Goal: Task Accomplishment & Management: Manage account settings

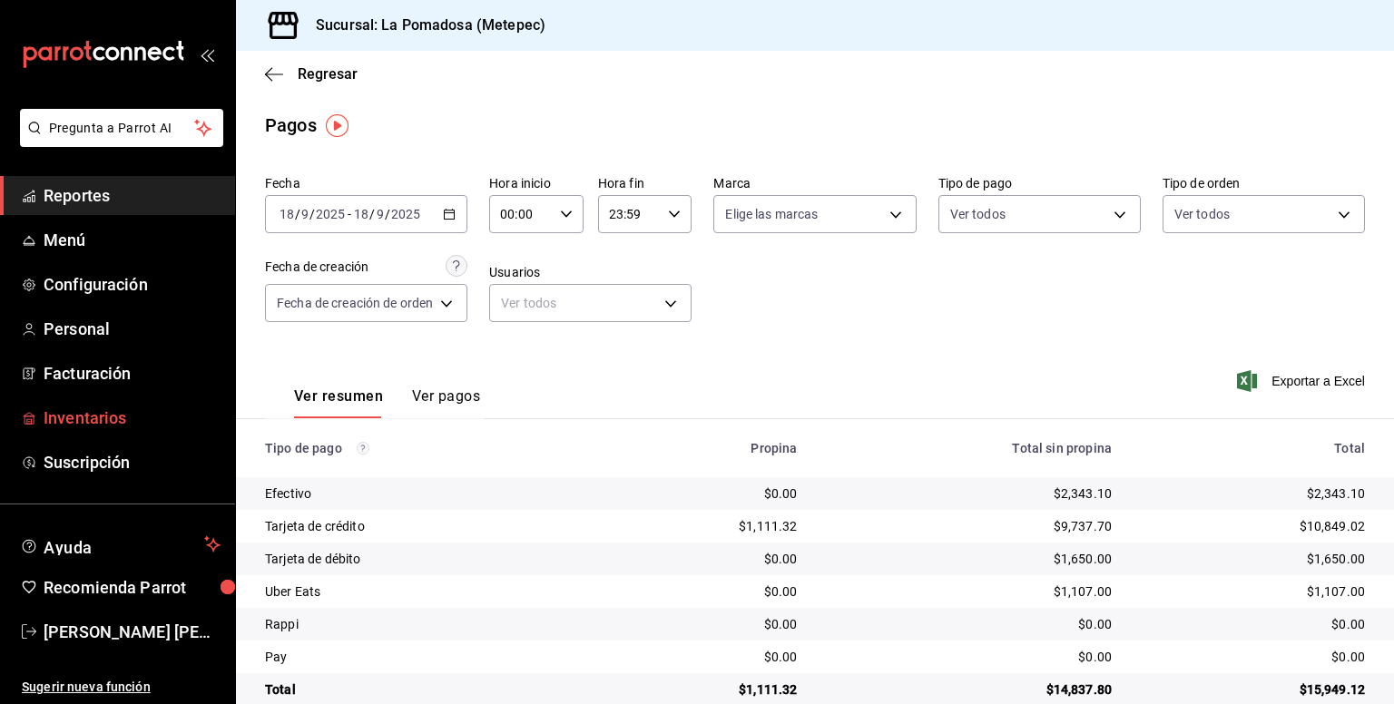
click at [86, 429] on span "Inventarios" at bounding box center [132, 418] width 177 height 25
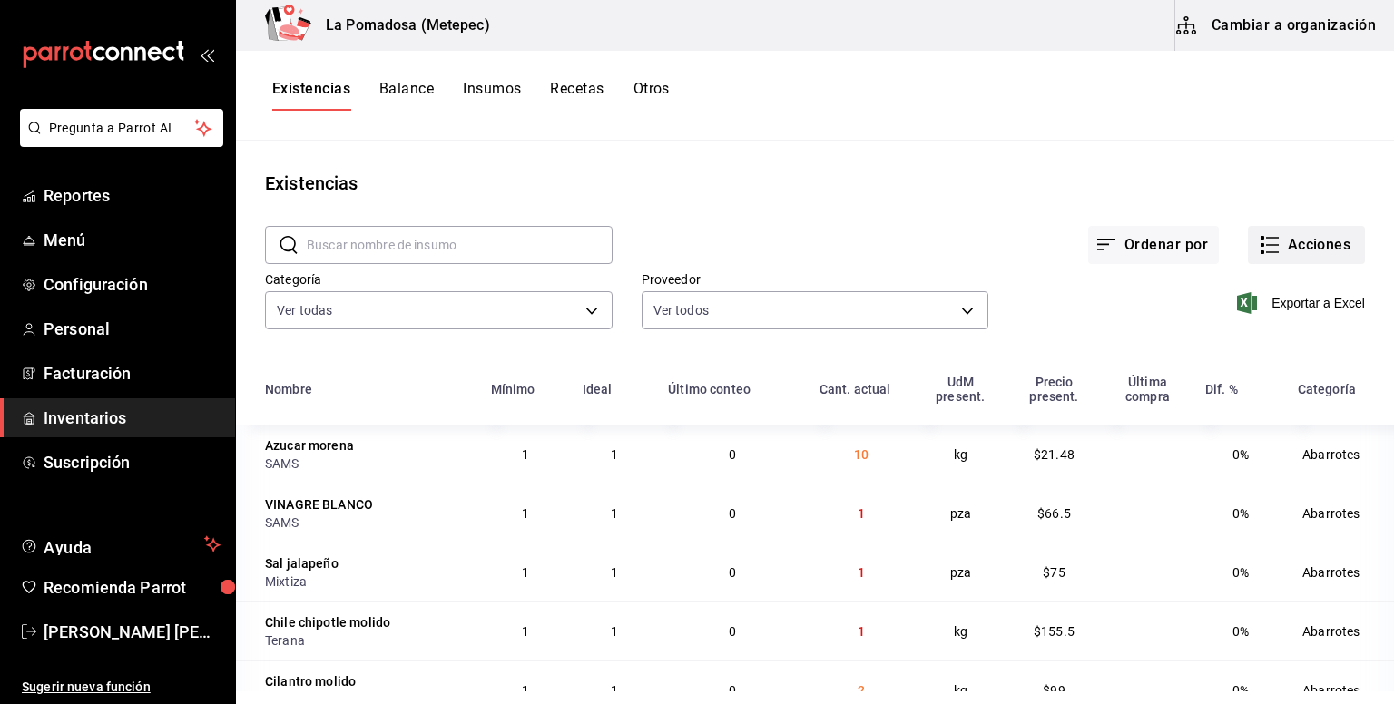
click at [1275, 249] on button "Acciones" at bounding box center [1306, 245] width 117 height 38
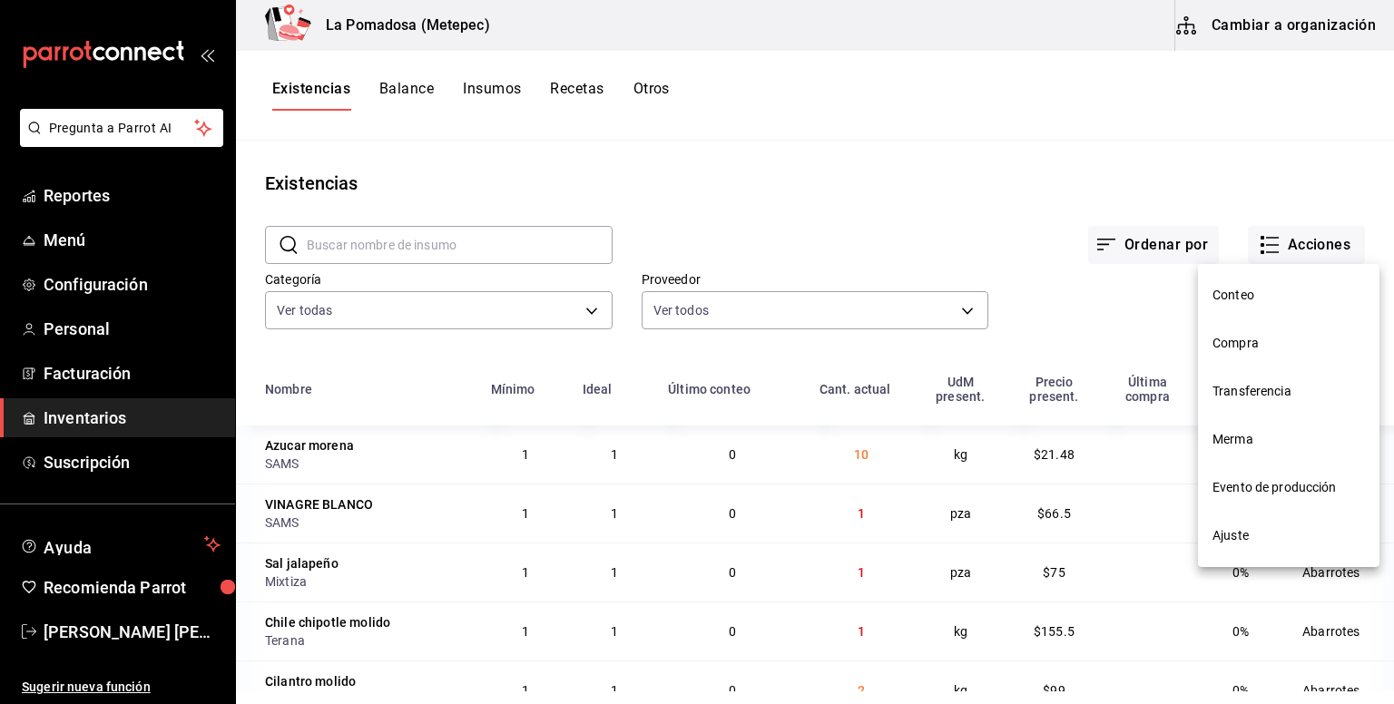
click at [1254, 349] on span "Compra" at bounding box center [1288, 343] width 152 height 19
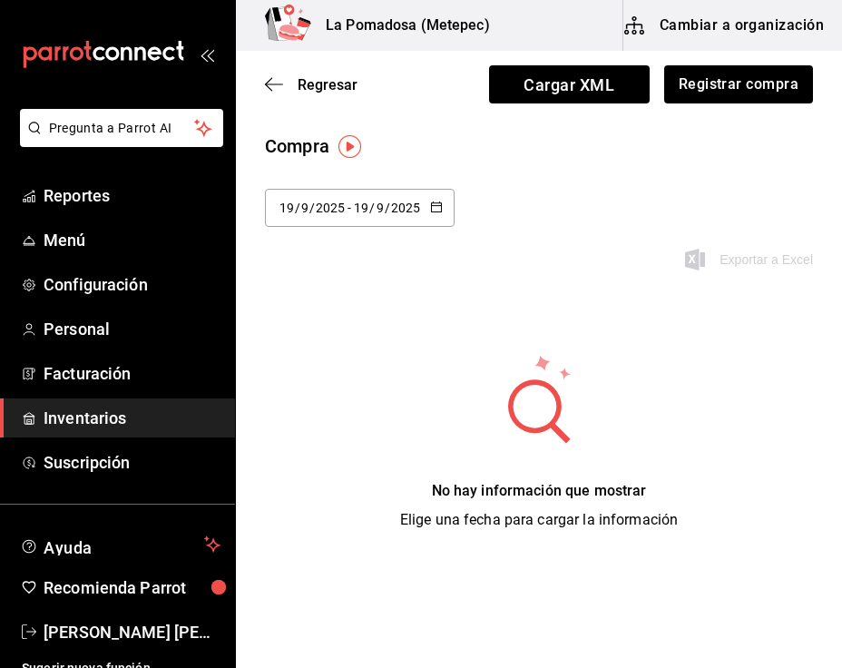
click at [842, 49] on div "La Pomadosa (Metepec) Cambiar a organización" at bounding box center [539, 25] width 606 height 51
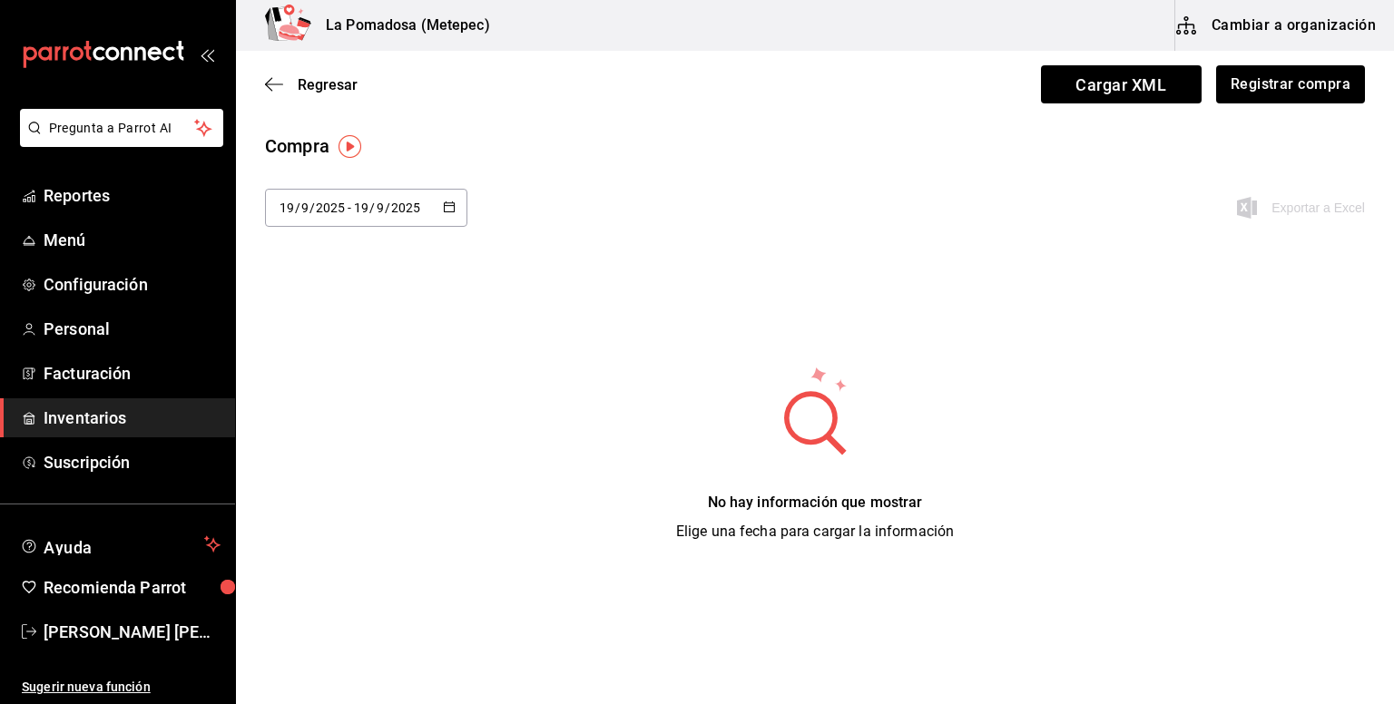
click at [446, 207] on icon "button" at bounding box center [449, 207] width 13 height 13
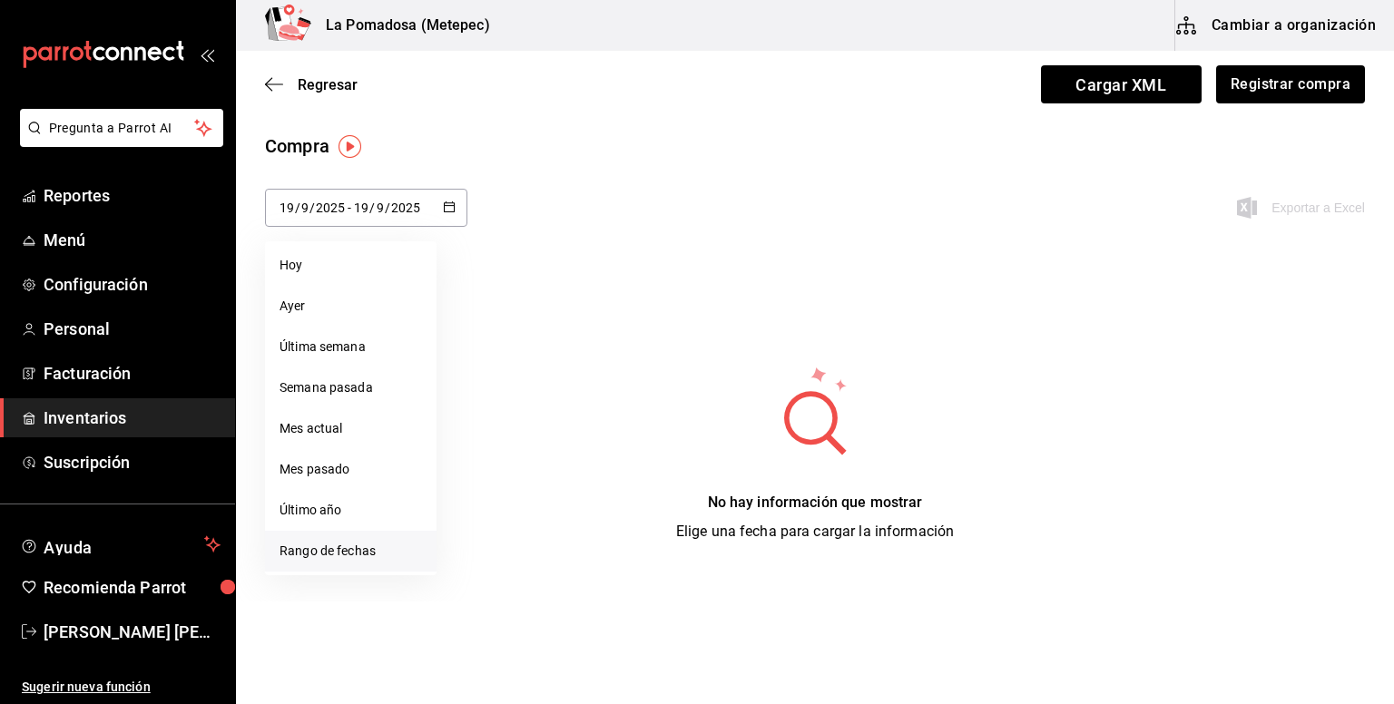
click at [376, 553] on li "Rango de fechas" at bounding box center [351, 551] width 172 height 41
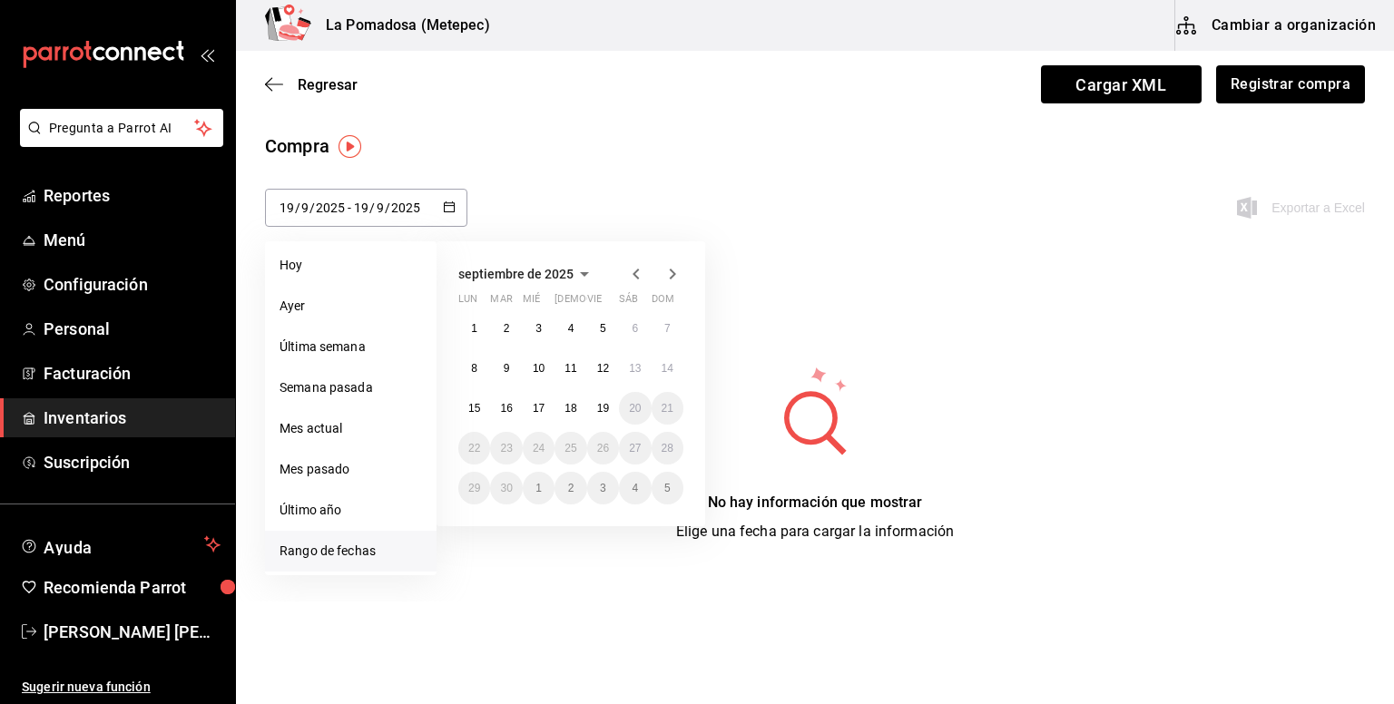
click at [640, 275] on icon "button" at bounding box center [636, 274] width 22 height 22
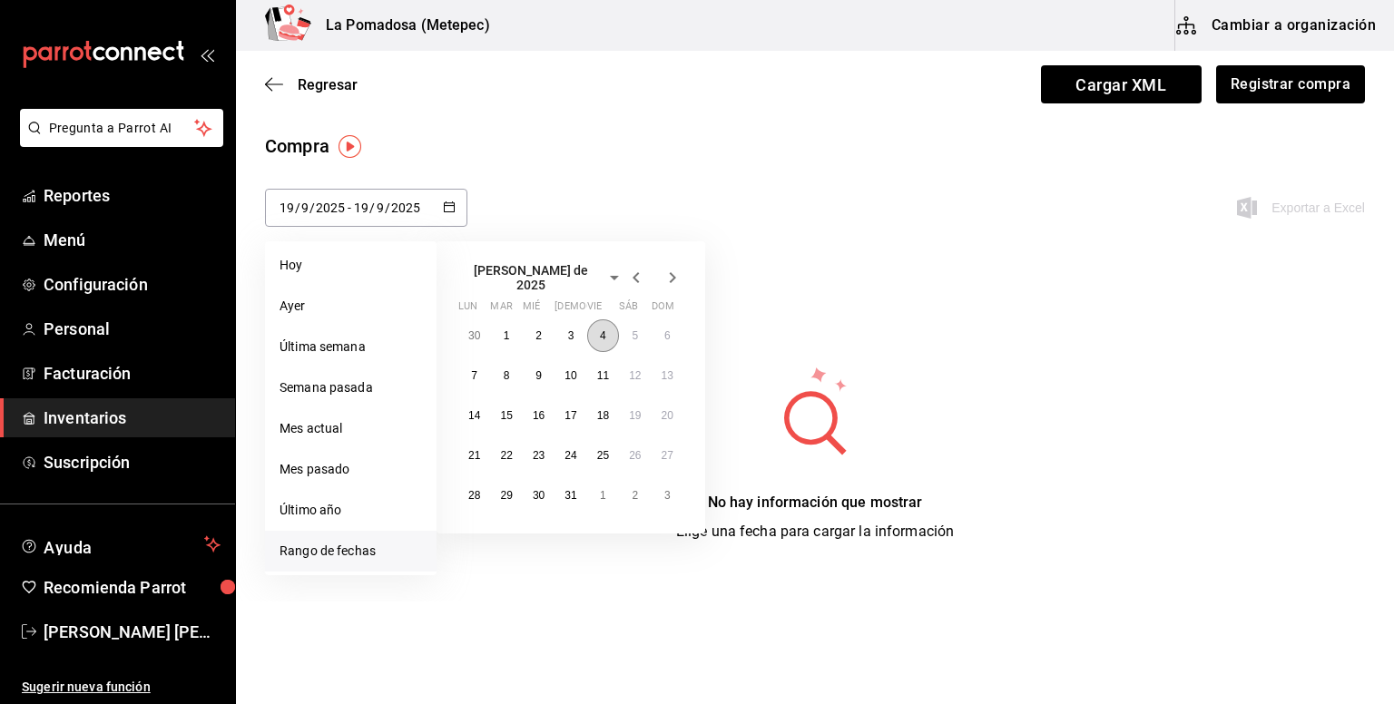
click at [610, 324] on button "4" at bounding box center [603, 335] width 32 height 33
click at [672, 279] on icon "button" at bounding box center [673, 278] width 22 height 22
click at [672, 279] on icon "button" at bounding box center [673, 274] width 22 height 22
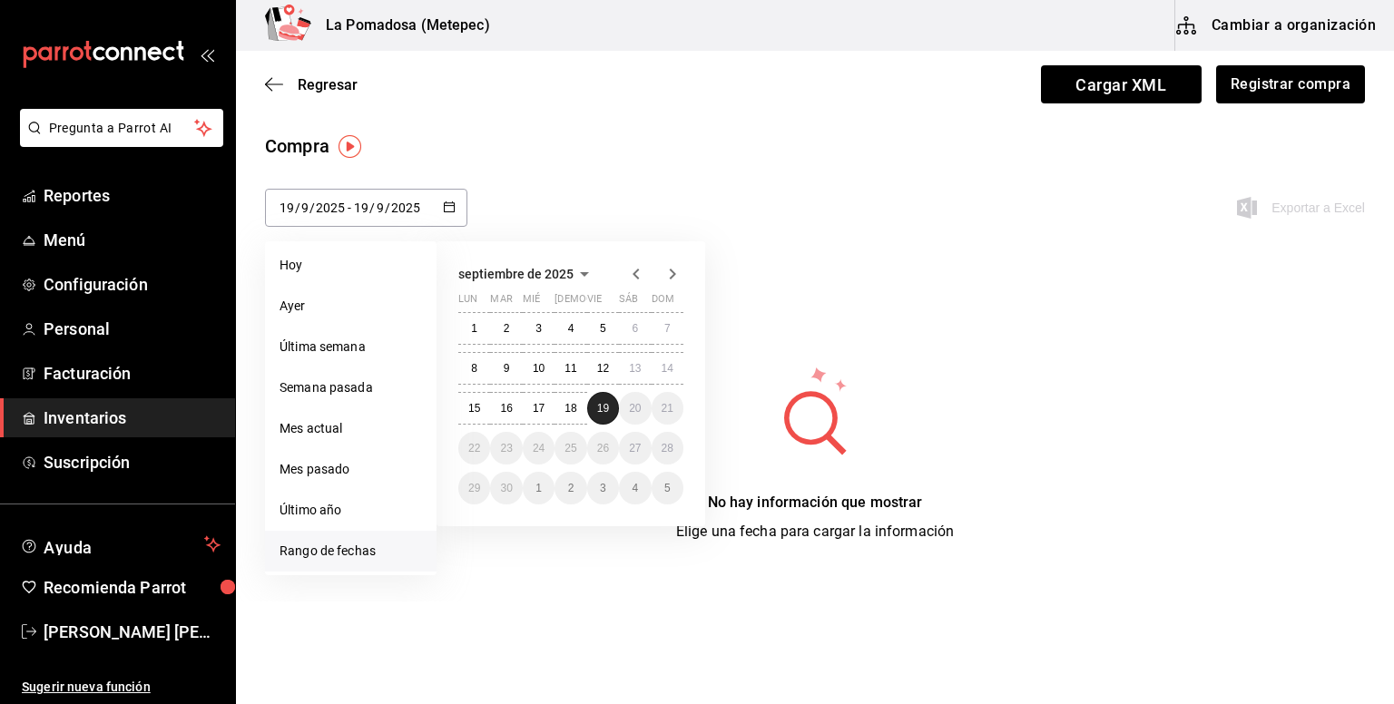
click at [606, 405] on abbr "19" at bounding box center [603, 408] width 12 height 13
type input "2025-07-04"
type input "4"
type input "7"
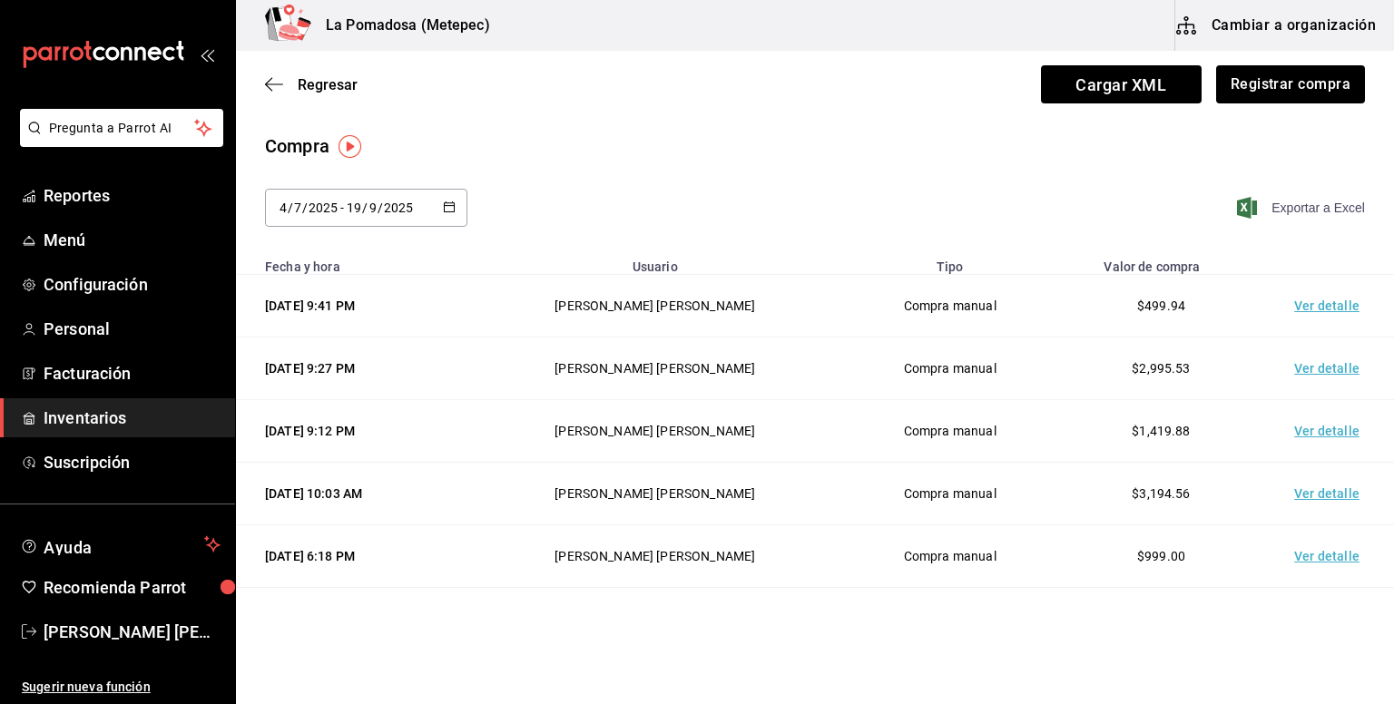
click at [1312, 205] on span "Exportar a Excel" at bounding box center [1302, 208] width 124 height 22
click at [1312, 205] on div "Exportar a Excel" at bounding box center [1263, 208] width 202 height 38
click at [333, 92] on span "Regresar" at bounding box center [328, 84] width 60 height 17
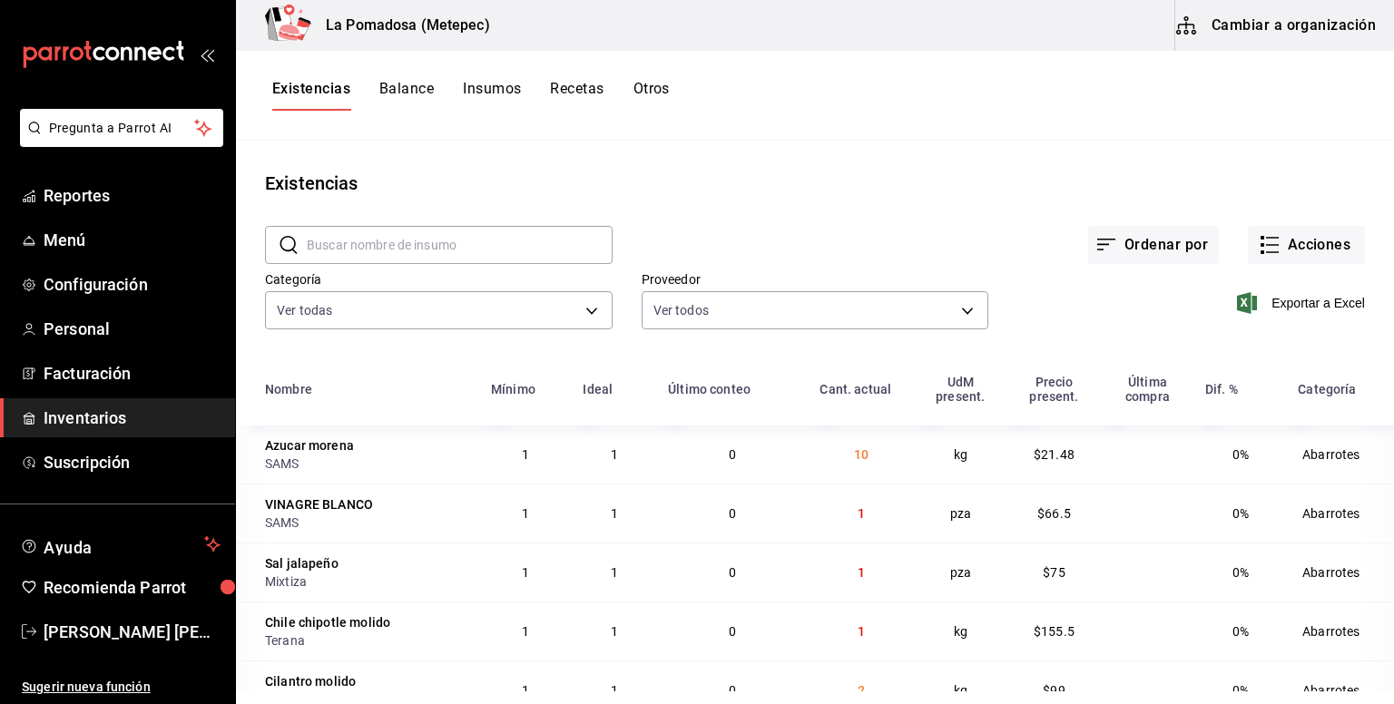
click at [1287, 24] on button "Cambiar a organización" at bounding box center [1277, 25] width 204 height 51
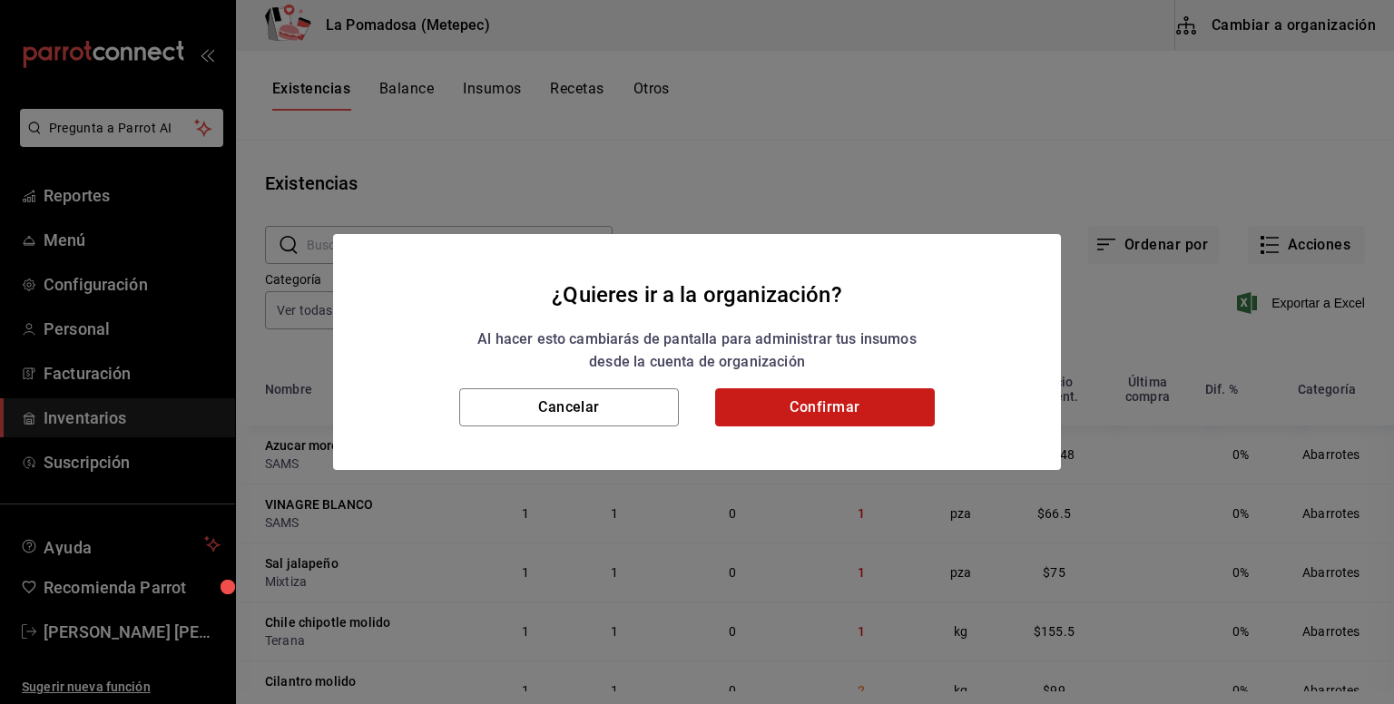
click at [885, 390] on button "Confirmar" at bounding box center [825, 407] width 220 height 38
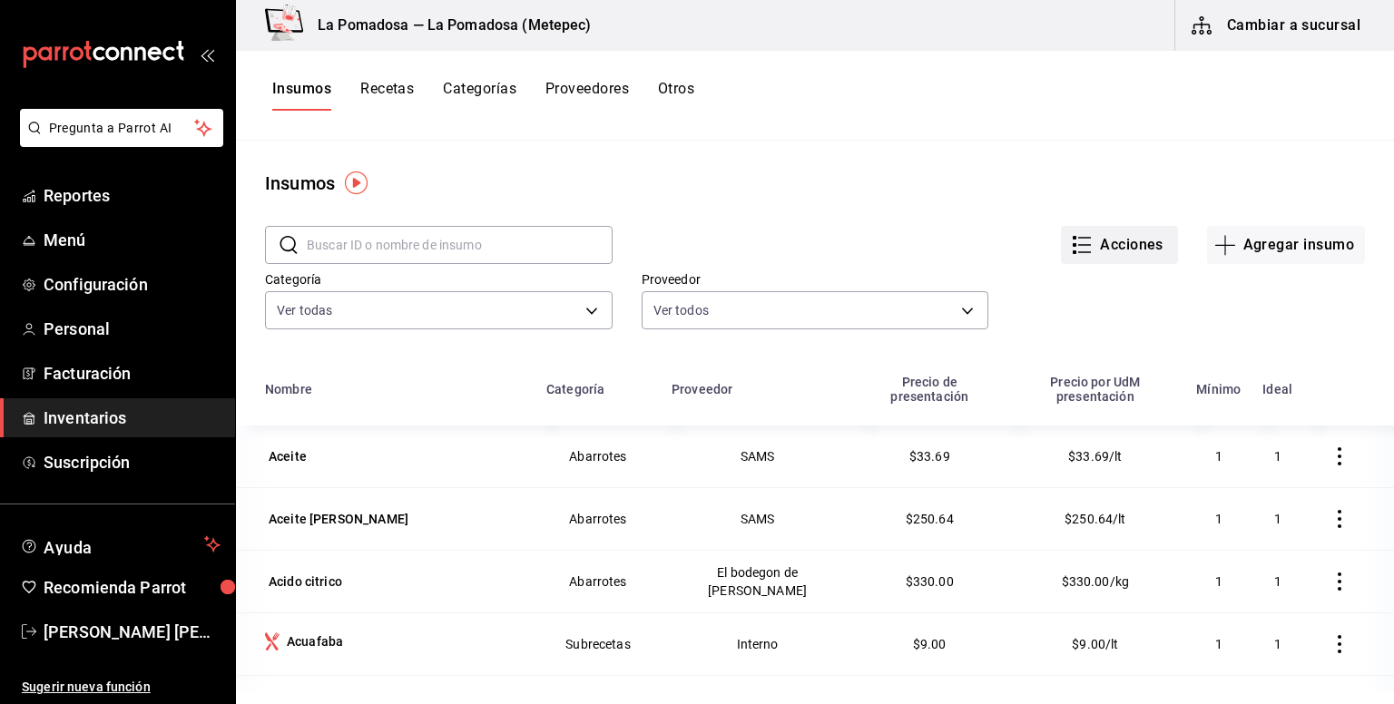
click at [1122, 254] on button "Acciones" at bounding box center [1119, 245] width 117 height 38
click at [147, 71] on span "Exportar lista de insumos" at bounding box center [93, 67] width 107 height 8
click at [1101, 240] on button "Acciones" at bounding box center [1119, 245] width 117 height 38
click at [1064, 270] on span "Exportar lista de insumos" at bounding box center [1066, 268] width 142 height 15
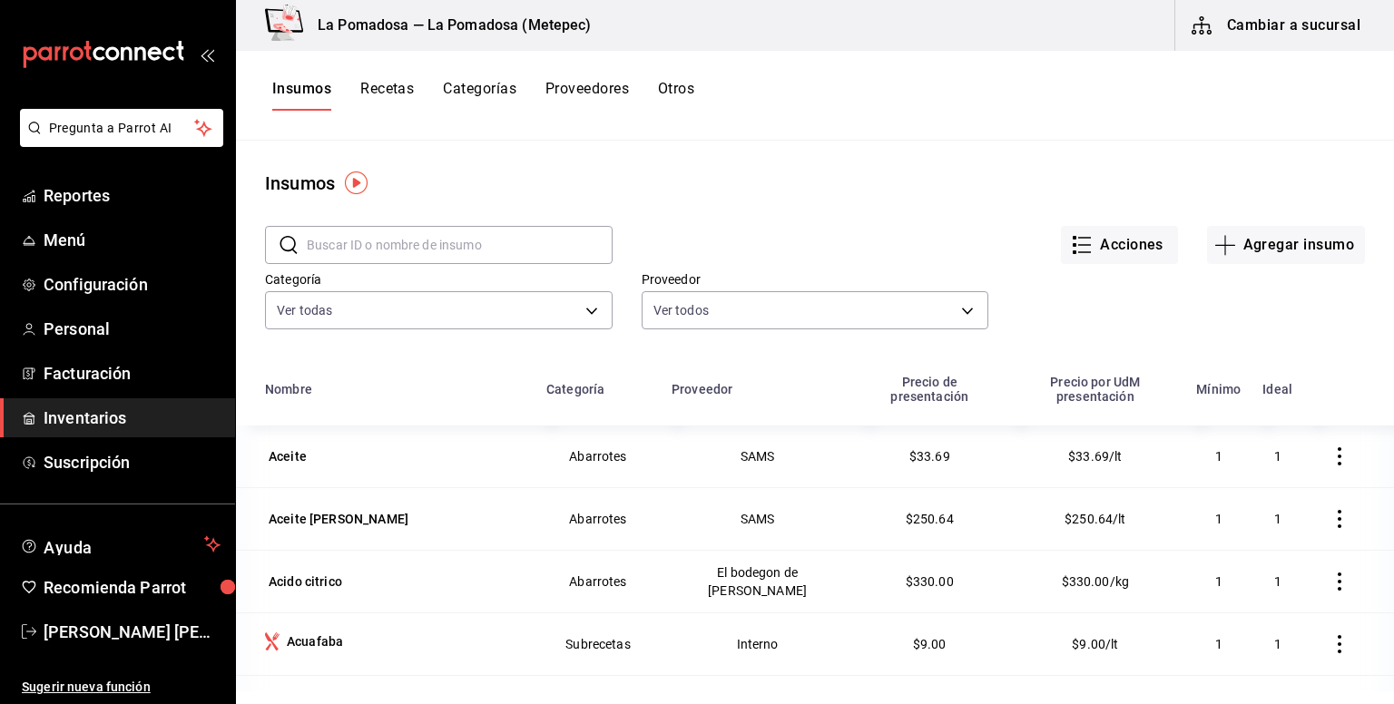
click at [474, 239] on input "text" at bounding box center [460, 245] width 306 height 36
paste input "Agua Mineral Peñafiel 1.75 Lt"
type input "Agua Mineral Peñafiel 1.75 Lt"
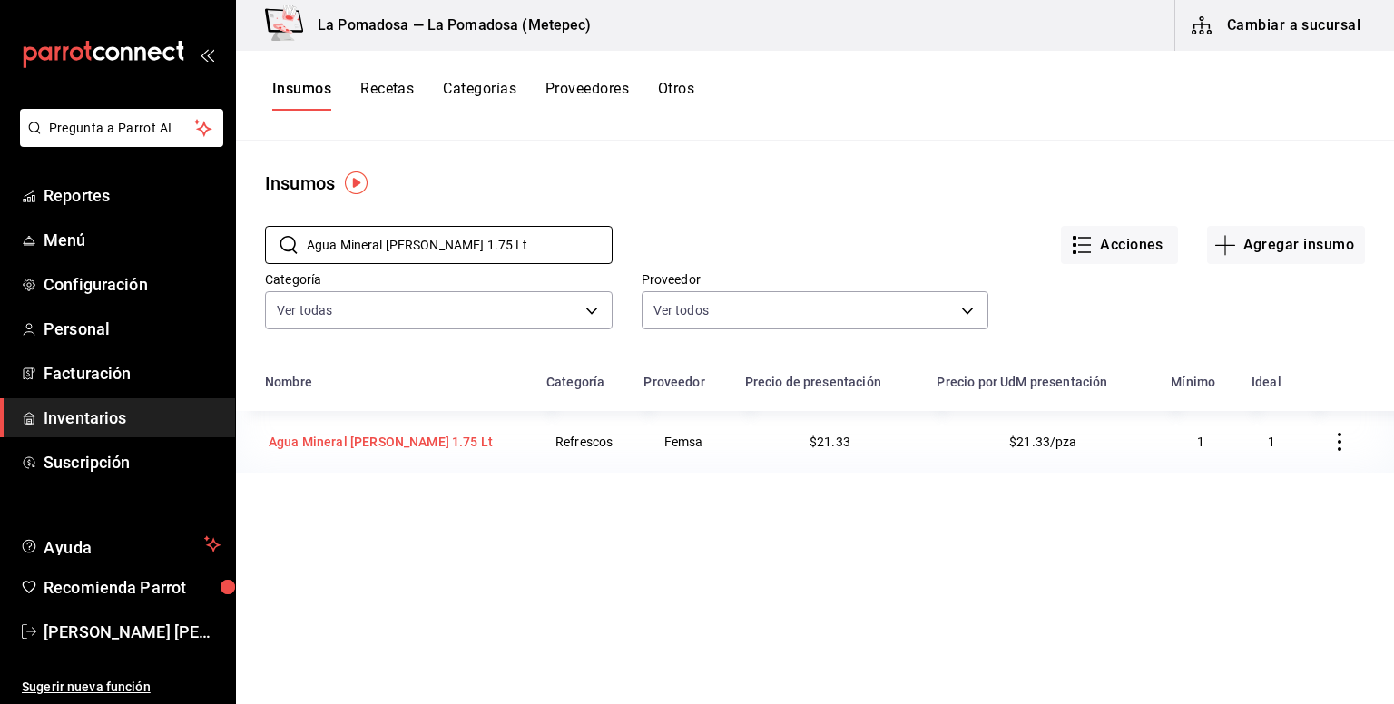
click at [396, 446] on div "Agua Mineral Peñafiel 1.75 Lt" at bounding box center [381, 442] width 224 height 18
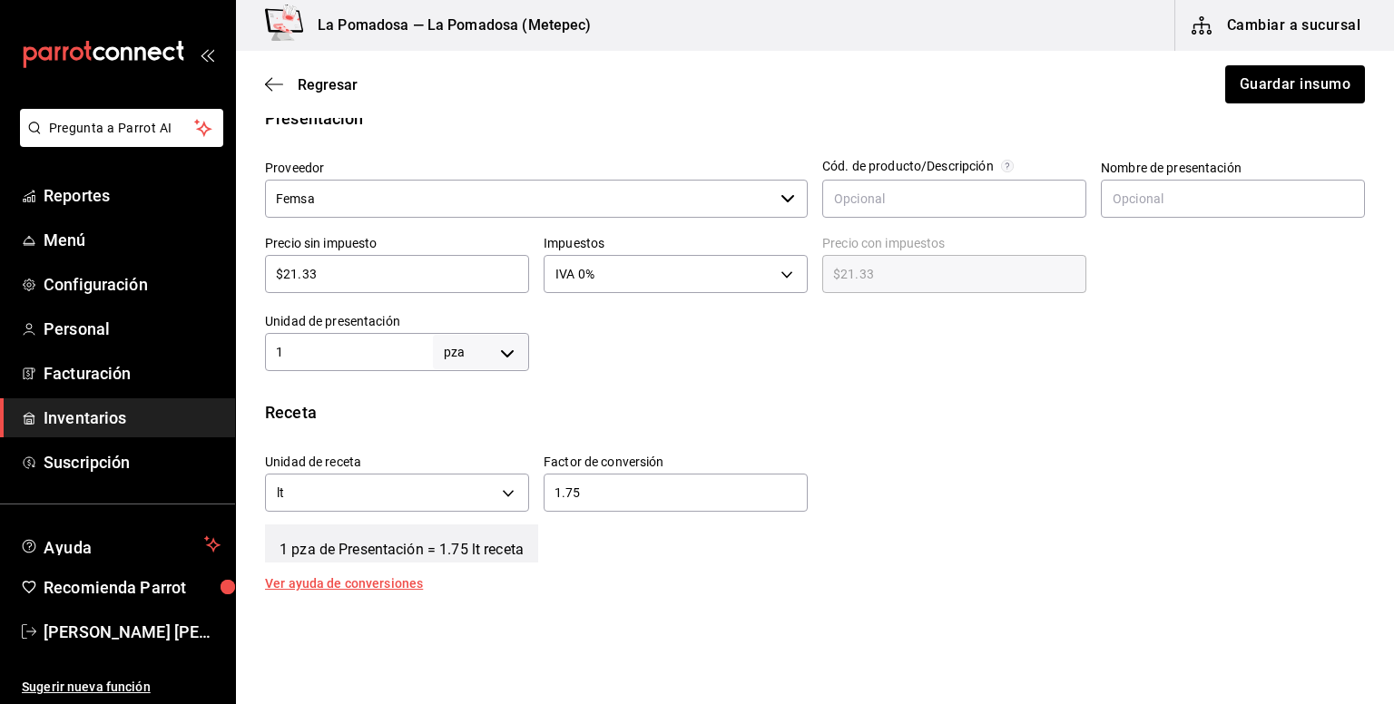
scroll to position [484, 0]
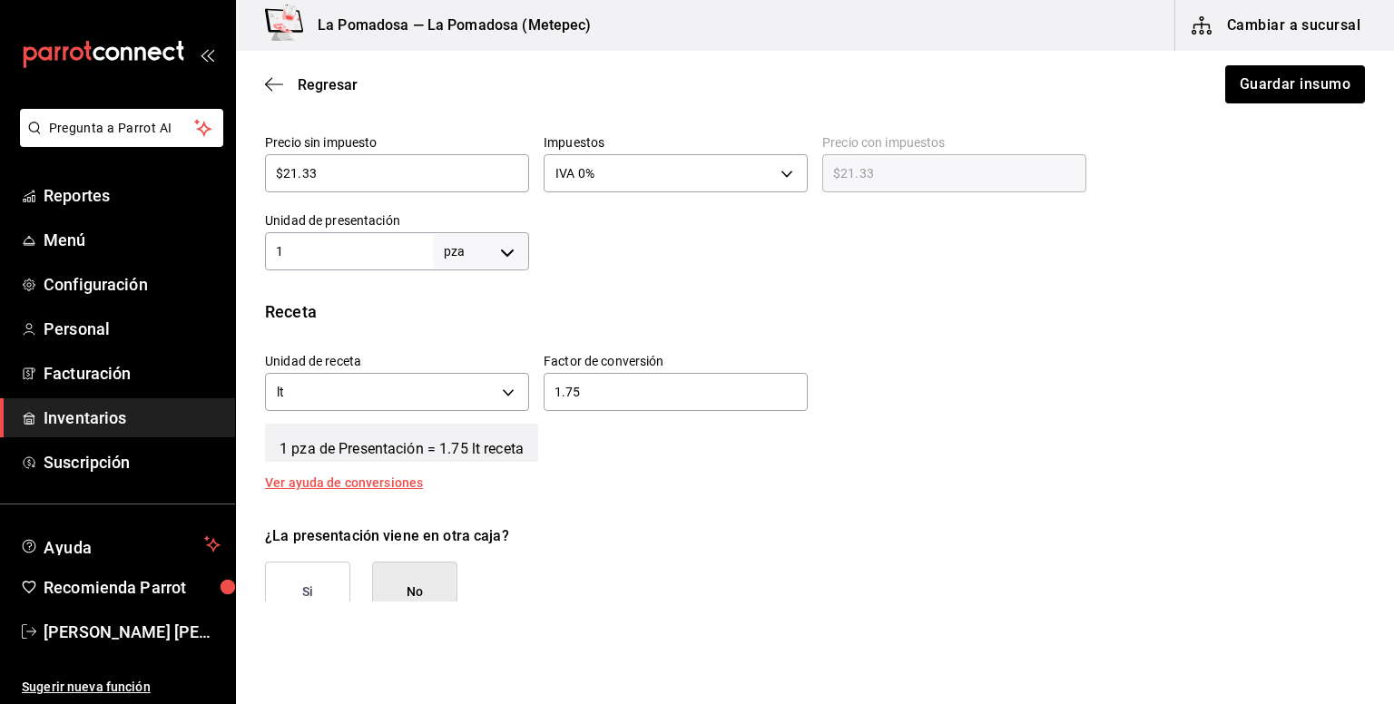
click at [390, 173] on input "$21.33" at bounding box center [397, 173] width 264 height 22
paste input "text"
drag, startPoint x: 269, startPoint y: 174, endPoint x: 211, endPoint y: 163, distance: 58.2
click at [212, 163] on div "Pregunta a Parrot AI Reportes Menú Configuración Personal Facturación Inventari…" at bounding box center [697, 301] width 1394 height 602
paste input "2.85"
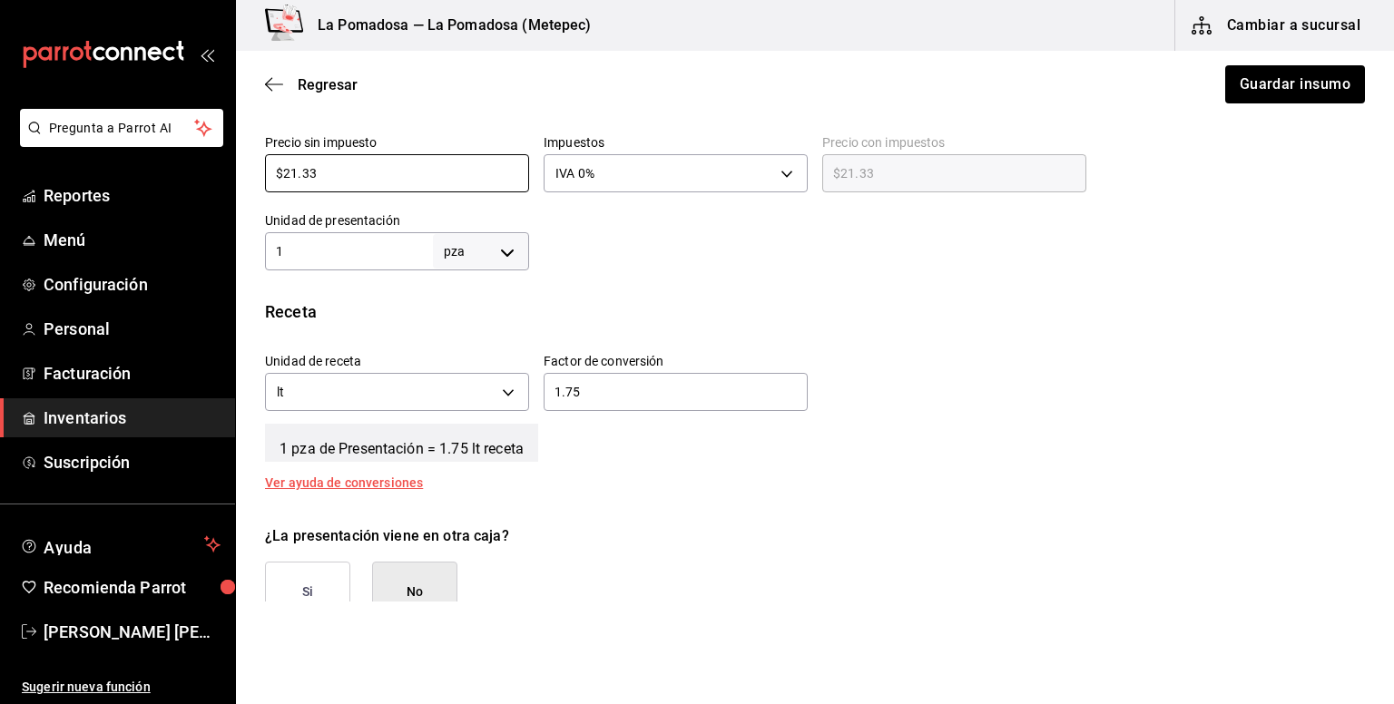
type input "$22.85"
click at [1309, 84] on button "Guardar insumo" at bounding box center [1294, 84] width 142 height 38
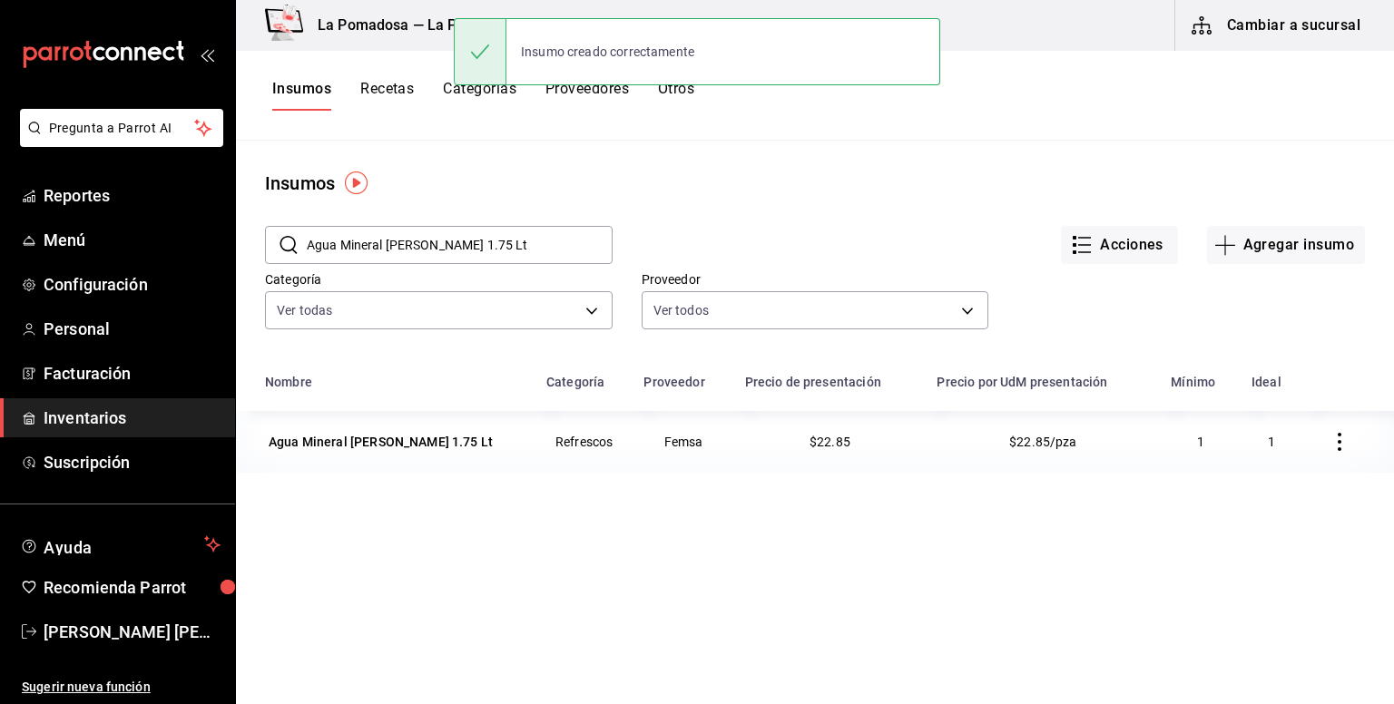
drag, startPoint x: 499, startPoint y: 250, endPoint x: 267, endPoint y: 240, distance: 232.5
click at [267, 240] on div "​ Agua Mineral Peñafiel 1.75 Lt ​" at bounding box center [439, 245] width 348 height 38
paste input "235 Ml"
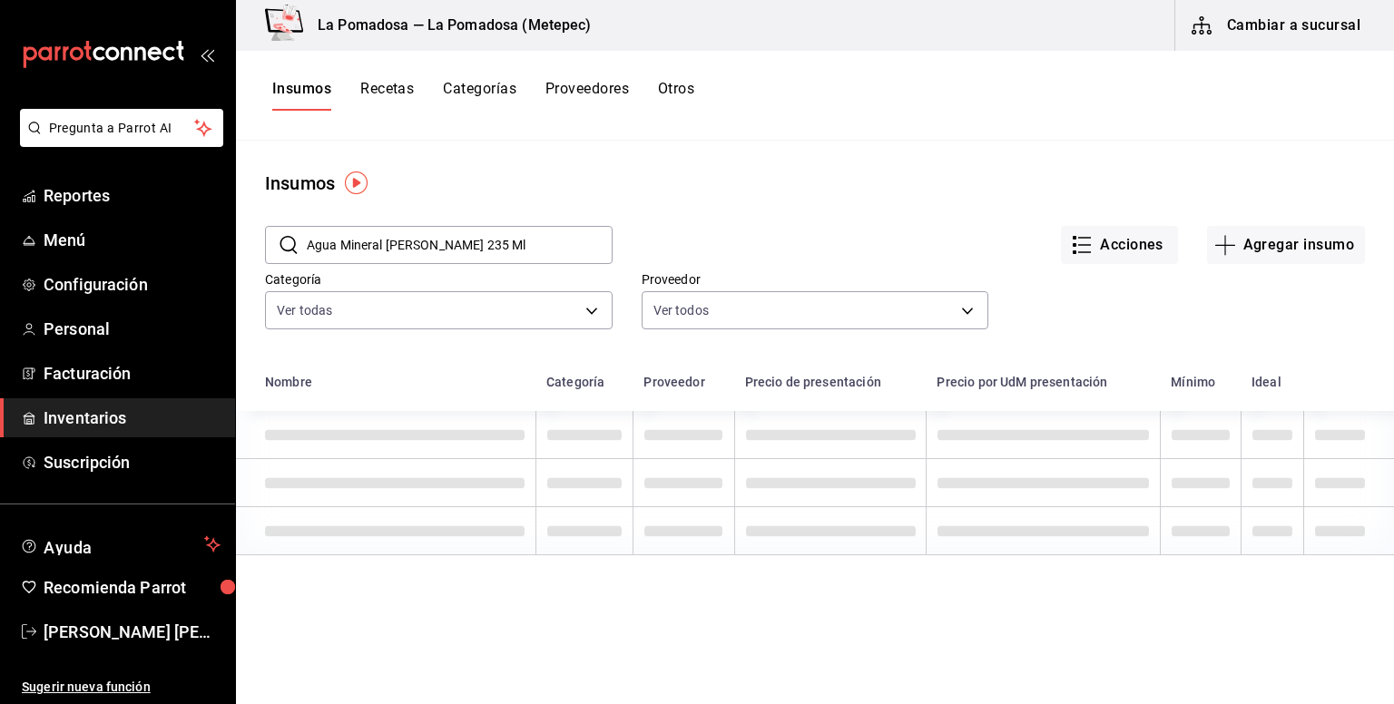
type input "Agua Mineral Peñafiel 235 Ml"
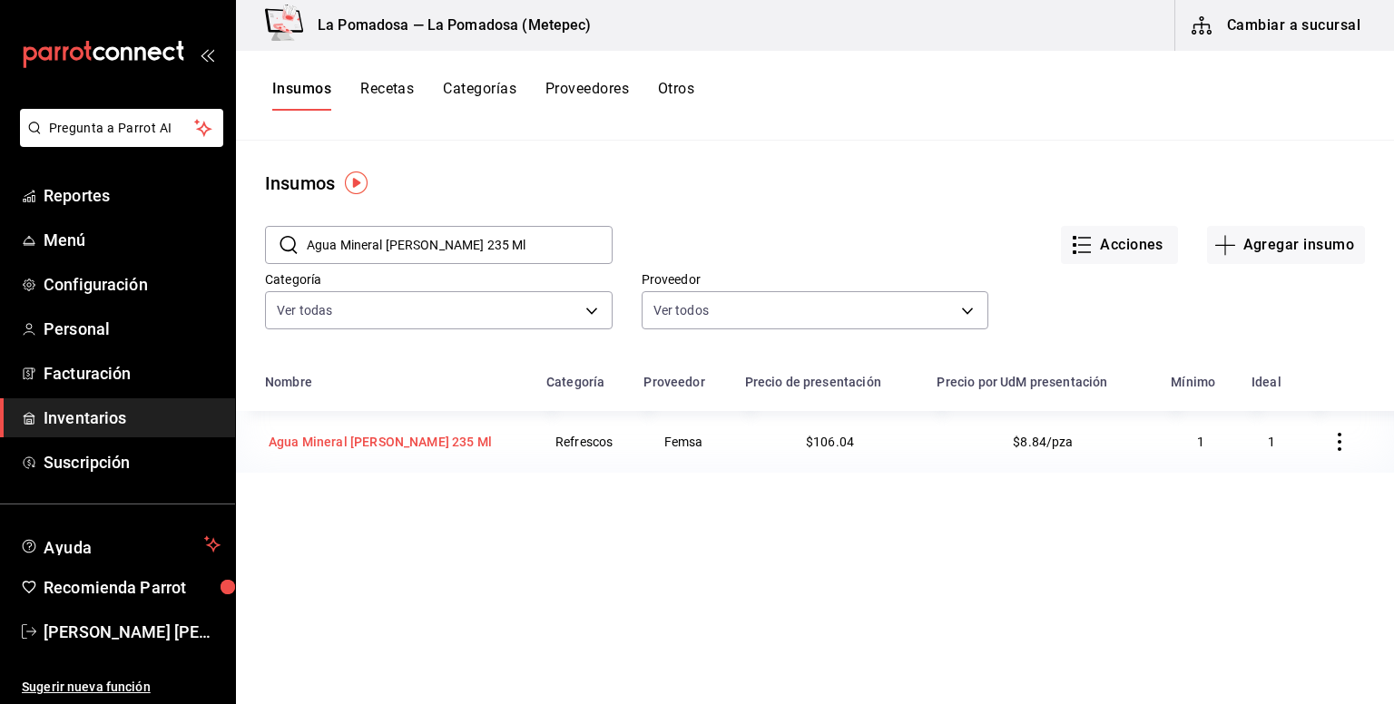
click at [397, 446] on div "Agua Mineral Peñafiel 235 Ml" at bounding box center [380, 442] width 223 height 18
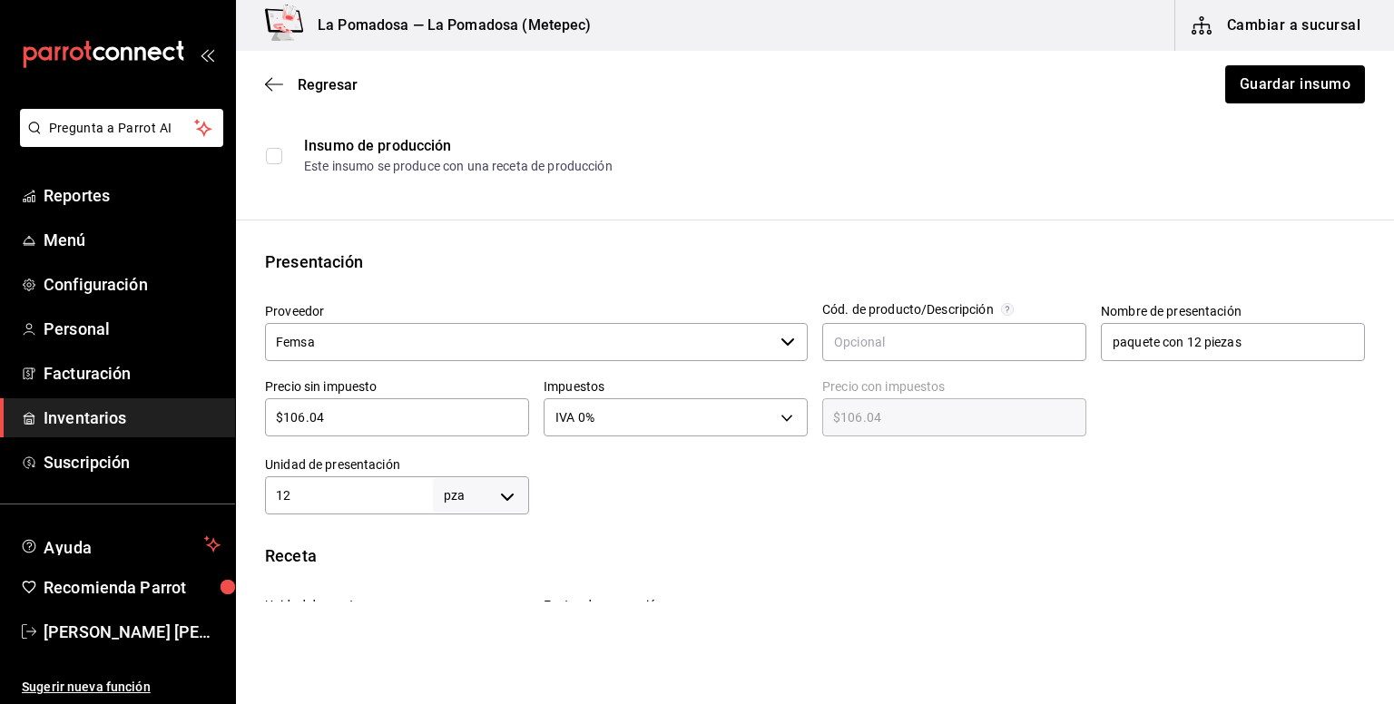
scroll to position [363, 0]
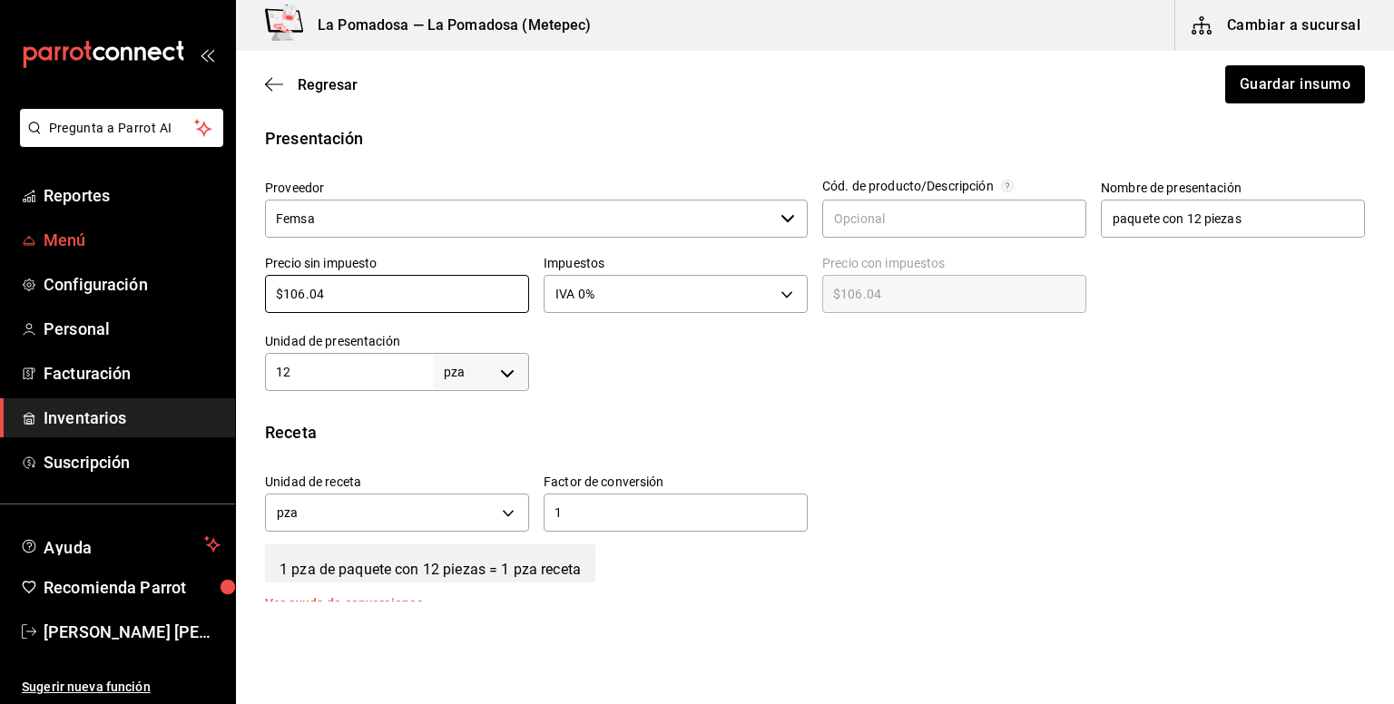
drag, startPoint x: 348, startPoint y: 288, endPoint x: 225, endPoint y: 259, distance: 125.9
click at [225, 259] on div "Pregunta a Parrot AI Reportes Menú Configuración Personal Facturación Inventari…" at bounding box center [697, 301] width 1394 height 602
paste input "15.09"
type input "$115.09"
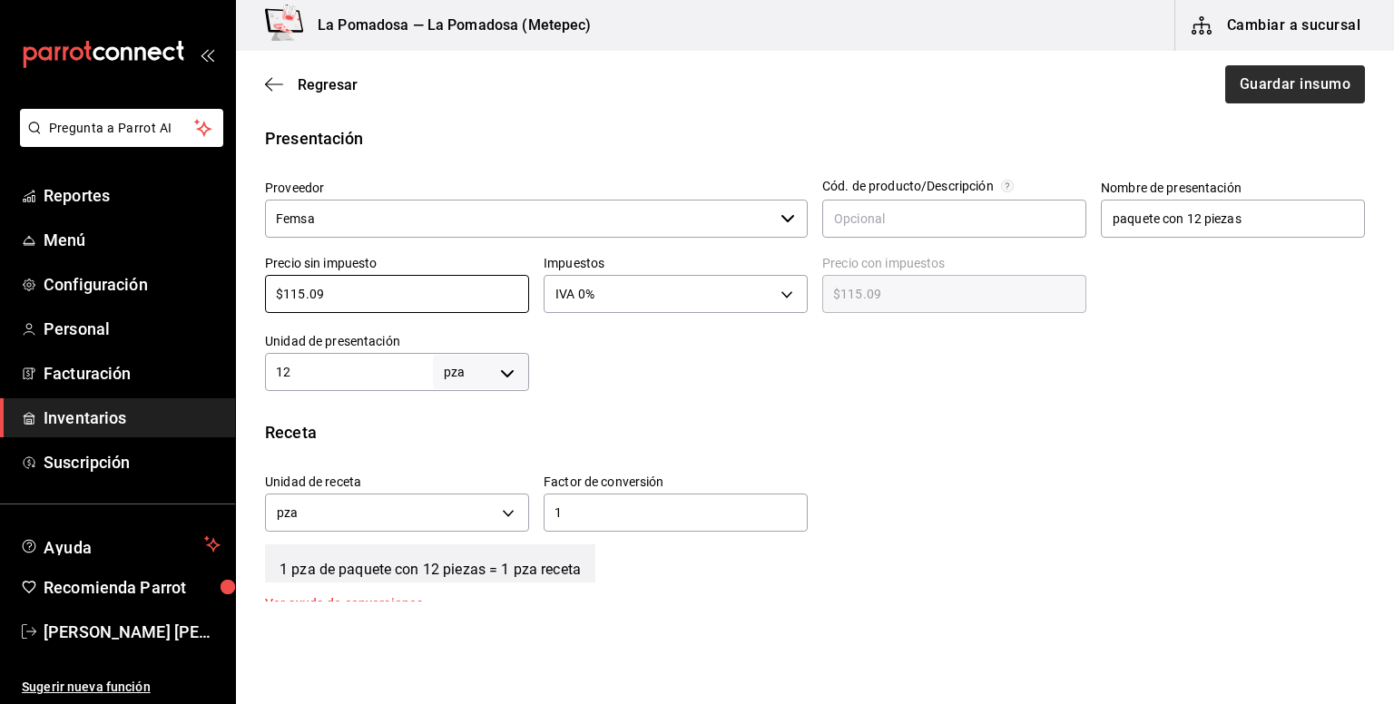
type input "$115.09"
click at [1299, 83] on button "Guardar insumo" at bounding box center [1294, 84] width 142 height 38
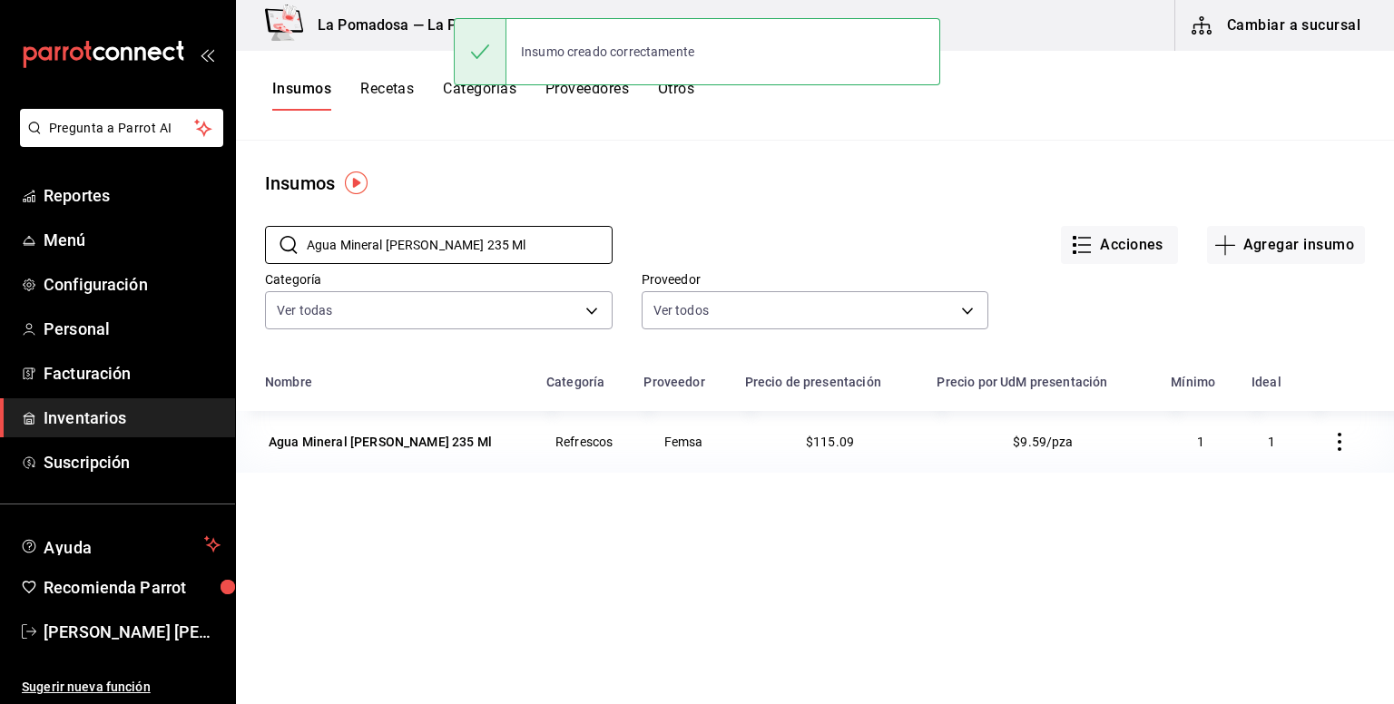
drag, startPoint x: 505, startPoint y: 255, endPoint x: 249, endPoint y: 242, distance: 256.2
click at [249, 242] on div "​ Agua Mineral Peñafiel 235 Ml ​ Acciones Agregar insumo Categoría Ver todas da…" at bounding box center [815, 280] width 1158 height 167
paste input "lbahaca italiana"
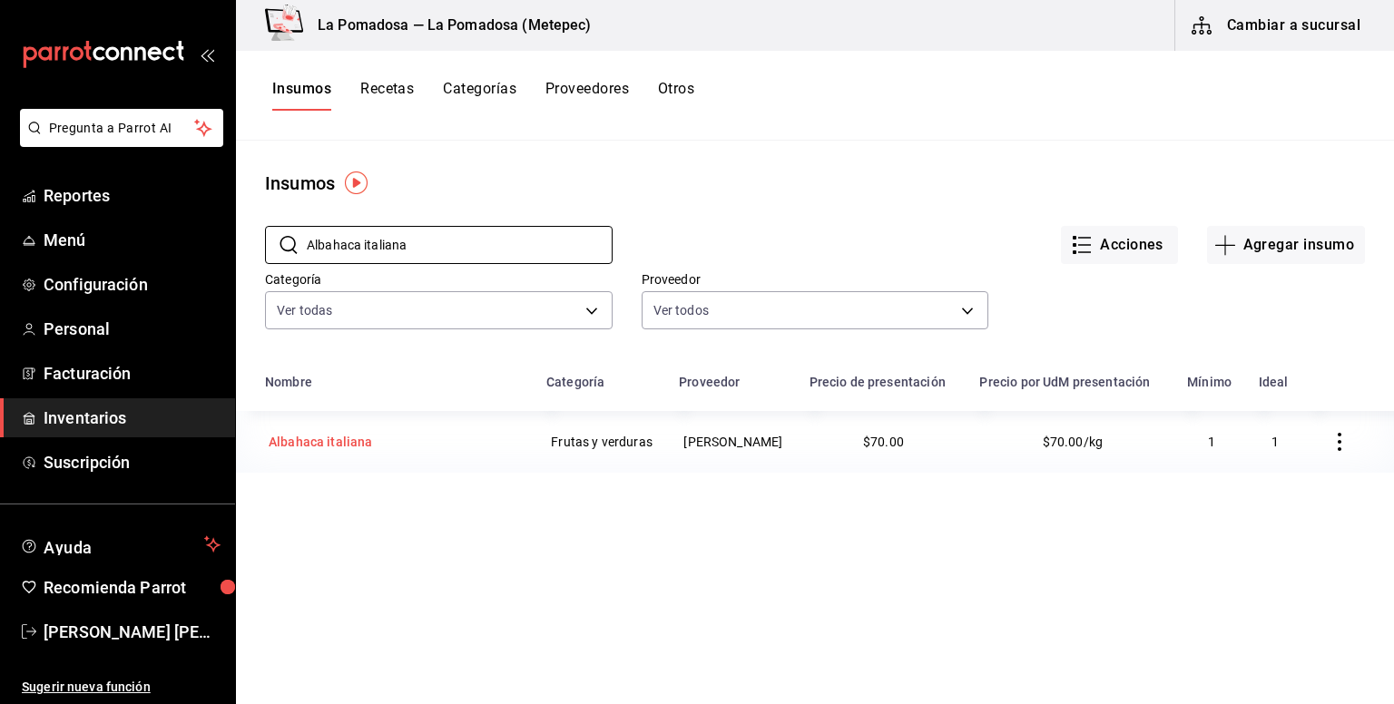
type input "Albahaca italiana"
click at [333, 451] on div "Albahaca italiana" at bounding box center [321, 442] width 104 height 18
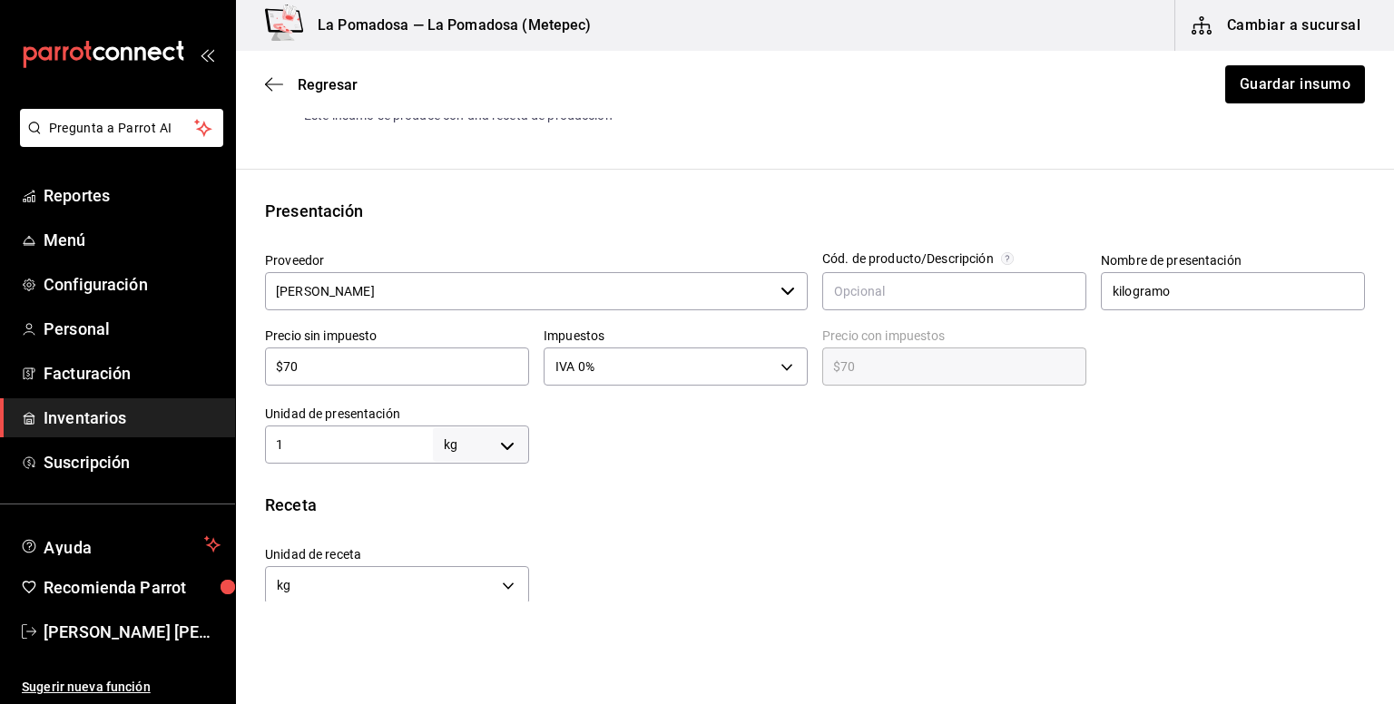
scroll to position [363, 0]
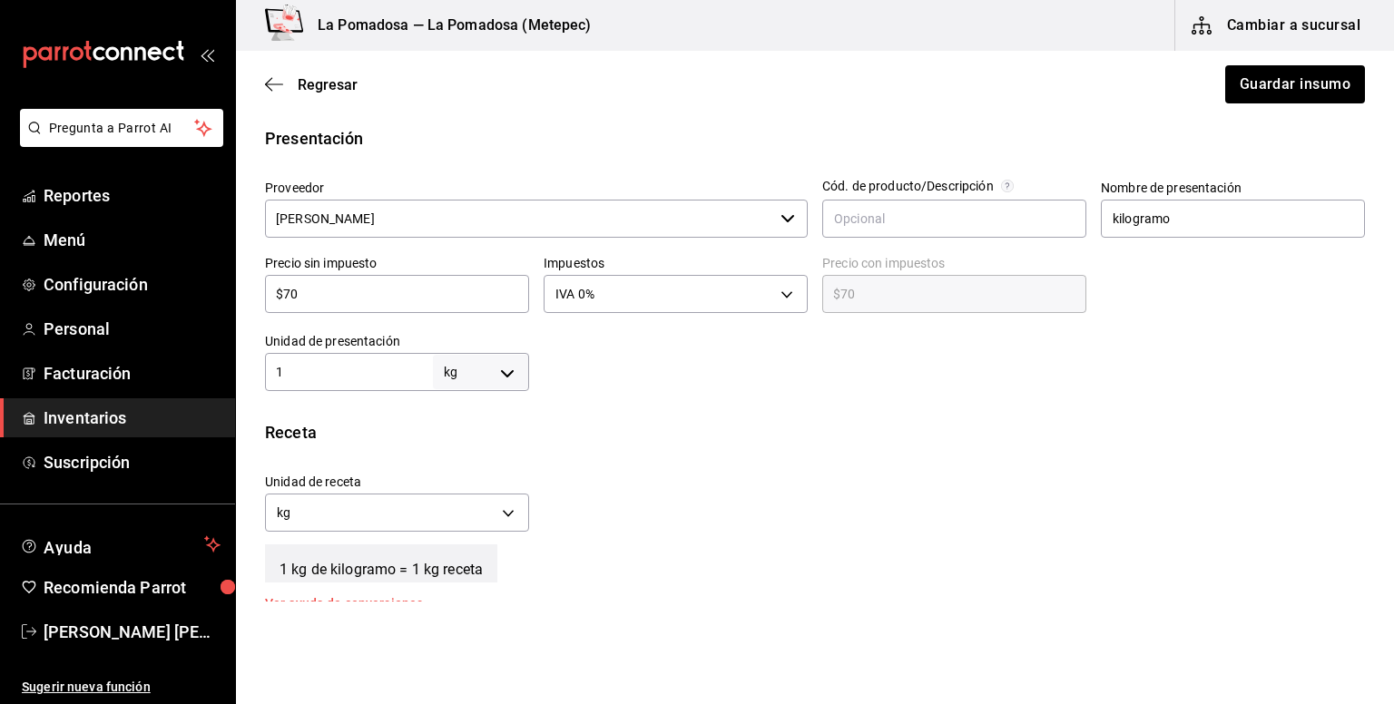
drag, startPoint x: 312, startPoint y: 291, endPoint x: 239, endPoint y: 288, distance: 73.6
click at [239, 288] on div "Presentación Proveedor LIDIA HERNANDEZ ORTEGA ​ Cód. de producto/Descripción No…" at bounding box center [815, 258] width 1158 height 265
paste input "5.0"
type input "$75.00"
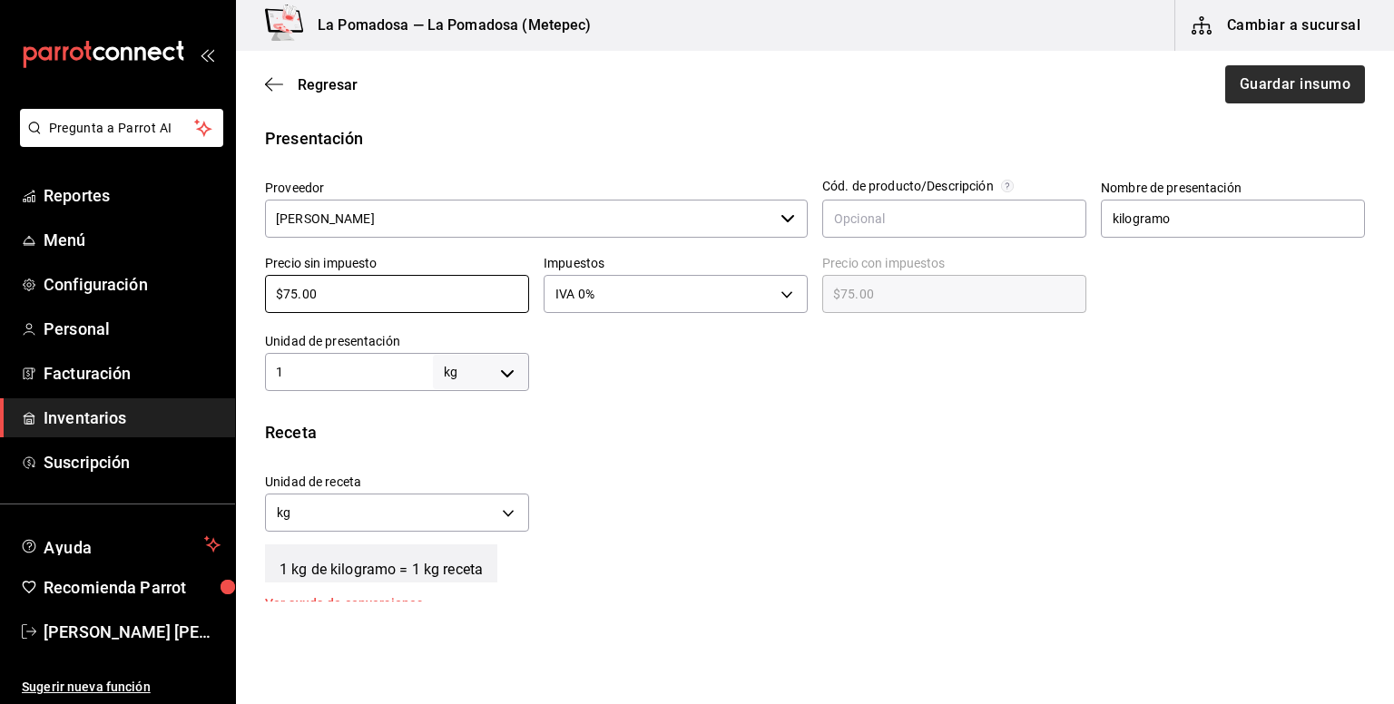
type input "$75.00"
click at [1321, 71] on button "Guardar insumo" at bounding box center [1294, 84] width 142 height 38
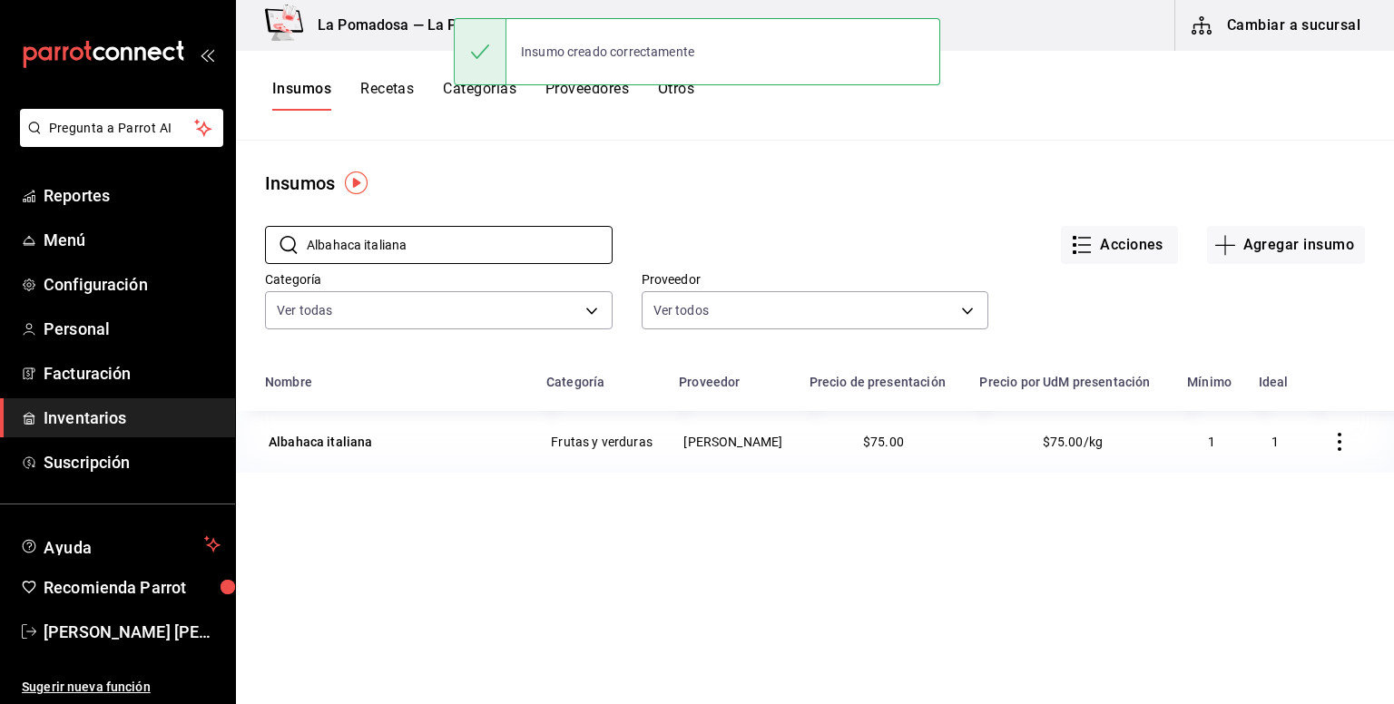
drag, startPoint x: 446, startPoint y: 248, endPoint x: 269, endPoint y: 205, distance: 182.9
click at [269, 205] on div "​ Albahaca italiana ​" at bounding box center [424, 230] width 377 height 67
paste input "mpollet"
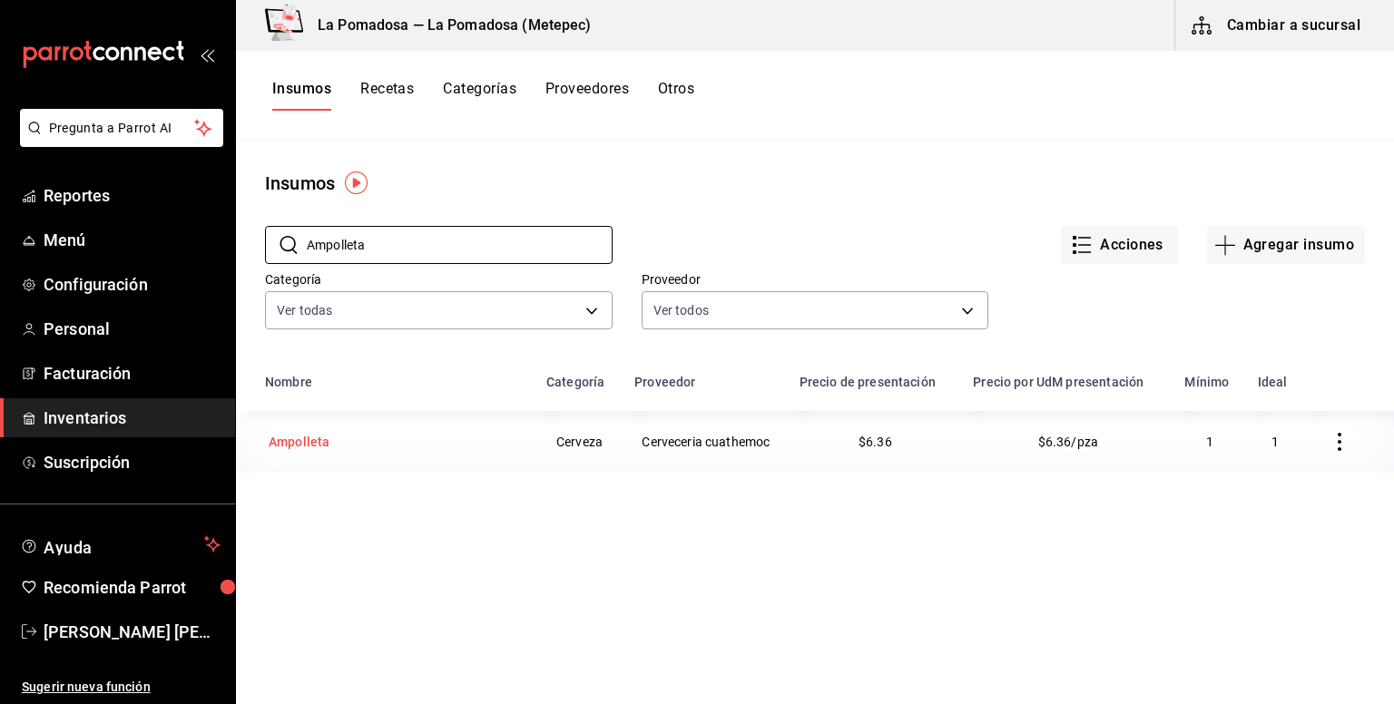
type input "Ampolleta"
click at [327, 447] on div "Ampolleta" at bounding box center [299, 442] width 61 height 18
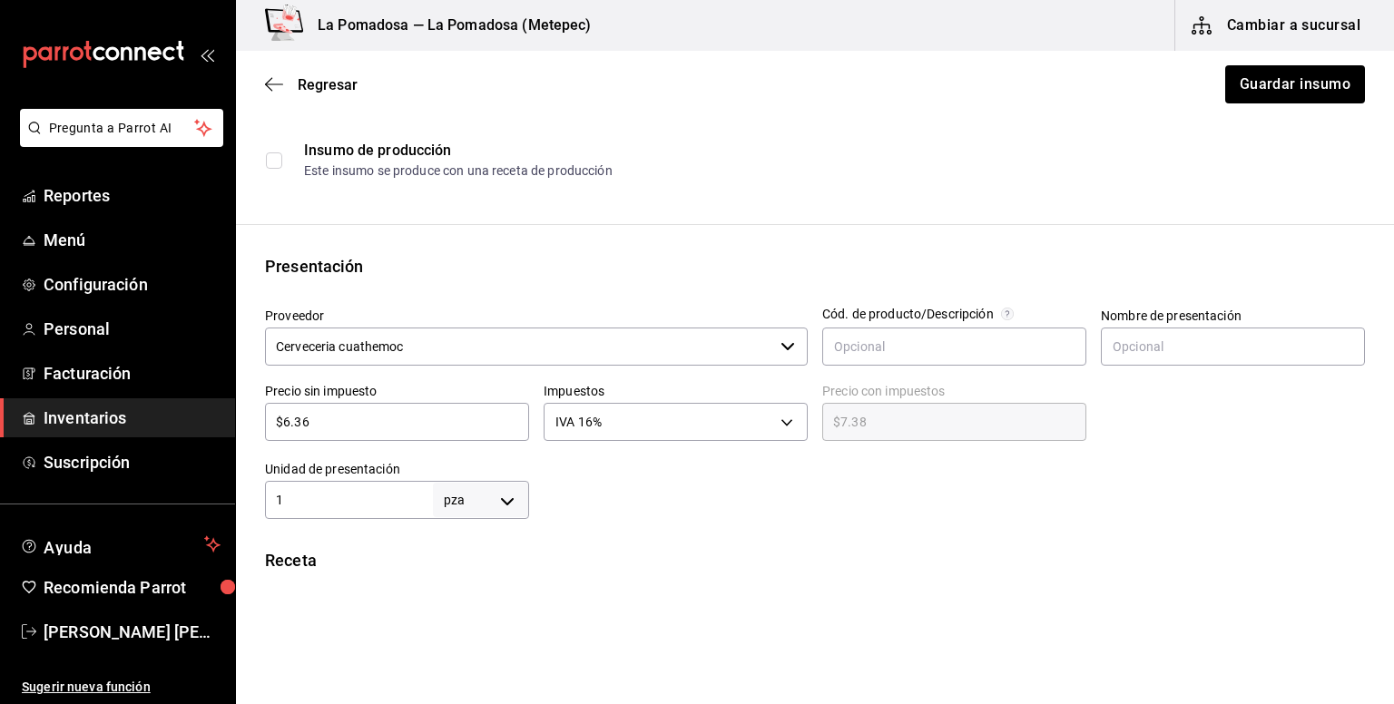
scroll to position [234, 0]
drag, startPoint x: 340, startPoint y: 420, endPoint x: 217, endPoint y: 413, distance: 123.6
click at [217, 413] on div "Pregunta a Parrot AI Reportes Menú Configuración Personal Facturación Inventari…" at bounding box center [697, 301] width 1394 height 602
paste input "67"
type input "$6.67"
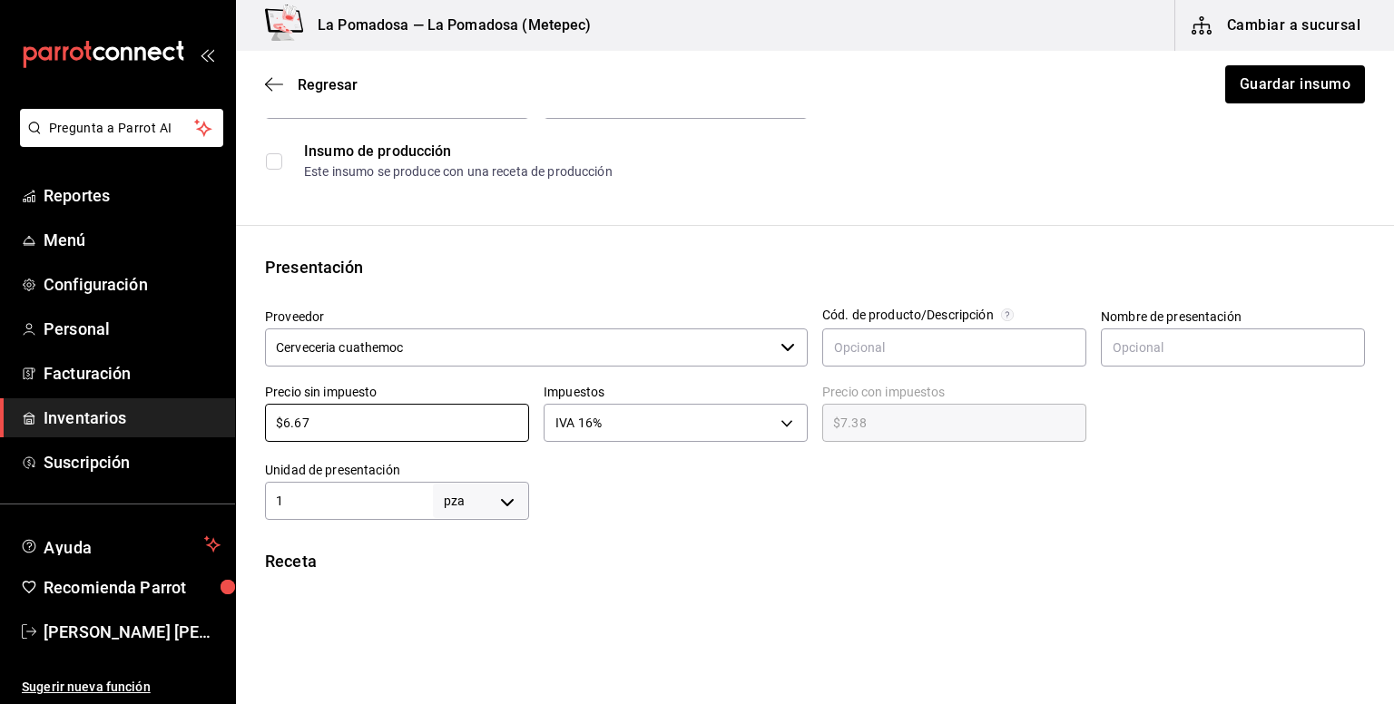
type input "$7.74"
type input "$6.67"
click at [1279, 70] on button "Guardar insumo" at bounding box center [1294, 84] width 142 height 38
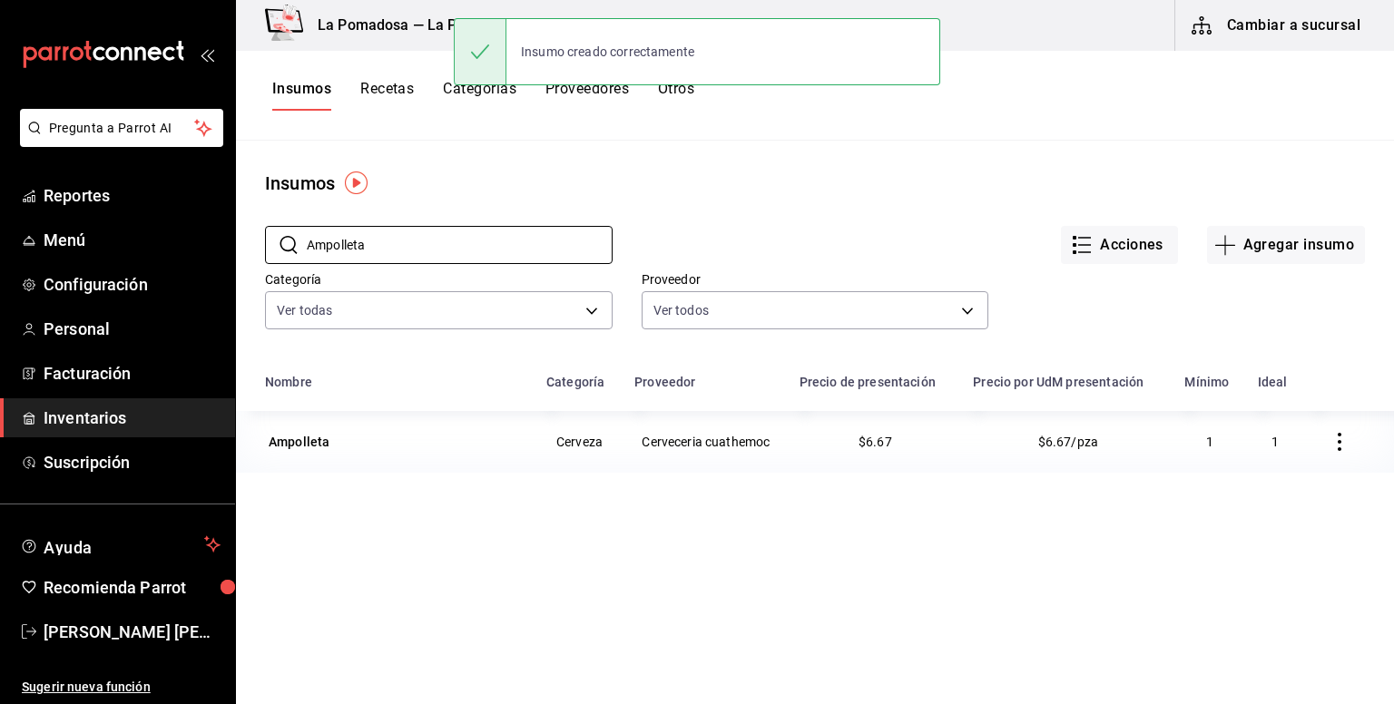
drag, startPoint x: 438, startPoint y: 247, endPoint x: 275, endPoint y: 224, distance: 164.9
click at [276, 224] on div "​ Ampolleta ​" at bounding box center [424, 230] width 377 height 67
paste input "rugula baby"
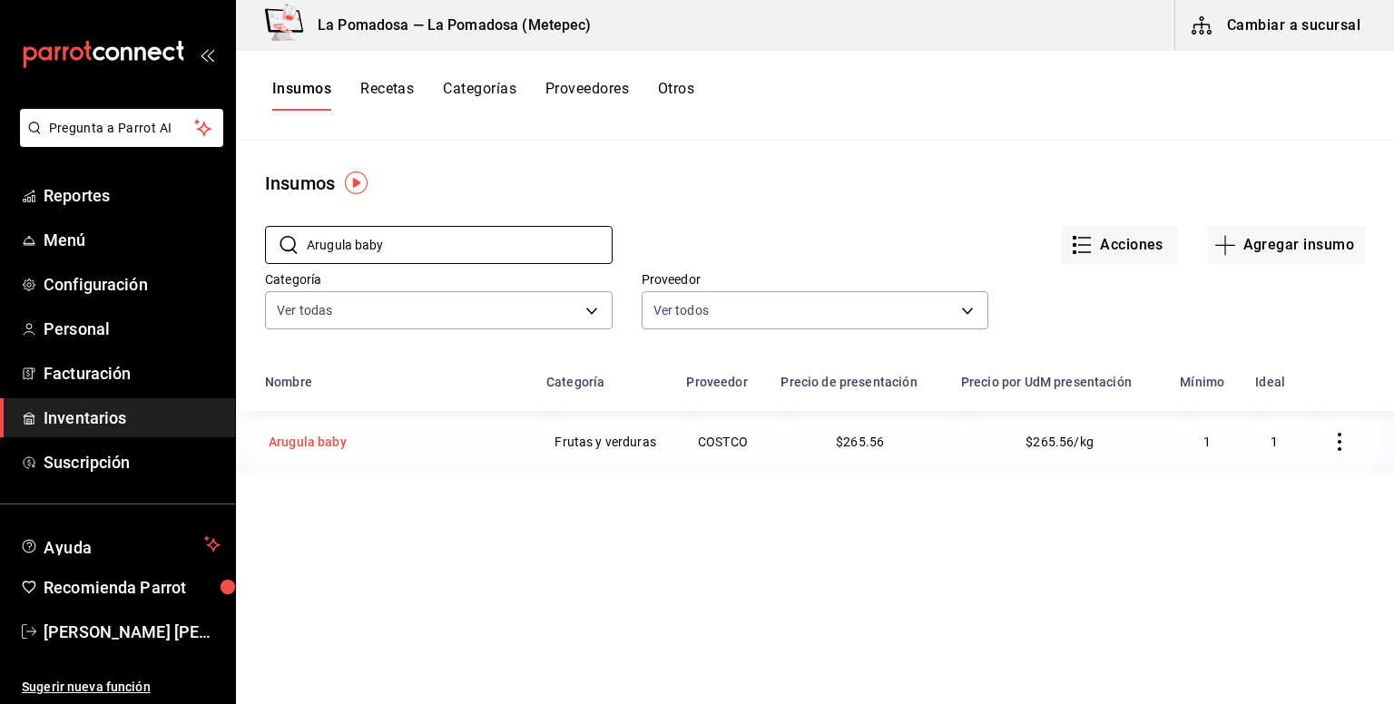
type input "Arugula baby"
click at [336, 442] on div "Arugula baby" at bounding box center [308, 442] width 78 height 18
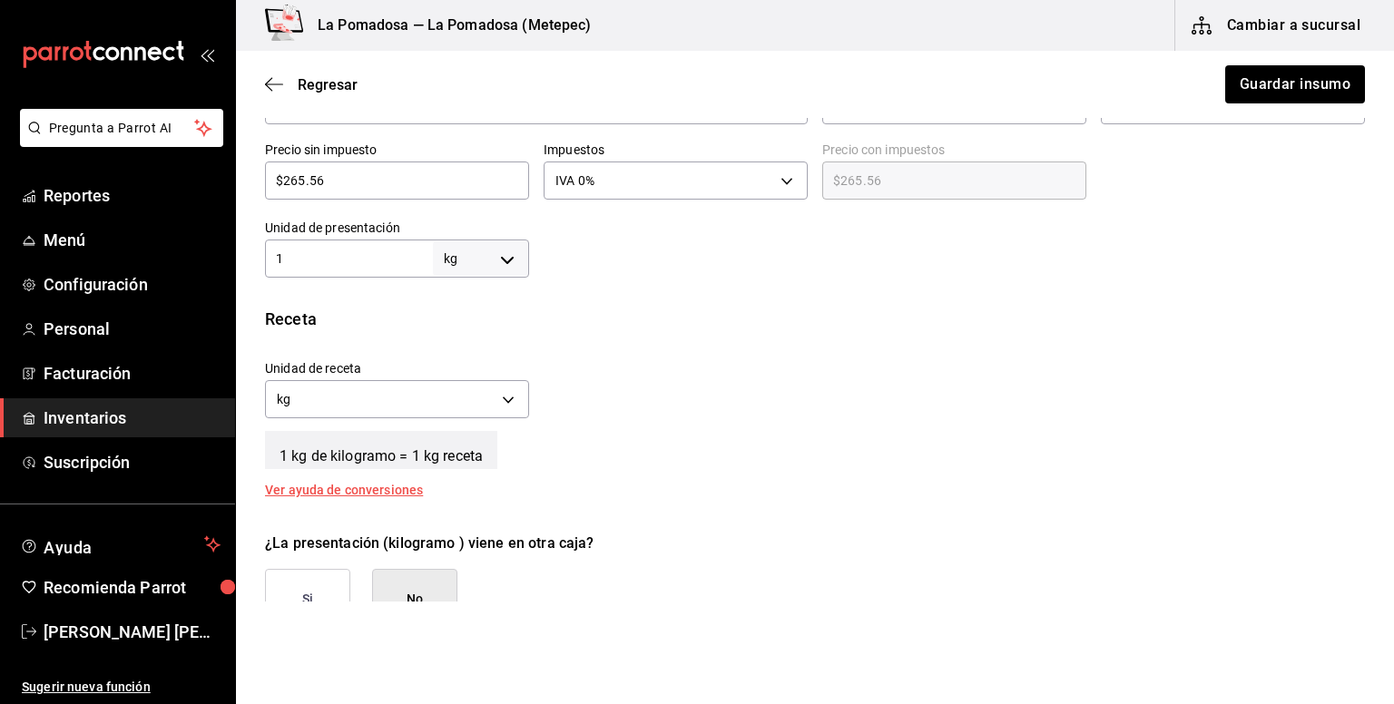
scroll to position [356, 0]
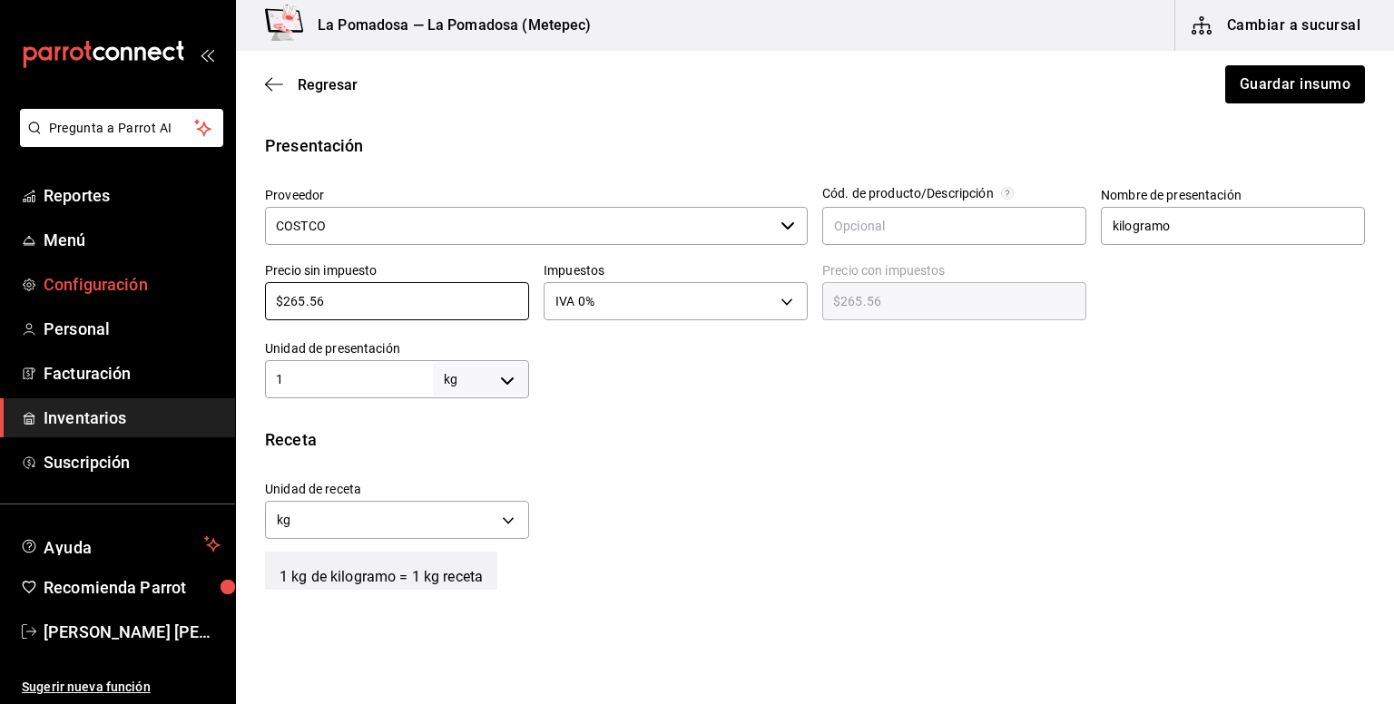
drag, startPoint x: 369, startPoint y: 303, endPoint x: 234, endPoint y: 279, distance: 137.3
click at [234, 279] on div "Pregunta a Parrot AI Reportes Menú Configuración Personal Facturación Inventari…" at bounding box center [697, 301] width 1394 height 602
paste input "302.40"
type input "$302.40"
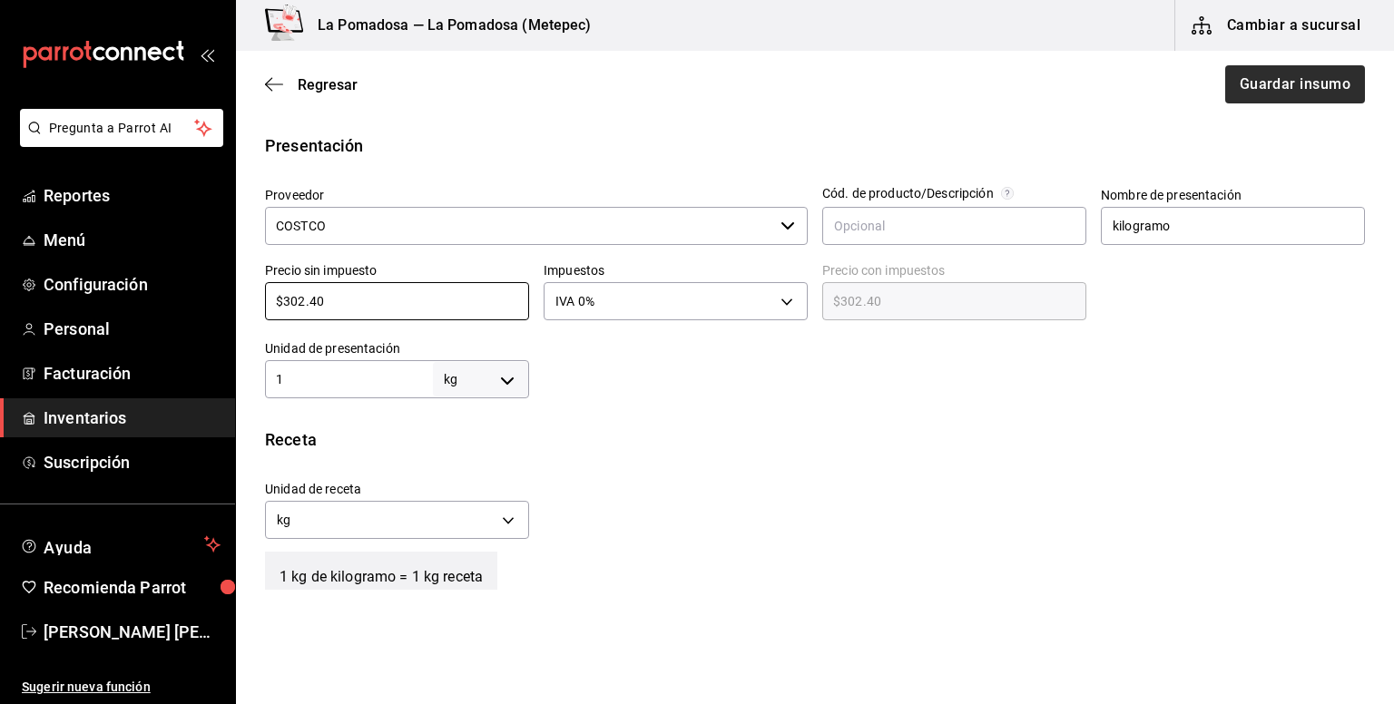
type input "$302.40"
click at [1283, 98] on button "Guardar insumo" at bounding box center [1294, 84] width 142 height 38
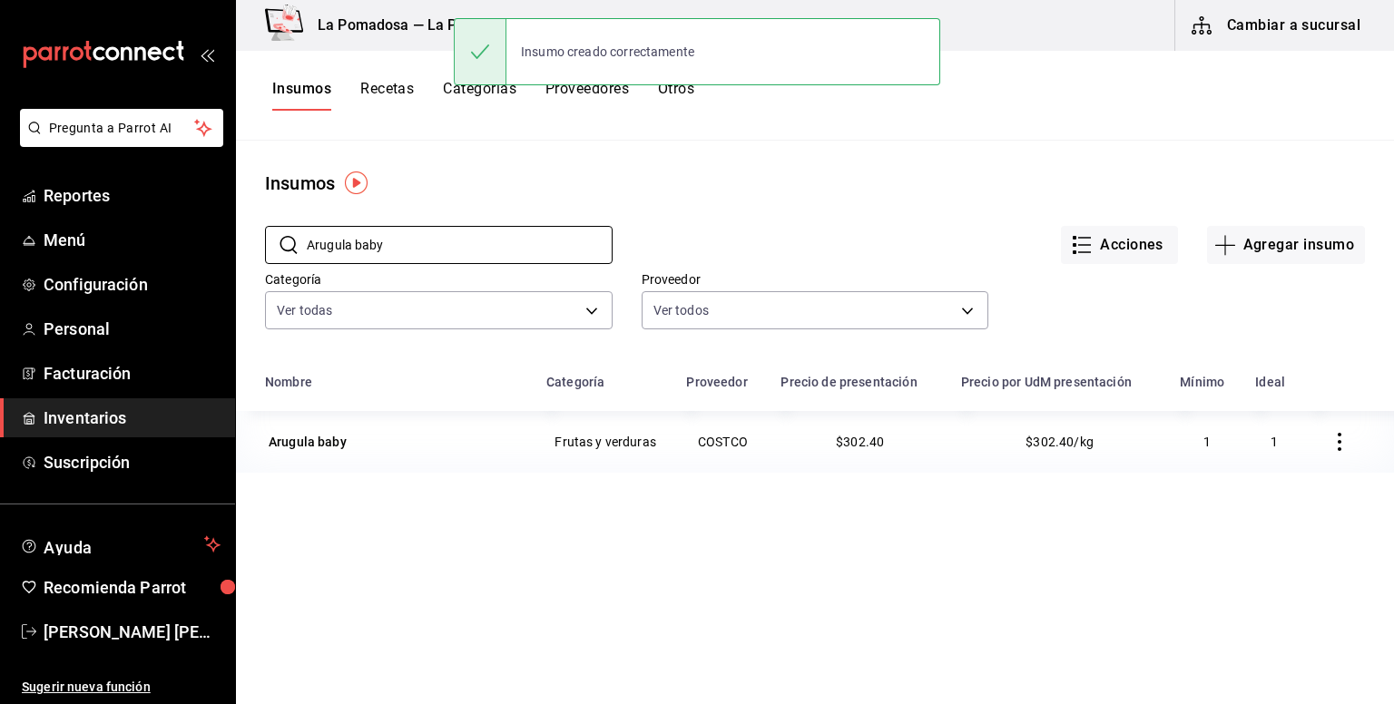
drag, startPoint x: 316, startPoint y: 259, endPoint x: 241, endPoint y: 266, distance: 74.8
click at [241, 266] on div "​ Arugula baby ​ Acciones Agregar insumo Categoría Ver todas da665286-eb96-4e6f…" at bounding box center [815, 280] width 1158 height 167
paste input "Brownie pieza"
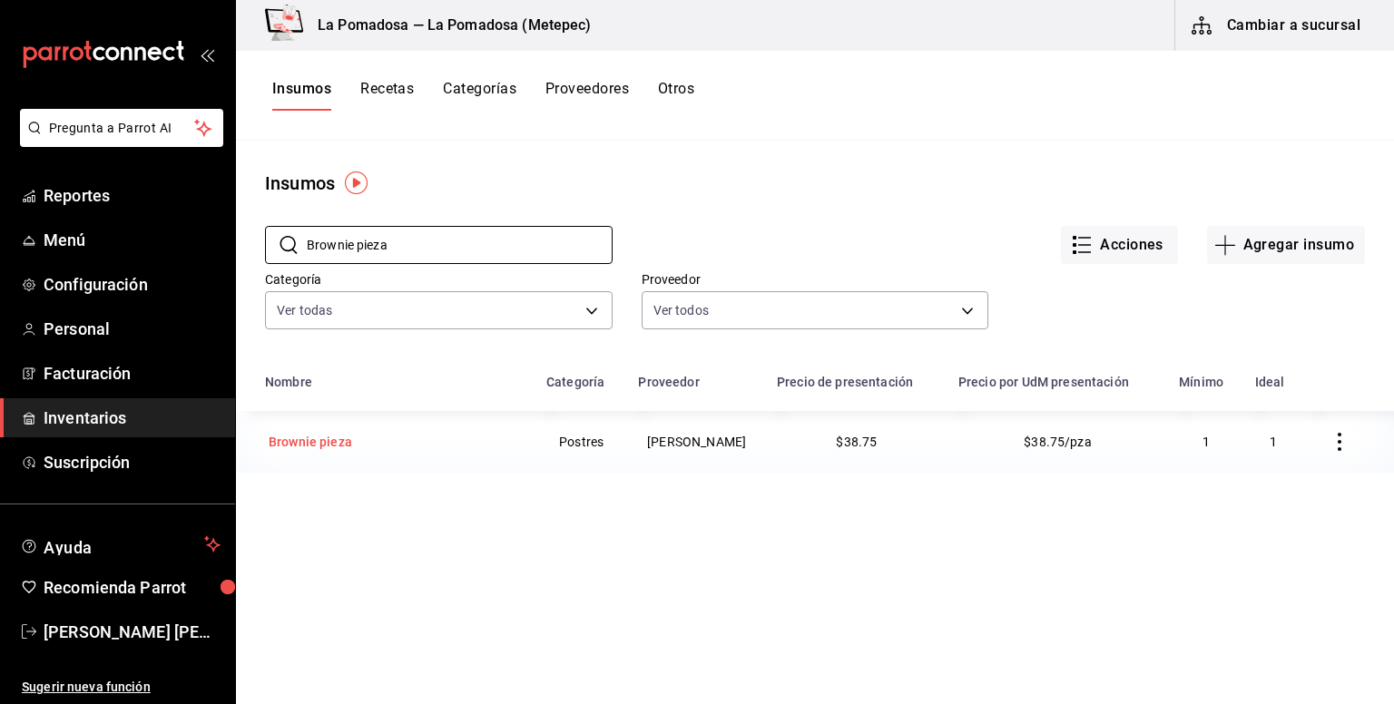
type input "Brownie pieza"
click at [334, 448] on div "Brownie pieza" at bounding box center [310, 442] width 83 height 18
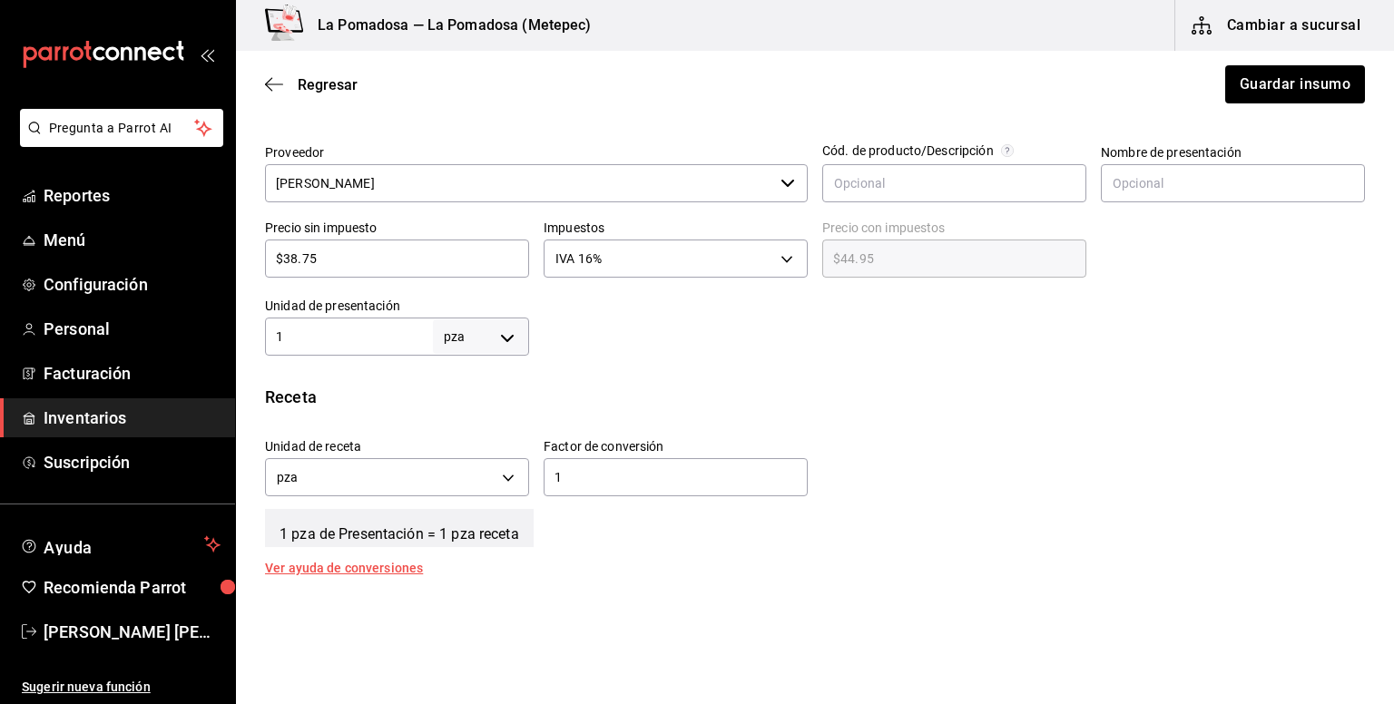
scroll to position [363, 0]
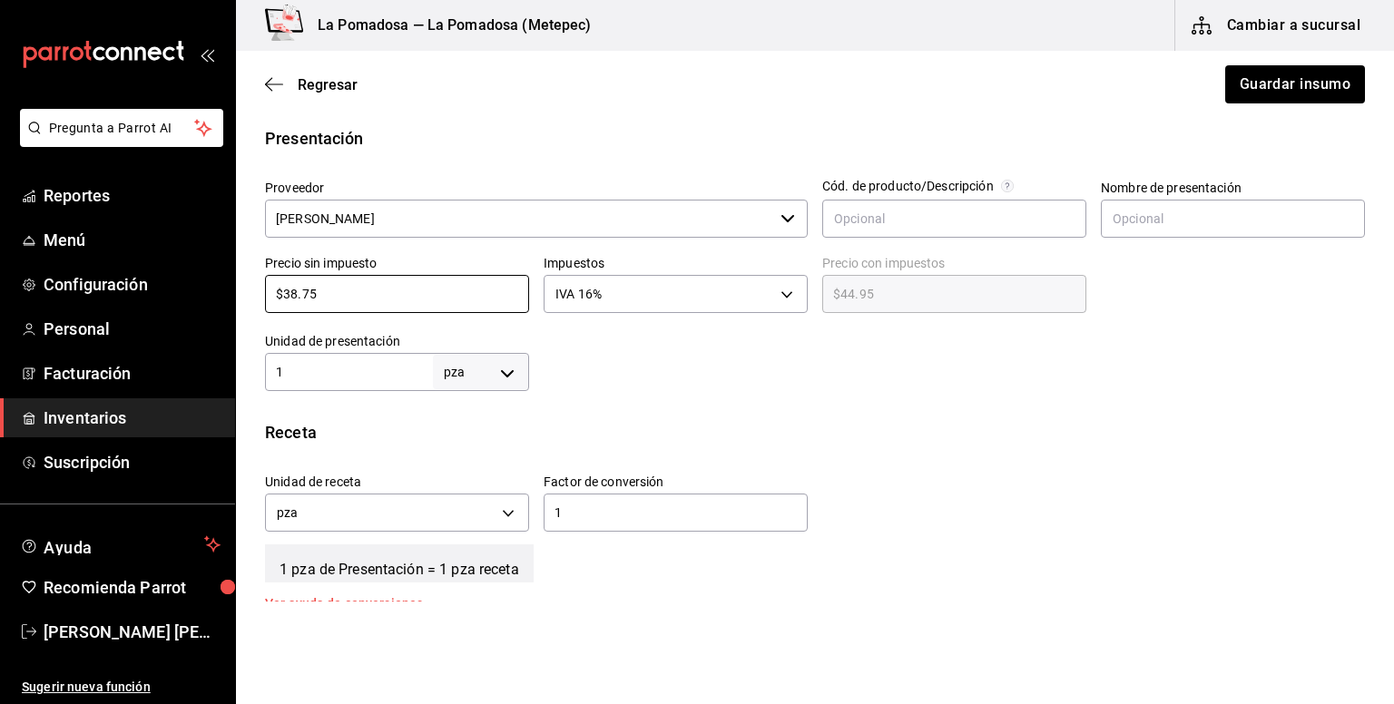
drag, startPoint x: 260, startPoint y: 289, endPoint x: 240, endPoint y: 288, distance: 20.9
click at [240, 288] on div "Presentación Proveedor Fernanda Guerrero ​ Cód. de producto/Descripción Nombre …" at bounding box center [815, 258] width 1158 height 265
paste input "42.44"
type input "$42.44"
type input "$49.23"
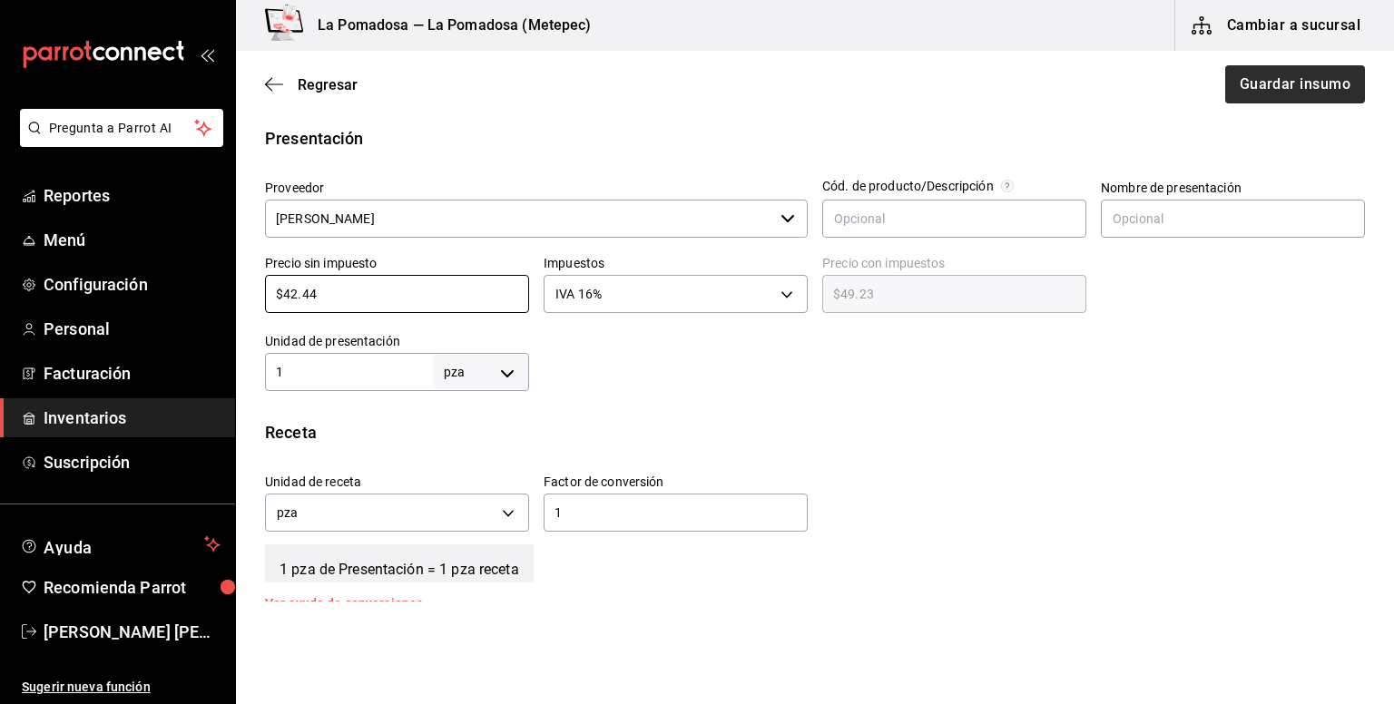
type input "$42.44"
click at [1303, 74] on button "Guardar insumo" at bounding box center [1294, 84] width 142 height 38
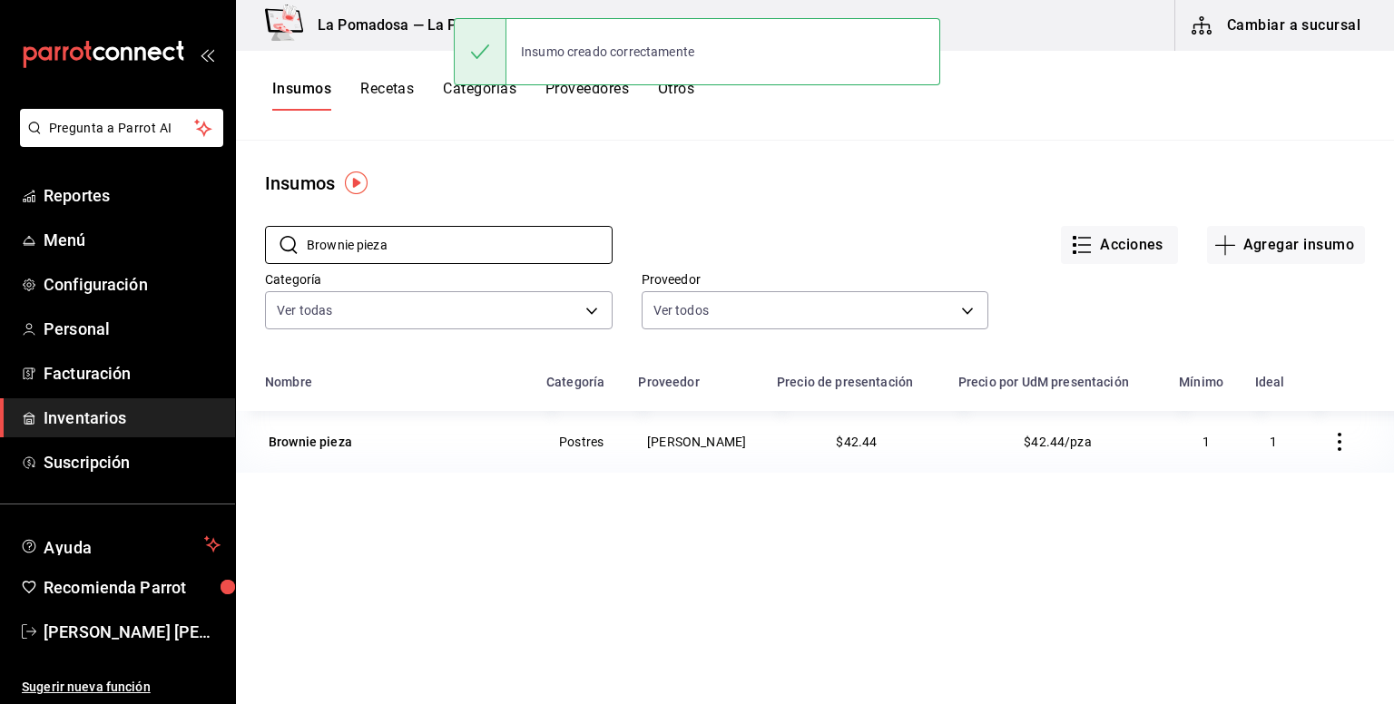
drag, startPoint x: 450, startPoint y: 250, endPoint x: 290, endPoint y: 224, distance: 161.9
click at [290, 224] on div "​ Brownie pieza ​" at bounding box center [424, 230] width 377 height 67
paste input "carga de café"
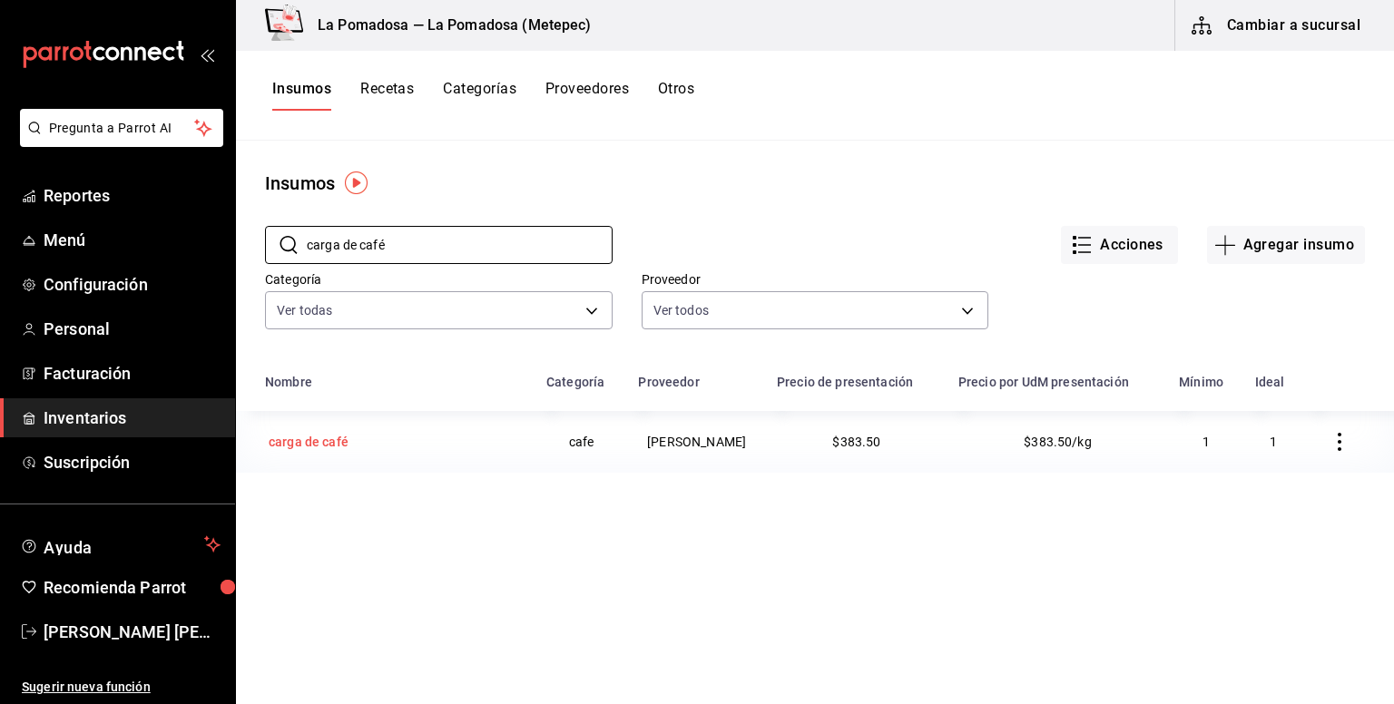
type input "carga de café"
click at [337, 439] on div "carga de café" at bounding box center [309, 442] width 80 height 18
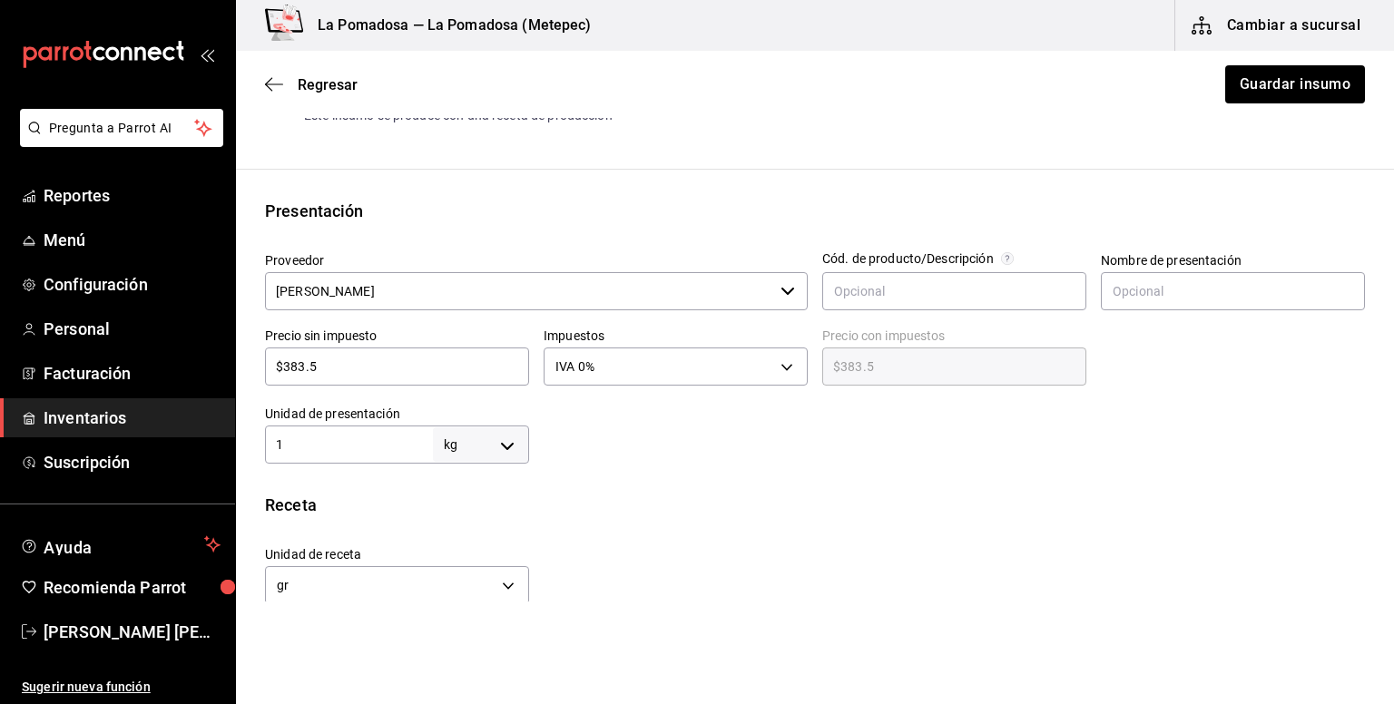
scroll to position [363, 0]
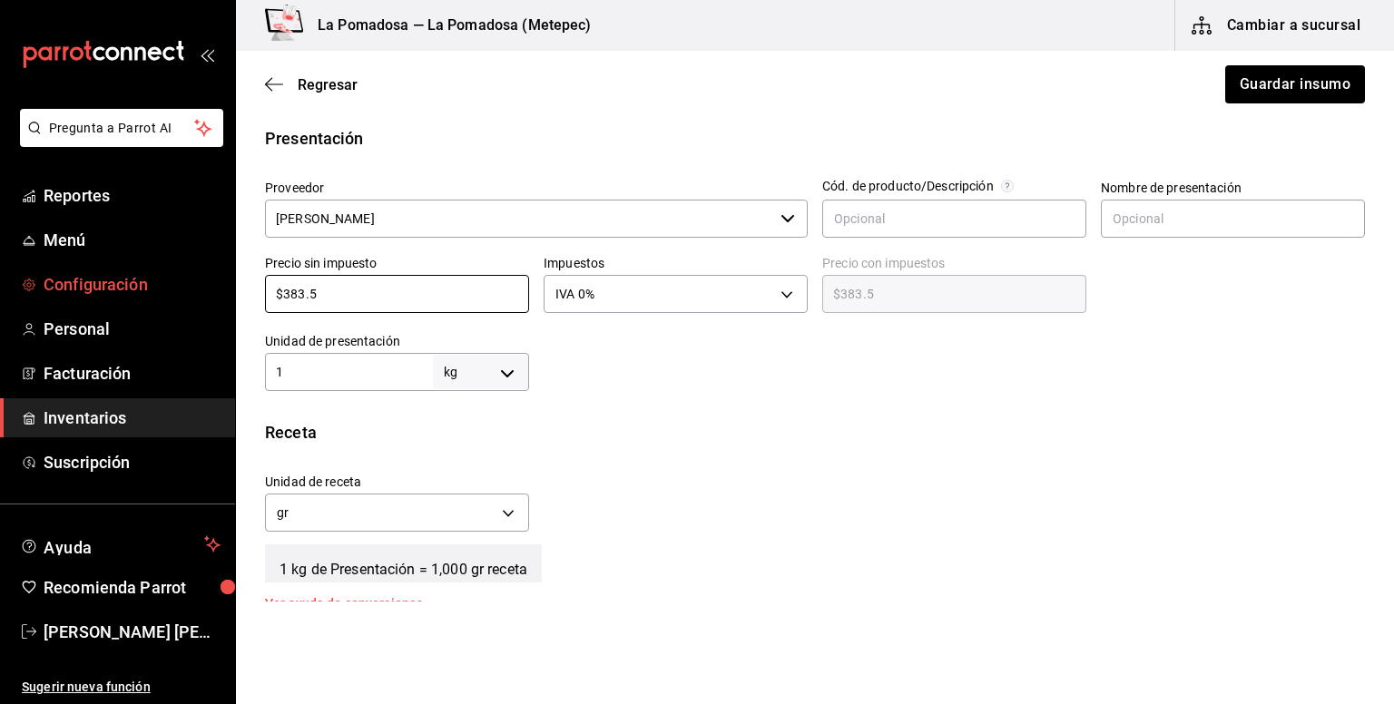
drag, startPoint x: 352, startPoint y: 299, endPoint x: 200, endPoint y: 288, distance: 152.8
click at [200, 288] on div "Pregunta a Parrot AI Reportes Menú Configuración Personal Facturación Inventari…" at bounding box center [697, 301] width 1394 height 602
paste input "63"
type input "$383.63"
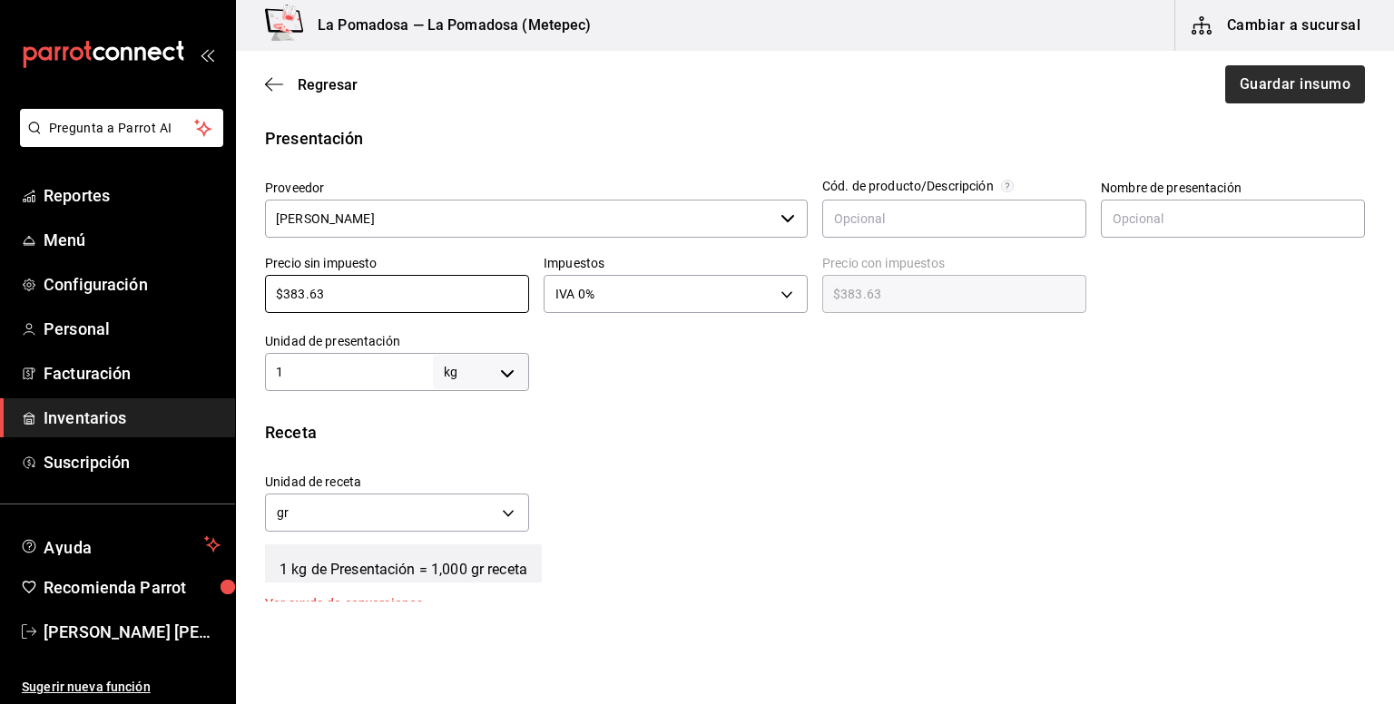
type input "$383.63"
click at [1327, 85] on button "Guardar insumo" at bounding box center [1294, 84] width 142 height 38
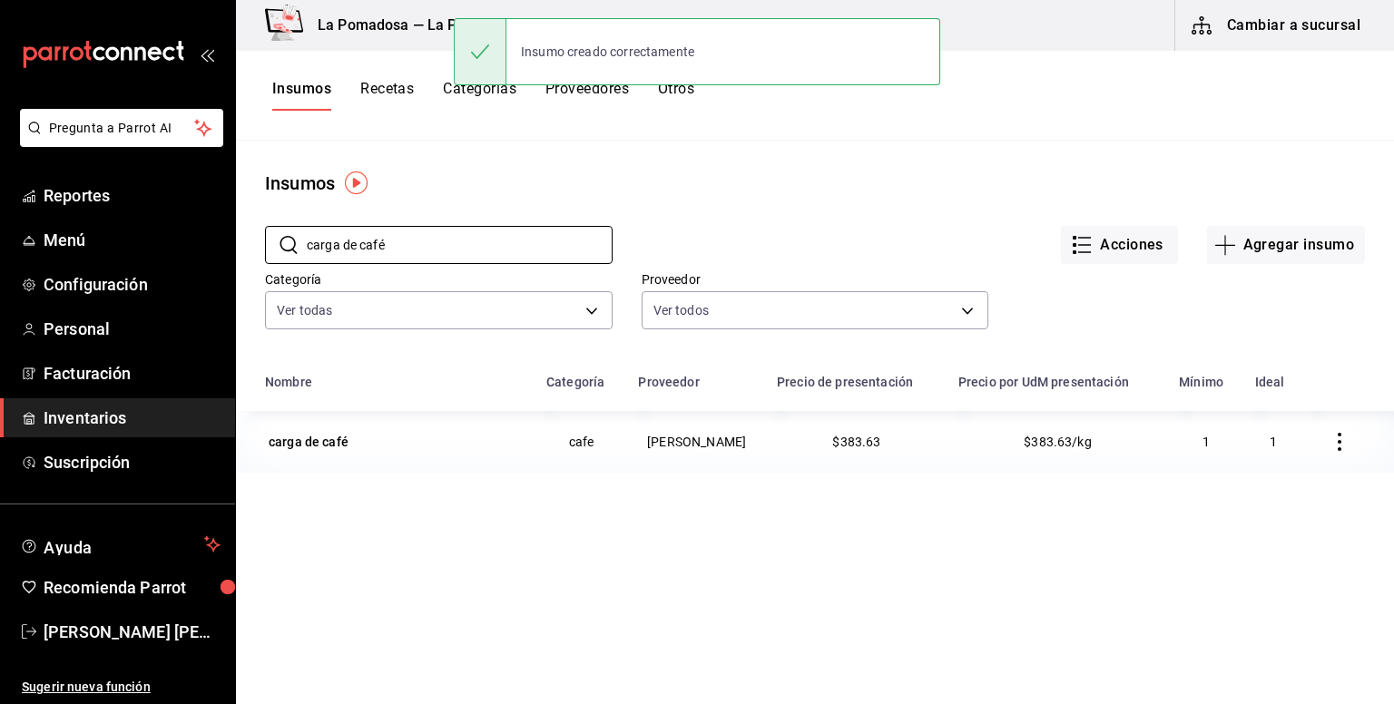
drag, startPoint x: 434, startPoint y: 254, endPoint x: 263, endPoint y: 240, distance: 171.2
click at [263, 240] on div "​ carga de café ​" at bounding box center [424, 230] width 377 height 67
paste input "Cebolla blanca"
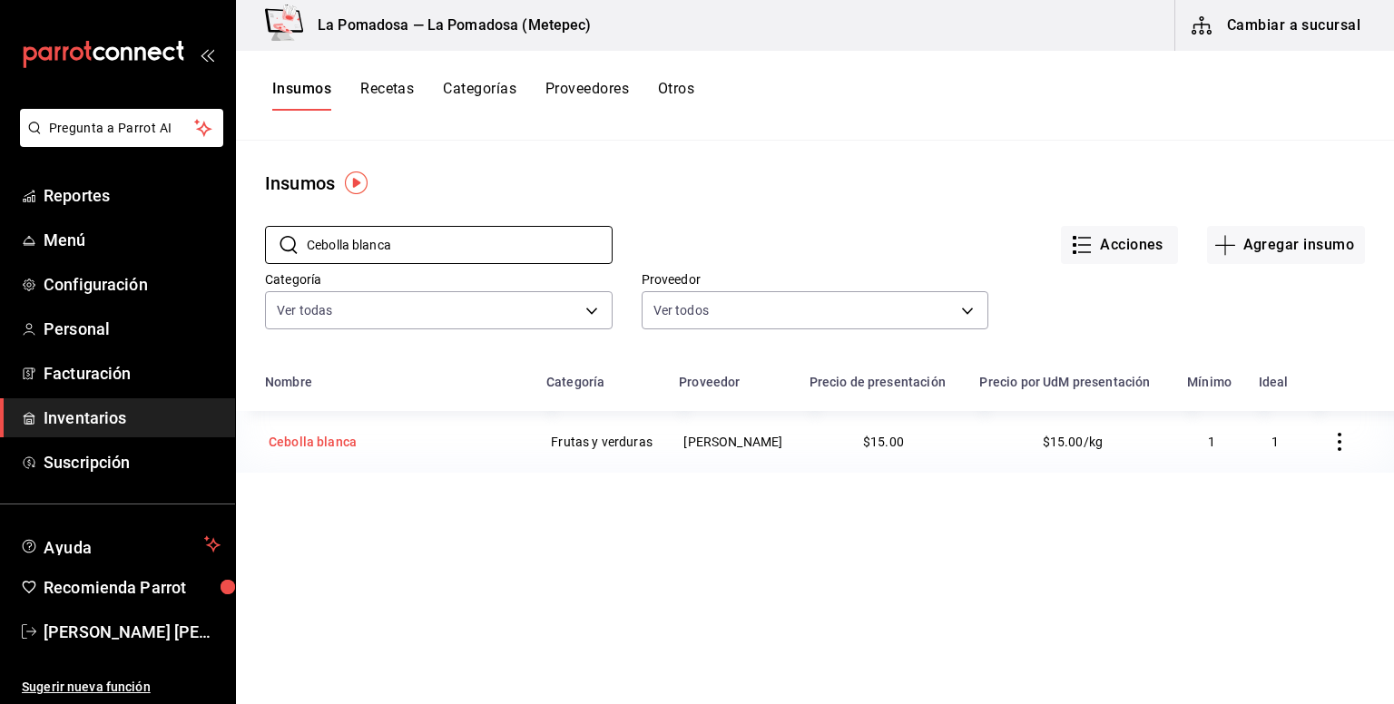
type input "Cebolla blanca"
click at [326, 451] on div "Cebolla blanca" at bounding box center [313, 442] width 88 height 18
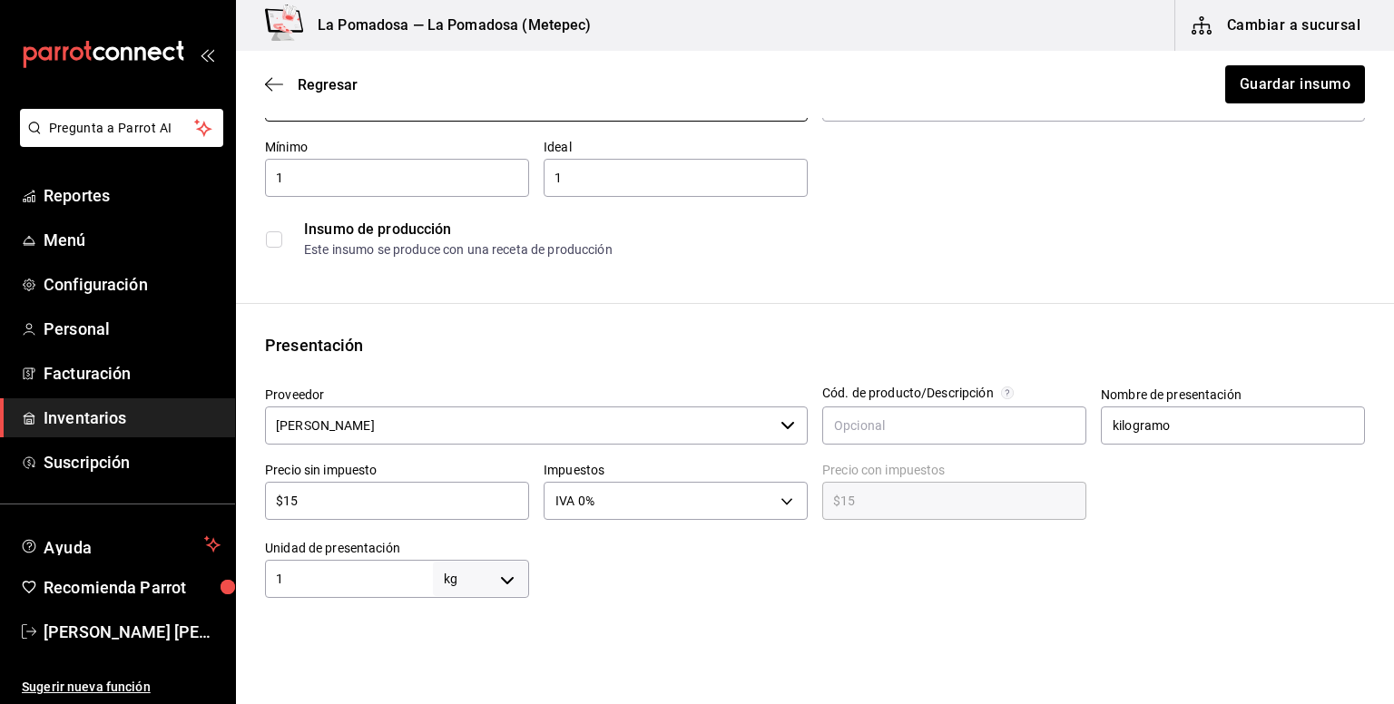
scroll to position [363, 0]
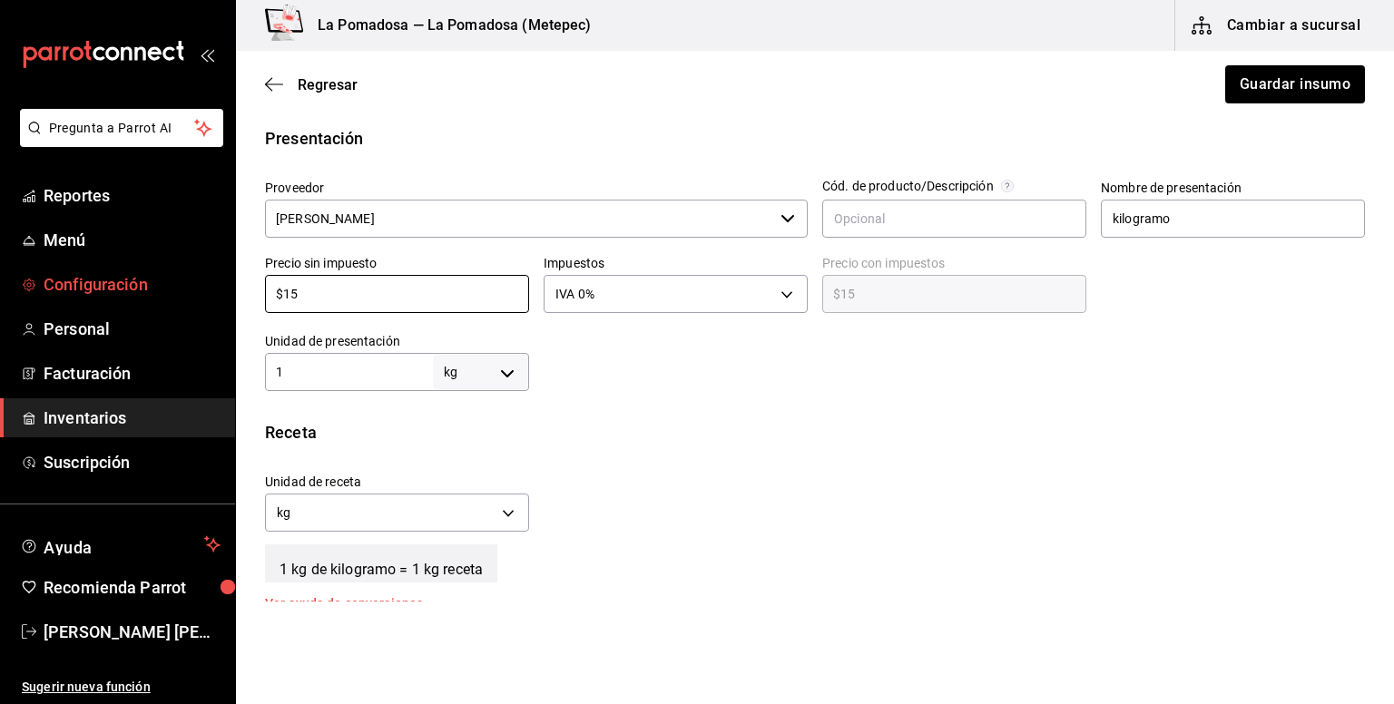
drag, startPoint x: 348, startPoint y: 301, endPoint x: 211, endPoint y: 295, distance: 138.1
click at [211, 295] on div "Pregunta a Parrot AI Reportes Menú Configuración Personal Facturación Inventari…" at bounding box center [697, 301] width 1394 height 602
paste input "22.00"
type input "$22.00"
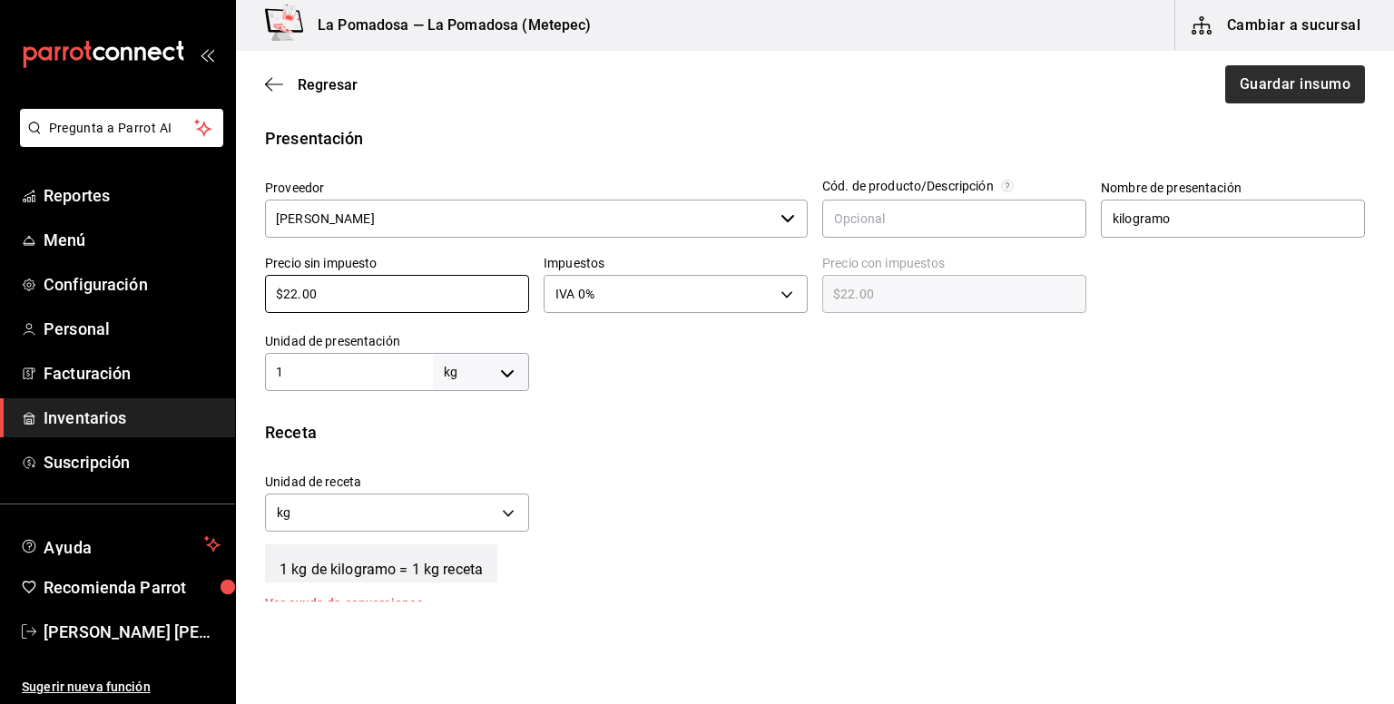
type input "$22.00"
click at [1270, 83] on button "Guardar insumo" at bounding box center [1294, 84] width 142 height 38
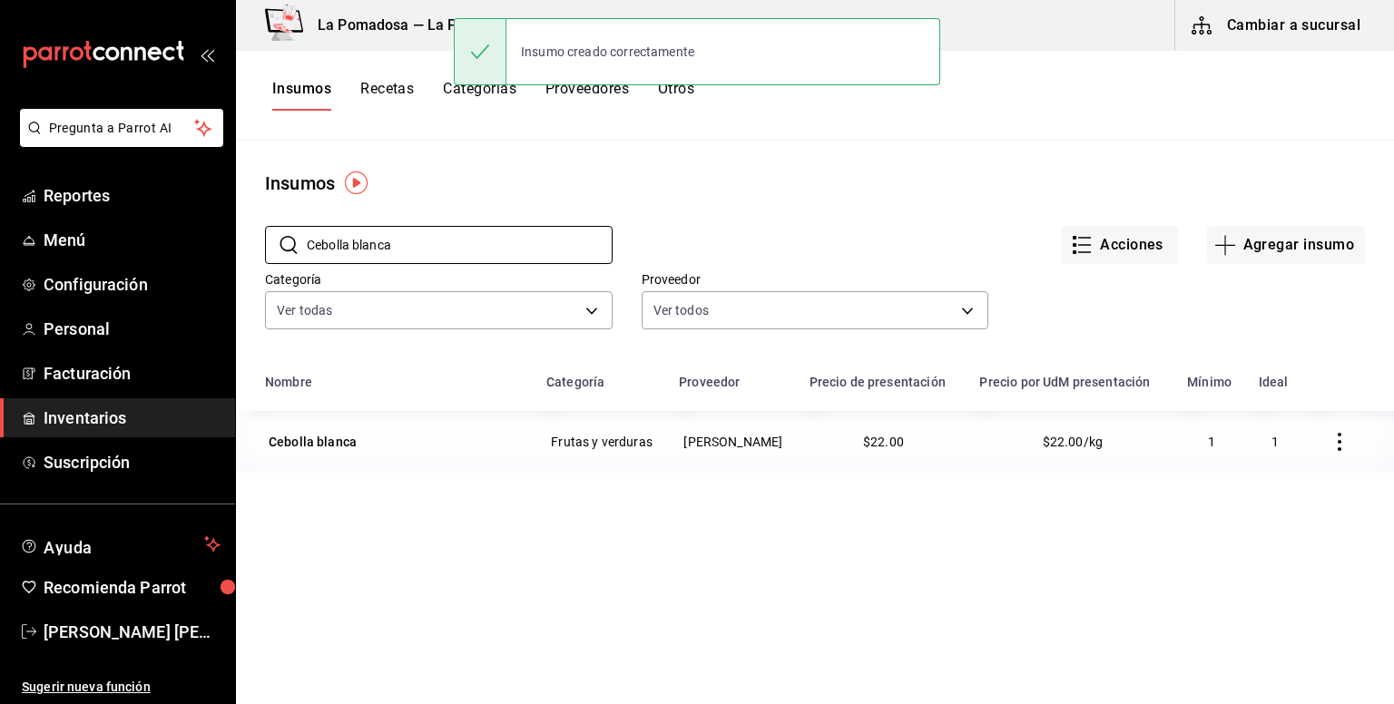
drag, startPoint x: 429, startPoint y: 251, endPoint x: 246, endPoint y: 244, distance: 183.4
click at [247, 244] on div "​ Cebolla blanca ​ Acciones Agregar insumo Categoría Ver todas da665286-eb96-4e…" at bounding box center [815, 280] width 1158 height 167
paste input "morad"
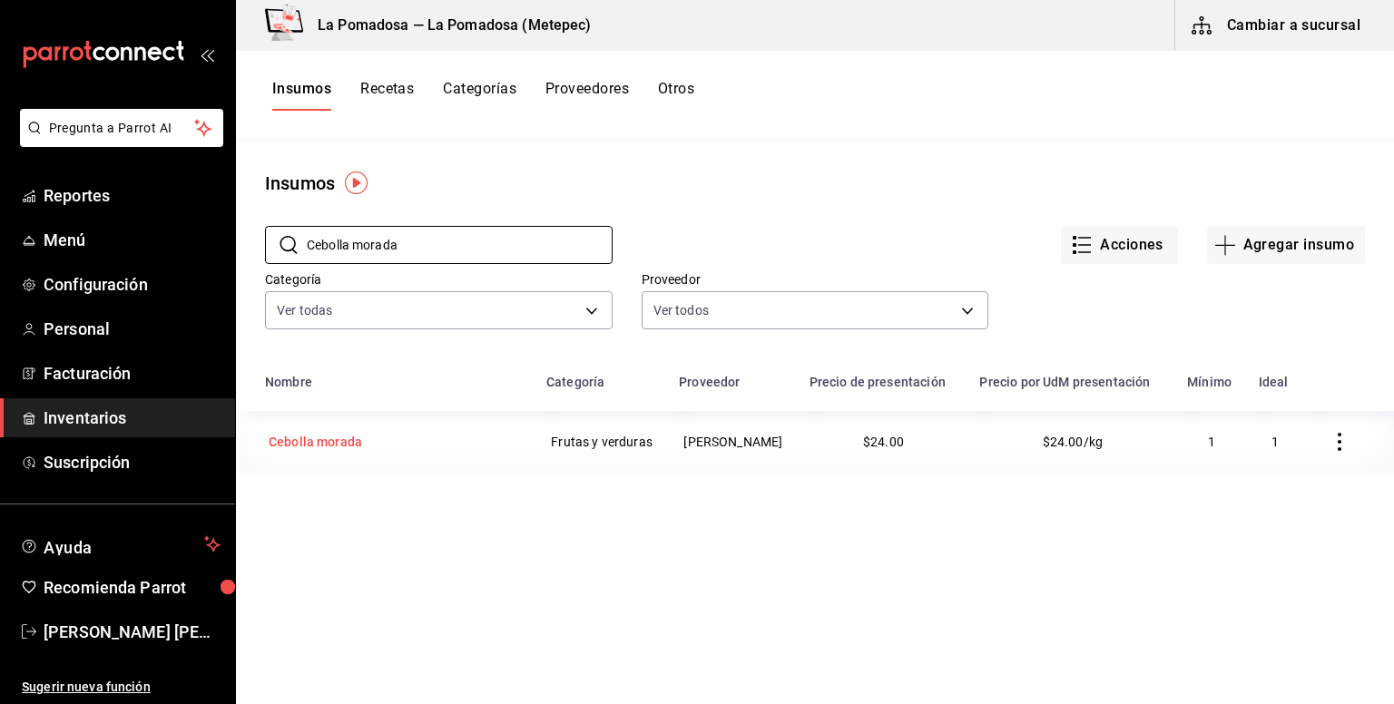
type input "Cebolla morada"
click at [334, 451] on div "Cebolla morada" at bounding box center [315, 442] width 93 height 18
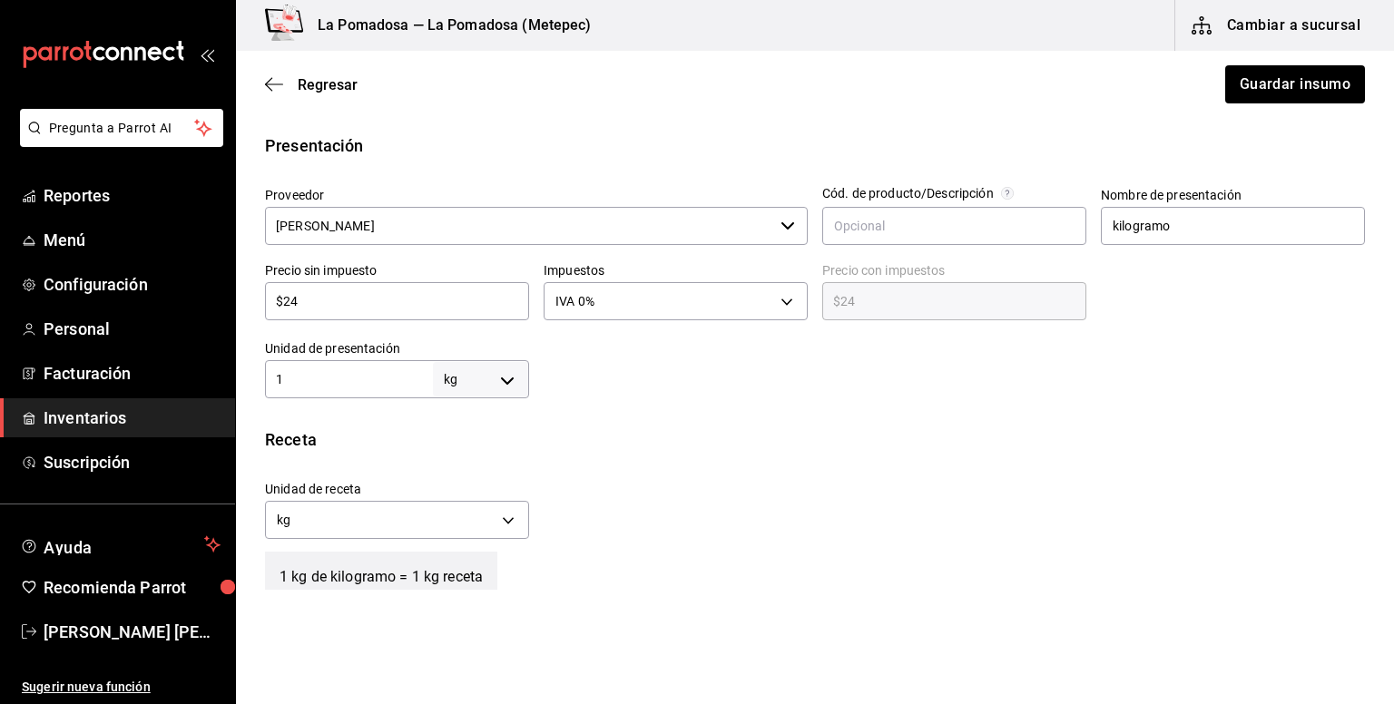
scroll to position [363, 0]
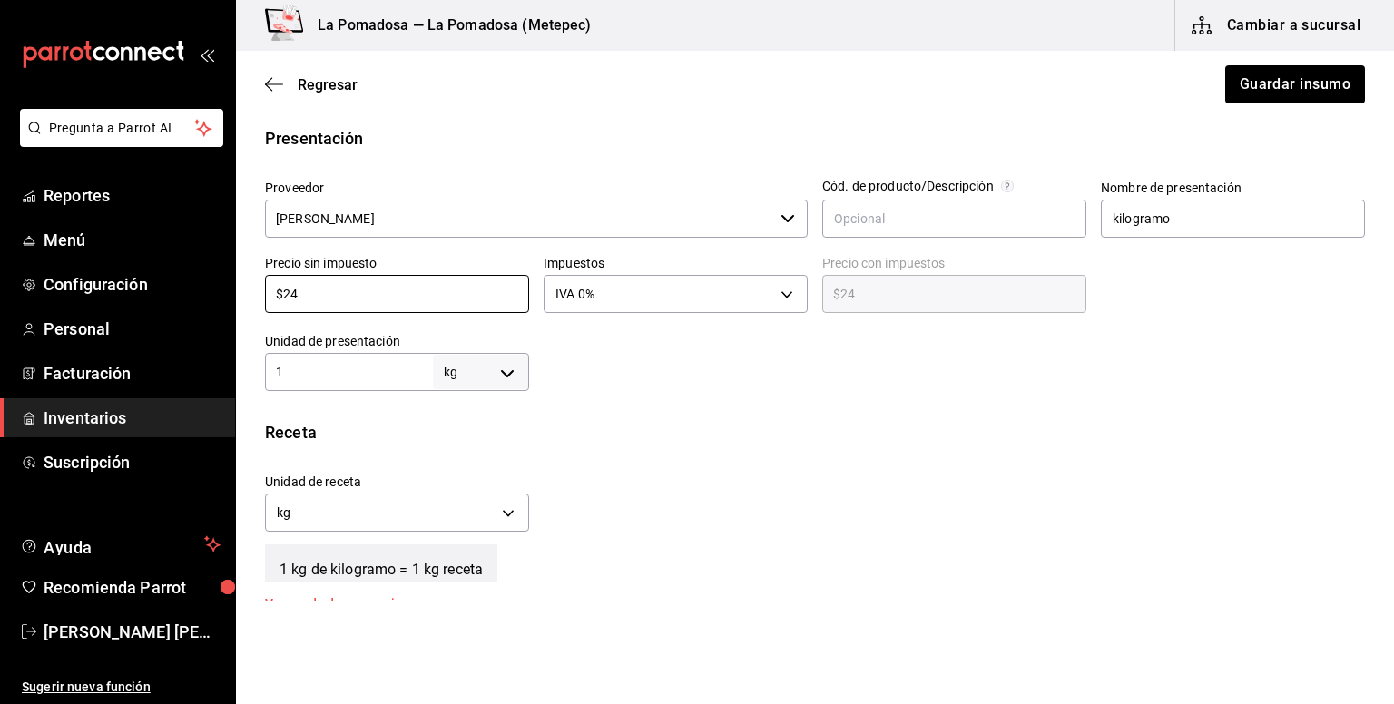
drag, startPoint x: 324, startPoint y: 297, endPoint x: 252, endPoint y: 280, distance: 73.5
click at [252, 280] on div "Precio sin impuesto $24 ​" at bounding box center [389, 279] width 279 height 78
paste input "30.00"
type input "$30.00"
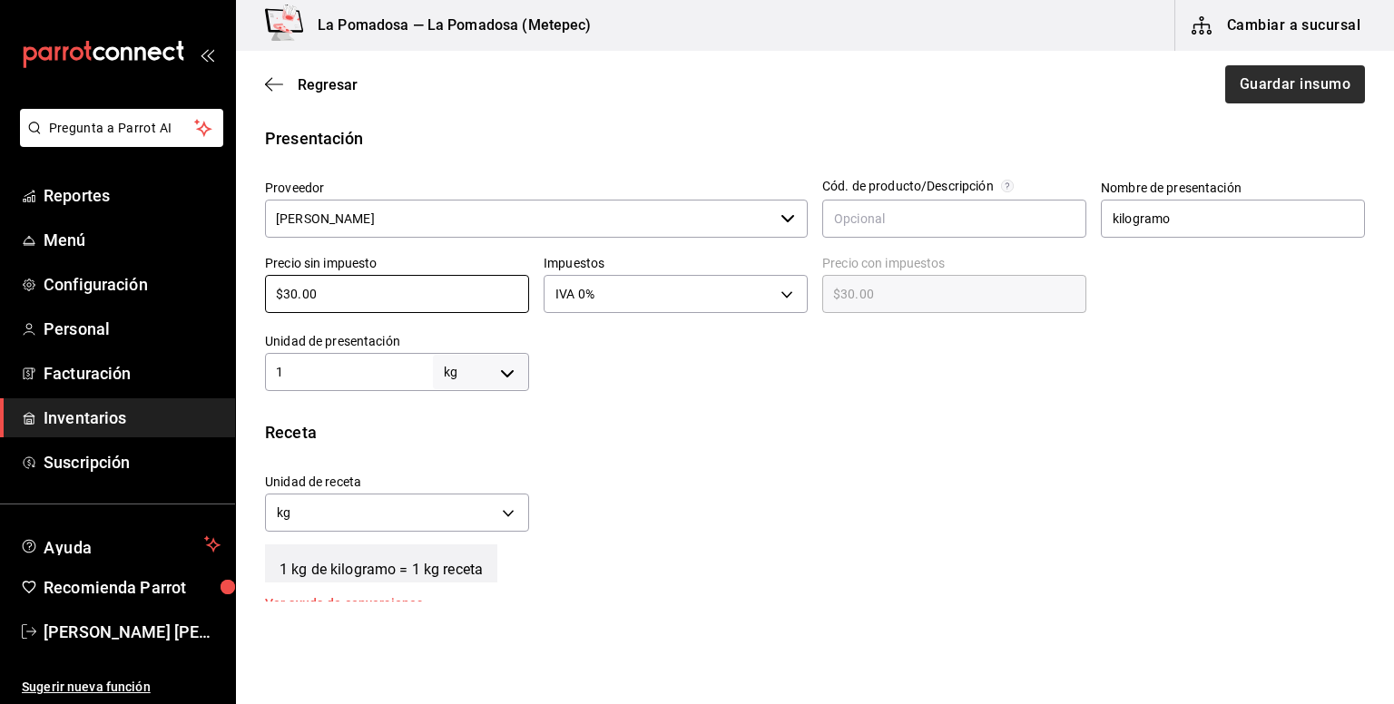
type input "$30.00"
click at [1298, 74] on button "Guardar insumo" at bounding box center [1294, 84] width 142 height 38
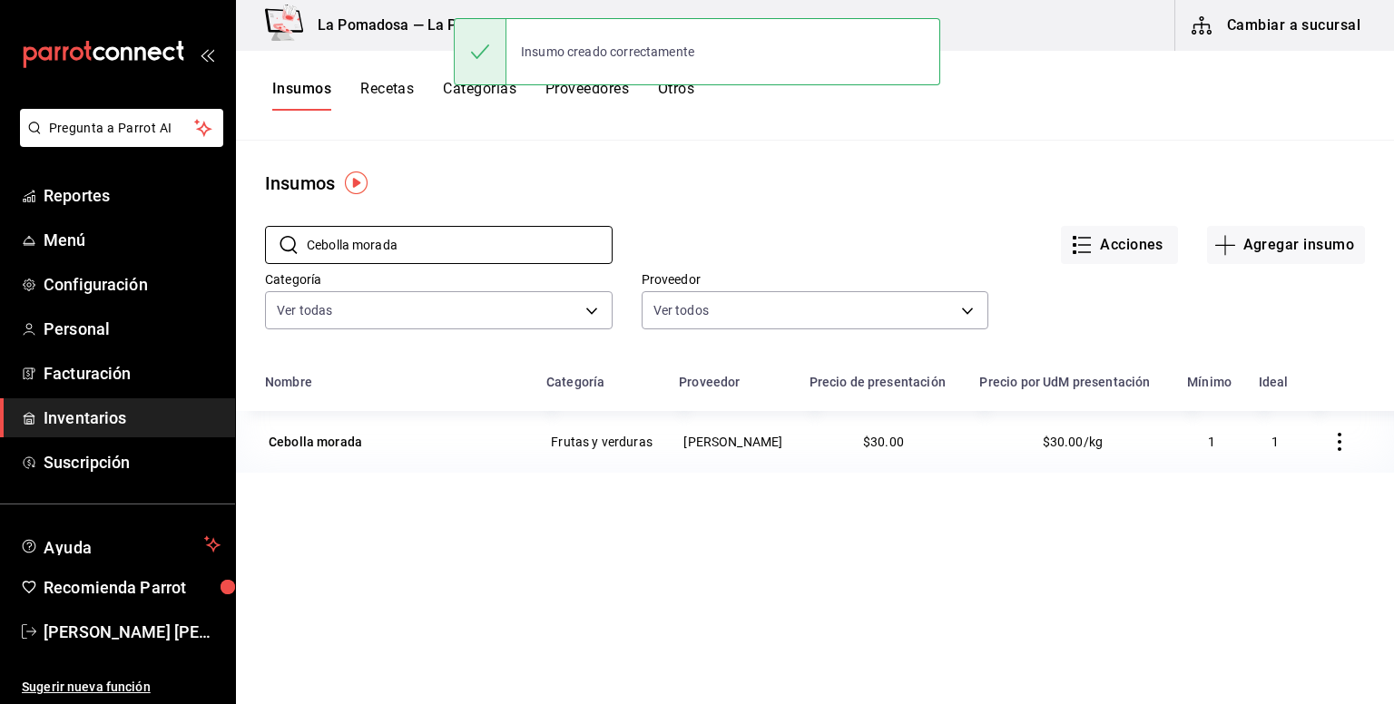
drag, startPoint x: 459, startPoint y: 250, endPoint x: 259, endPoint y: 218, distance: 203.2
click at [259, 218] on div "​ Cebolla morada ​" at bounding box center [424, 230] width 377 height 67
paste input "rezas"
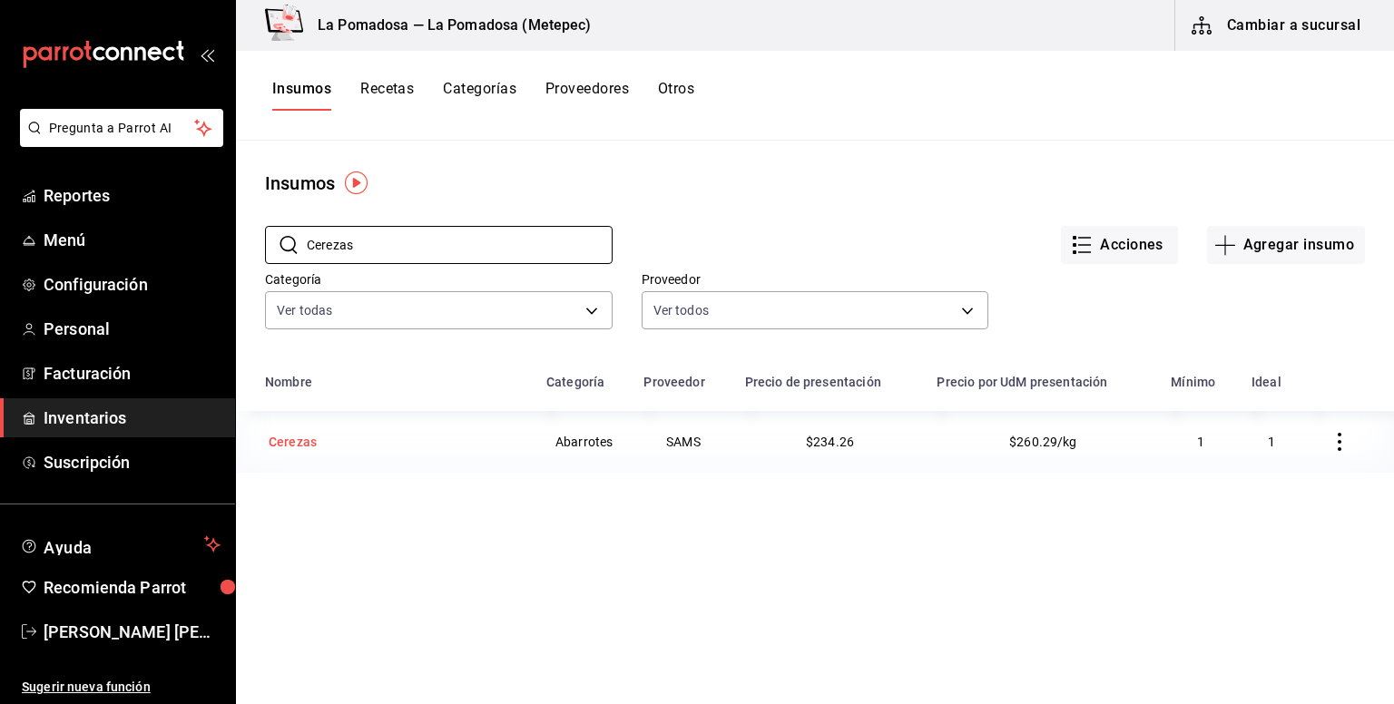
type input "Cerezas"
click at [310, 436] on div "Cerezas" at bounding box center [293, 442] width 48 height 18
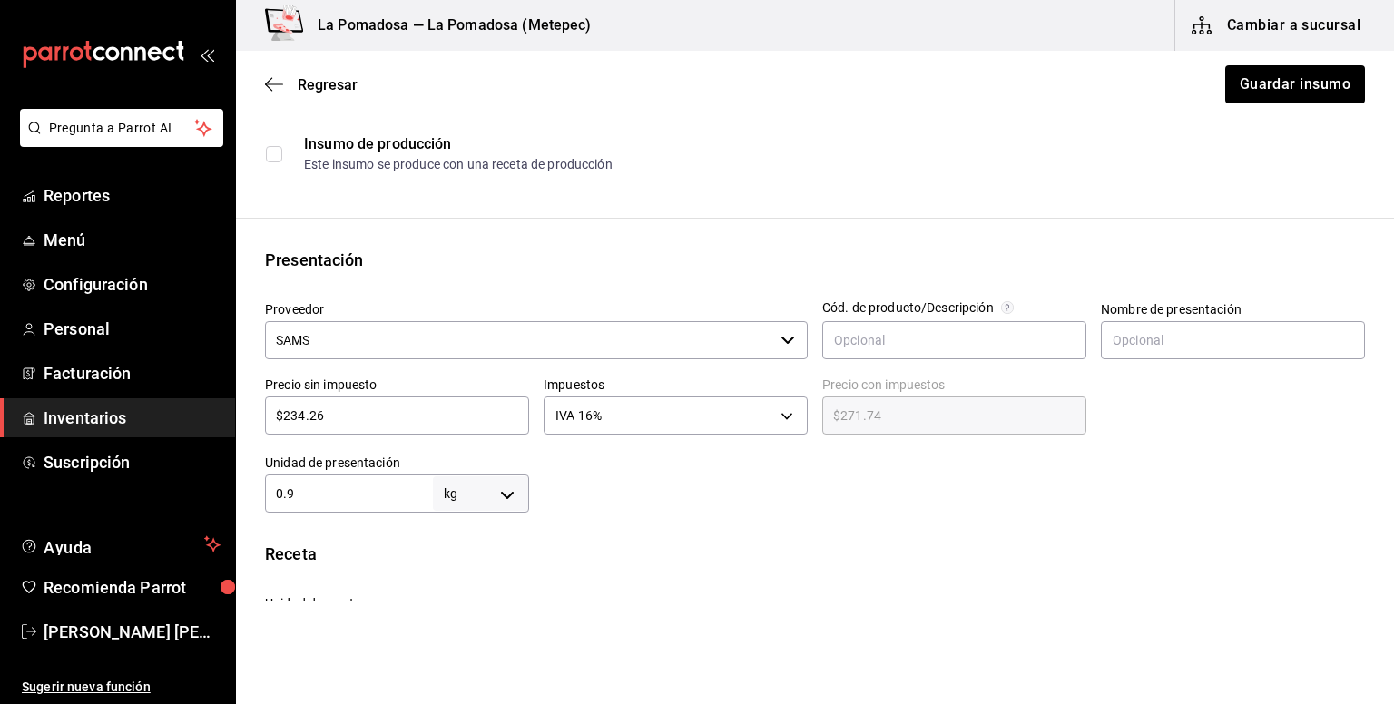
scroll to position [363, 0]
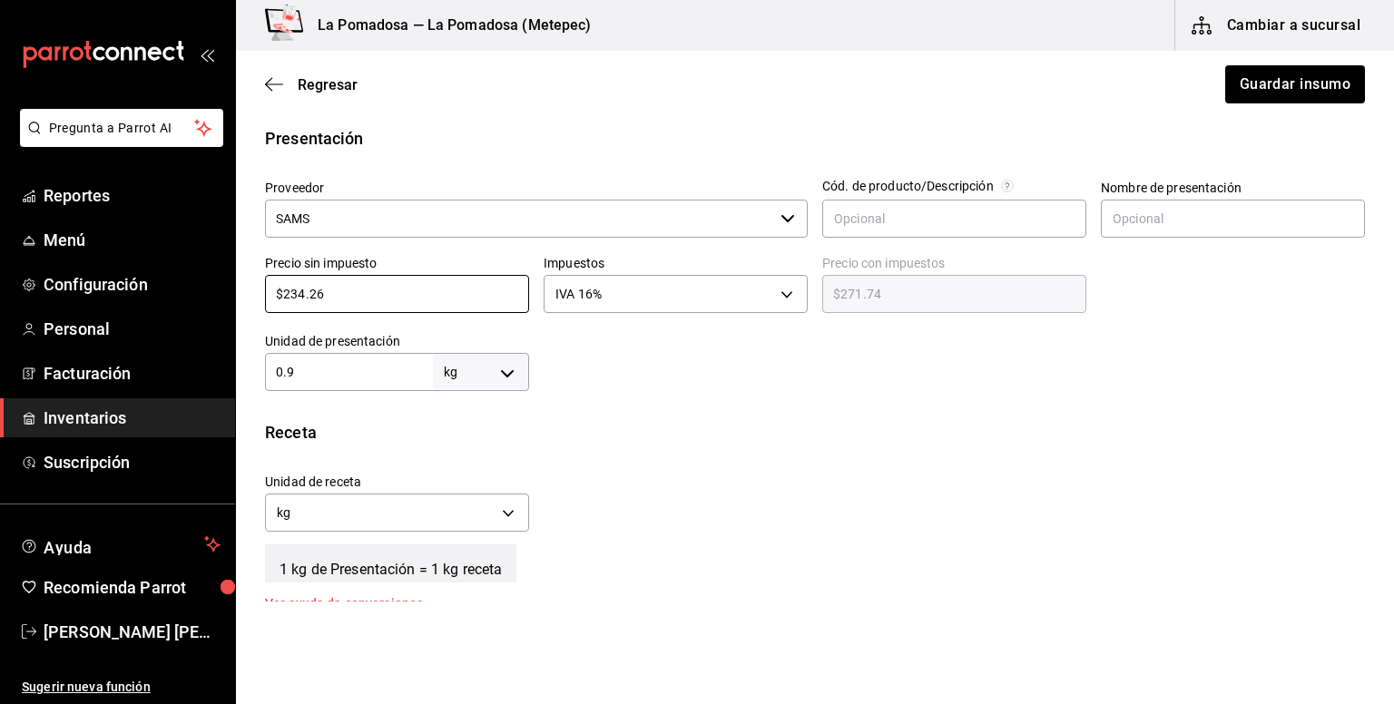
drag, startPoint x: 385, startPoint y: 303, endPoint x: 240, endPoint y: 291, distance: 145.7
click at [240, 291] on div "Presentación Proveedor SAMS ​ Cód. de producto/Descripción Nombre de presentaci…" at bounding box center [815, 258] width 1158 height 265
paste input "62.91"
type input "$262.91"
type input "$304.98"
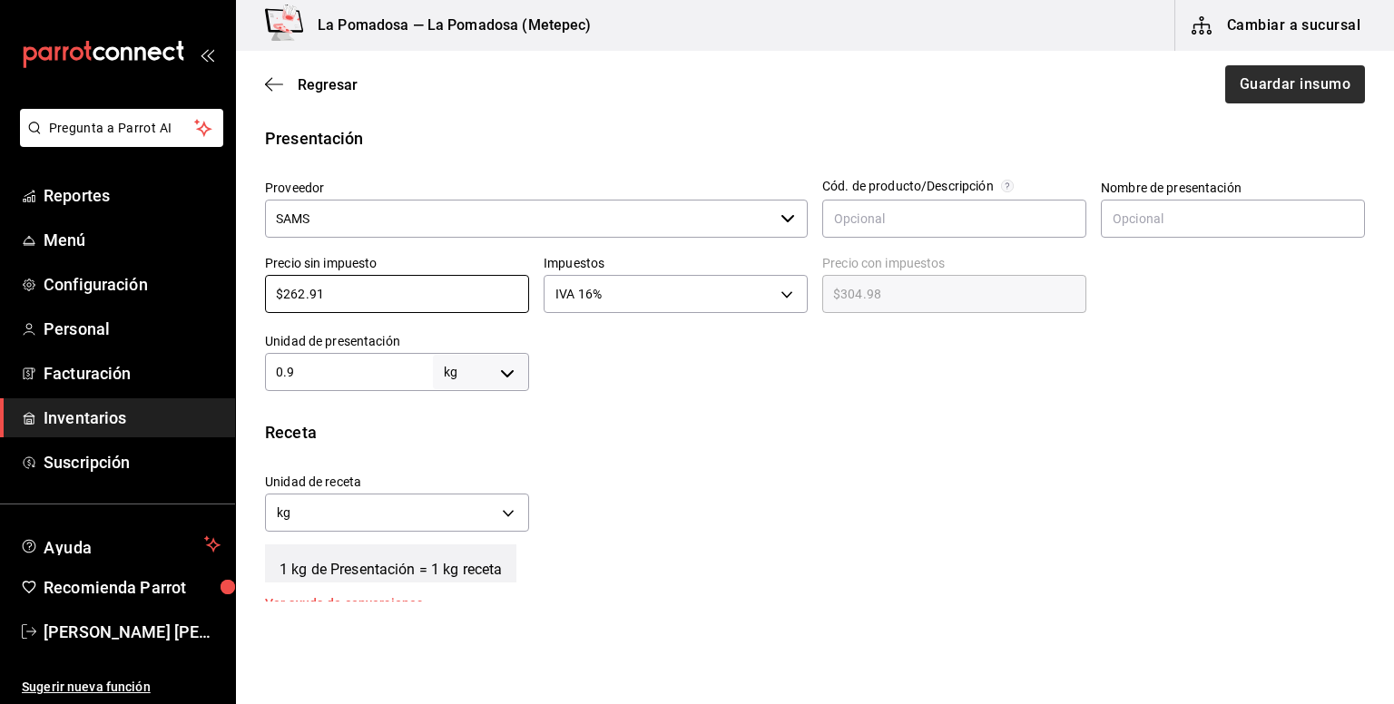
type input "$262.91"
click at [1270, 86] on button "Guardar insumo" at bounding box center [1294, 84] width 142 height 38
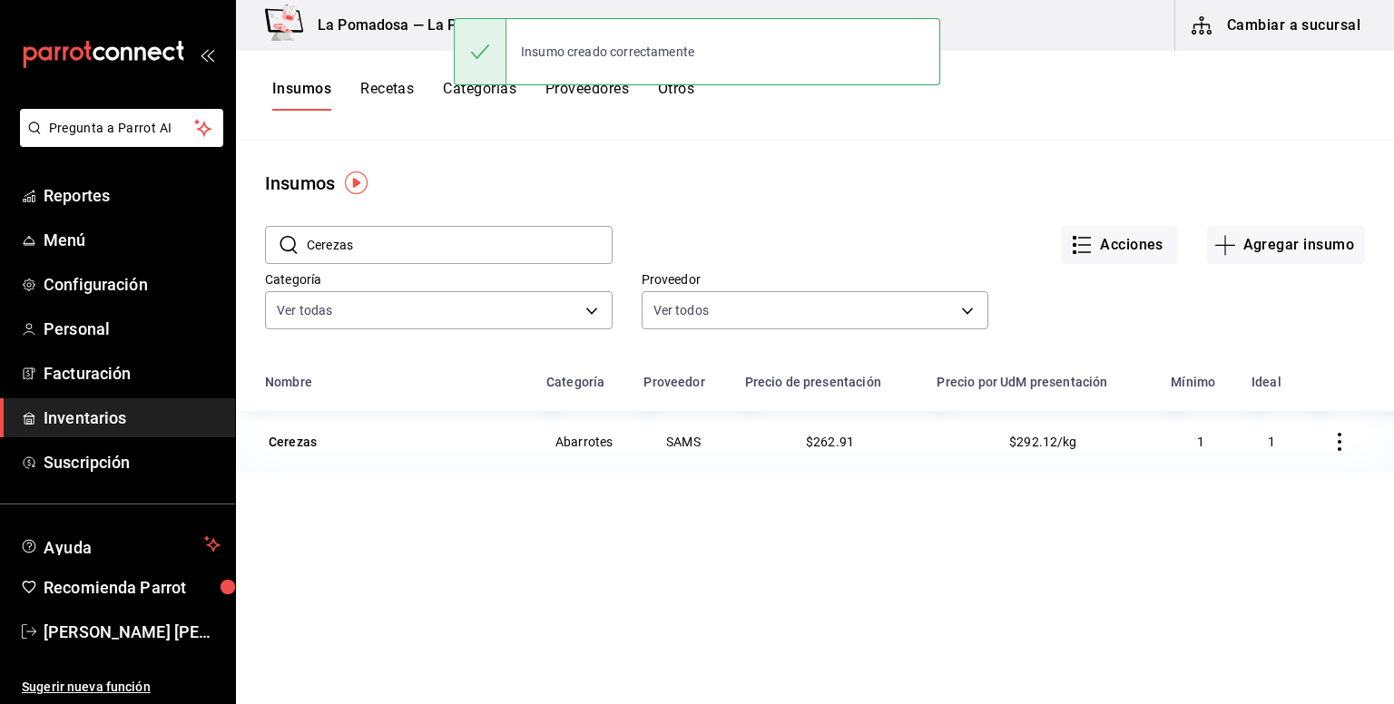
drag, startPoint x: 348, startPoint y: 234, endPoint x: 265, endPoint y: 233, distance: 82.6
click at [265, 232] on div "​ Cerezas ​" at bounding box center [439, 245] width 348 height 38
paste input "veza Bohemia Clara 355 Ml"
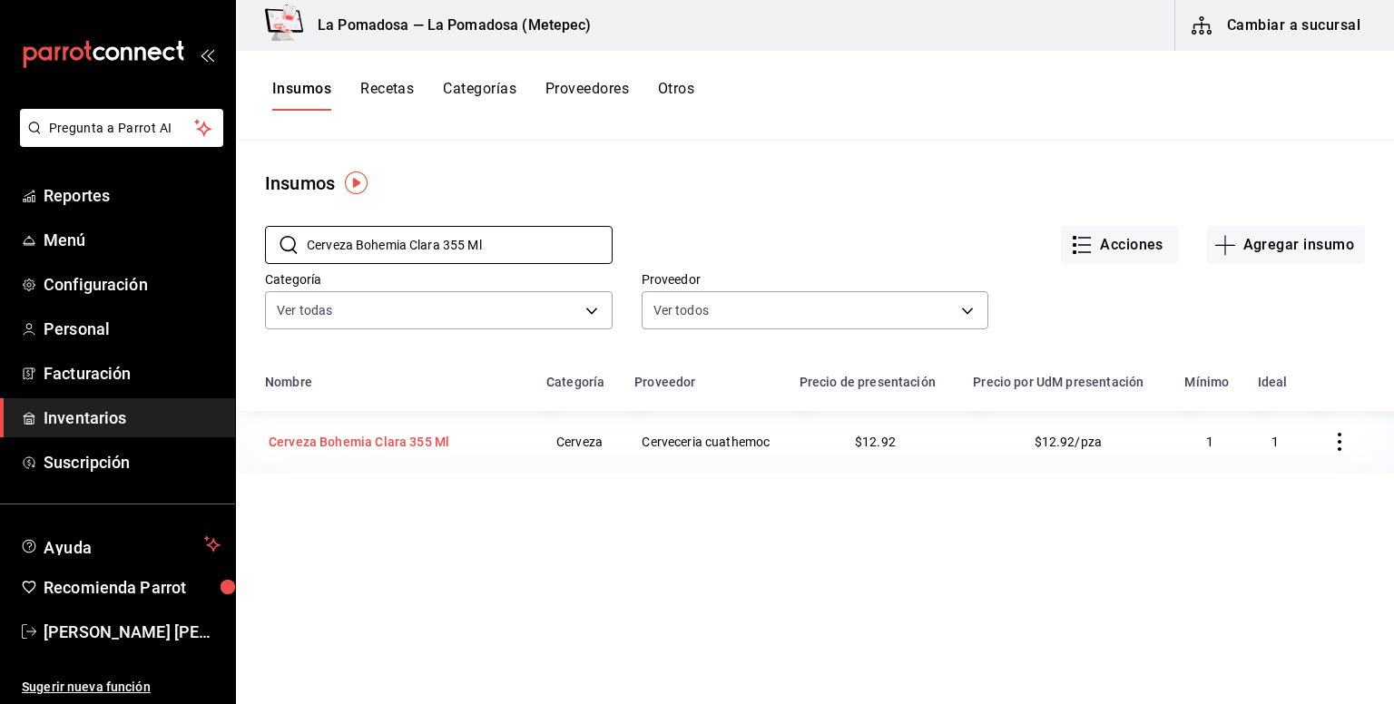
type input "Cerveza Bohemia Clara 355 Ml"
click at [408, 444] on div "Cerveza Bohemia Clara 355 Ml" at bounding box center [359, 442] width 181 height 18
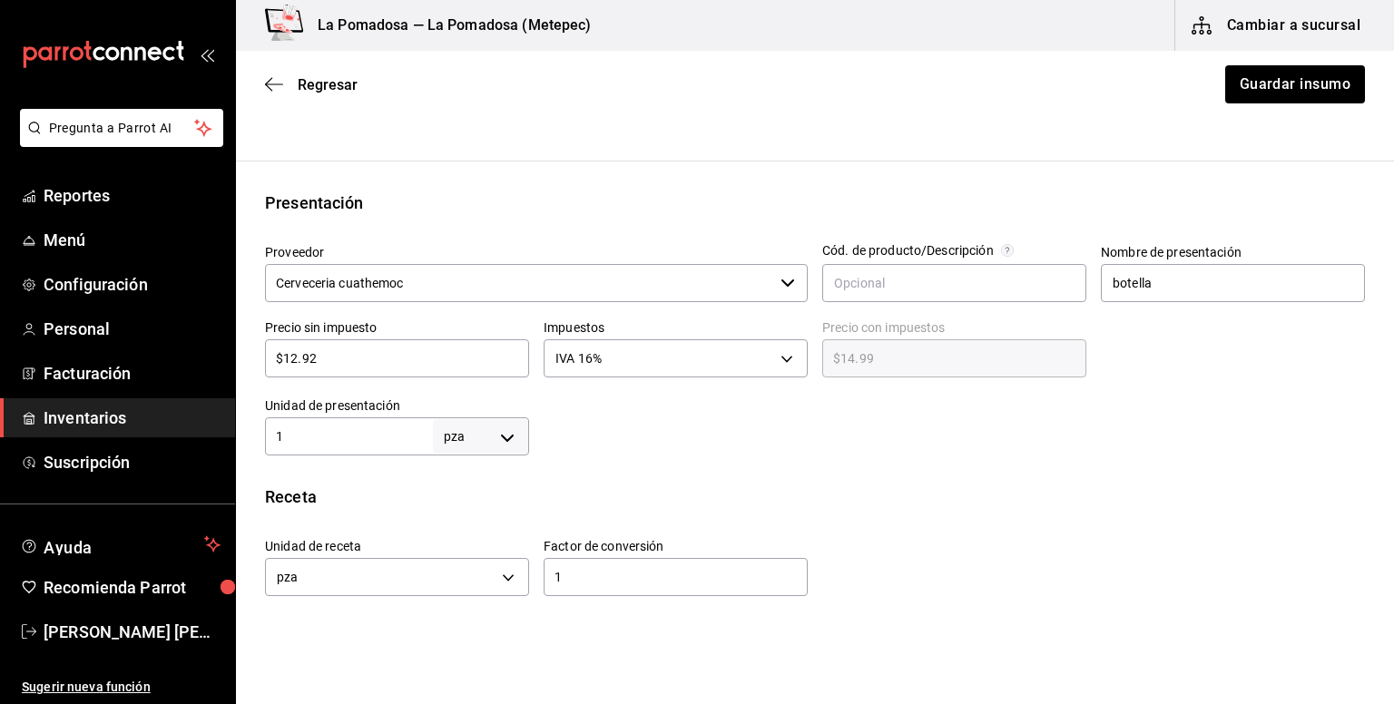
scroll to position [363, 0]
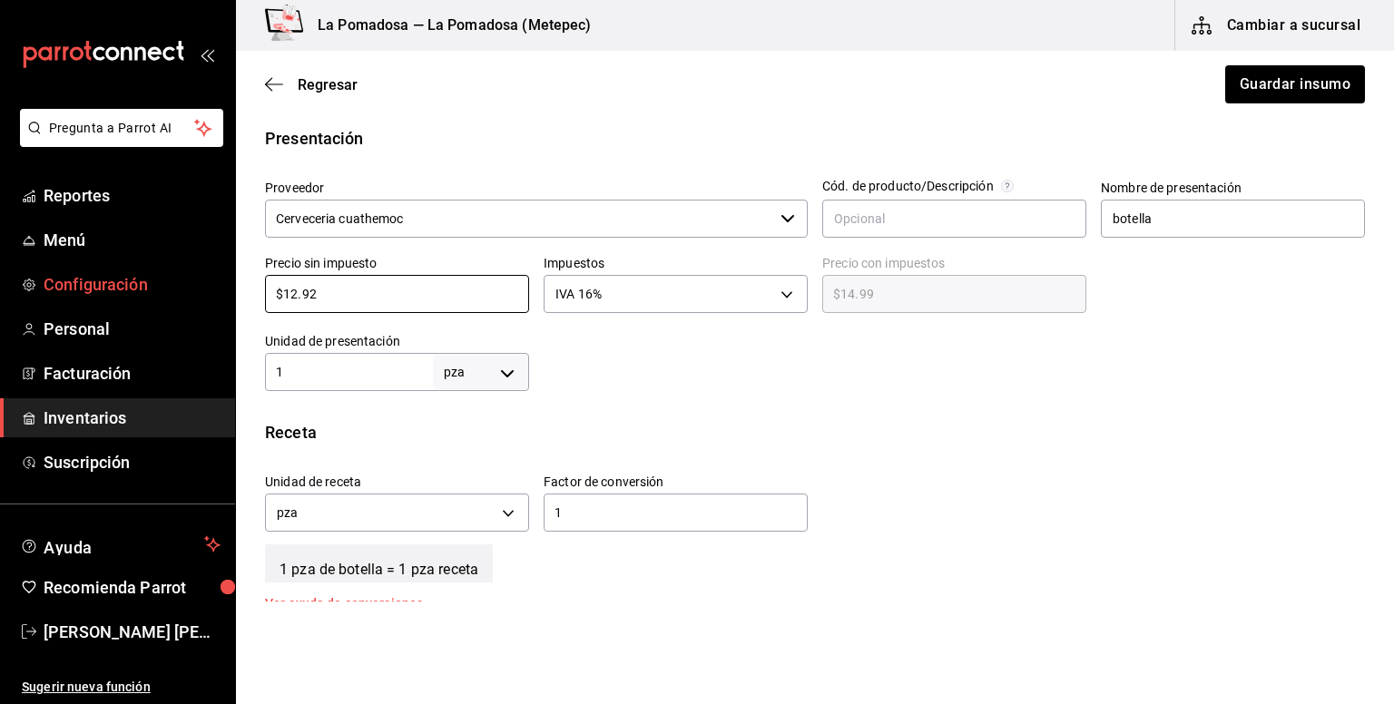
drag, startPoint x: 262, startPoint y: 295, endPoint x: 229, endPoint y: 295, distance: 33.6
click at [230, 295] on div "Pregunta a Parrot AI Reportes Menú Configuración Personal Facturación Inventari…" at bounding box center [697, 301] width 1394 height 602
paste input "5.56"
type input "$15.56"
type input "$18.05"
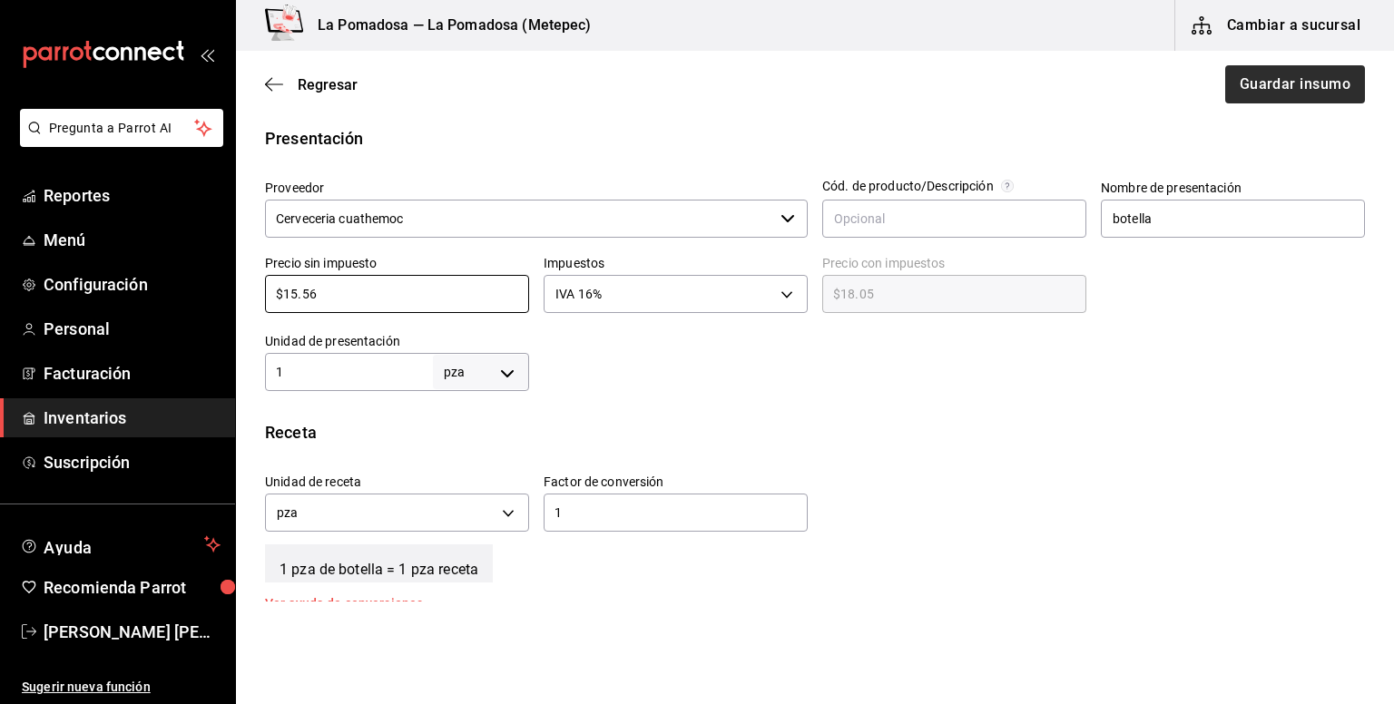
type input "$15.56"
click at [1246, 94] on button "Guardar insumo" at bounding box center [1294, 84] width 142 height 38
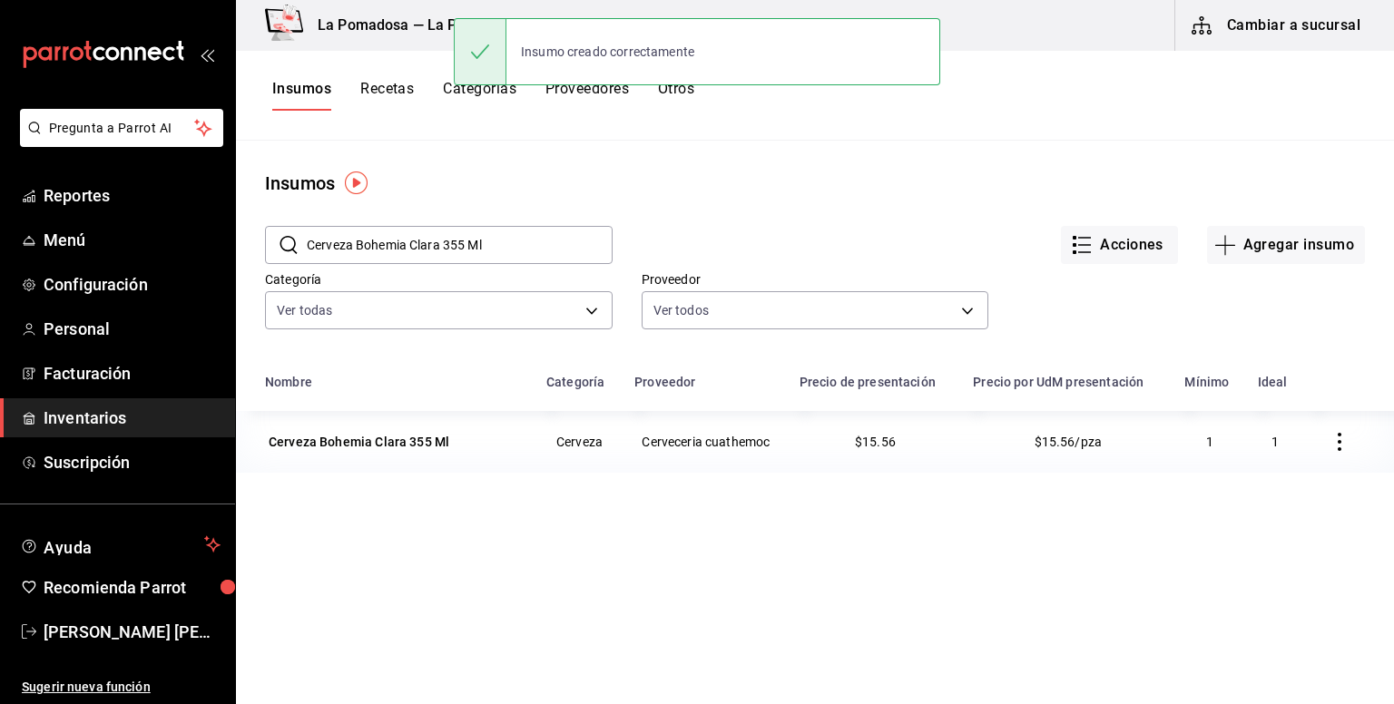
drag, startPoint x: 512, startPoint y: 251, endPoint x: 287, endPoint y: 230, distance: 226.0
click at [287, 230] on div "​ Cerveza Bohemia Clara 355 Ml ​" at bounding box center [439, 245] width 348 height 38
paste input "ristal"
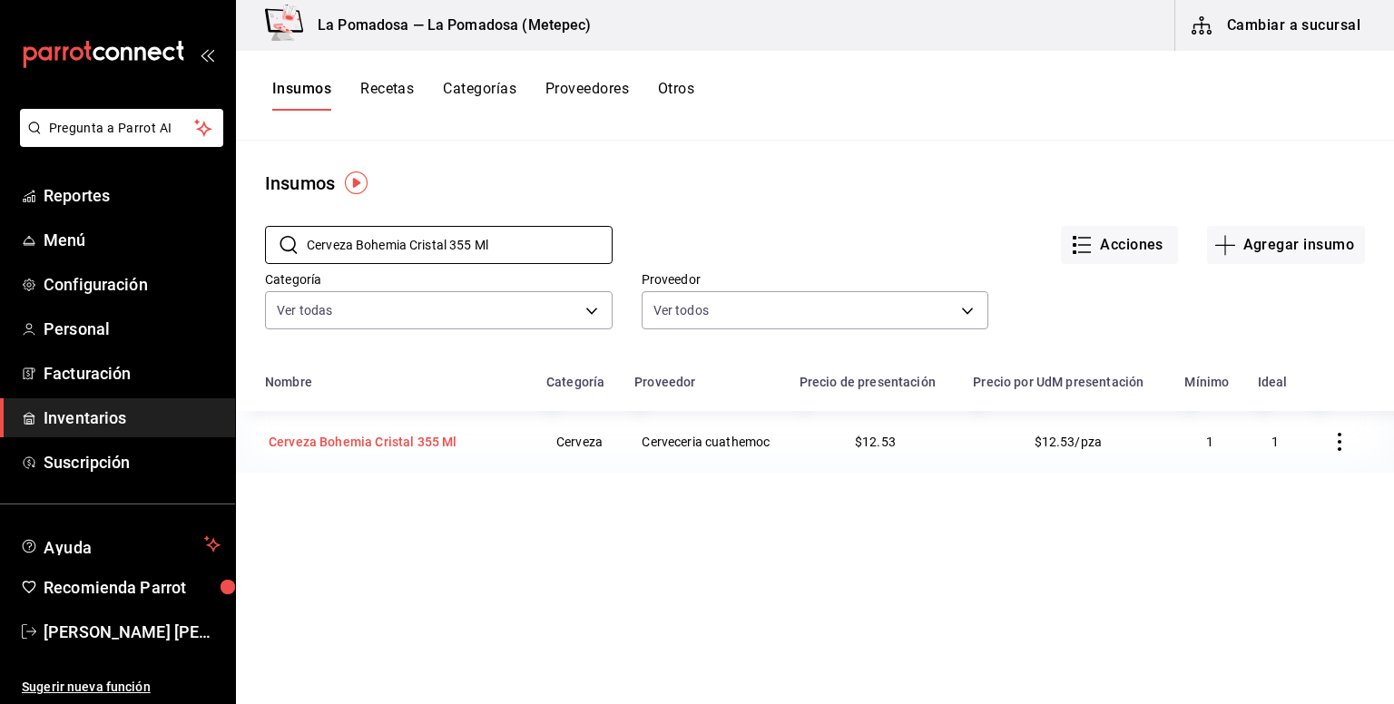
type input "Cerveza Bohemia Cristal 355 Ml"
click at [410, 451] on div "Cerveza Bohemia Cristal 355 Ml" at bounding box center [363, 442] width 189 height 18
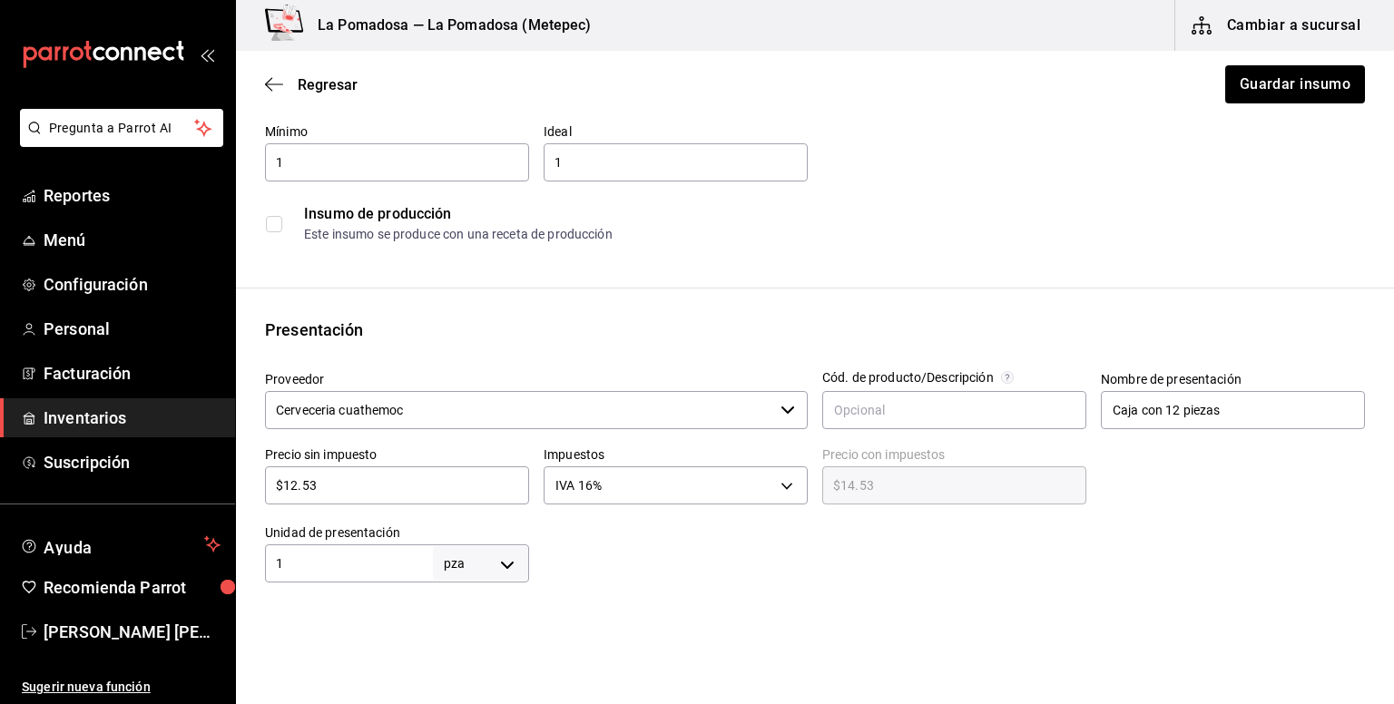
scroll to position [241, 0]
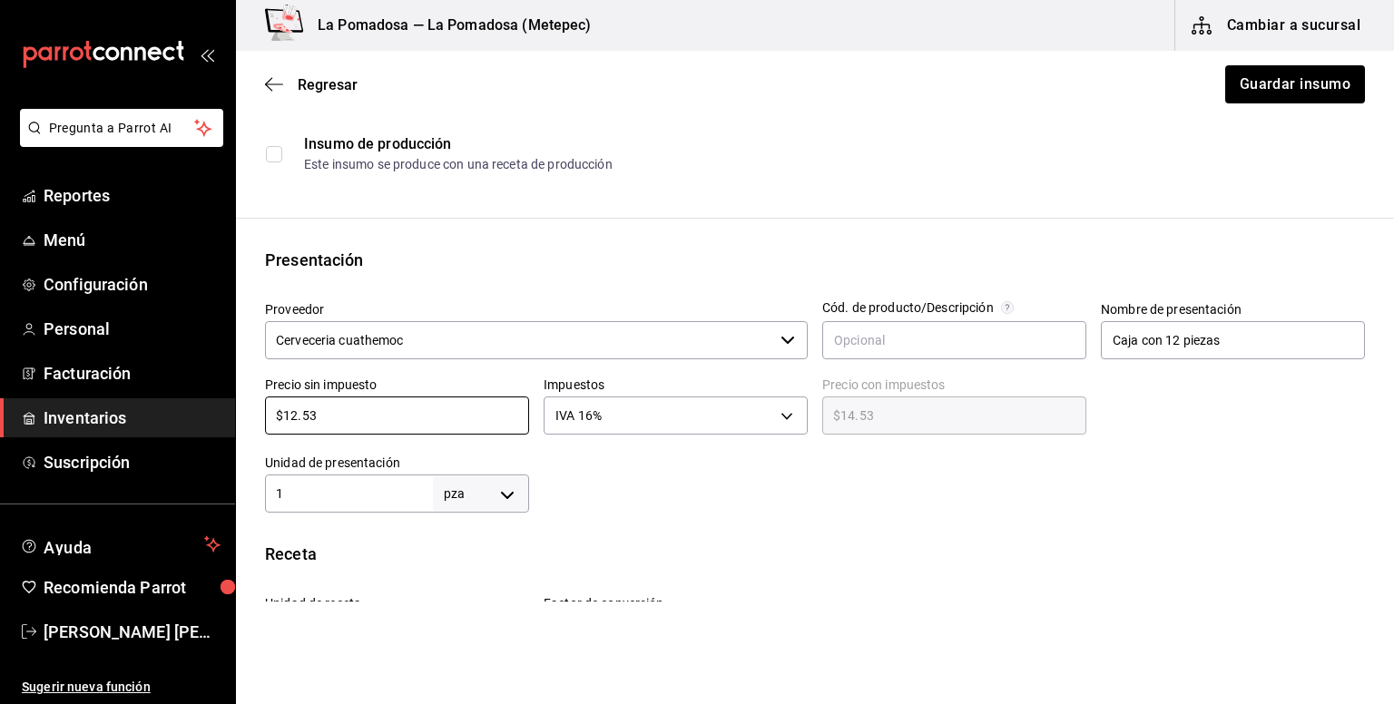
drag, startPoint x: 348, startPoint y: 421, endPoint x: 261, endPoint y: 412, distance: 86.7
click at [261, 412] on div "Precio sin impuesto $12.53 ​" at bounding box center [389, 401] width 279 height 78
paste input "3.34"
type input "$13.34"
type input "$15.47"
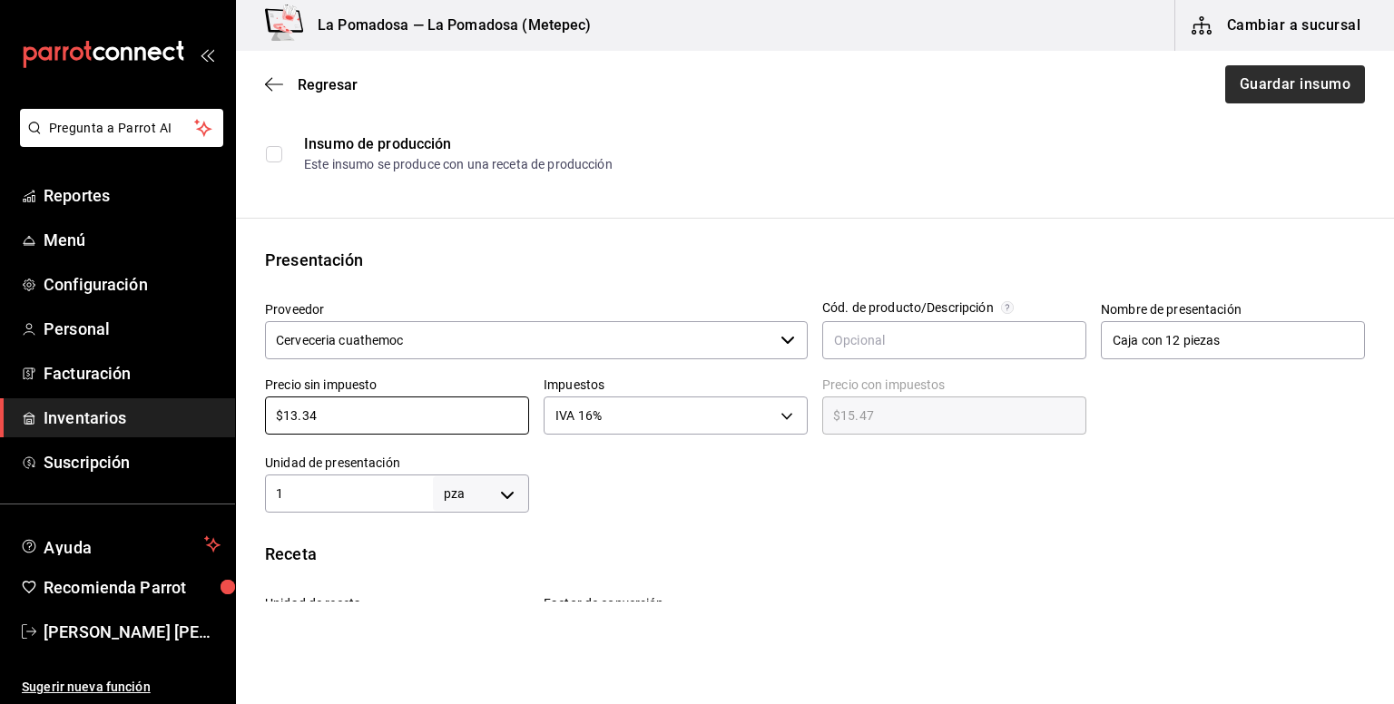
type input "$13.34"
click at [1271, 85] on button "Guardar insumo" at bounding box center [1294, 84] width 142 height 38
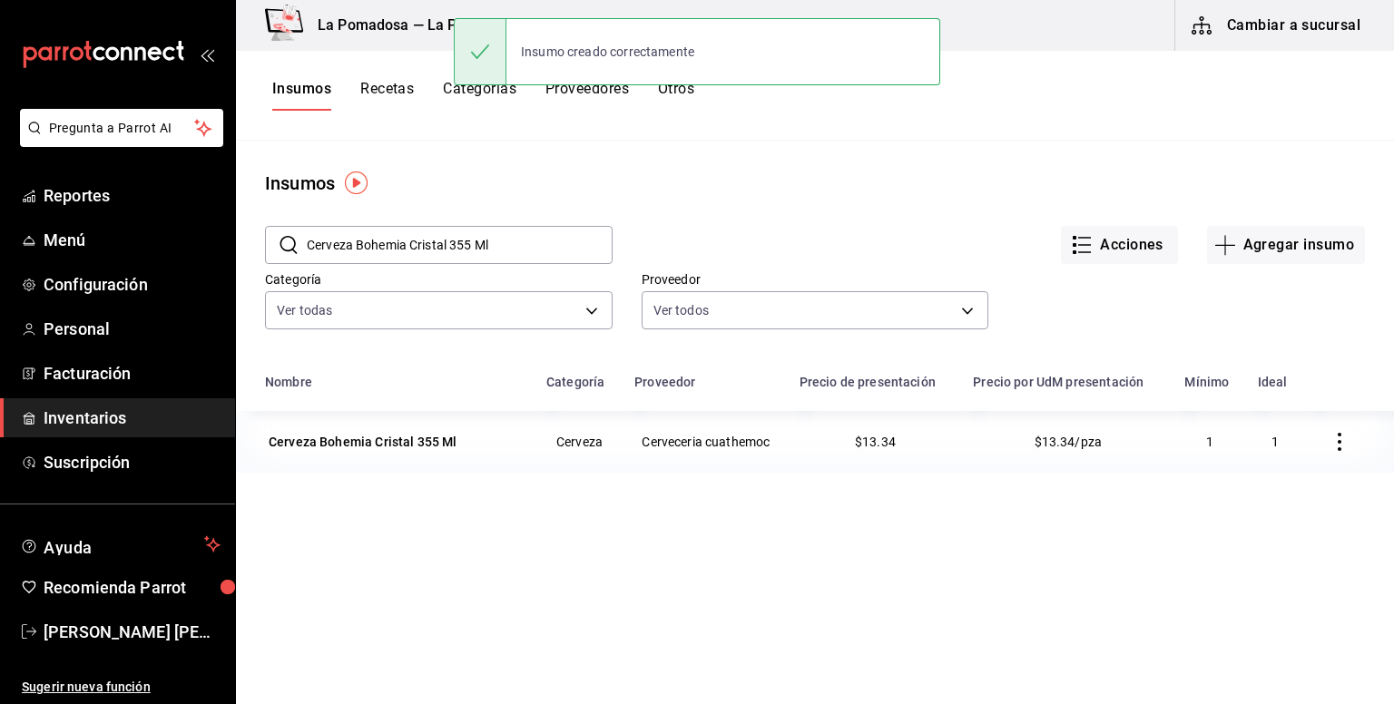
drag, startPoint x: 532, startPoint y: 244, endPoint x: 270, endPoint y: 232, distance: 261.6
click at [272, 231] on div "​ Cerveza Bohemia Cristal 355 Ml ​" at bounding box center [439, 245] width 348 height 38
paste input "Obscura"
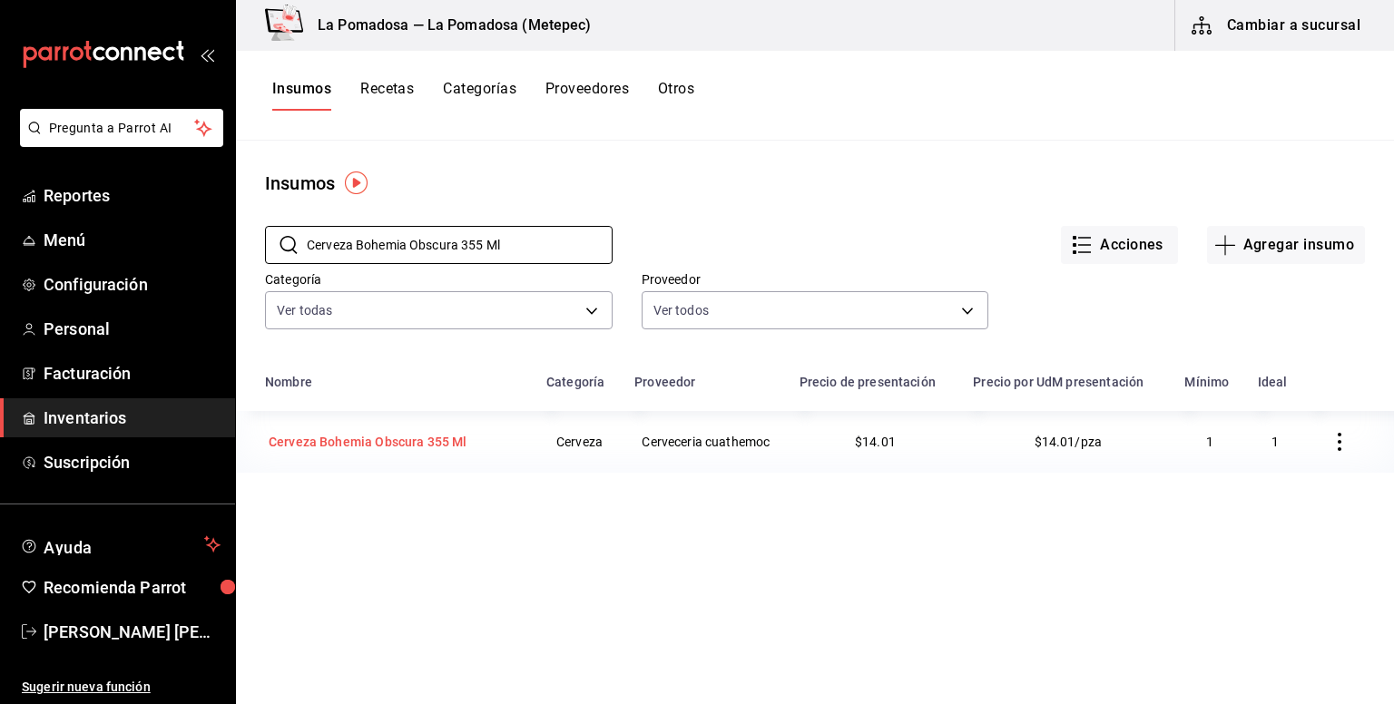
type input "Cerveza Bohemia Obscura 355 Ml"
click at [409, 447] on div "Cerveza Bohemia Obscura 355 Ml" at bounding box center [368, 442] width 199 height 18
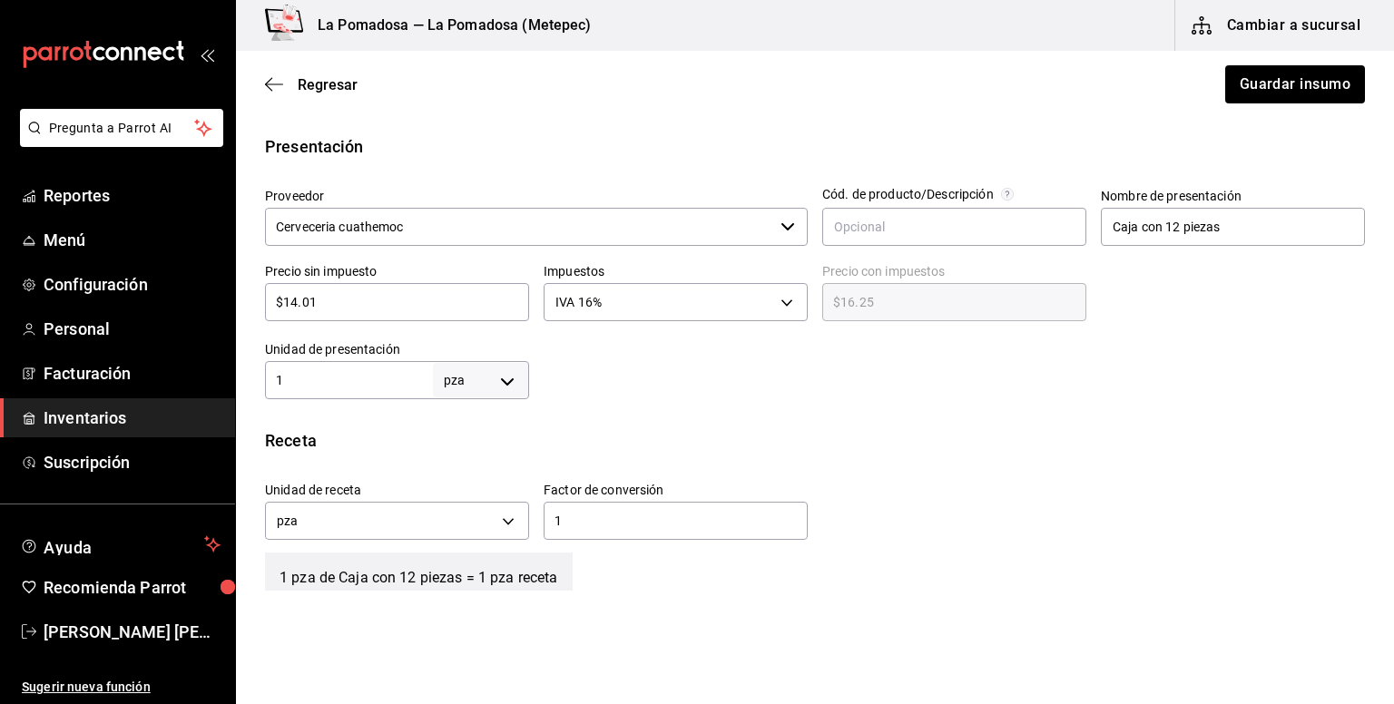
scroll to position [363, 0]
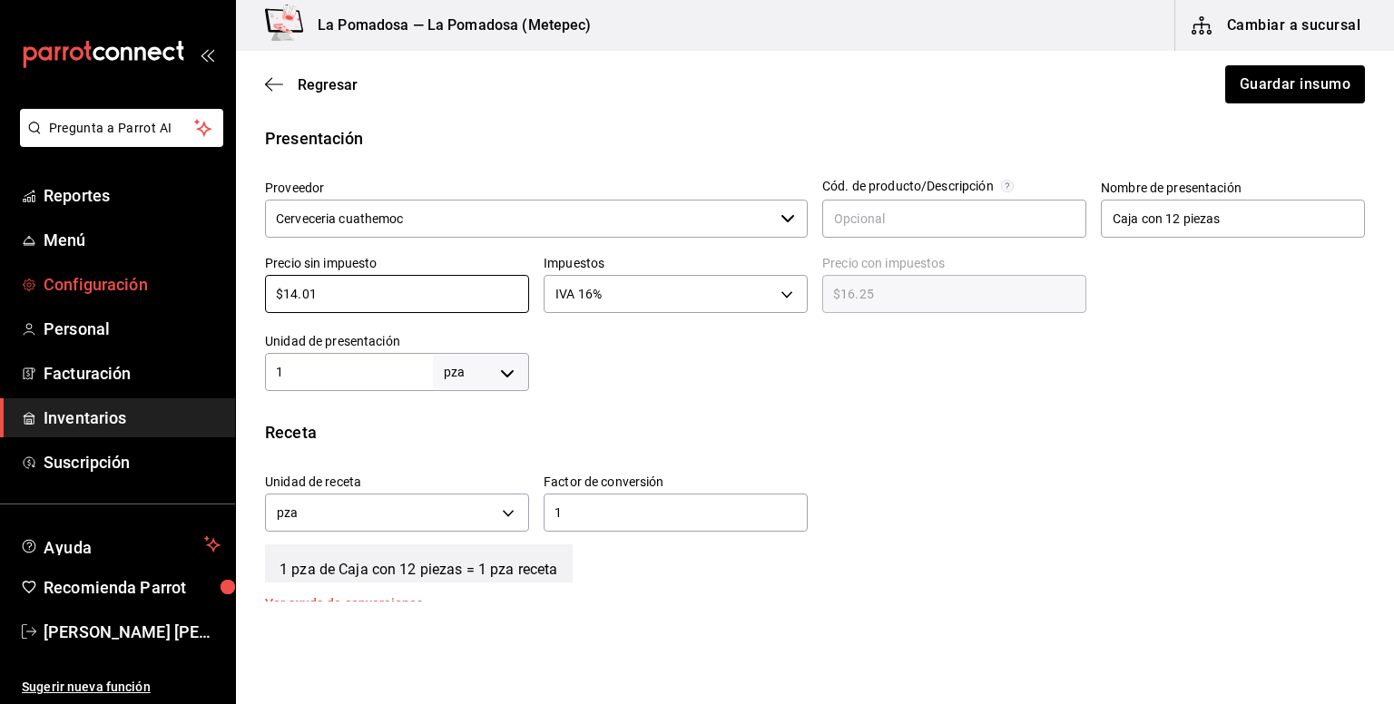
drag, startPoint x: 239, startPoint y: 284, endPoint x: 227, endPoint y: 284, distance: 11.8
click at [227, 284] on div "Pregunta a Parrot AI Reportes Menú Configuración Personal Facturación Inventari…" at bounding box center [697, 301] width 1394 height 602
paste input "5.56"
type input "$15.56"
type input "$18.05"
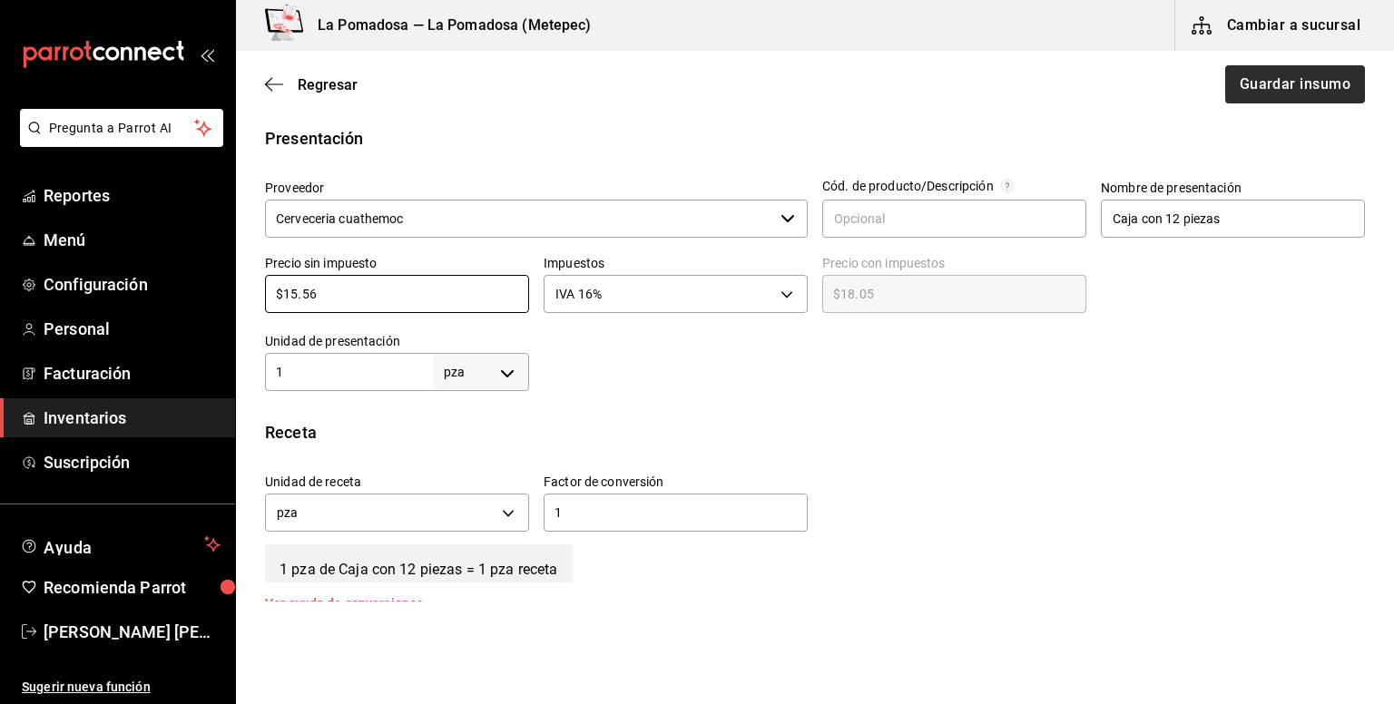
type input "$15.56"
click at [1296, 84] on button "Guardar insumo" at bounding box center [1294, 84] width 142 height 38
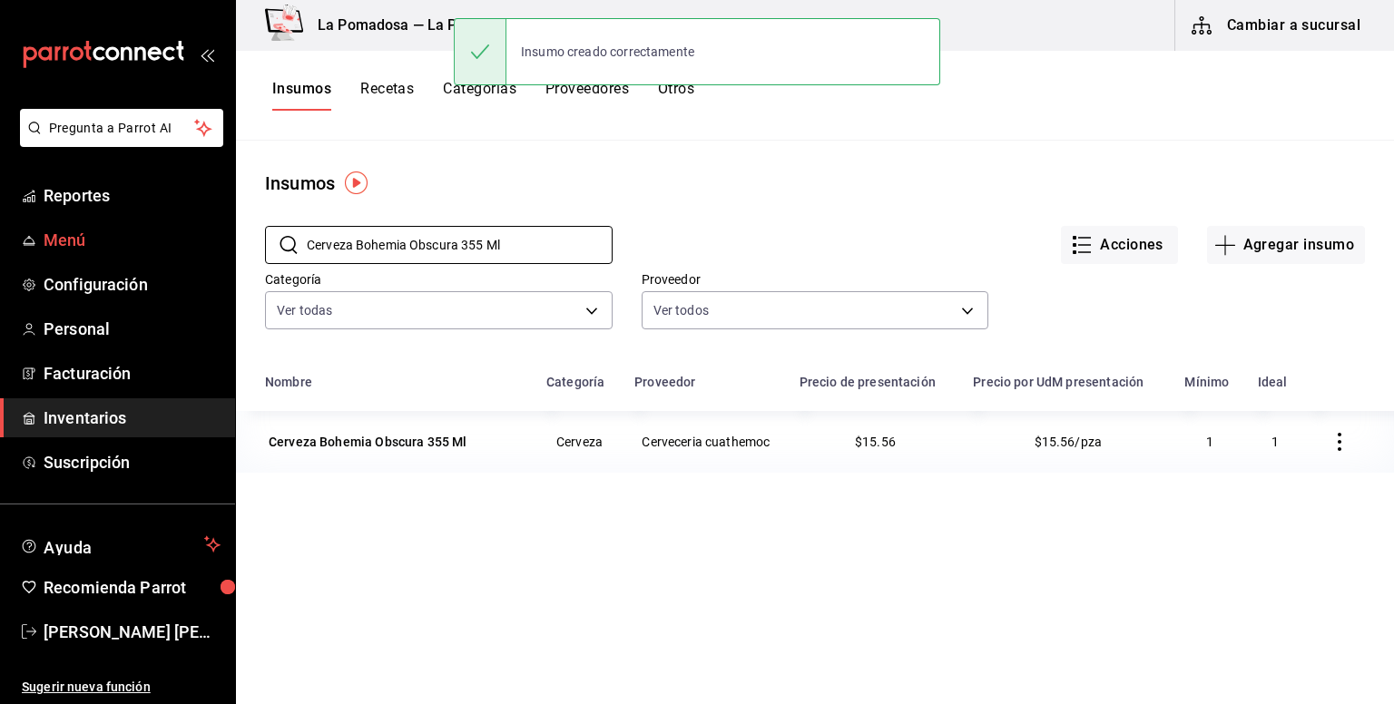
drag, startPoint x: 279, startPoint y: 243, endPoint x: 231, endPoint y: 244, distance: 47.2
click at [231, 244] on div "Pregunta a Parrot AI Reportes Menú Configuración Personal Facturación Inventari…" at bounding box center [697, 345] width 1394 height 691
paste input "Heineken"
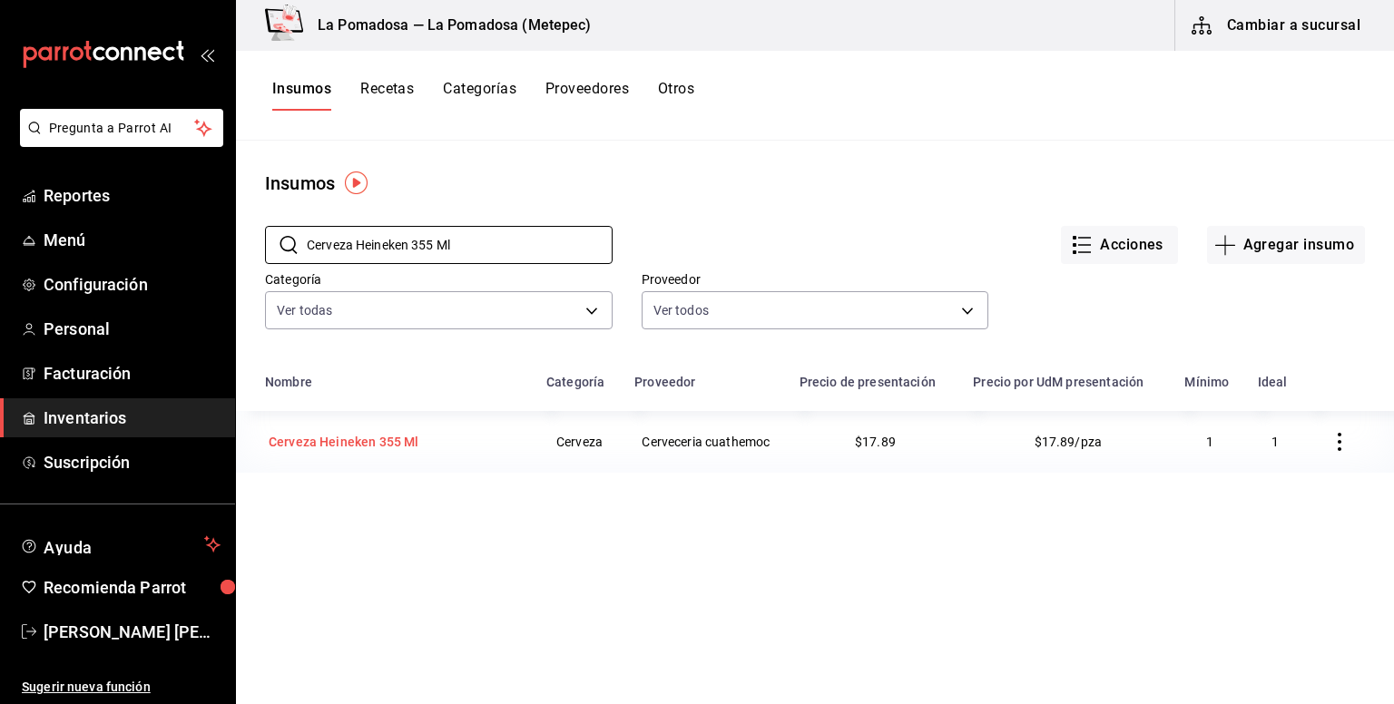
type input "Cerveza Heineken 355 Ml"
click at [394, 446] on div "Cerveza Heineken 355 Ml" at bounding box center [344, 442] width 150 height 18
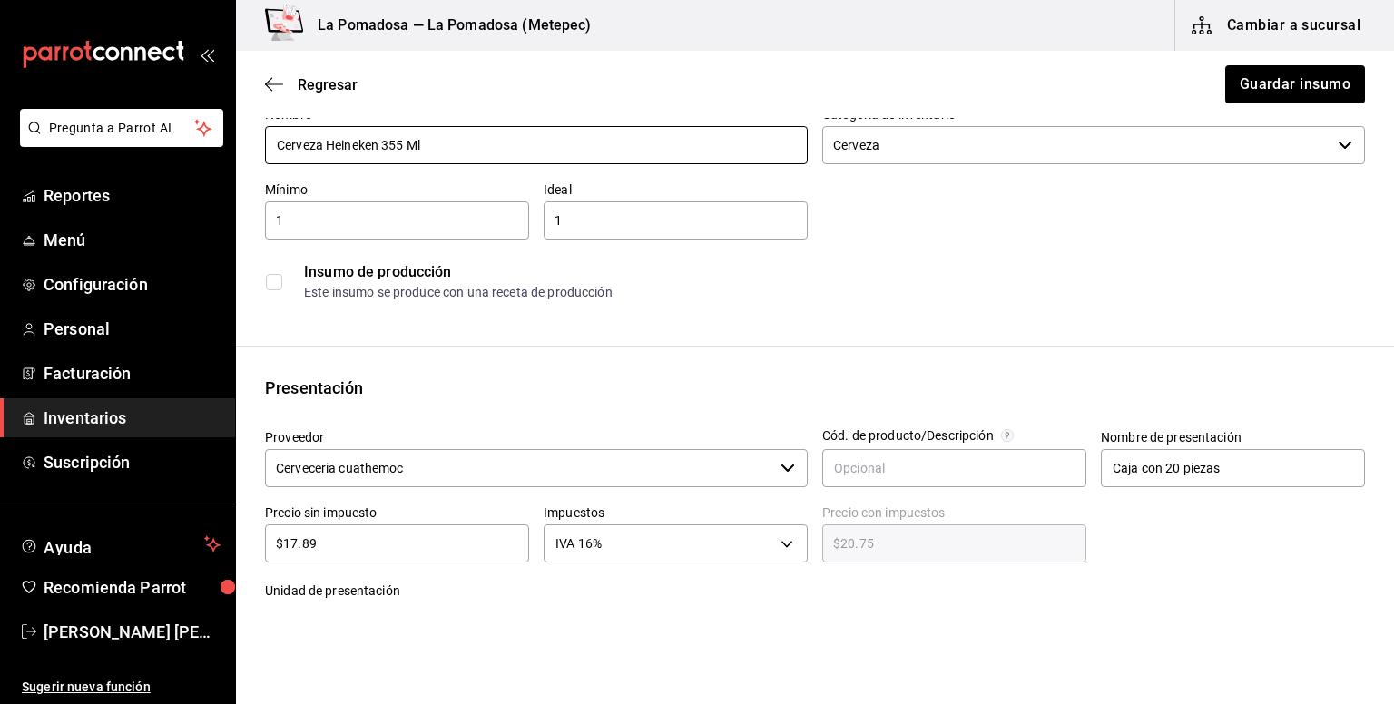
scroll to position [241, 0]
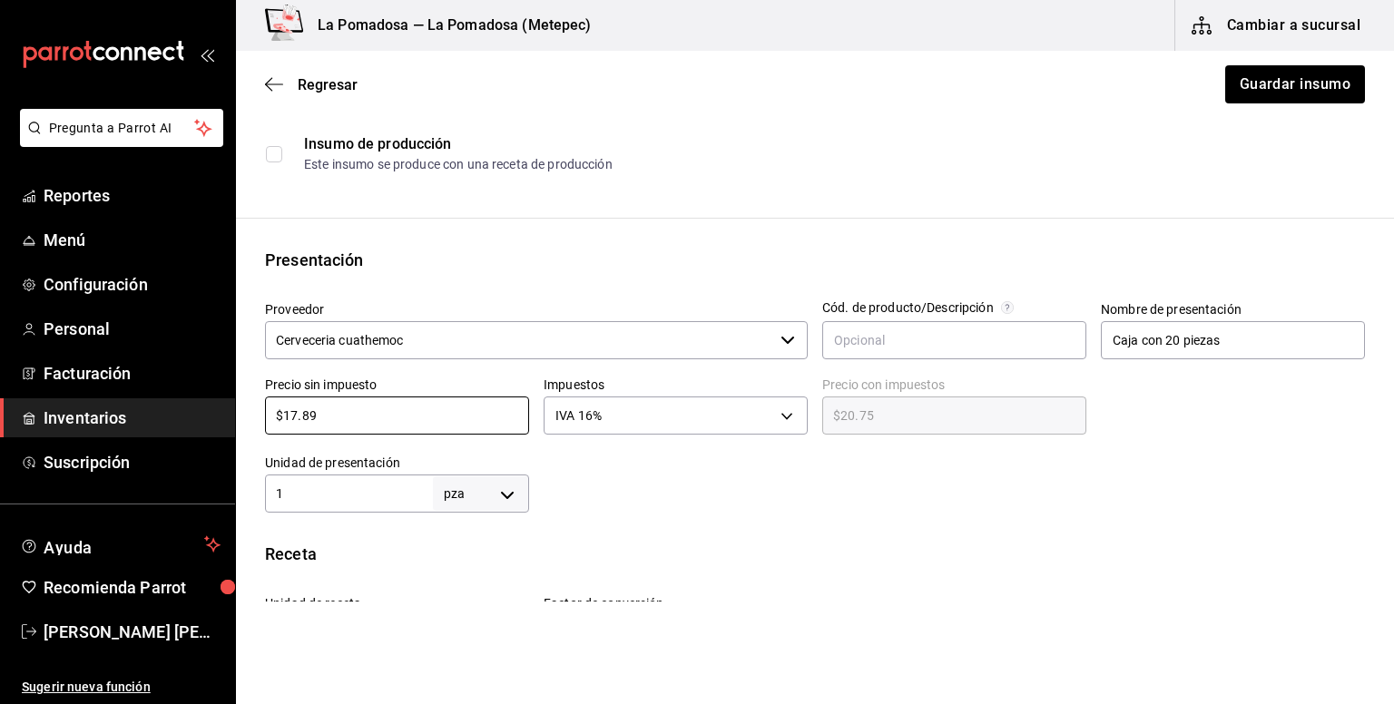
drag, startPoint x: 373, startPoint y: 415, endPoint x: 204, endPoint y: 421, distance: 168.9
click at [204, 421] on div "Pregunta a Parrot AI Reportes Menú Configuración Personal Facturación Inventari…" at bounding box center [697, 301] width 1394 height 602
paste input "20.02"
type input "$20.02"
type input "$23.22"
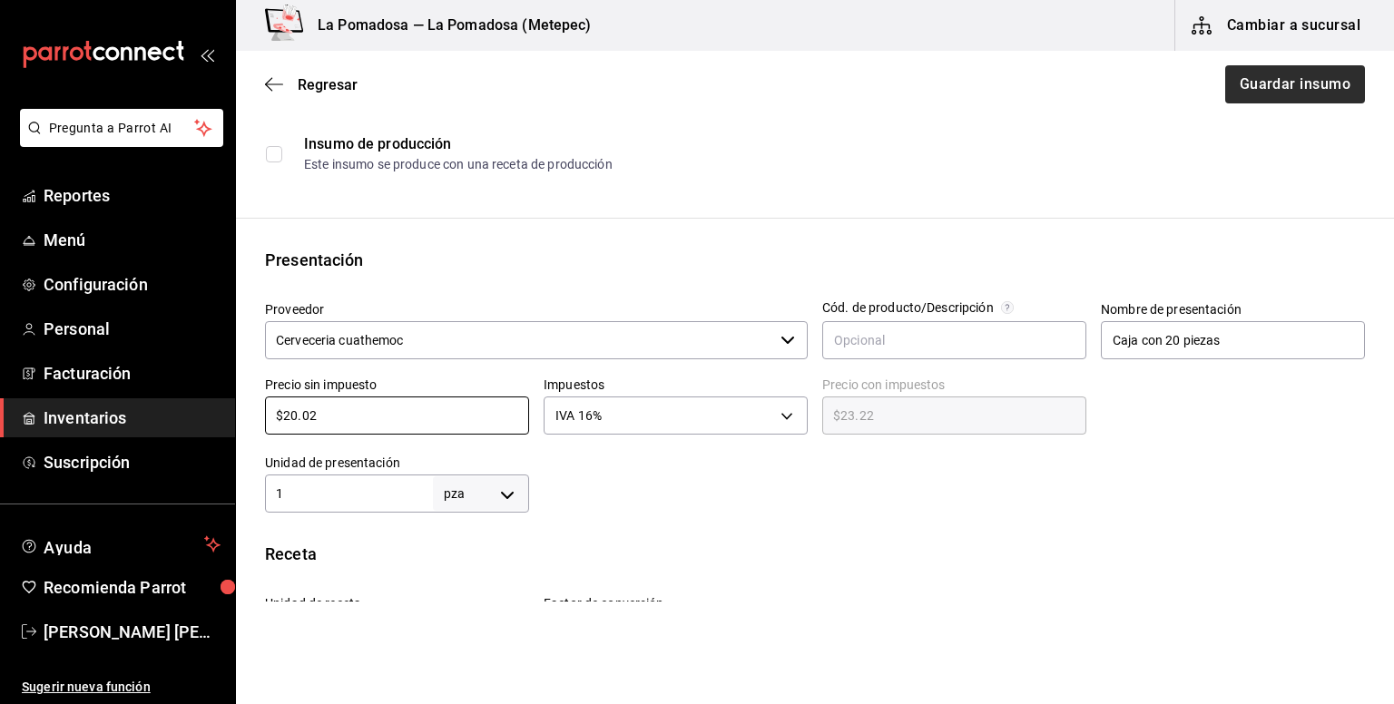
type input "$20.02"
click at [1318, 83] on button "Guardar insumo" at bounding box center [1294, 84] width 142 height 38
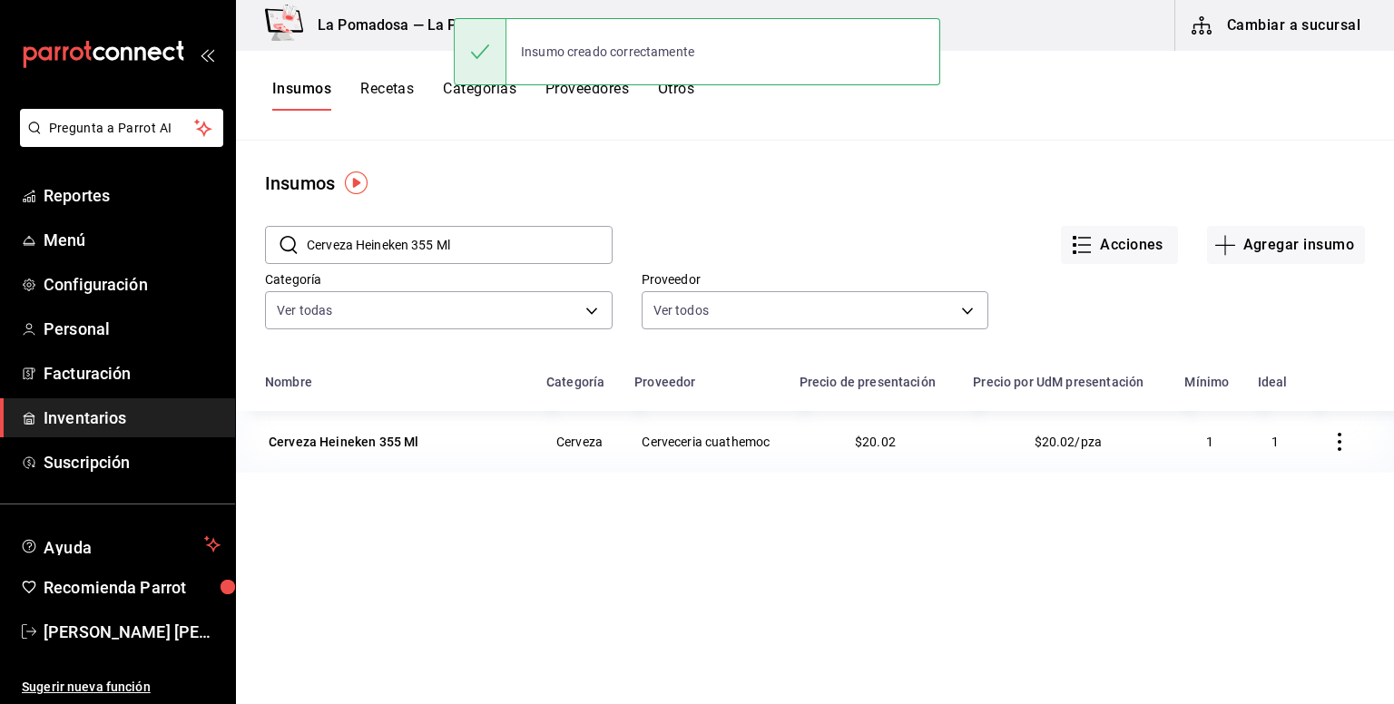
drag, startPoint x: 488, startPoint y: 244, endPoint x: 272, endPoint y: 245, distance: 216.0
click at [275, 245] on div "​ Cerveza Heineken 355 Ml ​" at bounding box center [439, 245] width 348 height 38
paste input "Silver"
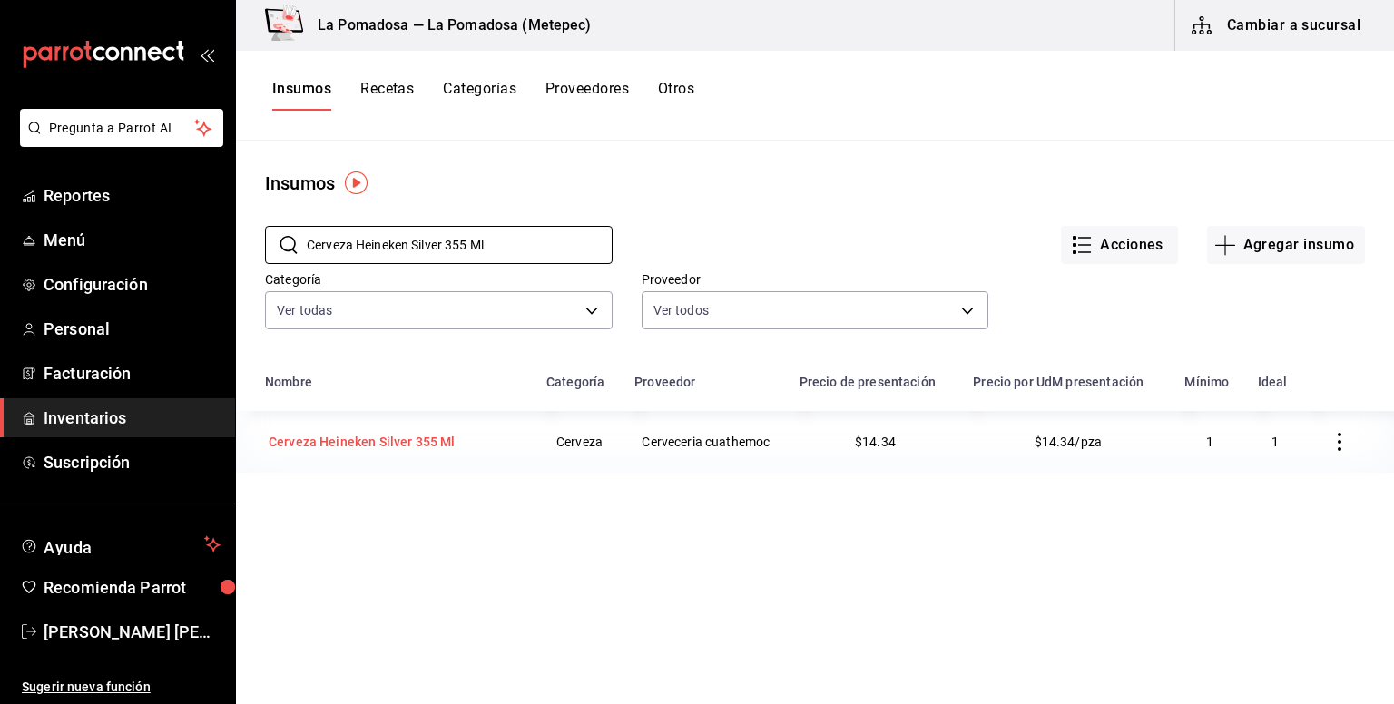
type input "Cerveza Heineken Silver 355 Ml"
click at [383, 432] on div "Cerveza Heineken Silver 355 Ml" at bounding box center [362, 441] width 194 height 25
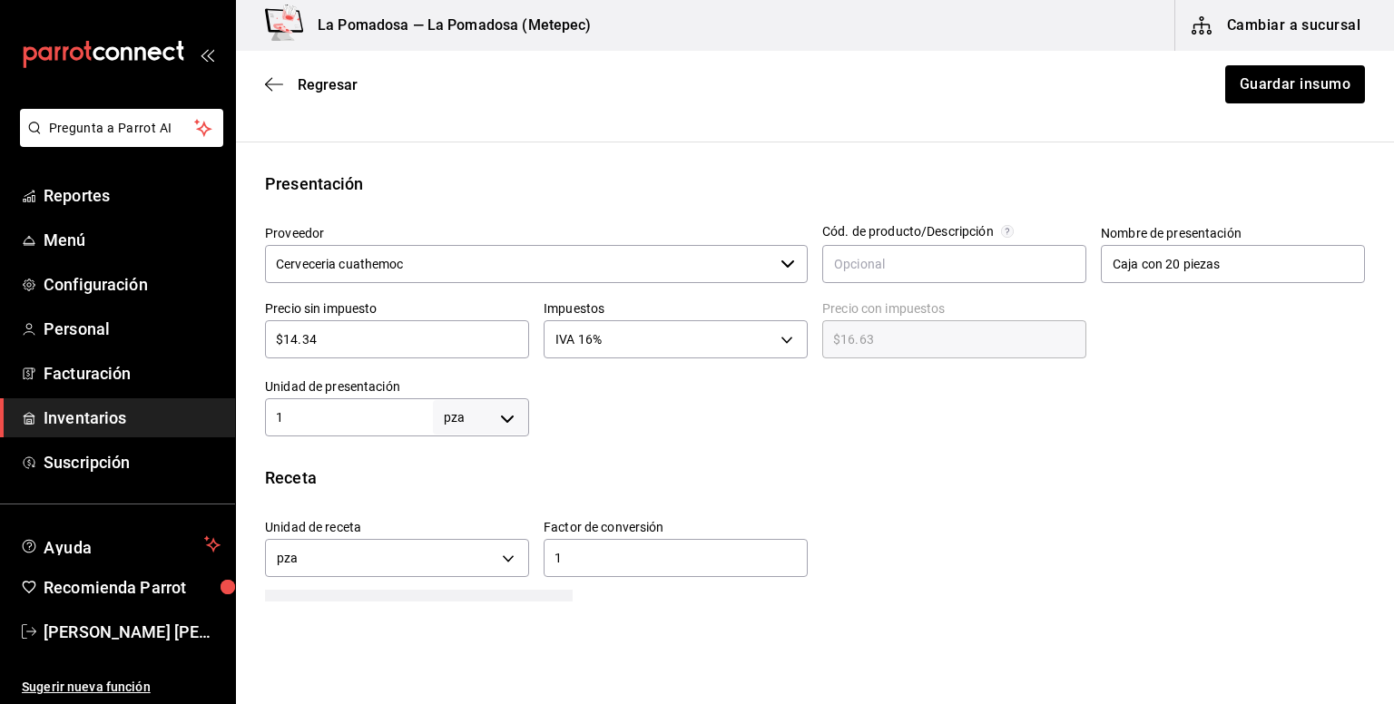
scroll to position [363, 0]
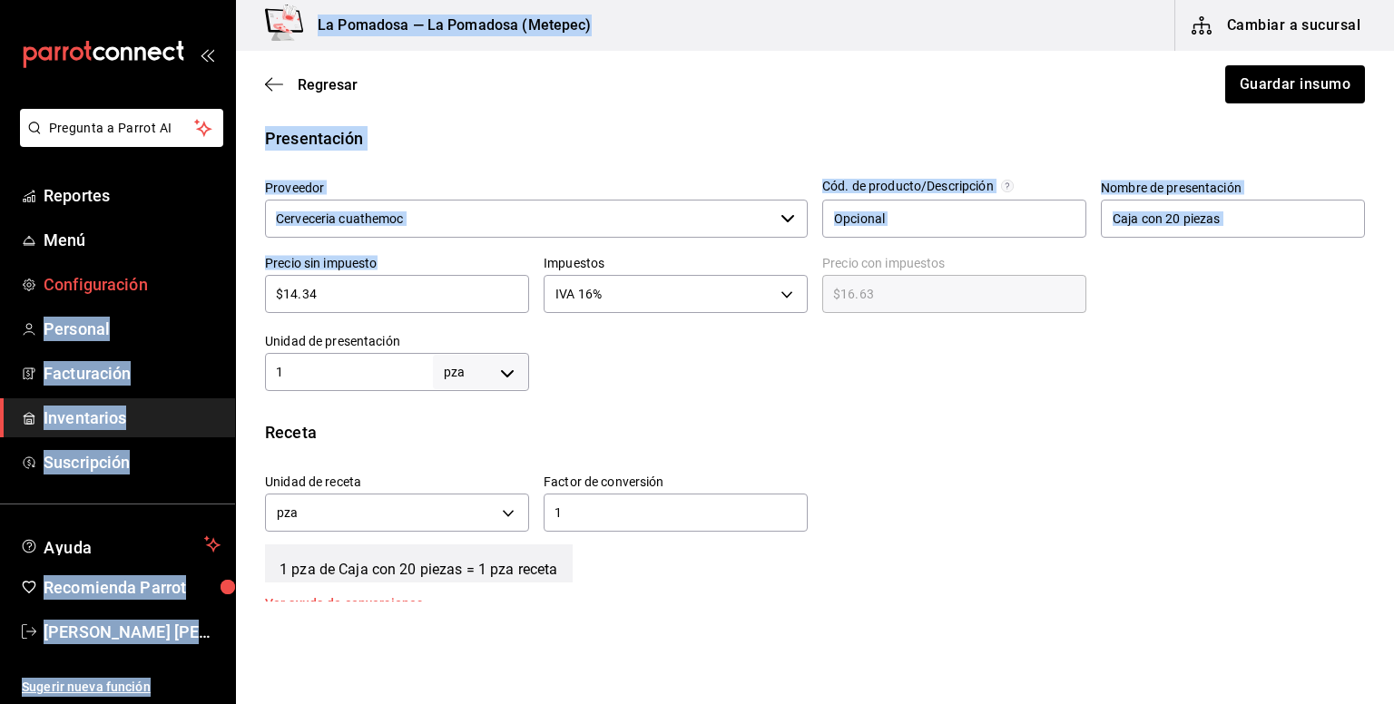
drag, startPoint x: 338, startPoint y: 306, endPoint x: 191, endPoint y: 299, distance: 147.2
click at [191, 299] on div "Pregunta a Parrot AI Reportes Menú Configuración Personal Facturación Inventari…" at bounding box center [697, 301] width 1394 height 602
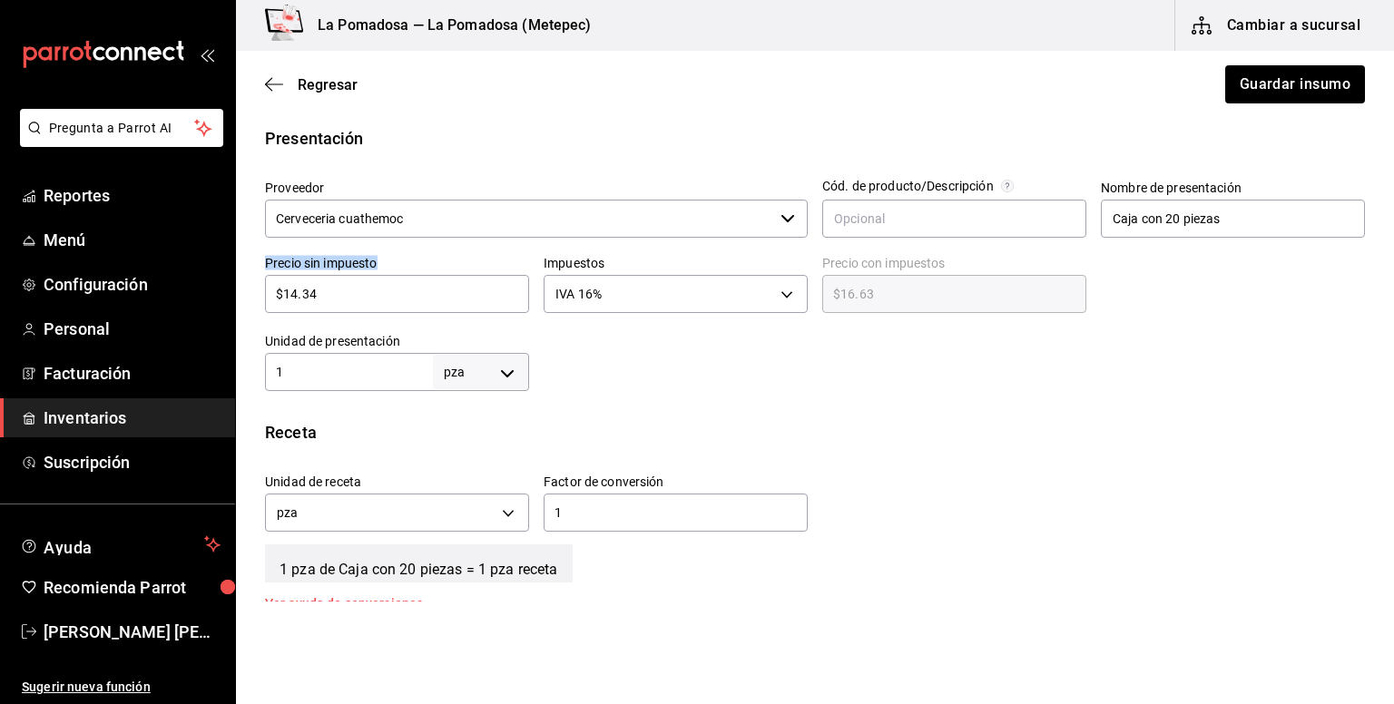
drag, startPoint x: 330, startPoint y: 306, endPoint x: 243, endPoint y: 288, distance: 89.0
click at [243, 288] on div "Presentación Proveedor Cerveceria cuathemoc ​ Cód. de producto/Descripción Nomb…" at bounding box center [815, 258] width 1158 height 265
drag, startPoint x: 328, startPoint y: 299, endPoint x: 239, endPoint y: 285, distance: 90.9
click at [239, 285] on div "Presentación Proveedor Cerveceria cuathemoc ​ Cód. de producto/Descripción Nomb…" at bounding box center [815, 258] width 1158 height 265
paste input "6.41"
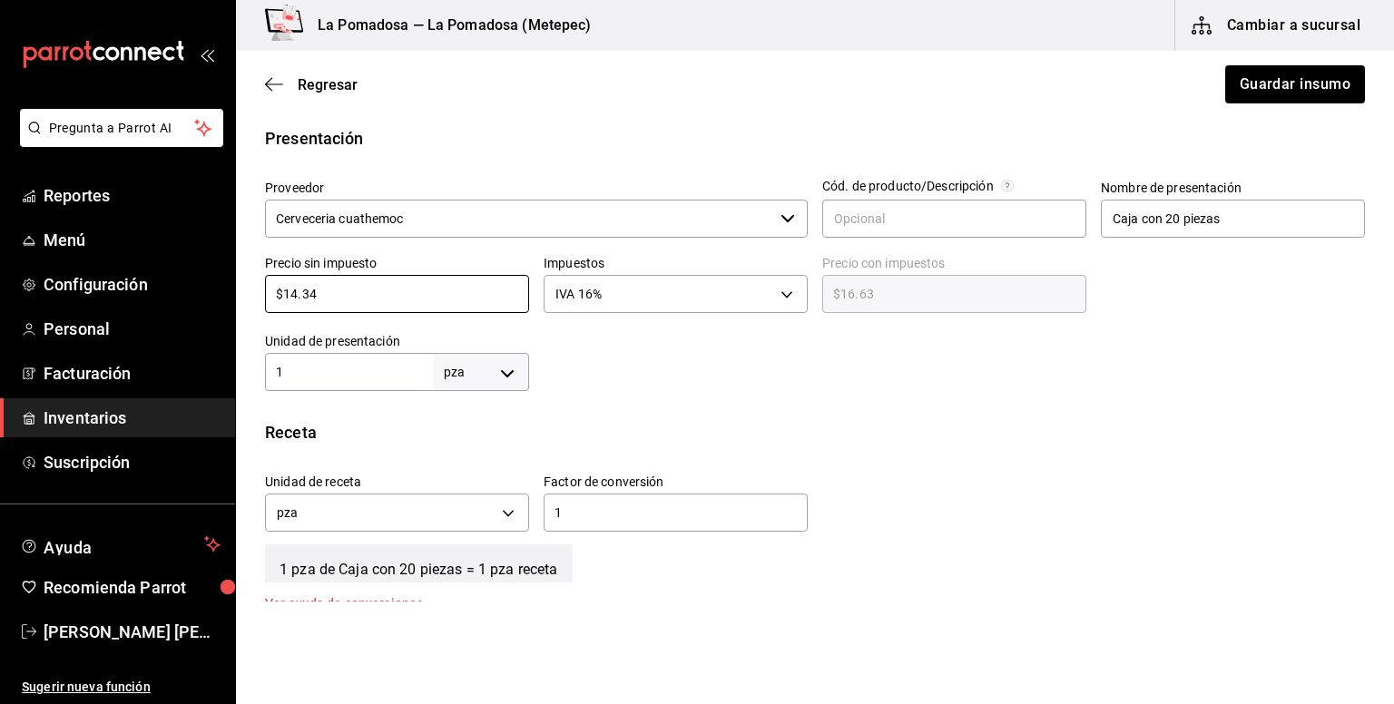
type input "$16.41"
type input "$19.04"
type input "$16.41"
click at [1239, 84] on button "Guardar insumo" at bounding box center [1294, 84] width 142 height 38
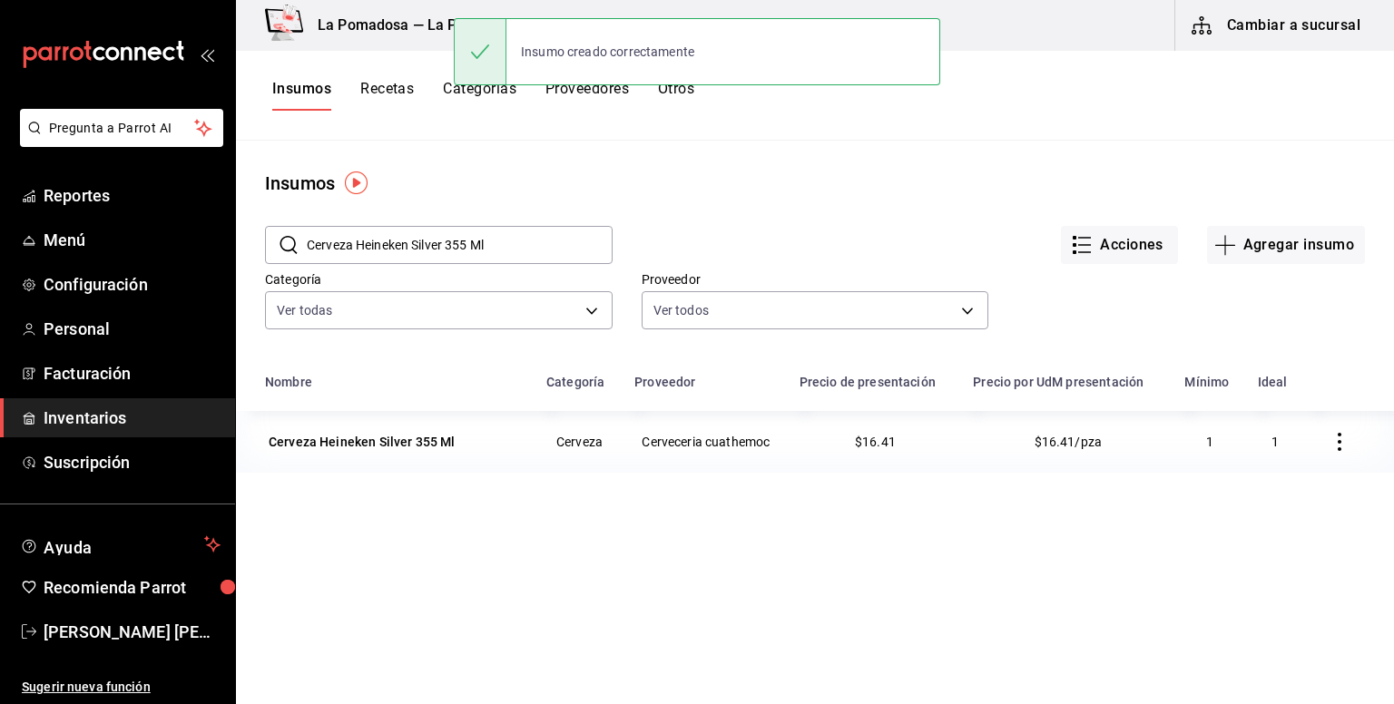
drag, startPoint x: 519, startPoint y: 240, endPoint x: 301, endPoint y: 240, distance: 217.8
click at [301, 240] on div "​ Cerveza Heineken Silver 355 Ml ​" at bounding box center [439, 245] width 348 height 38
paste input "Xx Lager 32"
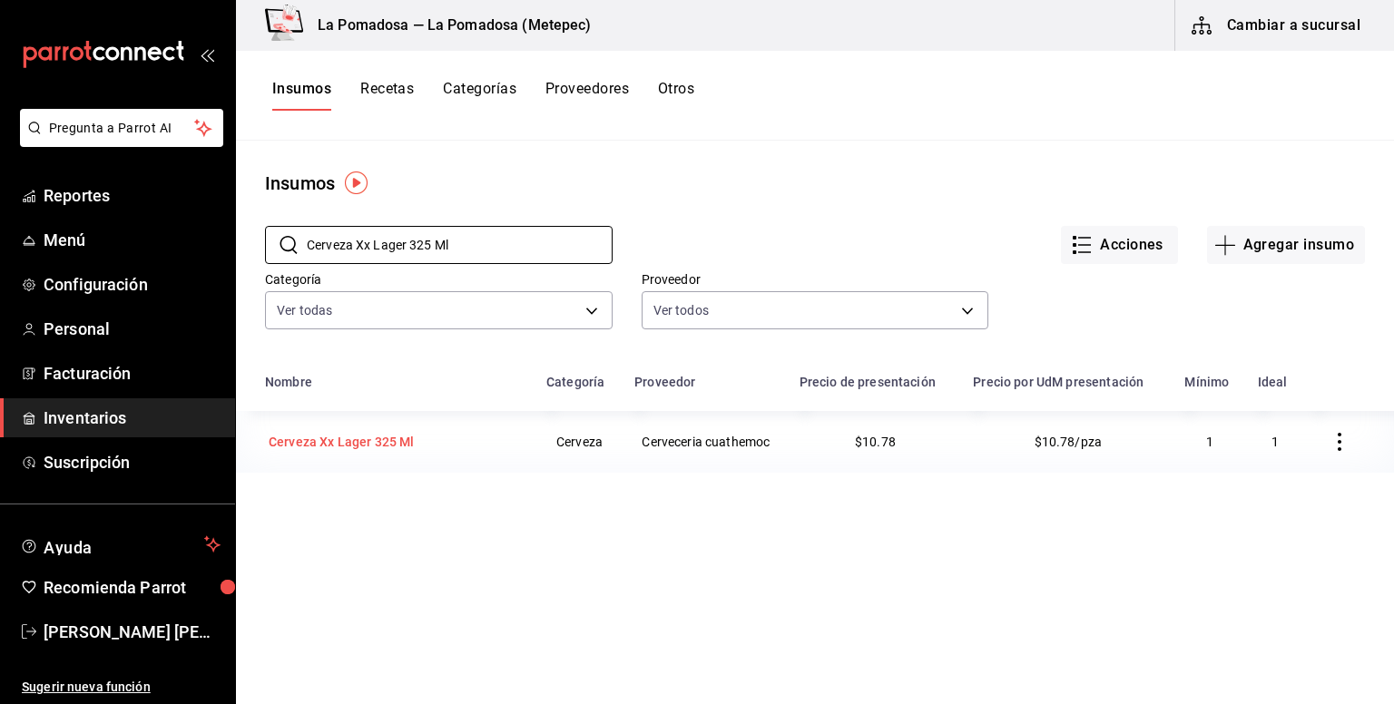
type input "Cerveza Xx Lager 325 Ml"
click at [390, 445] on div "Cerveza Xx Lager 325 Ml" at bounding box center [341, 442] width 145 height 18
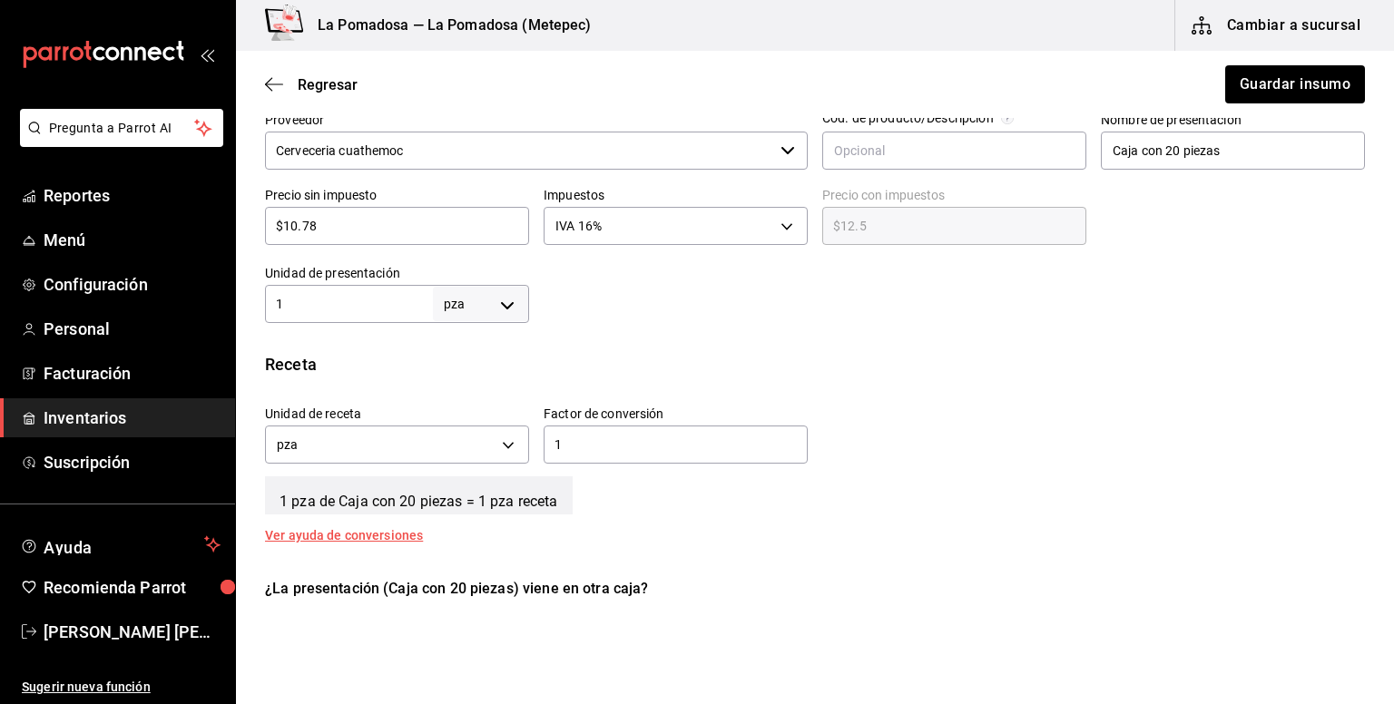
scroll to position [484, 0]
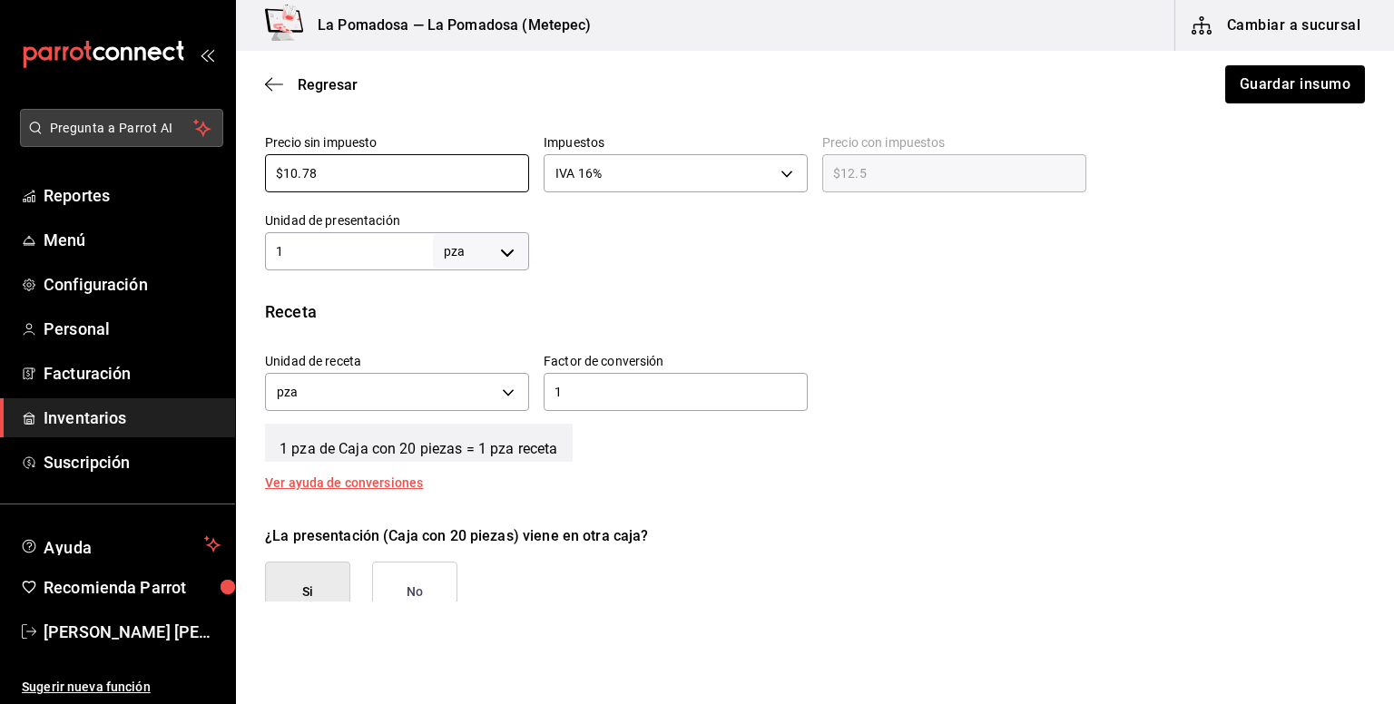
drag, startPoint x: 359, startPoint y: 172, endPoint x: 201, endPoint y: 135, distance: 162.9
click at [201, 136] on div "Pregunta a Parrot AI Reportes Menú Configuración Personal Facturación Inventari…" at bounding box center [697, 301] width 1394 height 602
paste input "1.24"
type input "$11.24"
type input "$13.04"
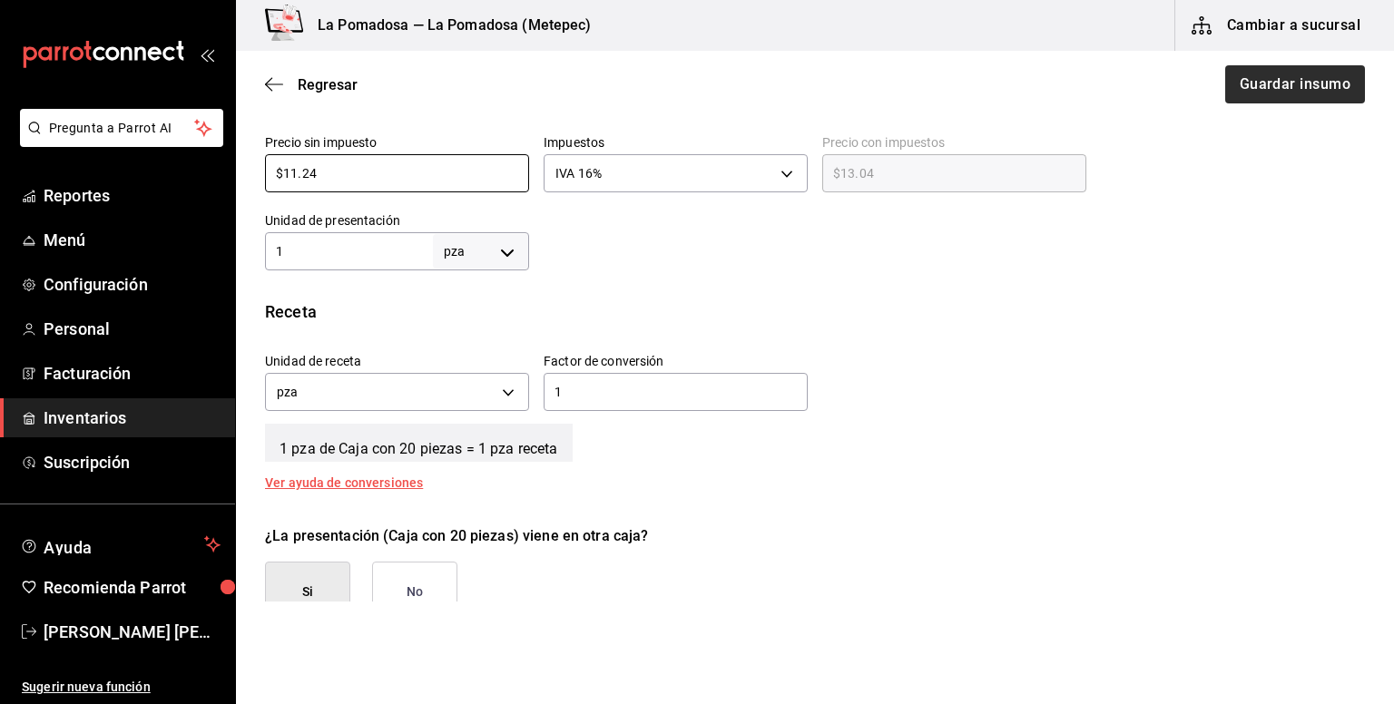
type input "$11.24"
click at [1268, 99] on button "Guardar insumo" at bounding box center [1294, 84] width 142 height 38
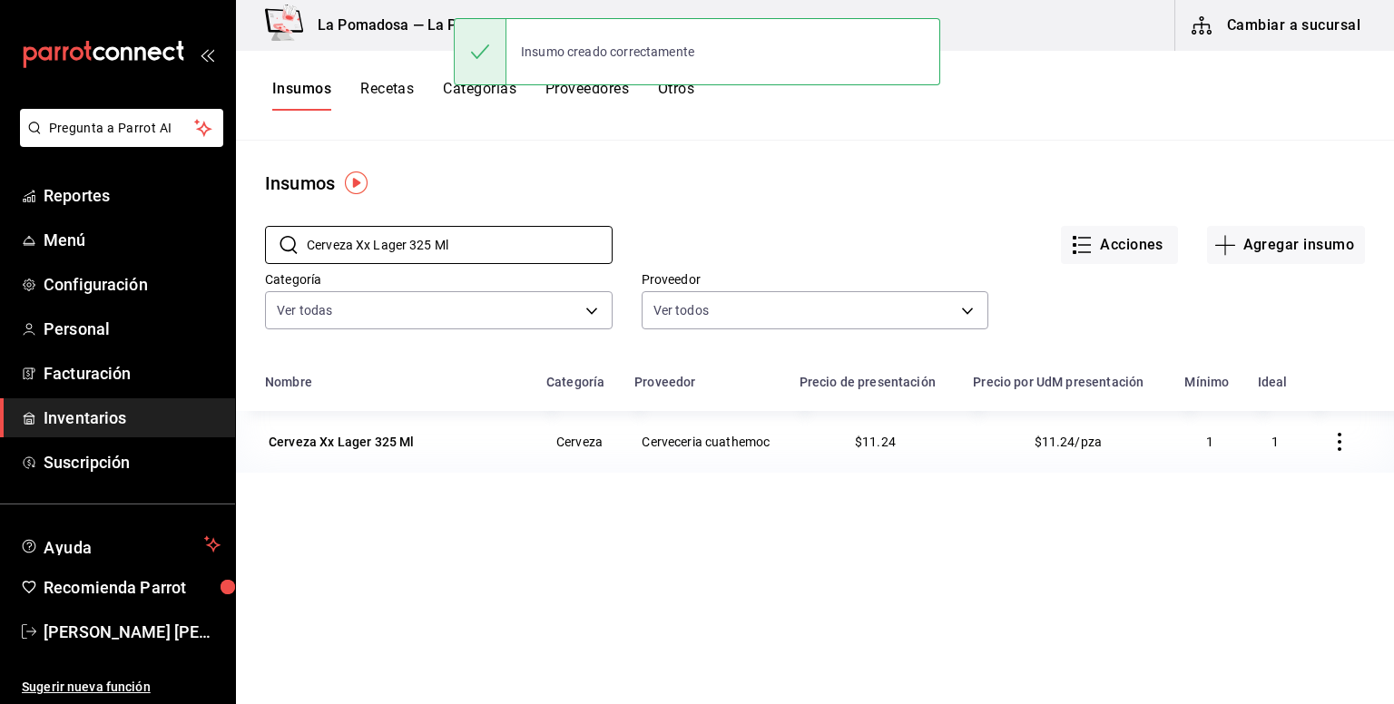
drag, startPoint x: 483, startPoint y: 238, endPoint x: 236, endPoint y: 226, distance: 247.1
click at [236, 226] on div "​ Cerveza Xx Lager 325 Ml ​" at bounding box center [424, 230] width 377 height 67
paste input "chocolate liquido"
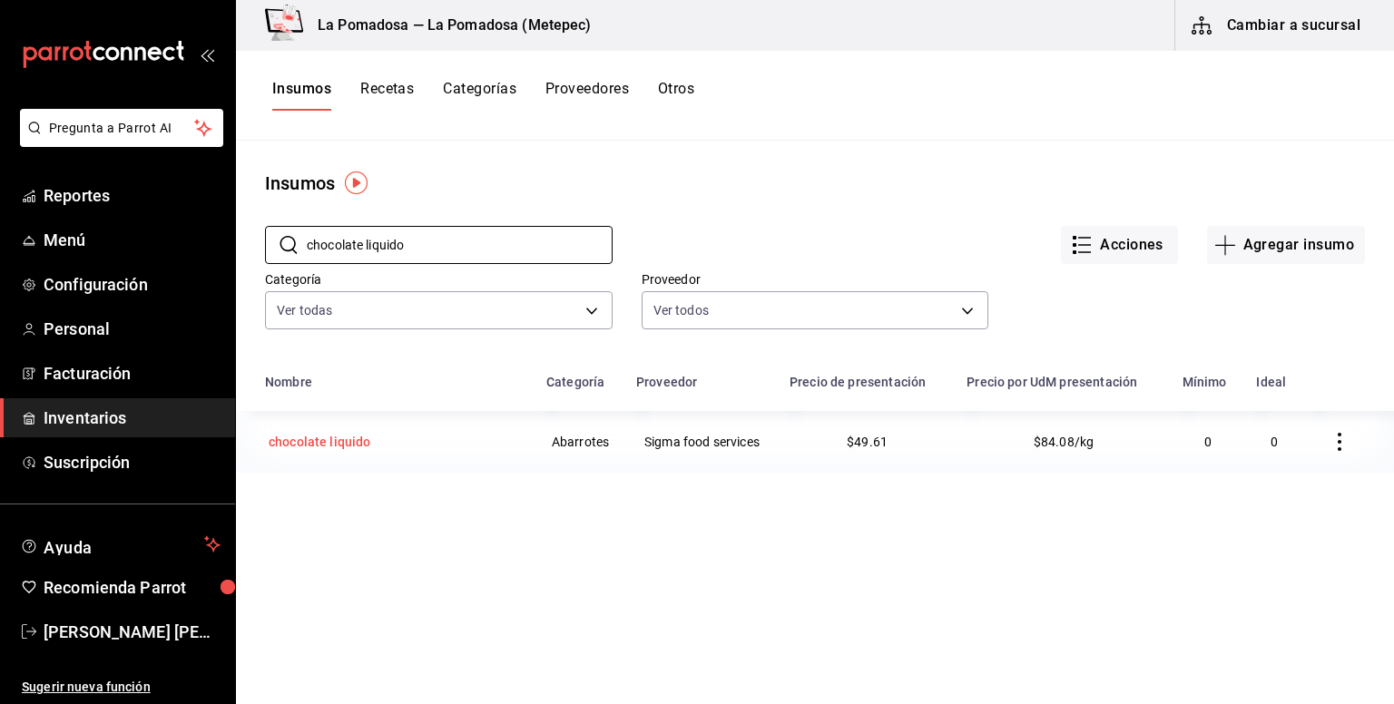
type input "chocolate liquido"
click at [343, 444] on div "chocolate liquido" at bounding box center [320, 442] width 103 height 18
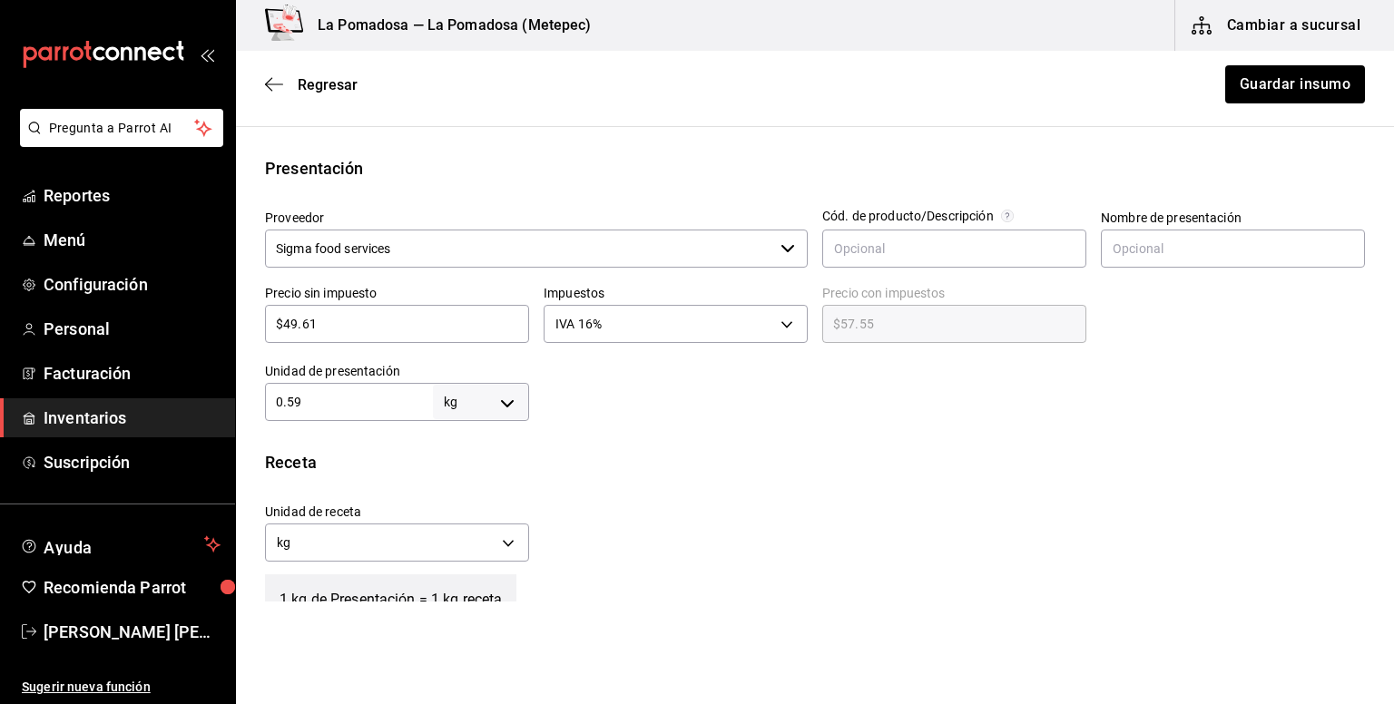
scroll to position [363, 0]
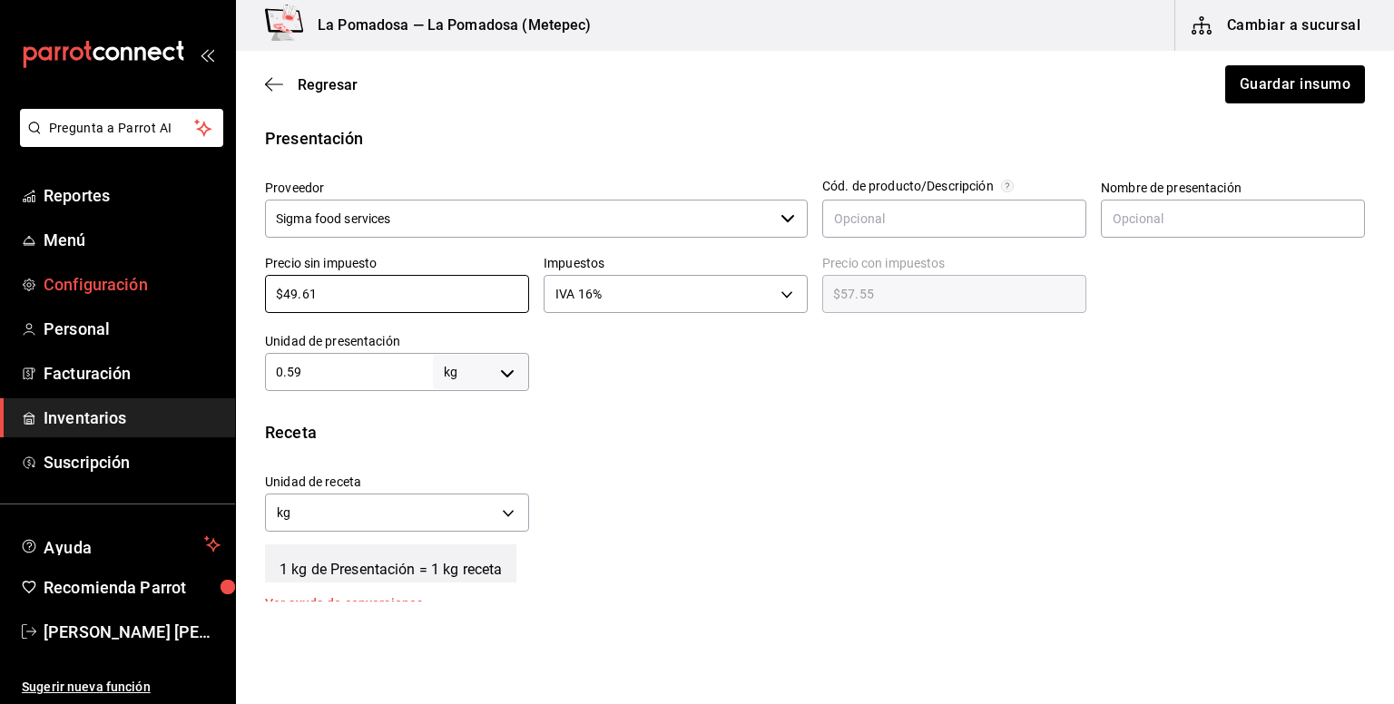
drag, startPoint x: 334, startPoint y: 299, endPoint x: 219, endPoint y: 299, distance: 115.2
click at [219, 299] on div "Pregunta a Parrot AI Reportes Menú Configuración Personal Facturación Inventari…" at bounding box center [697, 301] width 1394 height 602
paste input "53.53"
type input "$53.53"
type input "$62.09"
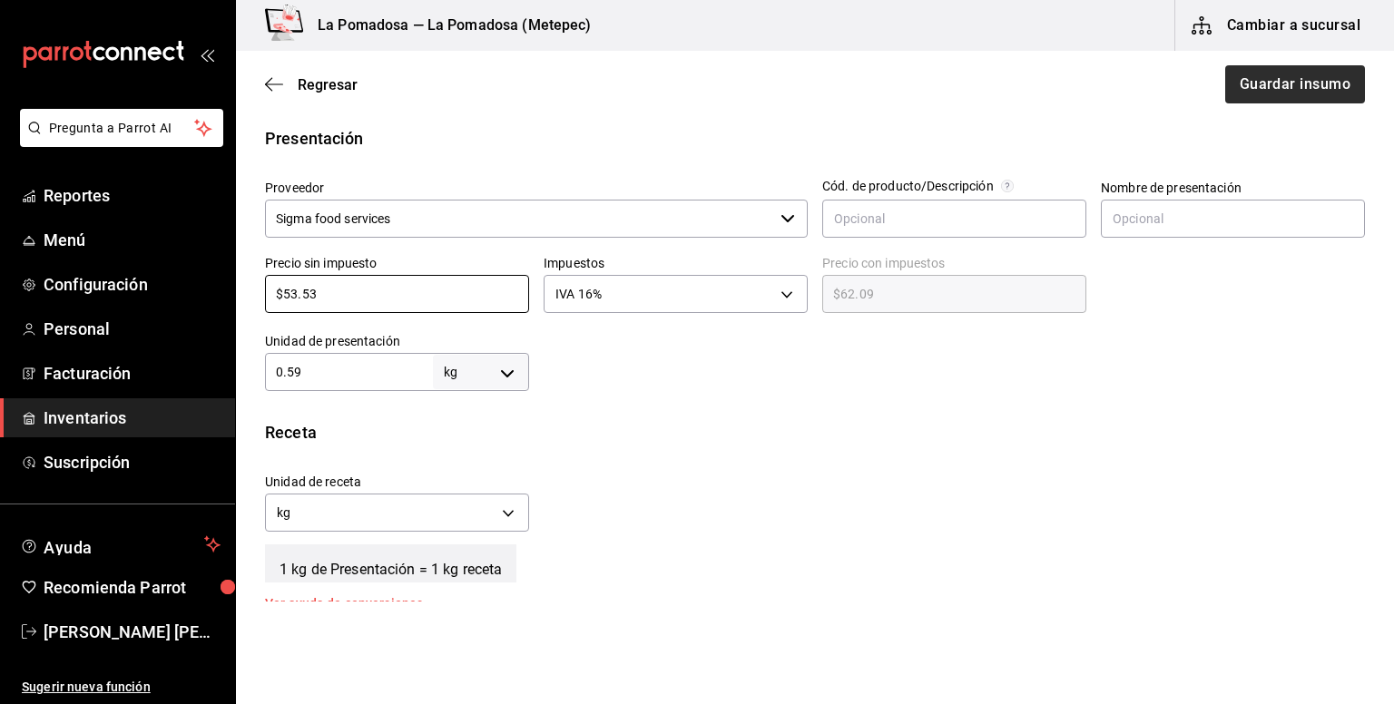
type input "$53.53"
click at [1303, 77] on button "Guardar insumo" at bounding box center [1294, 84] width 142 height 38
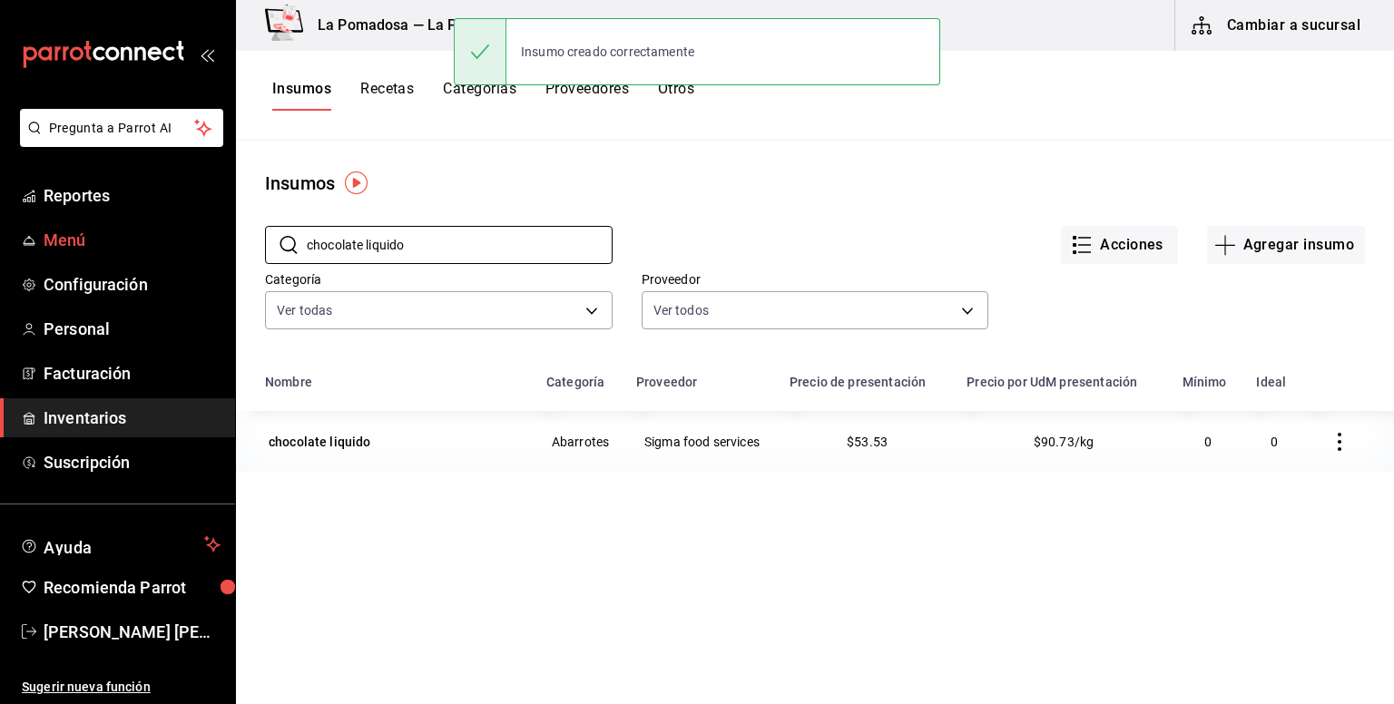
drag, startPoint x: 459, startPoint y: 244, endPoint x: 231, endPoint y: 258, distance: 228.2
click at [231, 258] on div "Pregunta a Parrot AI Reportes Menú Configuración Personal Facturación Inventari…" at bounding box center [697, 345] width 1394 height 691
paste input "Chorizo Artesanal"
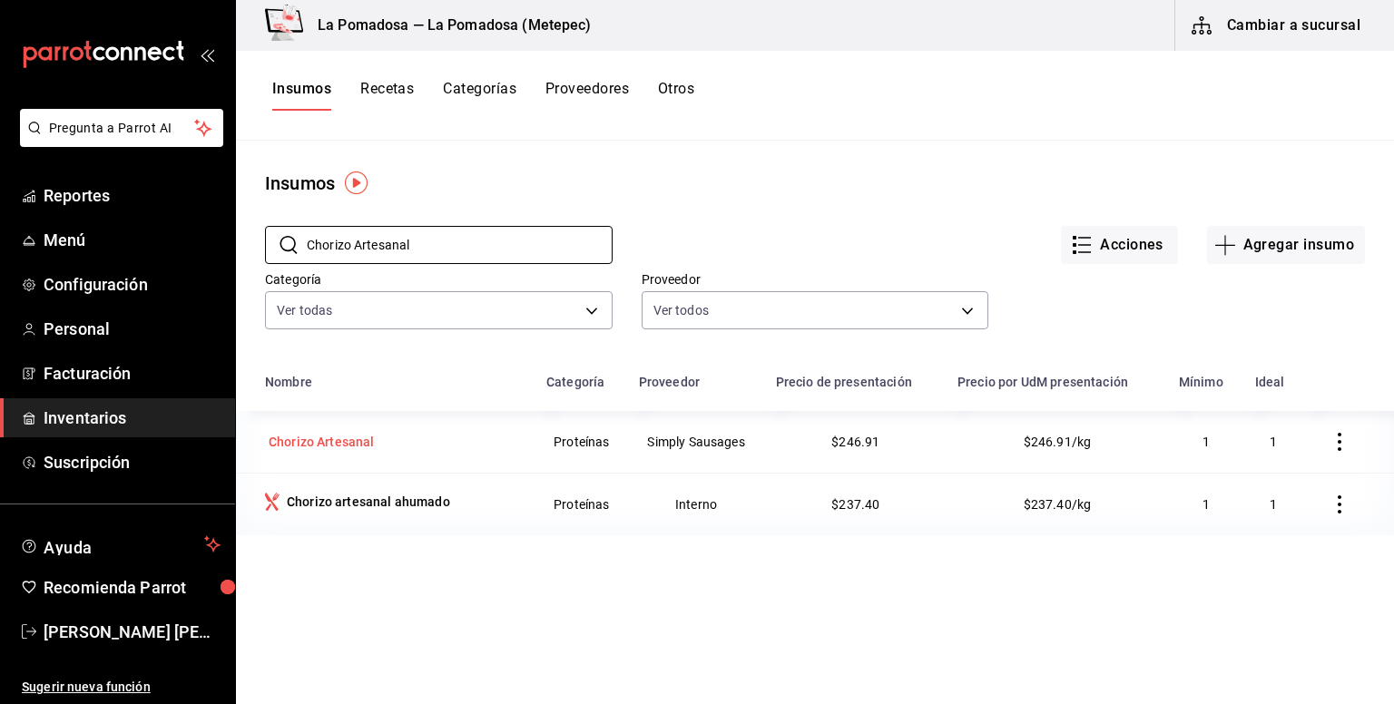
type input "Chorizo Artesanal"
click at [354, 449] on div "Chorizo Artesanal" at bounding box center [322, 442] width 106 height 18
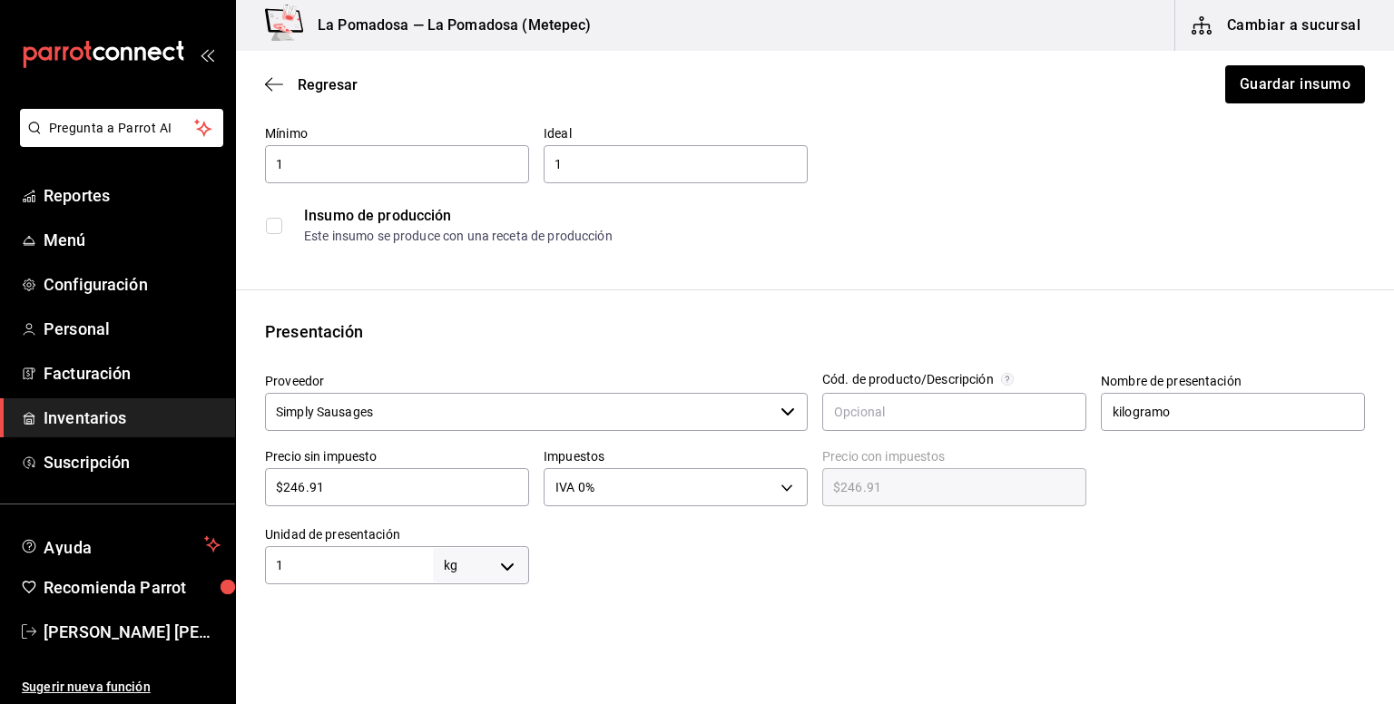
scroll to position [241, 0]
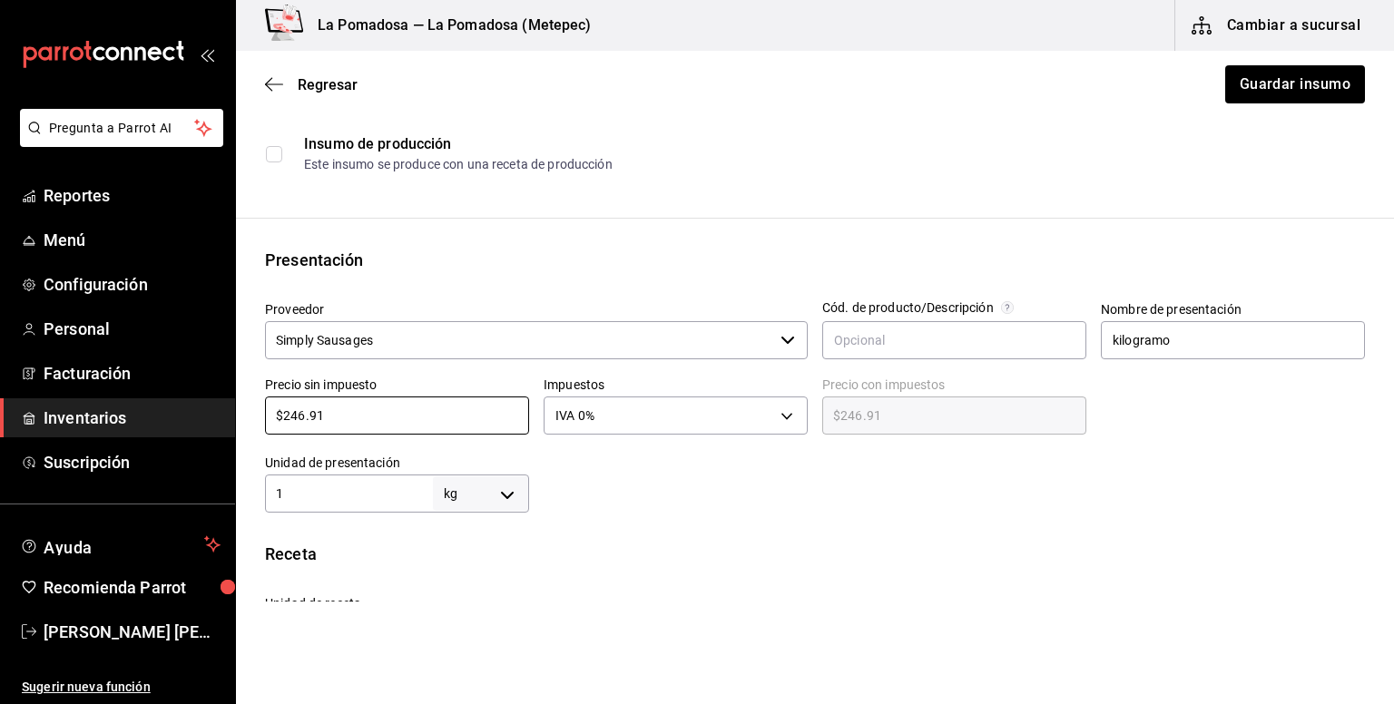
drag, startPoint x: 260, startPoint y: 418, endPoint x: 221, endPoint y: 418, distance: 39.0
click at [221, 418] on div "Pregunta a Parrot AI Reportes Menú Configuración Personal Facturación Inventari…" at bounding box center [697, 301] width 1394 height 602
paste input "61.92"
type input "$261.92"
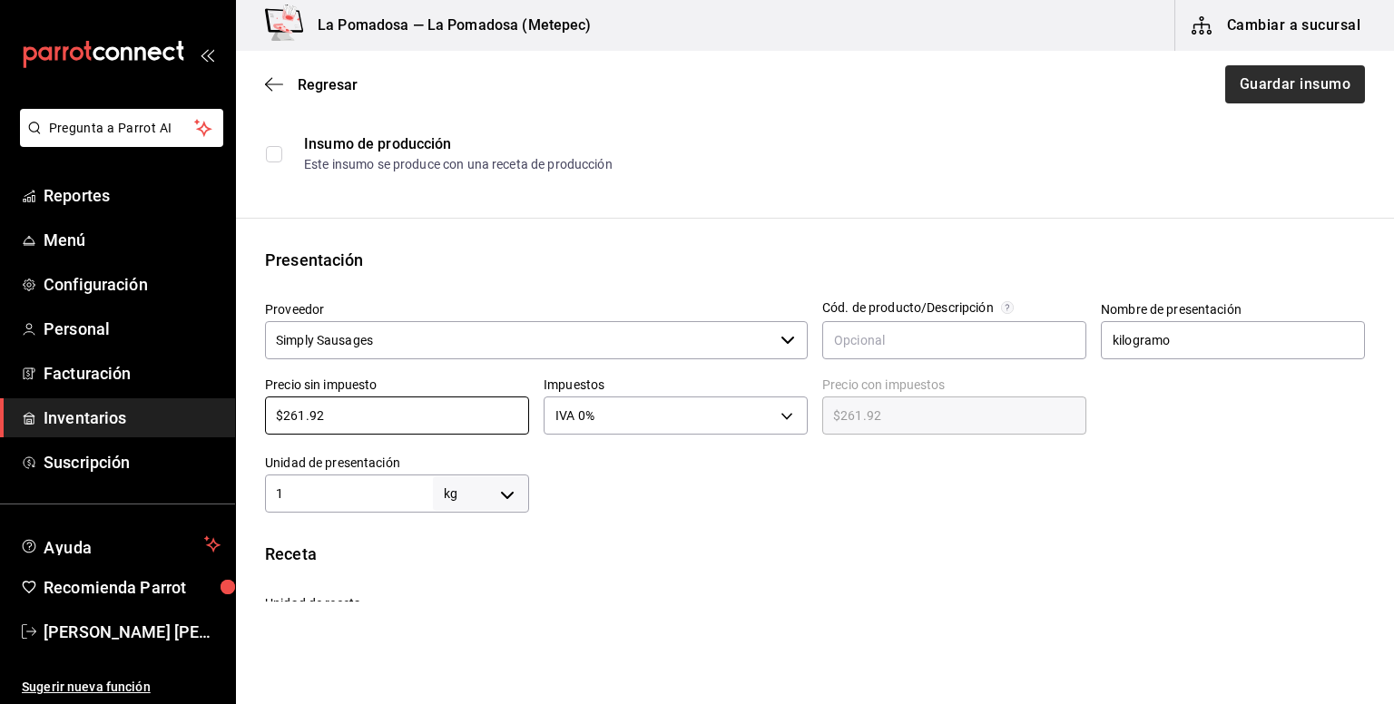
type input "$261.92"
click at [1250, 87] on button "Guardar insumo" at bounding box center [1294, 84] width 142 height 38
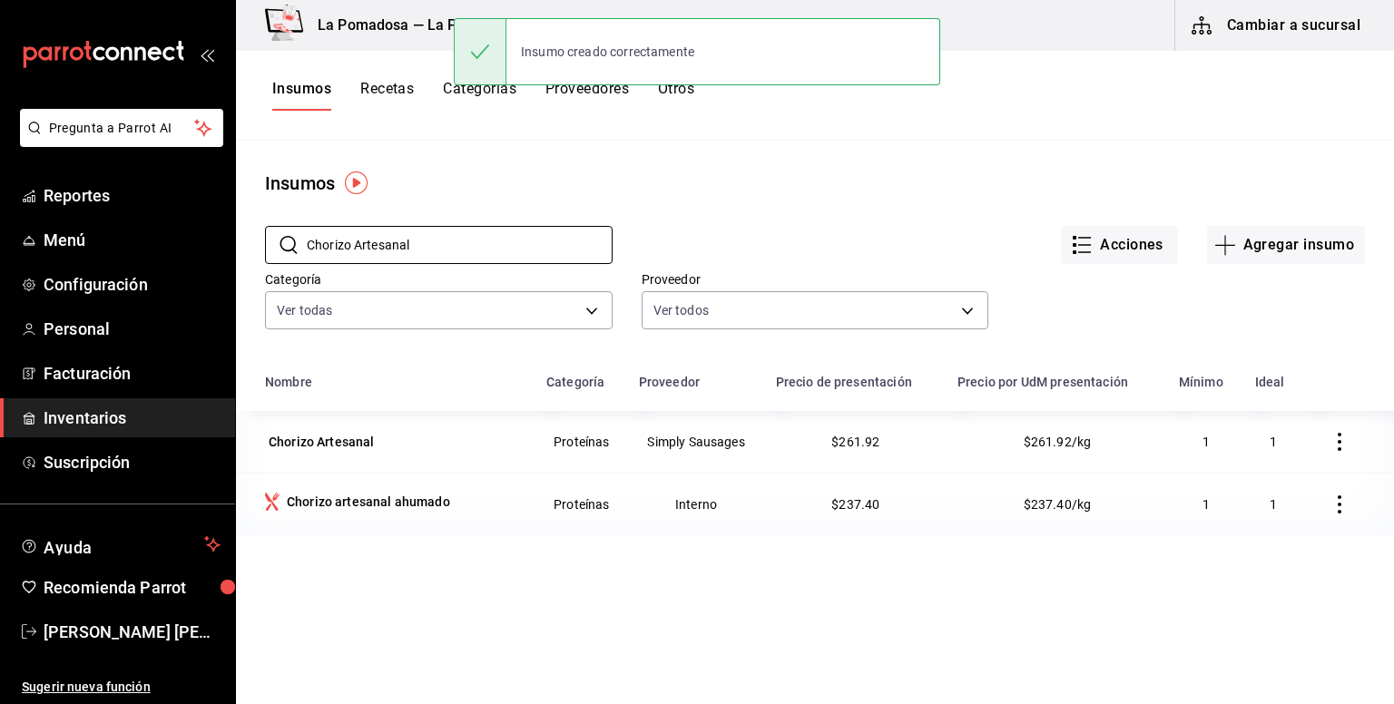
drag, startPoint x: 518, startPoint y: 257, endPoint x: 247, endPoint y: 246, distance: 271.5
click at [247, 246] on div "​ Chorizo Artesanal ​ Acciones Agregar insumo Categoría Ver todas da665286-eb96…" at bounding box center [815, 280] width 1158 height 167
paste input "ol morada"
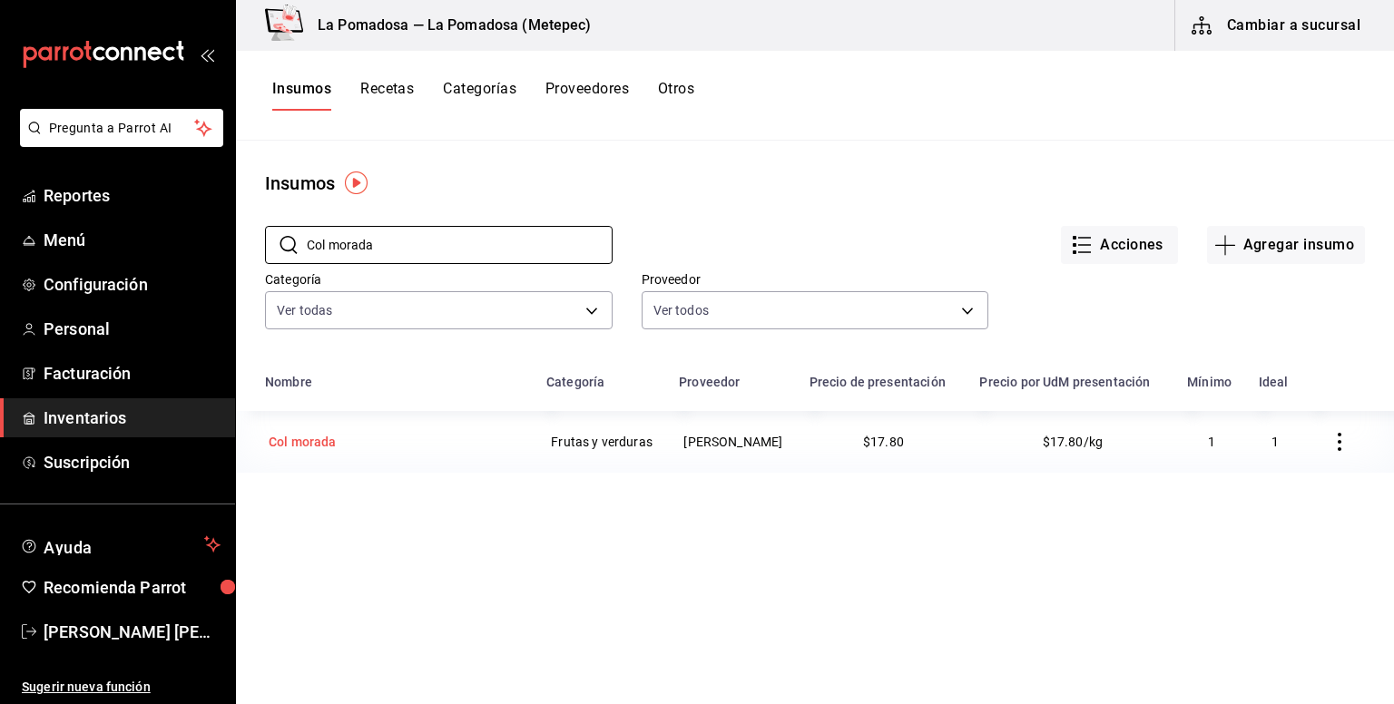
type input "Col morada"
click at [327, 451] on div "Col morada" at bounding box center [303, 442] width 68 height 18
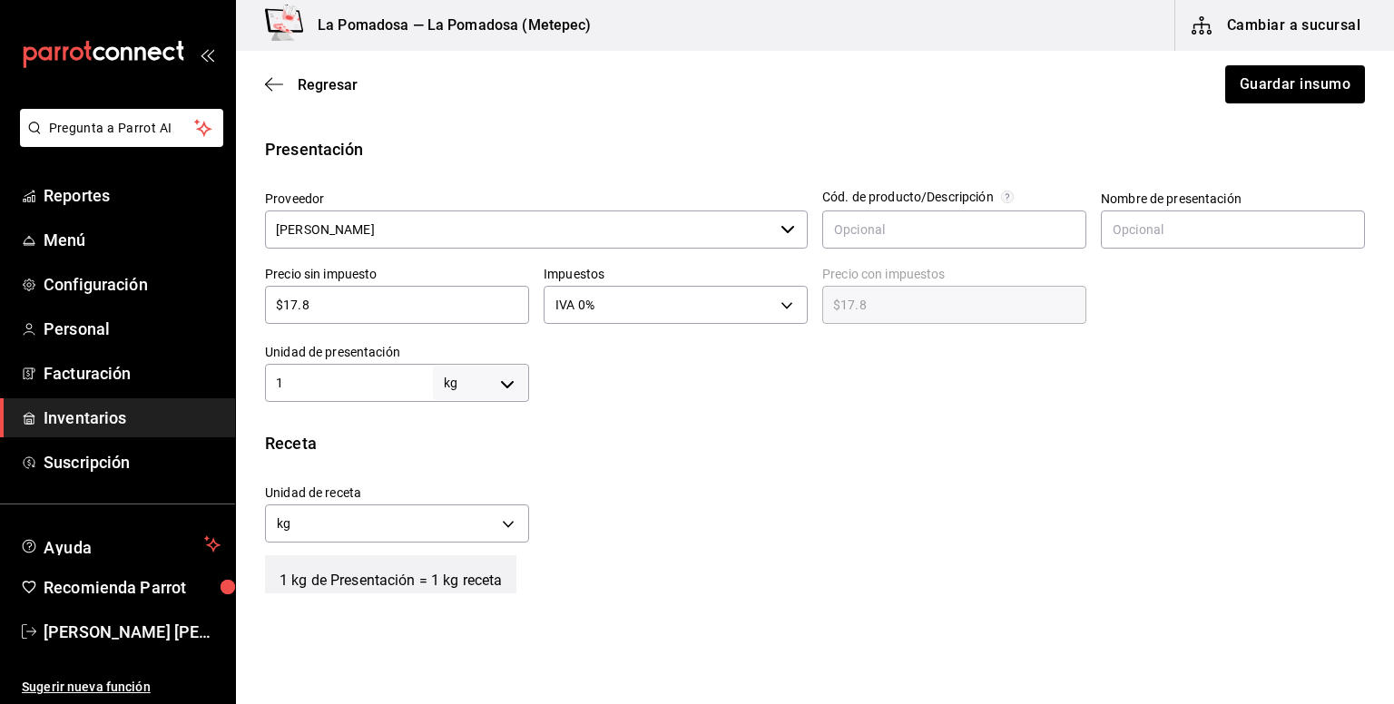
scroll to position [363, 0]
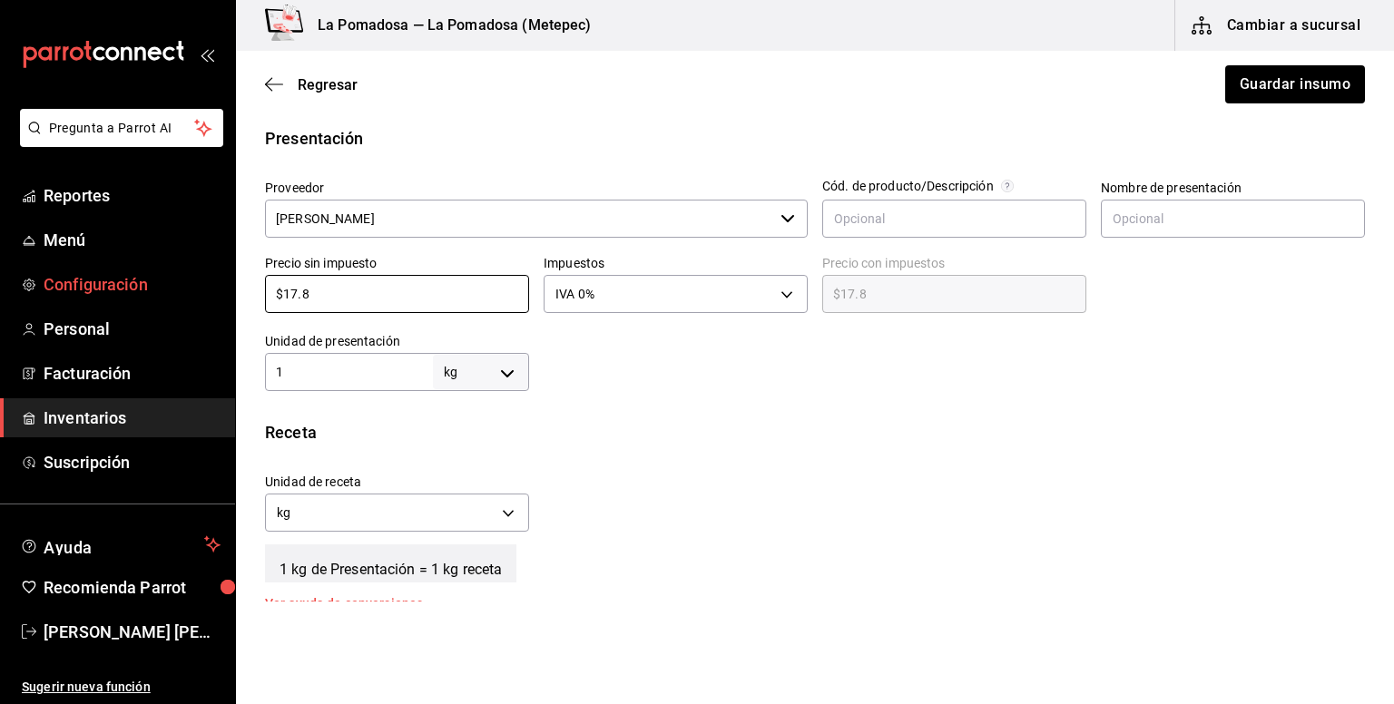
drag, startPoint x: 359, startPoint y: 295, endPoint x: 217, endPoint y: 289, distance: 142.6
click at [217, 289] on div "Pregunta a Parrot AI Reportes Menú Configuración Personal Facturación Inventari…" at bounding box center [697, 301] width 1394 height 602
paste input "30.00"
type input "$30.00"
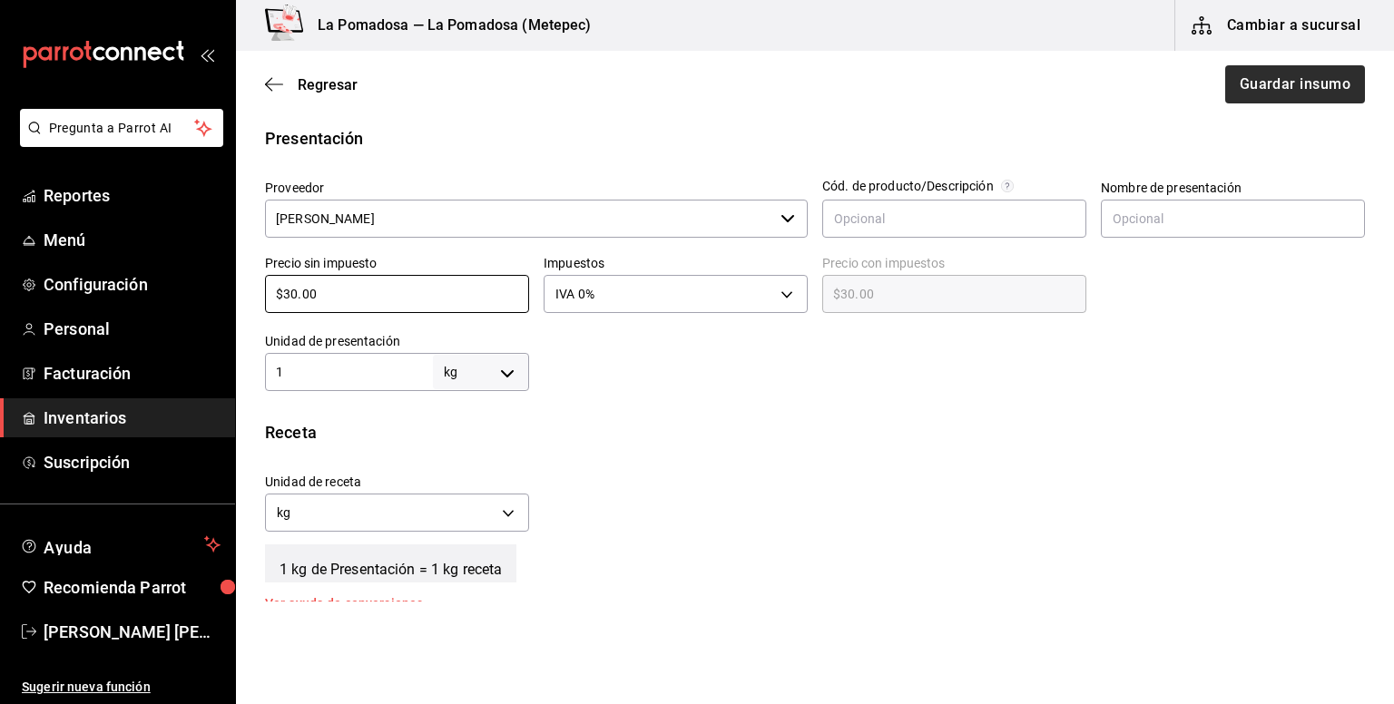
type input "$30.00"
click at [1260, 90] on button "Guardar insumo" at bounding box center [1294, 84] width 142 height 38
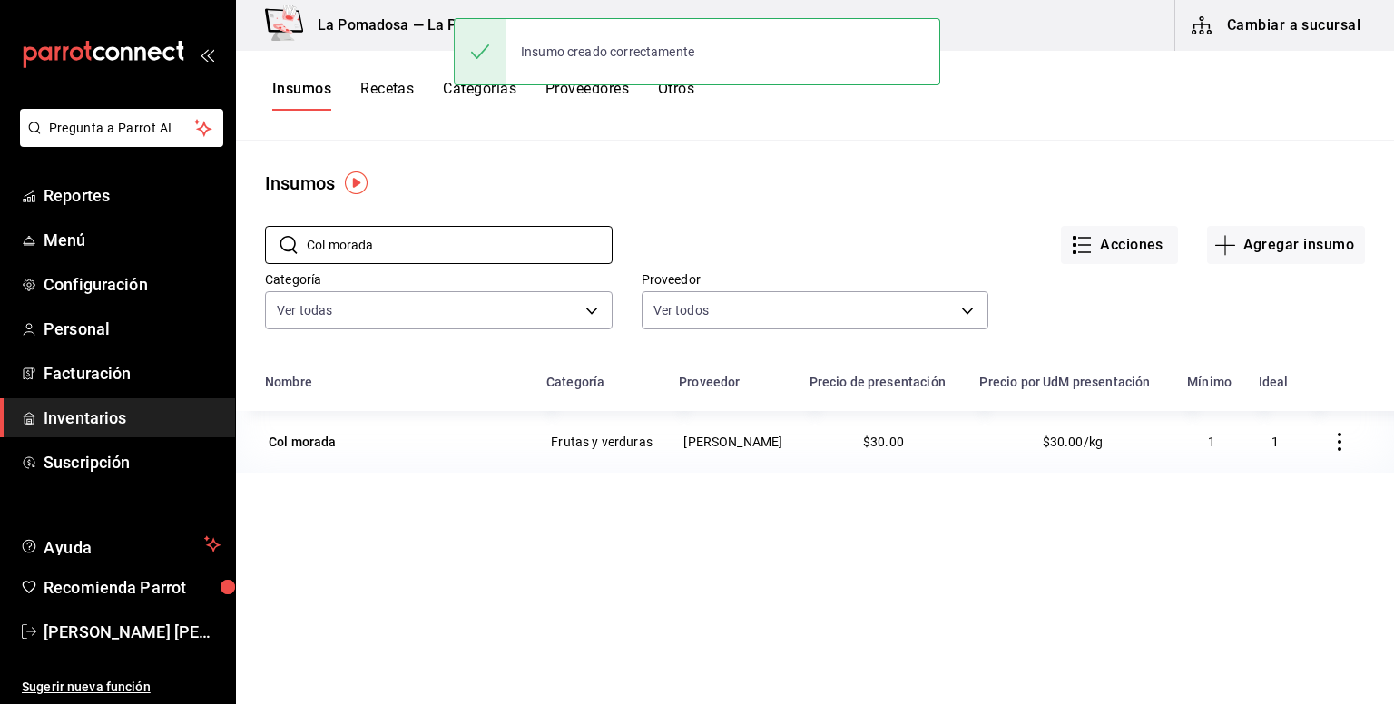
drag, startPoint x: 414, startPoint y: 254, endPoint x: 245, endPoint y: 252, distance: 168.8
click at [245, 252] on div "​ Col morada ​ Acciones Agregar insumo Categoría Ver todas da665286-eb96-4e6f-8…" at bounding box center [815, 280] width 1158 height 167
paste input "Fres"
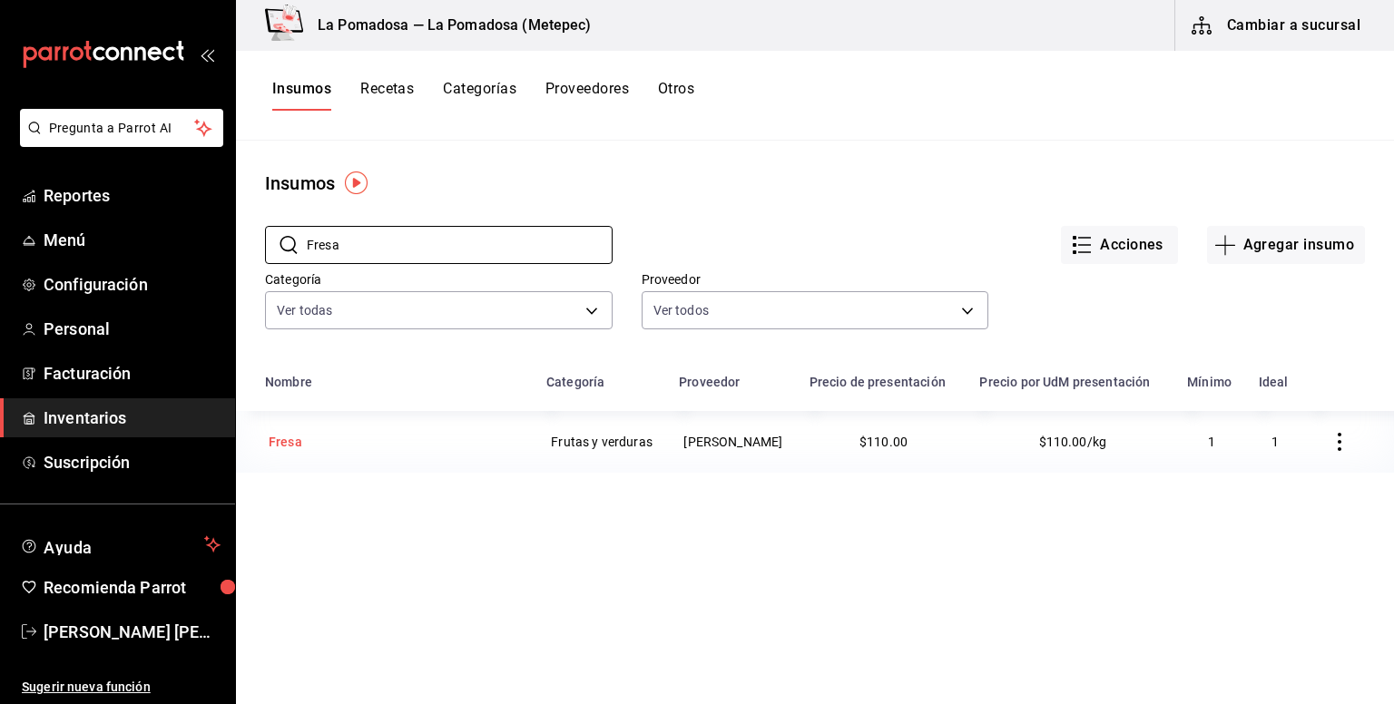
type input "Fresa"
click at [302, 455] on div "Fresa" at bounding box center [285, 441] width 41 height 25
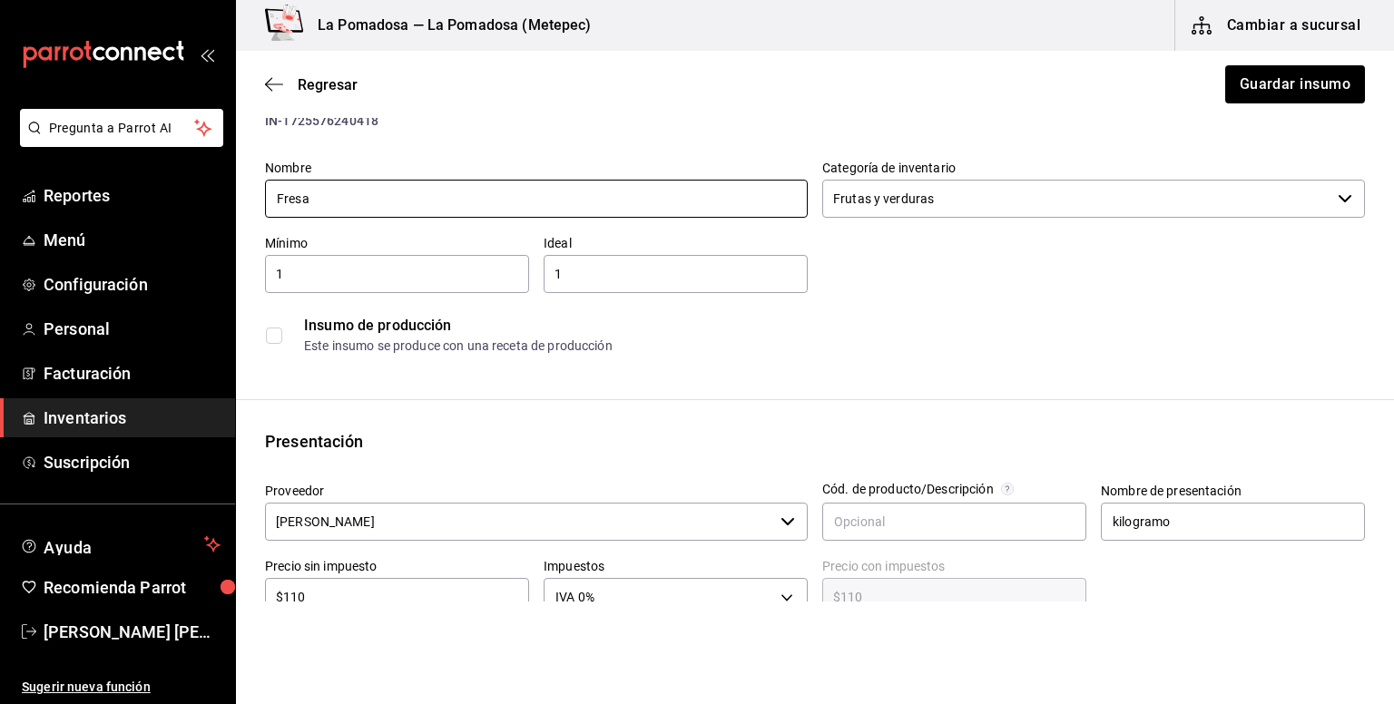
scroll to position [241, 0]
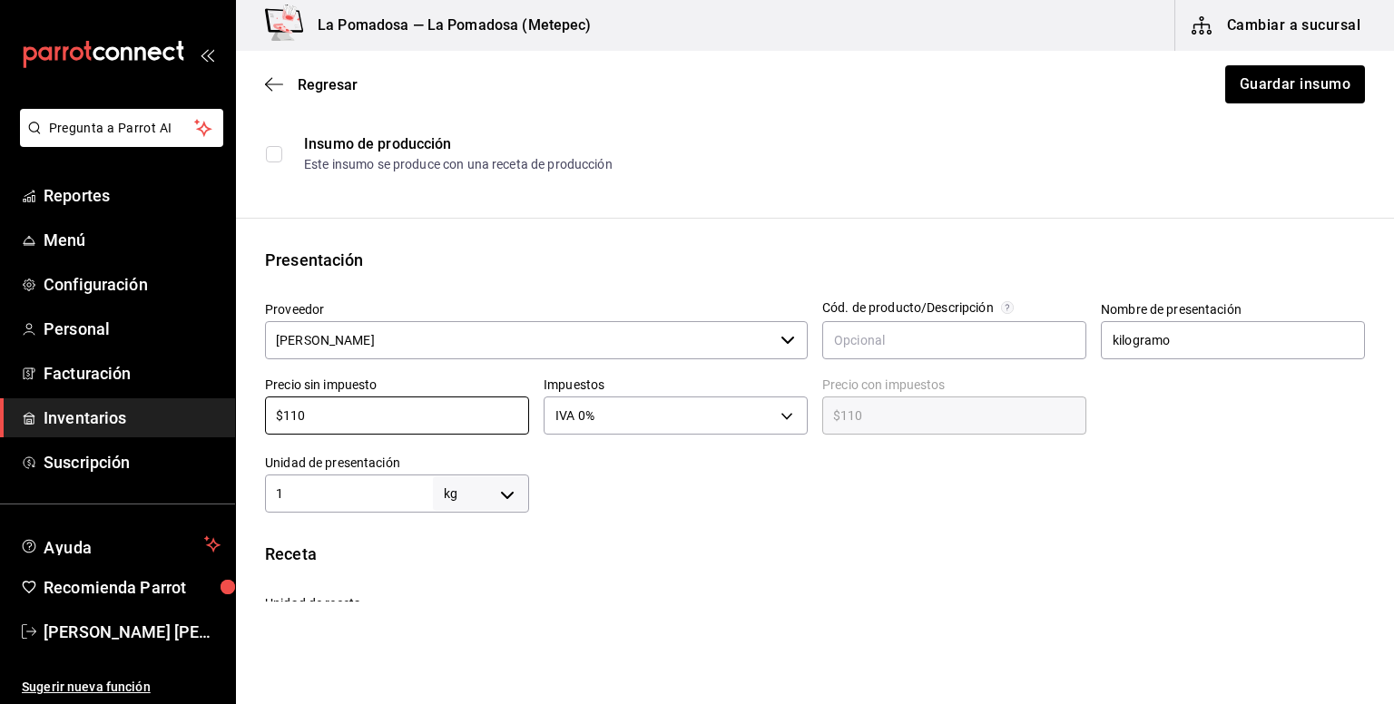
drag, startPoint x: 264, startPoint y: 415, endPoint x: 243, endPoint y: 418, distance: 21.2
click at [243, 418] on div "Presentación Proveedor LIDIA HERNANDEZ ORTEGA ​ Cód. de producto/Descripción No…" at bounding box center [815, 380] width 1158 height 265
paste input "50.0"
type input "$150.00"
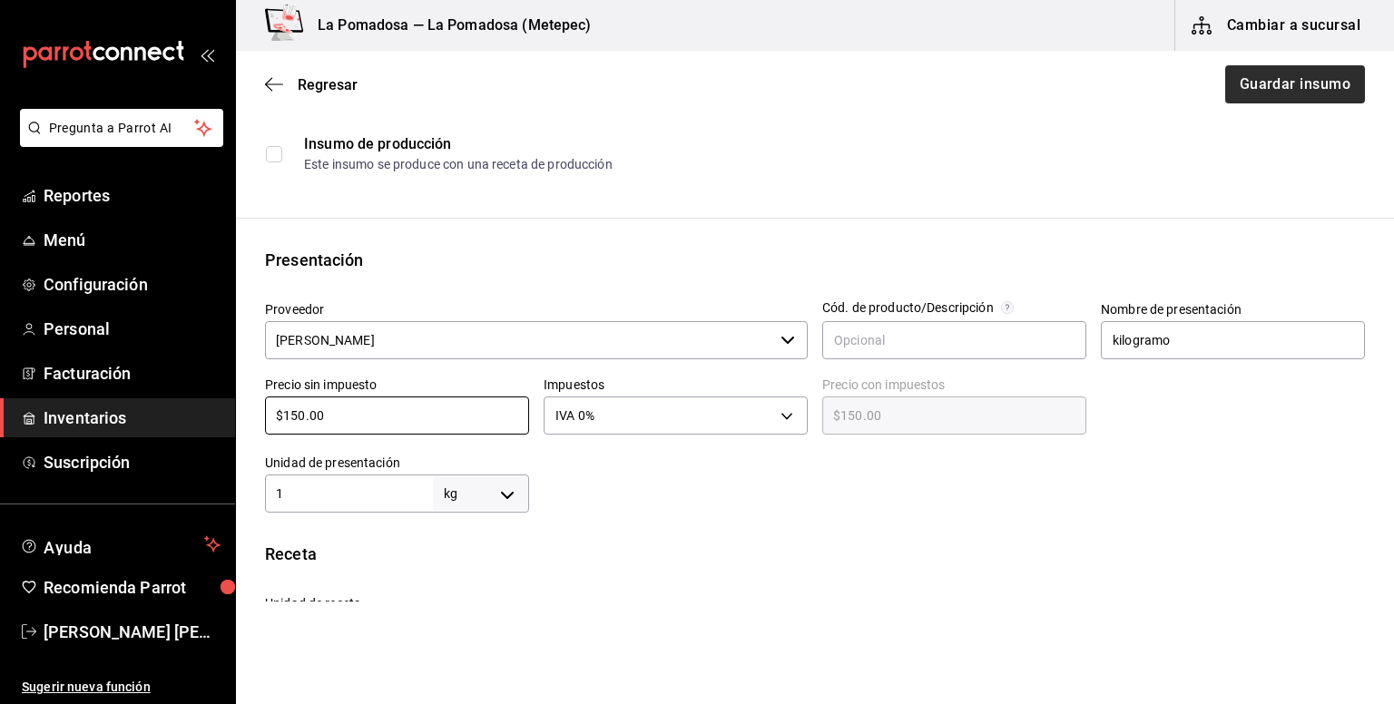
type input "$150.00"
click at [1293, 83] on button "Guardar insumo" at bounding box center [1294, 84] width 142 height 38
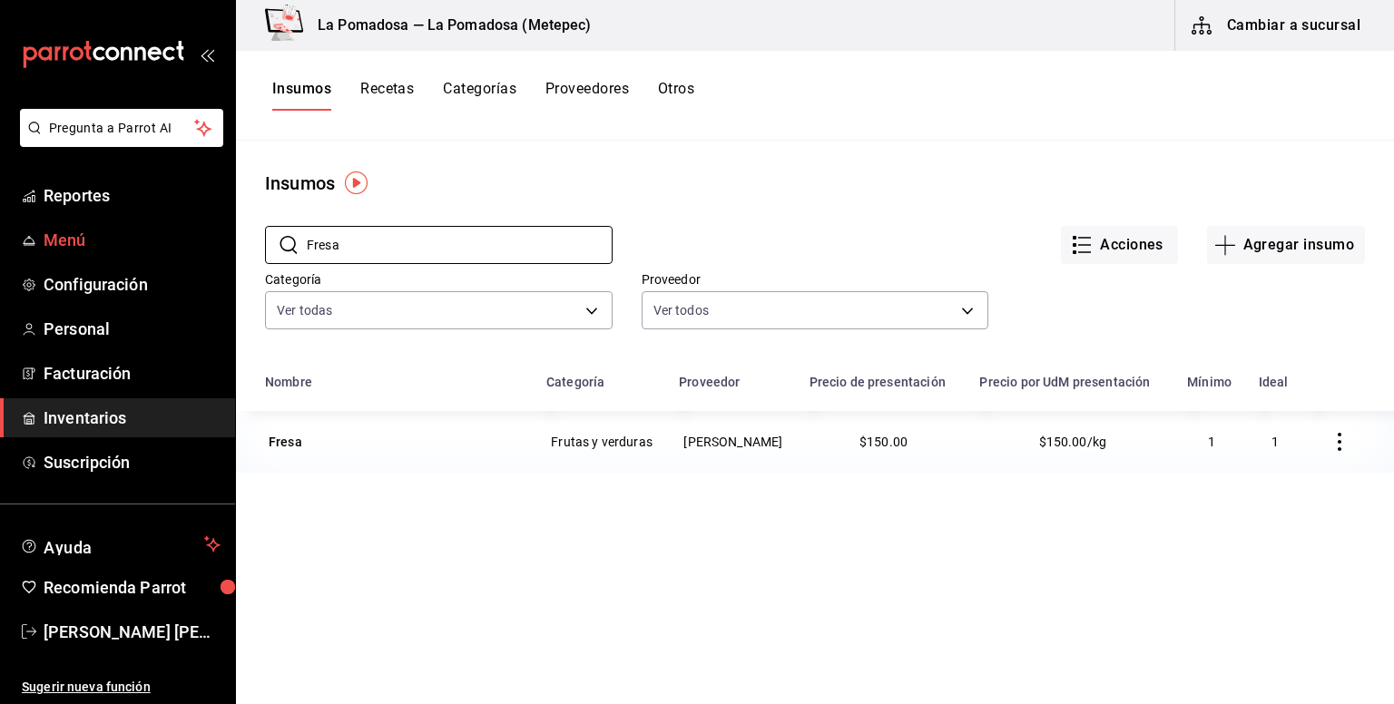
drag, startPoint x: 400, startPoint y: 250, endPoint x: 221, endPoint y: 231, distance: 179.8
click at [221, 231] on div "Pregunta a Parrot AI Reportes Menú Configuración Personal Facturación Inventari…" at bounding box center [697, 345] width 1394 height 691
paste input "Granadina 1 lt"
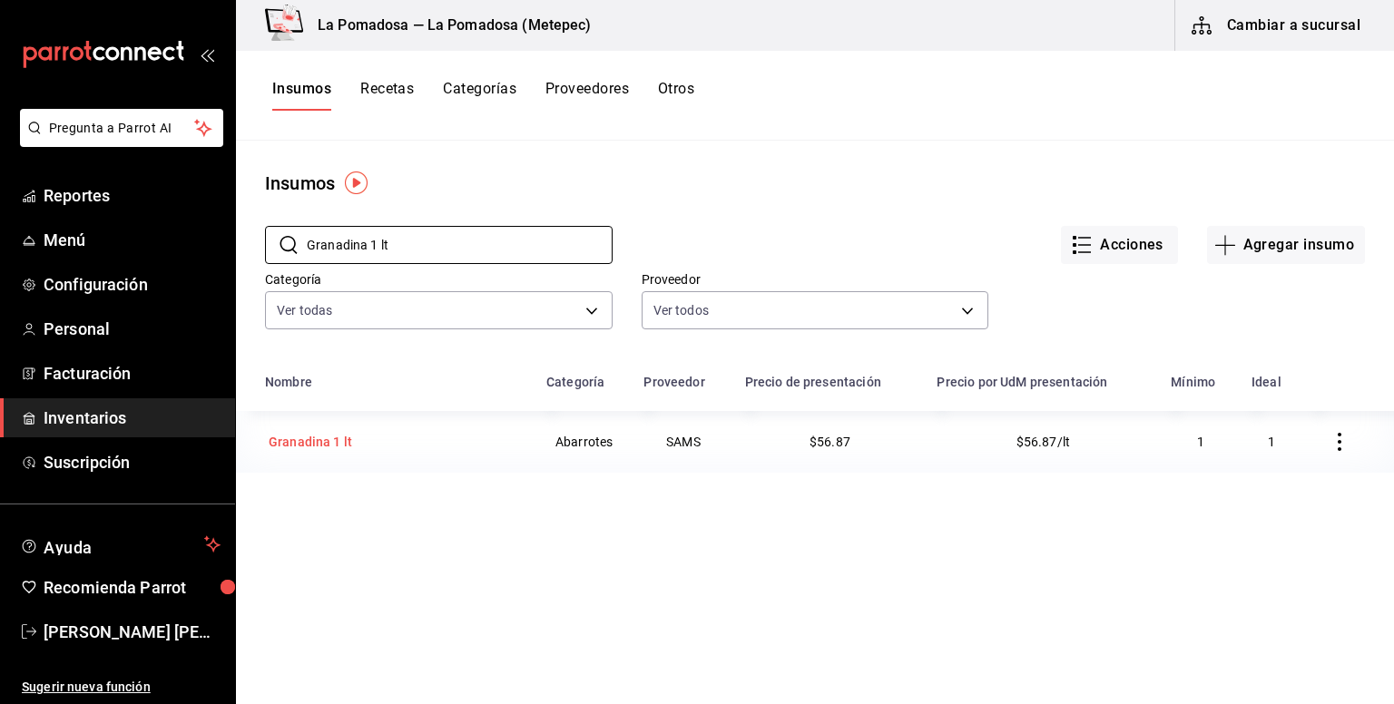
type input "Granadina 1 lt"
click at [321, 441] on div "Granadina 1 lt" at bounding box center [310, 442] width 83 height 18
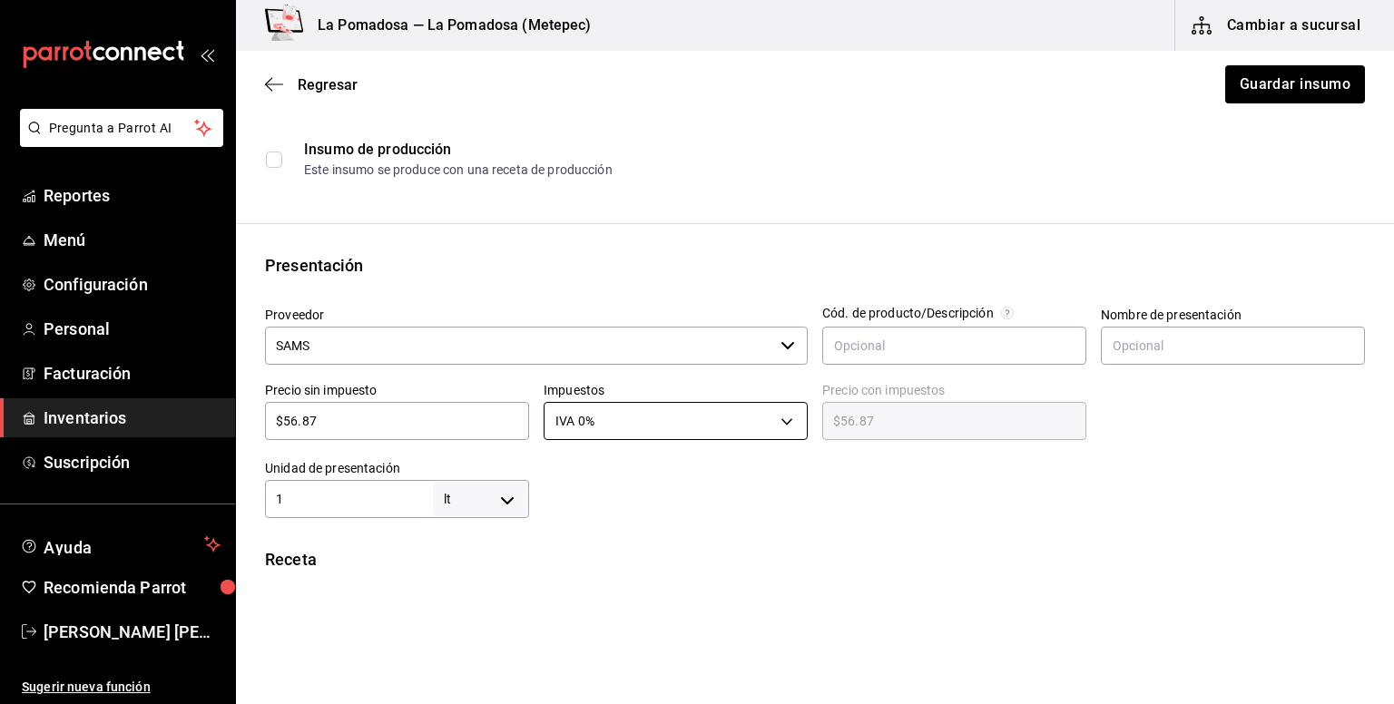
scroll to position [241, 0]
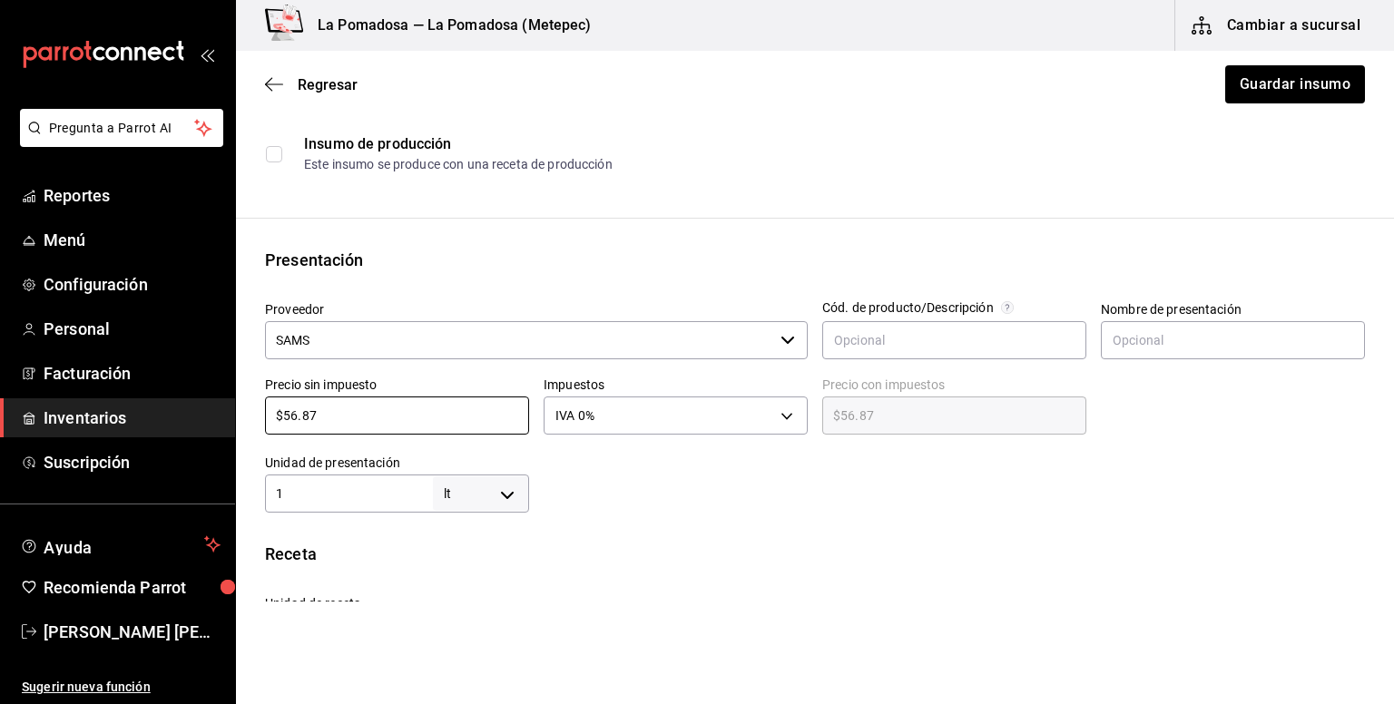
drag, startPoint x: 254, startPoint y: 415, endPoint x: 197, endPoint y: 424, distance: 57.9
click at [194, 423] on div "Pregunta a Parrot AI Reportes Menú Configuración Personal Facturación Inventari…" at bounding box center [697, 301] width 1394 height 602
paste input "9.02"
type input "$59.02"
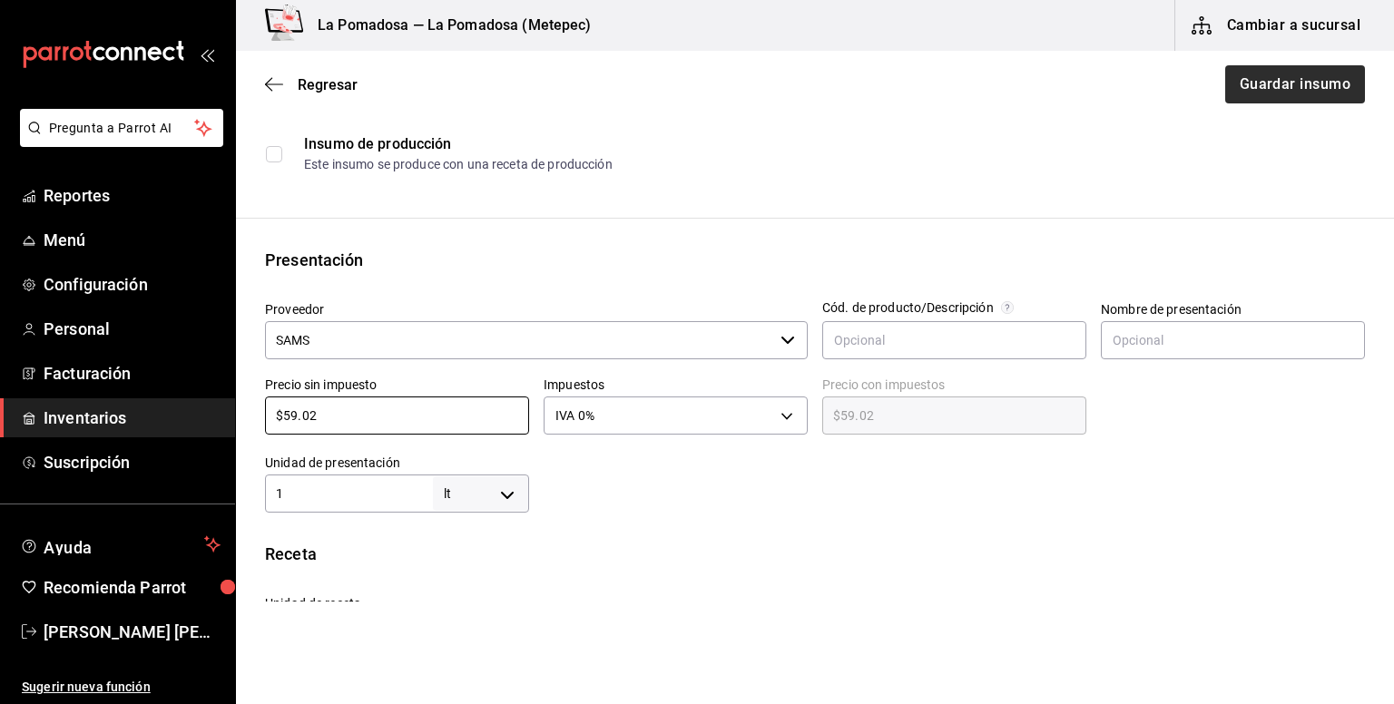
type input "$59.02"
click at [1252, 97] on button "Guardar insumo" at bounding box center [1294, 84] width 142 height 38
click at [1252, 97] on button "Guardar insumo" at bounding box center [1284, 84] width 162 height 38
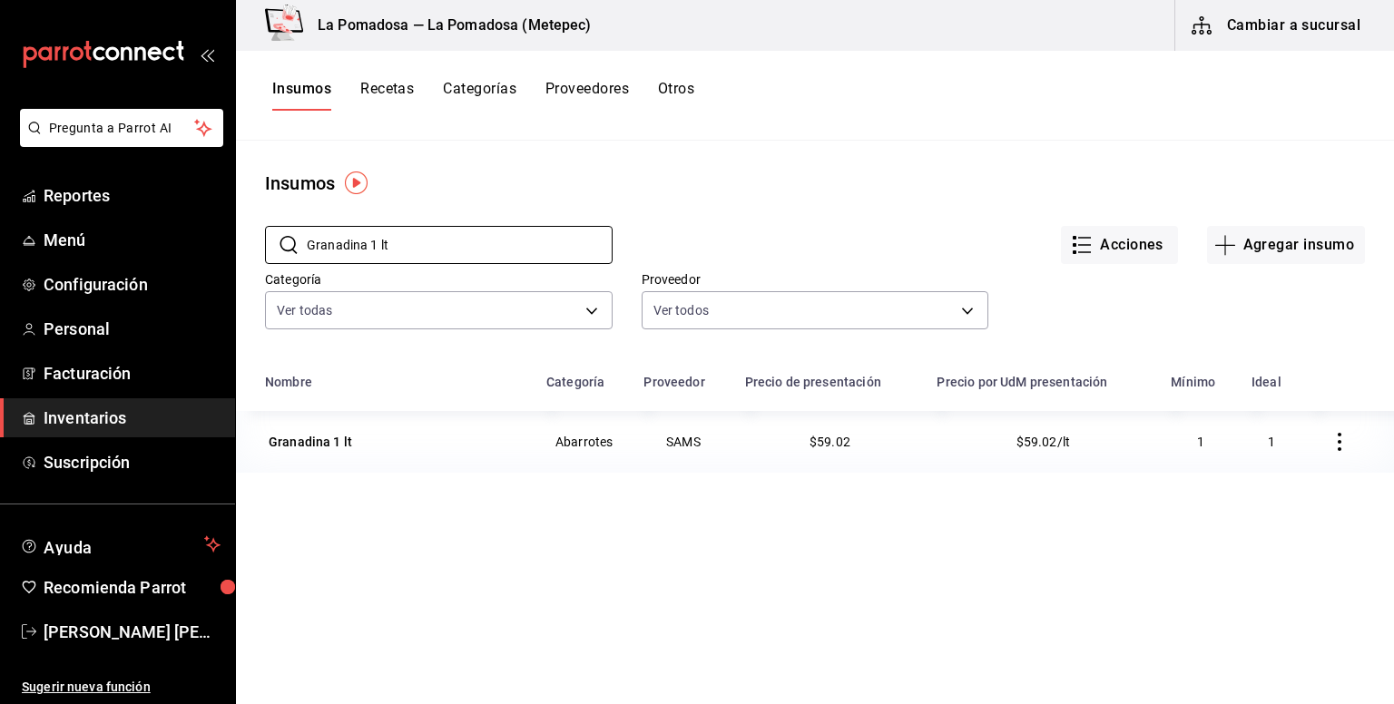
drag, startPoint x: 312, startPoint y: 232, endPoint x: 250, endPoint y: 230, distance: 62.6
click at [250, 230] on div "​ Granadina 1 lt ​" at bounding box center [424, 230] width 377 height 67
paste input "Helado de vainilla"
type input "Helado de vainilla"
click at [348, 435] on div "Helado de vainilla" at bounding box center [322, 442] width 107 height 18
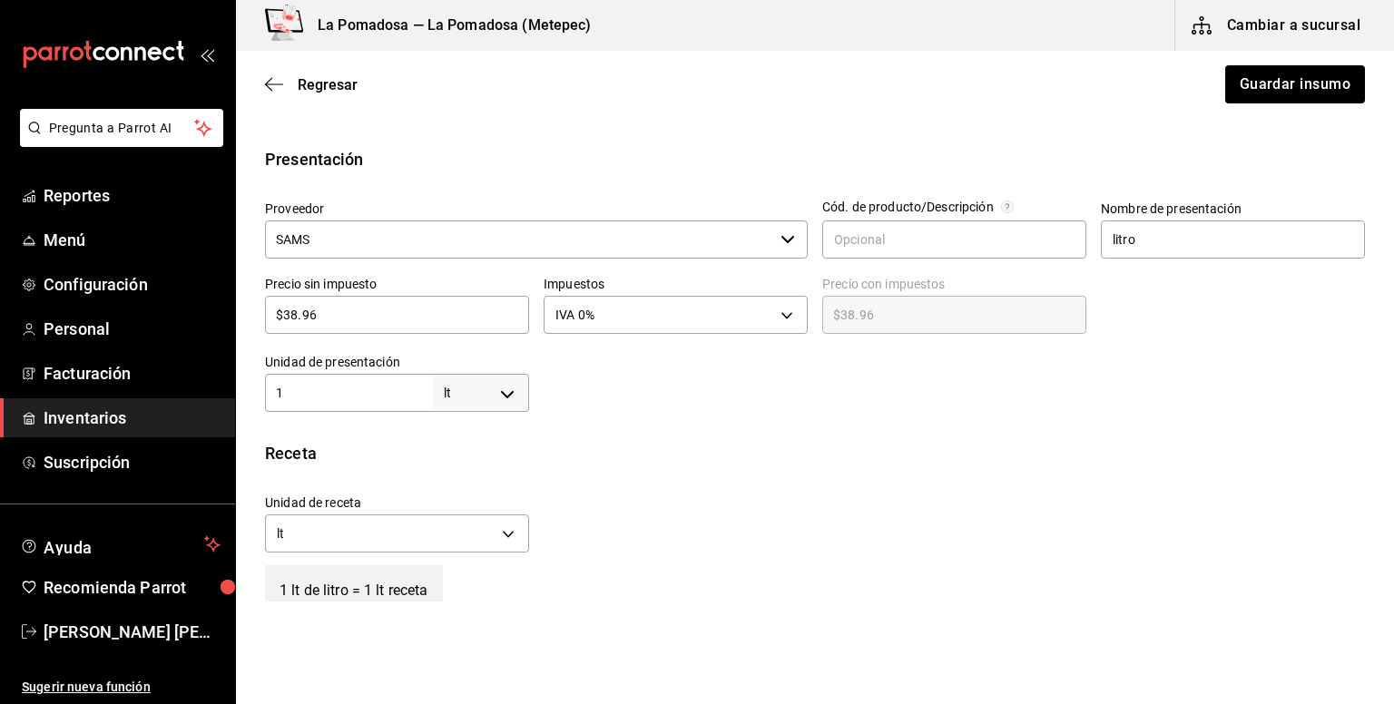
scroll to position [363, 0]
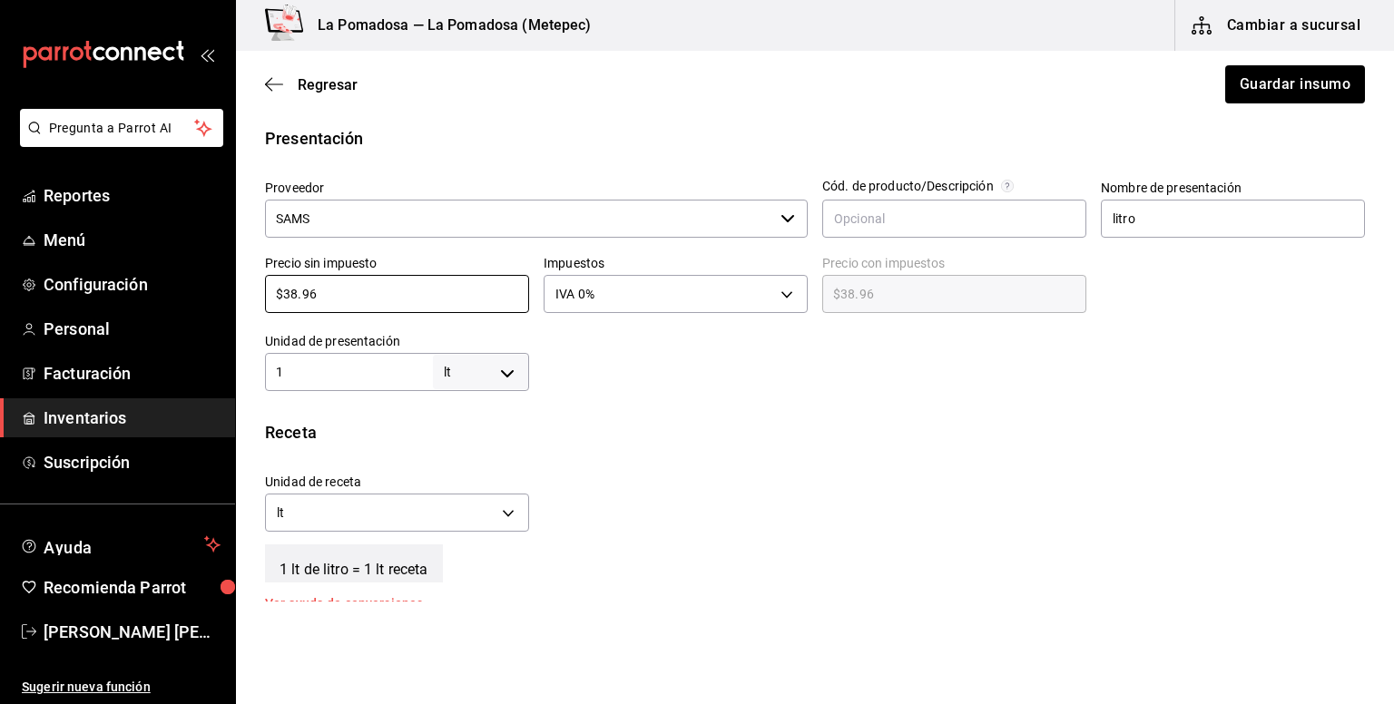
drag, startPoint x: 359, startPoint y: 299, endPoint x: 240, endPoint y: 273, distance: 122.6
click at [240, 273] on div "Presentación Proveedor SAMS ​ Cód. de producto/Descripción Nombre de presentaci…" at bounding box center [815, 258] width 1158 height 265
paste input "43.31"
type input "$43.31"
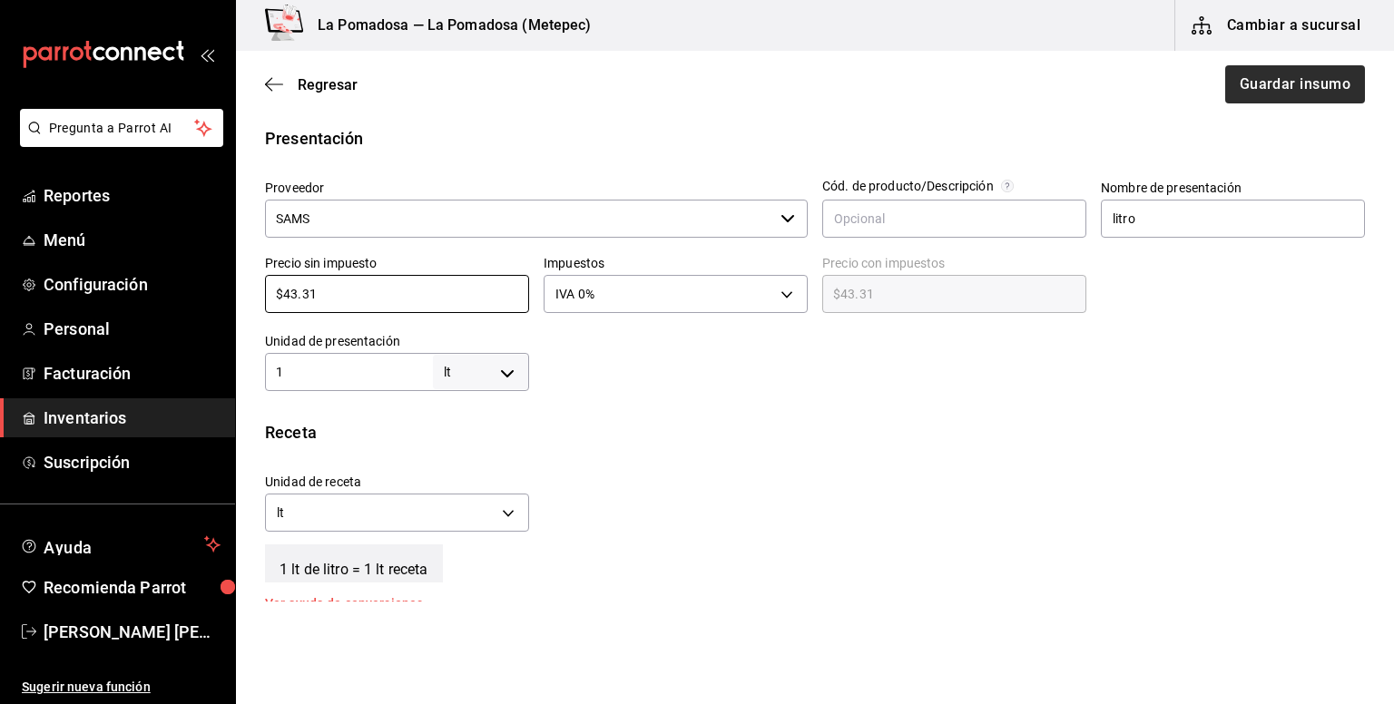
type input "$43.31"
click at [1300, 78] on button "Guardar insumo" at bounding box center [1294, 84] width 142 height 38
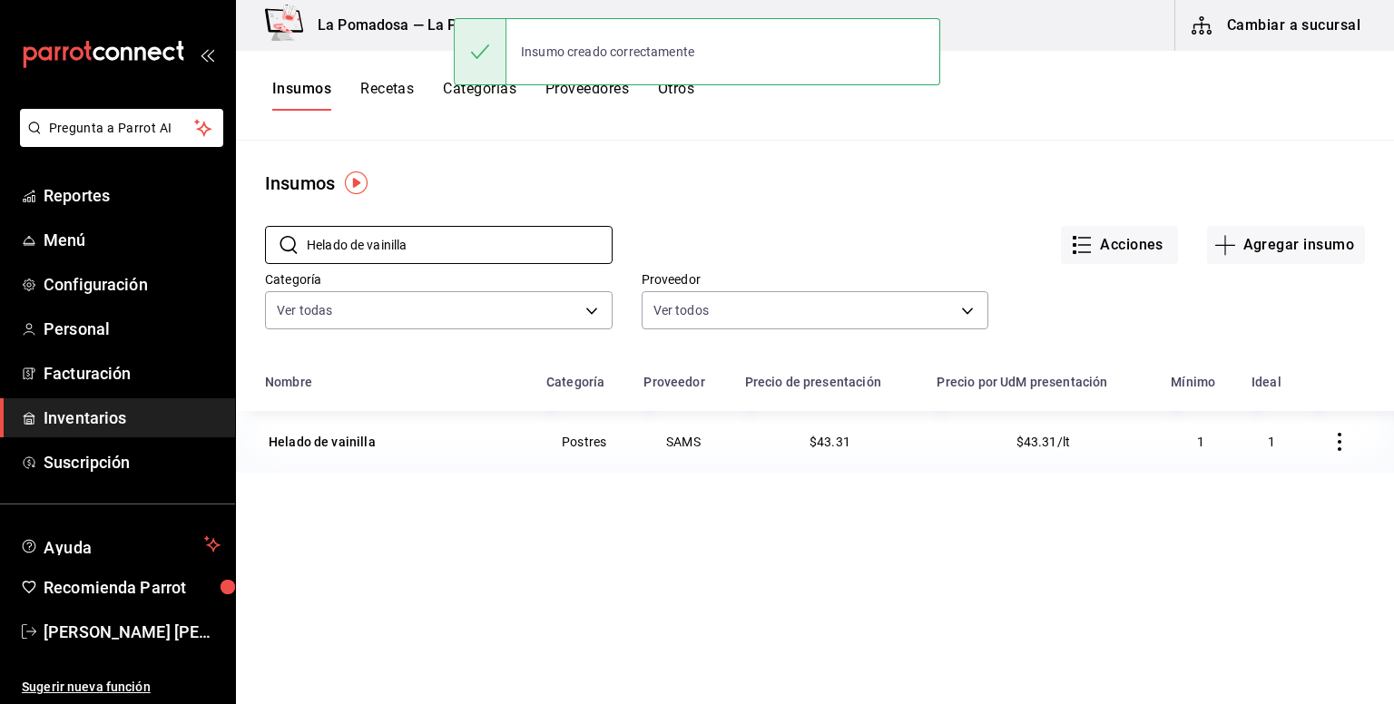
drag, startPoint x: 512, startPoint y: 232, endPoint x: 246, endPoint y: 233, distance: 265.9
click at [246, 233] on div "​ Helado de vainilla ​" at bounding box center [424, 230] width 377 height 67
paste input "Jarabe natural"
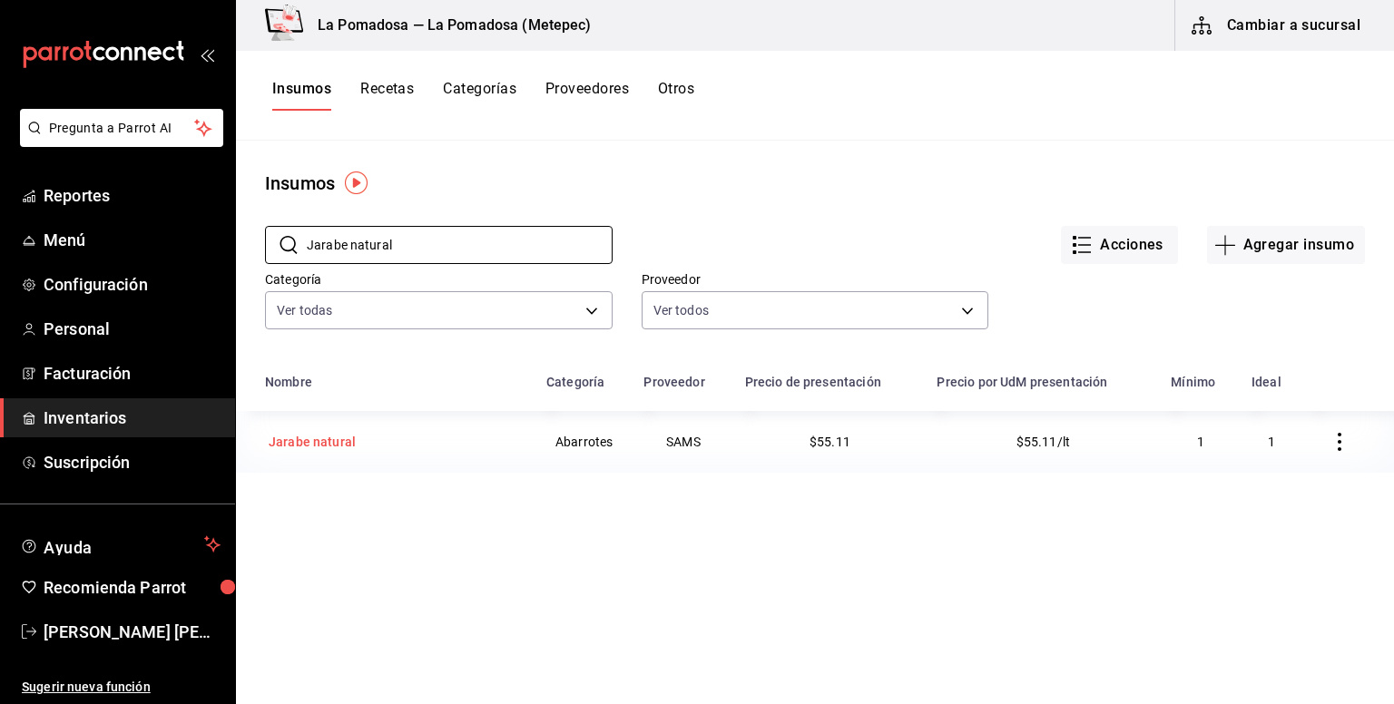
type input "Jarabe natural"
click at [338, 456] on td "Jarabe natural" at bounding box center [385, 442] width 299 height 62
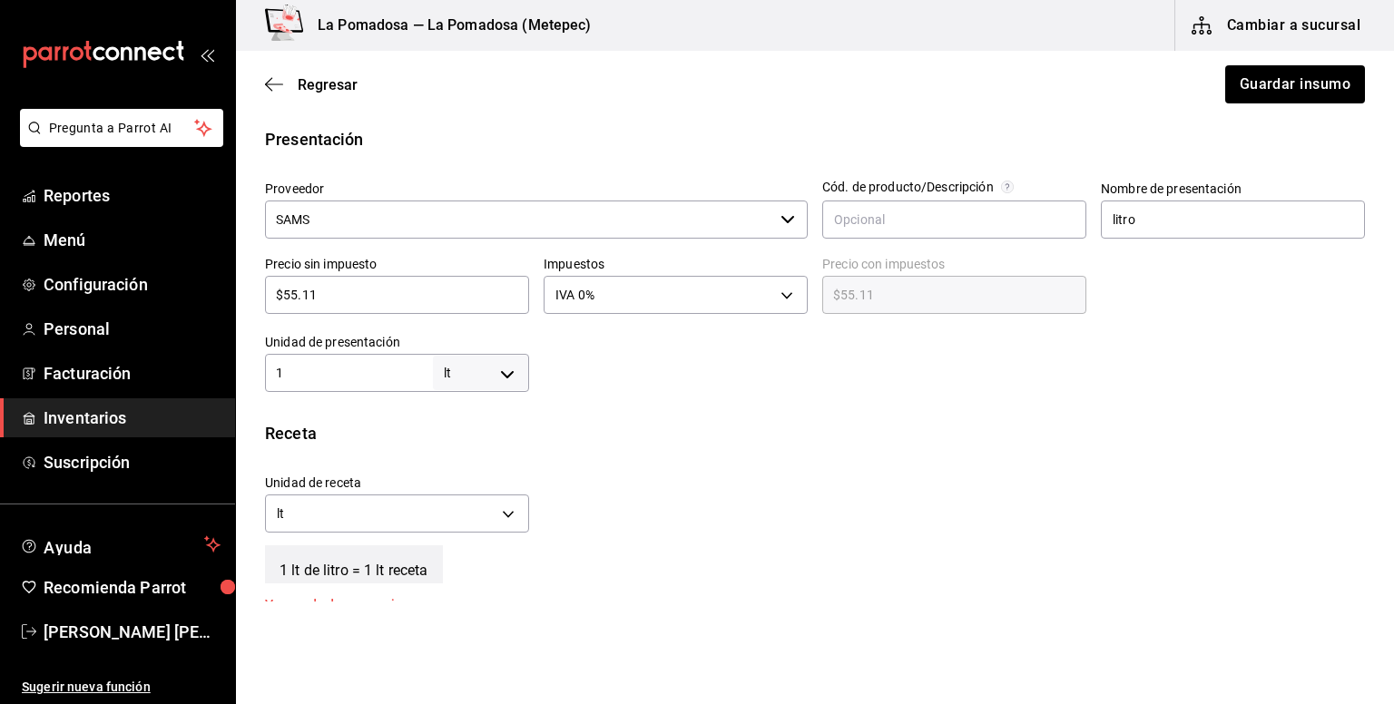
scroll to position [363, 0]
drag, startPoint x: 385, startPoint y: 293, endPoint x: 225, endPoint y: 251, distance: 165.1
click at [225, 251] on div "Pregunta a Parrot AI Reportes Menú Configuración Personal Facturación Inventari…" at bounding box center [697, 301] width 1394 height 602
paste input "9.52"
type input "$59.52"
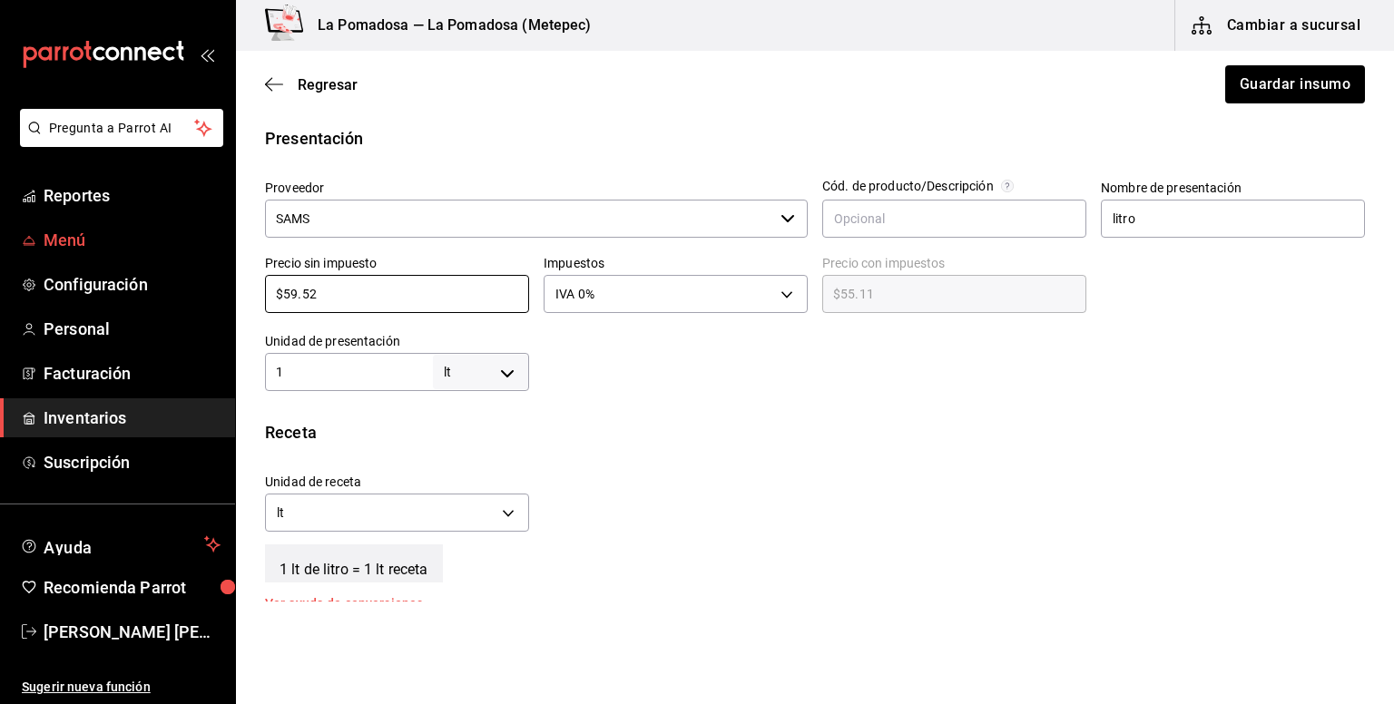
type input "$59.52"
click at [1270, 92] on button "Guardar insumo" at bounding box center [1294, 84] width 142 height 38
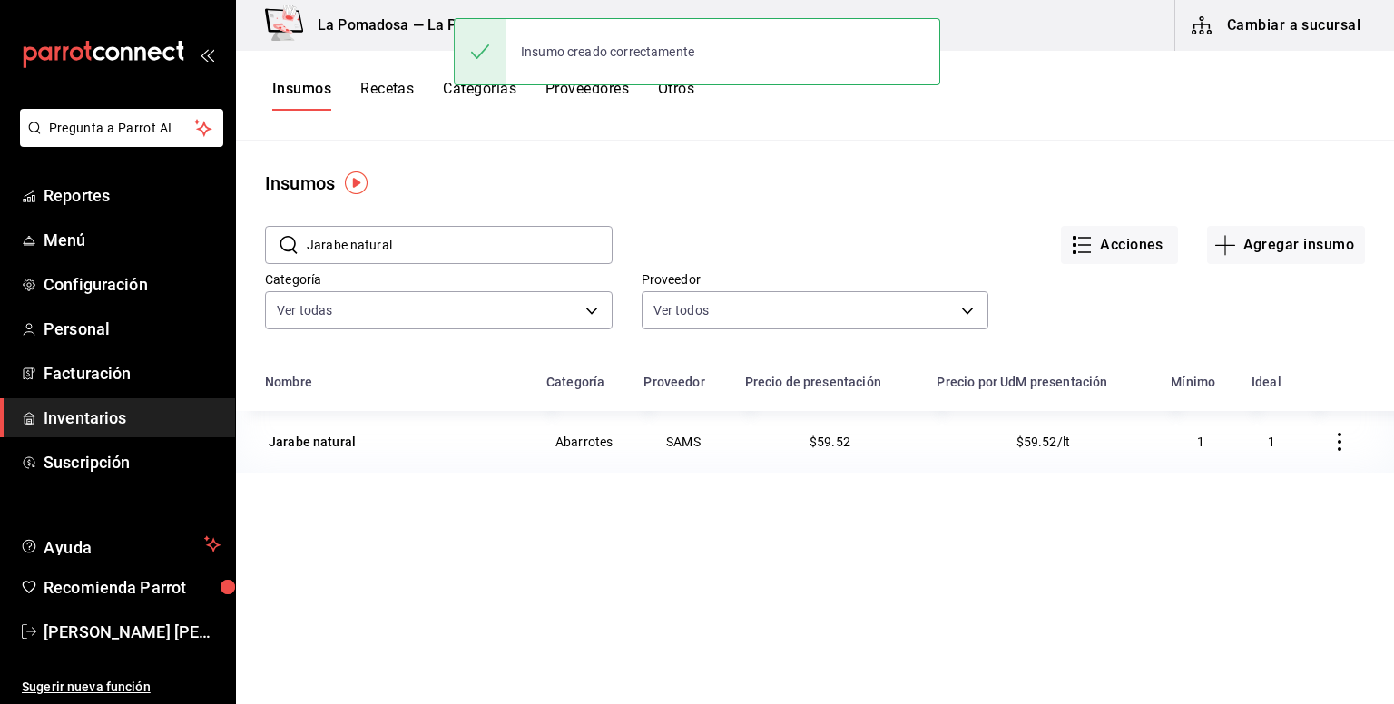
click at [465, 248] on input "Jarabe natural" at bounding box center [460, 245] width 306 height 36
drag, startPoint x: 319, startPoint y: 230, endPoint x: 244, endPoint y: 230, distance: 75.3
click at [244, 230] on div "​ Jarabe natural ​" at bounding box center [424, 230] width 377 height 67
paste input "ugo de manzana clarificado"
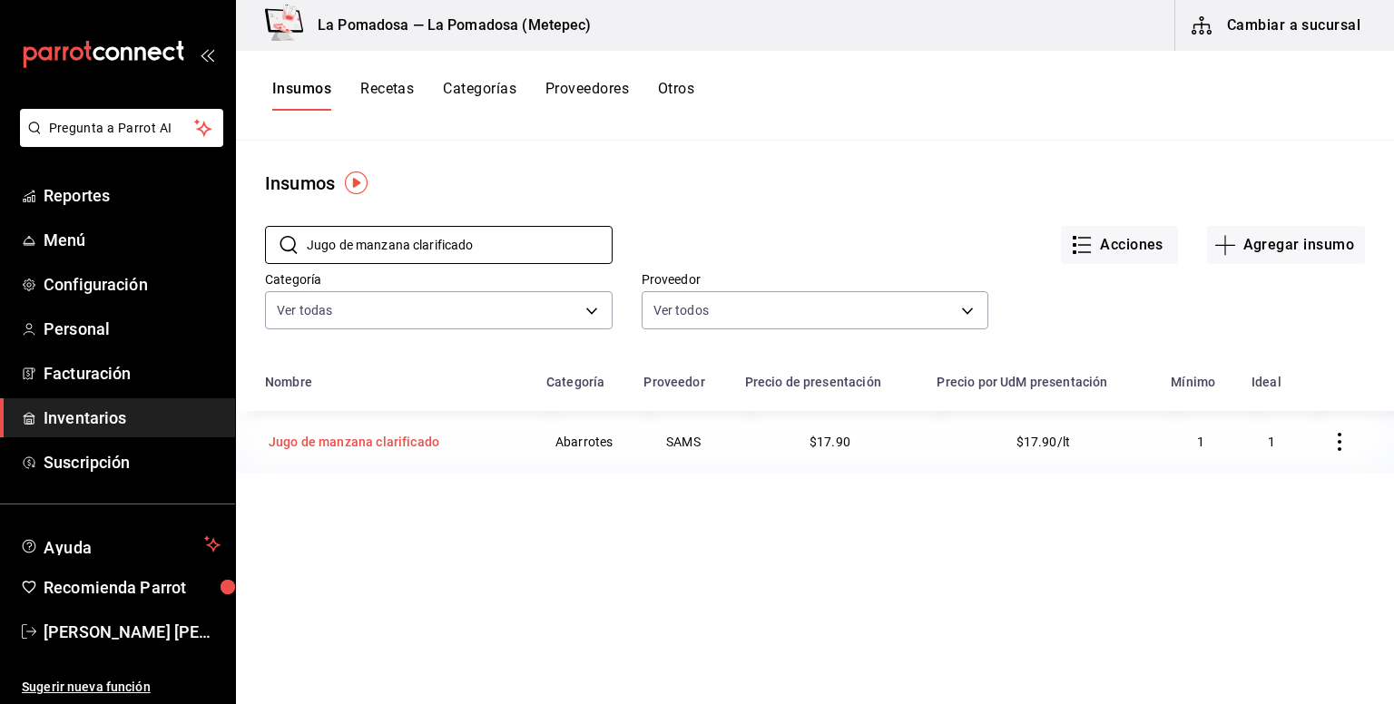
type input "Jugo de manzana clarificado"
click at [357, 447] on div "Jugo de manzana clarificado" at bounding box center [354, 442] width 171 height 18
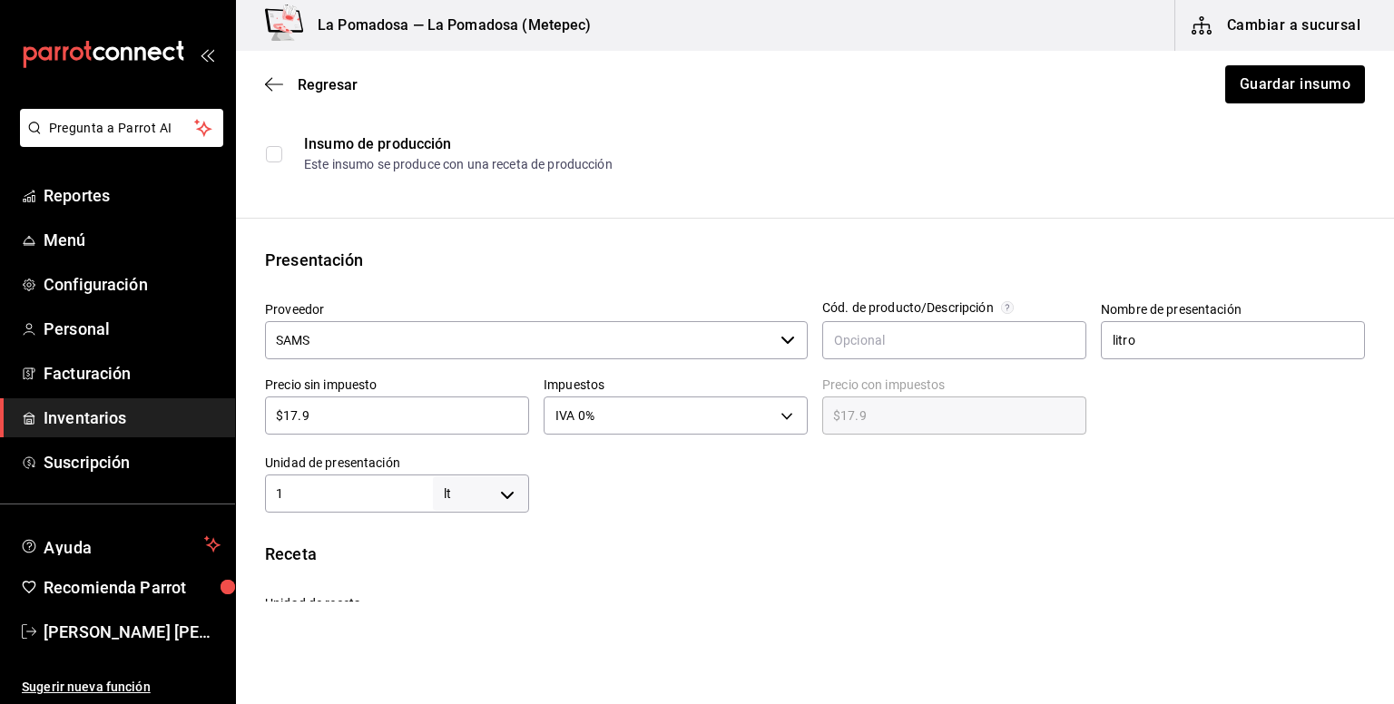
scroll to position [363, 0]
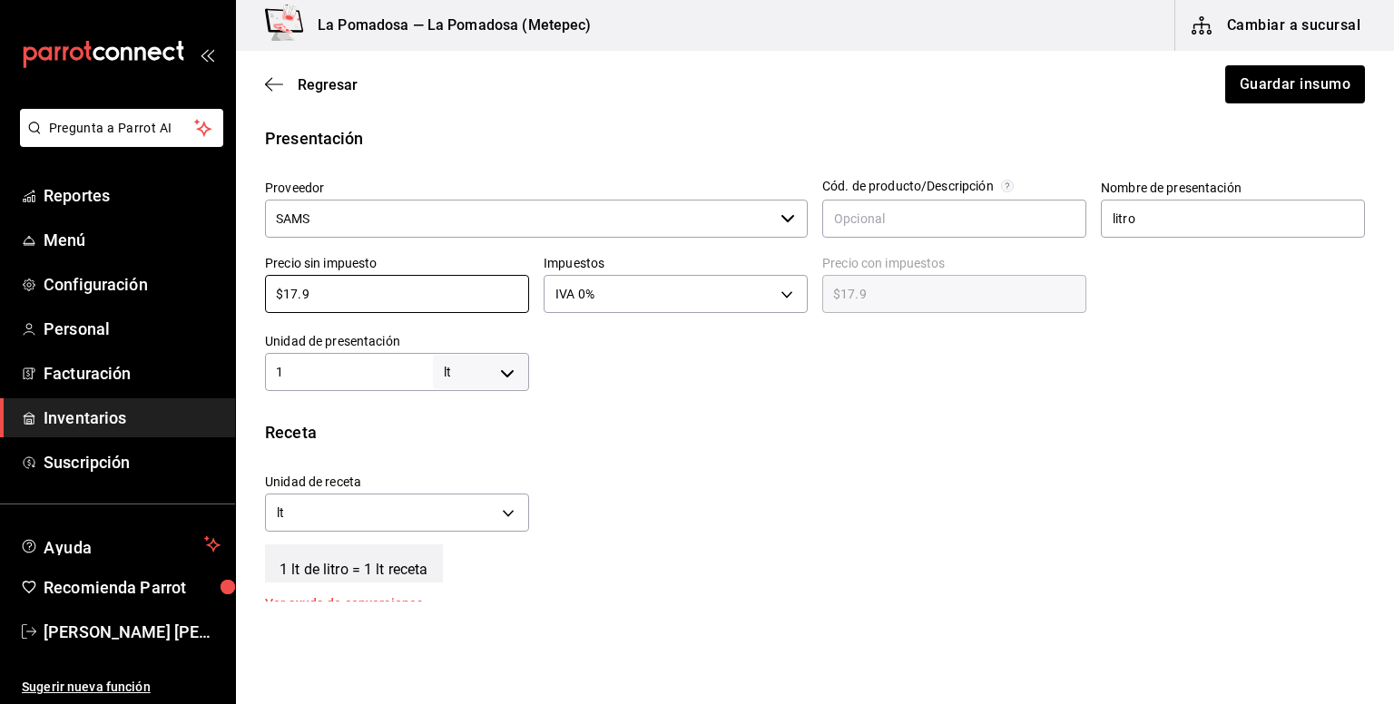
drag, startPoint x: 399, startPoint y: 289, endPoint x: 241, endPoint y: 279, distance: 158.2
click at [241, 279] on div "Presentación Proveedor SAMS ​ Cód. de producto/Descripción Nombre de presentaci…" at bounding box center [815, 258] width 1158 height 265
paste input "23.53"
type input "$23.53"
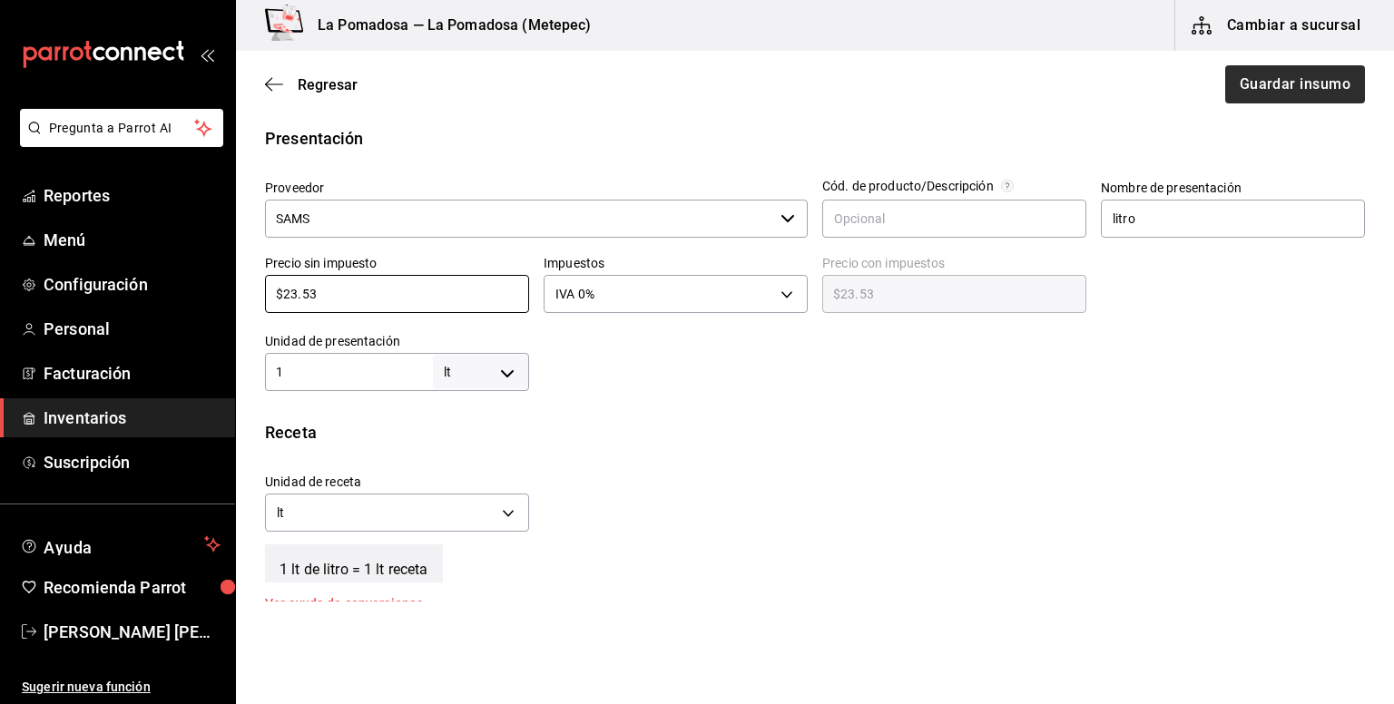
type input "$23.53"
click at [1309, 86] on button "Guardar insumo" at bounding box center [1294, 84] width 142 height 38
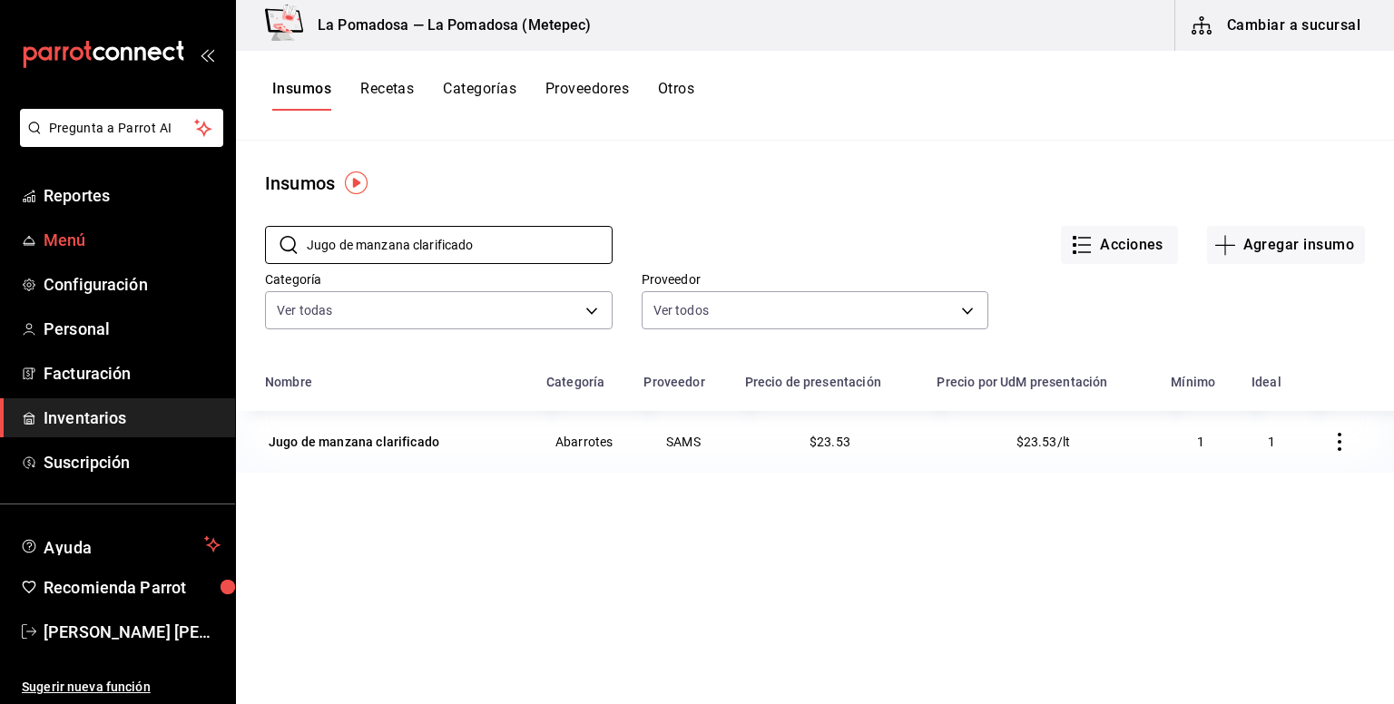
drag, startPoint x: 508, startPoint y: 247, endPoint x: 225, endPoint y: 240, distance: 283.2
click at [225, 240] on div "Pregunta a Parrot AI Reportes Menú Configuración Personal Facturación Inventari…" at bounding box center [697, 345] width 1394 height 691
paste input "naranaj unico fresc"
type input "Jugo de naranaj unico fresco"
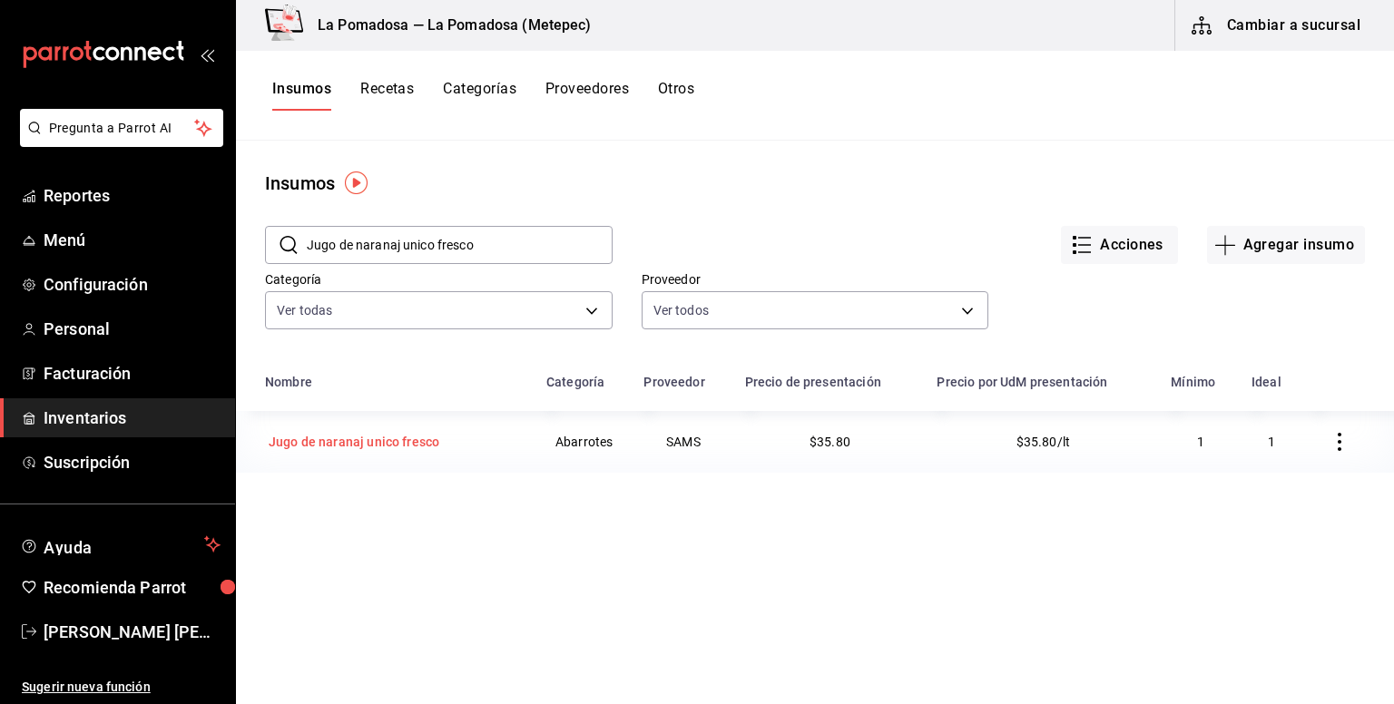
click at [407, 443] on div "Jugo de naranaj unico fresco" at bounding box center [354, 442] width 171 height 18
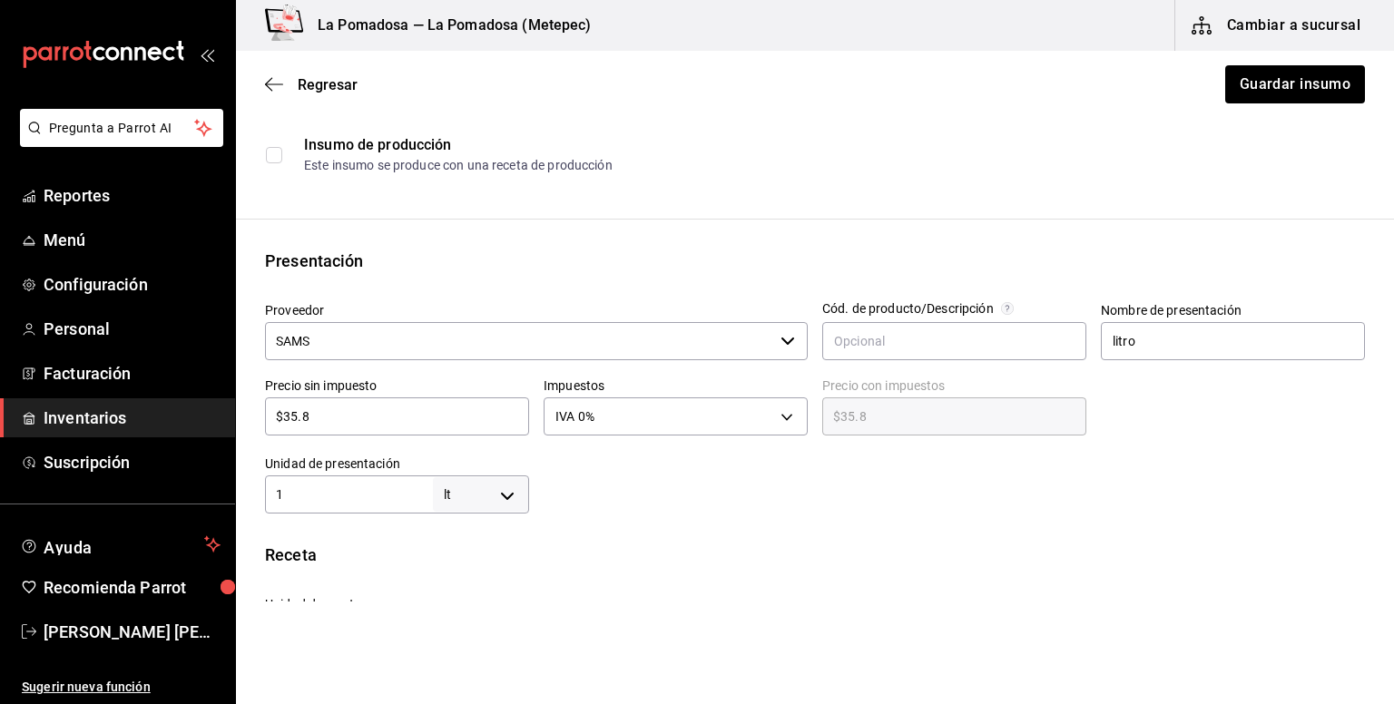
scroll to position [241, 0]
drag, startPoint x: 356, startPoint y: 404, endPoint x: 250, endPoint y: 410, distance: 105.5
click at [250, 410] on div "Precio sin impuesto $35.8 ​" at bounding box center [389, 401] width 279 height 78
paste input "8.87"
type input "$38.87"
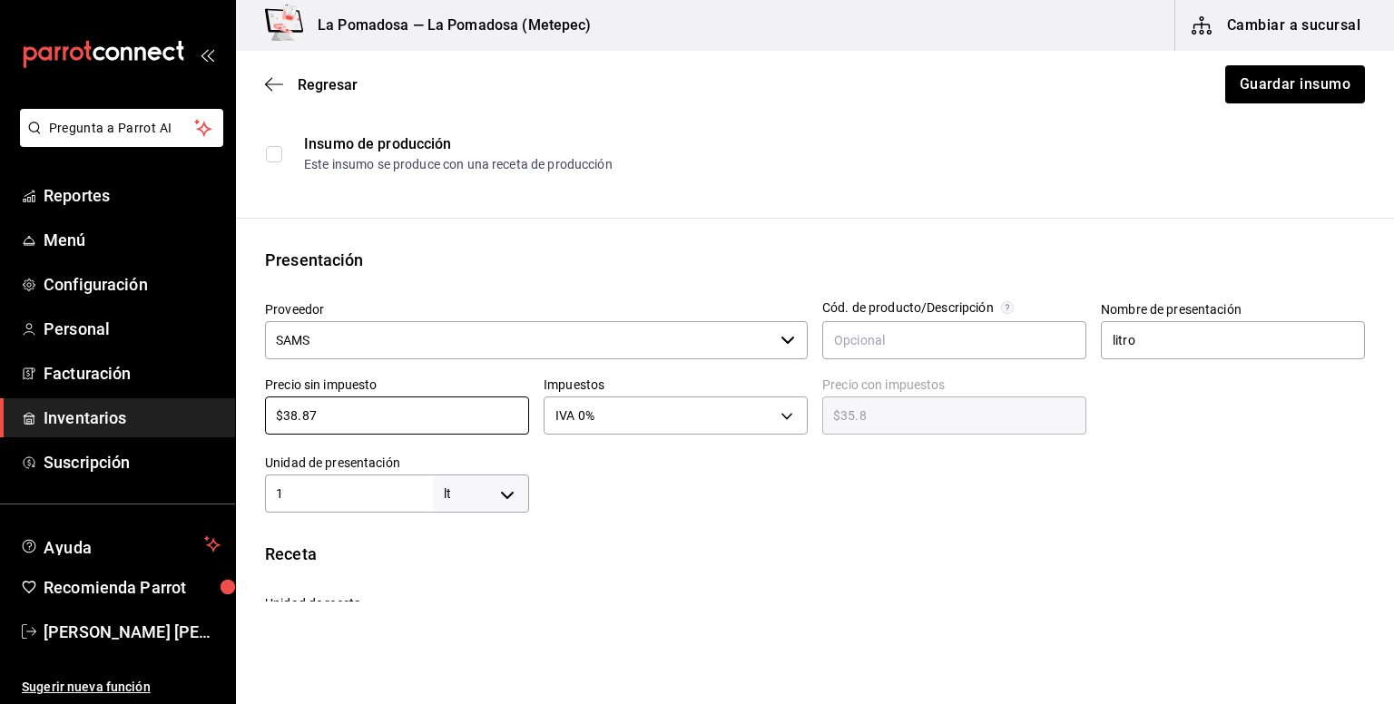
type input "$38.87"
click at [1263, 88] on button "Guardar insumo" at bounding box center [1294, 84] width 142 height 38
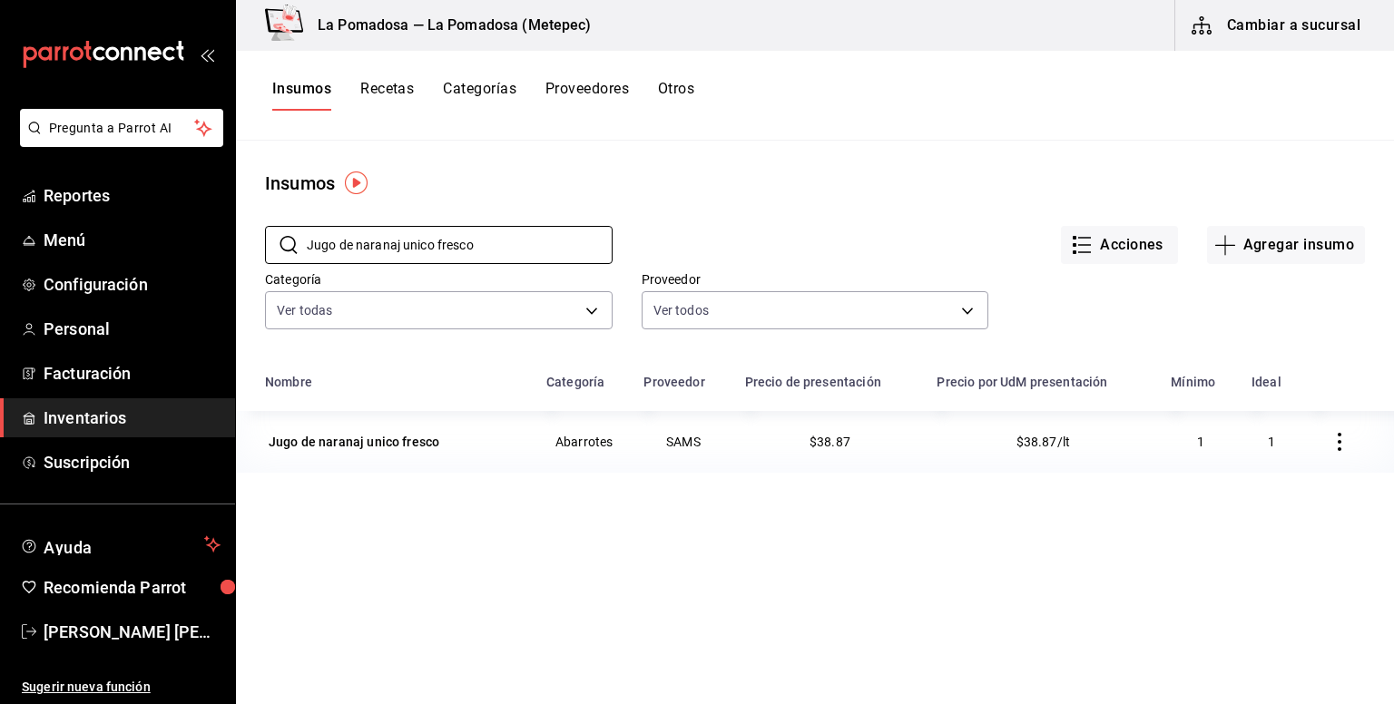
drag, startPoint x: 510, startPoint y: 248, endPoint x: 259, endPoint y: 226, distance: 252.3
click at [259, 226] on div "​ Jugo de naranaj unico fresco ​" at bounding box center [424, 230] width 377 height 67
paste input "piña"
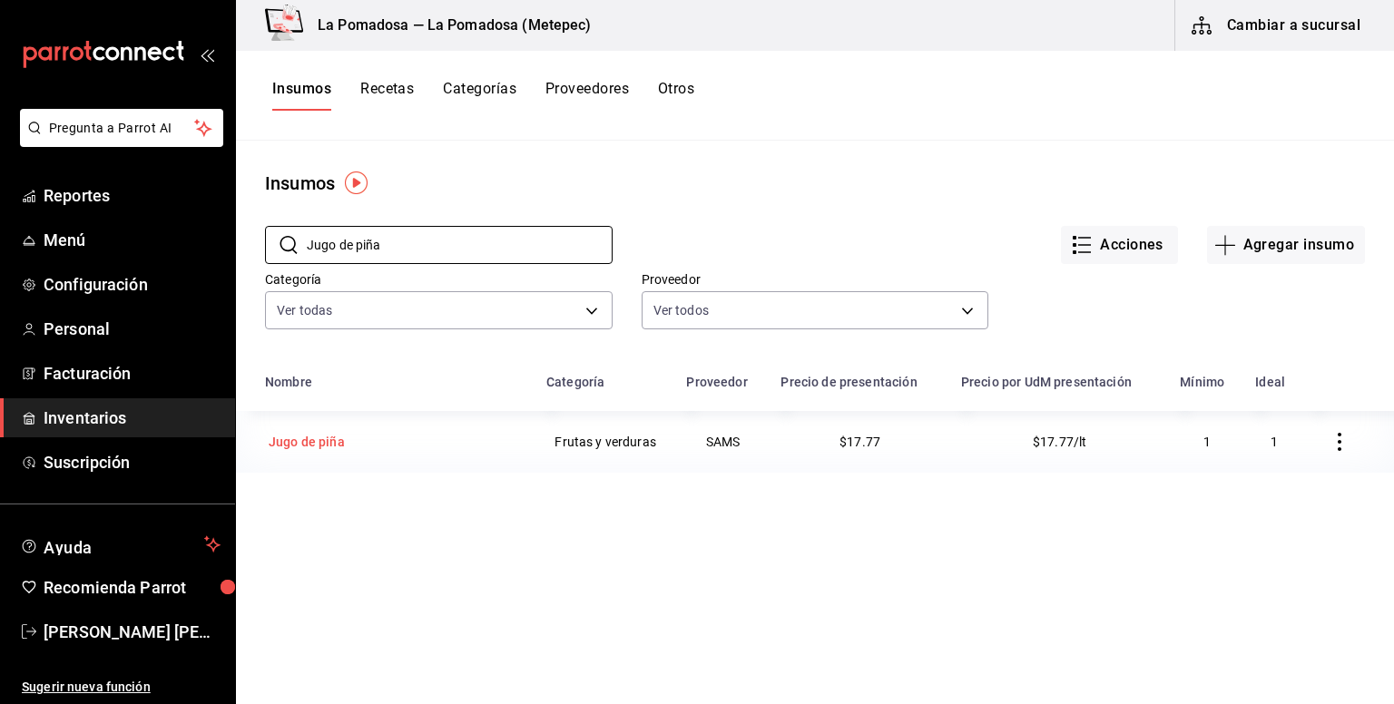
type input "Jugo de piña"
click at [340, 444] on div "Jugo de piña" at bounding box center [307, 442] width 76 height 18
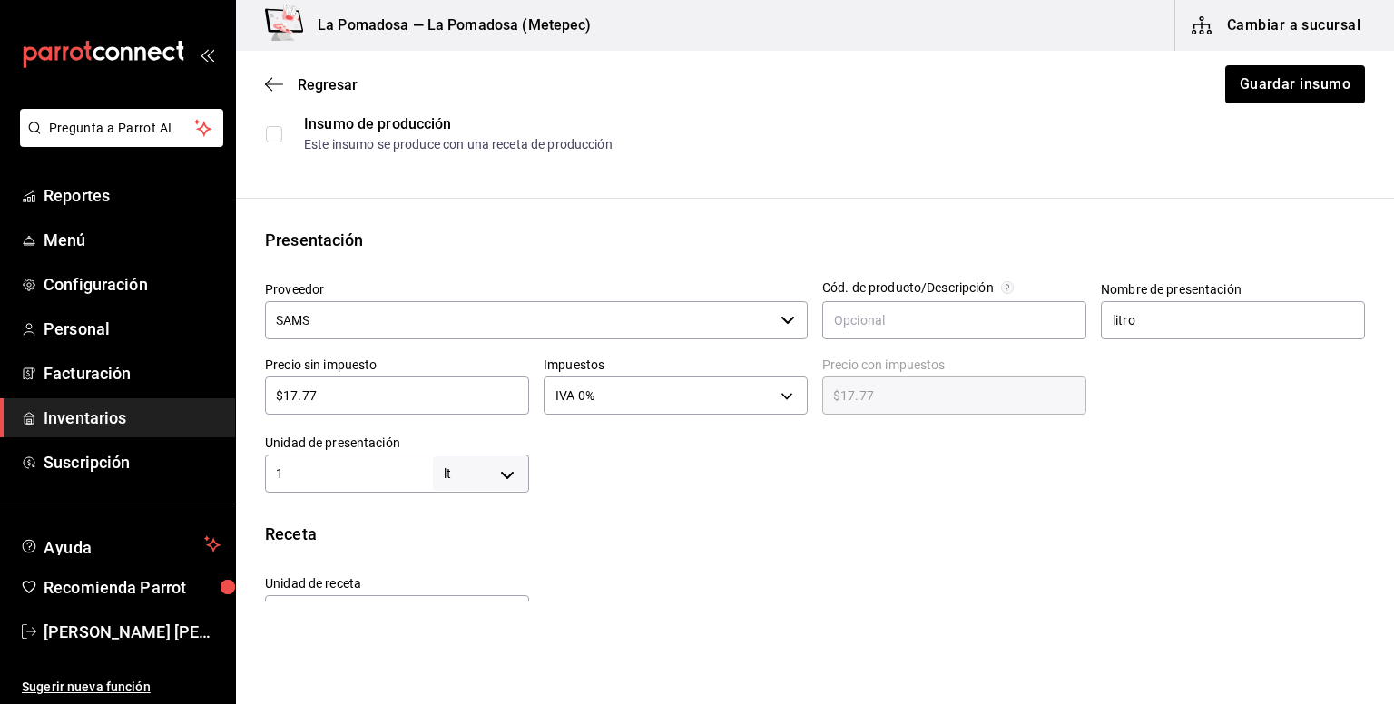
scroll to position [484, 0]
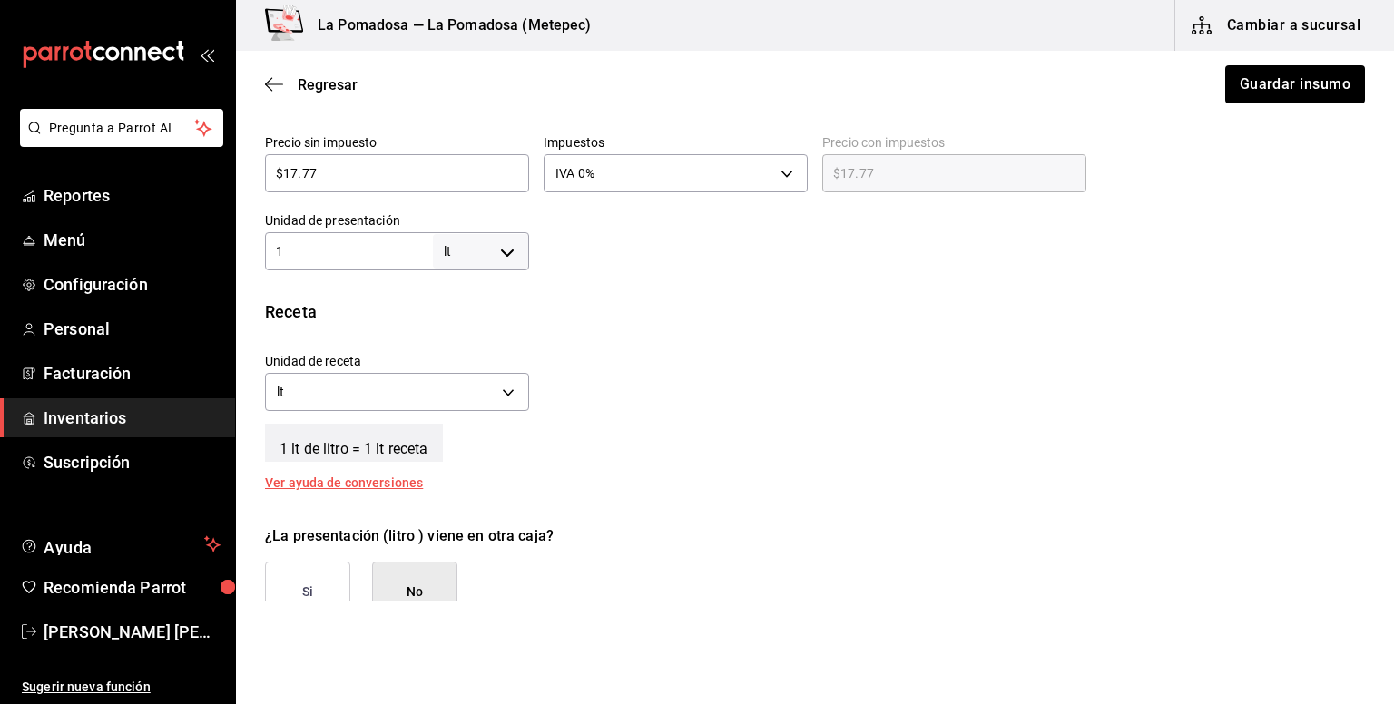
drag, startPoint x: 407, startPoint y: 166, endPoint x: 242, endPoint y: 147, distance: 166.3
click at [242, 147] on div "Presentación Proveedor SAMS ​ Cód. de producto/Descripción Nombre de presentaci…" at bounding box center [815, 137] width 1158 height 265
paste input "23.53"
type input "$23.53"
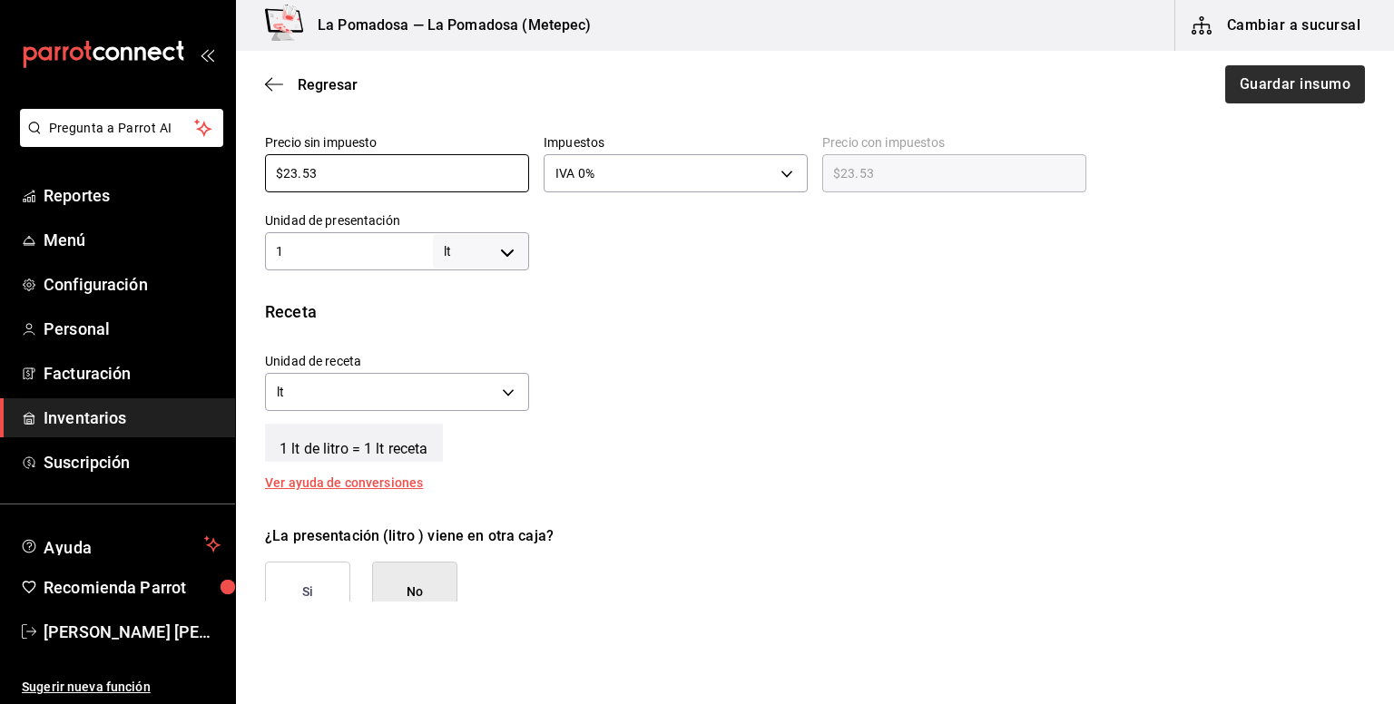
type input "$23.53"
click at [1270, 88] on button "Guardar insumo" at bounding box center [1294, 84] width 142 height 38
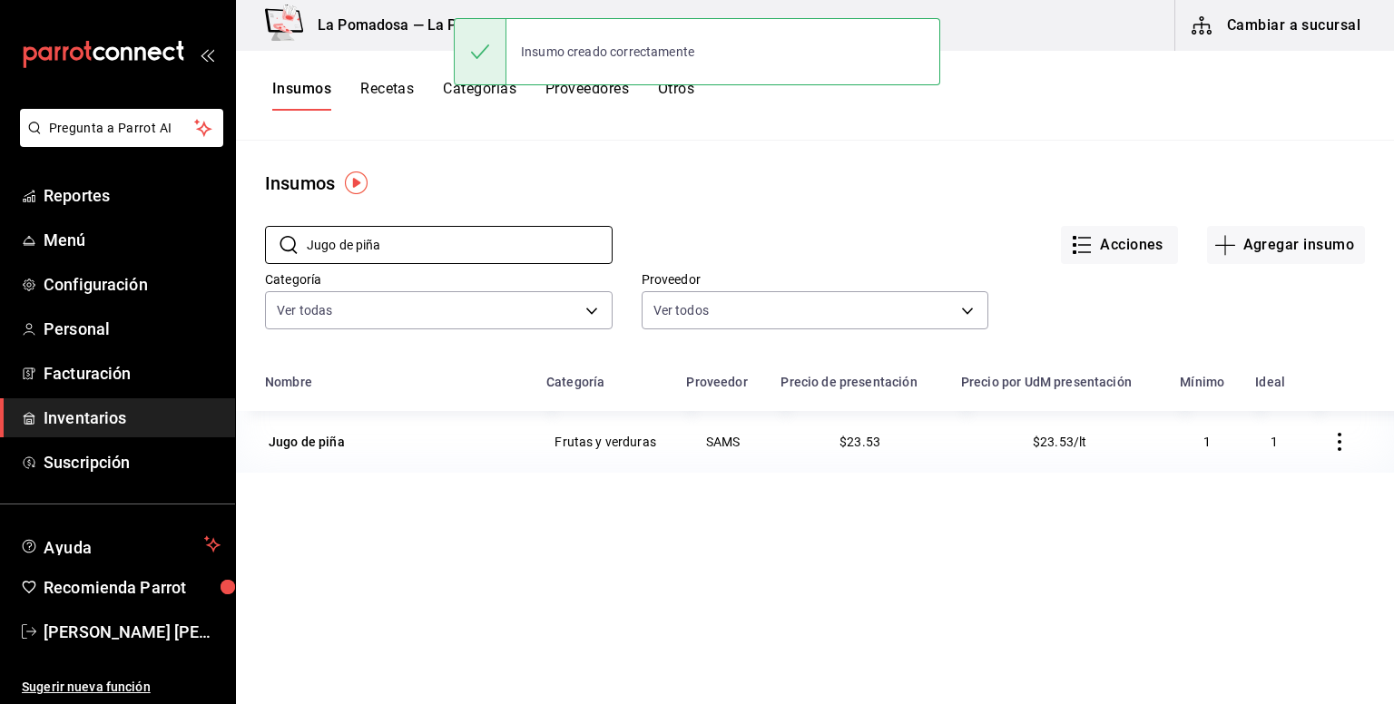
drag, startPoint x: 415, startPoint y: 250, endPoint x: 248, endPoint y: 241, distance: 167.2
click at [248, 241] on div "​ Jugo de piña ​ Acciones Agregar insumo Categoría Ver todas da665286-eb96-4e6f…" at bounding box center [815, 280] width 1158 height 167
paste input "knor suiza de pollo"
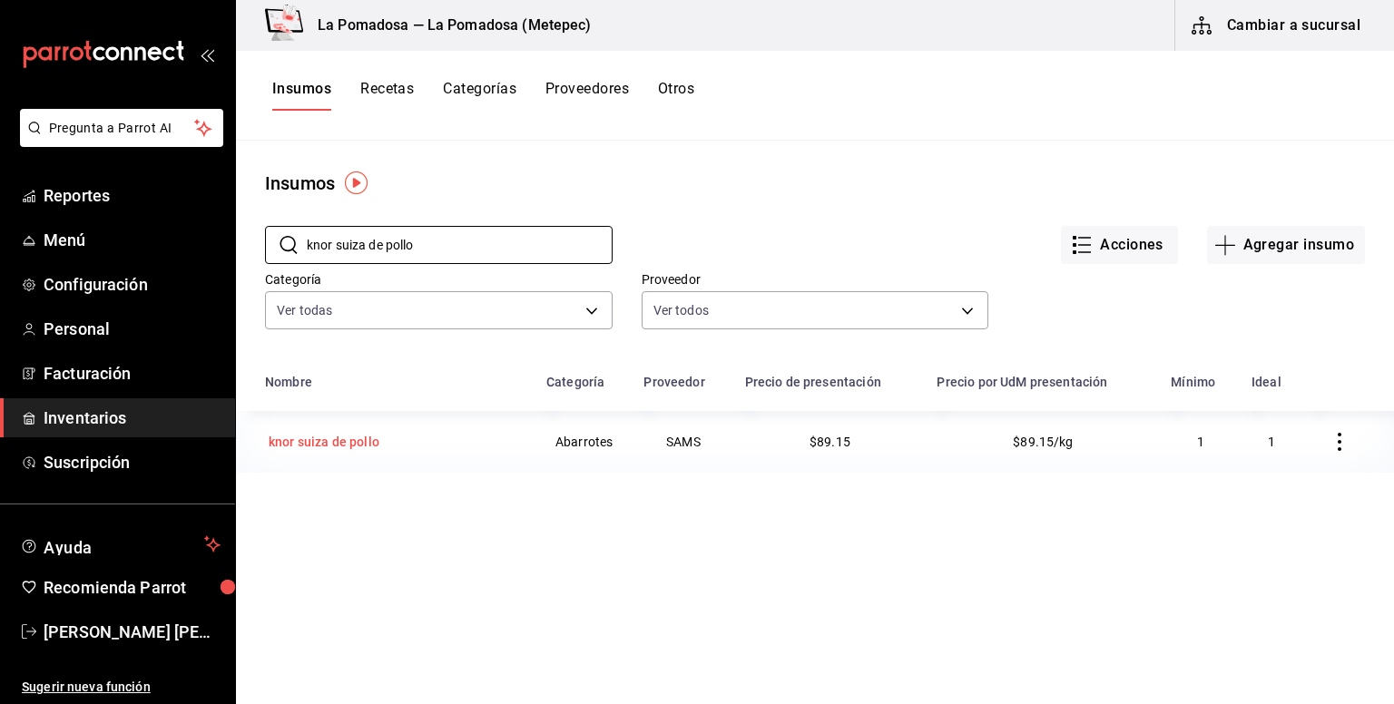
type input "knor suiza de pollo"
click at [373, 443] on div "knor suiza de pollo" at bounding box center [324, 442] width 111 height 18
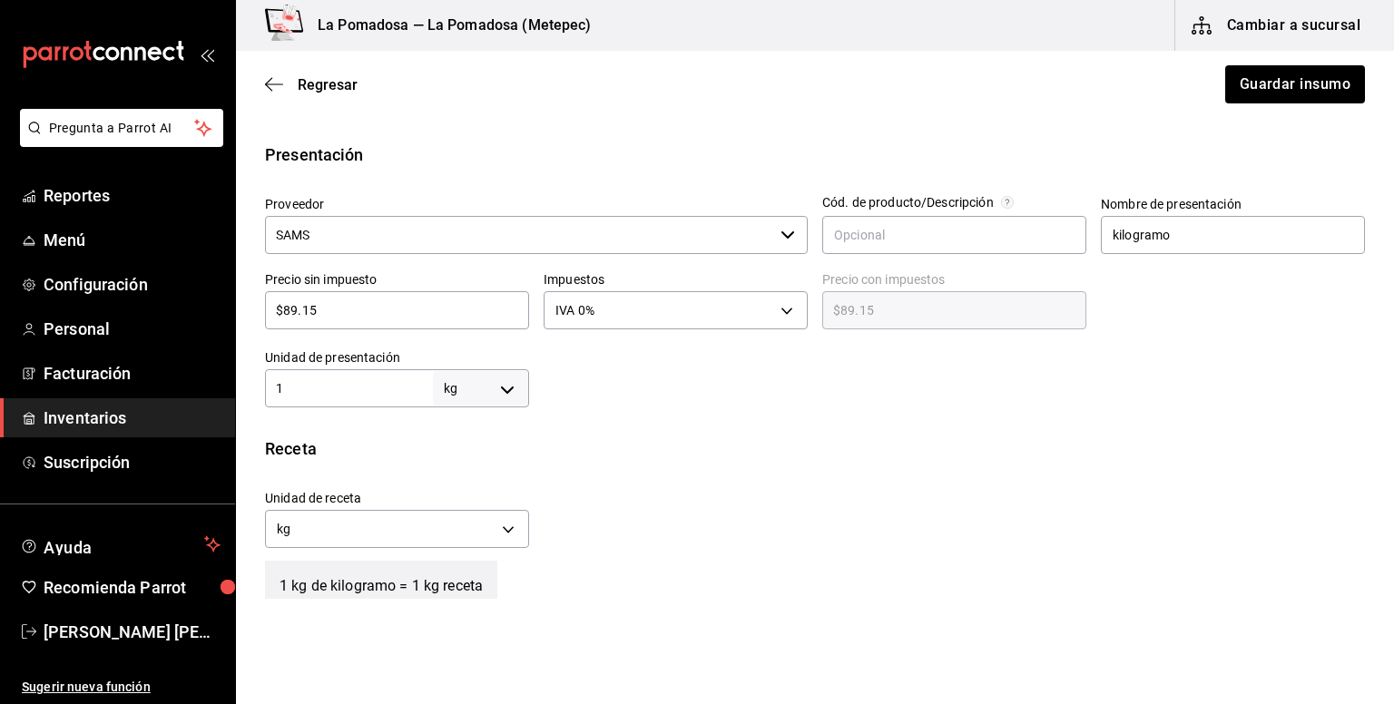
scroll to position [363, 0]
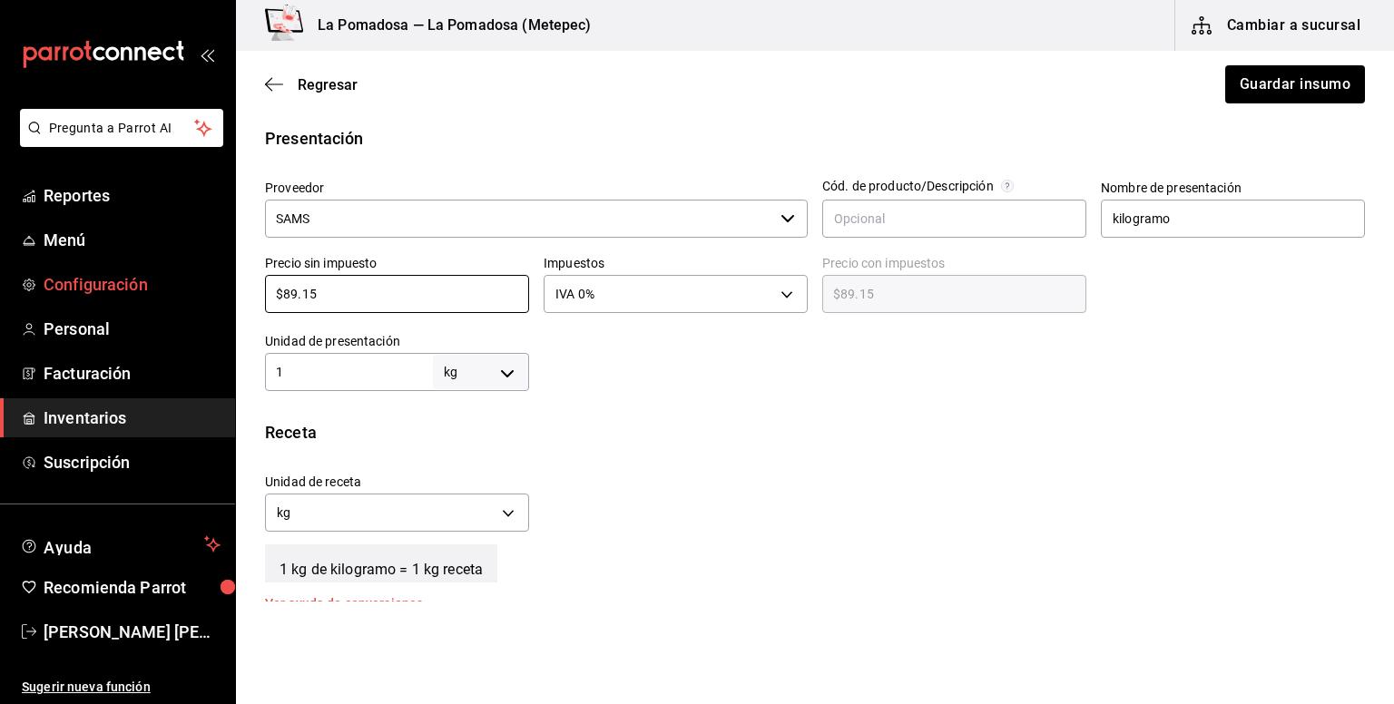
drag, startPoint x: 255, startPoint y: 284, endPoint x: 207, endPoint y: 286, distance: 48.1
click at [207, 286] on div "Pregunta a Parrot AI Reportes Menú Configuración Personal Facturación Inventari…" at bounding box center [697, 301] width 1394 height 602
paste input "112.53"
type input "$112.53"
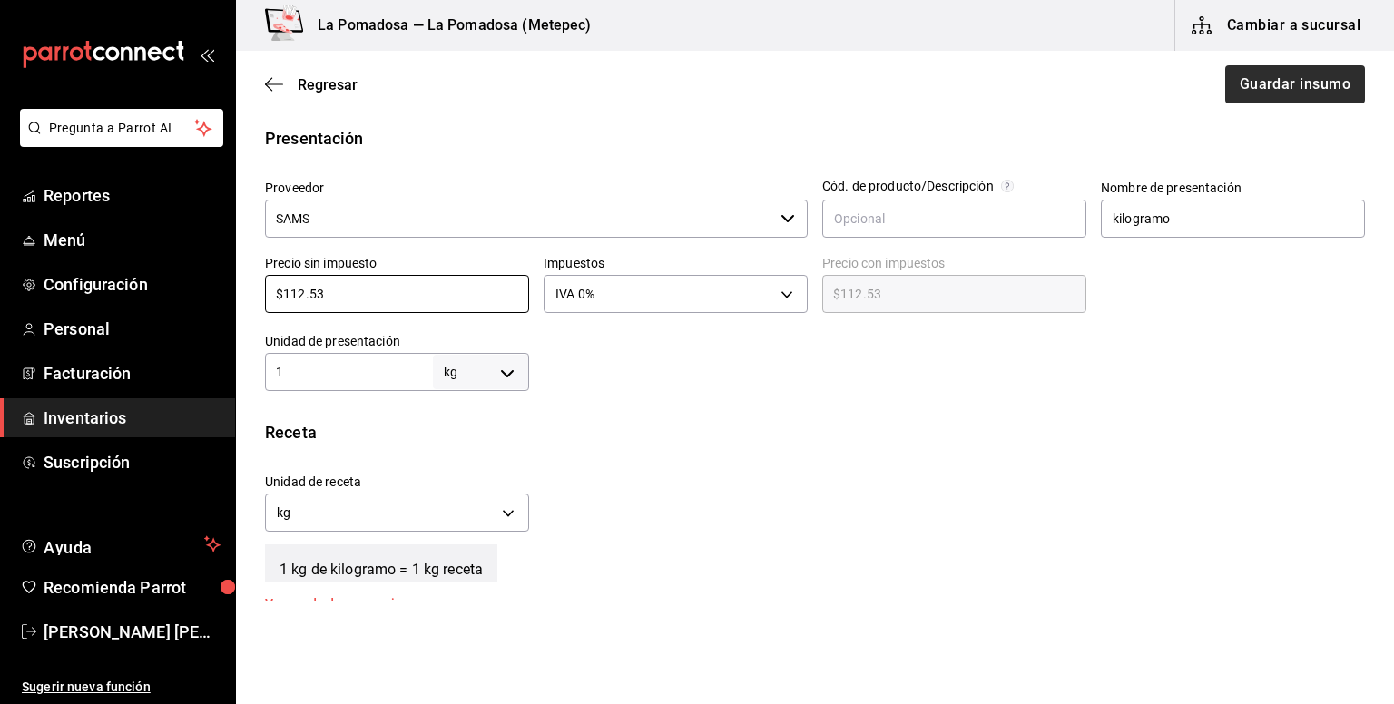
type input "$112.53"
click at [1285, 95] on button "Guardar insumo" at bounding box center [1294, 84] width 142 height 38
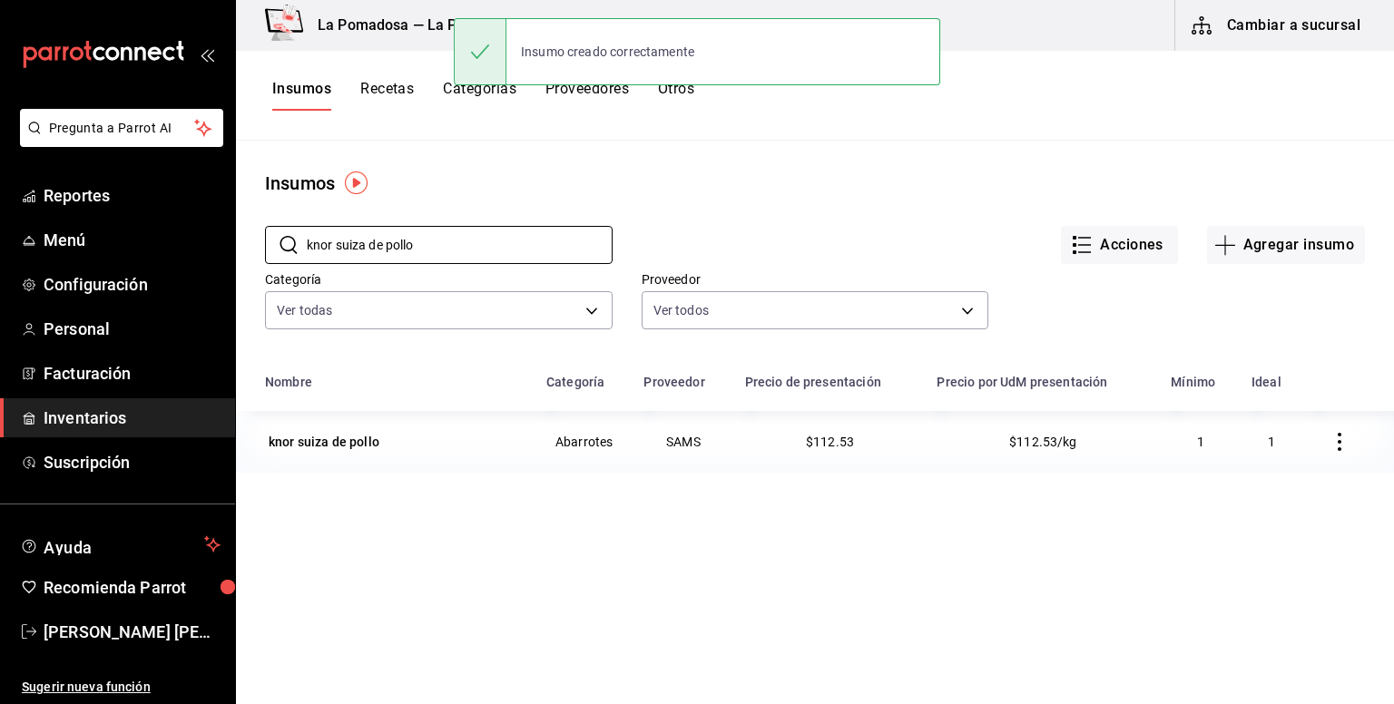
drag, startPoint x: 440, startPoint y: 255, endPoint x: 239, endPoint y: 240, distance: 202.0
click at [239, 240] on div "​ knor suiza de pollo ​" at bounding box center [424, 230] width 377 height 67
paste input "Leche de almendra"
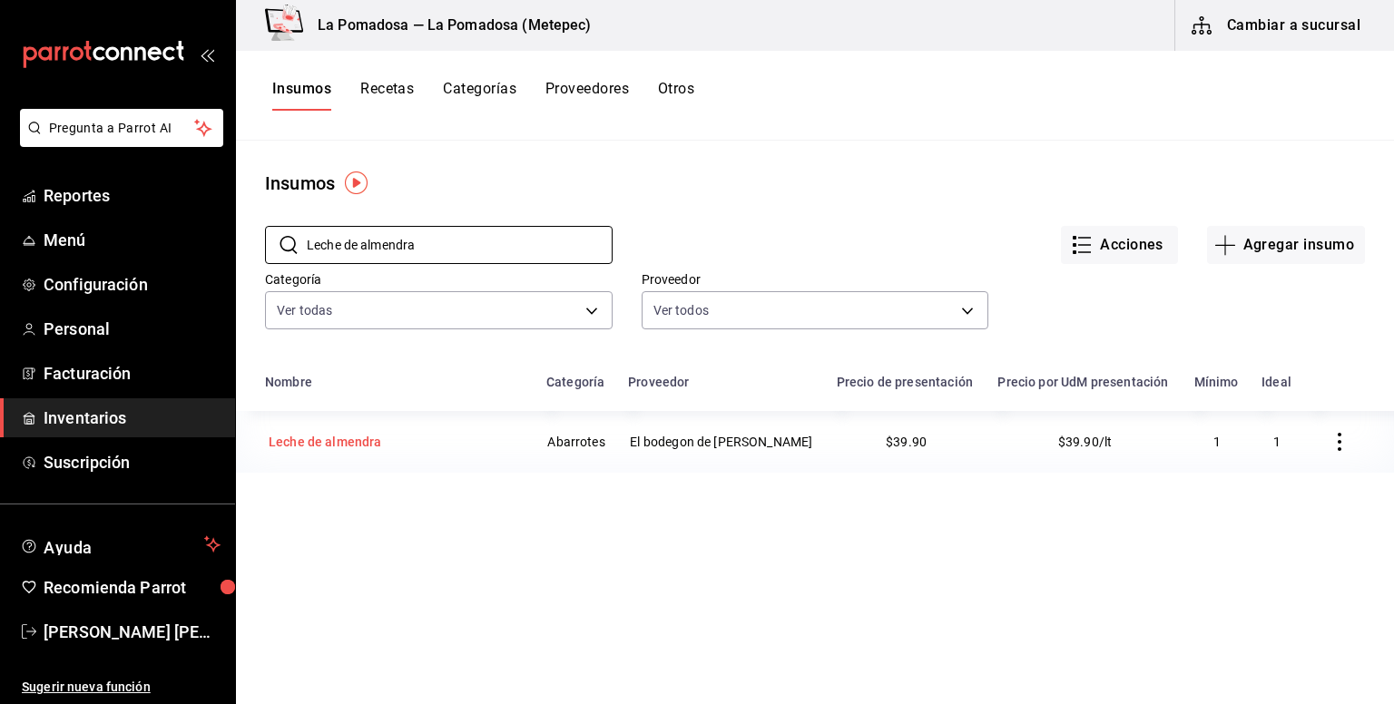
type input "Leche de almendra"
click at [366, 440] on div "Leche de almendra" at bounding box center [325, 442] width 113 height 18
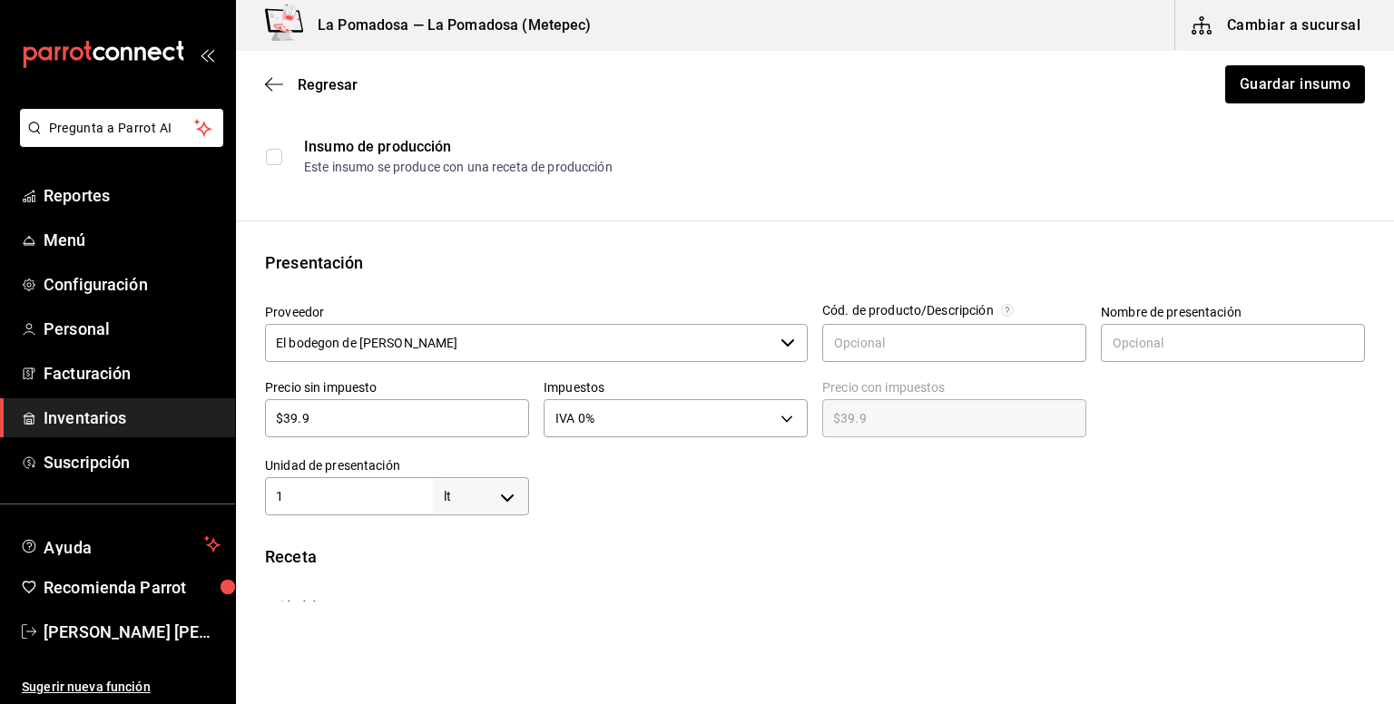
scroll to position [241, 0]
drag, startPoint x: 356, startPoint y: 411, endPoint x: 266, endPoint y: 399, distance: 90.6
click at [266, 399] on div "$39.9 ​" at bounding box center [397, 416] width 264 height 38
paste input "42.00"
type input "$42.00"
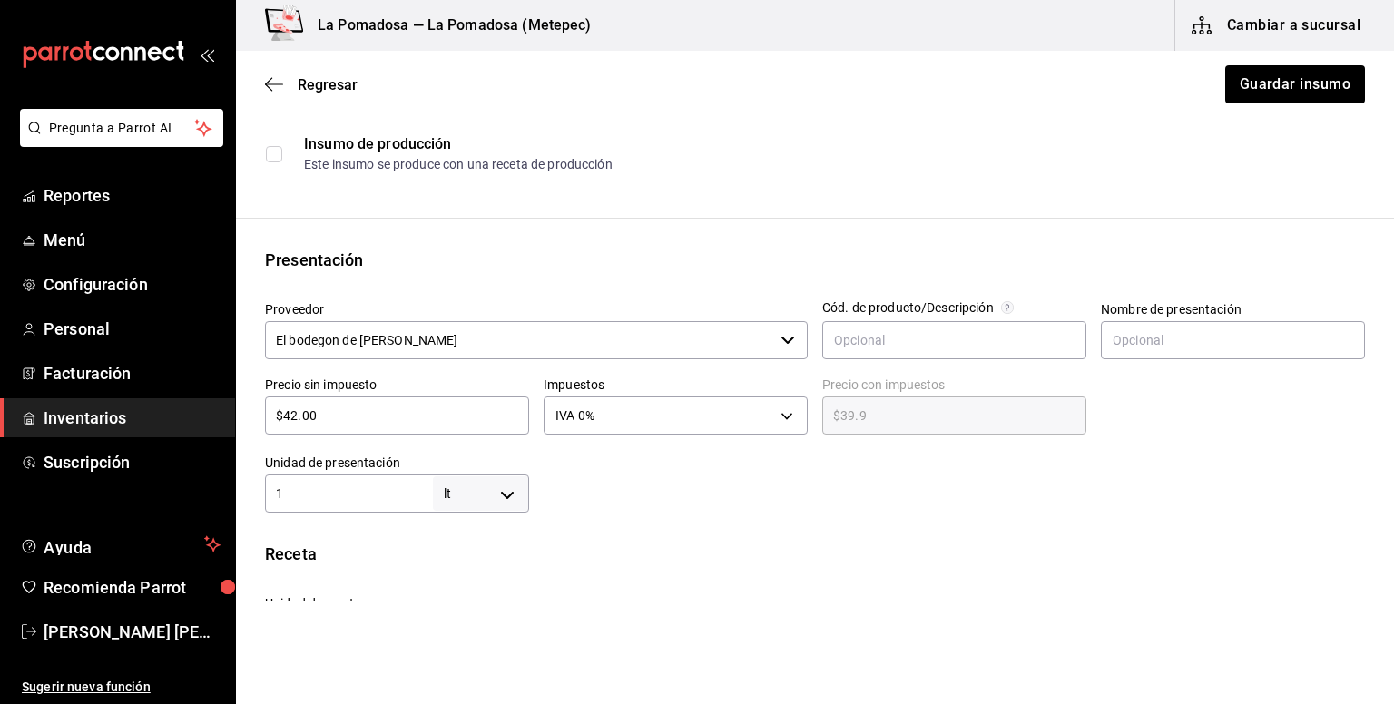
type input "$42.00"
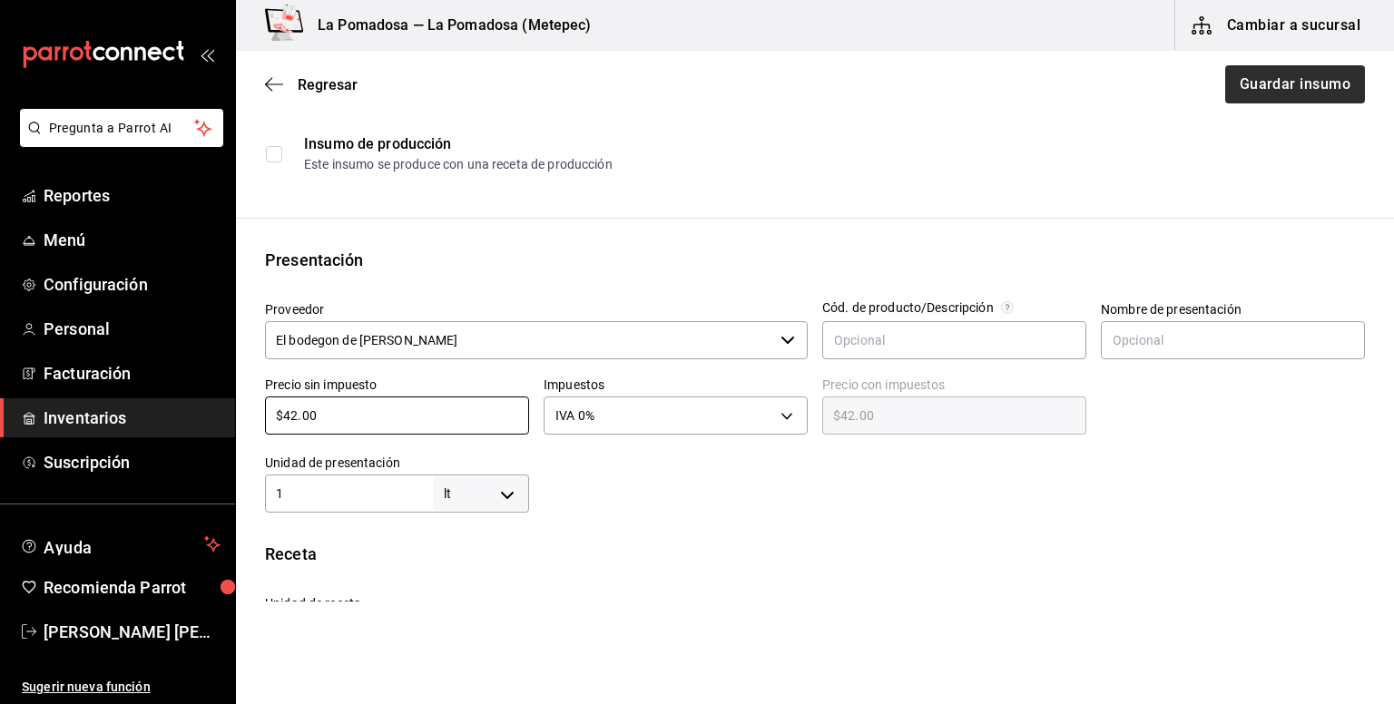
type input "$42.00"
click at [1289, 83] on button "Guardar insumo" at bounding box center [1294, 84] width 142 height 38
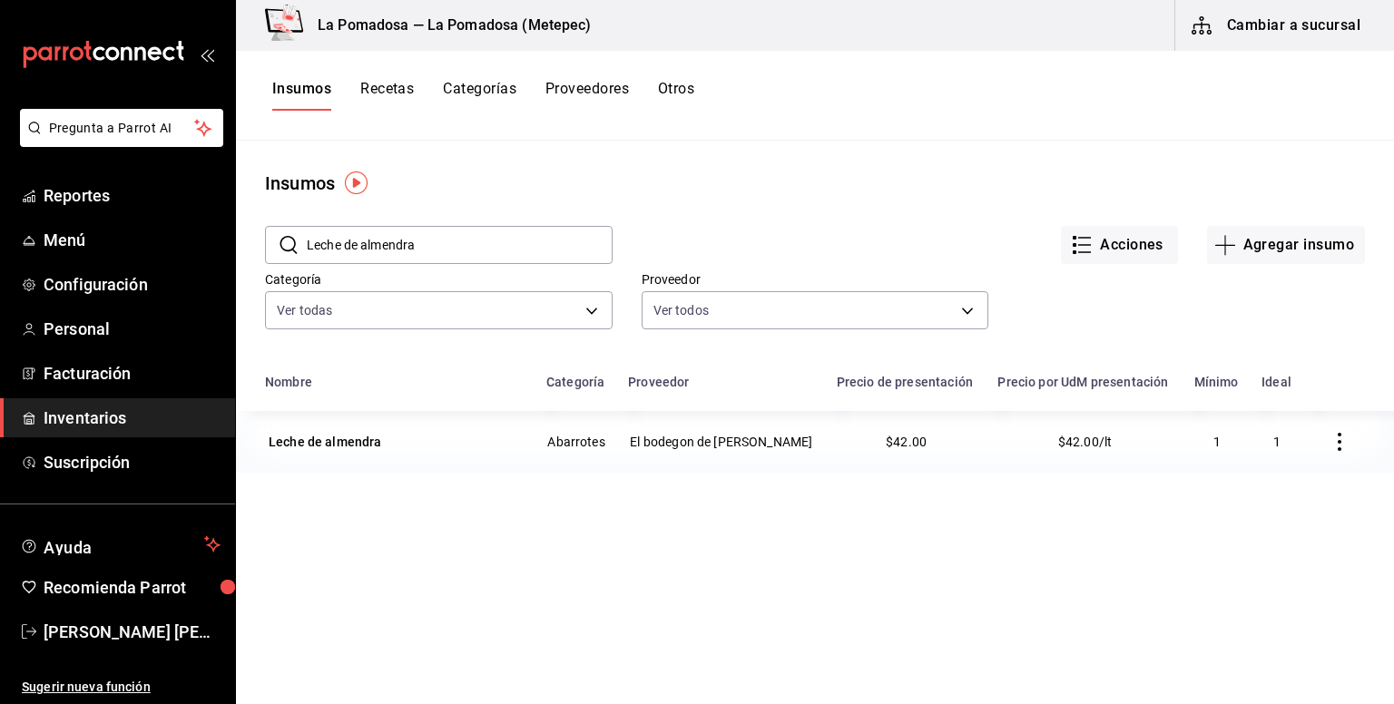
drag, startPoint x: 472, startPoint y: 247, endPoint x: 276, endPoint y: 250, distance: 196.0
click at [276, 250] on div "​ Leche de almendra ​" at bounding box center [439, 245] width 348 height 38
paste input "slactosad"
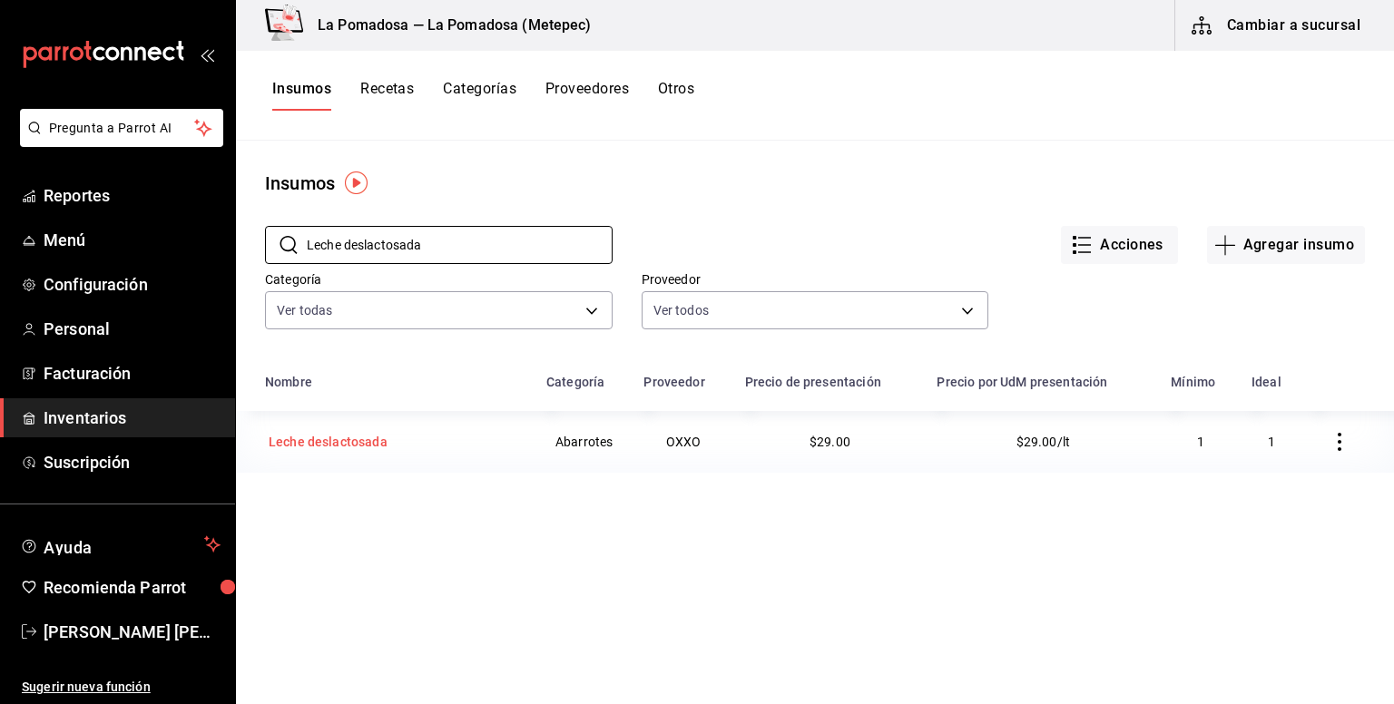
type input "Leche deslactosada"
click at [367, 439] on div "Leche deslactosada" at bounding box center [328, 442] width 119 height 18
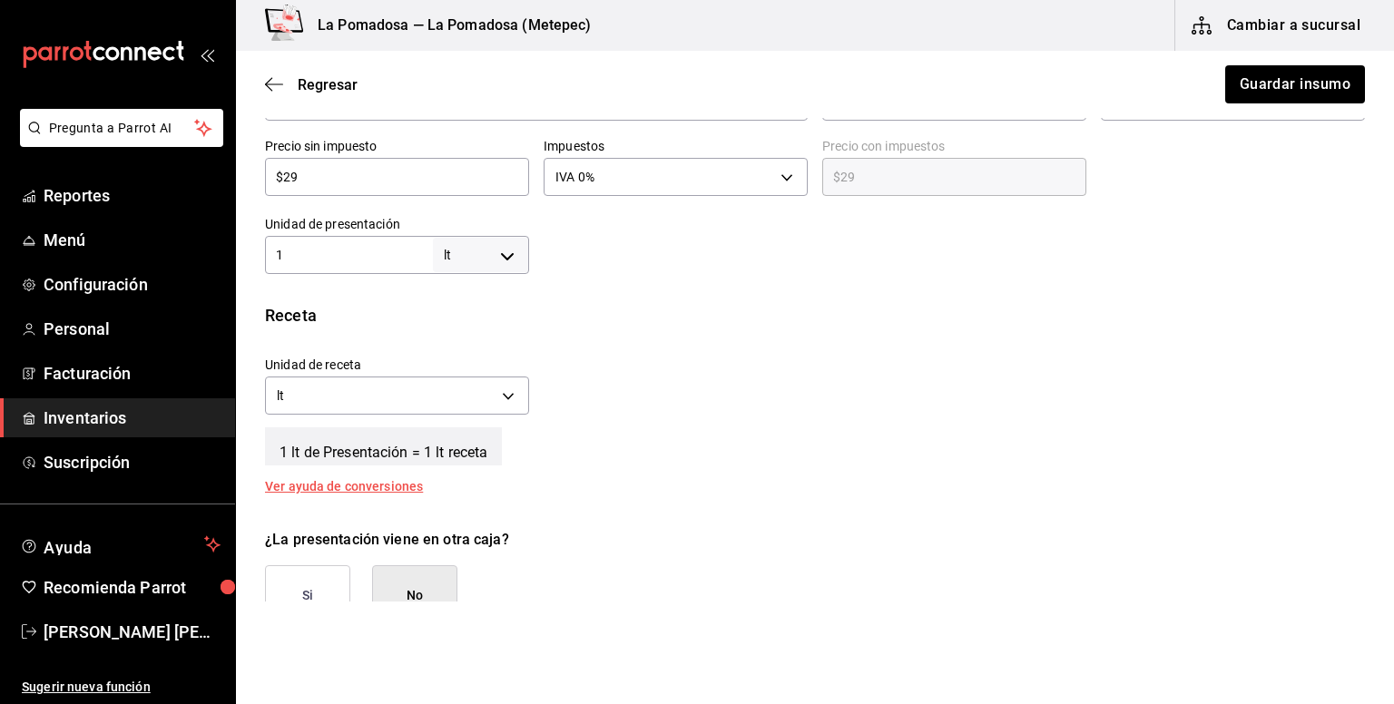
scroll to position [484, 0]
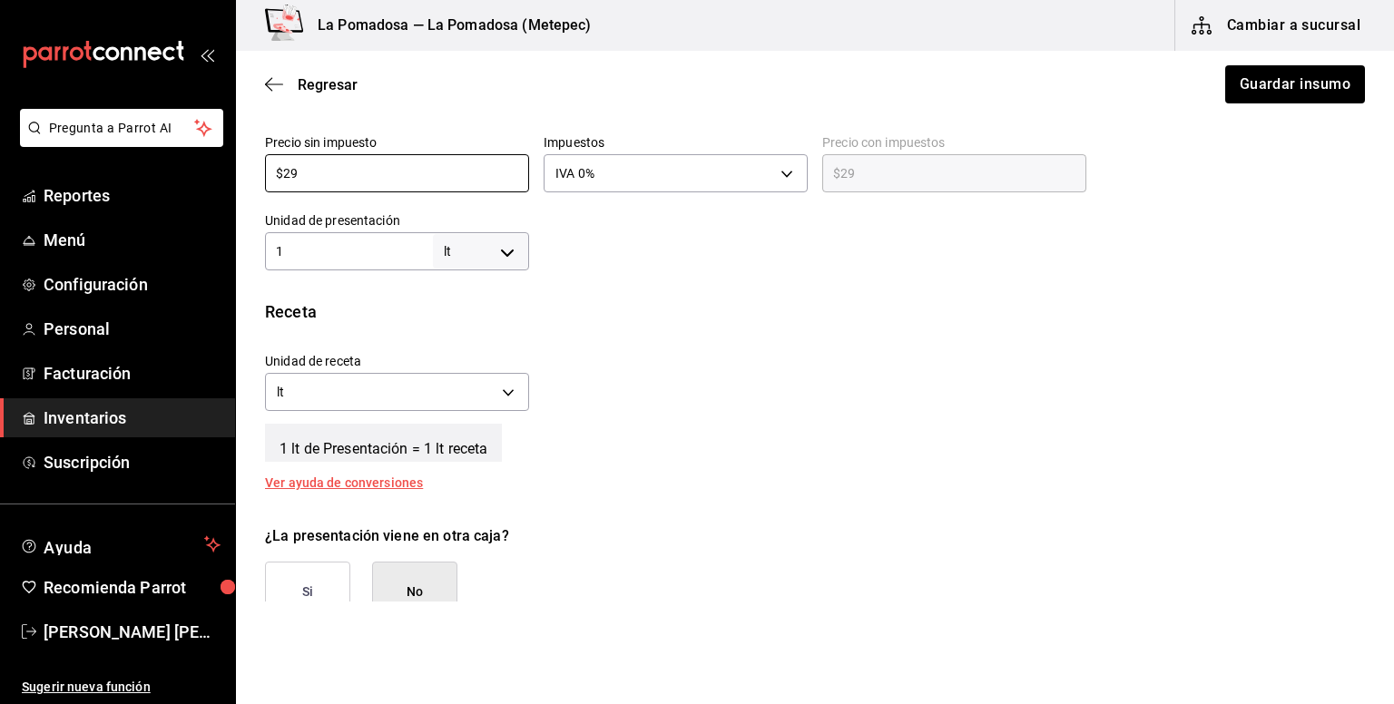
click at [226, 170] on div "Pregunta a Parrot AI Reportes Menú Configuración Personal Facturación Inventari…" at bounding box center [697, 301] width 1394 height 602
paste input "31.90"
type input "$31.90"
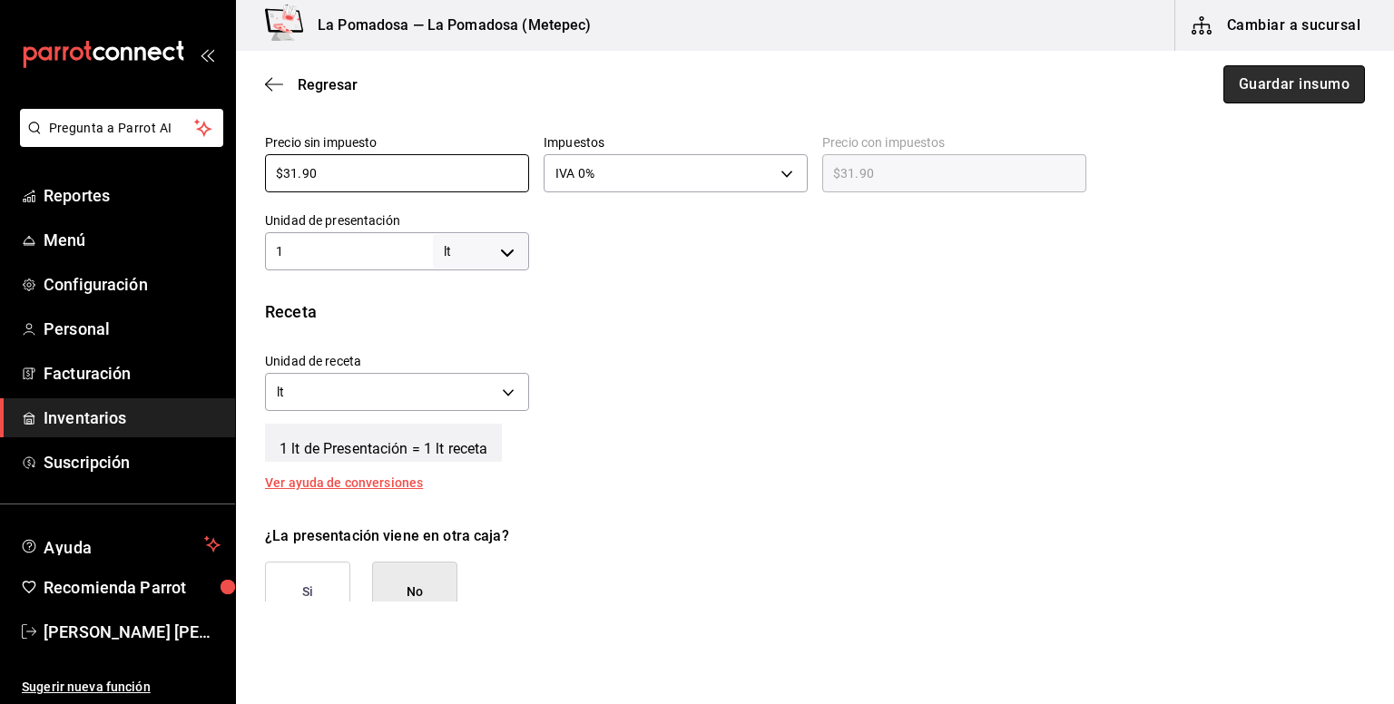
click at [1270, 83] on button "Guardar insumo" at bounding box center [1294, 84] width 142 height 38
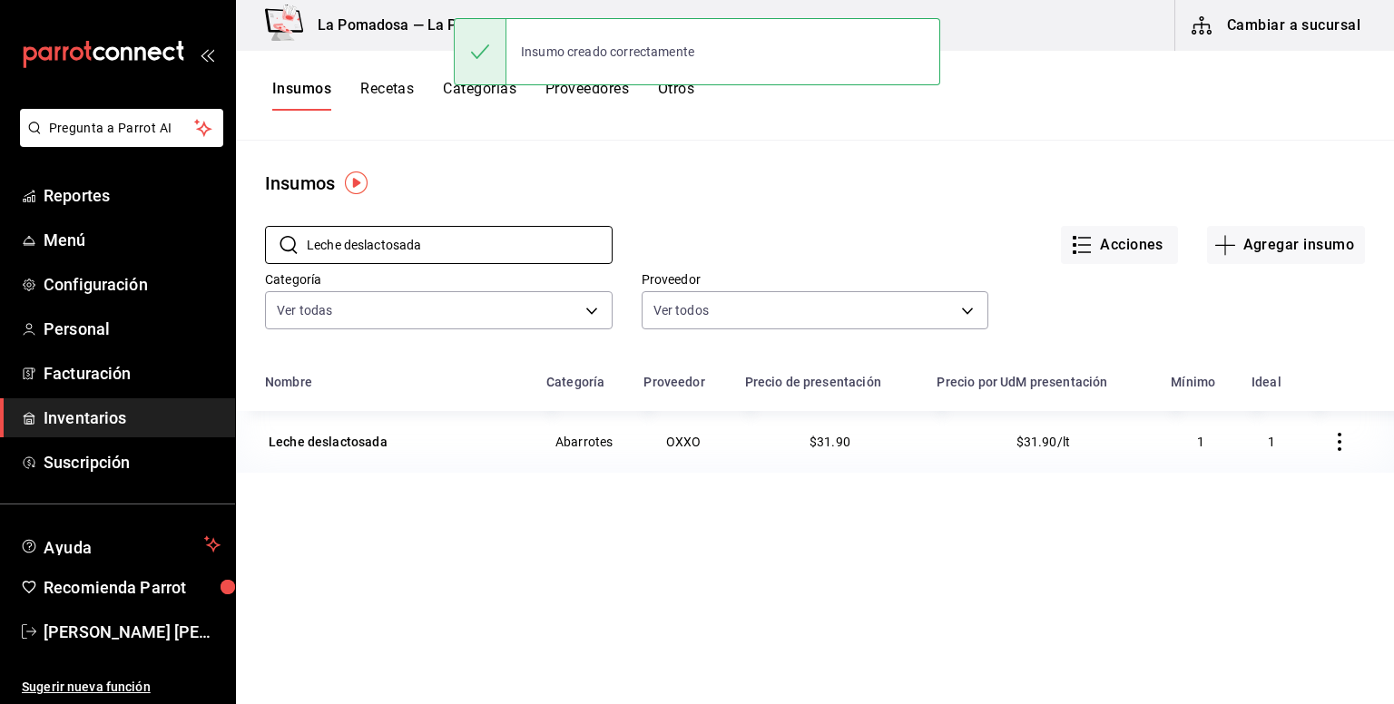
drag, startPoint x: 495, startPoint y: 245, endPoint x: 286, endPoint y: 267, distance: 210.8
click at [286, 267] on div "​ Leche deslactosada ​ Acciones Agregar insumo Categoría Ver todas da665286-eb9…" at bounding box center [815, 280] width 1158 height 167
paste input "imón con semill"
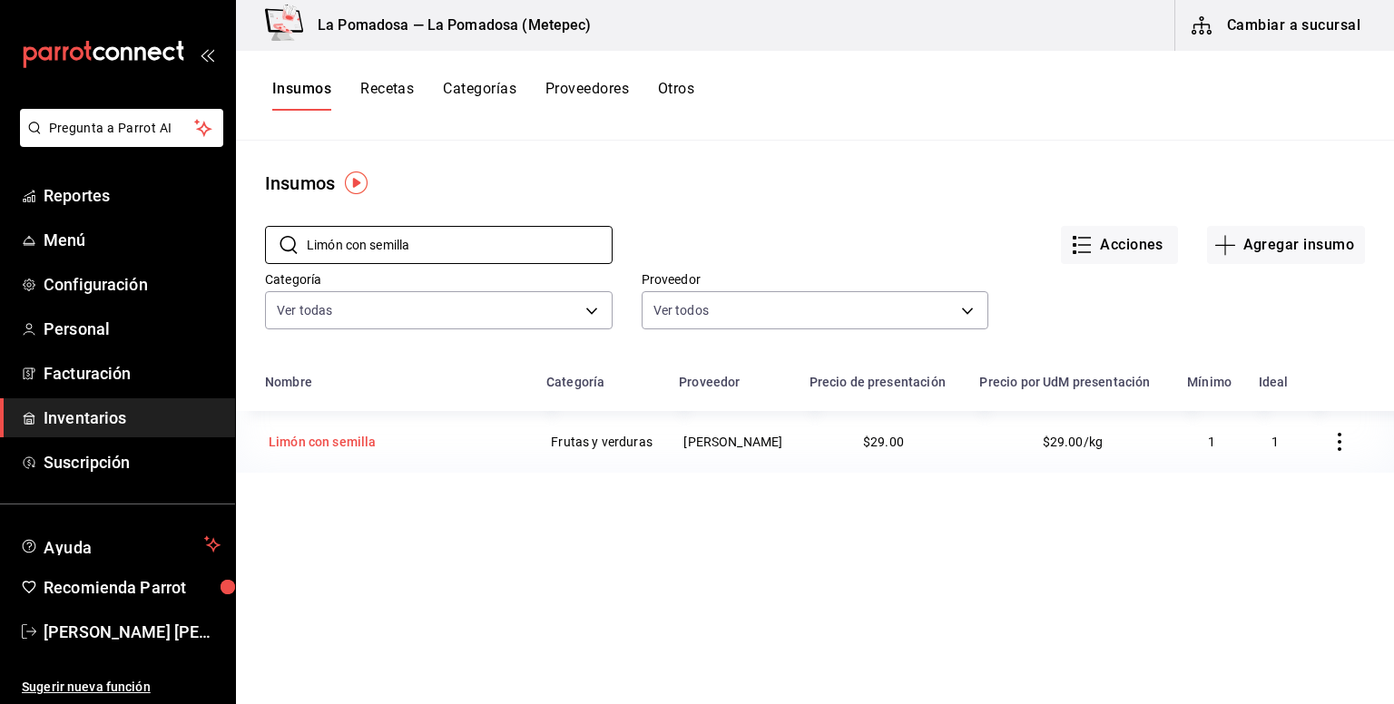
type input "Limón con semilla"
click at [368, 444] on div "Limón con semilla" at bounding box center [323, 442] width 108 height 18
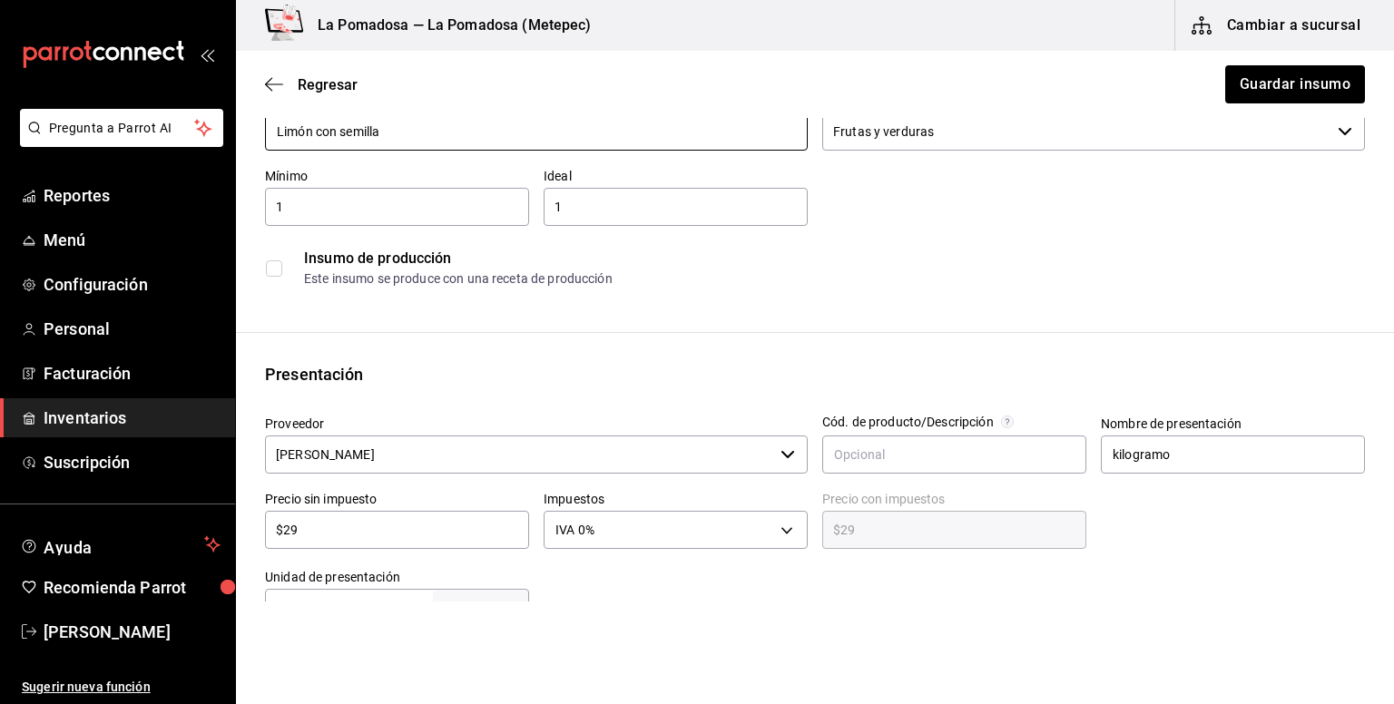
scroll to position [241, 0]
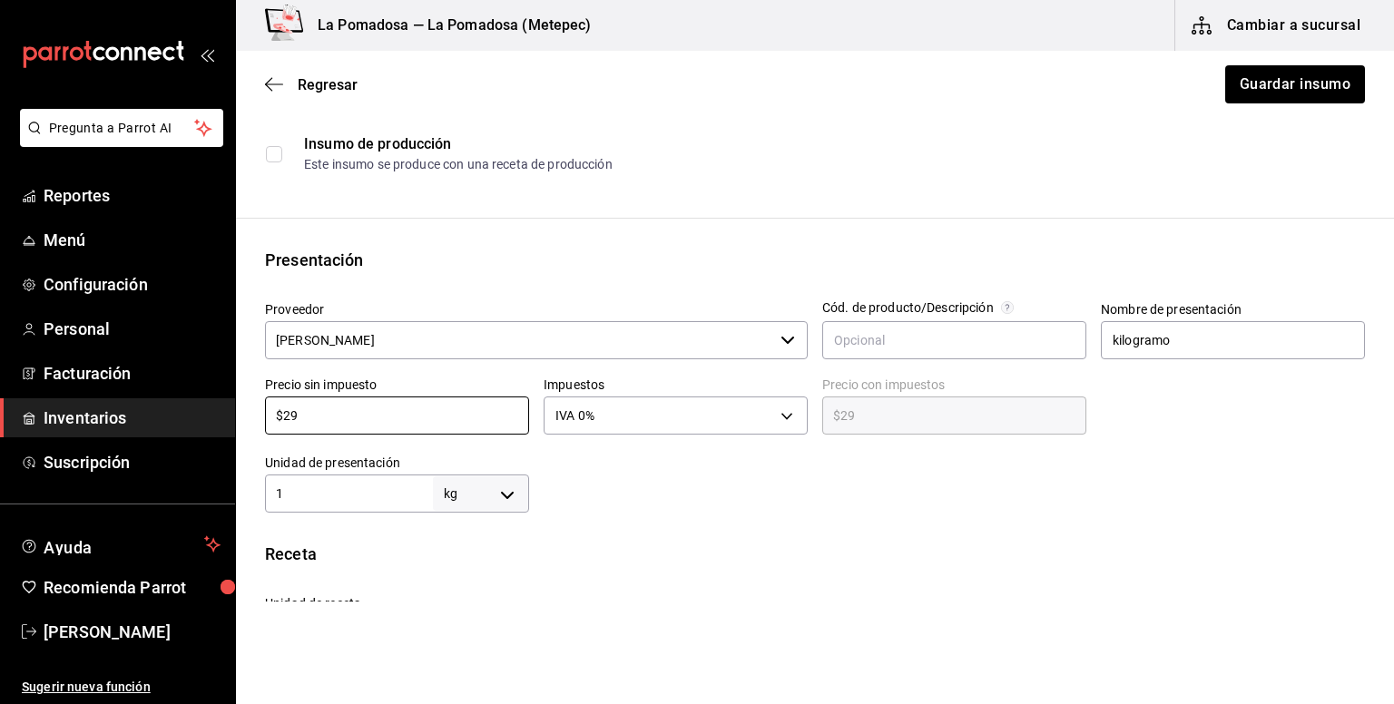
drag, startPoint x: 340, startPoint y: 415, endPoint x: 230, endPoint y: 415, distance: 110.7
click at [230, 415] on div "Pregunta a Parrot AI Reportes Menú Configuración Personal Facturación Inventari…" at bounding box center [697, 301] width 1394 height 602
paste input "34.00"
type input "$34.00"
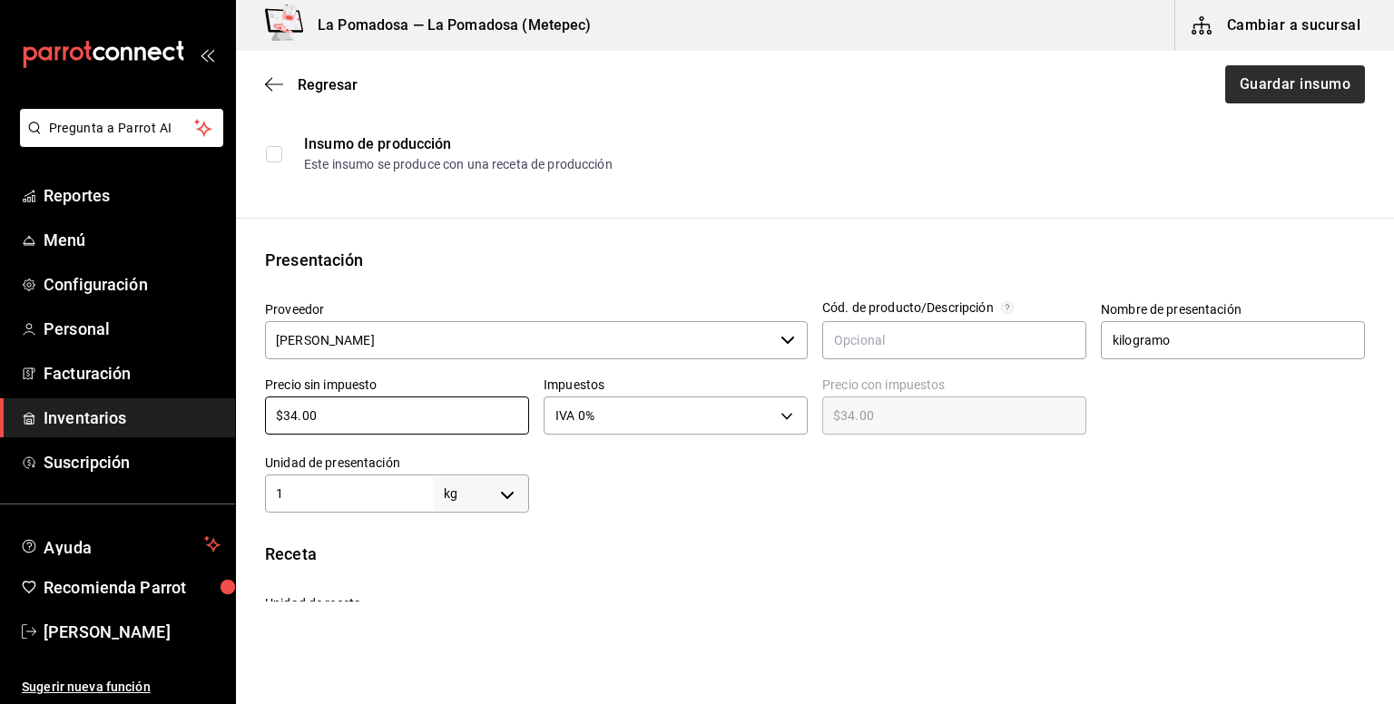
type input "$34.00"
click at [1281, 86] on button "Guardar insumo" at bounding box center [1294, 84] width 142 height 38
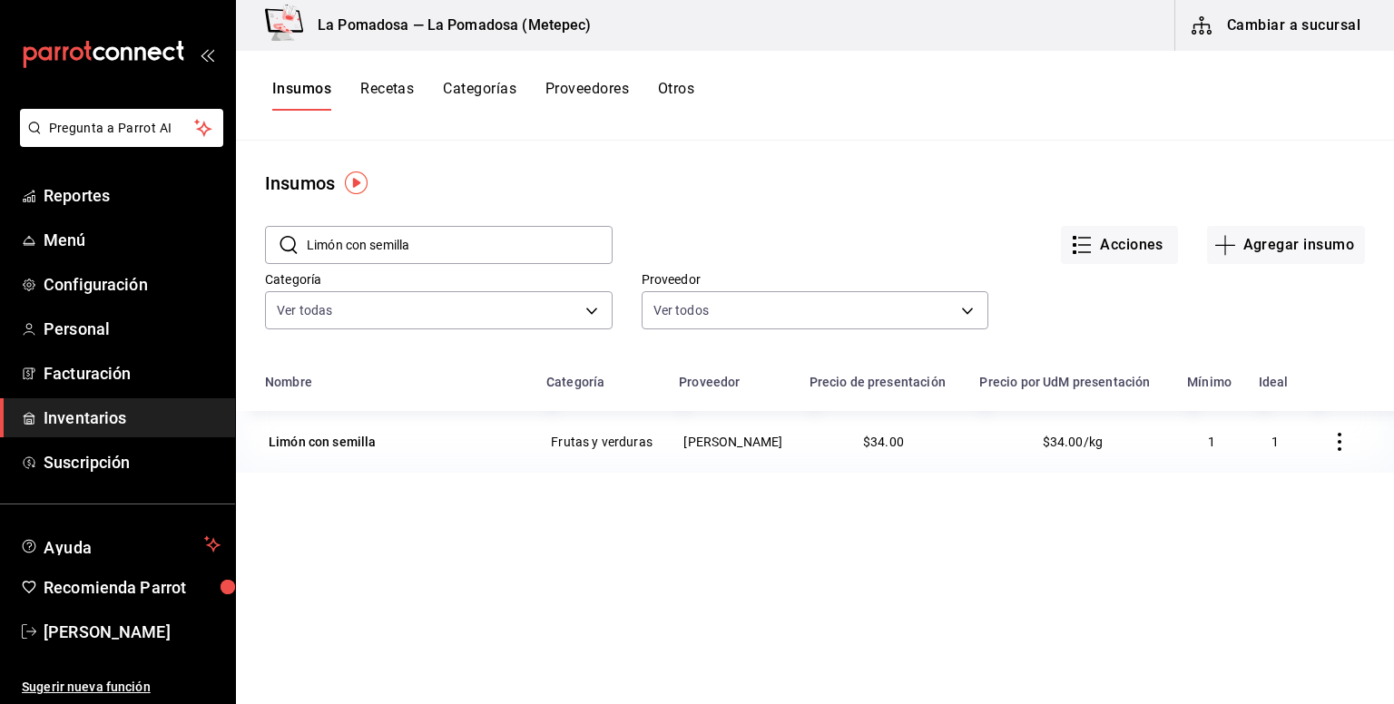
drag, startPoint x: 436, startPoint y: 247, endPoint x: 286, endPoint y: 243, distance: 149.8
click at [286, 243] on div "​ Limón con semilla ​" at bounding box center [439, 245] width 348 height 38
paste input "on eurek"
type input "Limon eureka"
click at [309, 440] on div "Limon eureka" at bounding box center [309, 442] width 81 height 18
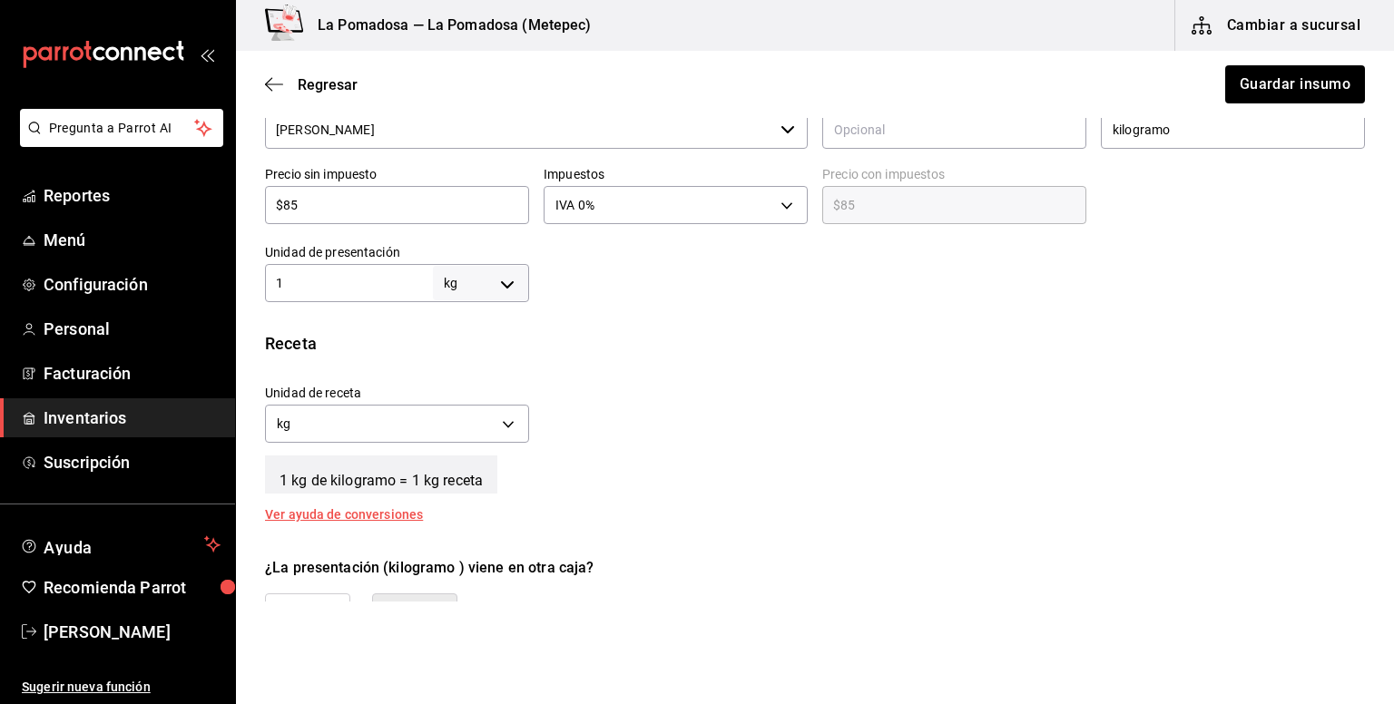
scroll to position [484, 0]
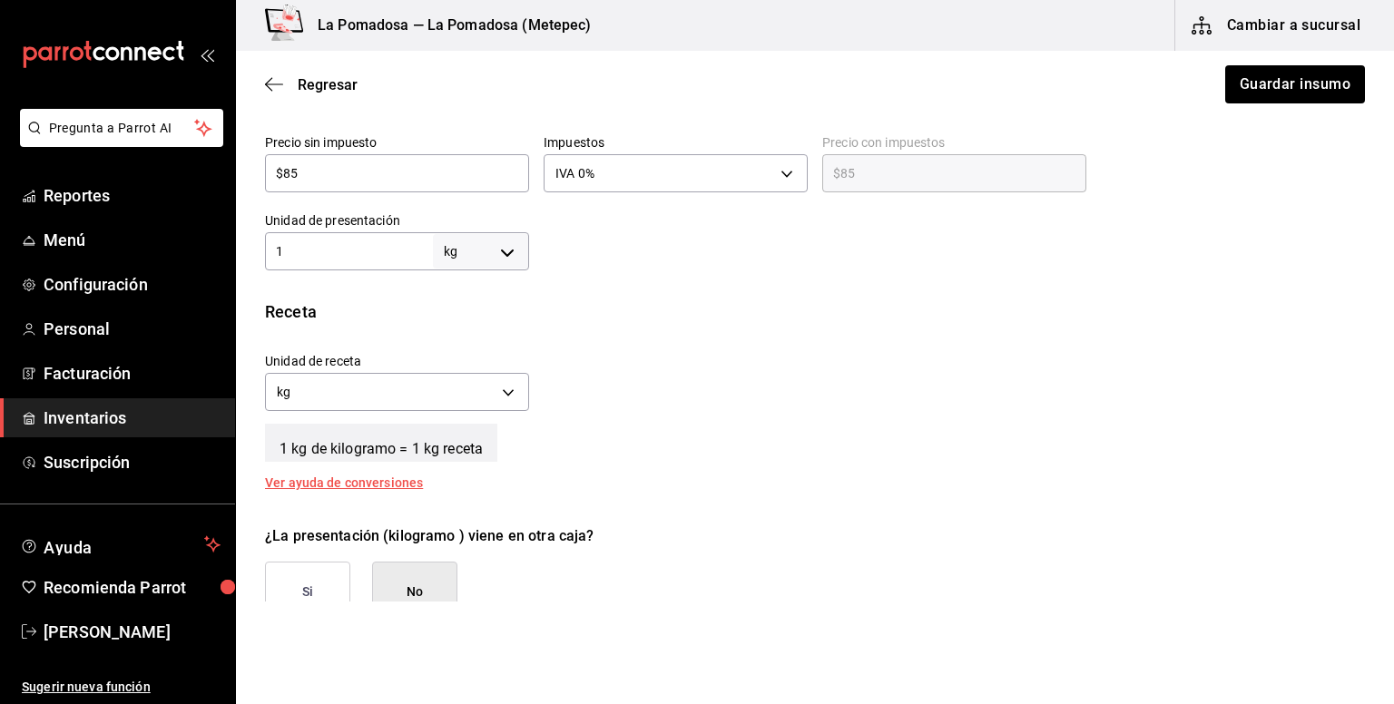
drag, startPoint x: 352, startPoint y: 167, endPoint x: 243, endPoint y: 161, distance: 109.1
click at [312, 162] on input "$85" at bounding box center [397, 173] width 264 height 22
click at [243, 161] on div "Presentación Proveedor [PERSON_NAME] ​ Cód. de producto/Descripción Nombre de p…" at bounding box center [815, 137] width 1158 height 265
drag, startPoint x: 302, startPoint y: 176, endPoint x: 244, endPoint y: 174, distance: 58.1
click at [244, 174] on div "Presentación Proveedor [PERSON_NAME] ​ Cód. de producto/Descripción Nombre de p…" at bounding box center [815, 137] width 1158 height 265
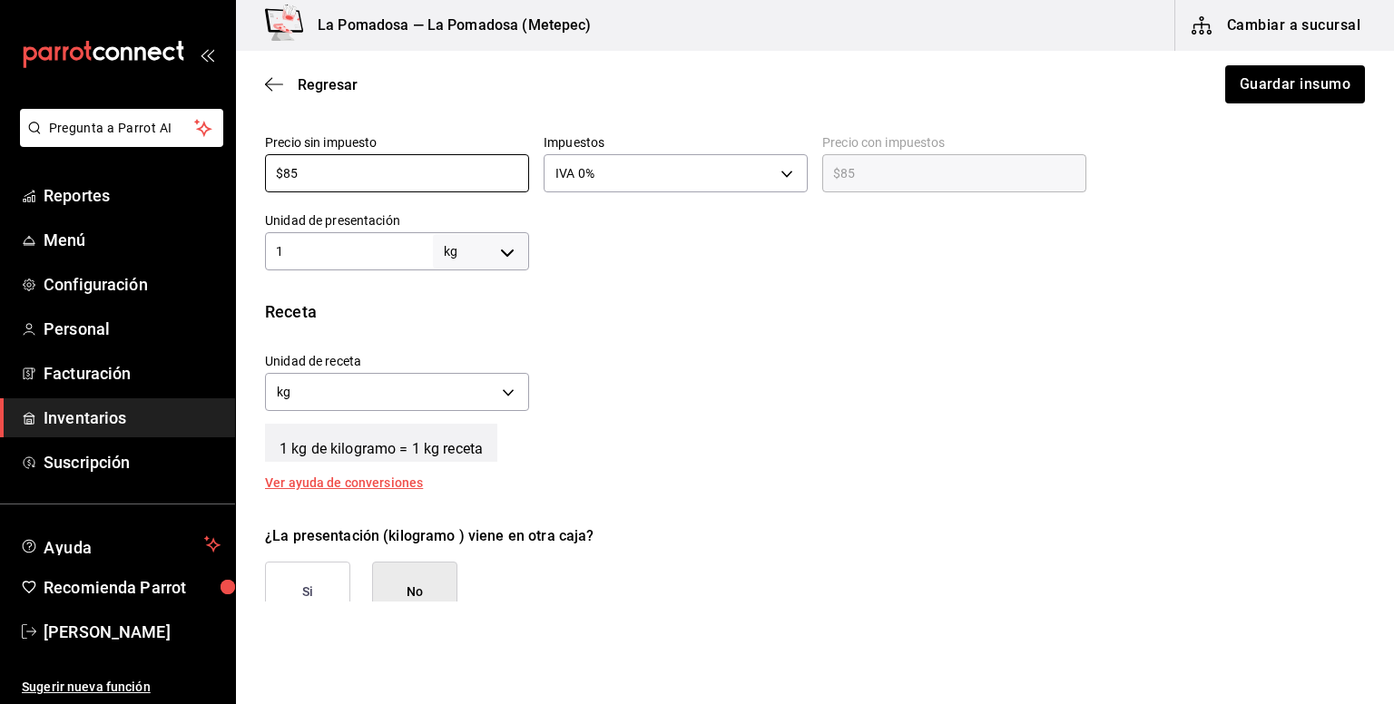
paste input "98.00"
type input "$98.00"
click at [1280, 88] on button "Guardar insumo" at bounding box center [1294, 84] width 142 height 38
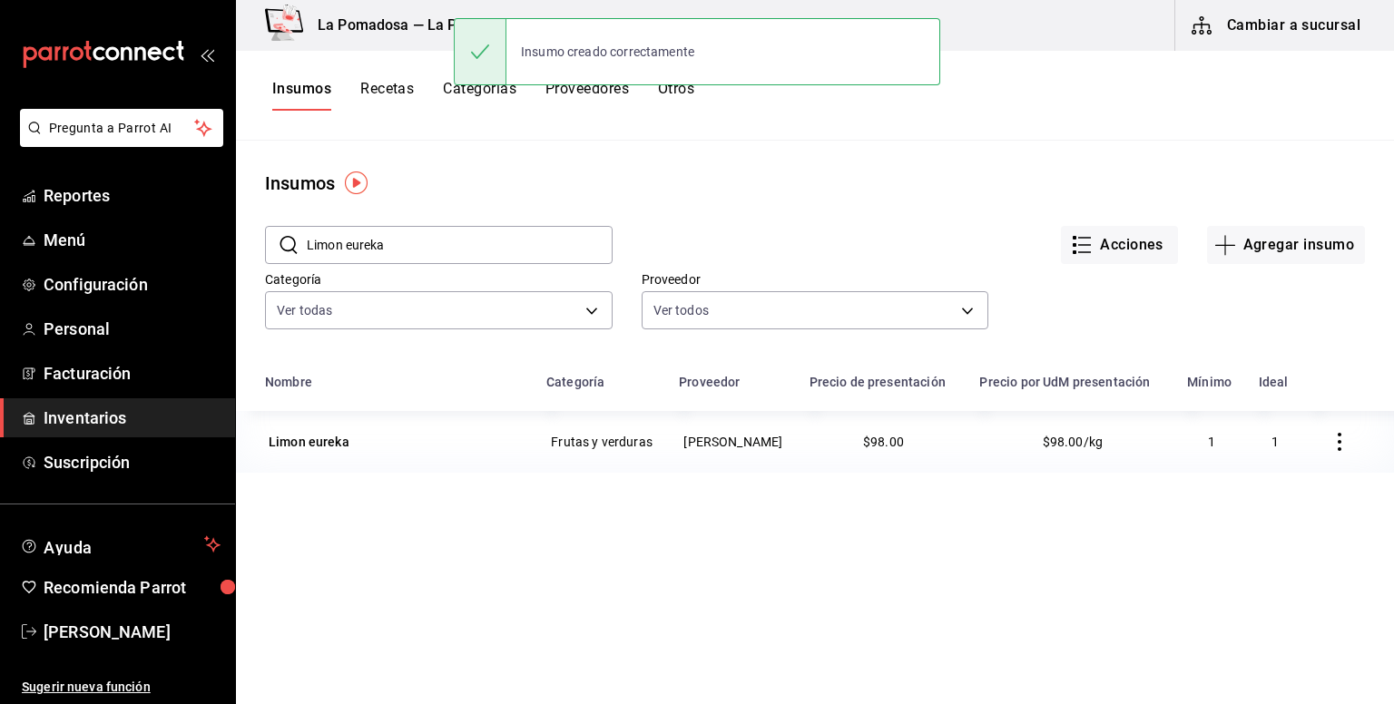
click at [414, 249] on input "Limon eureka" at bounding box center [460, 245] width 306 height 36
click at [276, 240] on div "​ Limon eureka ​" at bounding box center [439, 245] width 348 height 38
paste input "Mantequill"
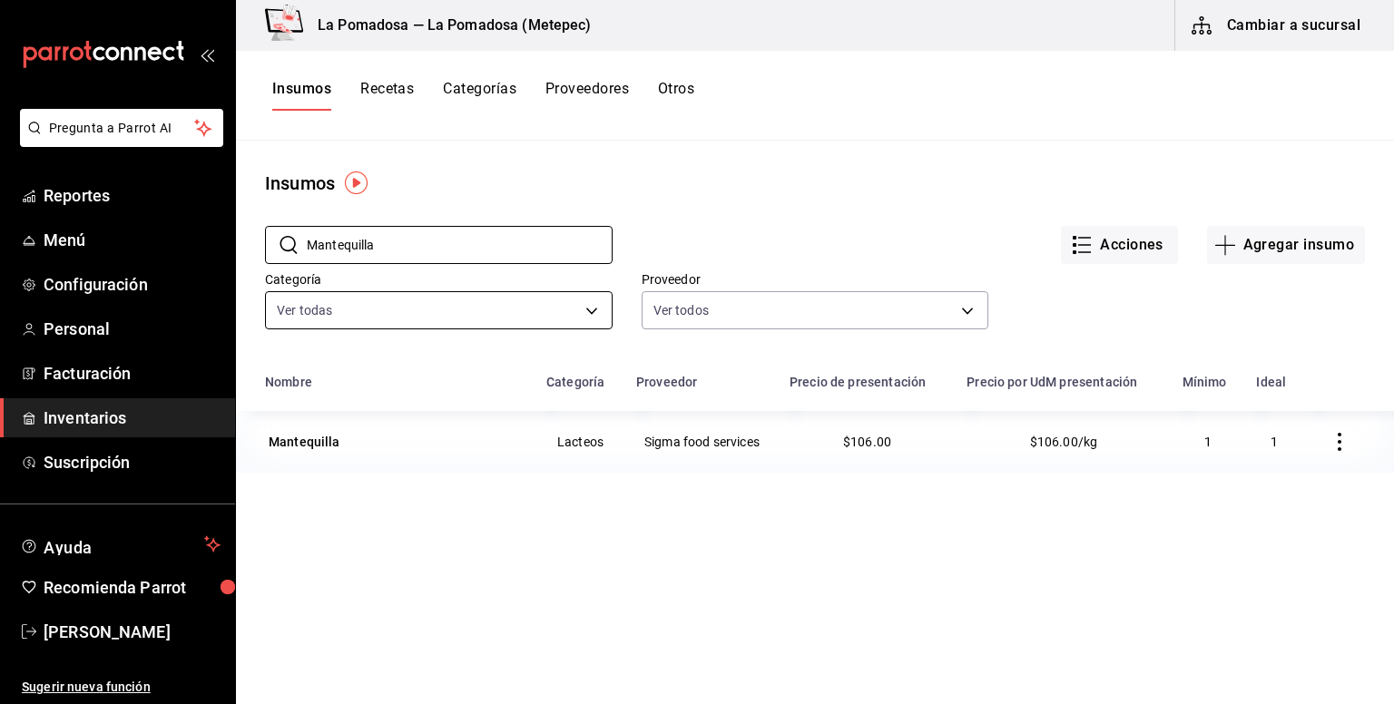
type input "Mantequilla"
drag, startPoint x: 399, startPoint y: 247, endPoint x: 261, endPoint y: 246, distance: 137.9
click at [261, 246] on div "​ Mantequilla ​ Acciones Agregar insumo Categoría Ver todas da665286-eb96-4e6f-…" at bounding box center [815, 280] width 1158 height 167
click at [300, 438] on div "Mantequilla" at bounding box center [305, 442] width 72 height 18
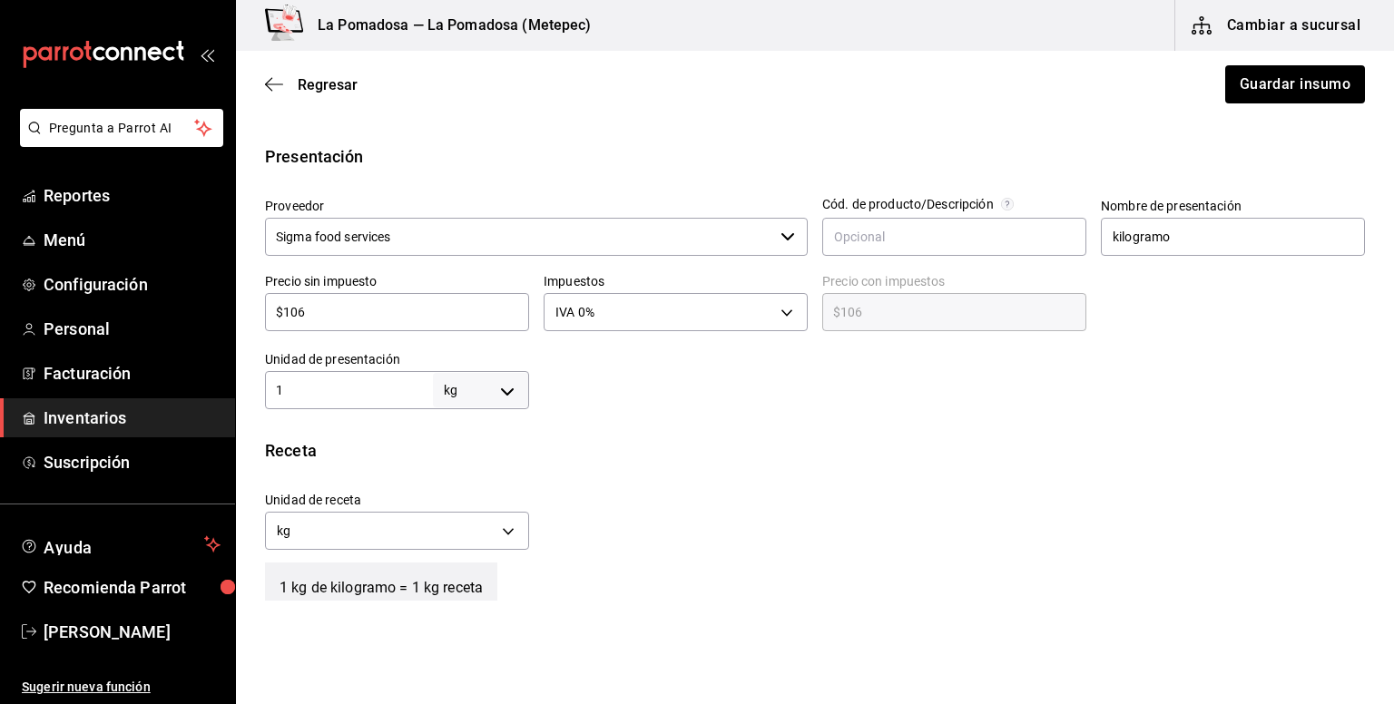
scroll to position [363, 0]
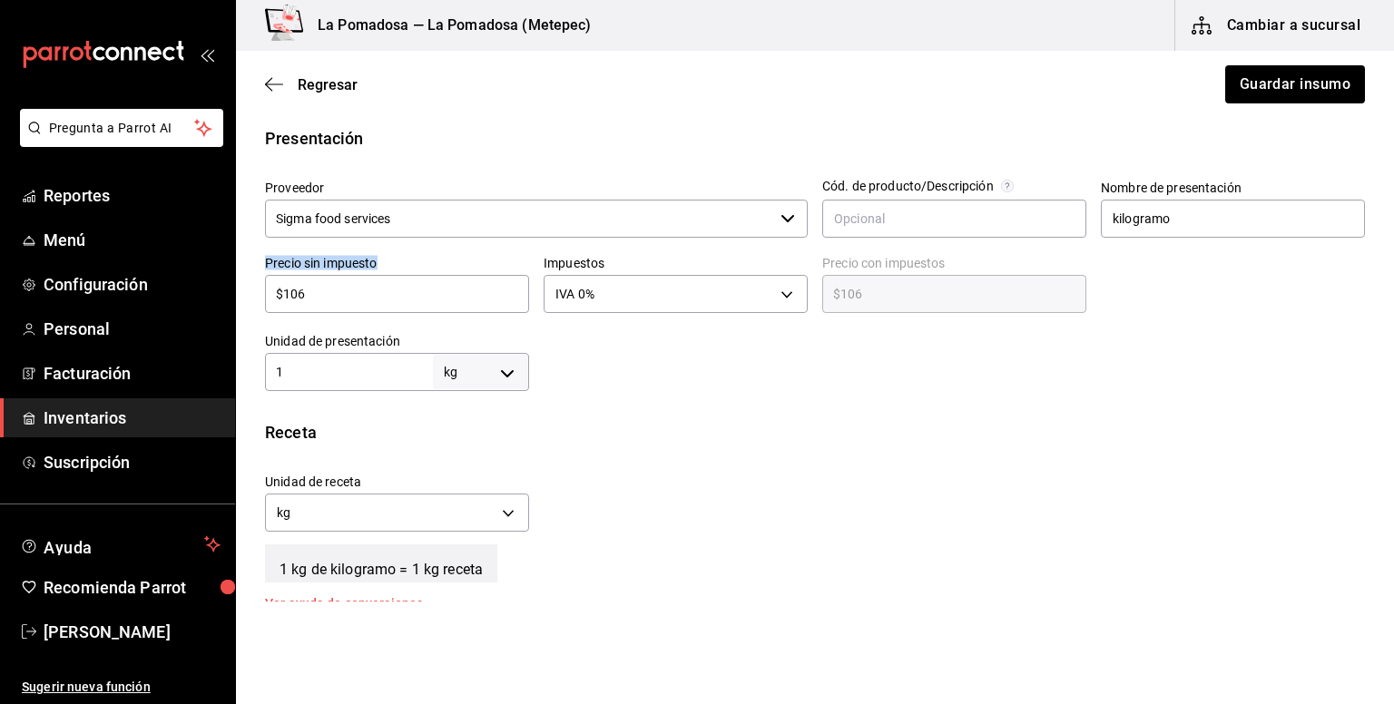
drag, startPoint x: 263, startPoint y: 285, endPoint x: 240, endPoint y: 284, distance: 22.7
click at [240, 284] on div "Presentación Proveedor Sigma food services ​ Cód. de producto/Descripción Nombr…" at bounding box center [815, 258] width 1158 height 265
drag, startPoint x: 316, startPoint y: 291, endPoint x: 259, endPoint y: 286, distance: 57.4
click at [259, 286] on div "Precio sin impuesto $106 ​" at bounding box center [389, 279] width 279 height 78
paste input "11.00"
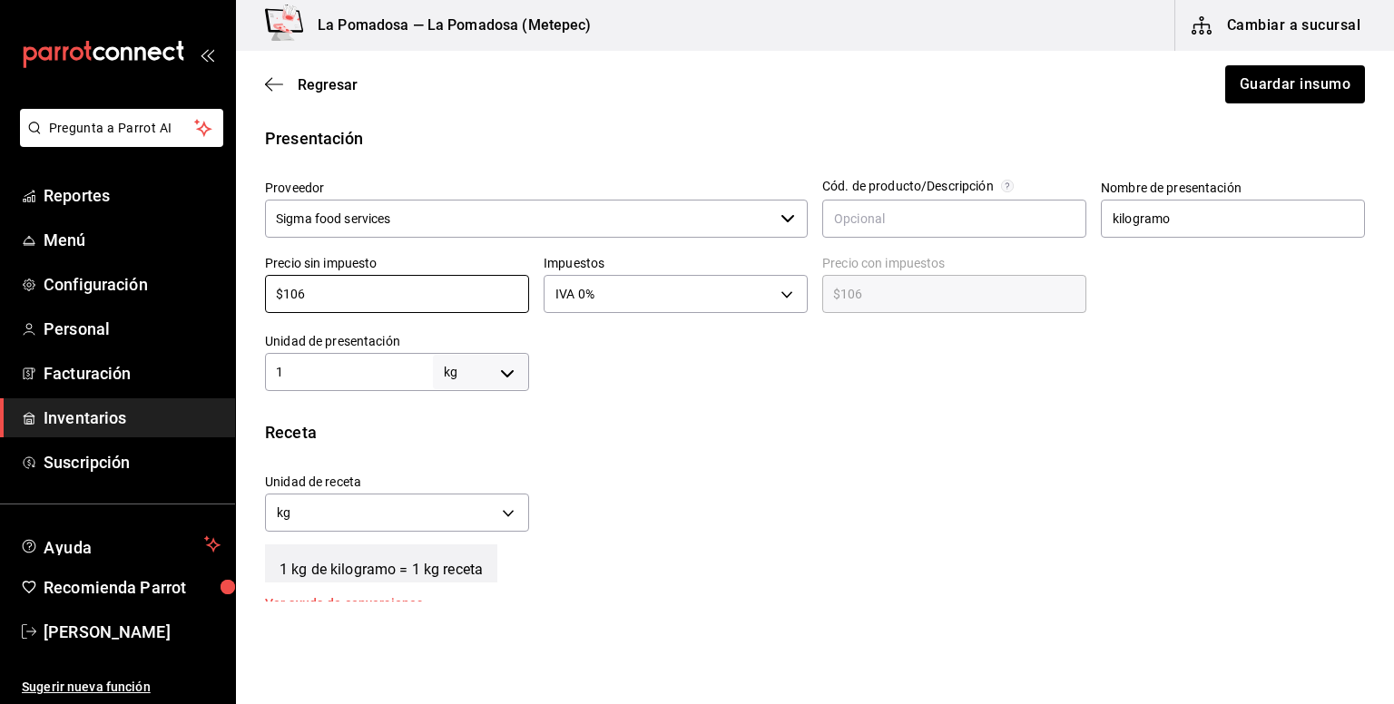
type input "$111.00"
click at [1280, 82] on button "Guardar insumo" at bounding box center [1294, 84] width 142 height 38
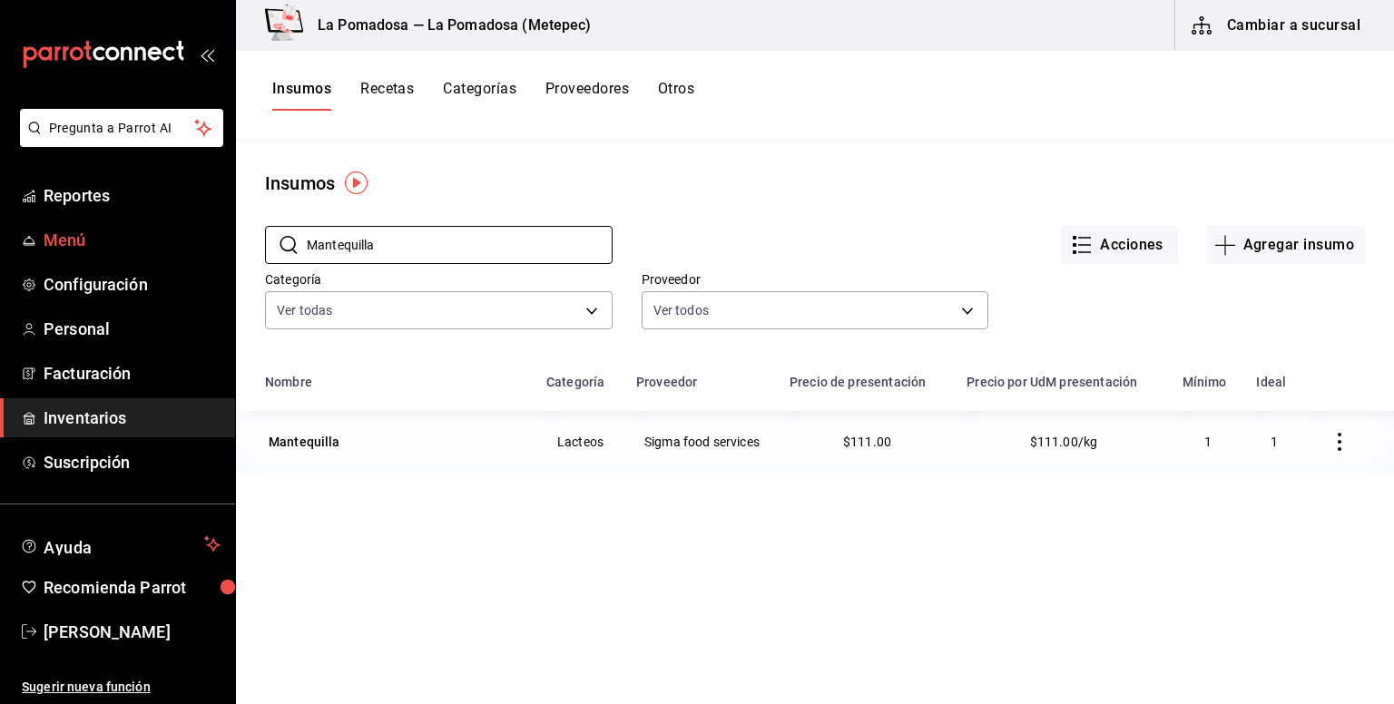
drag, startPoint x: 427, startPoint y: 249, endPoint x: 213, endPoint y: 248, distance: 213.3
click at [213, 248] on div "Pregunta a Parrot AI Reportes Menú Configuración Personal Facturación Inventari…" at bounding box center [697, 345] width 1394 height 691
paste input "enta fresc"
type input "Menta fresca"
click at [338, 451] on div "Menta fresca" at bounding box center [308, 442] width 78 height 18
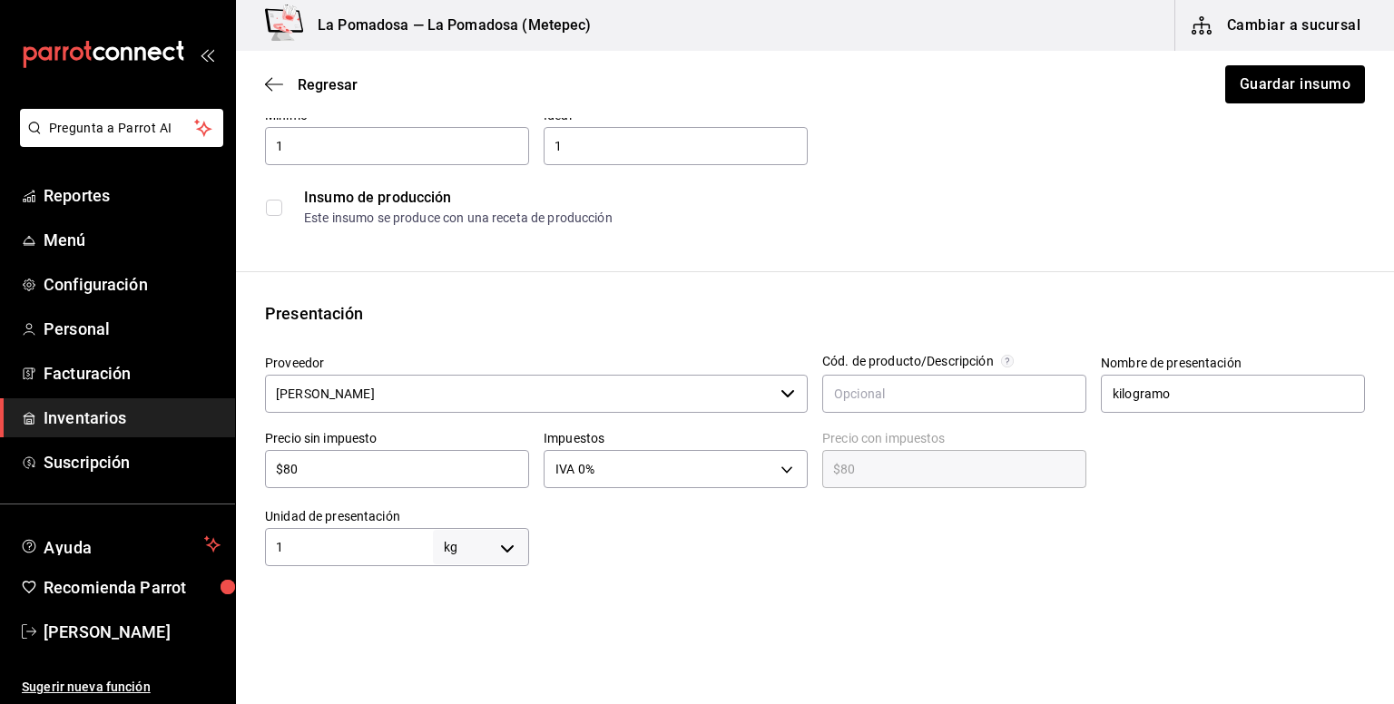
scroll to position [241, 0]
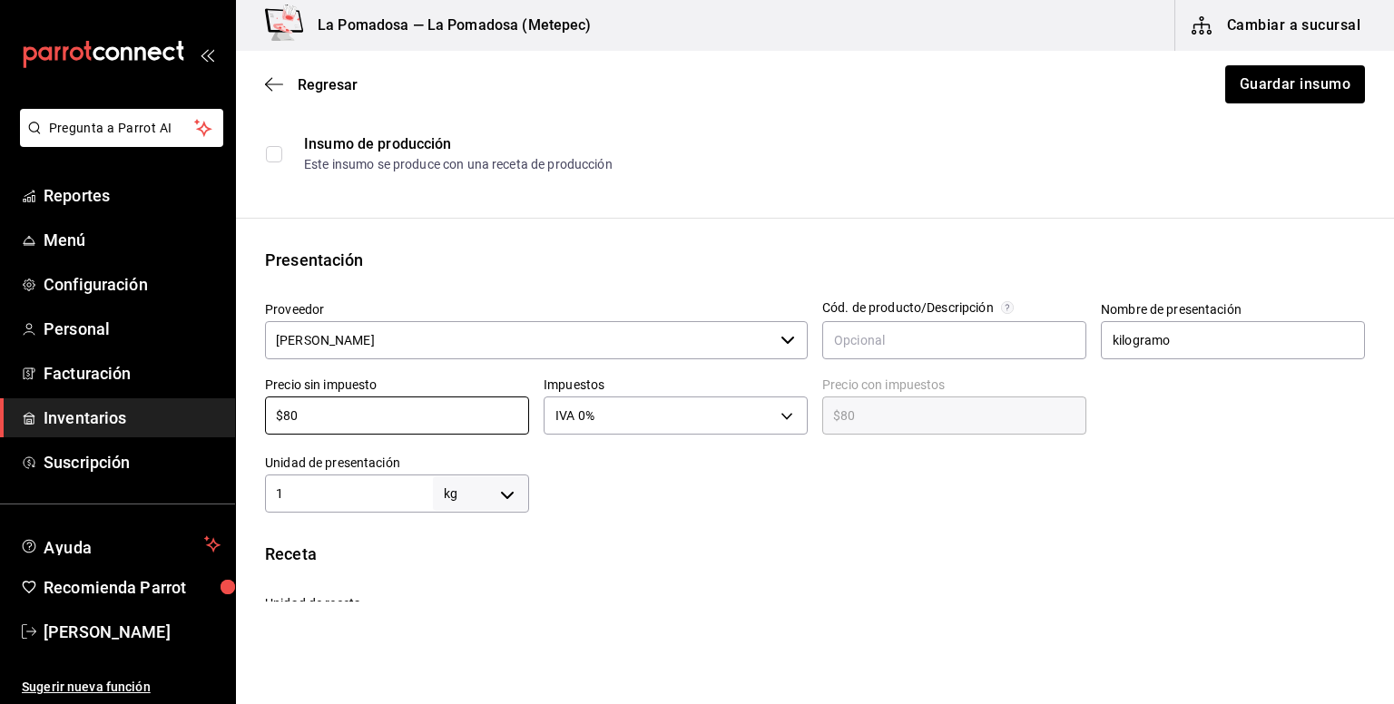
drag, startPoint x: 404, startPoint y: 416, endPoint x: 254, endPoint y: 416, distance: 149.7
click at [254, 416] on div "Precio sin impuesto $80 ​" at bounding box center [389, 401] width 279 height 78
paste input "100.0"
type input "$100.00"
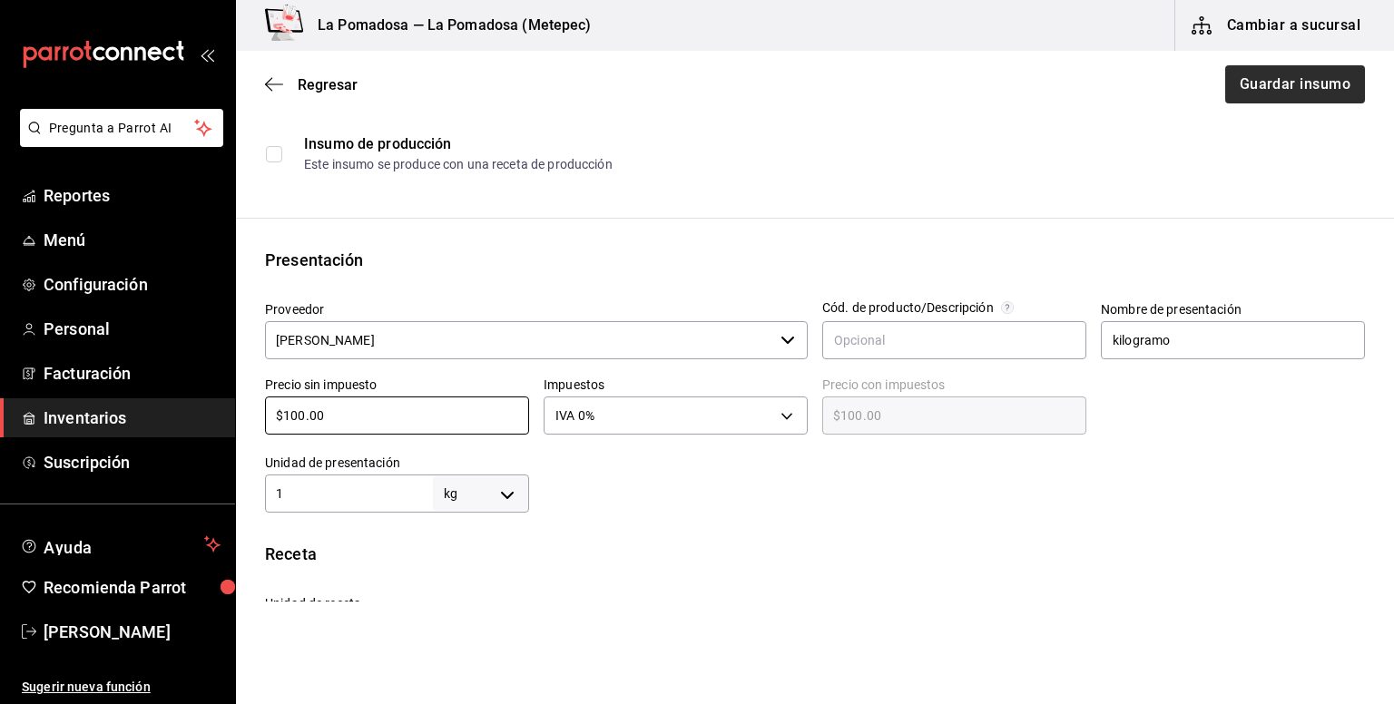
type input "$100.00"
click at [1274, 103] on button "Guardar insumo" at bounding box center [1294, 84] width 142 height 38
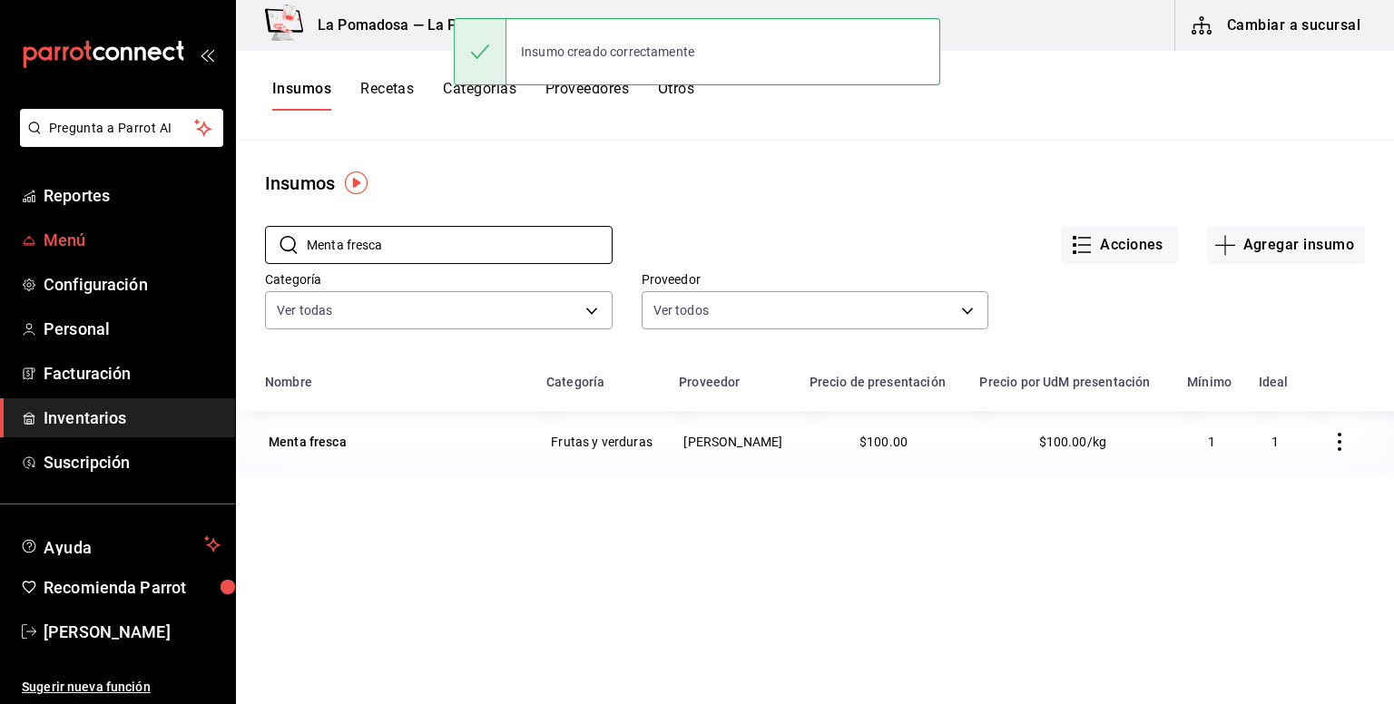
drag, startPoint x: 358, startPoint y: 230, endPoint x: 185, endPoint y: 220, distance: 172.7
click at [185, 220] on div "Pregunta a Parrot AI Reportes Menú Configuración Personal Facturación Inventari…" at bounding box center [697, 345] width 1394 height 691
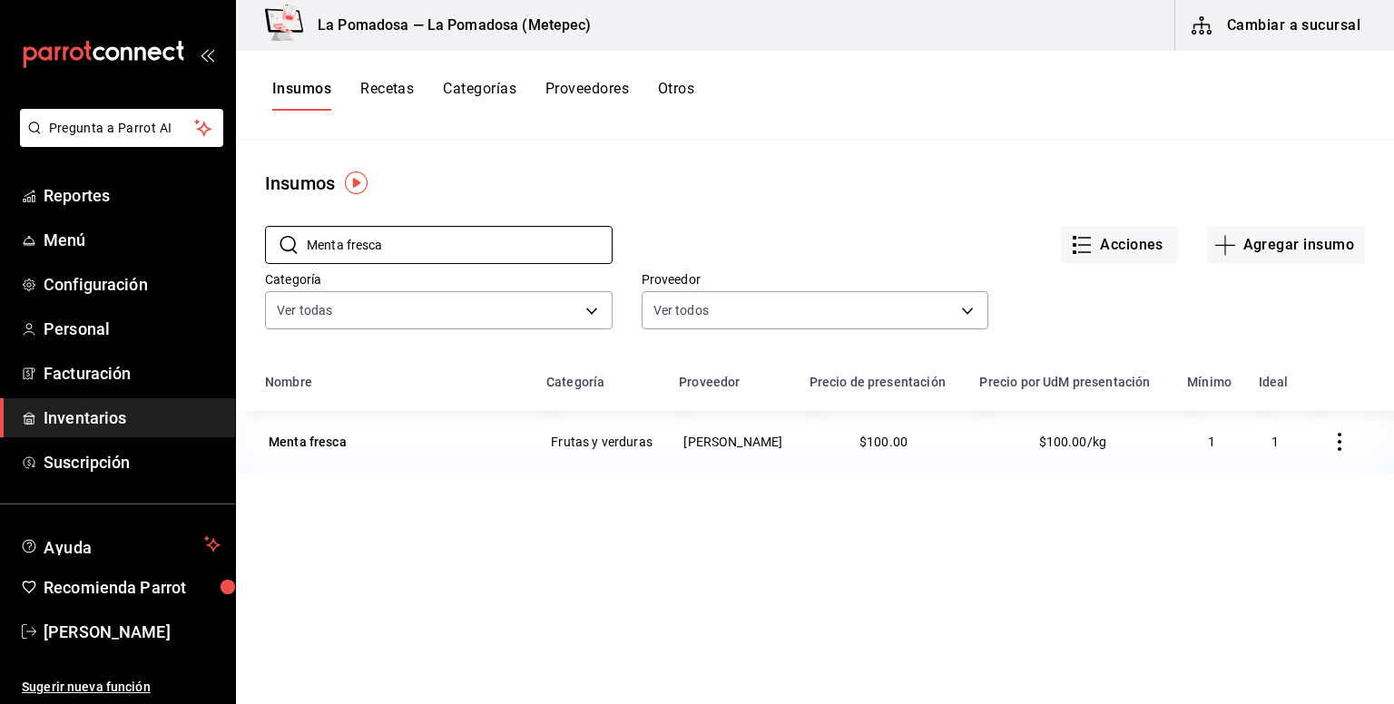
paste input "Pan chico"
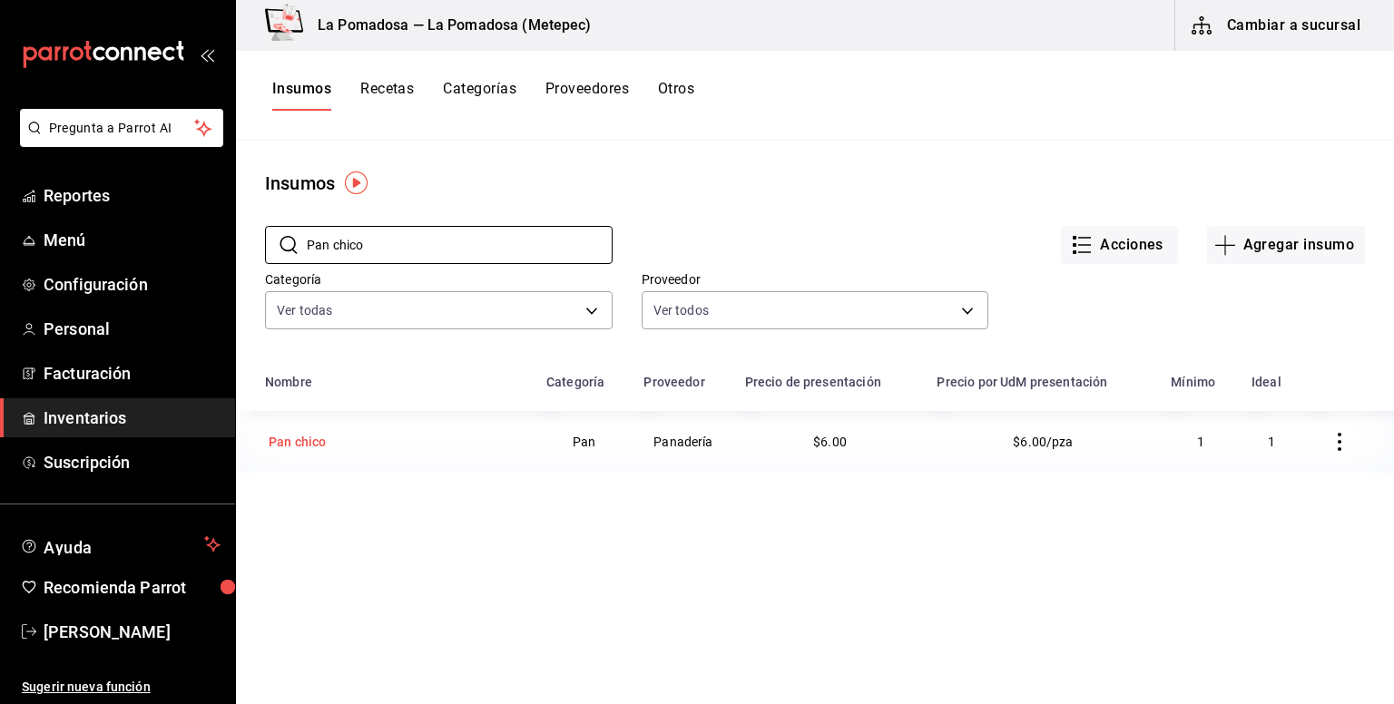
type input "Pan chico"
click at [324, 454] on div "Pan chico" at bounding box center [297, 441] width 64 height 25
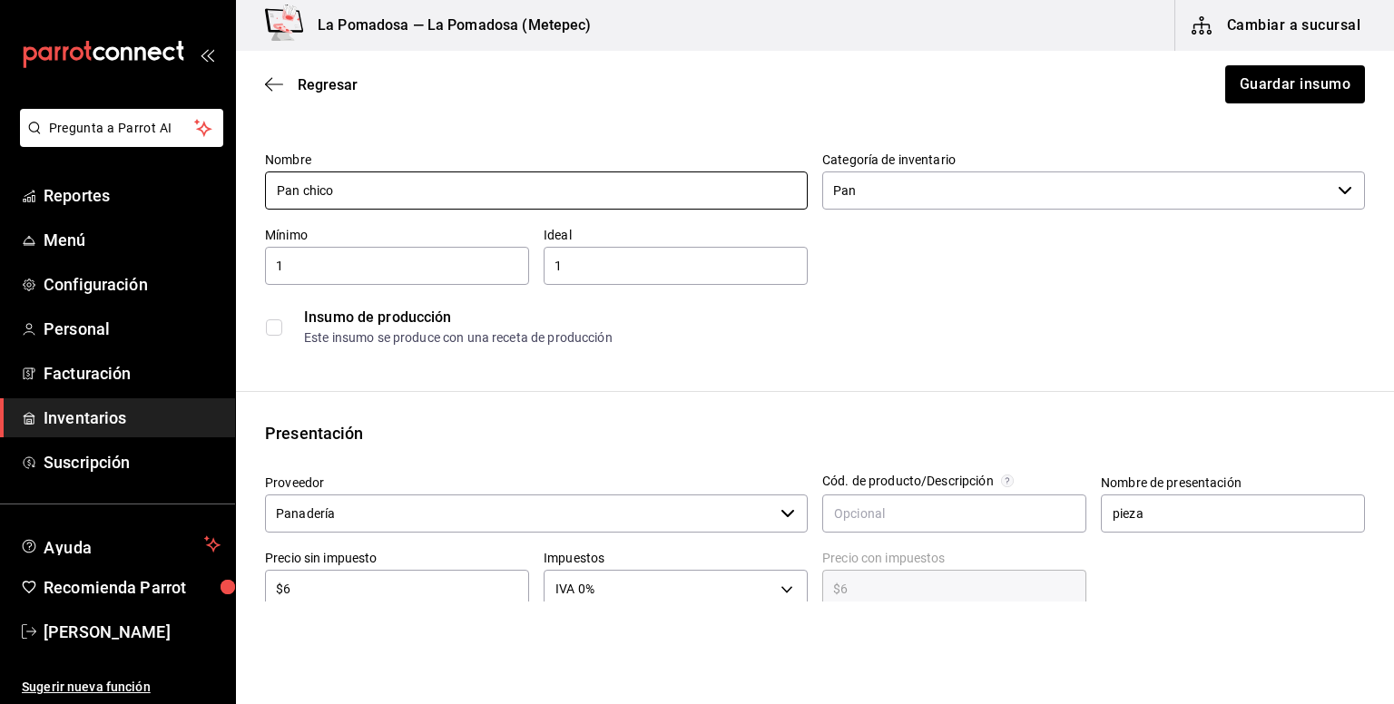
scroll to position [241, 0]
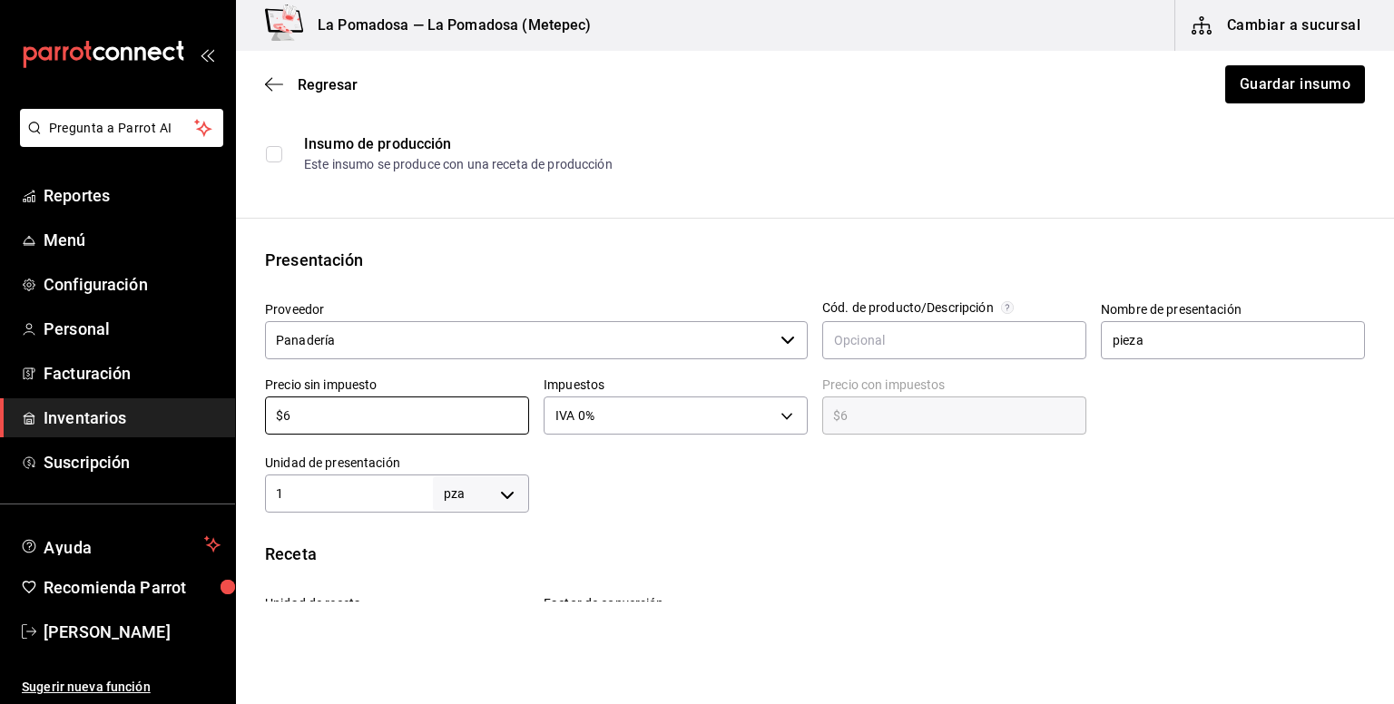
drag, startPoint x: 336, startPoint y: 411, endPoint x: 234, endPoint y: 402, distance: 102.0
click at [234, 402] on div "Pregunta a Parrot AI Reportes Menú Configuración Personal Facturación Inventari…" at bounding box center [697, 301] width 1394 height 602
paste input "8.00"
type input "$8.00"
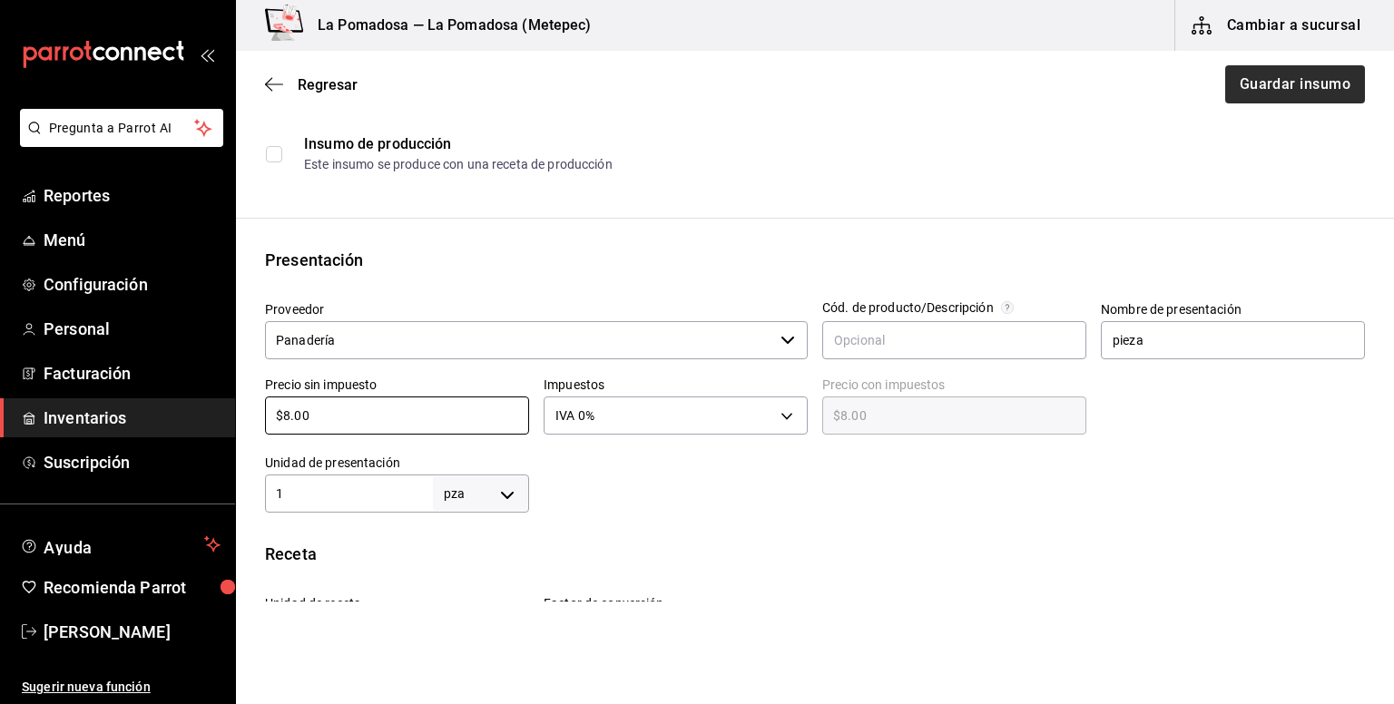
type input "$8.00"
click at [1277, 81] on button "Guardar insumo" at bounding box center [1294, 84] width 142 height 38
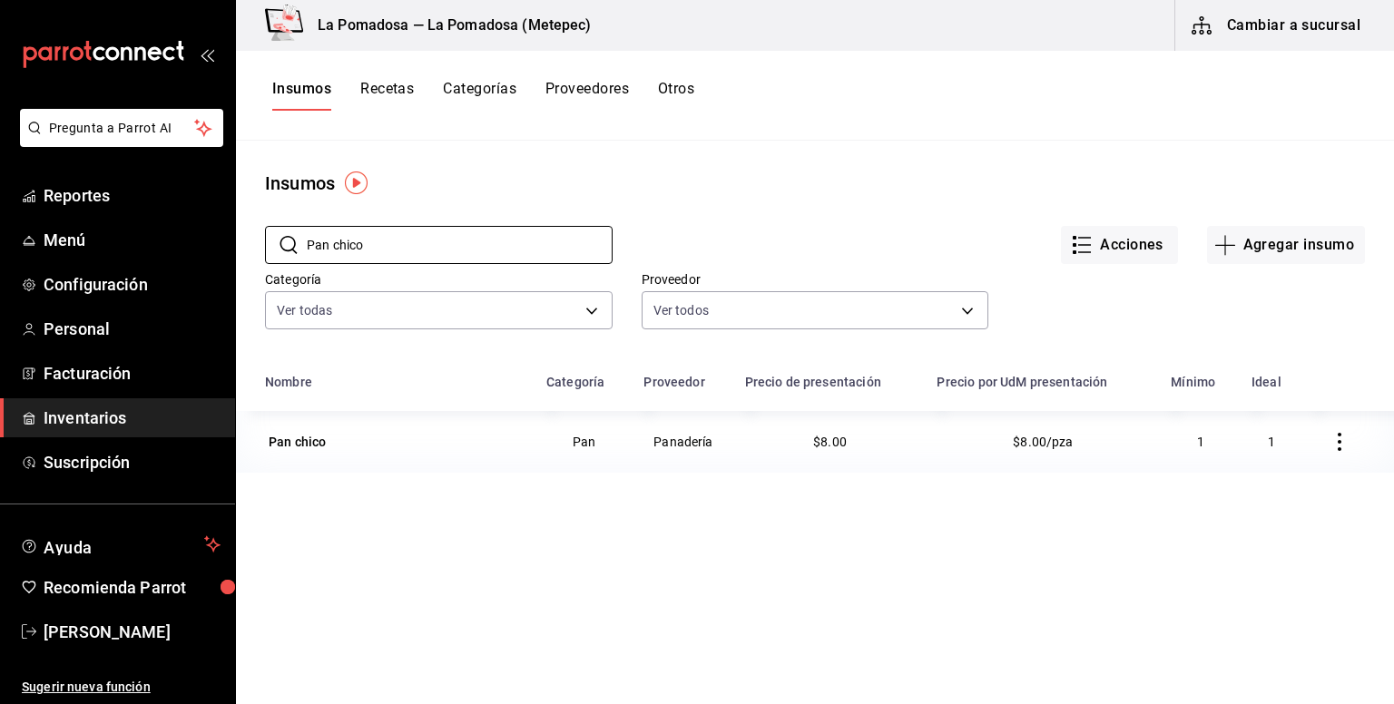
drag, startPoint x: 455, startPoint y: 246, endPoint x: 265, endPoint y: 219, distance: 191.6
click at [265, 219] on div "​ Pan chico ​" at bounding box center [424, 230] width 377 height 67
paste input "eñafiel blue"
type input "[PERSON_NAME] blue"
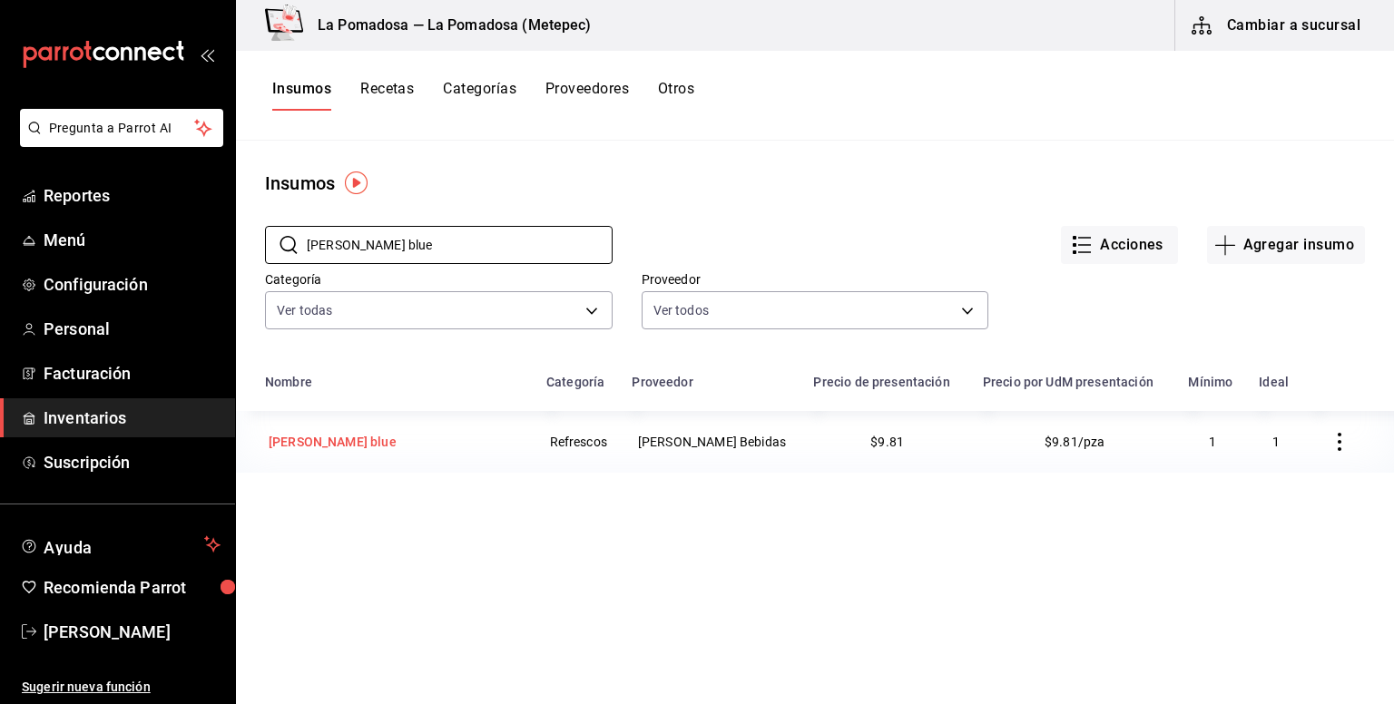
click at [335, 447] on div "[PERSON_NAME] blue" at bounding box center [333, 442] width 128 height 18
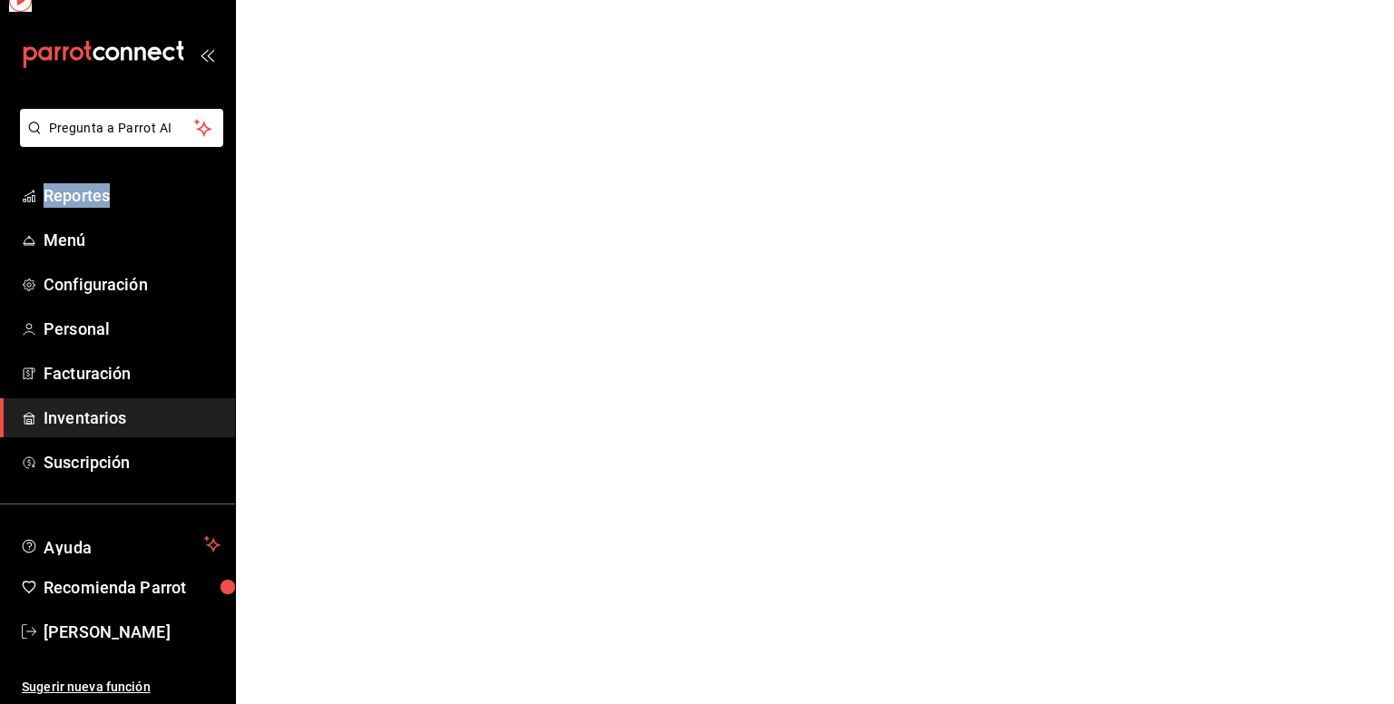
click at [335, 0] on html "Pregunta a Parrot AI Reportes Menú Configuración Personal Facturación Inventari…" at bounding box center [697, 0] width 1394 height 0
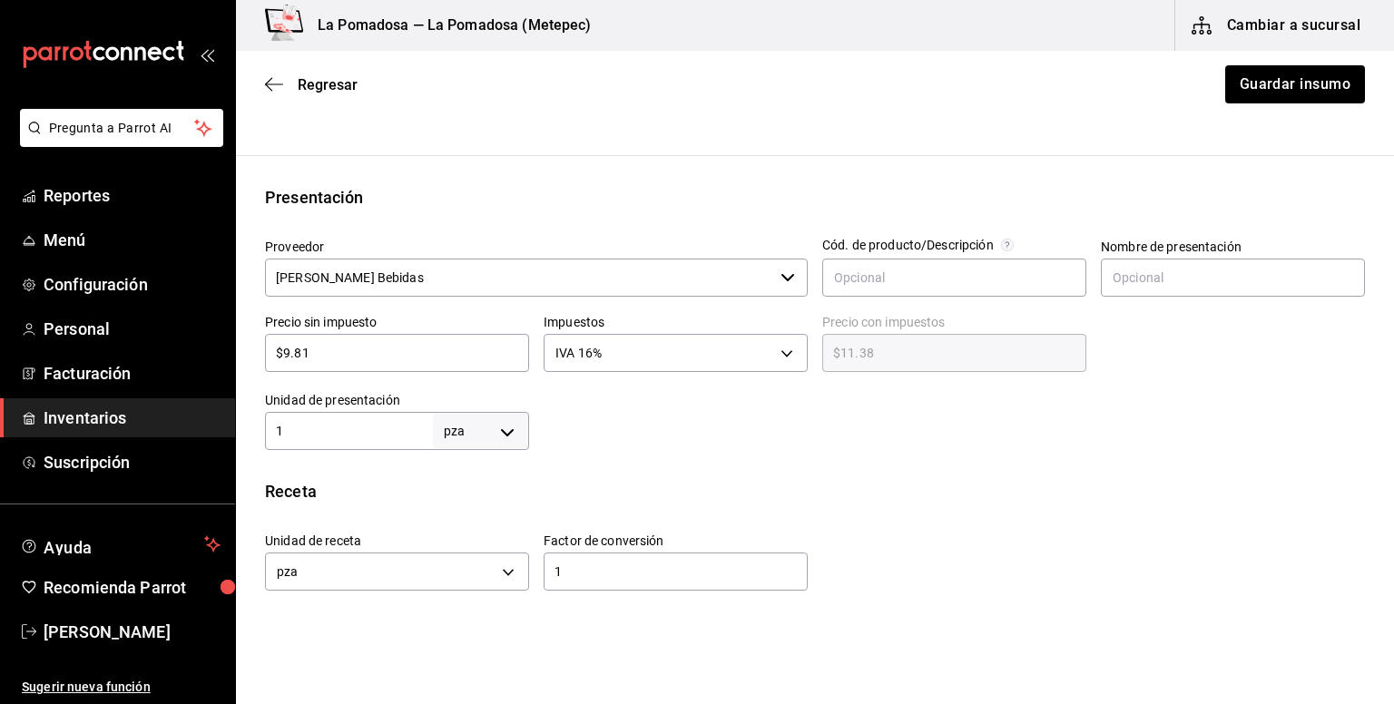
scroll to position [363, 0]
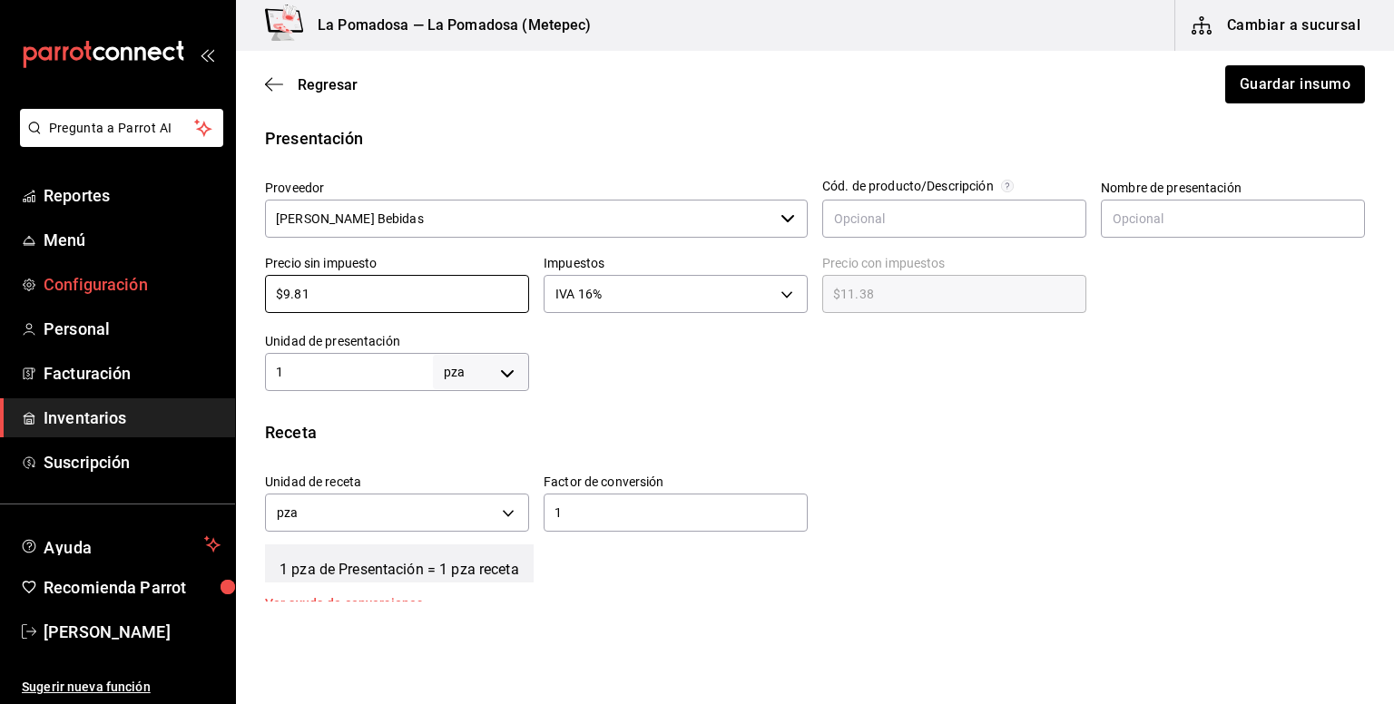
drag, startPoint x: 338, startPoint y: 289, endPoint x: 189, endPoint y: 278, distance: 150.1
click at [189, 279] on div "Pregunta a Parrot AI Reportes Menú Configuración Personal Facturación Inventari…" at bounding box center [697, 301] width 1394 height 602
paste input "10.44"
type input "$10.44"
type input "$12.11"
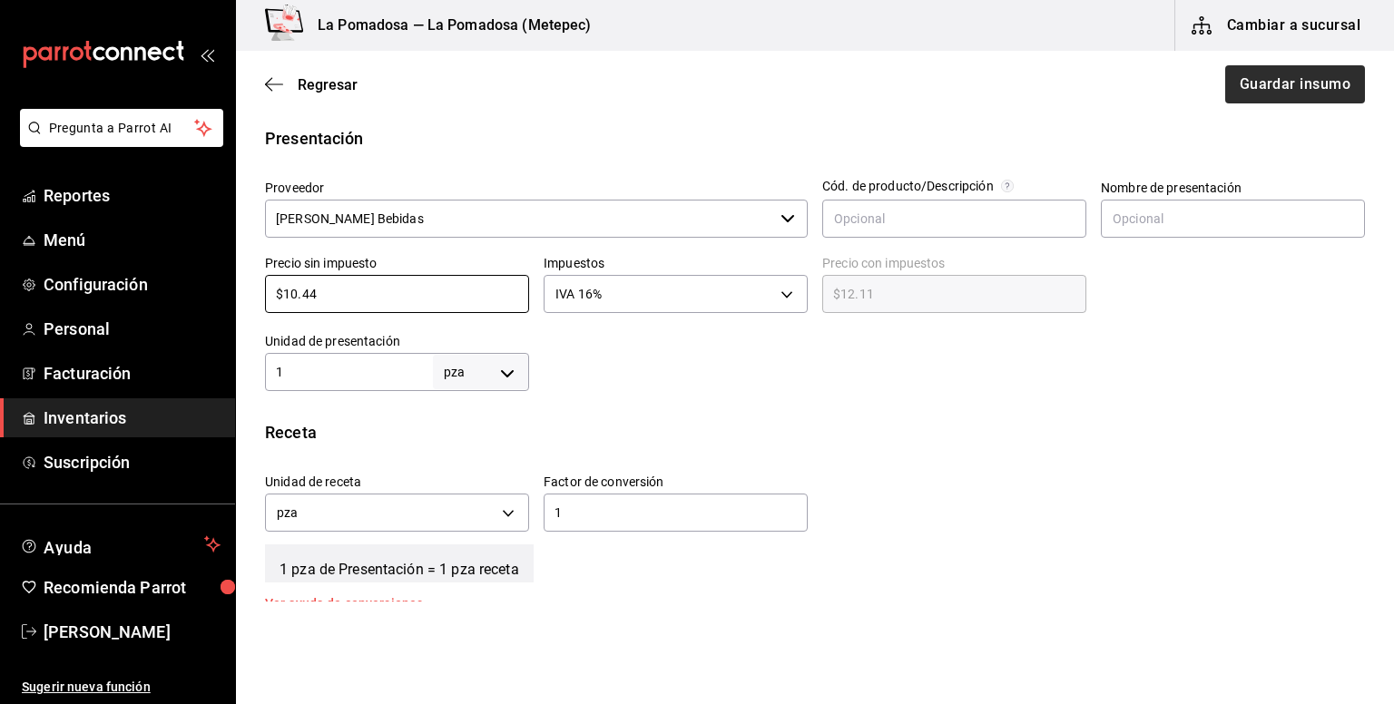
type input "$10.44"
click at [1252, 81] on button "Guardar insumo" at bounding box center [1294, 84] width 142 height 38
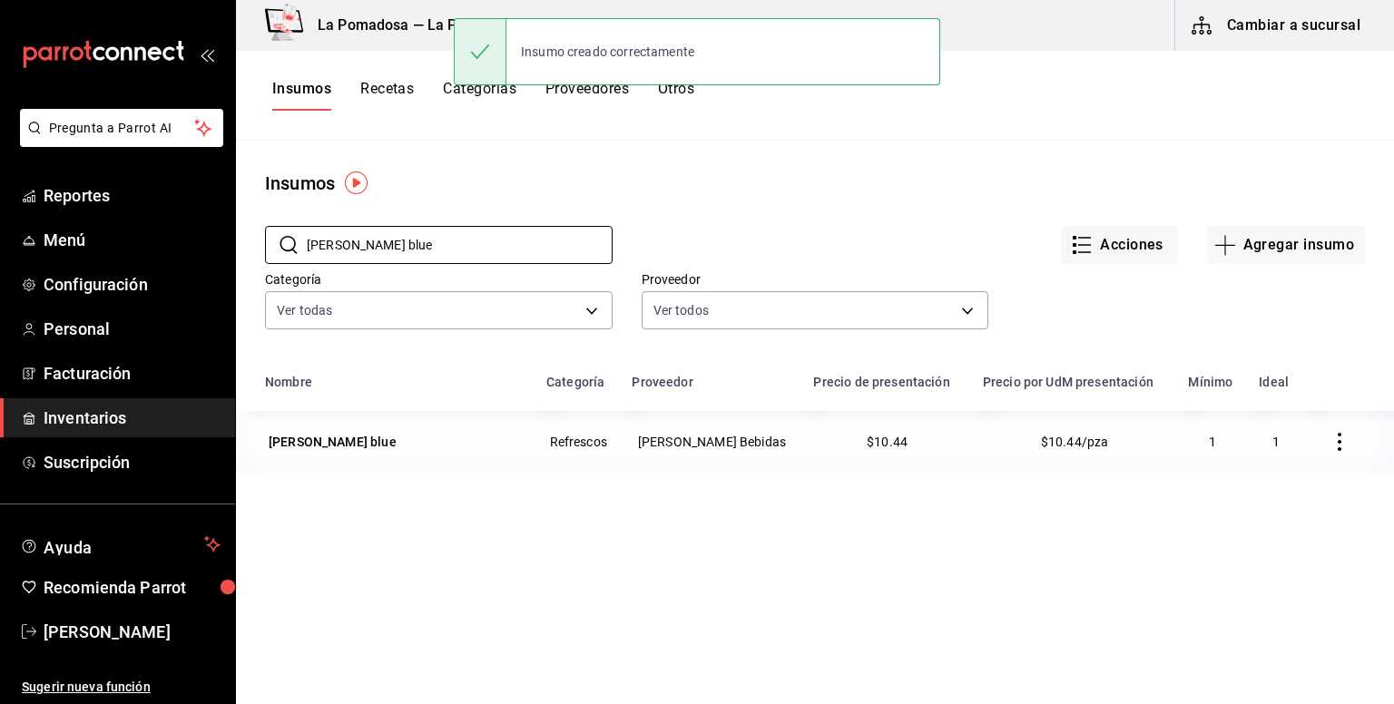
drag, startPoint x: 476, startPoint y: 243, endPoint x: 242, endPoint y: 250, distance: 233.3
click at [242, 250] on div "​ [PERSON_NAME] blue ​ Acciones Agregar insumo Categoría Ver todas da665286-eb9…" at bounding box center [815, 280] width 1158 height 167
paste input "iña deshidratada"
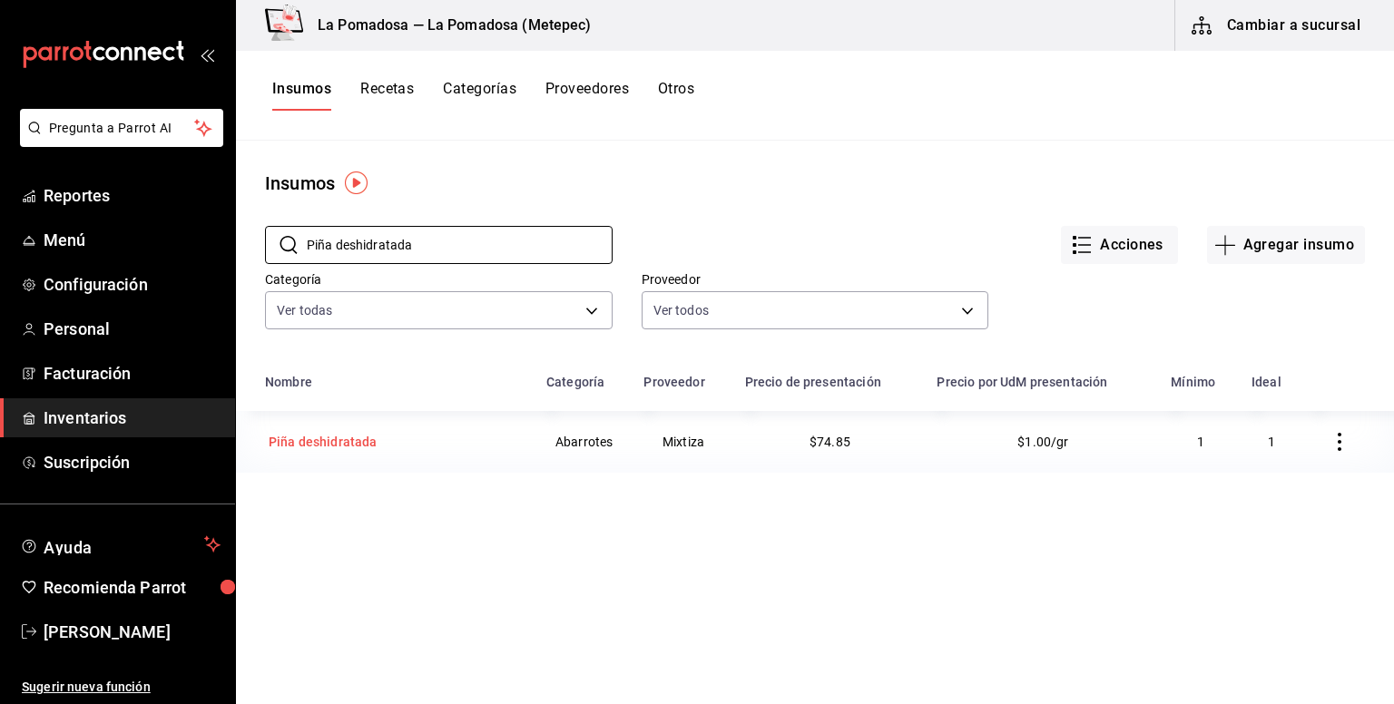
type input "Piña deshidratada"
click at [338, 448] on div "Piña deshidratada" at bounding box center [323, 442] width 109 height 18
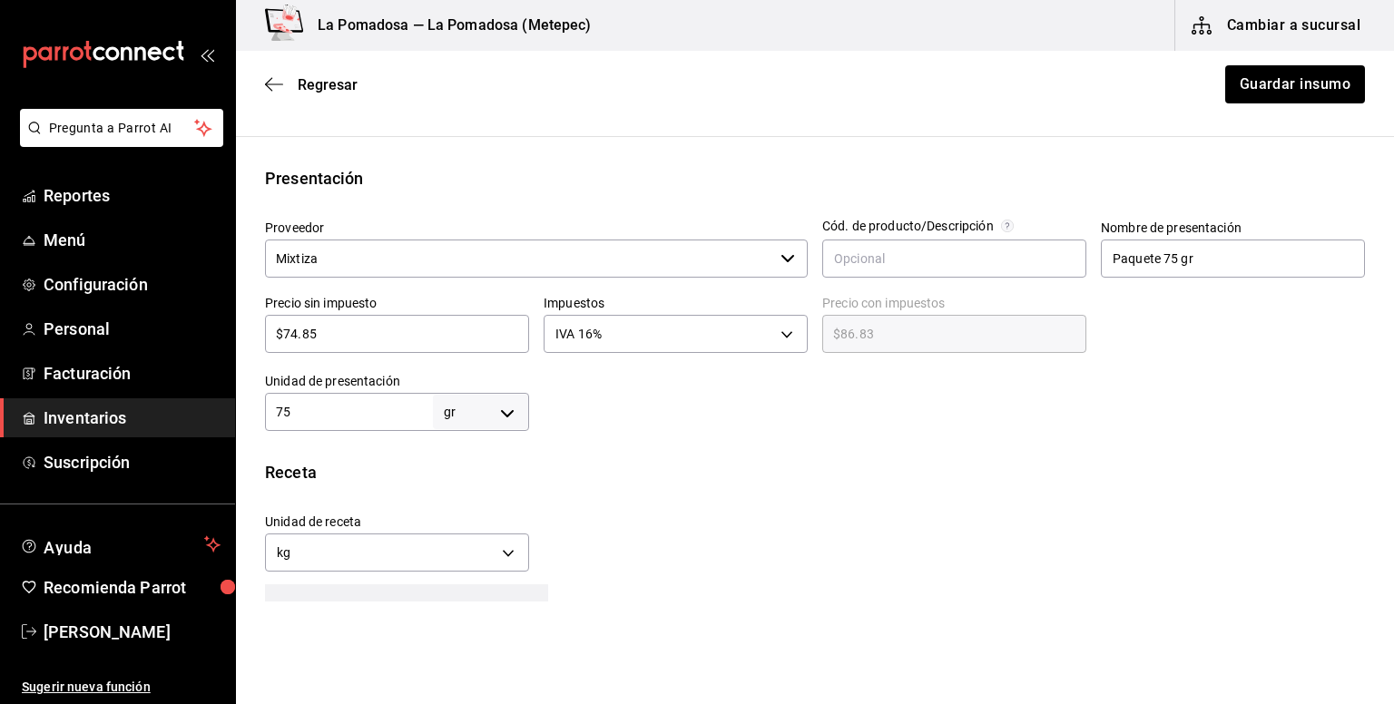
scroll to position [363, 0]
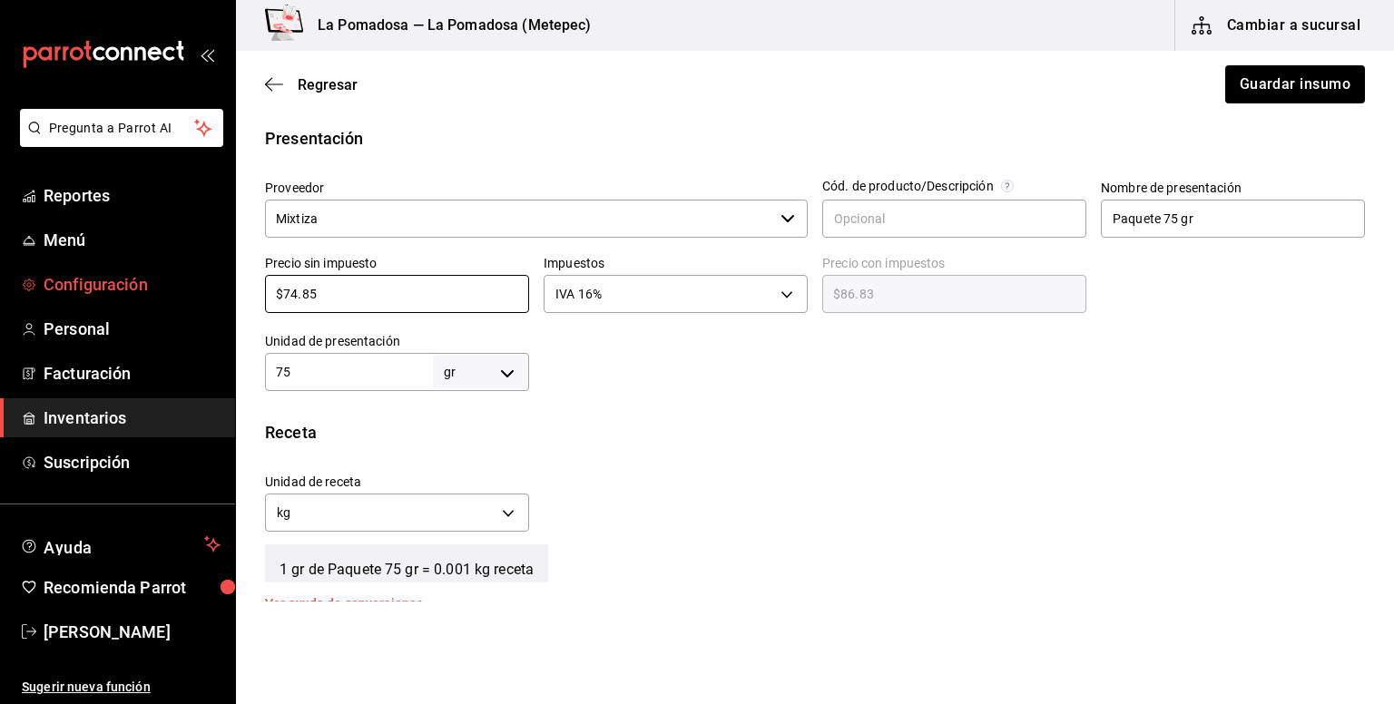
drag, startPoint x: 378, startPoint y: 283, endPoint x: 187, endPoint y: 291, distance: 190.7
click at [187, 291] on div "Pregunta a Parrot AI Reportes Menú Configuración Personal Facturación Inventari…" at bounding box center [697, 301] width 1394 height 602
paste input "5.07"
type input "$75.07"
type input "$87.08"
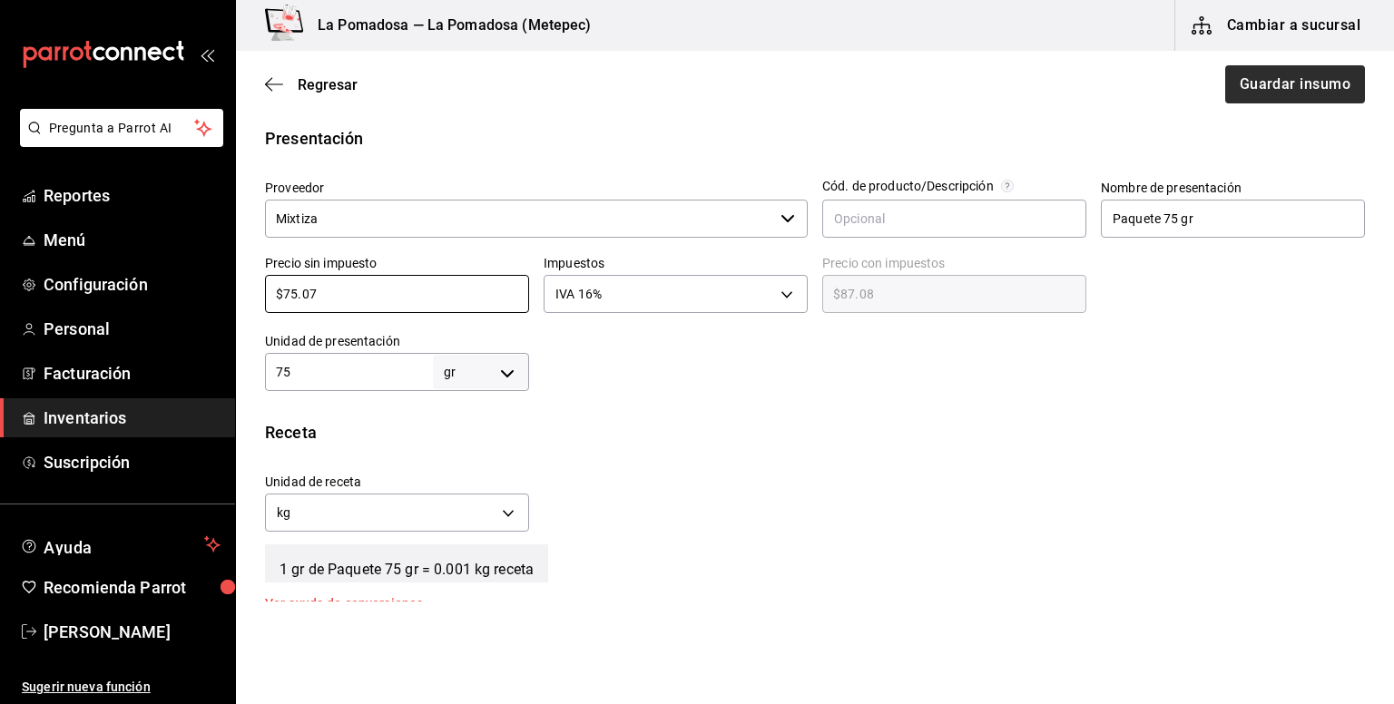
type input "$75.07"
click at [1265, 83] on button "Guardar insumo" at bounding box center [1294, 84] width 142 height 38
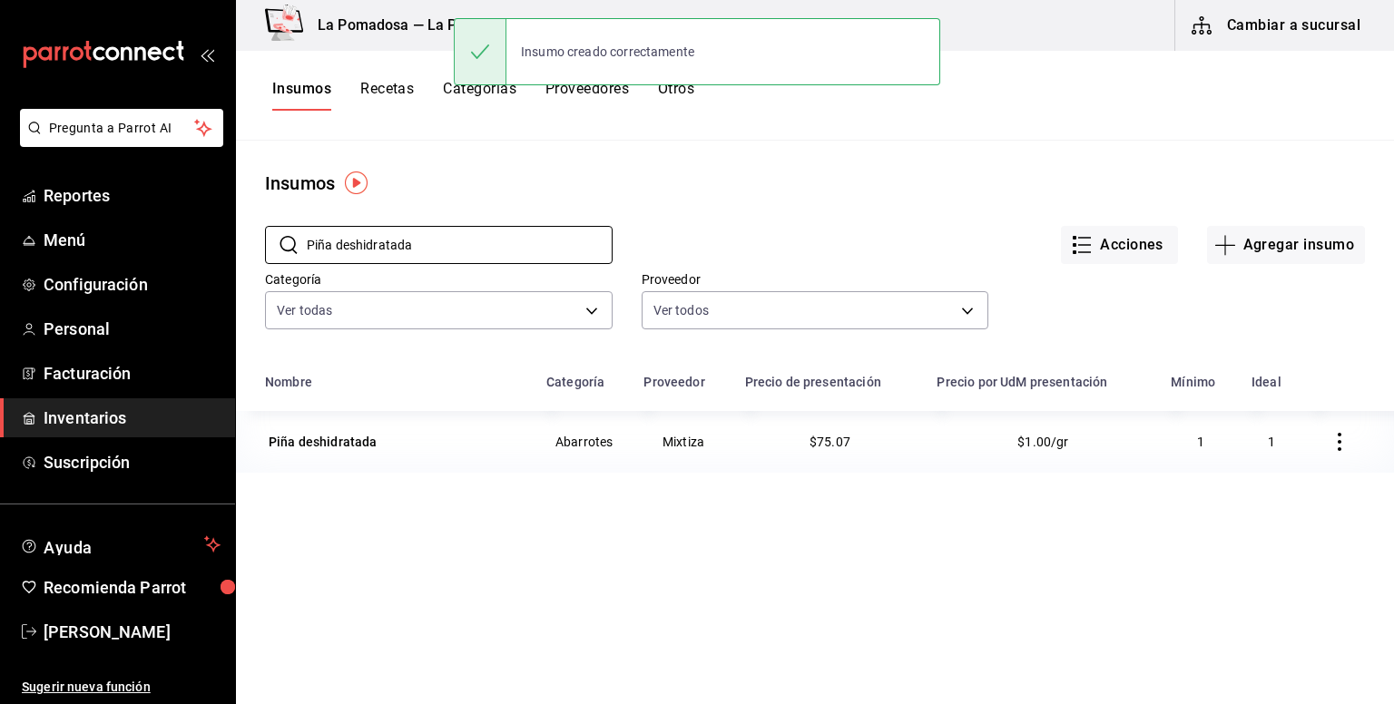
drag, startPoint x: 472, startPoint y: 250, endPoint x: 260, endPoint y: 236, distance: 212.8
click at [260, 236] on div "​ Piña deshidratada ​" at bounding box center [424, 230] width 377 height 67
paste input "miel"
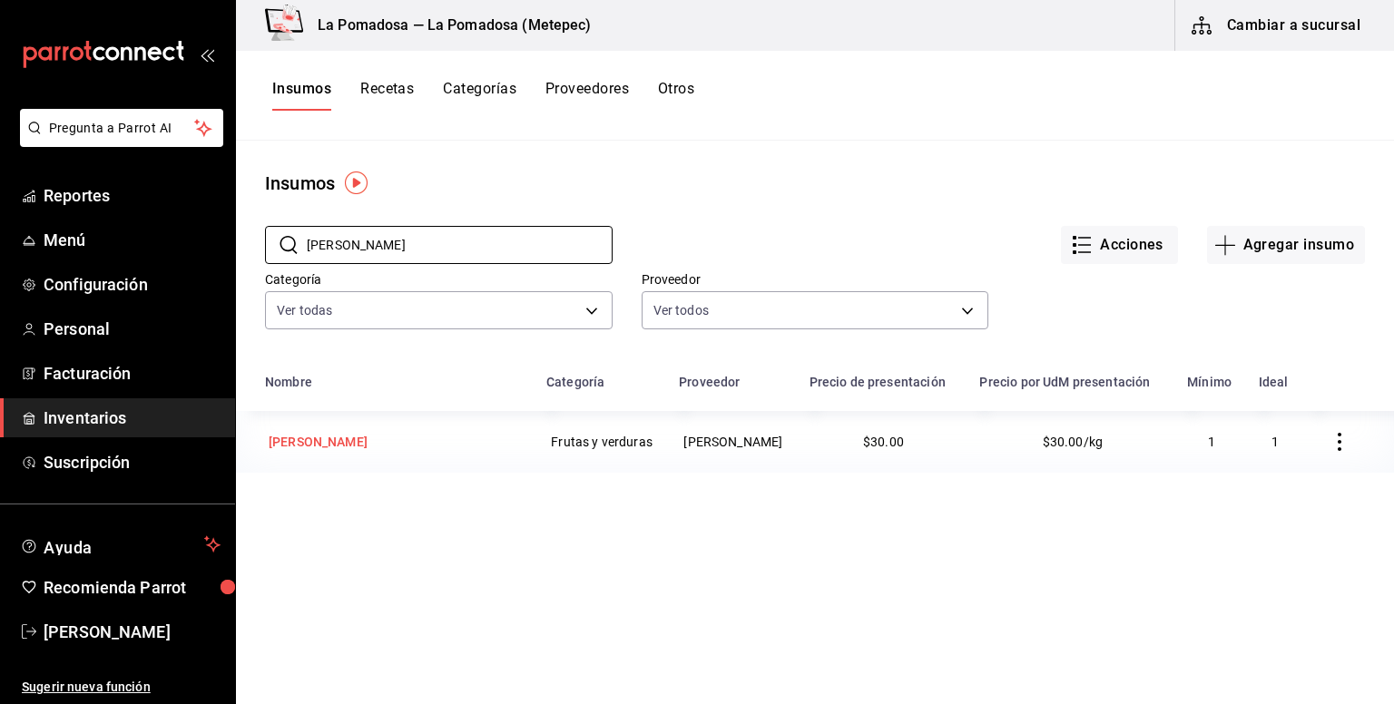
type input "[PERSON_NAME]"
click at [312, 451] on div "[PERSON_NAME]" at bounding box center [318, 442] width 99 height 18
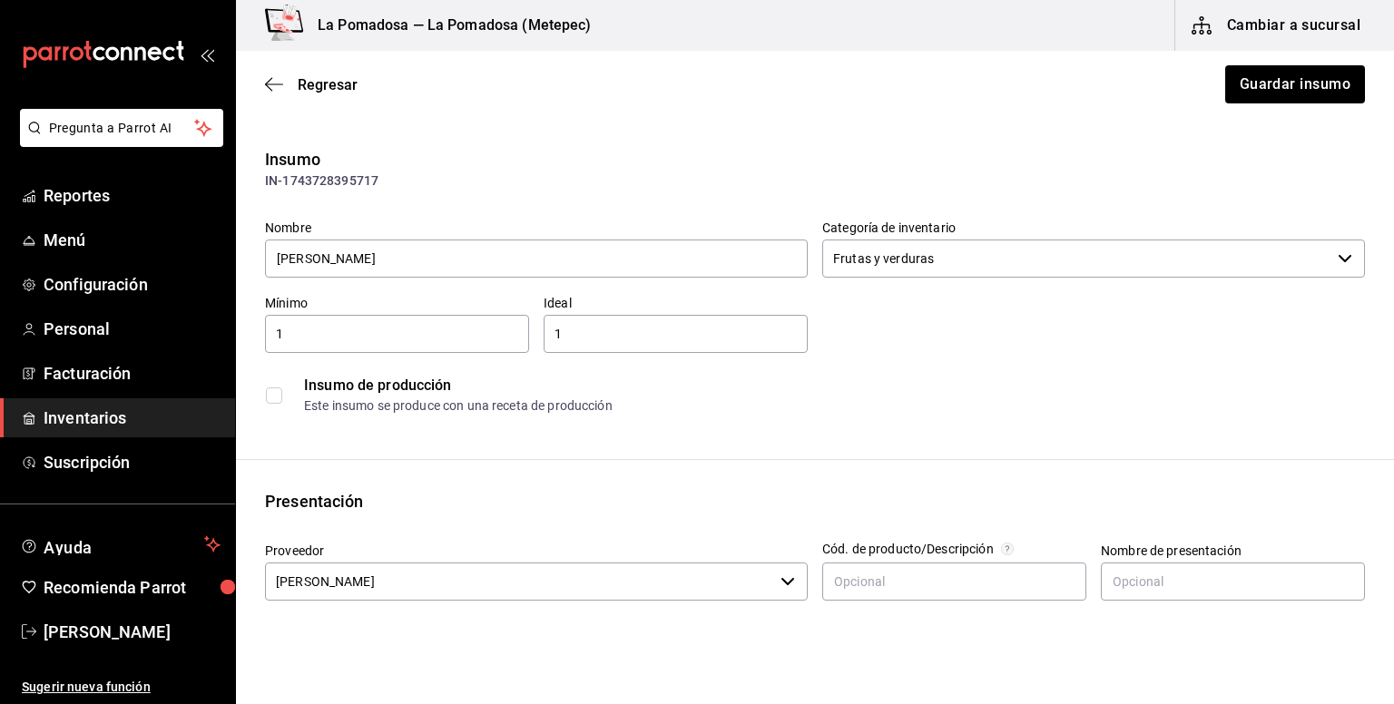
scroll to position [241, 0]
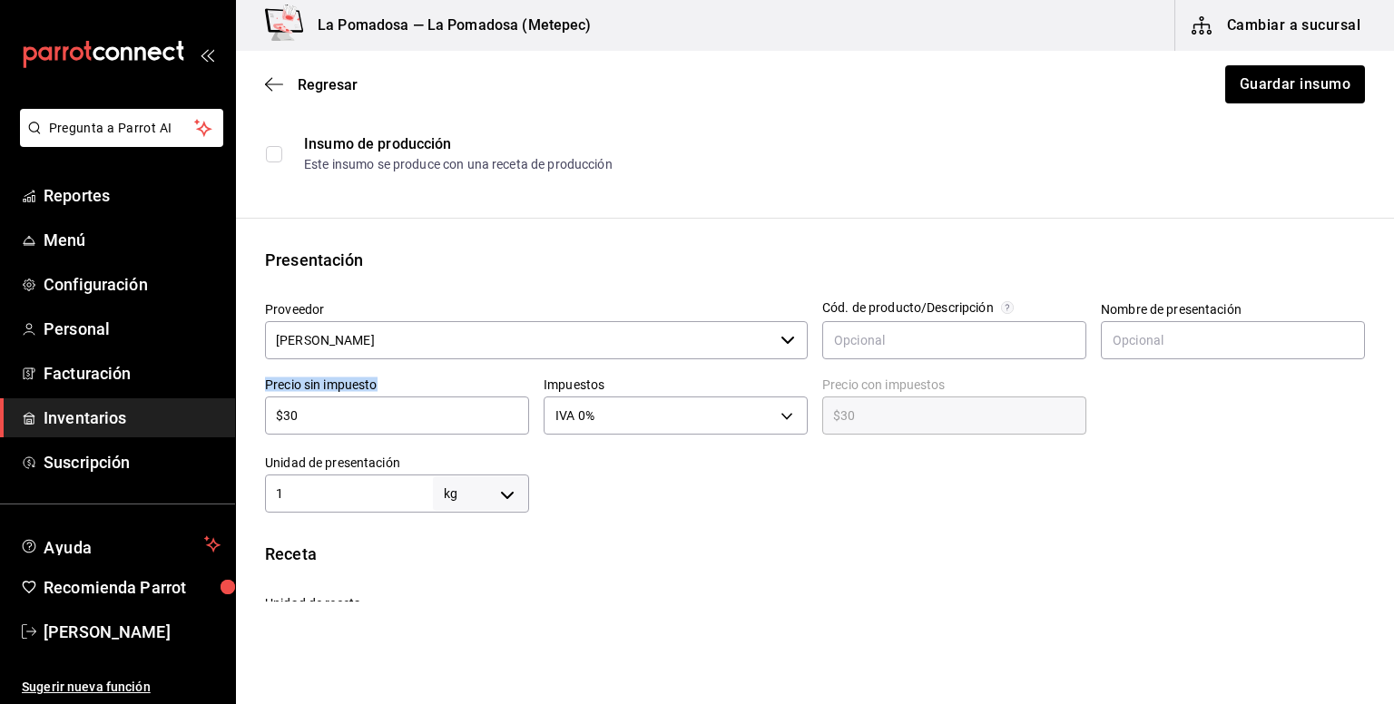
drag, startPoint x: 368, startPoint y: 426, endPoint x: 247, endPoint y: 428, distance: 121.6
click at [247, 428] on div "Presentación Proveedor [PERSON_NAME] ​ Cód. de producto/Descripción Nombre de p…" at bounding box center [815, 380] width 1158 height 265
drag, startPoint x: 298, startPoint y: 415, endPoint x: 252, endPoint y: 415, distance: 45.4
click at [252, 415] on div "Precio sin impuesto $30 ​" at bounding box center [389, 401] width 279 height 78
paste input "9.6"
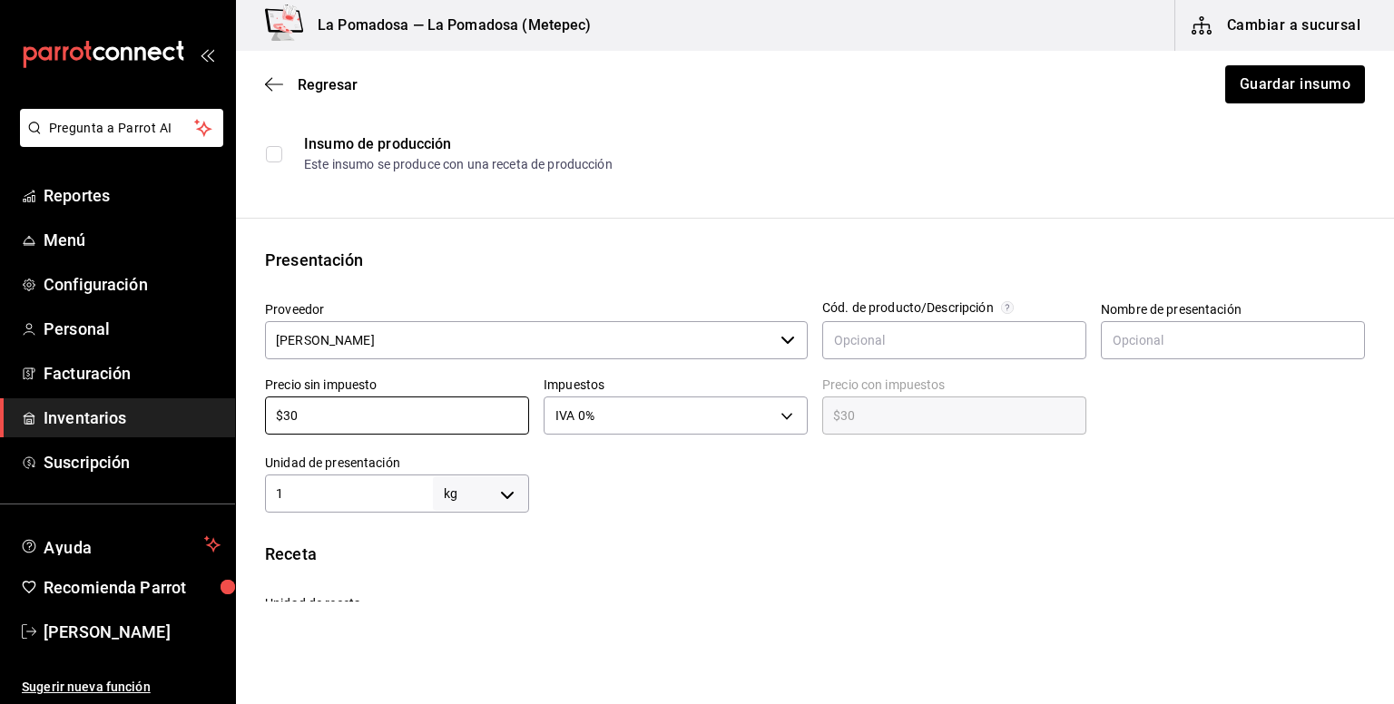
type input "$39.60"
click at [1289, 70] on button "Guardar insumo" at bounding box center [1294, 84] width 142 height 38
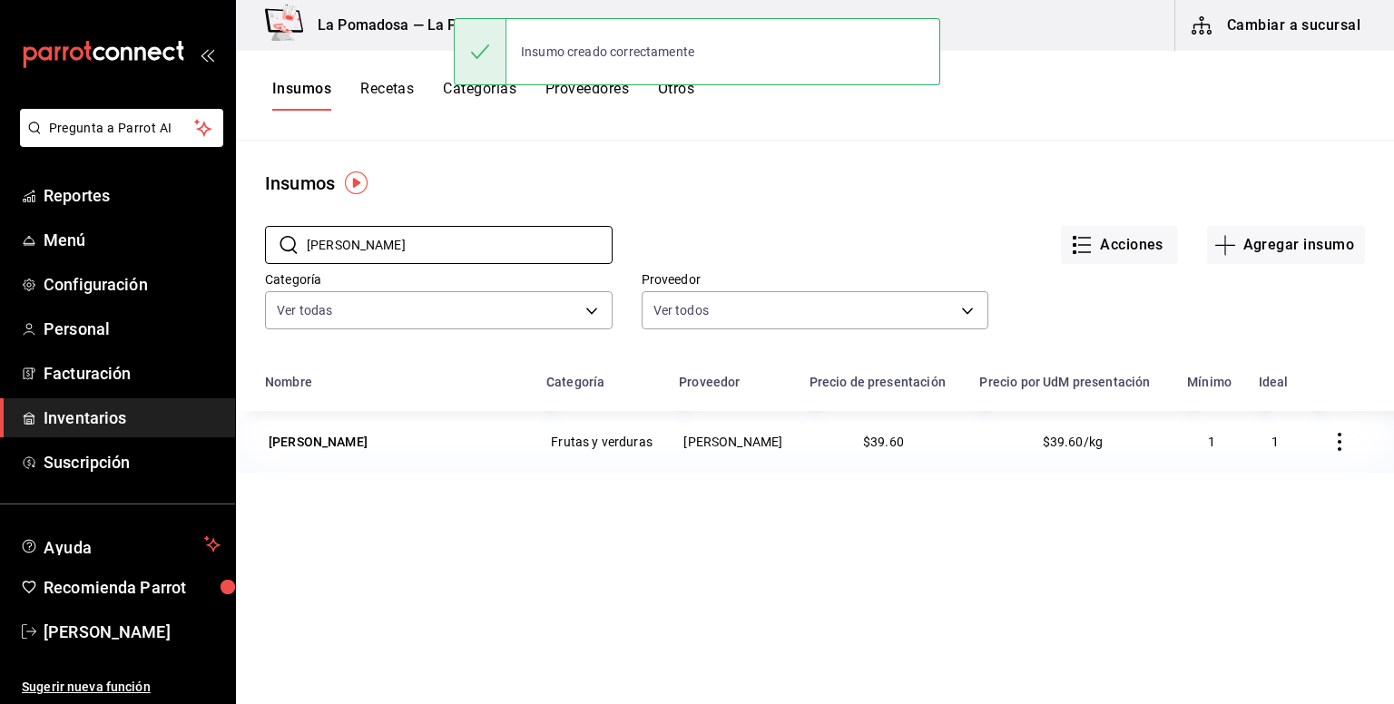
drag, startPoint x: 404, startPoint y: 244, endPoint x: 229, endPoint y: 216, distance: 177.4
click at [229, 216] on div "Pregunta a Parrot AI Reportes Menú Configuración Personal Facturación Inventari…" at bounding box center [697, 345] width 1394 height 691
paste input "Queso cheddar"
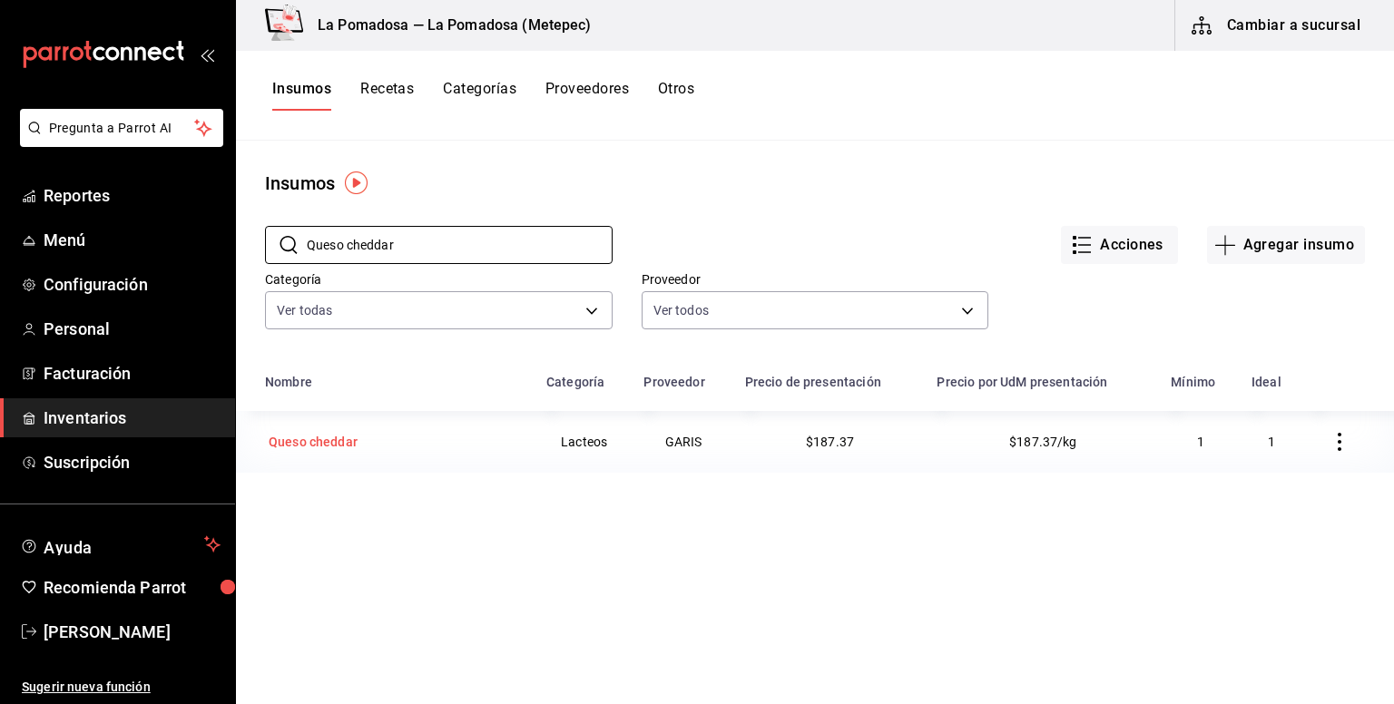
type input "Queso cheddar"
click at [346, 433] on div "Queso cheddar" at bounding box center [313, 442] width 89 height 18
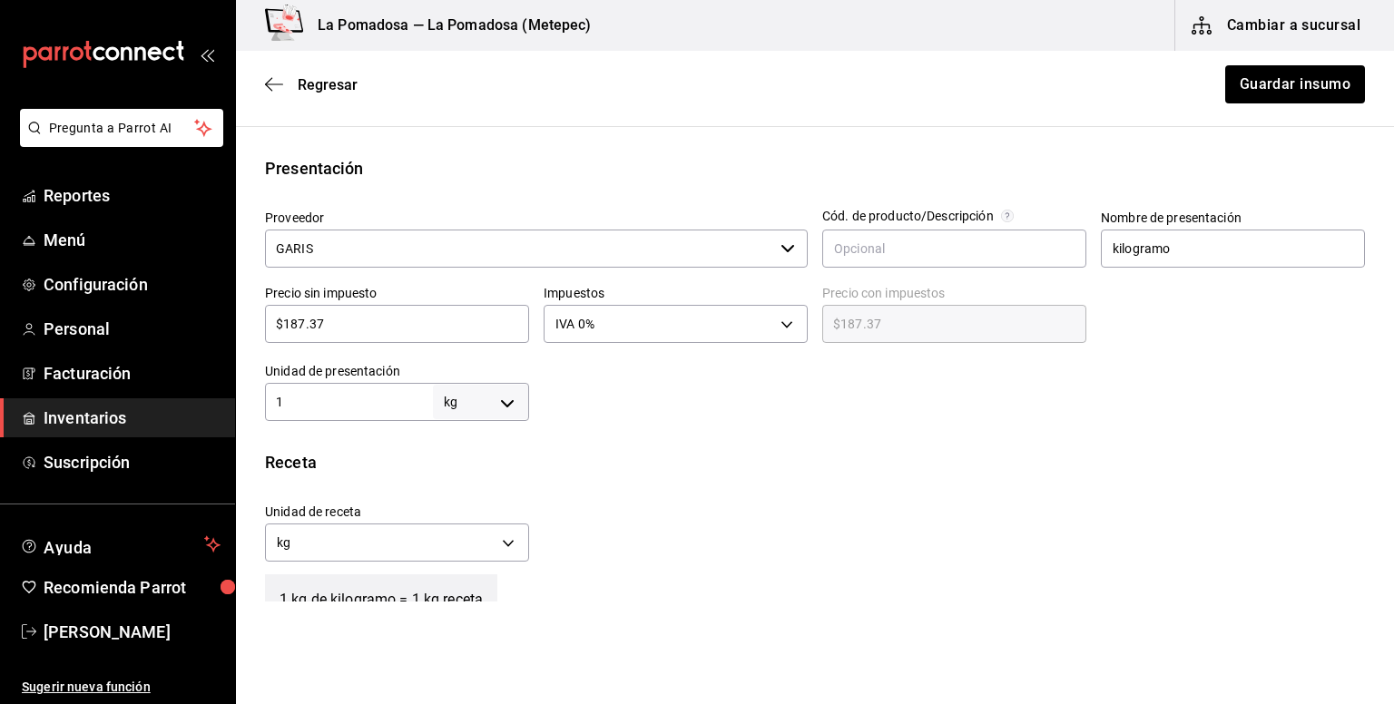
scroll to position [363, 0]
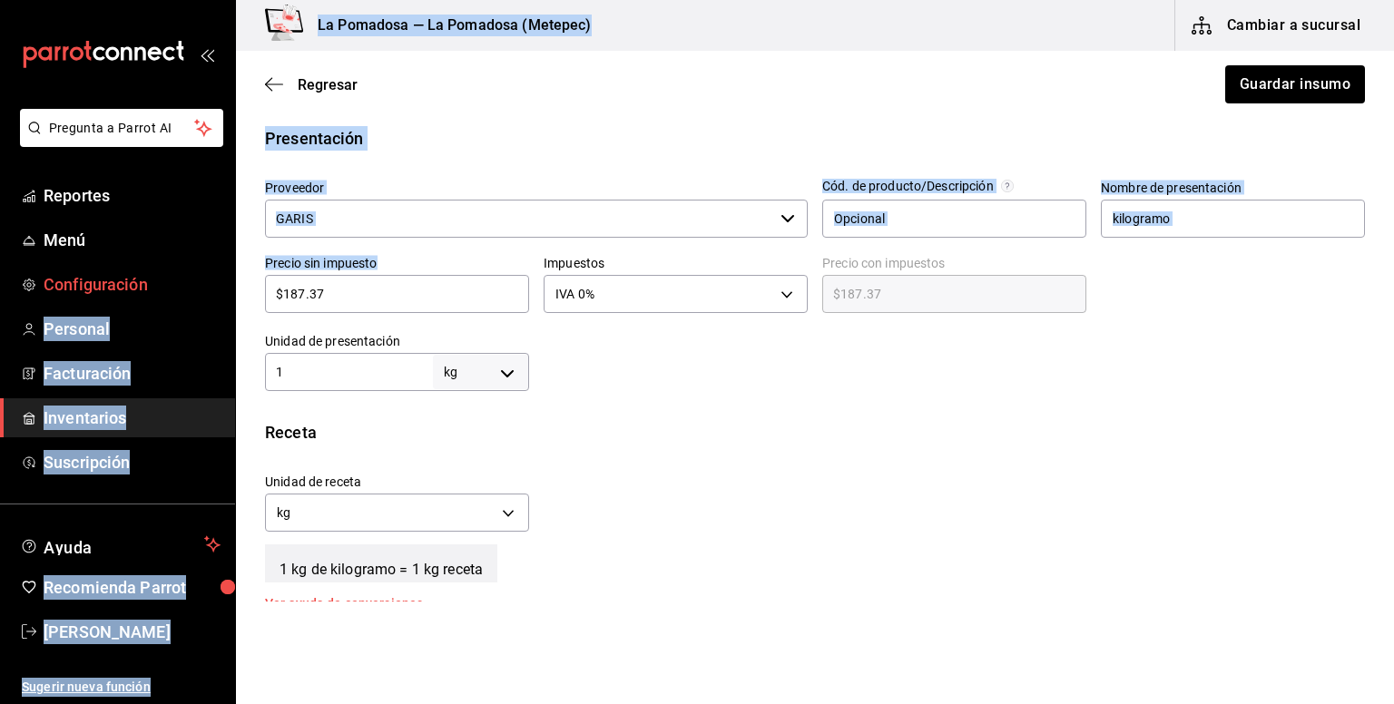
drag, startPoint x: 365, startPoint y: 300, endPoint x: 230, endPoint y: 293, distance: 134.5
click at [230, 293] on div "Pregunta a Parrot AI Reportes Menú Configuración Personal Facturación Inventari…" at bounding box center [697, 301] width 1394 height 602
click at [352, 302] on input "$187.37" at bounding box center [397, 294] width 264 height 22
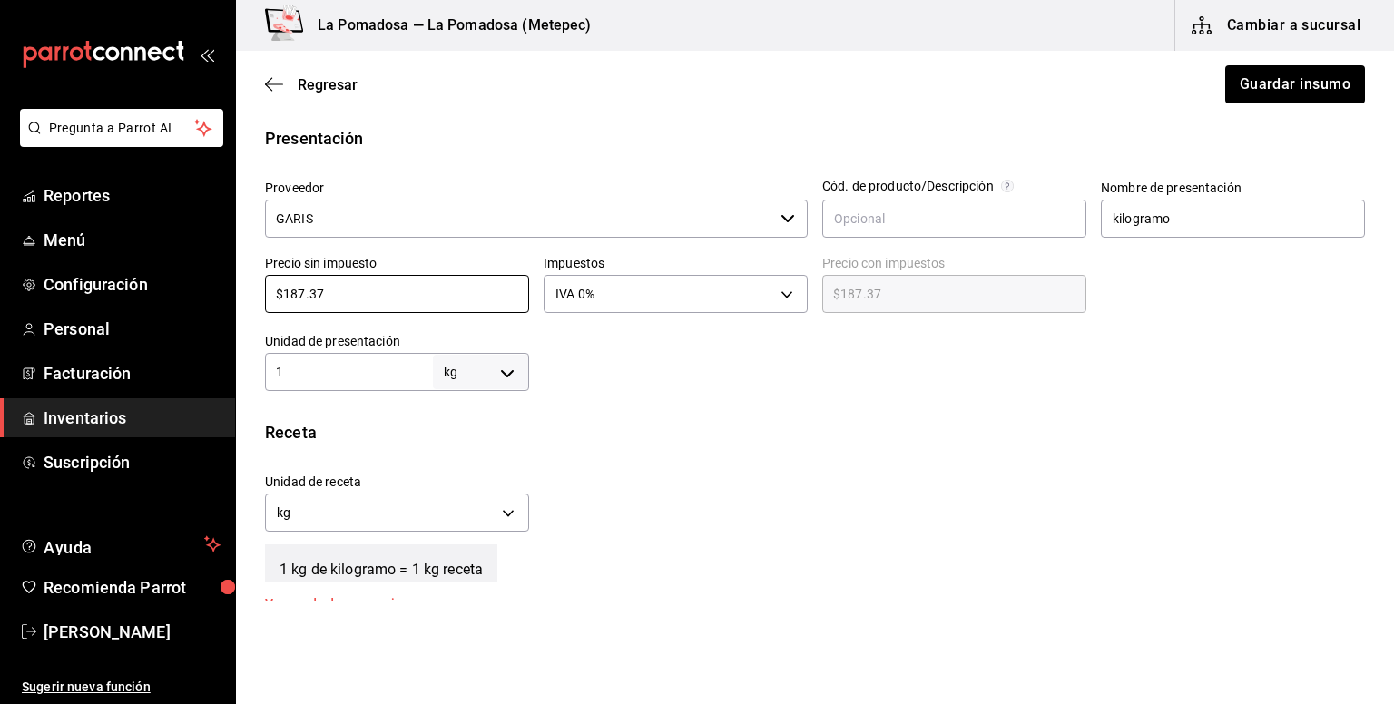
drag, startPoint x: 311, startPoint y: 291, endPoint x: 261, endPoint y: 288, distance: 50.0
click at [261, 288] on div "Precio sin impuesto $187.37 ​" at bounding box center [389, 279] width 279 height 78
paste input "205.04"
type input "$205.04"
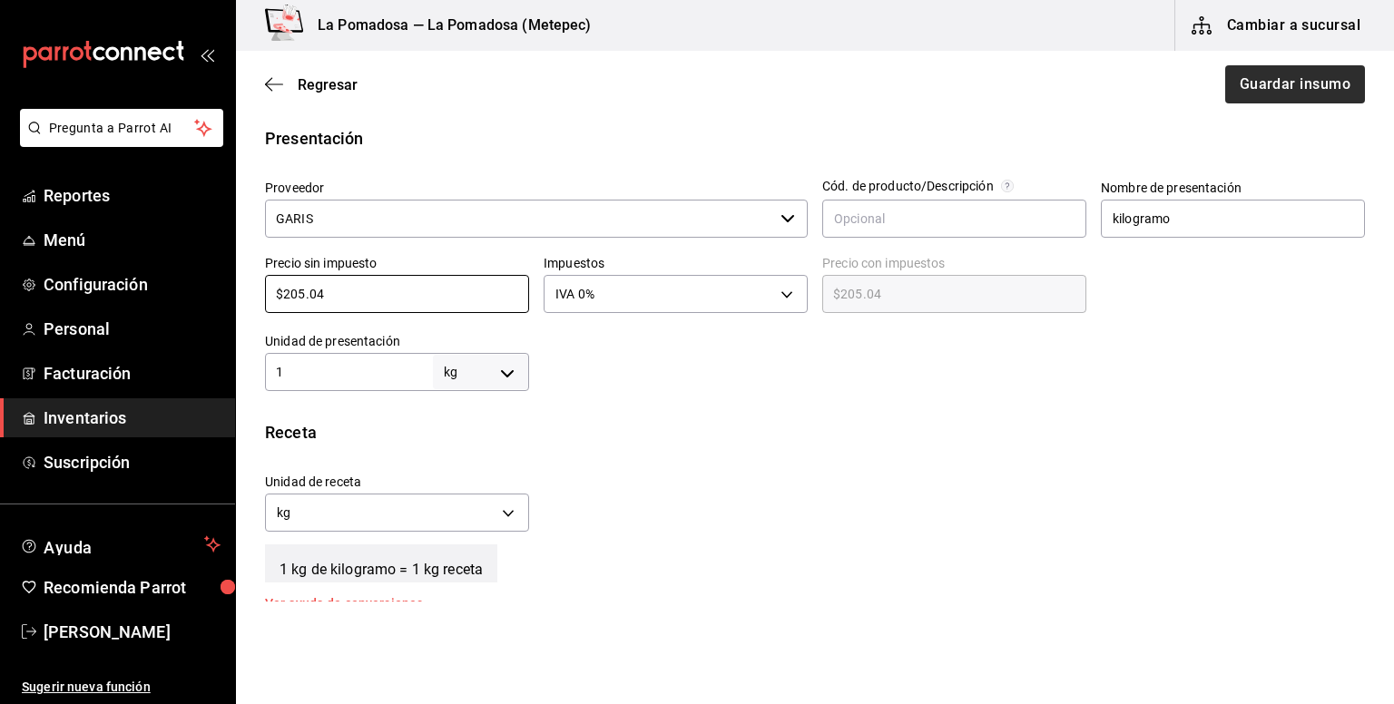
type input "$205.04"
click at [1244, 99] on button "Guardar insumo" at bounding box center [1294, 84] width 142 height 38
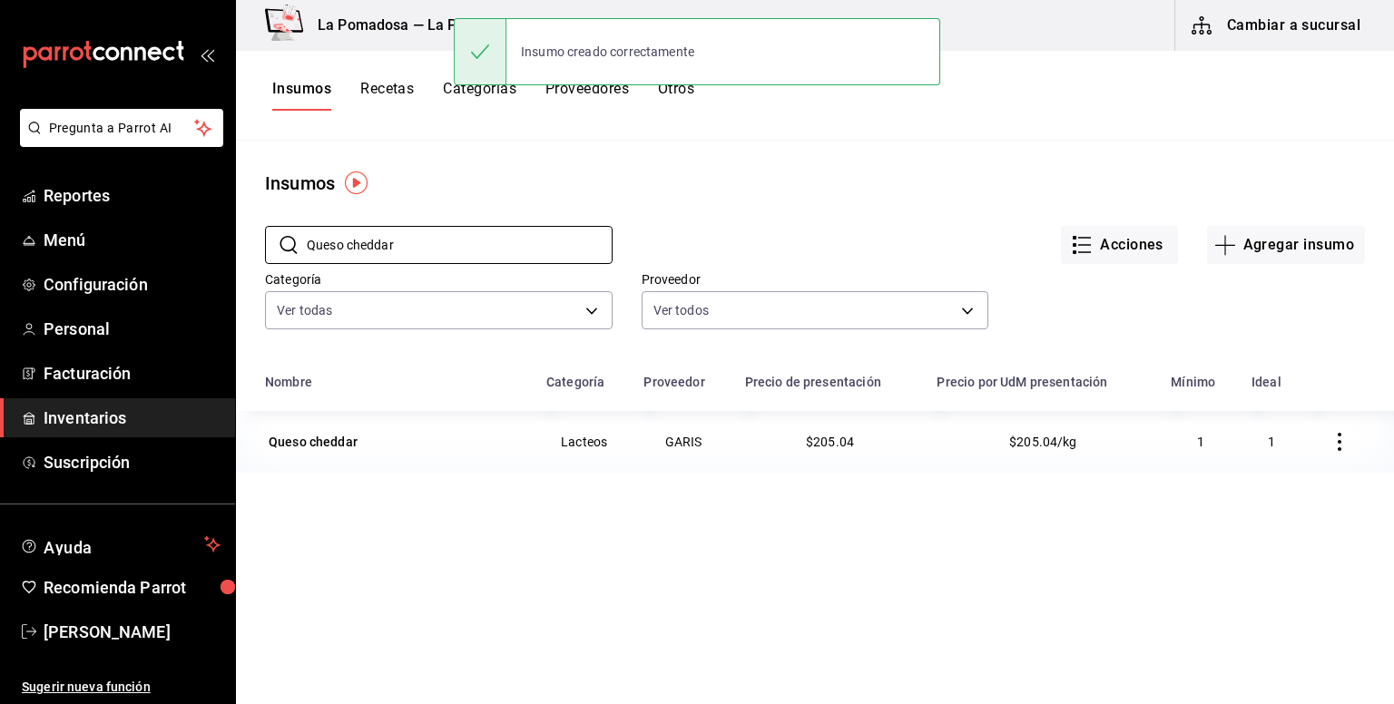
drag, startPoint x: 439, startPoint y: 244, endPoint x: 229, endPoint y: 219, distance: 212.1
click at [229, 219] on div "Pregunta a Parrot AI Reportes Menú Configuración Personal Facturación Inventari…" at bounding box center [697, 345] width 1394 height 691
paste input "[PERSON_NAME]"
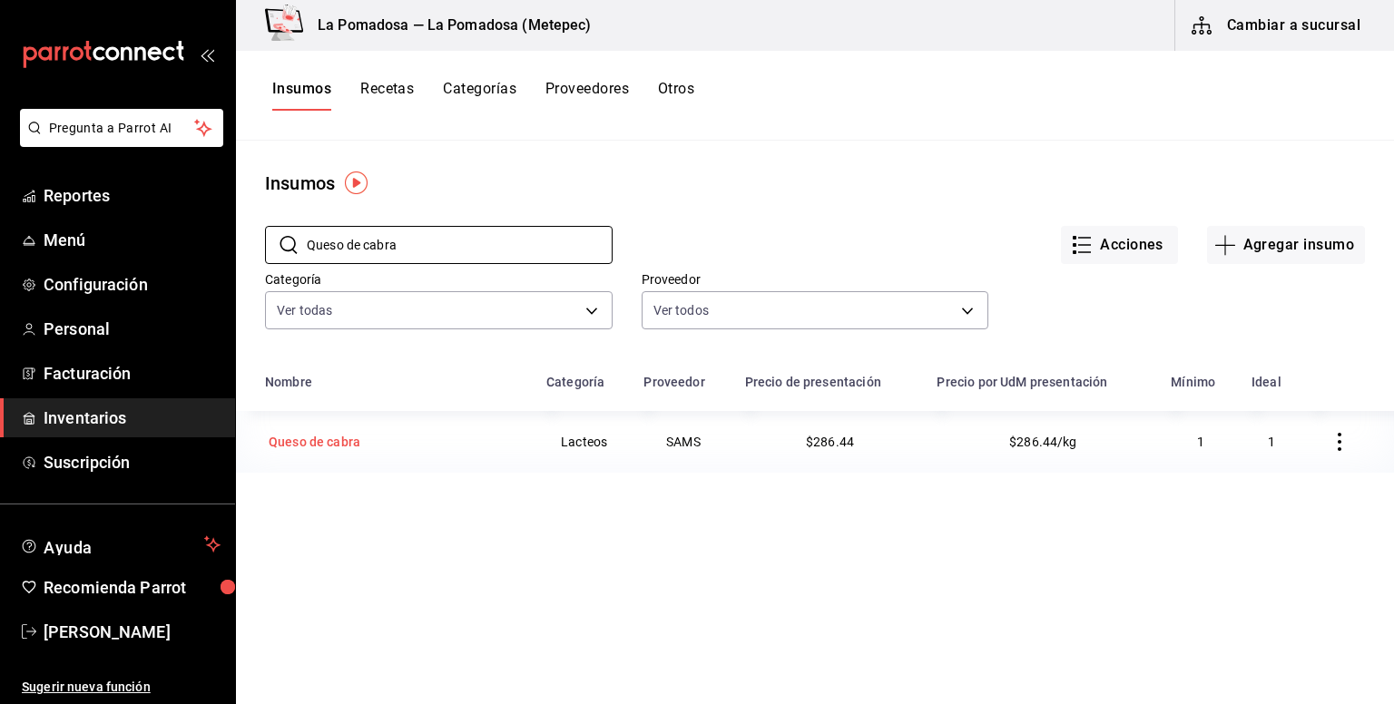
type input "Queso de cabra"
click at [338, 457] on td "Queso de cabra" at bounding box center [385, 442] width 299 height 62
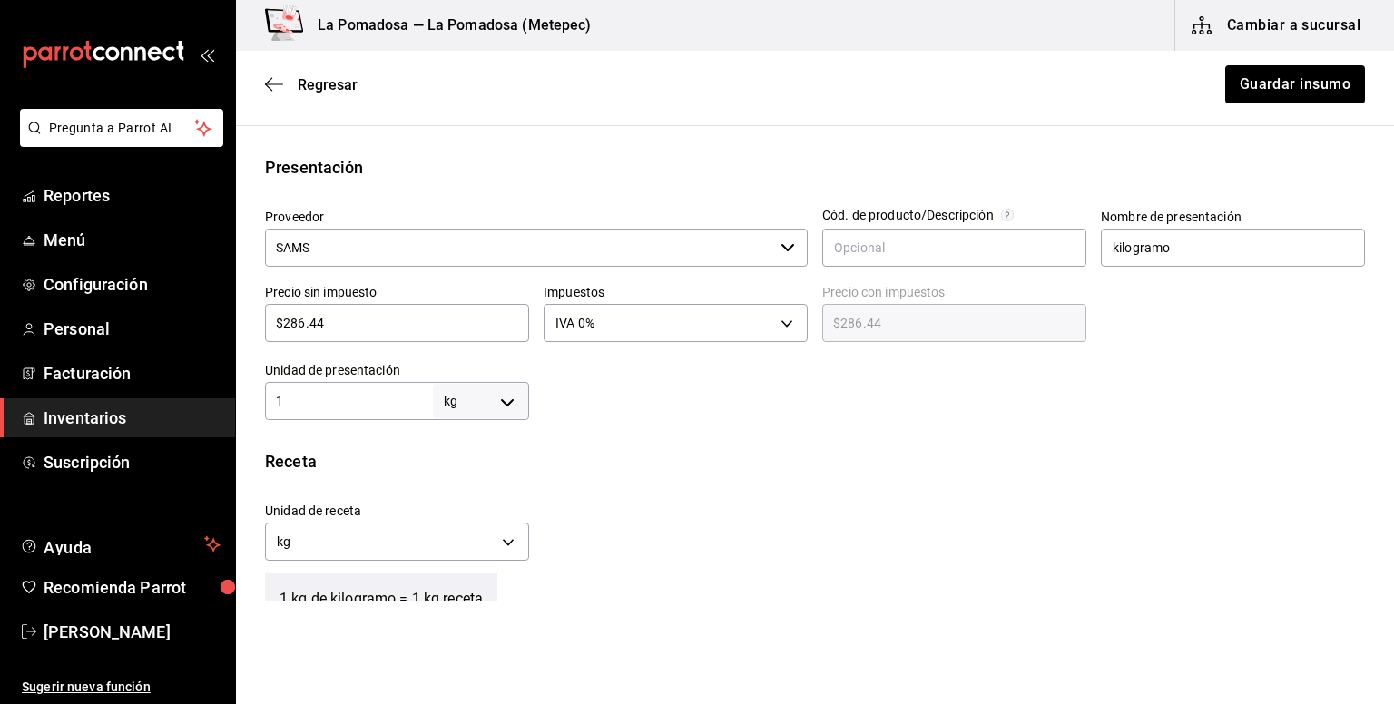
scroll to position [363, 0]
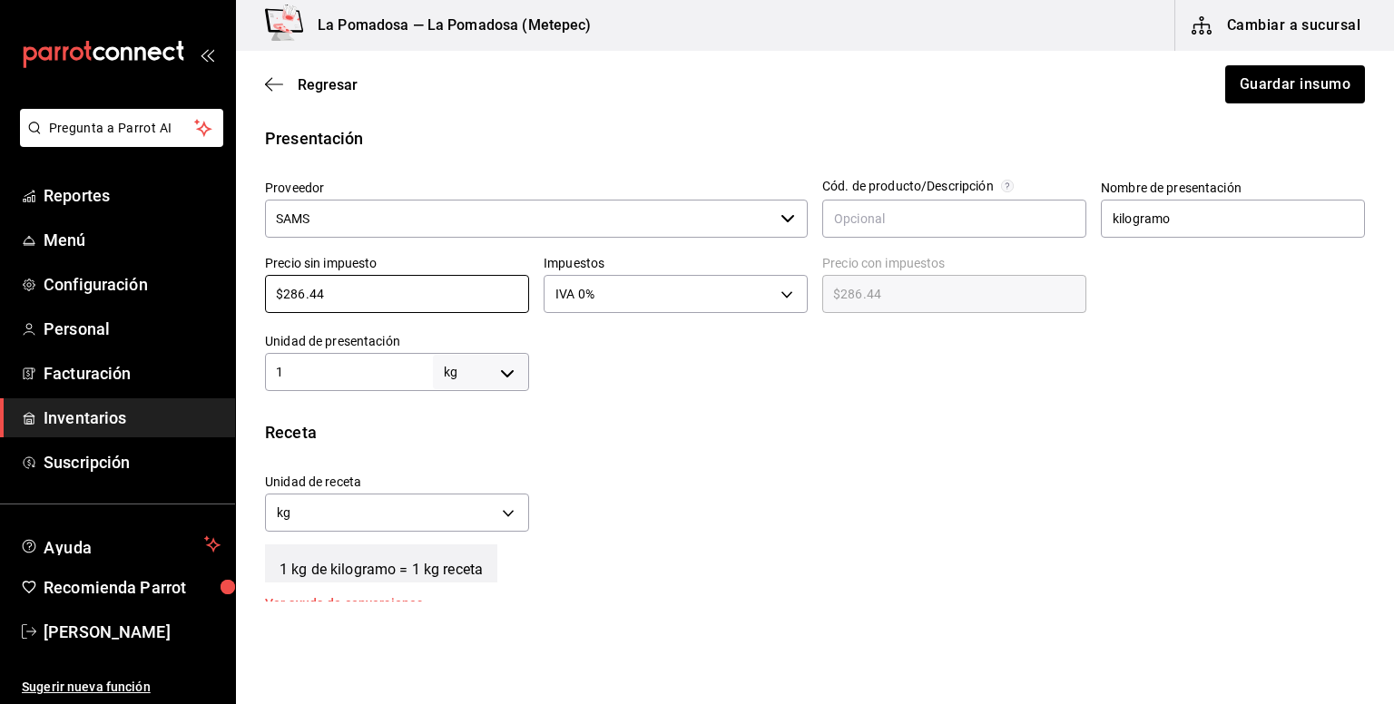
drag, startPoint x: 358, startPoint y: 298, endPoint x: 240, endPoint y: 279, distance: 120.4
click at [240, 279] on div "Presentación Proveedor SAMS ​ Cód. de producto/Descripción Nombre de presentaci…" at bounding box center [815, 258] width 1158 height 265
paste input "317.1"
type input "$317.14"
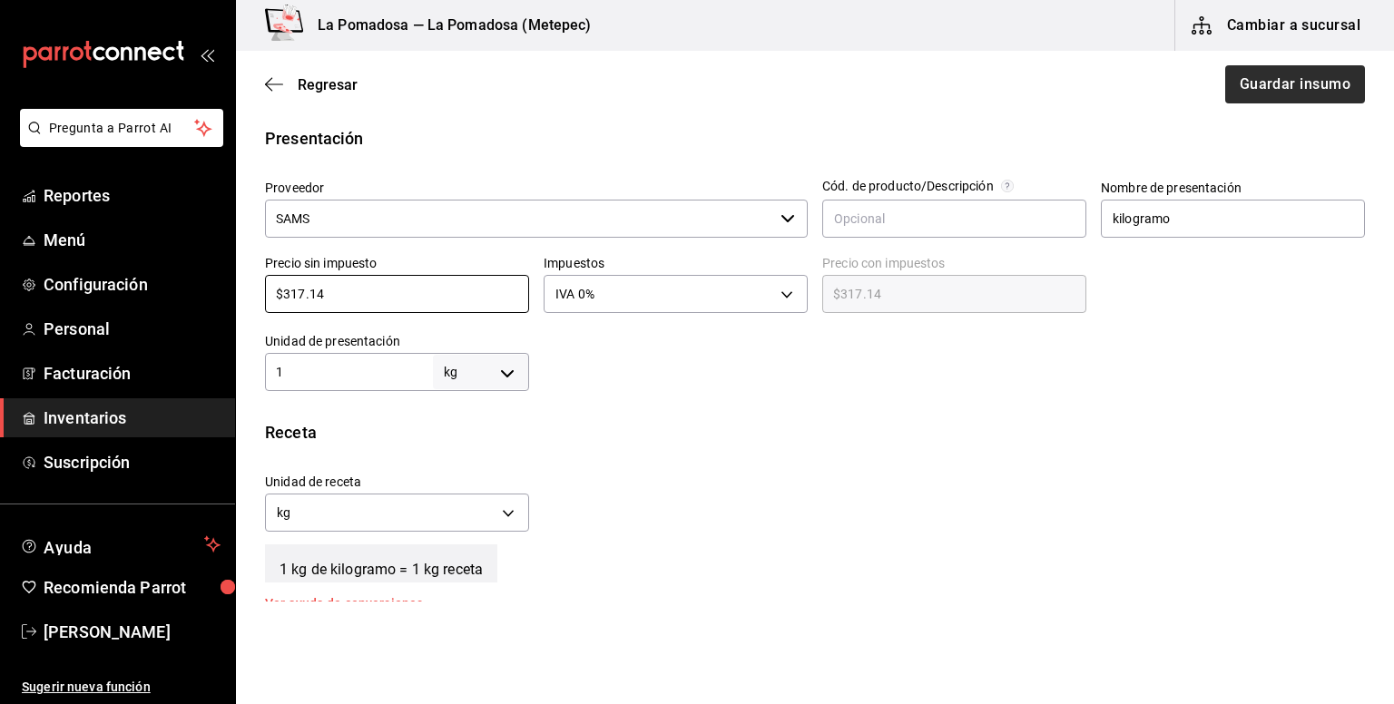
type input "$317.14"
click at [1279, 85] on button "Guardar insumo" at bounding box center [1294, 84] width 142 height 38
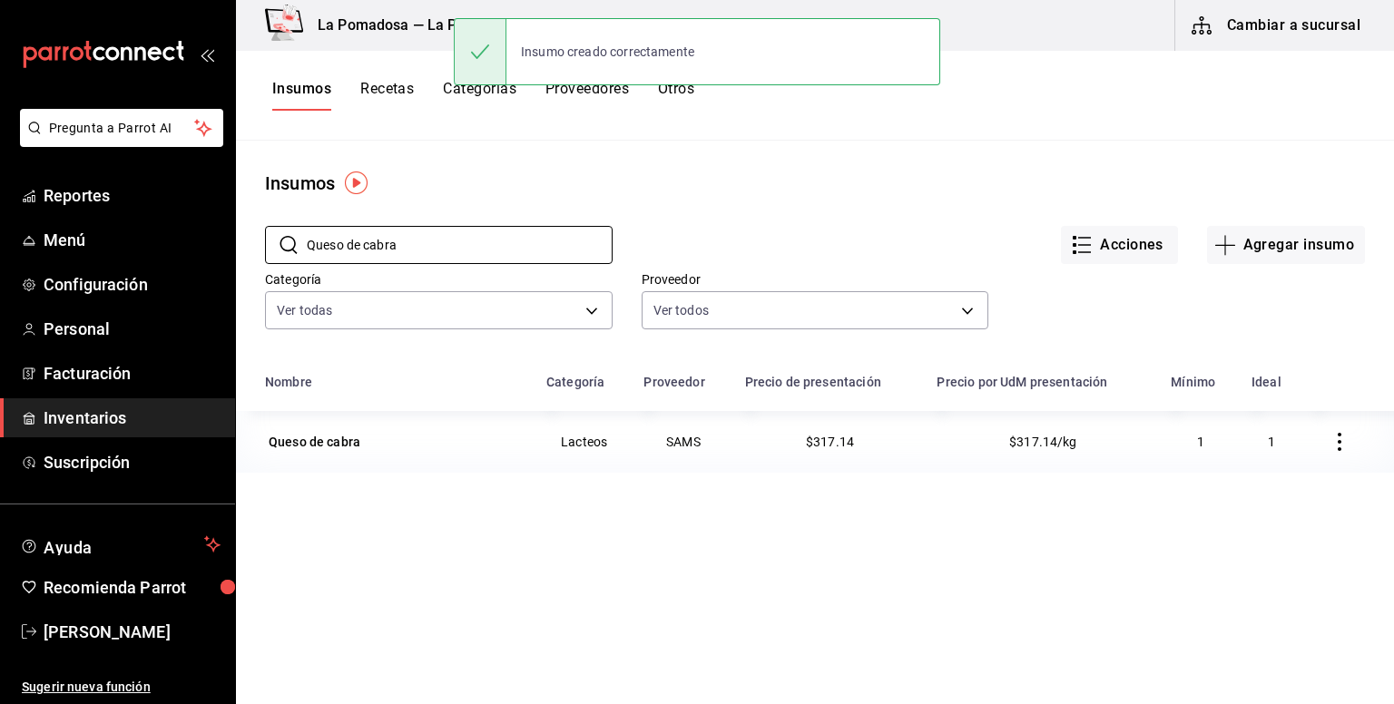
drag, startPoint x: 425, startPoint y: 244, endPoint x: 272, endPoint y: 222, distance: 154.0
click at [272, 222] on div "​ Queso [PERSON_NAME] ​" at bounding box center [424, 230] width 377 height 67
paste input "goud"
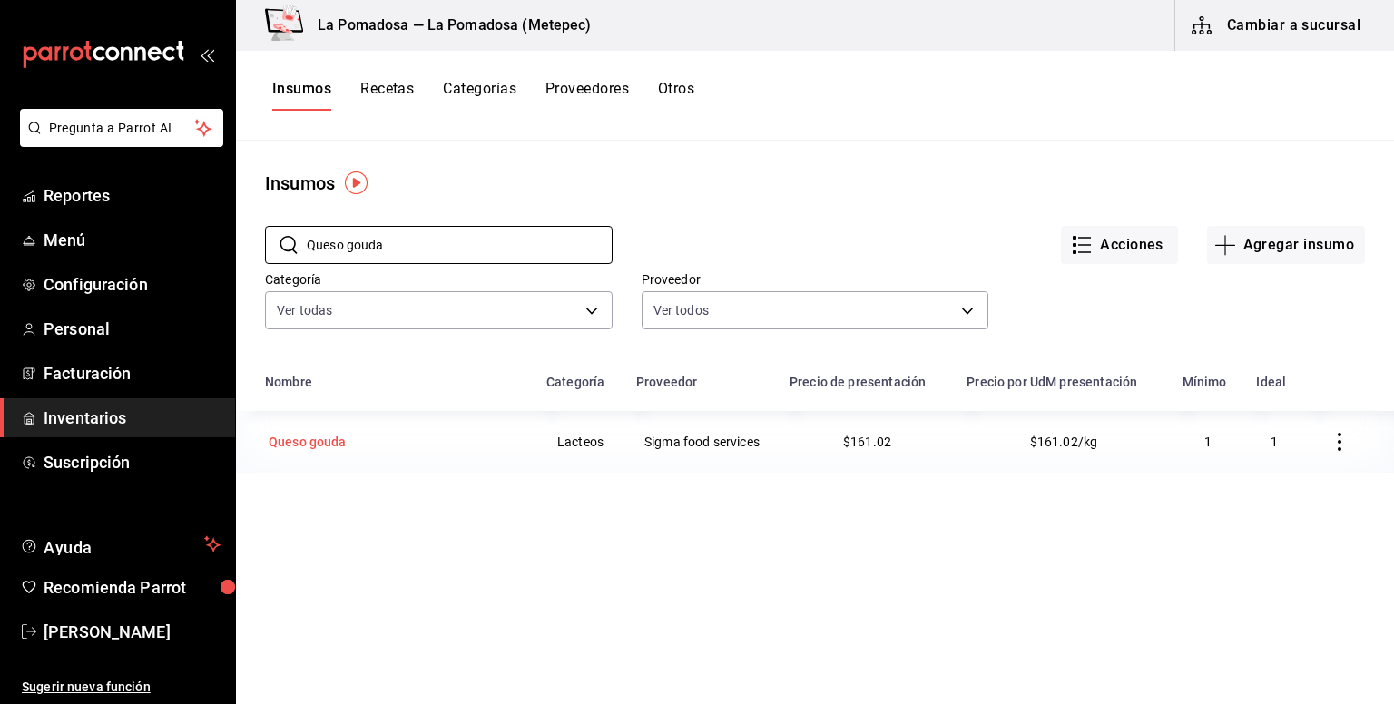
type input "Queso gouda"
click at [328, 446] on div "Queso gouda" at bounding box center [308, 442] width 78 height 18
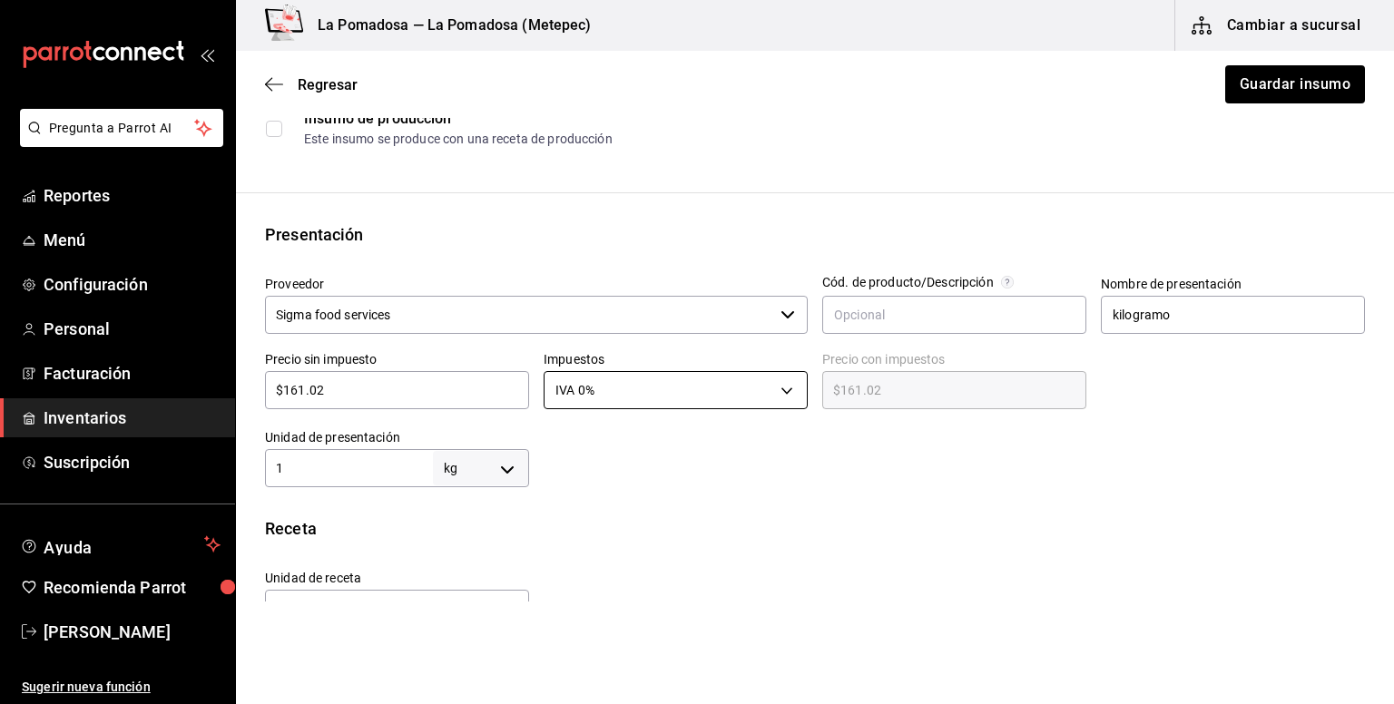
scroll to position [363, 0]
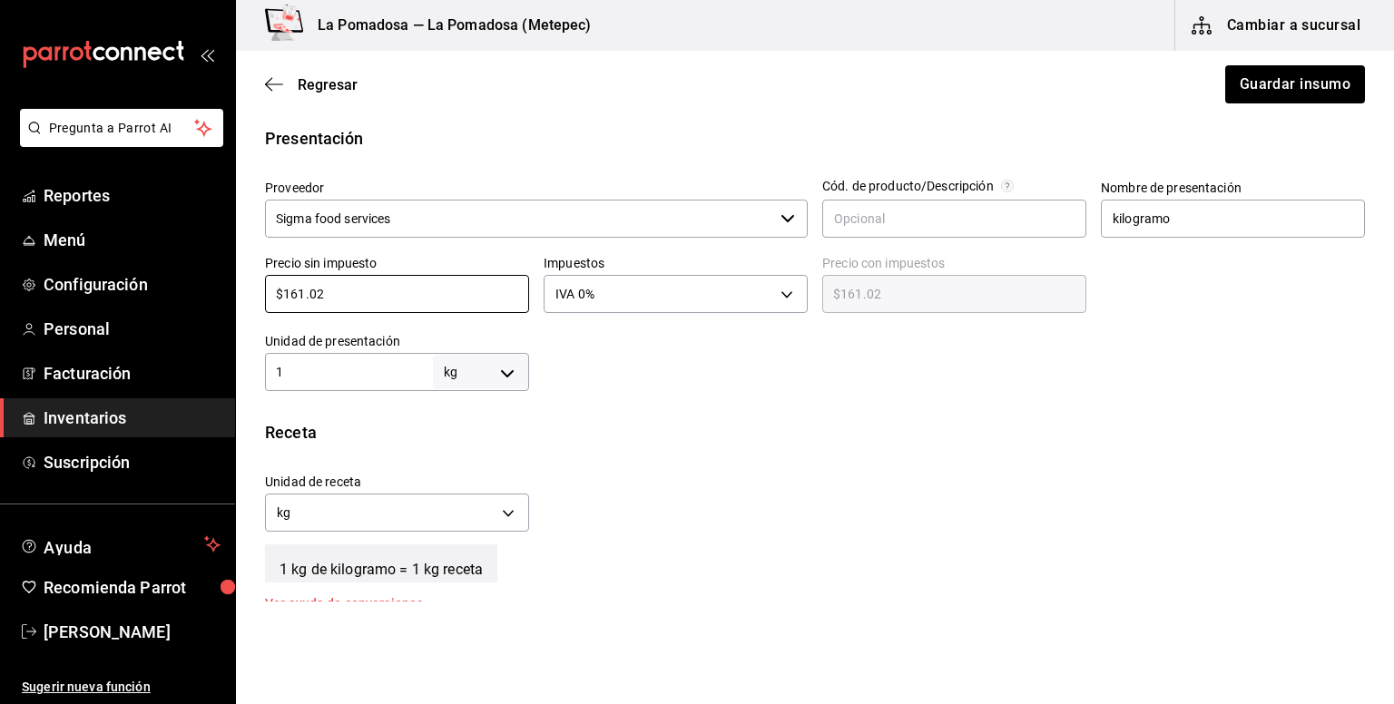
drag, startPoint x: 262, startPoint y: 299, endPoint x: 249, endPoint y: 299, distance: 13.6
click at [249, 299] on div "Presentación Proveedor Sigma food services ​ Cód. de producto/Descripción Nombr…" at bounding box center [815, 258] width 1158 height 265
paste input "6.00"
type input "$166.00"
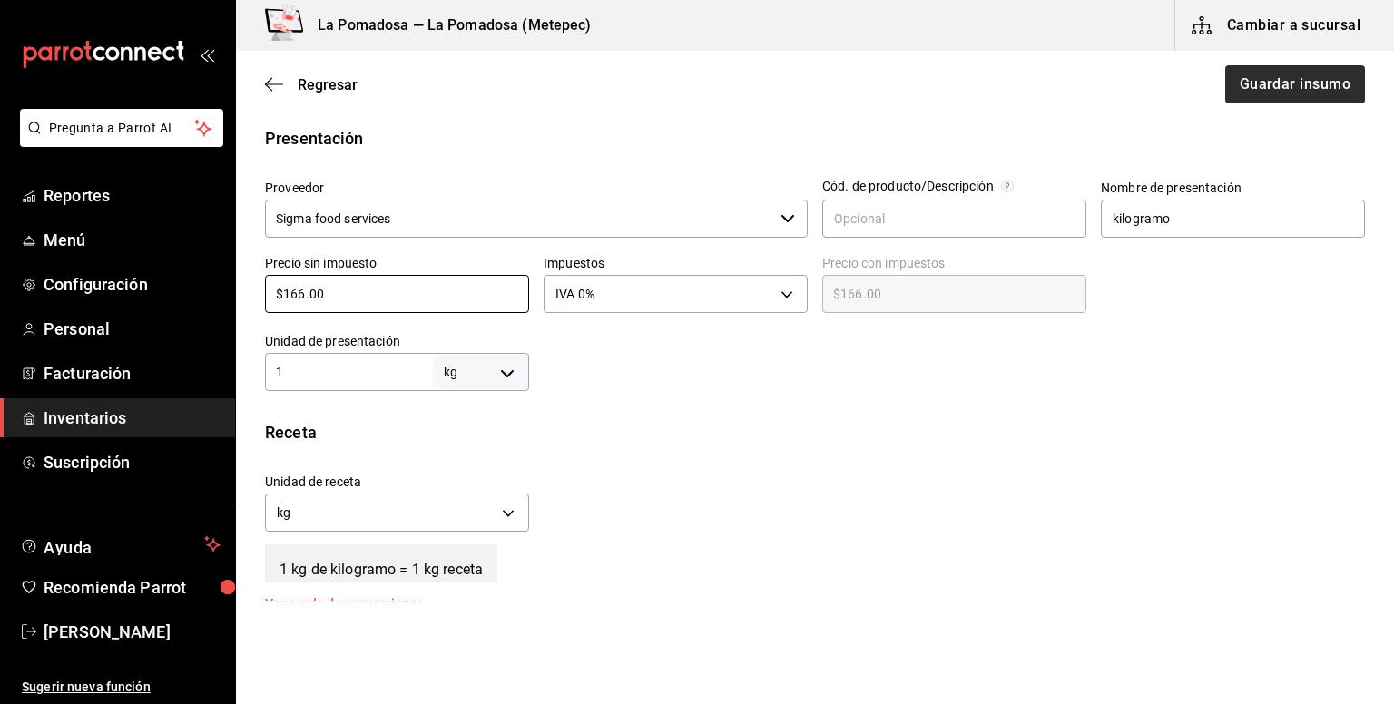
type input "$166.00"
click at [1295, 82] on button "Guardar insumo" at bounding box center [1294, 84] width 142 height 38
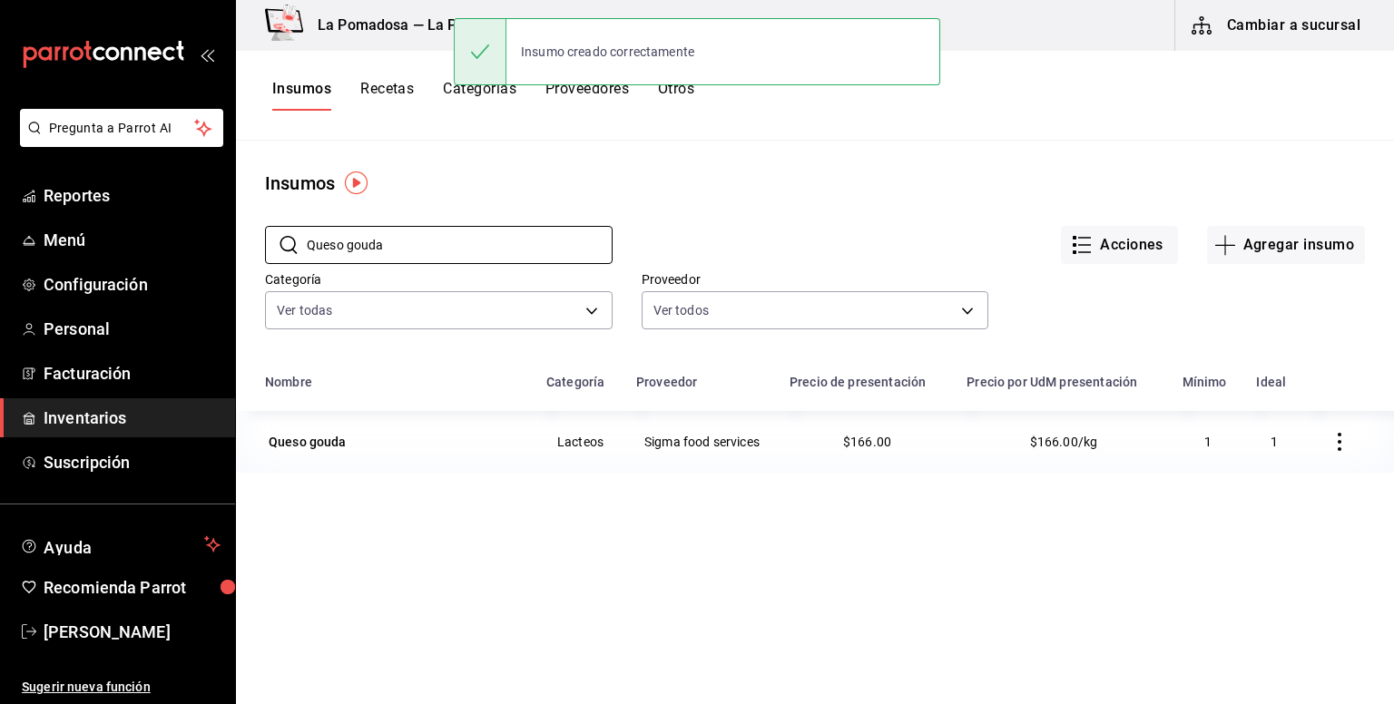
drag, startPoint x: 413, startPoint y: 244, endPoint x: 253, endPoint y: 250, distance: 159.8
click at [253, 250] on div "​ Queso gouda ​ Acciones Agregar insumo Categoría Ver todas da665286-eb96-4e6f-…" at bounding box center [815, 280] width 1158 height 167
paste input "philadelphi"
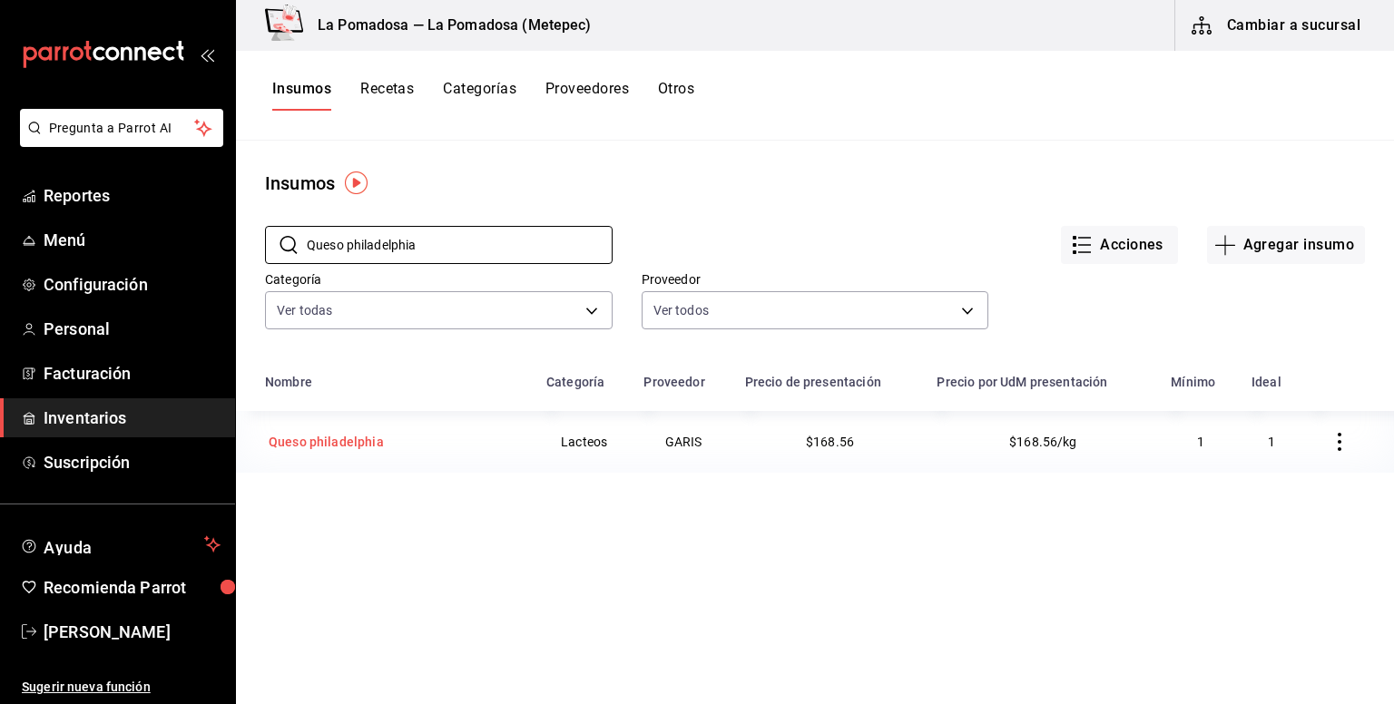
type input "Queso philadelphia"
click at [358, 450] on div "Queso philadelphia" at bounding box center [326, 442] width 115 height 18
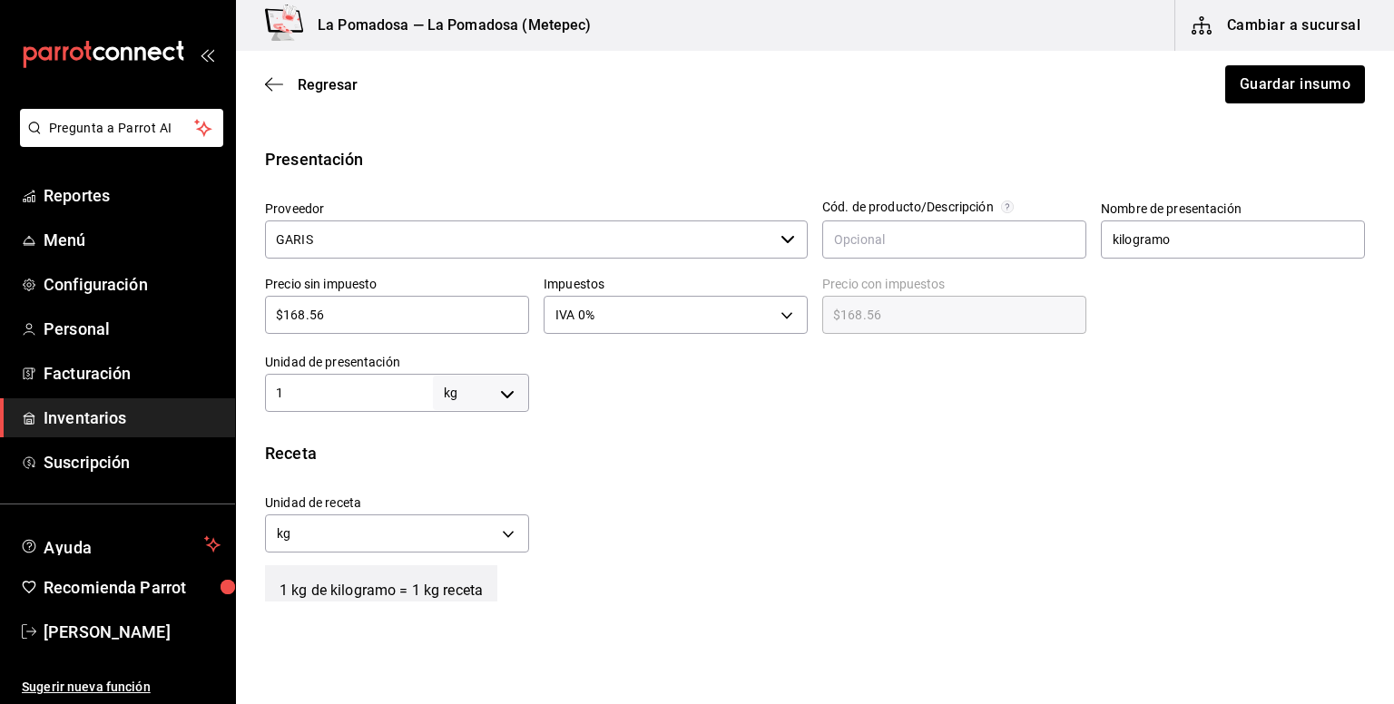
scroll to position [363, 0]
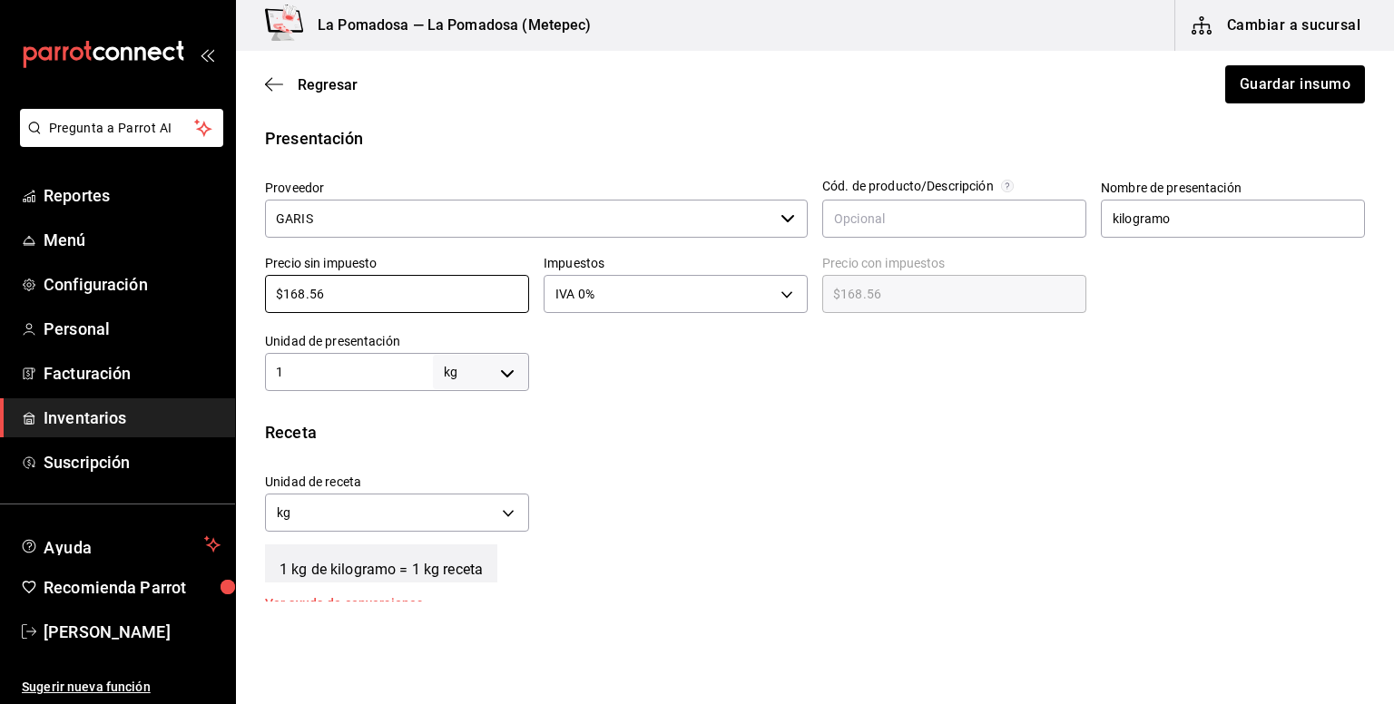
drag, startPoint x: 319, startPoint y: 286, endPoint x: 236, endPoint y: 295, distance: 84.0
click at [236, 295] on div "Presentación Proveedor GARIS ​ Cód. de producto/Descripción Nombre de presentac…" at bounding box center [815, 258] width 1158 height 265
paste input "87.78"
type input "$187.78"
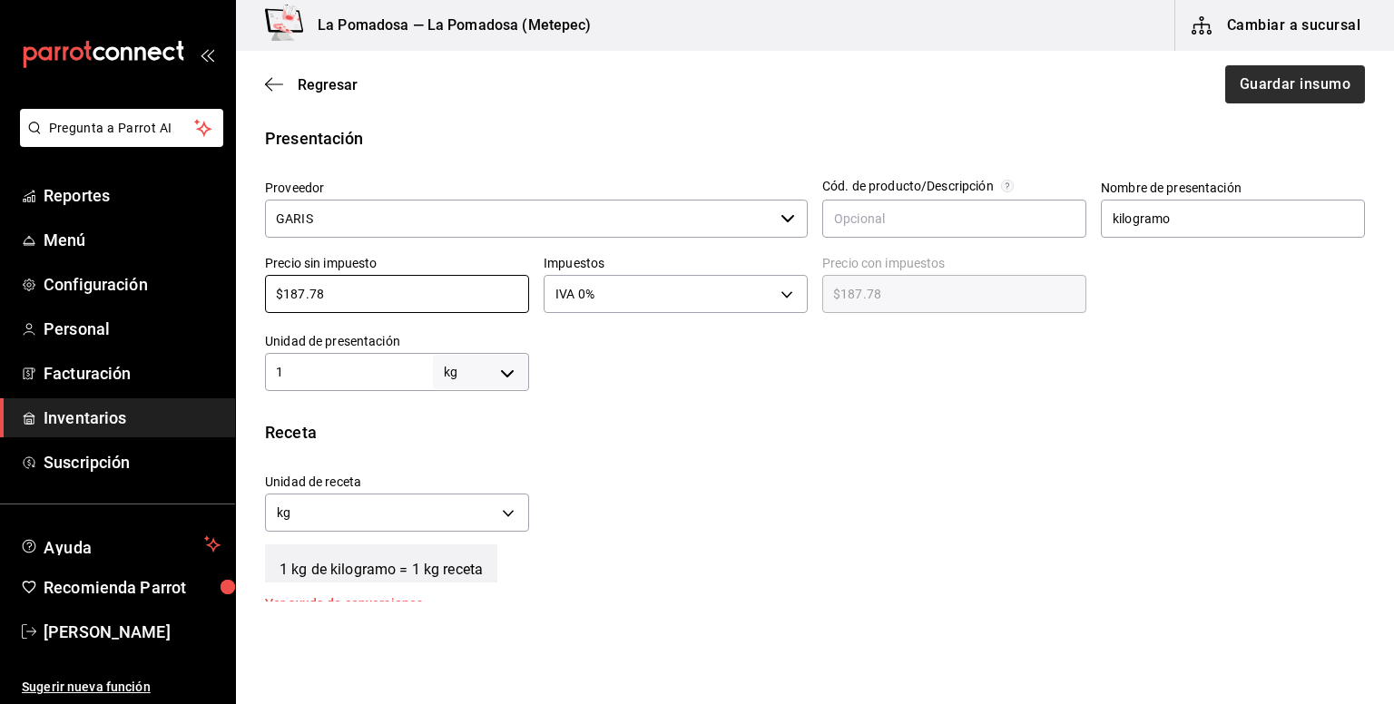
type input "$187.78"
click at [1291, 92] on button "Guardar insumo" at bounding box center [1294, 84] width 142 height 38
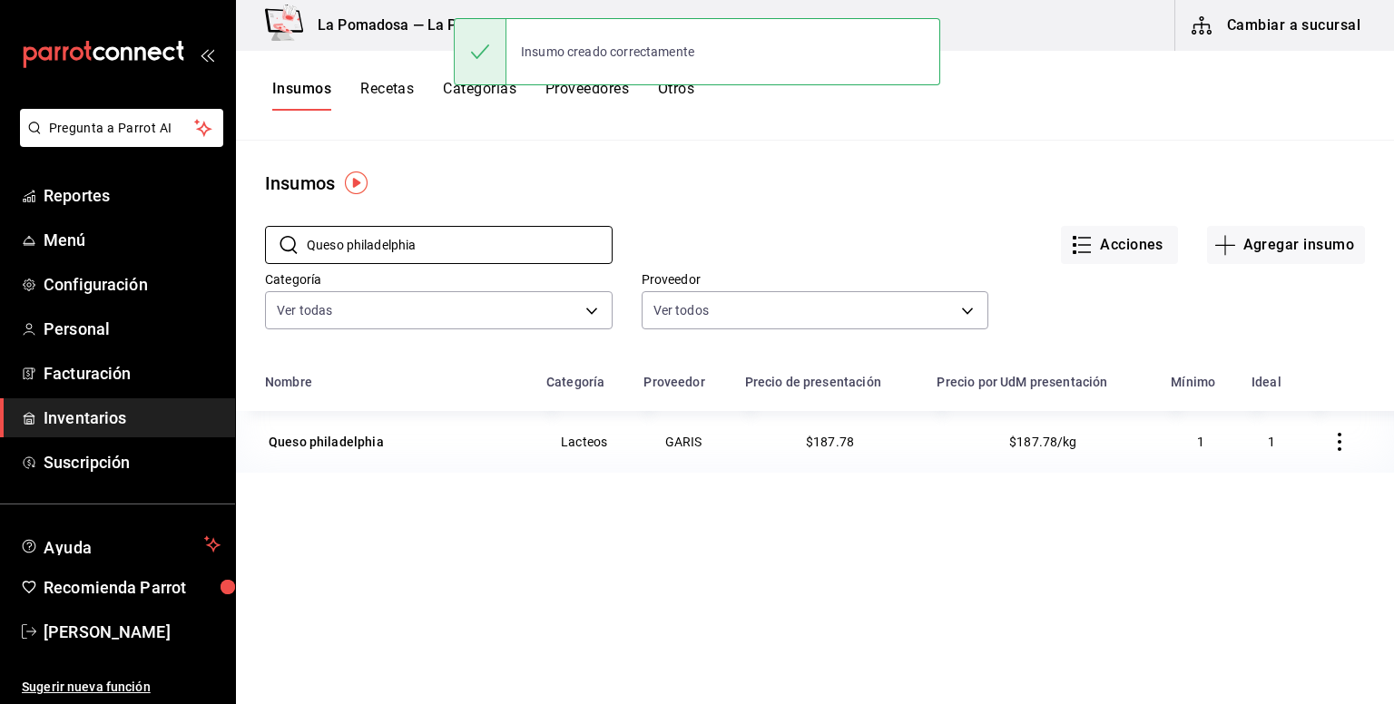
drag, startPoint x: 399, startPoint y: 244, endPoint x: 255, endPoint y: 225, distance: 145.5
click at [255, 225] on div "​ Queso philadelphia ​" at bounding box center [424, 230] width 377 height 67
paste input "Refresco Sidral 235 Ml"
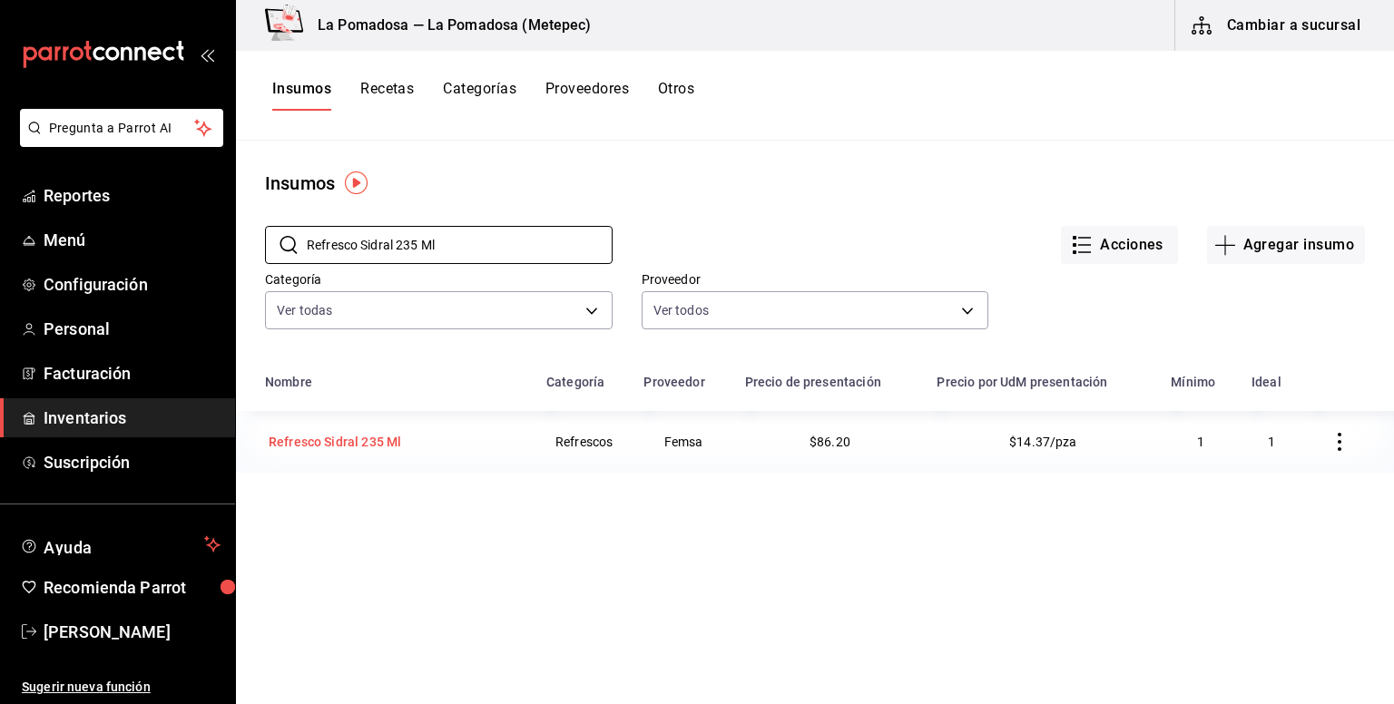
type input "Refresco Sidral 235 Ml"
click at [367, 439] on div "Refresco Sidral 235 Ml" at bounding box center [335, 442] width 132 height 18
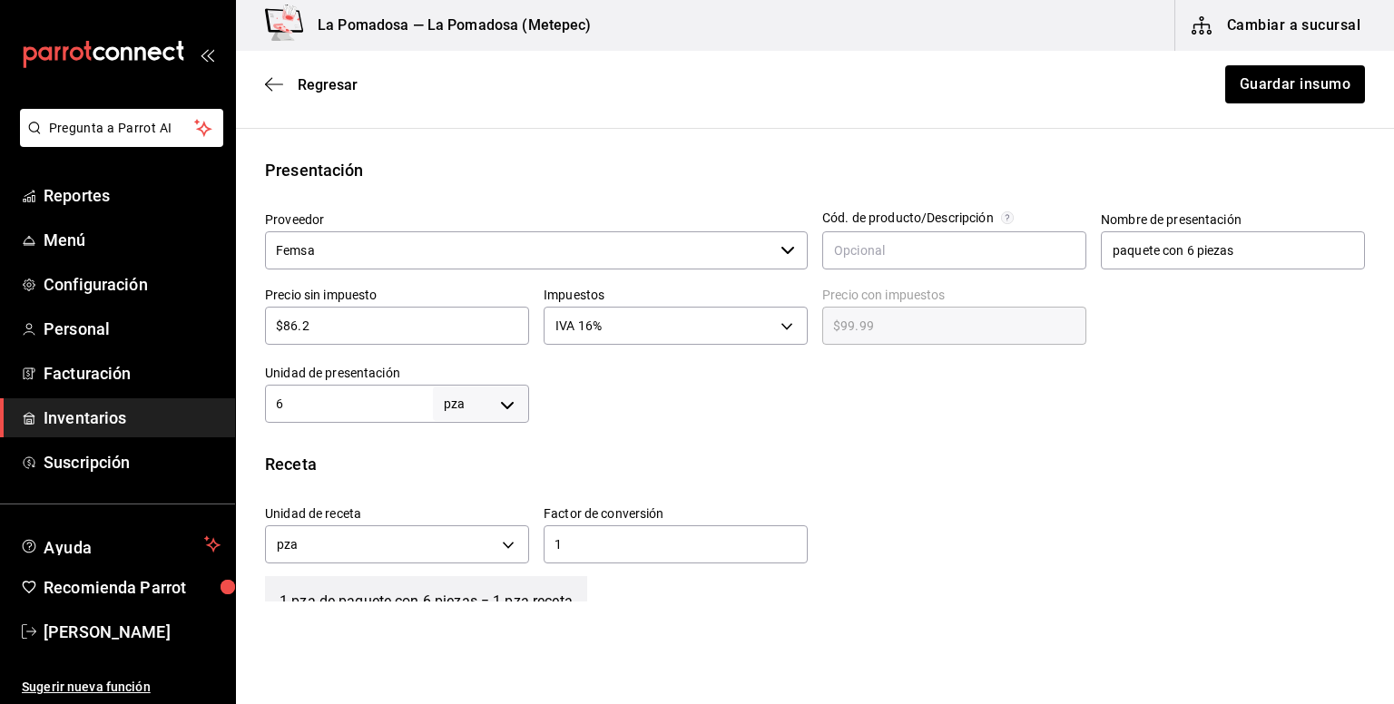
scroll to position [363, 0]
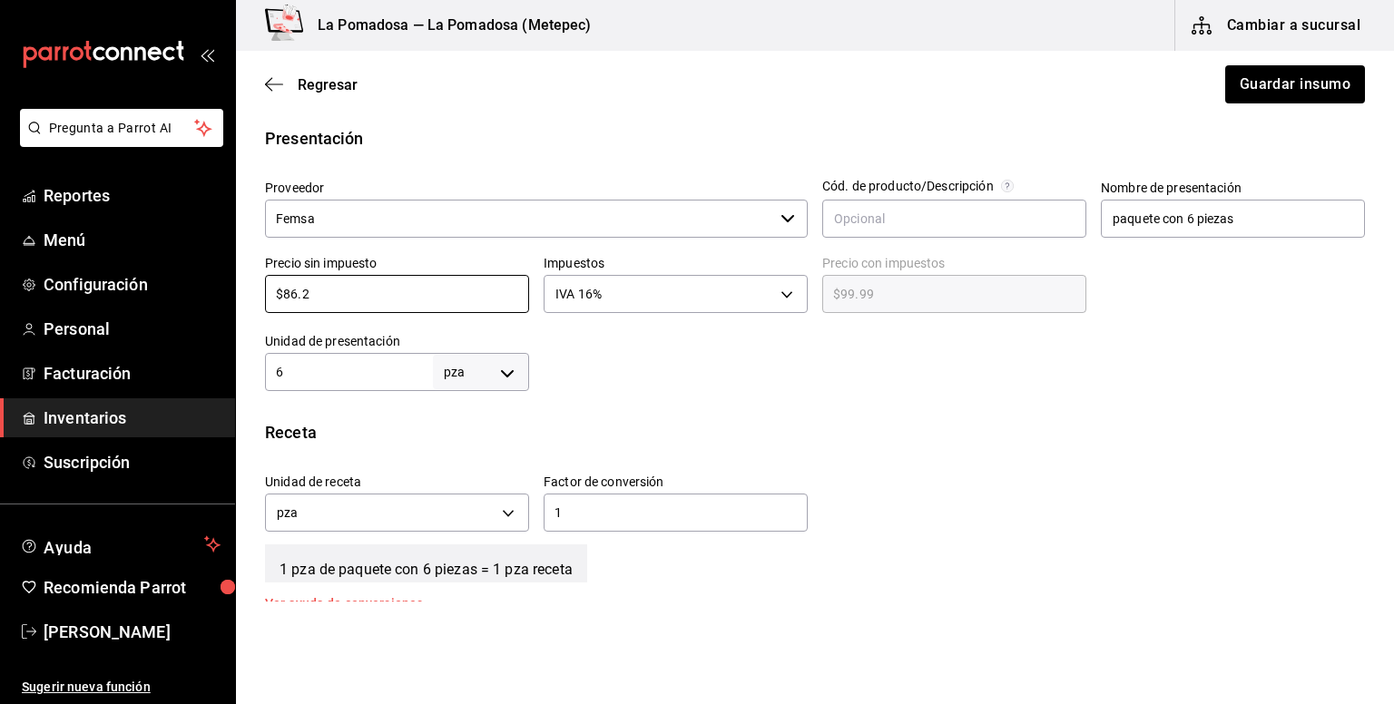
drag, startPoint x: 337, startPoint y: 300, endPoint x: 239, endPoint y: 275, distance: 101.2
click at [239, 275] on div "Presentación Proveedor Femsa ​ Cód. de producto/Descripción Nombre de presentac…" at bounding box center [815, 258] width 1158 height 265
paste input "1"
type input "$86.21"
type input "$100.00"
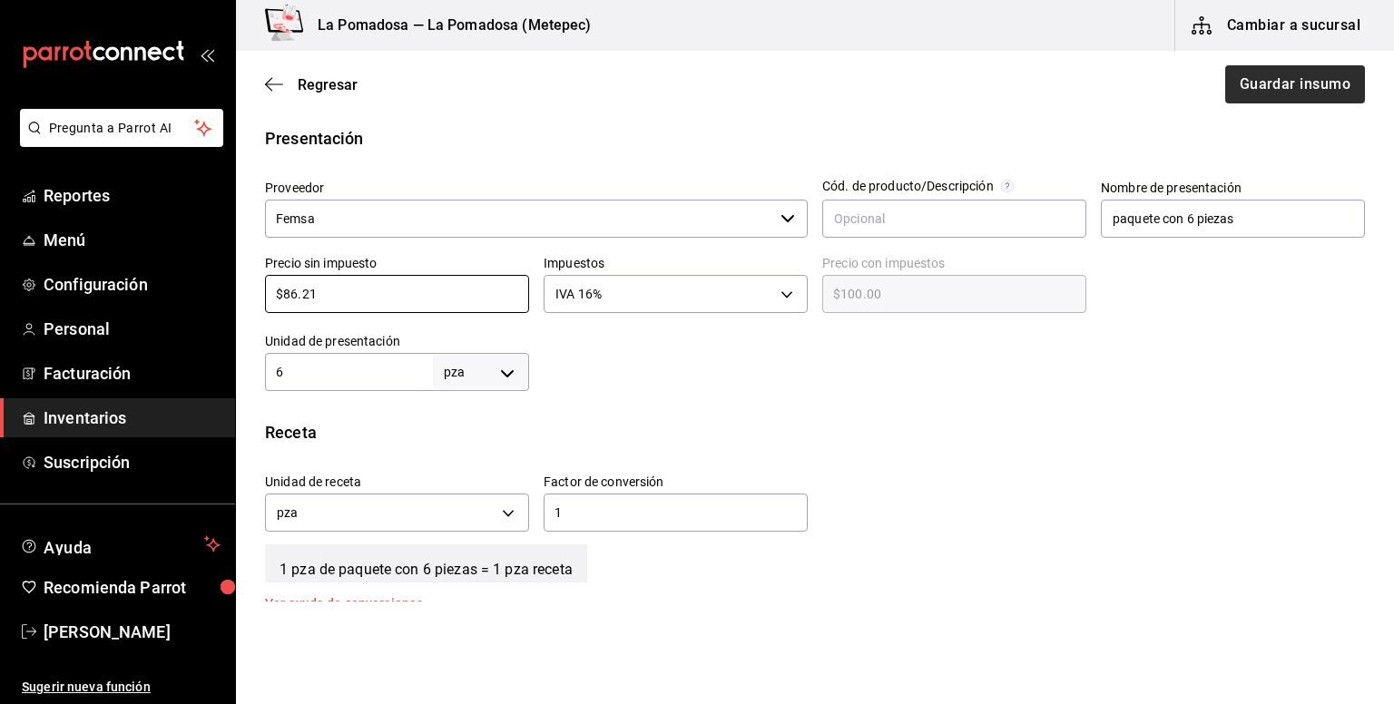
type input "$86.21"
click at [1275, 74] on button "Guardar insumo" at bounding box center [1294, 84] width 142 height 38
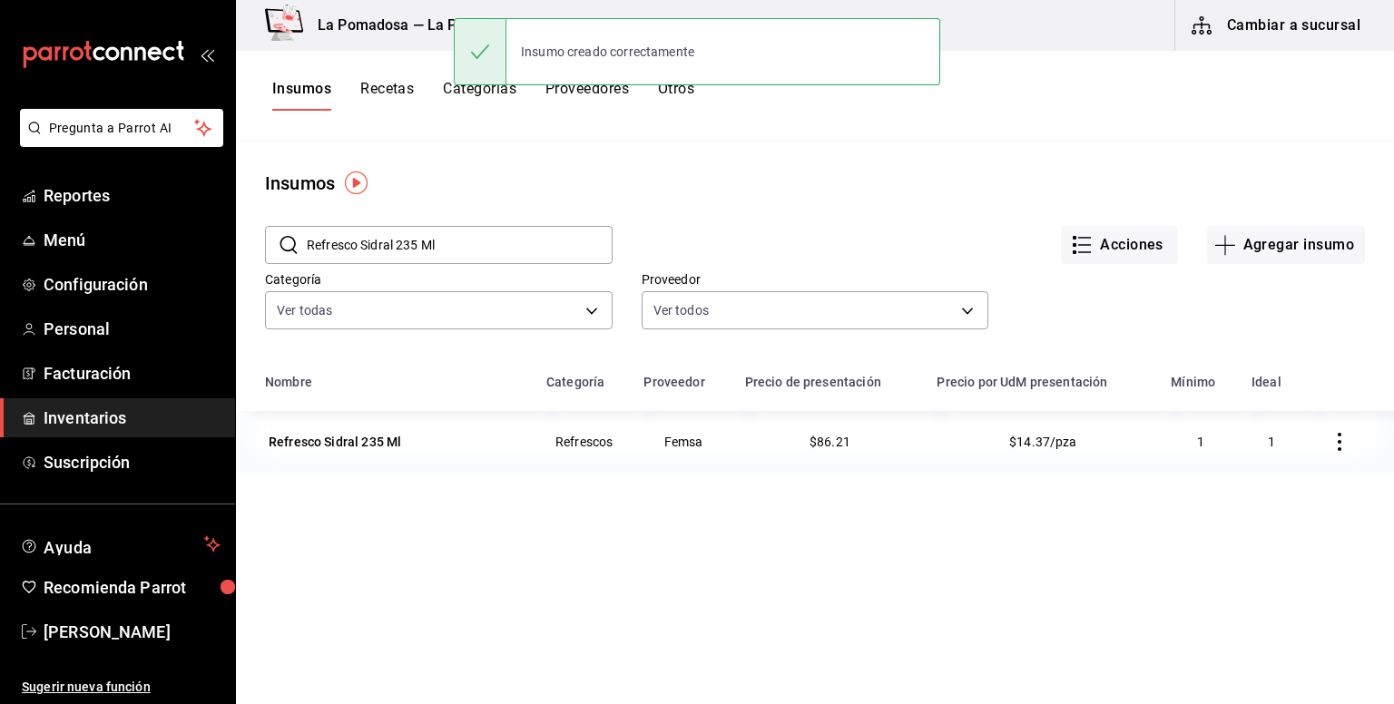
click at [466, 251] on input "Refresco Sidral 235 Ml" at bounding box center [460, 245] width 306 height 36
drag, startPoint x: 466, startPoint y: 251, endPoint x: 253, endPoint y: 248, distance: 213.3
click at [253, 248] on div "​ Refresco Sidral 235 Ml ​ Acciones Agregar insumo Categoría Ver todas da665286…" at bounding box center [815, 280] width 1158 height 167
paste input "on Bacardi Blanco 980"
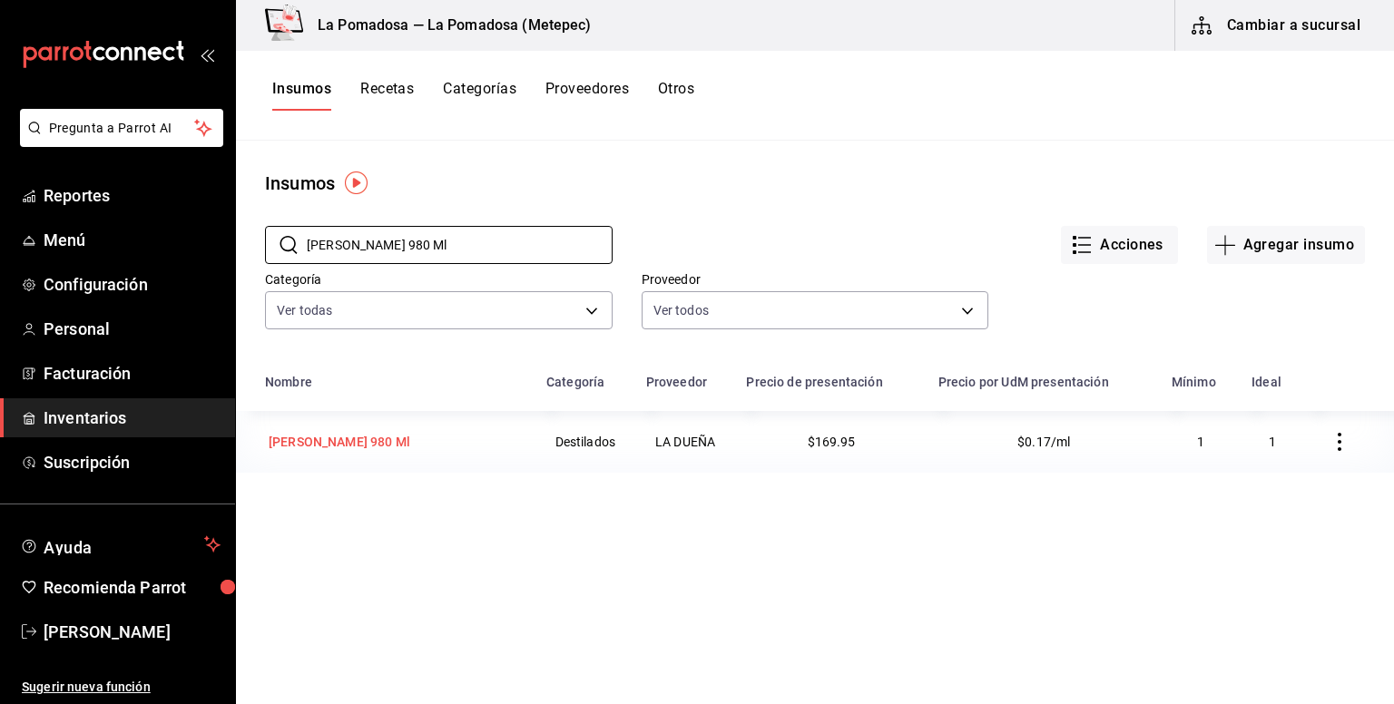
type input "[PERSON_NAME] 980 Ml"
click at [398, 448] on div "[PERSON_NAME] 980 Ml" at bounding box center [340, 442] width 142 height 18
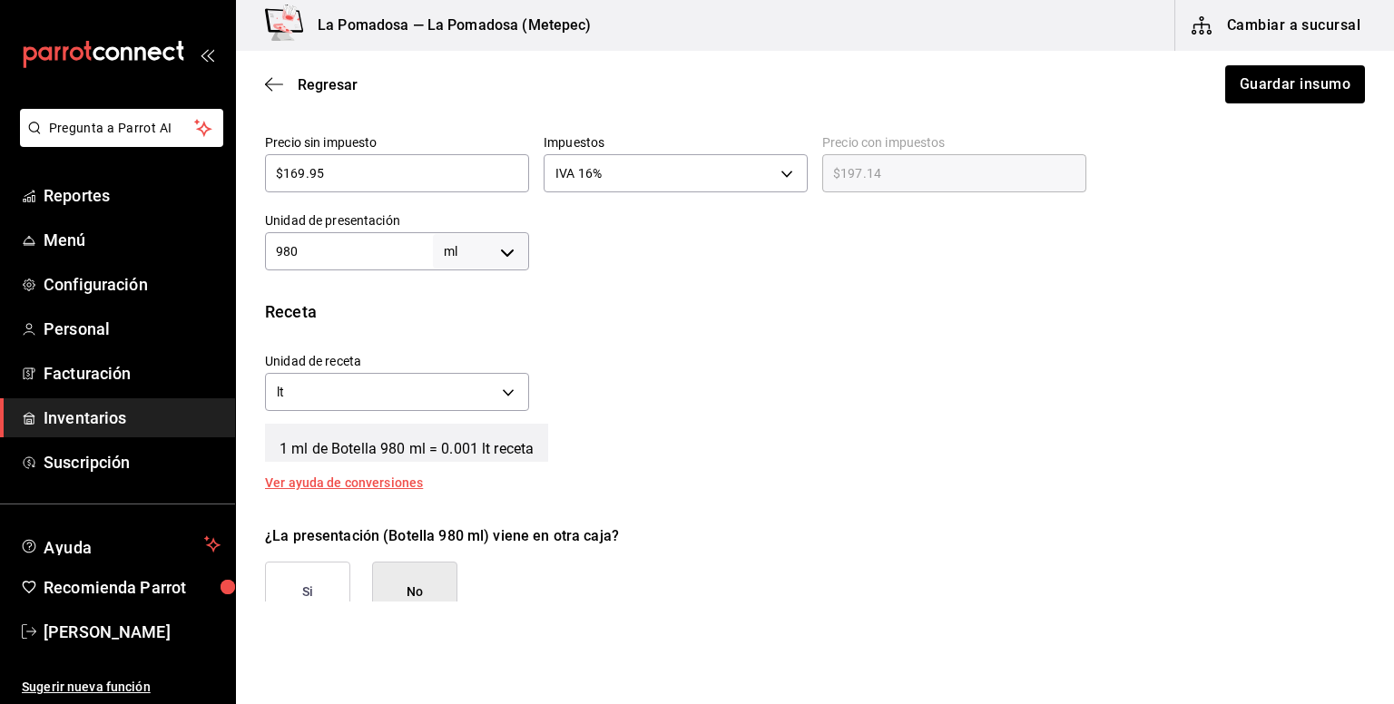
scroll to position [363, 0]
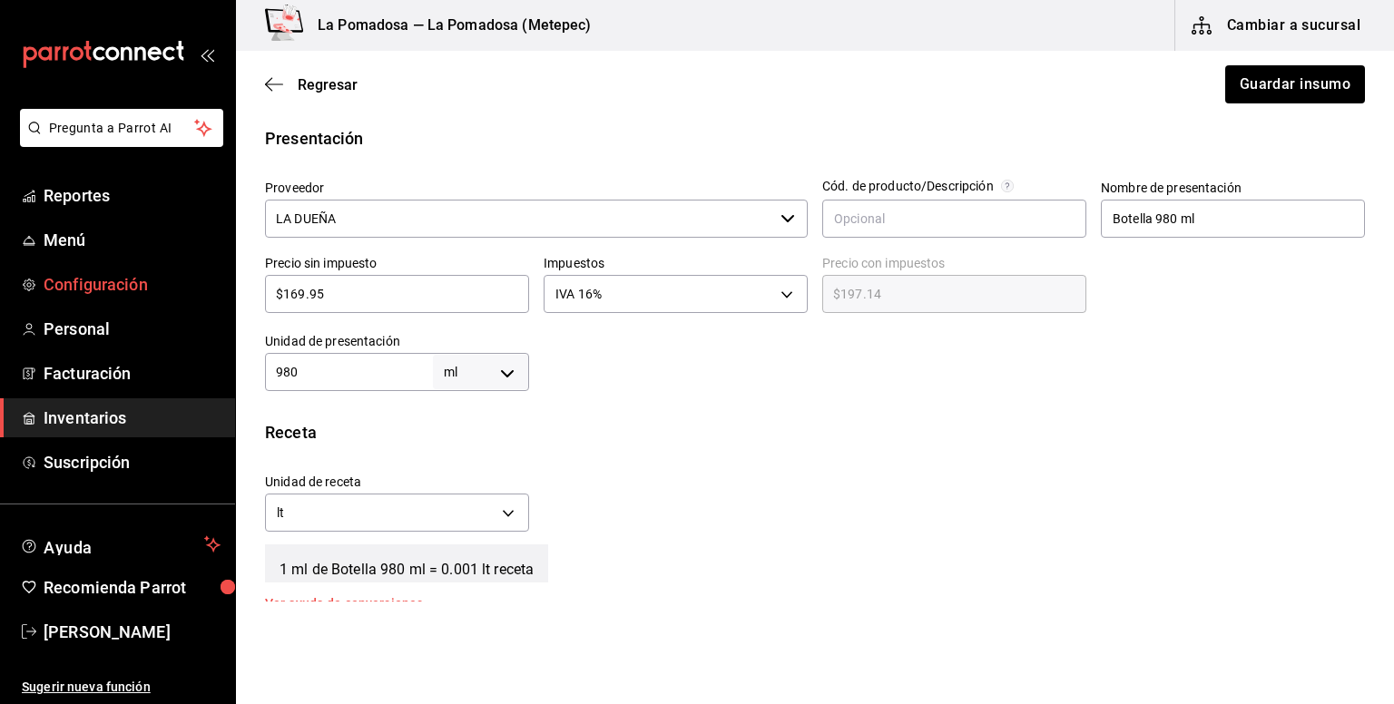
drag, startPoint x: 392, startPoint y: 295, endPoint x: 229, endPoint y: 284, distance: 163.7
click at [356, 291] on input "$169.95" at bounding box center [397, 294] width 264 height 22
click at [221, 281] on div "Pregunta a Parrot AI Reportes Menú Configuración Personal Facturación Inventari…" at bounding box center [697, 301] width 1394 height 602
paste input "87.67"
type input "$187.67"
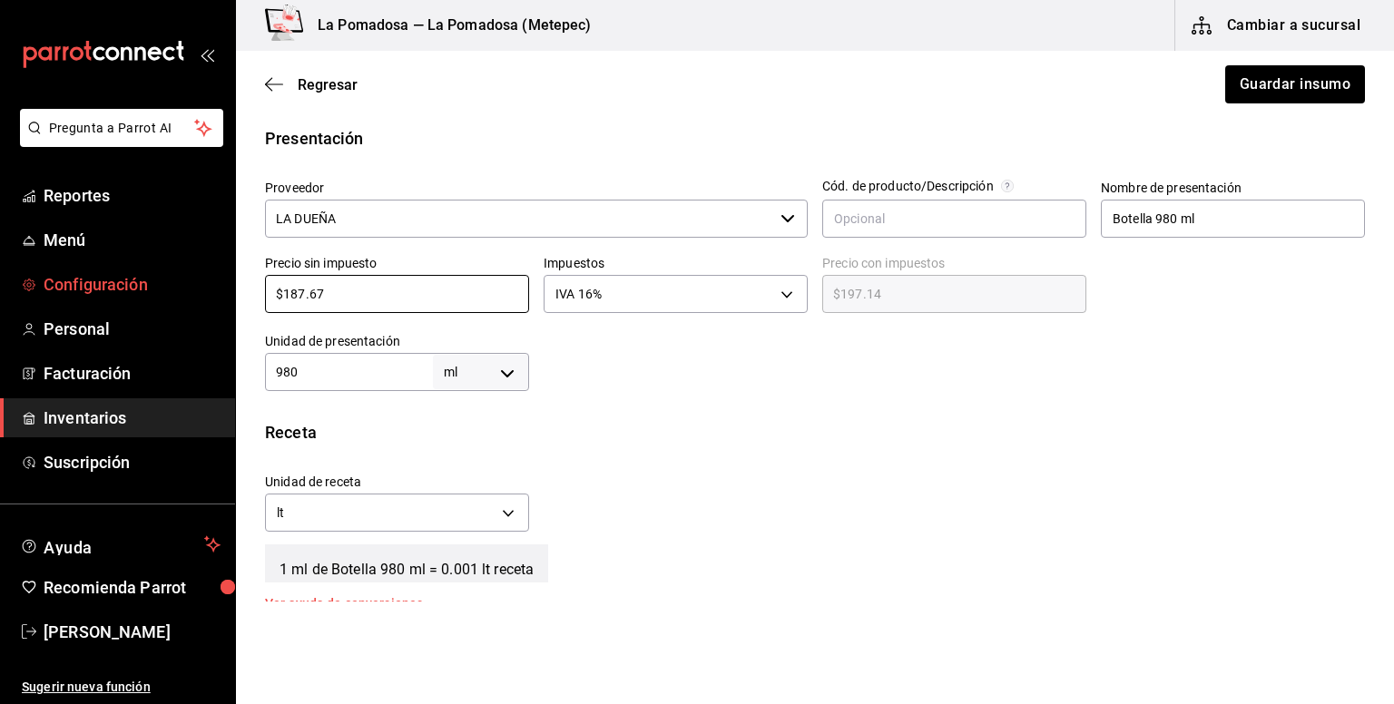
type input "$217.70"
type input "$187.67"
click at [1307, 95] on button "Guardar insumo" at bounding box center [1294, 84] width 142 height 38
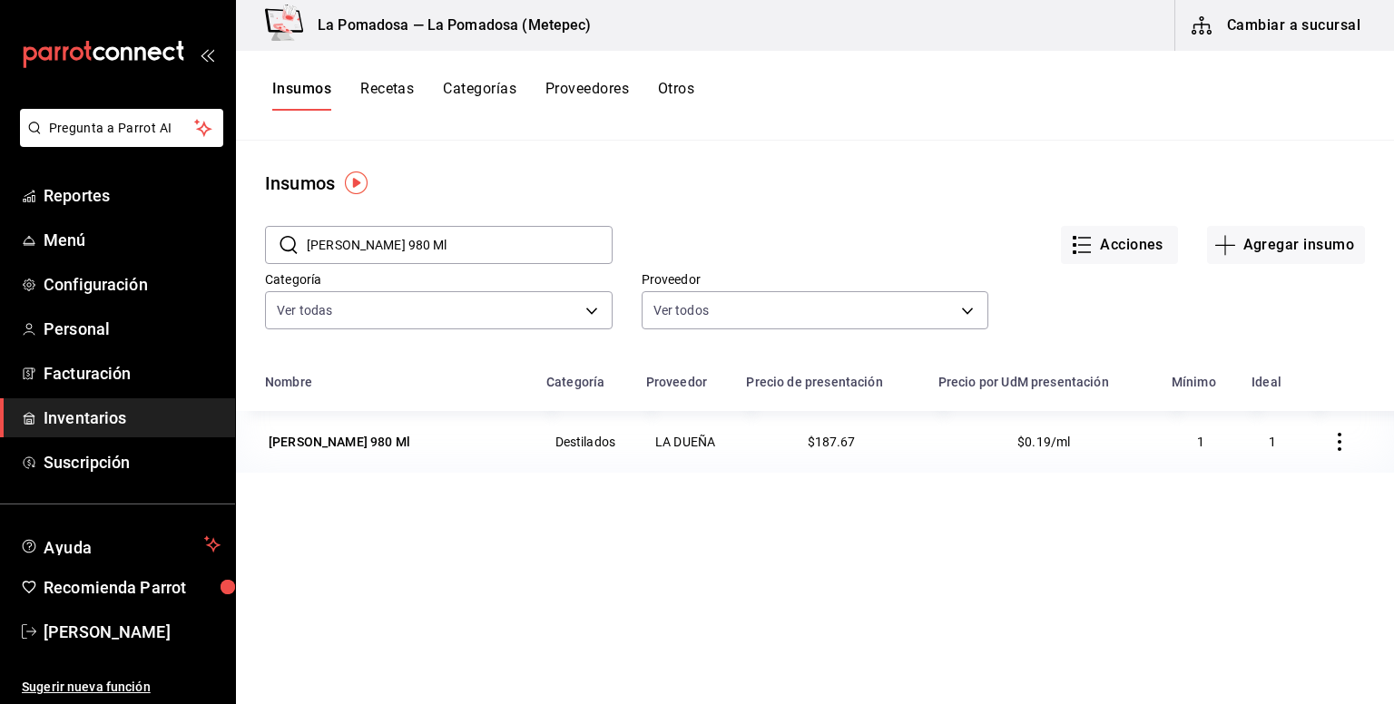
click at [485, 237] on input "[PERSON_NAME] 980 Ml" at bounding box center [460, 245] width 306 height 36
drag, startPoint x: 481, startPoint y: 237, endPoint x: 229, endPoint y: 230, distance: 252.4
click at [229, 230] on div "Pregunta a Parrot AI Reportes Menú Configuración Personal Facturación Inventari…" at bounding box center [697, 345] width 1394 height 691
paste input "Salsa inglesa"
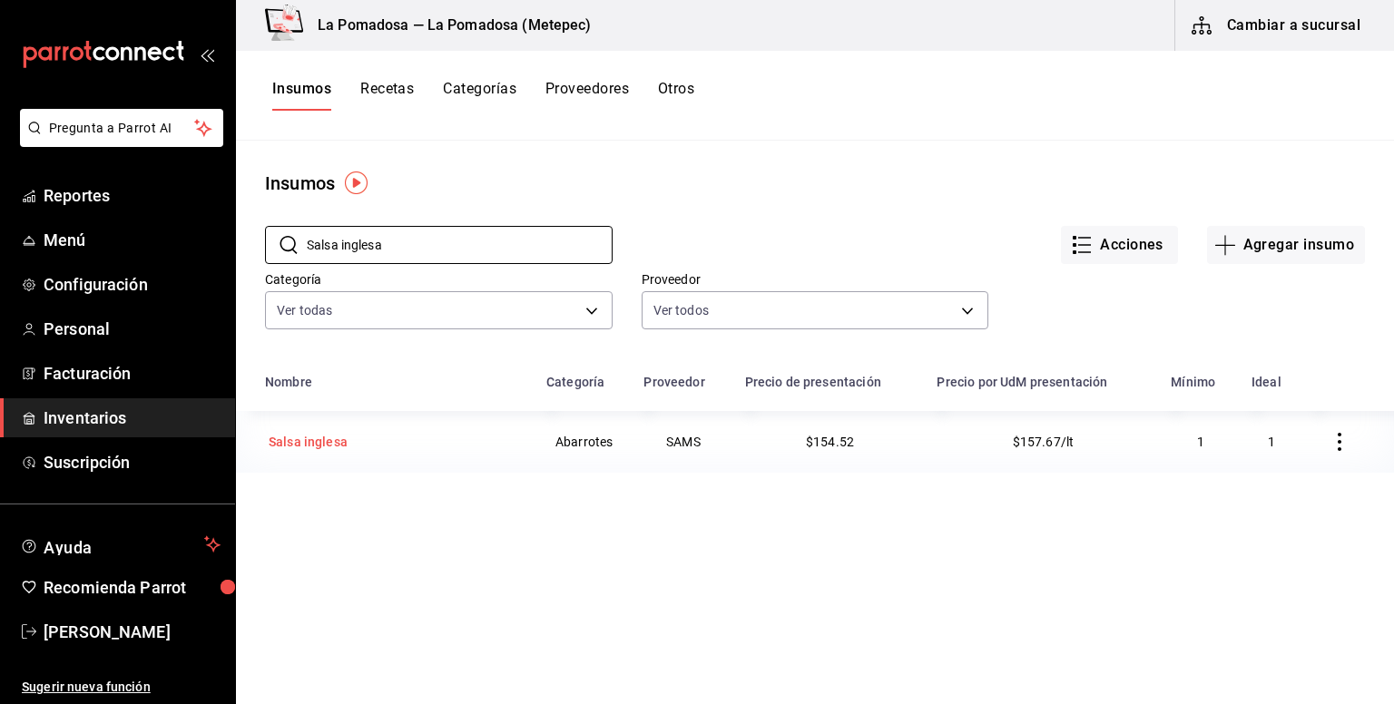
type input "Salsa inglesa"
click at [341, 443] on div "Salsa inglesa" at bounding box center [308, 442] width 79 height 18
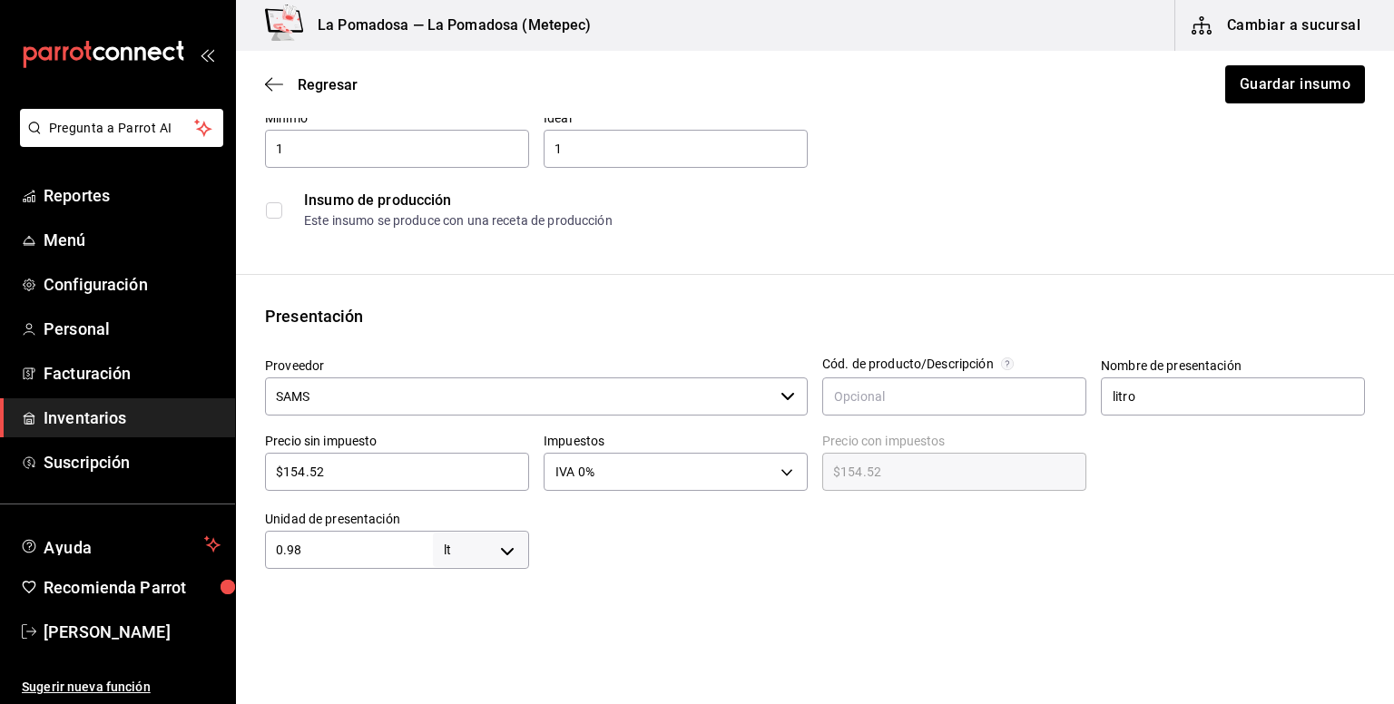
scroll to position [363, 0]
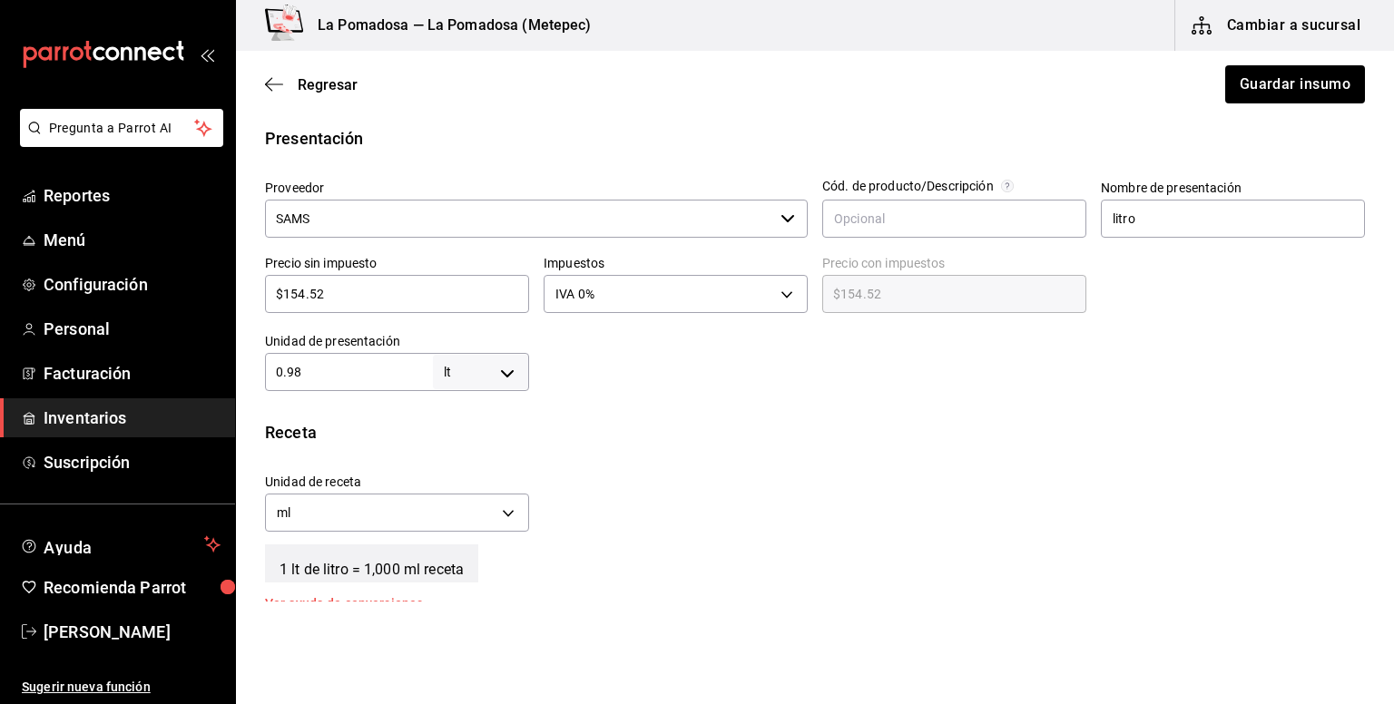
drag, startPoint x: 387, startPoint y: 304, endPoint x: 325, endPoint y: 289, distance: 63.6
click at [381, 299] on input "$154.52" at bounding box center [397, 294] width 264 height 22
drag, startPoint x: 325, startPoint y: 289, endPoint x: 228, endPoint y: 292, distance: 97.2
click at [228, 292] on div "Pregunta a Parrot AI Reportes Menú Configuración Personal Facturación Inventari…" at bounding box center [697, 301] width 1394 height 602
paste input "66.74"
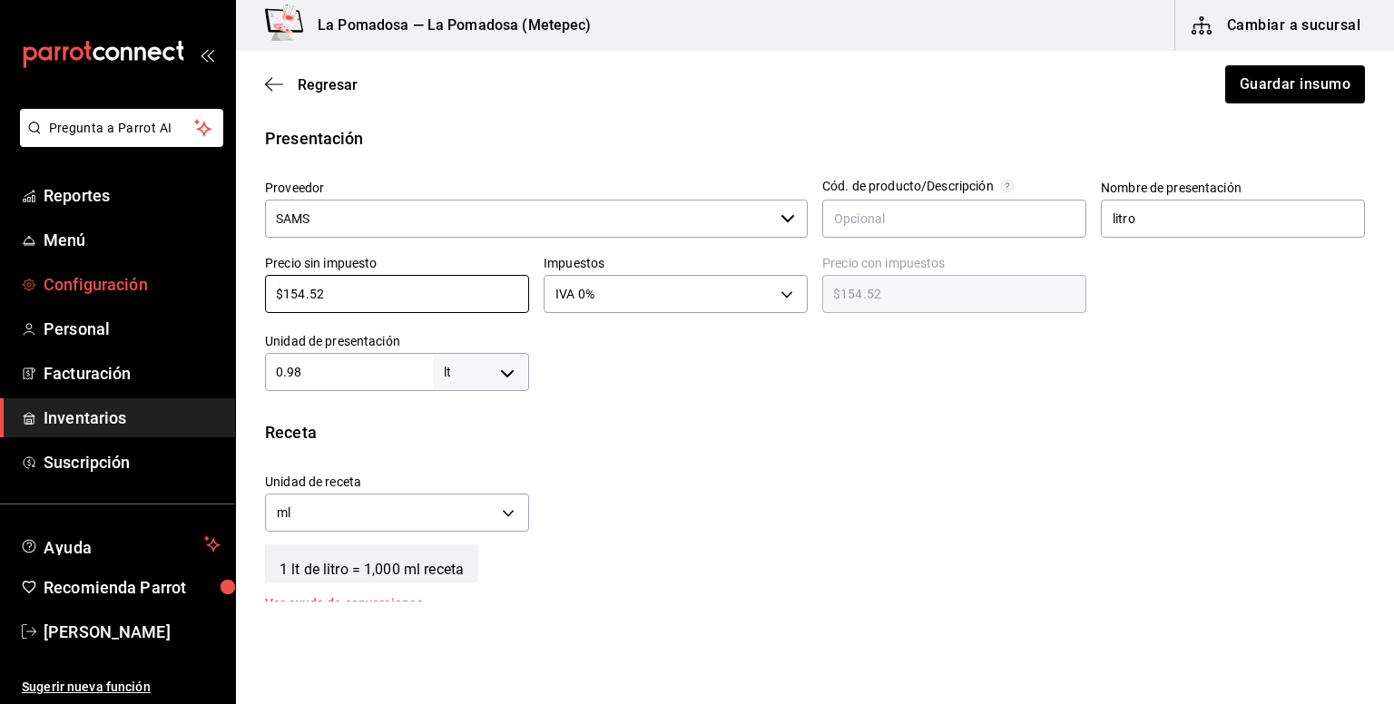
type input "$166.74"
click at [1309, 81] on button "Guardar insumo" at bounding box center [1294, 84] width 142 height 38
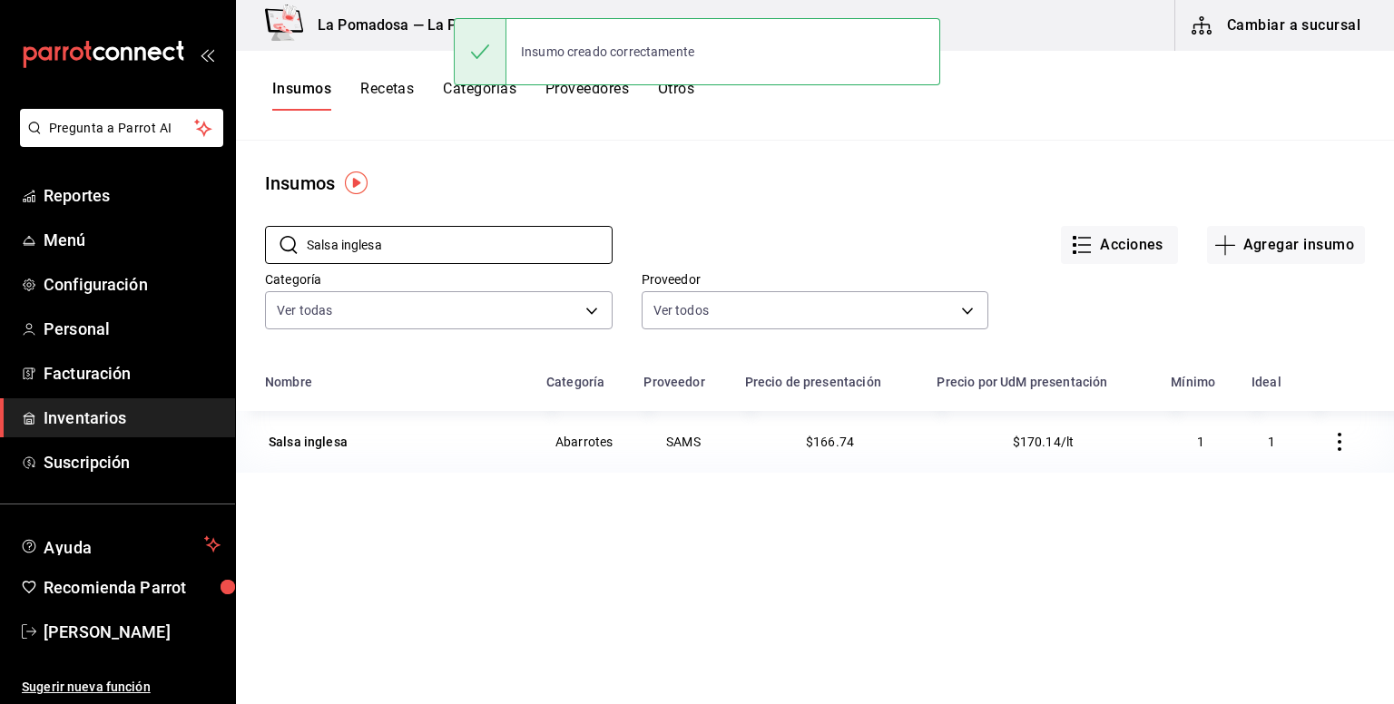
drag, startPoint x: 459, startPoint y: 242, endPoint x: 261, endPoint y: 218, distance: 199.3
click at [282, 218] on div "​ Salsa inglesa ​" at bounding box center [424, 230] width 377 height 67
click at [259, 218] on div "​ Salsa inglesa ​" at bounding box center [424, 230] width 377 height 67
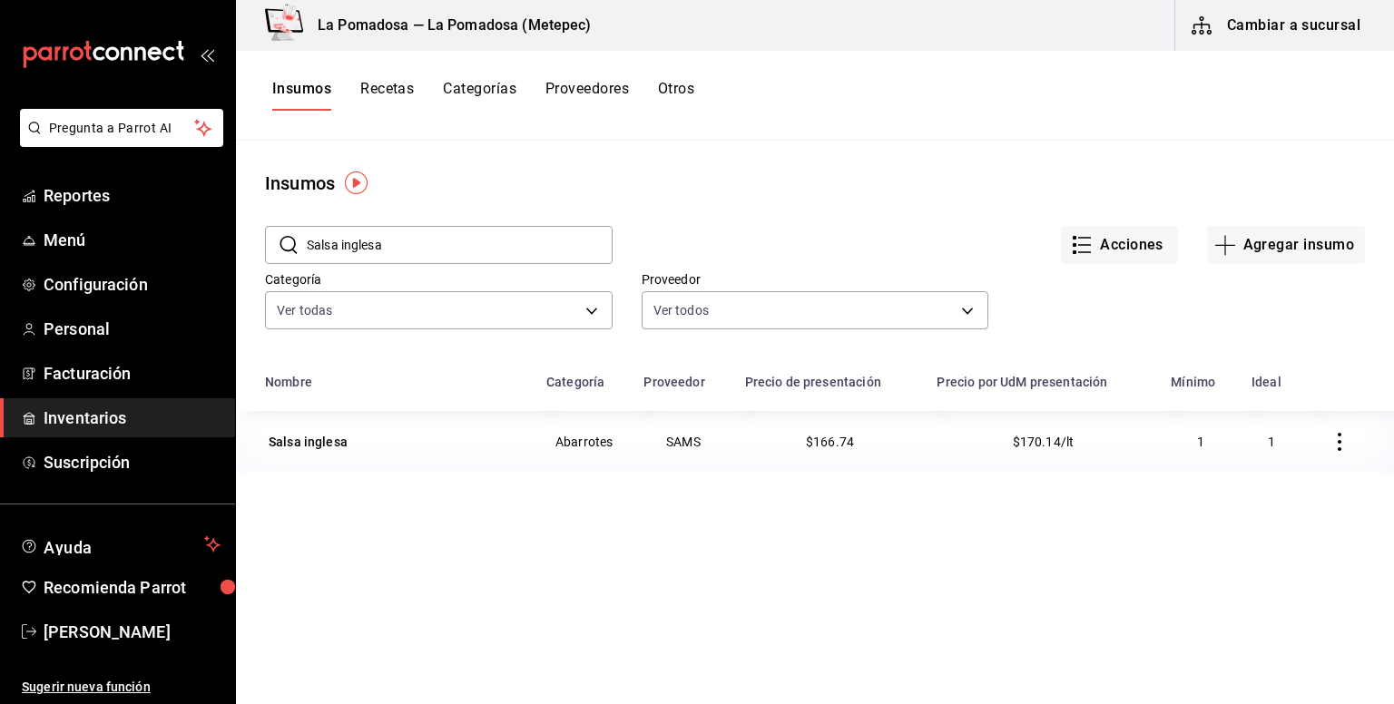
drag, startPoint x: 415, startPoint y: 245, endPoint x: 272, endPoint y: 240, distance: 142.6
click at [414, 245] on input "Salsa inglesa" at bounding box center [460, 245] width 306 height 36
click at [271, 240] on div "​ Salsa inglesa ​" at bounding box center [439, 245] width 348 height 38
paste input "chweppes [PERSON_NAME] Ale 1000 Ml"
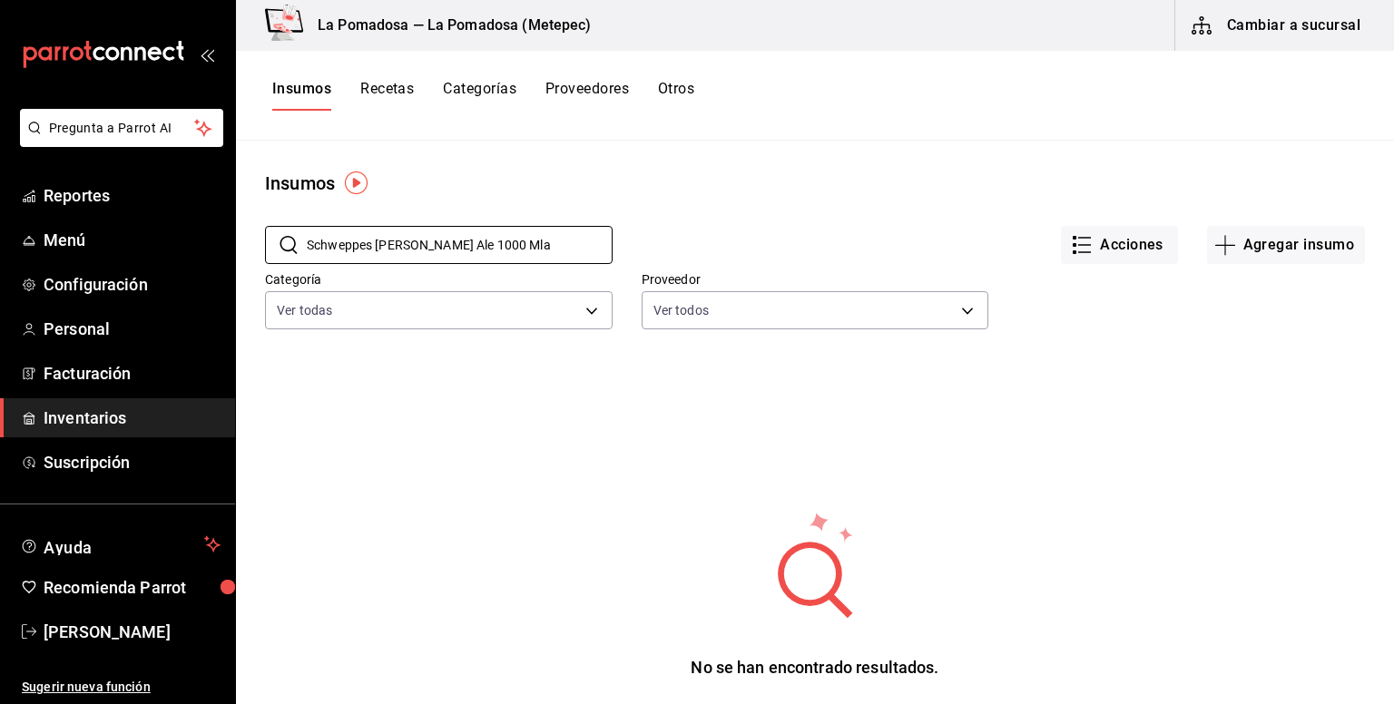
drag, startPoint x: 508, startPoint y: 252, endPoint x: 240, endPoint y: 263, distance: 268.8
click at [240, 263] on div "​ Schweppes [PERSON_NAME] Ale 1000 Mla ​ Acciones Agregar insumo Categoría Ver …" at bounding box center [815, 280] width 1158 height 167
paste input "text"
type input "Schweppes Ginger Ale 1000 Ml"
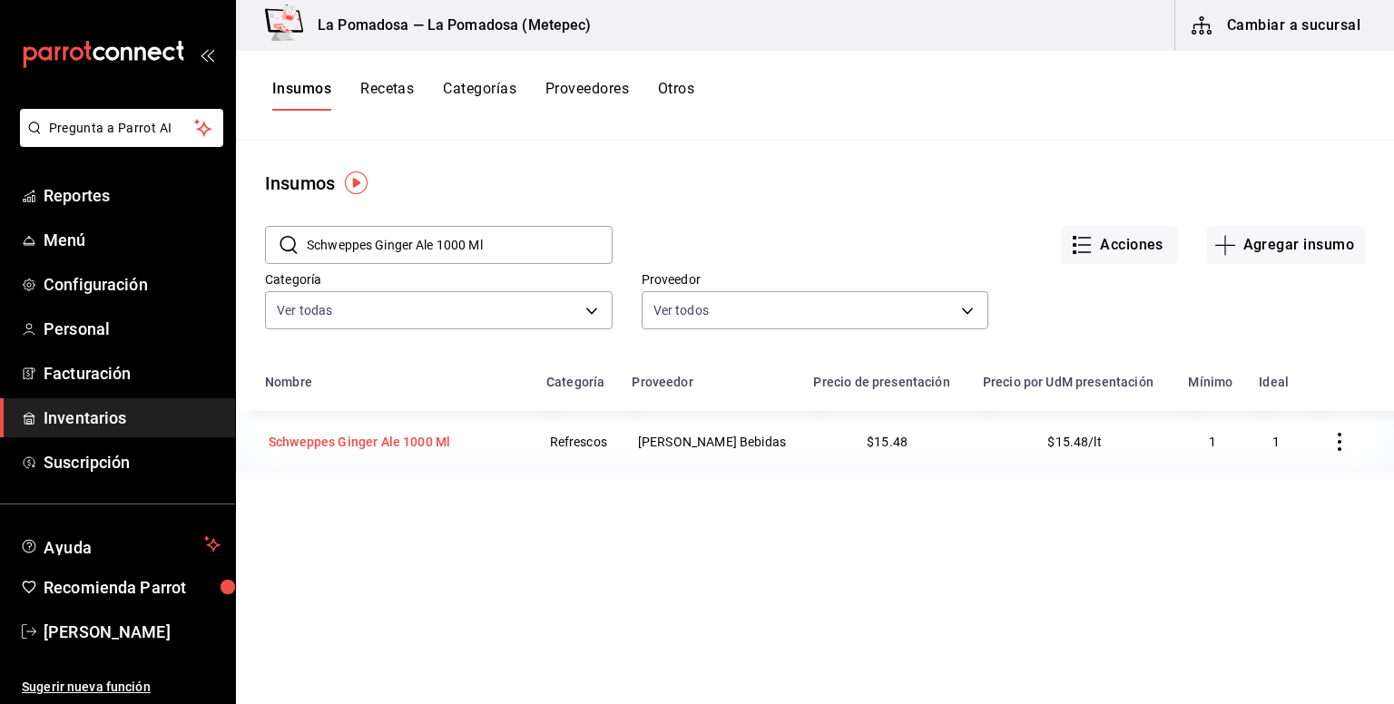
click at [407, 442] on div "Schweppes Ginger Ale 1000 Ml" at bounding box center [359, 442] width 181 height 18
click at [407, 442] on html "Pregunta a Parrot AI Reportes Menú Configuración Personal Facturación Inventari…" at bounding box center [697, 345] width 1394 height 691
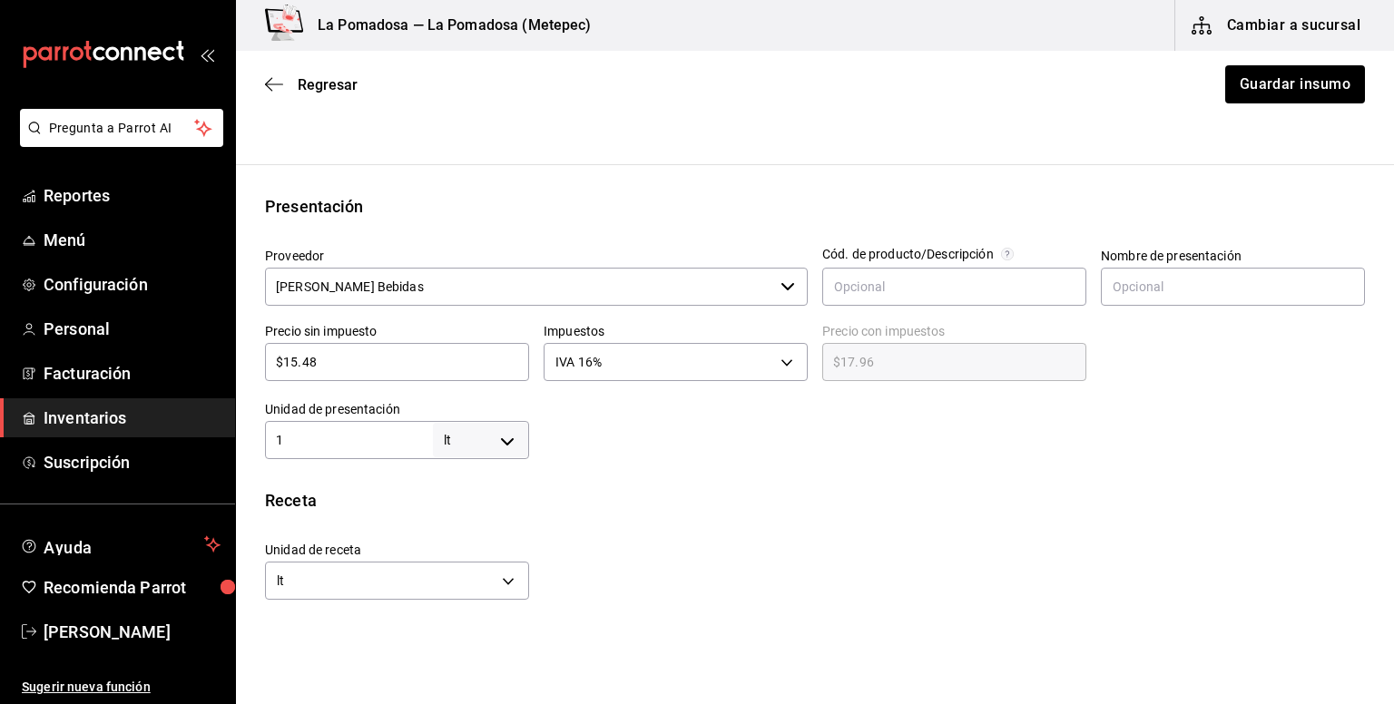
scroll to position [363, 0]
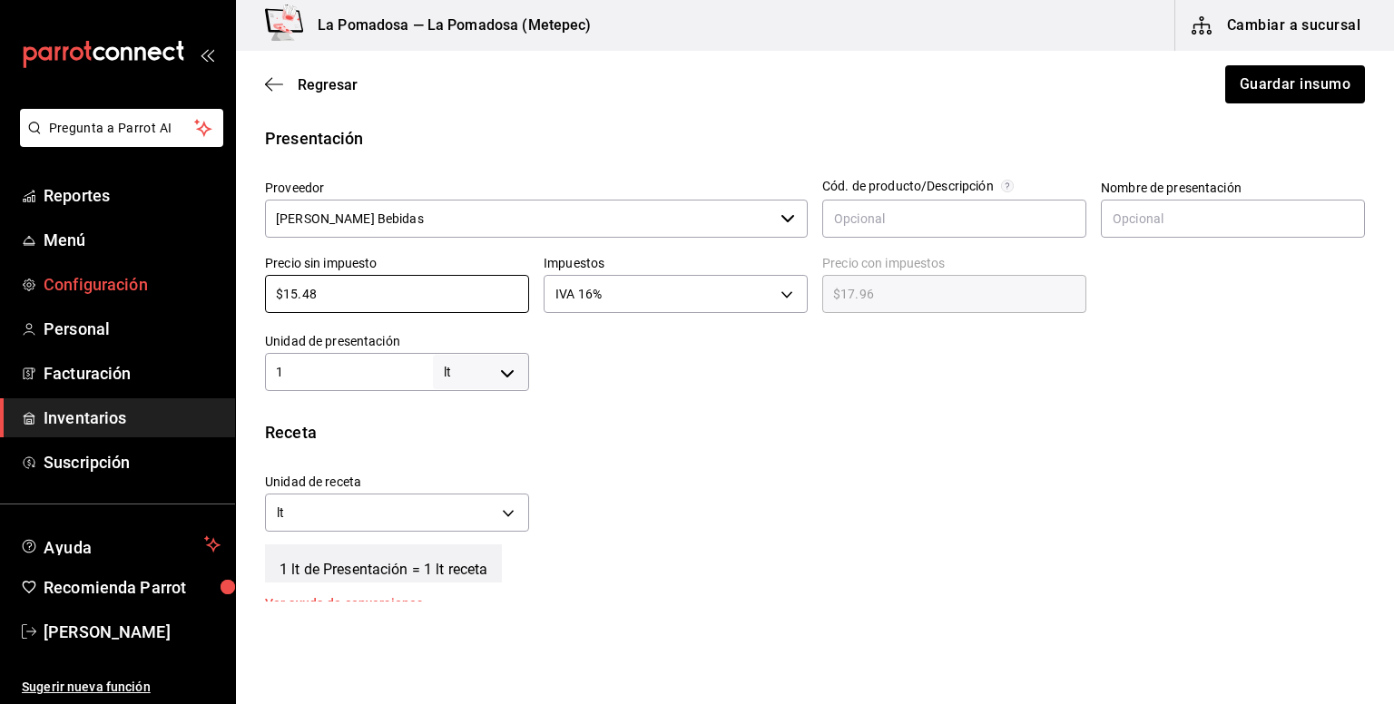
drag, startPoint x: 422, startPoint y: 302, endPoint x: 226, endPoint y: 291, distance: 196.3
click at [226, 291] on div "Pregunta a Parrot AI Reportes Menú Configuración Personal Facturación Inventari…" at bounding box center [697, 301] width 1394 height 602
paste input "6.95"
type input "$16.95"
type input "$19.66"
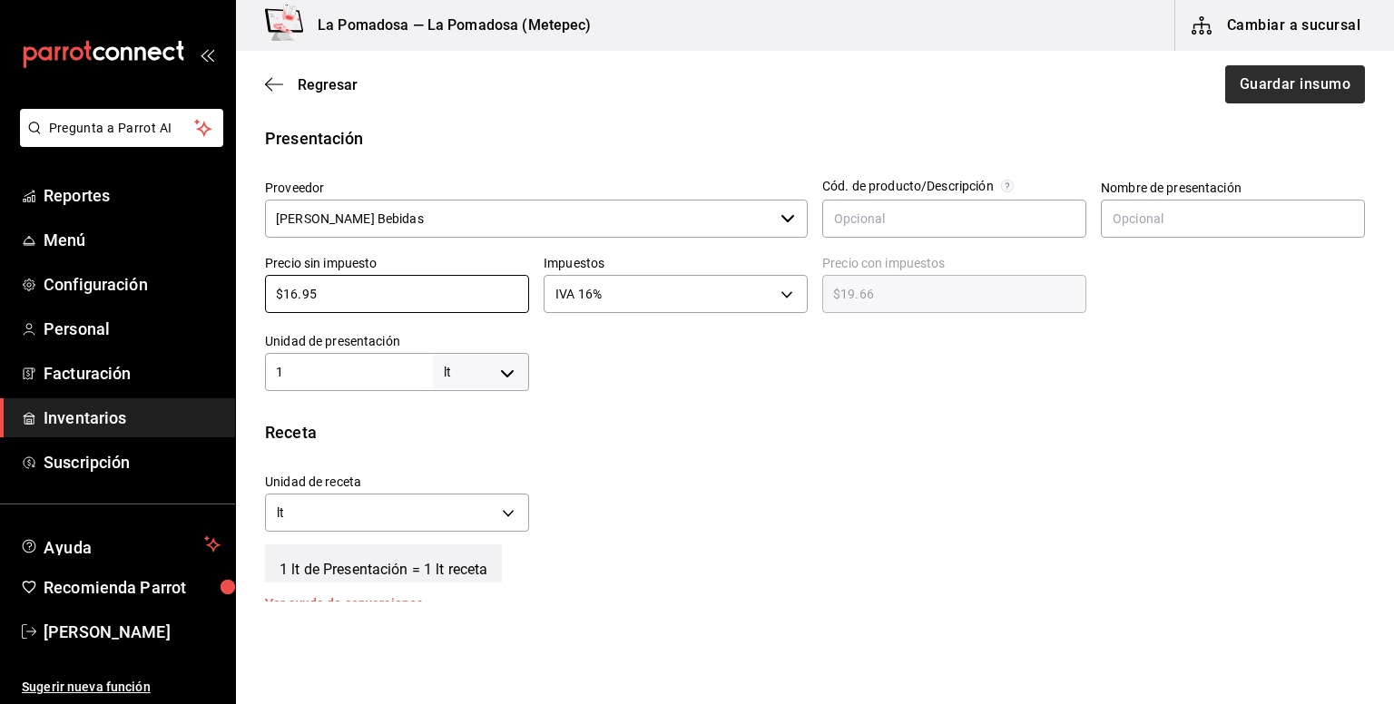
type input "$16.95"
click at [1298, 86] on button "Guardar insumo" at bounding box center [1294, 84] width 142 height 38
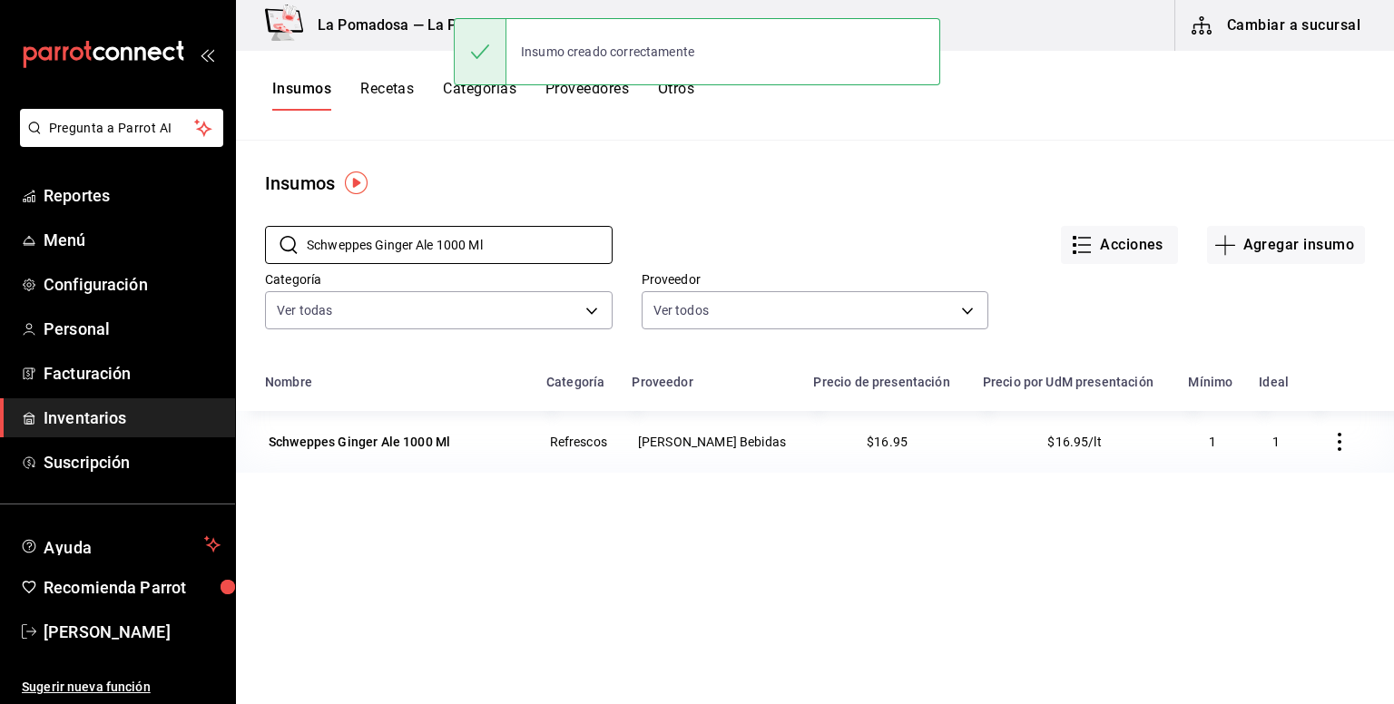
drag, startPoint x: 512, startPoint y: 251, endPoint x: 254, endPoint y: 225, distance: 259.1
click at [254, 225] on div "​ Schweppes Ginger Ale 1000 Ml ​" at bounding box center [424, 230] width 377 height 67
paste input "235"
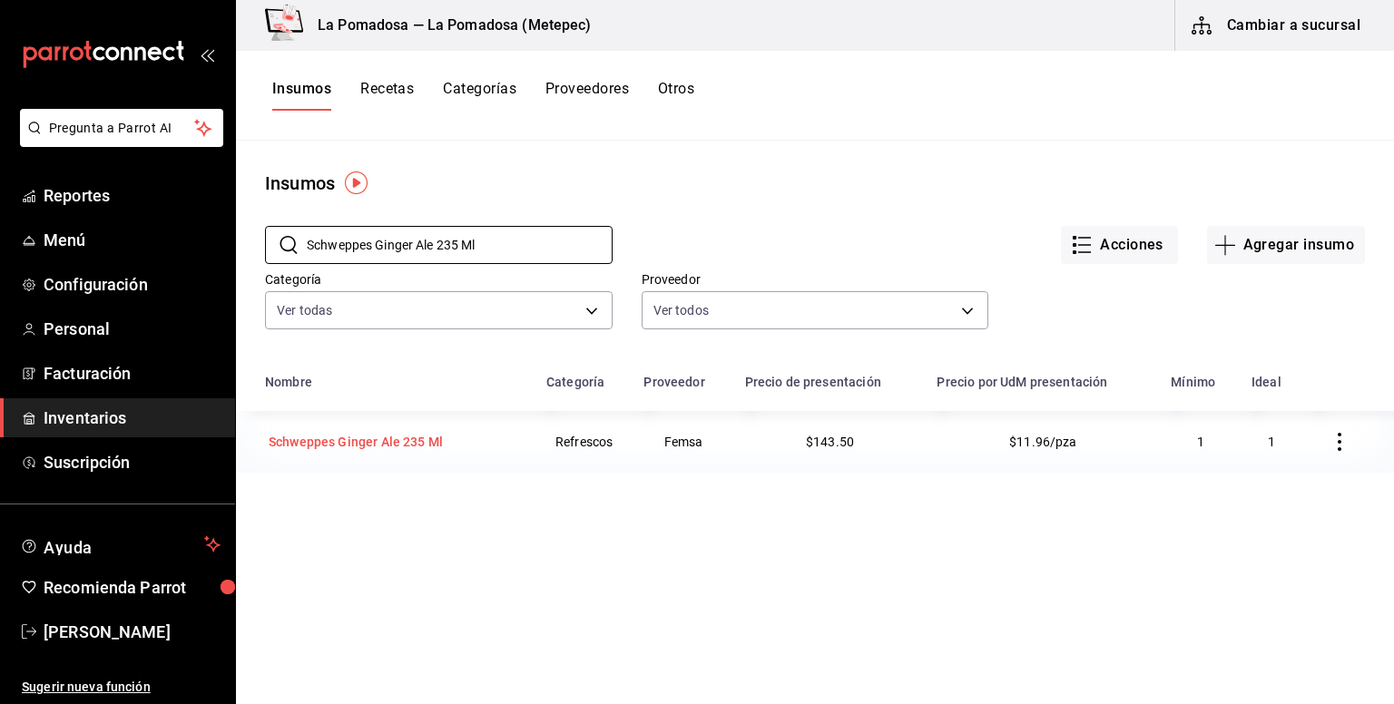
type input "Schweppes Ginger Ale 235 Ml"
click at [414, 445] on div "Schweppes Ginger Ale 235 Ml" at bounding box center [356, 442] width 174 height 18
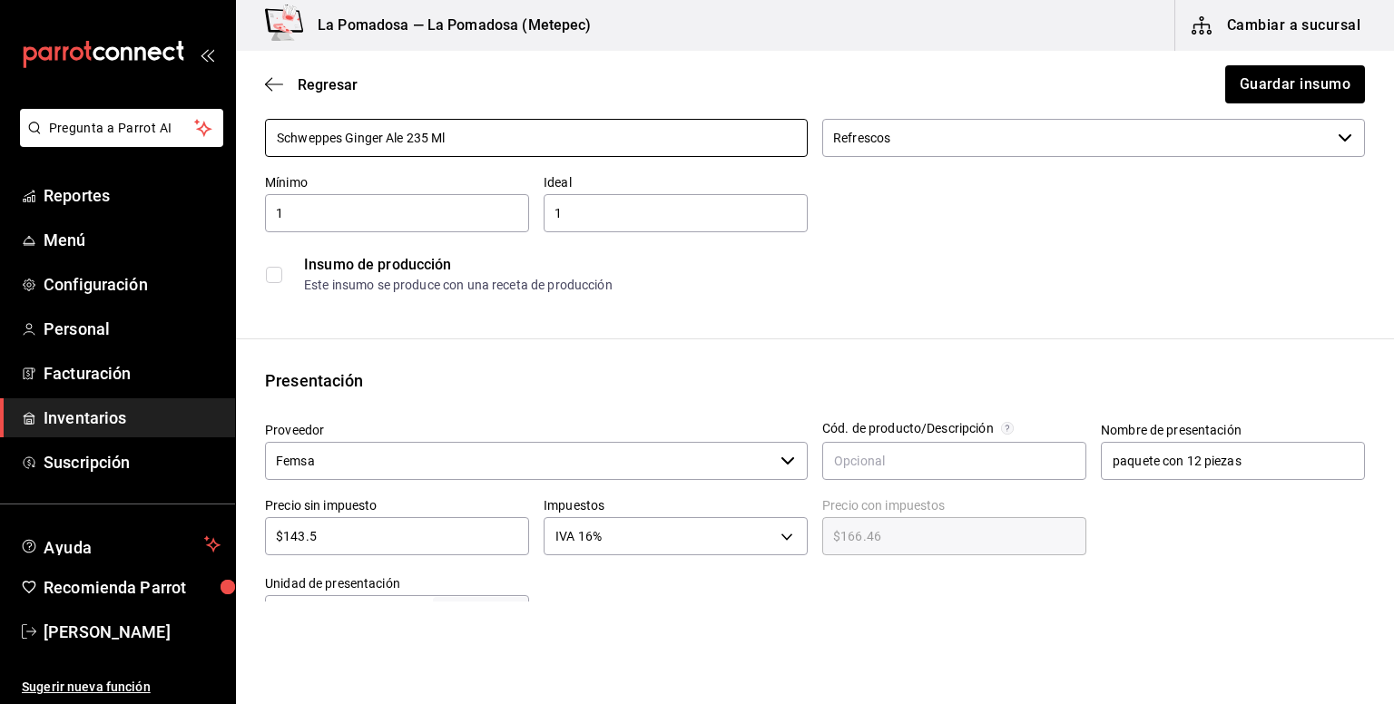
scroll to position [241, 0]
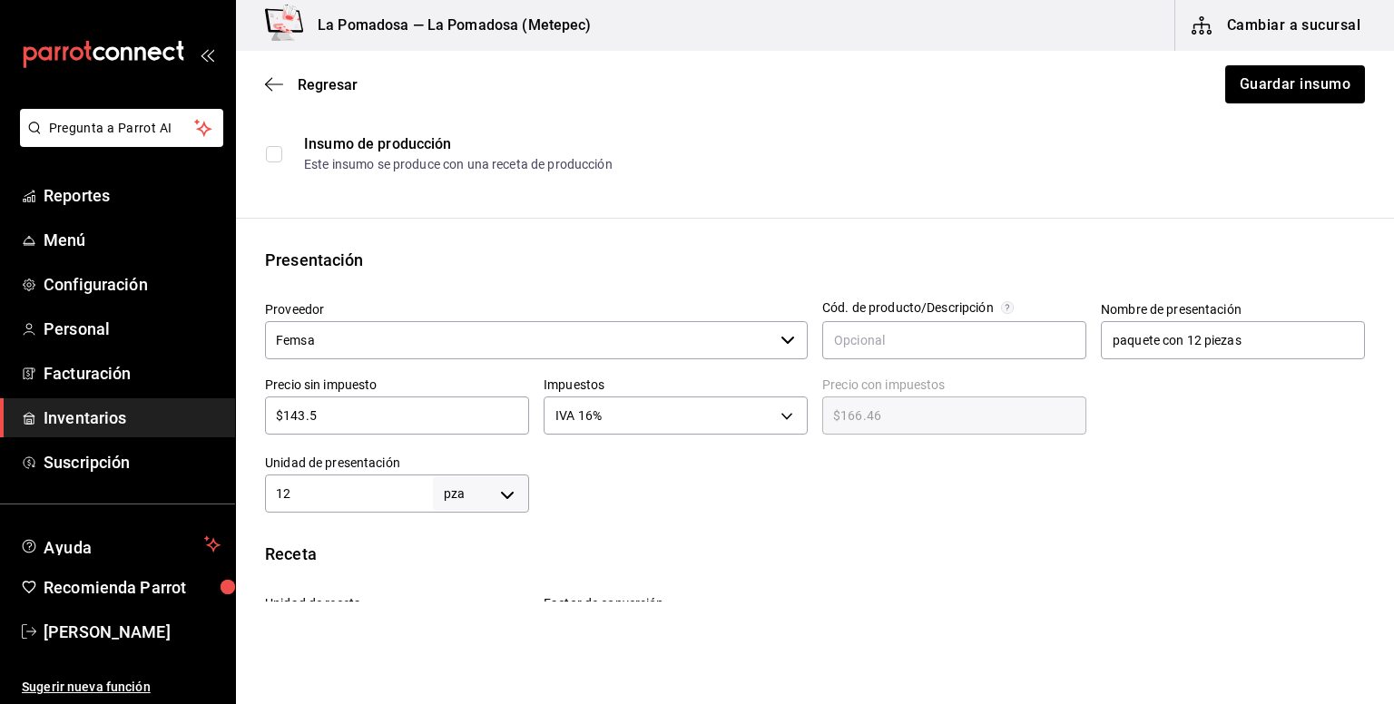
click at [367, 415] on input "$143.5" at bounding box center [397, 416] width 264 height 22
drag, startPoint x: 277, startPoint y: 398, endPoint x: 218, endPoint y: 398, distance: 59.0
click at [218, 398] on div "Pregunta a Parrot AI Reportes Menú Configuración Personal Facturación Inventari…" at bounding box center [697, 301] width 1394 height 602
paste input "72.41"
type input "$172.41"
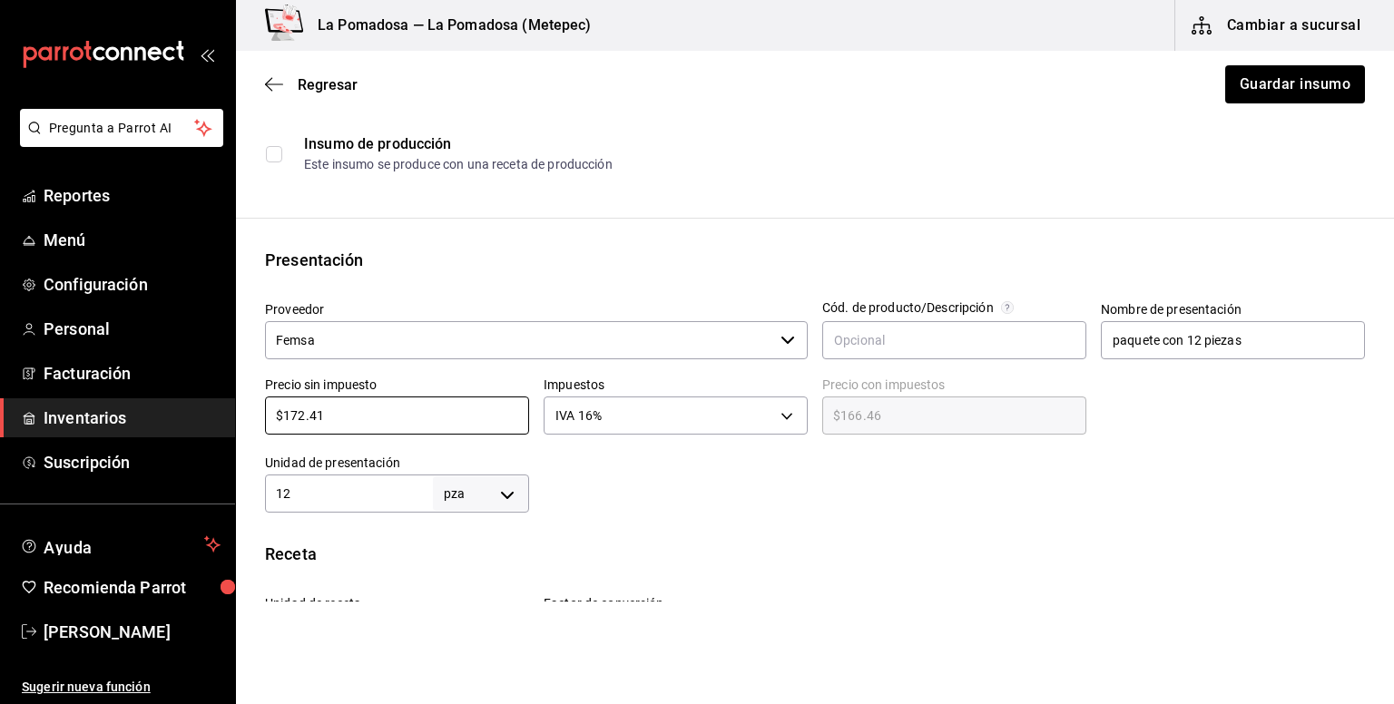
type input "$200.00"
type input "$172.41"
click at [1275, 86] on button "Guardar insumo" at bounding box center [1294, 84] width 142 height 38
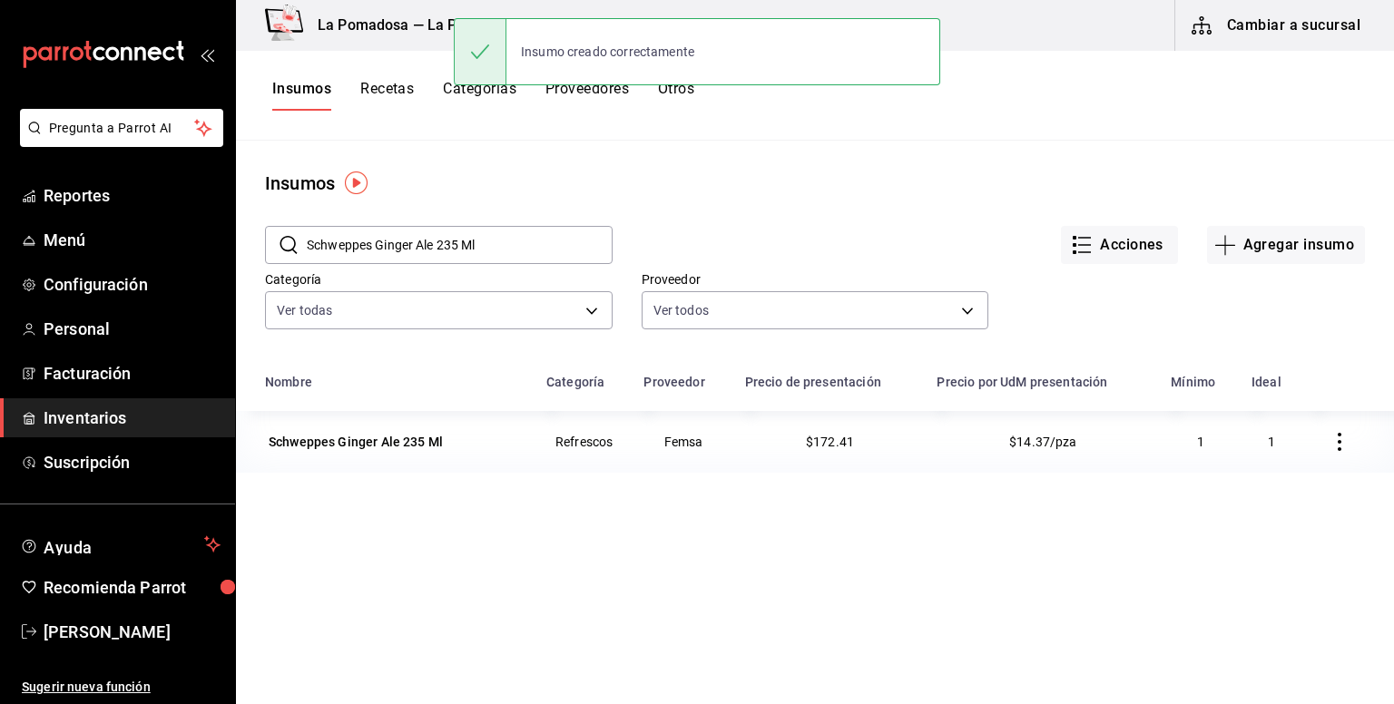
click at [488, 258] on input "Schweppes Ginger Ale 235 Ml" at bounding box center [460, 245] width 306 height 36
click at [528, 254] on input "Schweppes Ginger Ale 235 Ml" at bounding box center [460, 245] width 306 height 36
drag, startPoint x: 528, startPoint y: 254, endPoint x: 309, endPoint y: 245, distance: 219.8
click at [309, 245] on input "Schweppes Ginger Ale 235 Ml" at bounding box center [460, 245] width 306 height 36
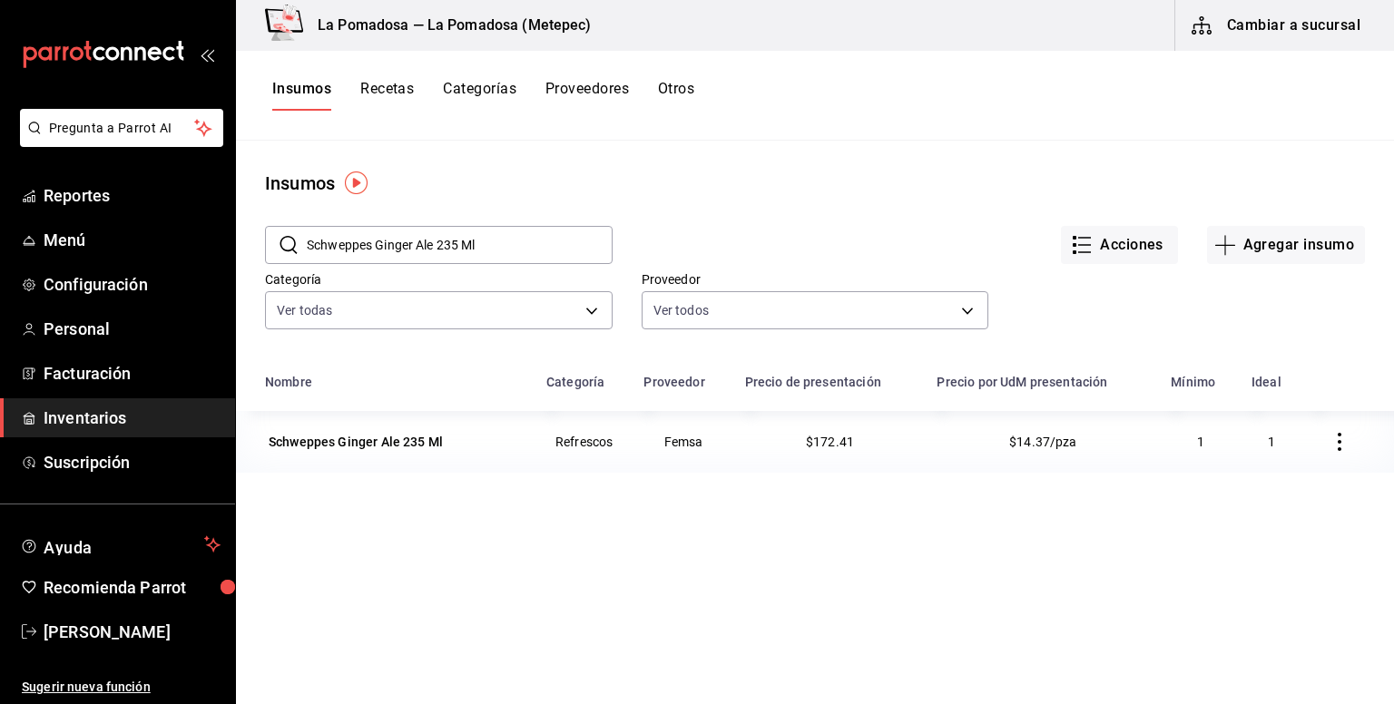
paste input "Tequila Tradicional Plata 69"
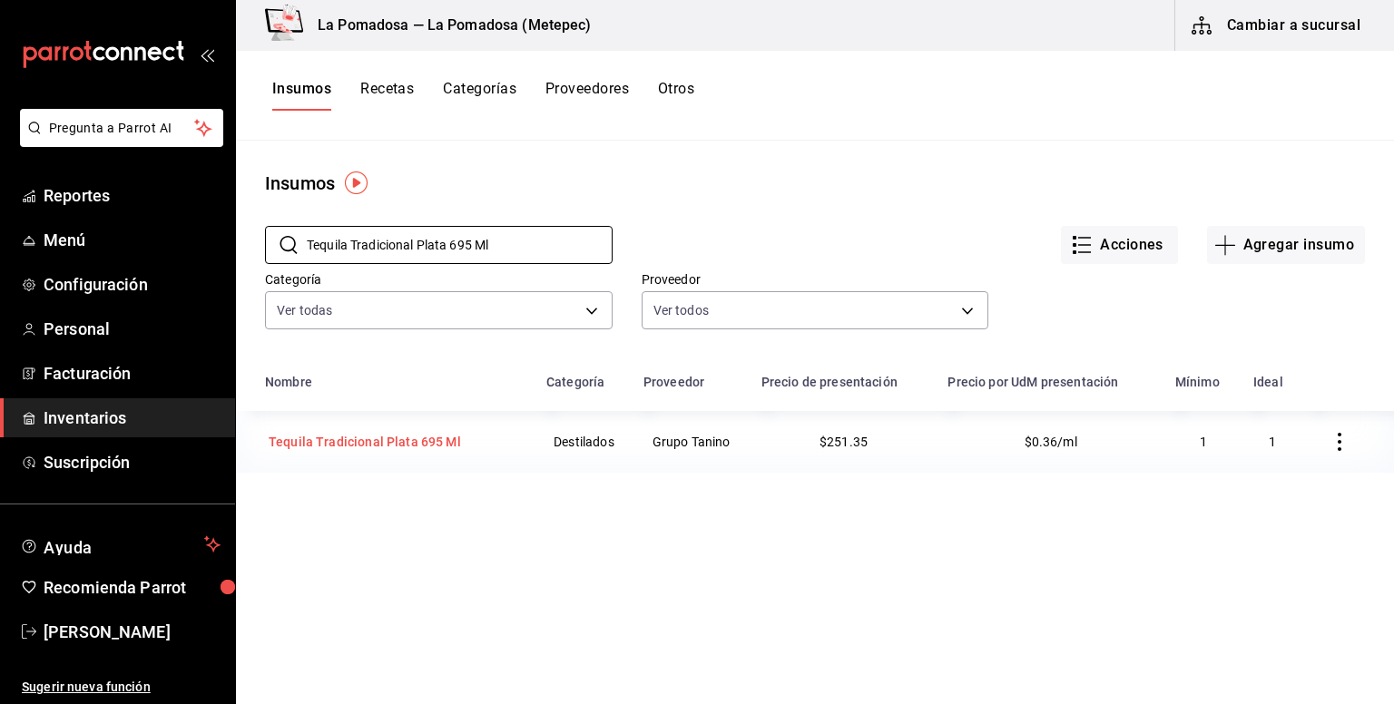
type input "Tequila Tradicional Plata 695 Ml"
click at [421, 455] on div "Tequila Tradicional Plata 695 Ml" at bounding box center [365, 441] width 200 height 25
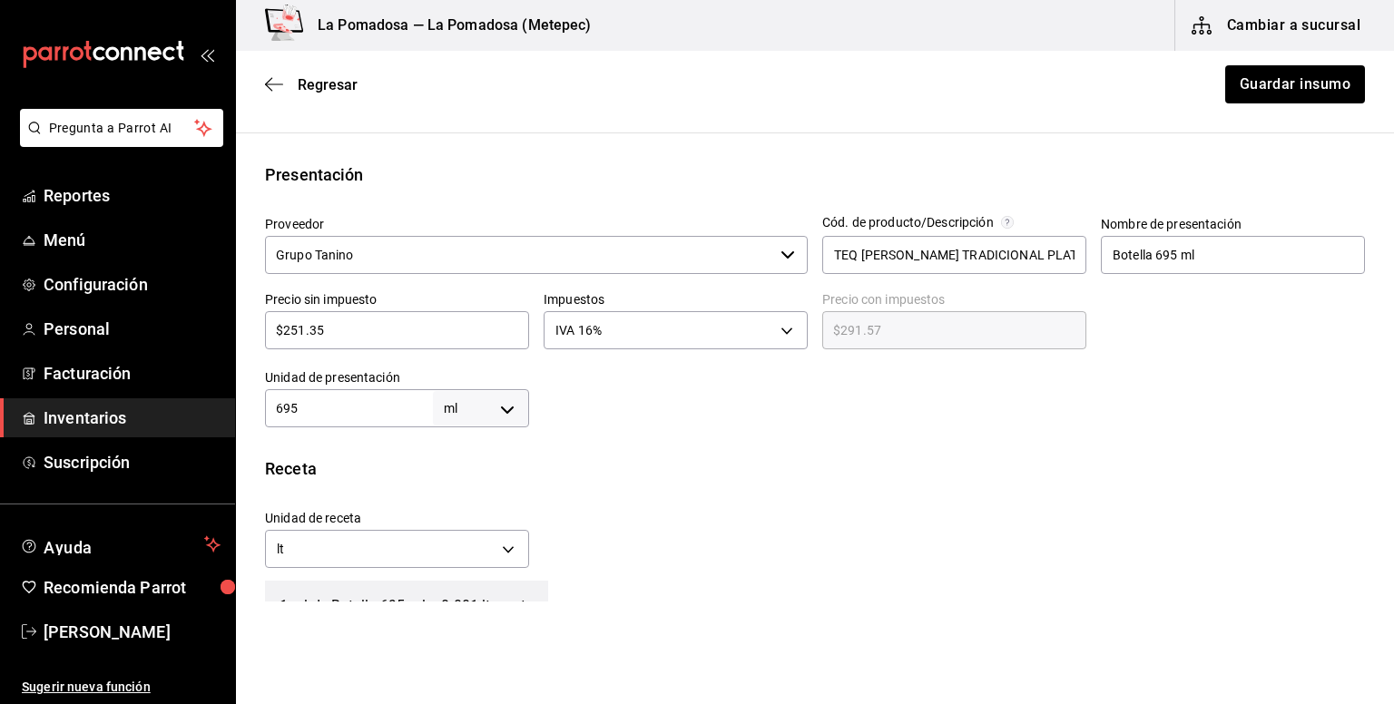
scroll to position [363, 0]
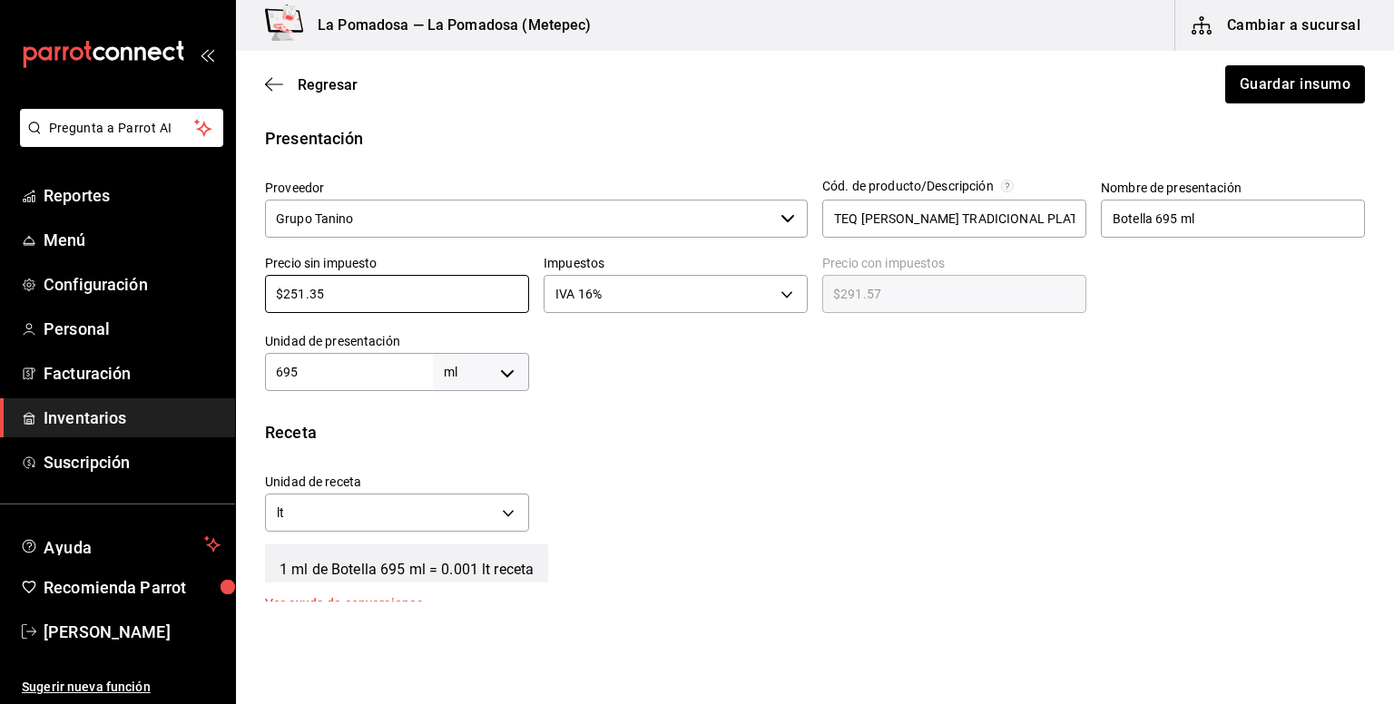
drag, startPoint x: 408, startPoint y: 300, endPoint x: 269, endPoint y: 267, distance: 143.7
click at [269, 267] on div "Precio sin impuesto $251.35 ​" at bounding box center [397, 284] width 264 height 58
paste input "2.27"
type input "$252.27"
type input "$292.63"
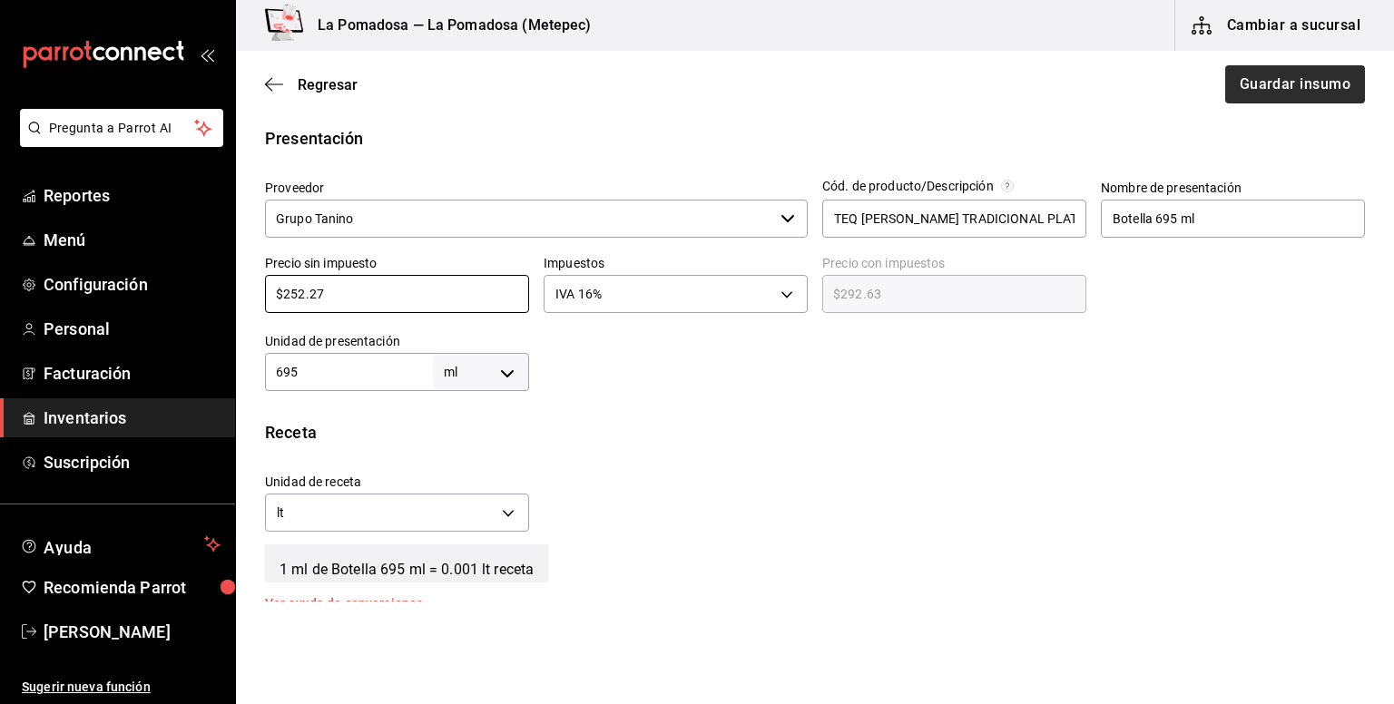
type input "$252.27"
click at [1299, 84] on button "Guardar insumo" at bounding box center [1294, 84] width 142 height 38
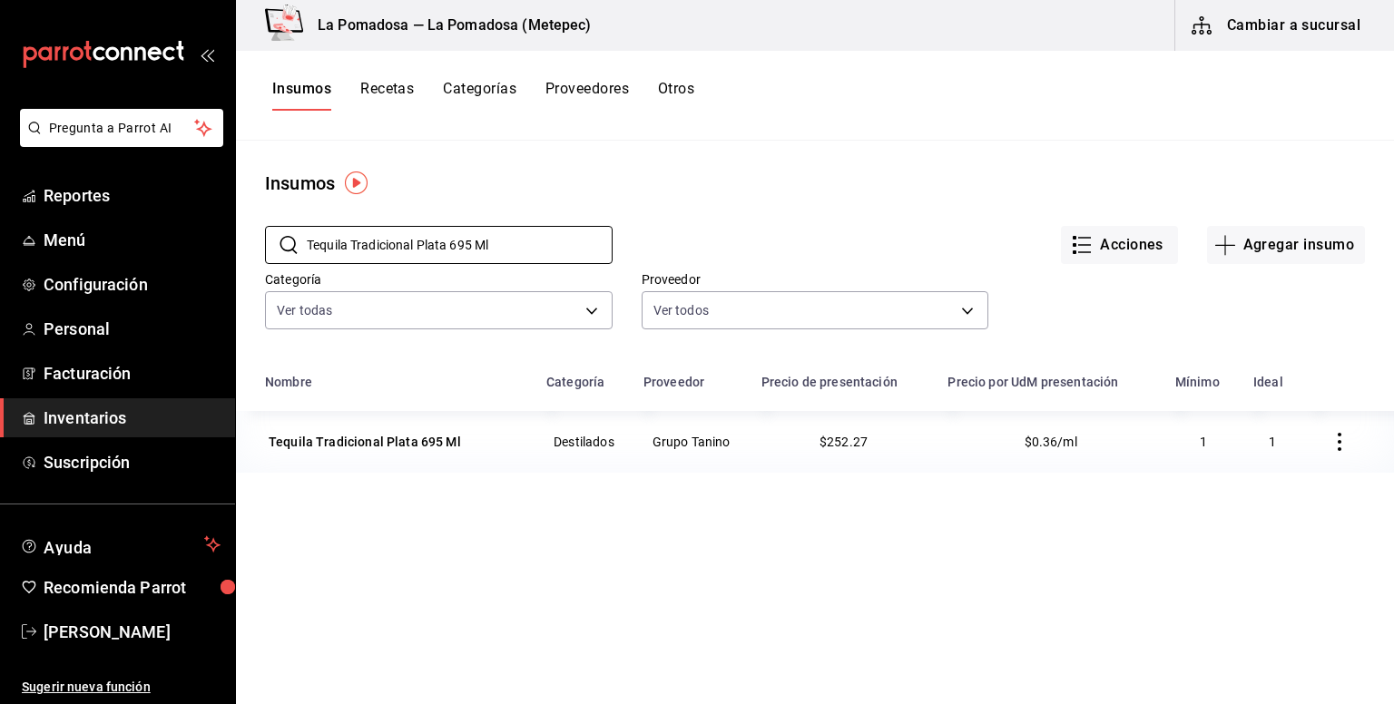
drag, startPoint x: 513, startPoint y: 244, endPoint x: 229, endPoint y: 219, distance: 285.2
click at [229, 219] on div "Pregunta a Parrot AI Reportes Menú Configuración Personal Facturación Inventari…" at bounding box center [697, 345] width 1394 height 691
paste input "ocino ahumado rebanado"
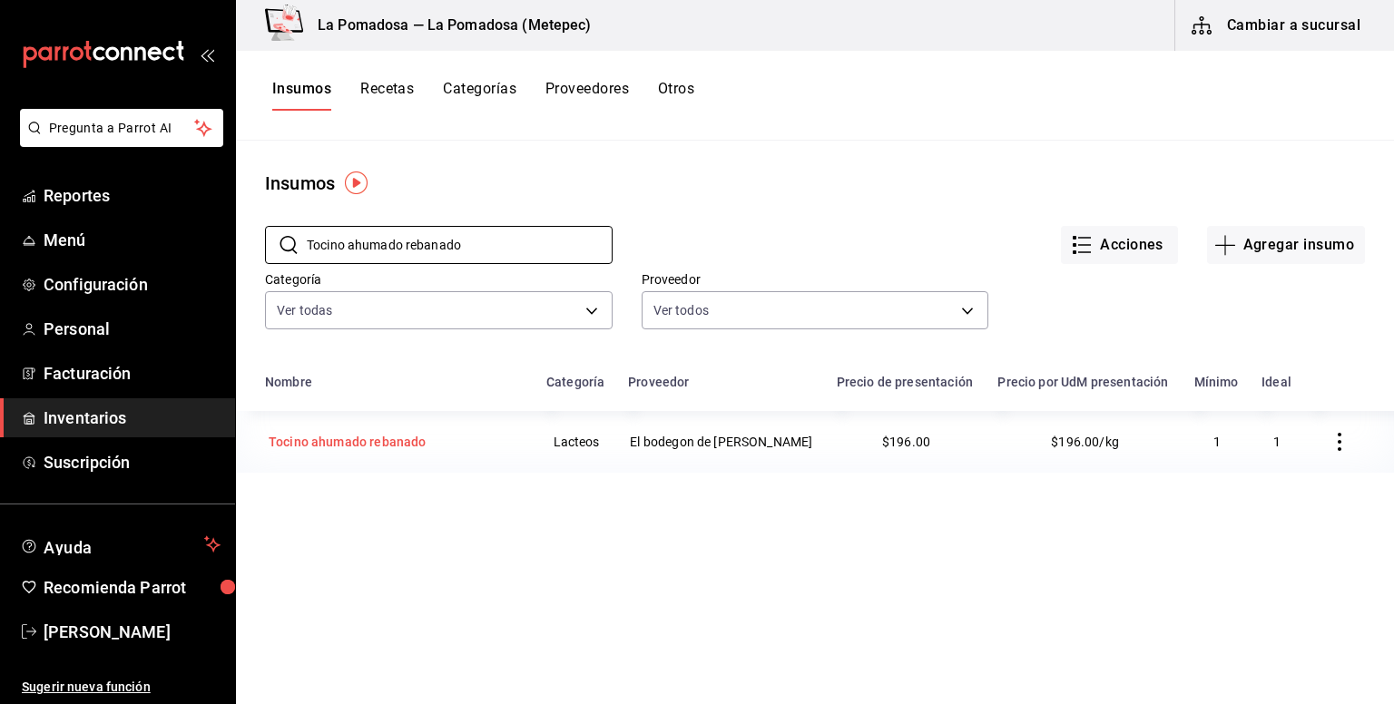
type input "Tocino ahumado rebanado"
click at [411, 438] on div "Tocino ahumado rebanado" at bounding box center [347, 442] width 157 height 18
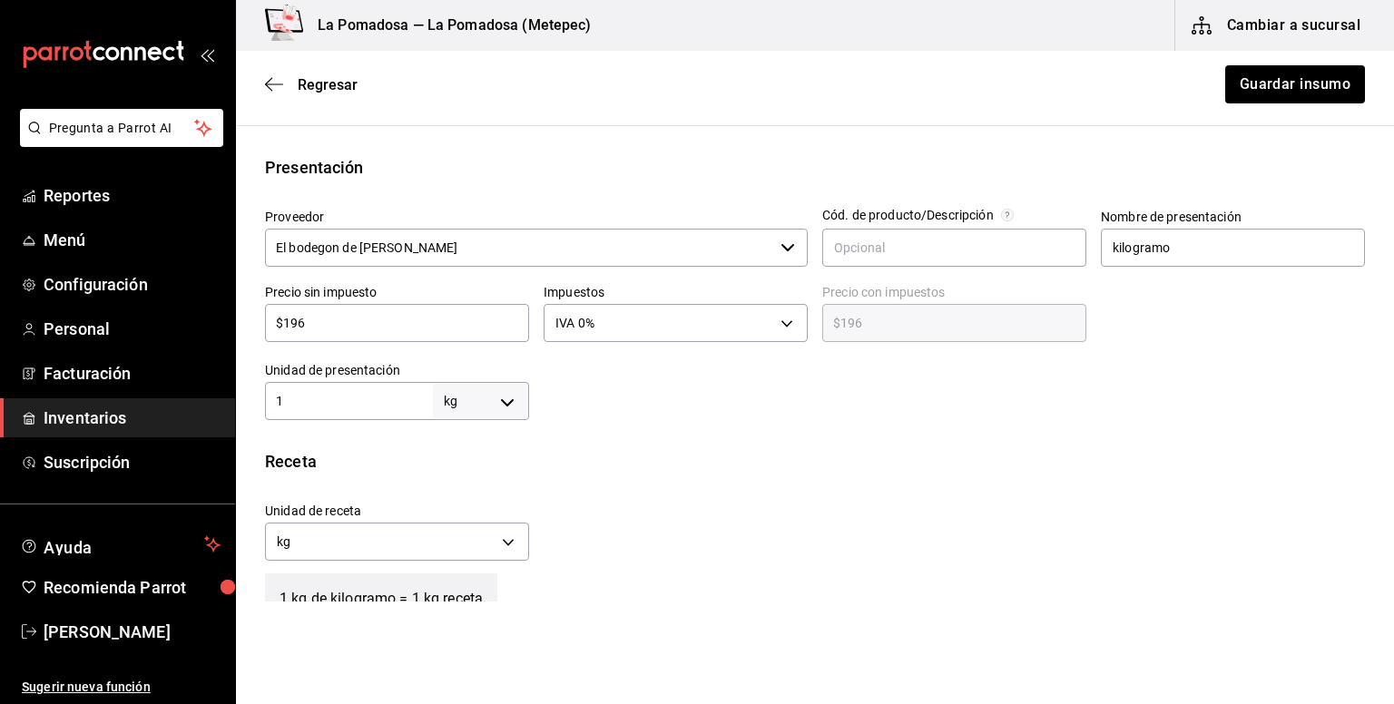
scroll to position [363, 0]
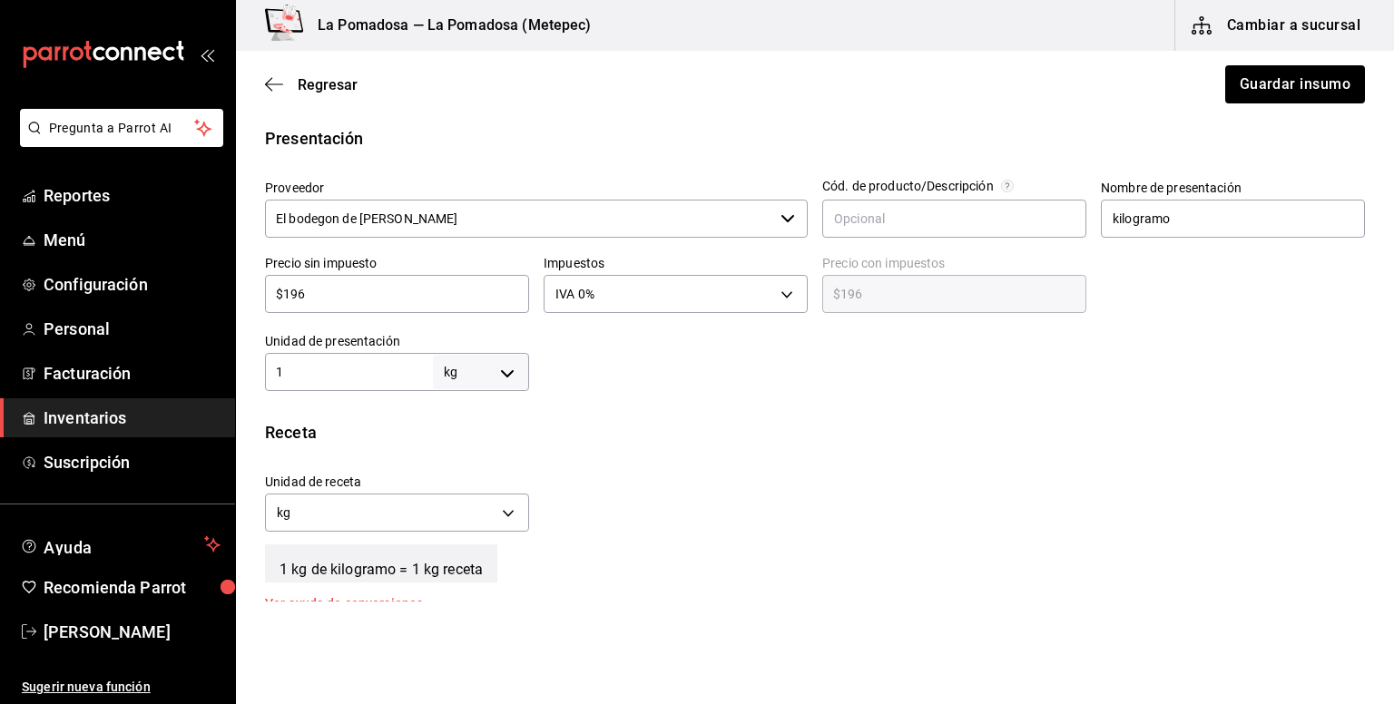
drag, startPoint x: 396, startPoint y: 282, endPoint x: 272, endPoint y: 279, distance: 123.5
click at [272, 279] on div "$196 ​" at bounding box center [397, 294] width 264 height 38
paste input "8.00"
type input "$198.00"
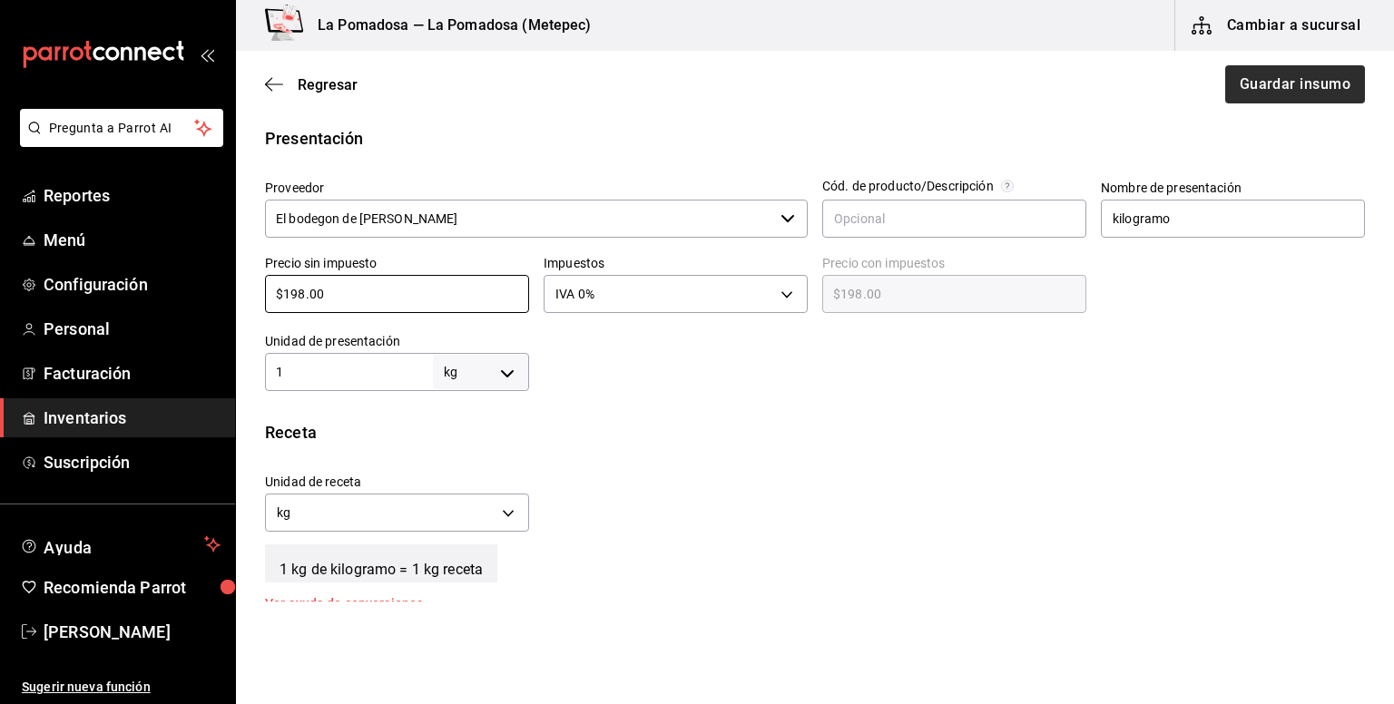
type input "$198.00"
click at [1287, 77] on button "Guardar insumo" at bounding box center [1294, 84] width 142 height 38
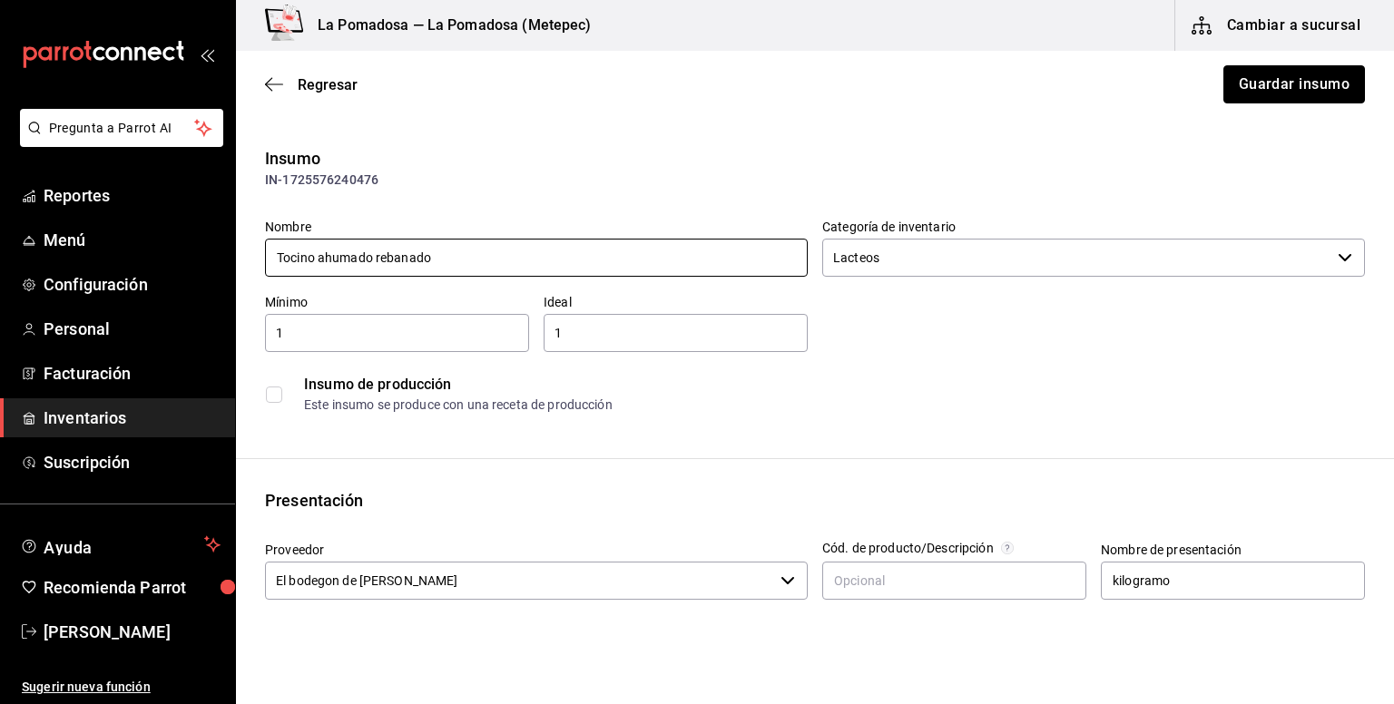
scroll to position [0, 0]
drag, startPoint x: 460, startPoint y: 260, endPoint x: 449, endPoint y: 262, distance: 11.0
click at [449, 262] on input "Tocino ahumado rebanado" at bounding box center [536, 259] width 543 height 38
click at [339, 85] on span "Regresar" at bounding box center [328, 84] width 60 height 17
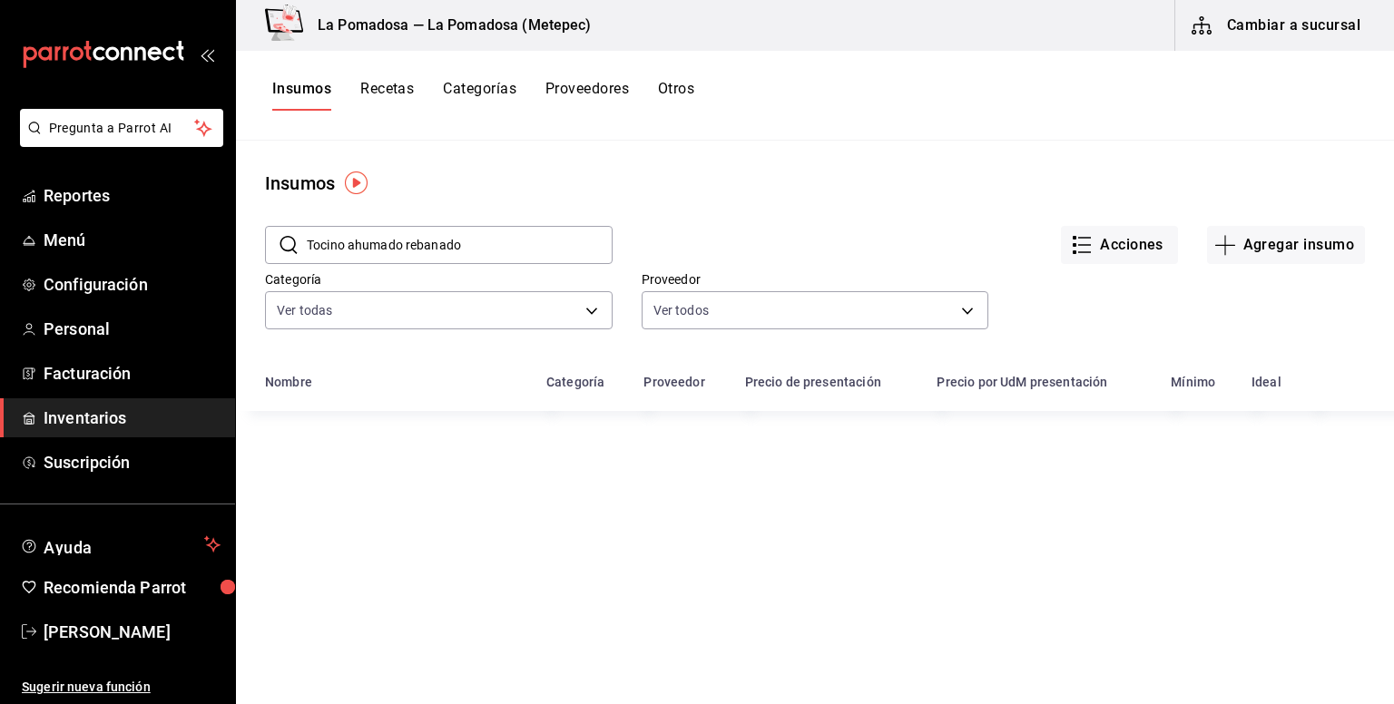
click at [510, 246] on input "Tocino ahumado rebanado" at bounding box center [460, 245] width 306 height 36
drag, startPoint x: 501, startPoint y: 240, endPoint x: 264, endPoint y: 228, distance: 237.2
click at [264, 228] on div "​ Tocino ahumado rebanado ​" at bounding box center [424, 230] width 377 height 67
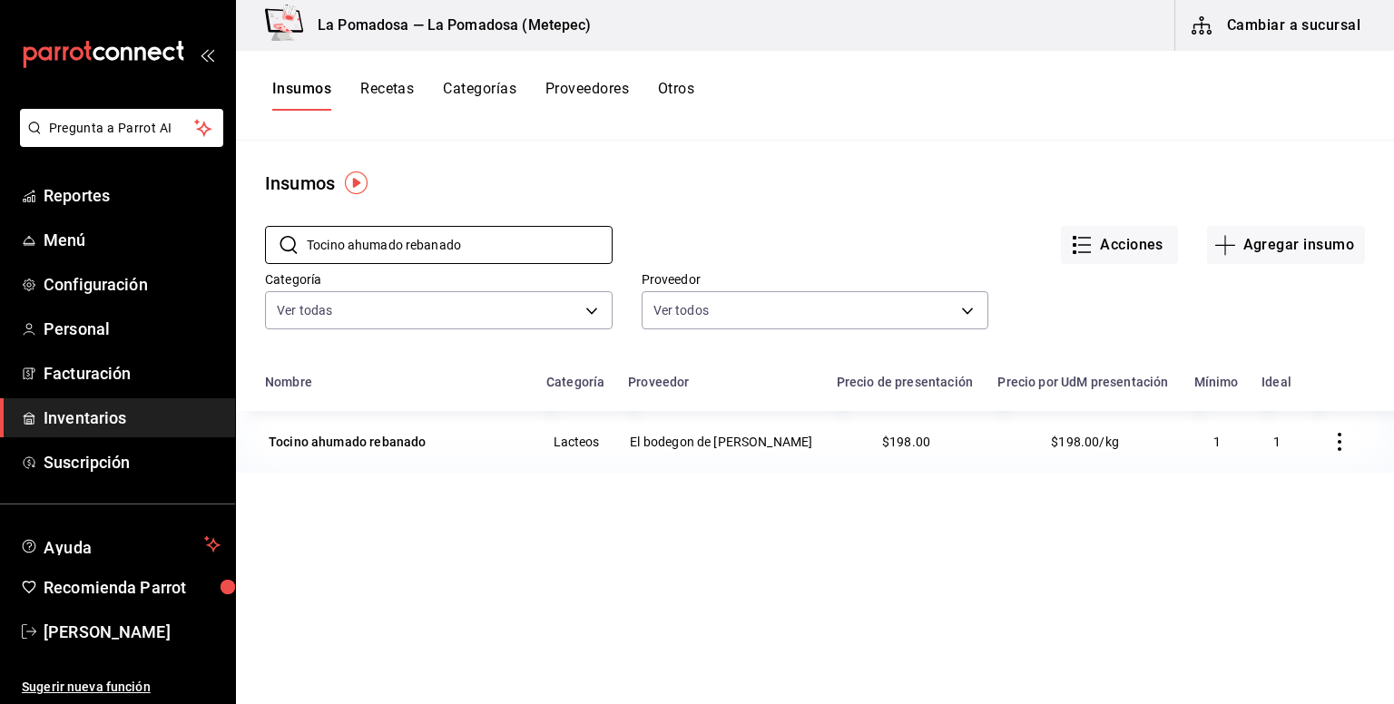
paste input "rtilla burrera"
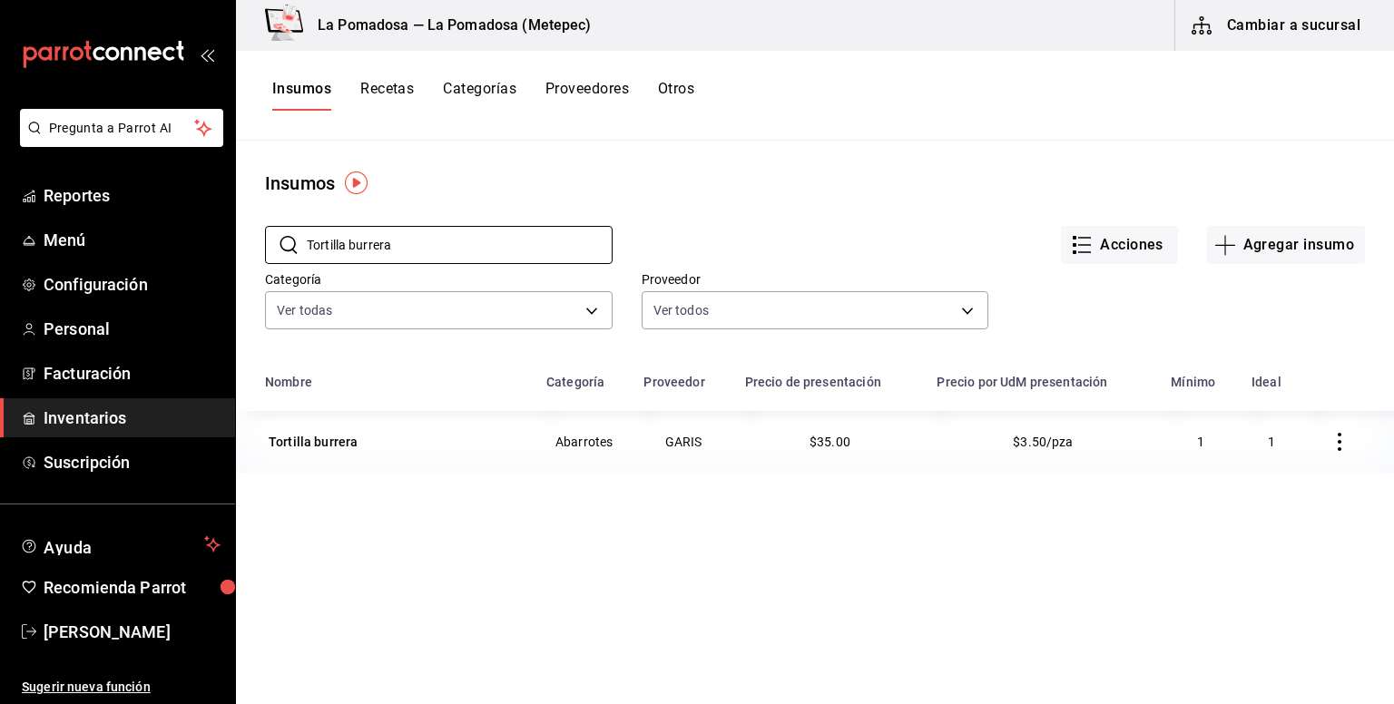
type input "Tortilla burrera"
click at [353, 445] on div "Tortilla burrera" at bounding box center [313, 442] width 89 height 18
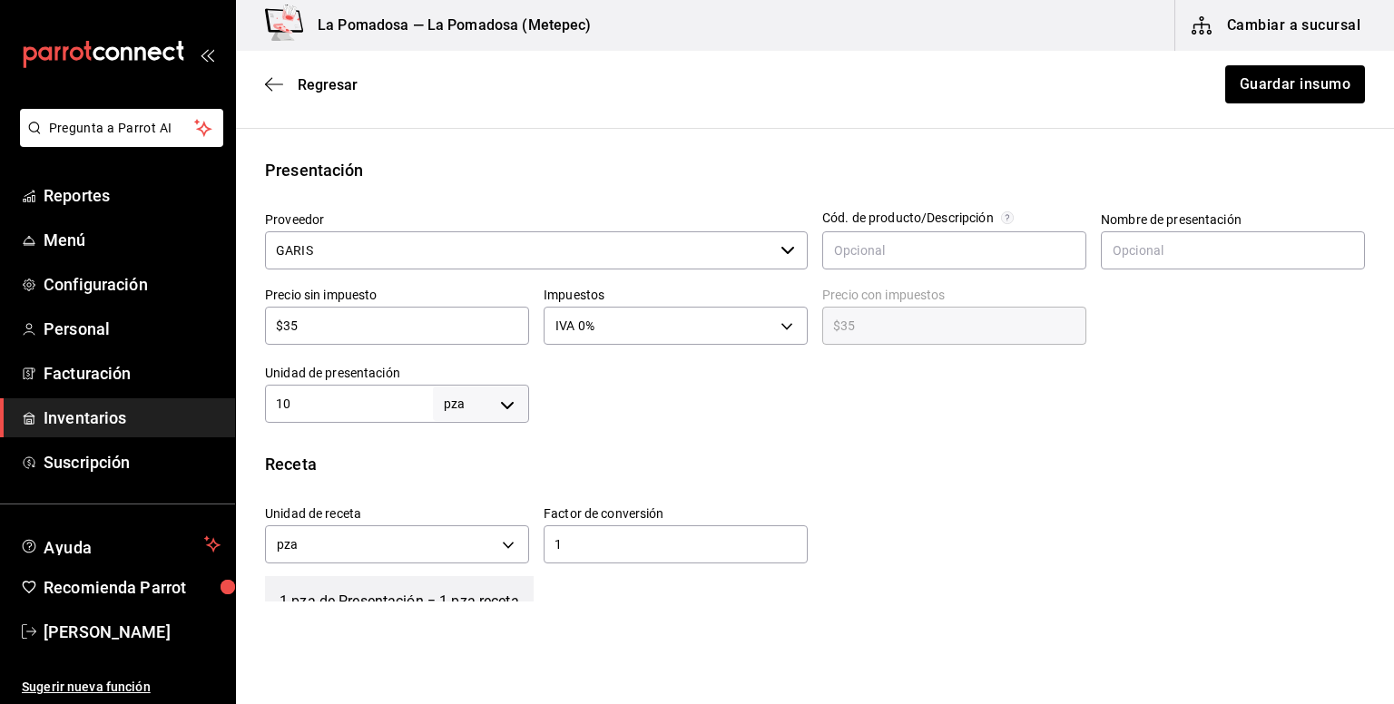
scroll to position [363, 0]
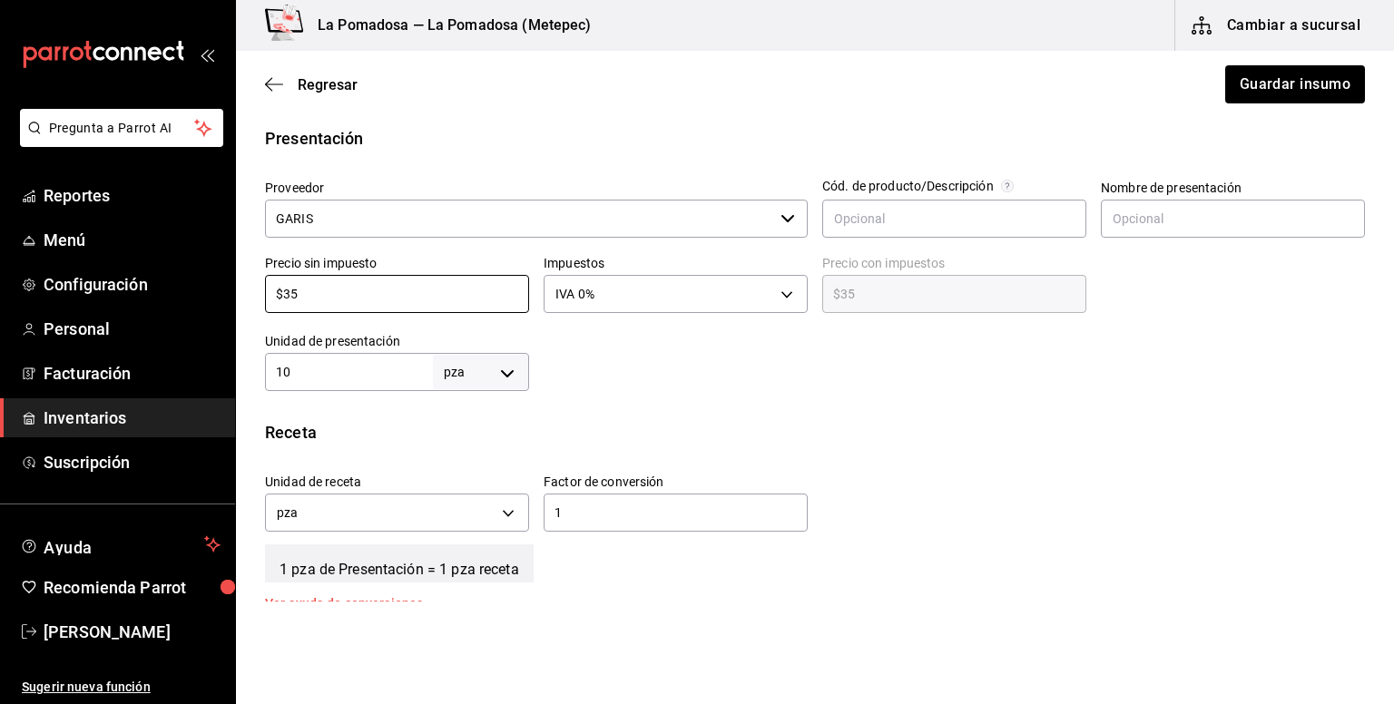
drag, startPoint x: 352, startPoint y: 304, endPoint x: 236, endPoint y: 284, distance: 117.9
click at [236, 284] on div "Presentación Proveedor GARIS ​ Cód. de producto/Descripción Nombre de presentac…" at bounding box center [815, 258] width 1158 height 265
paste input "7.50"
type input "$37.50"
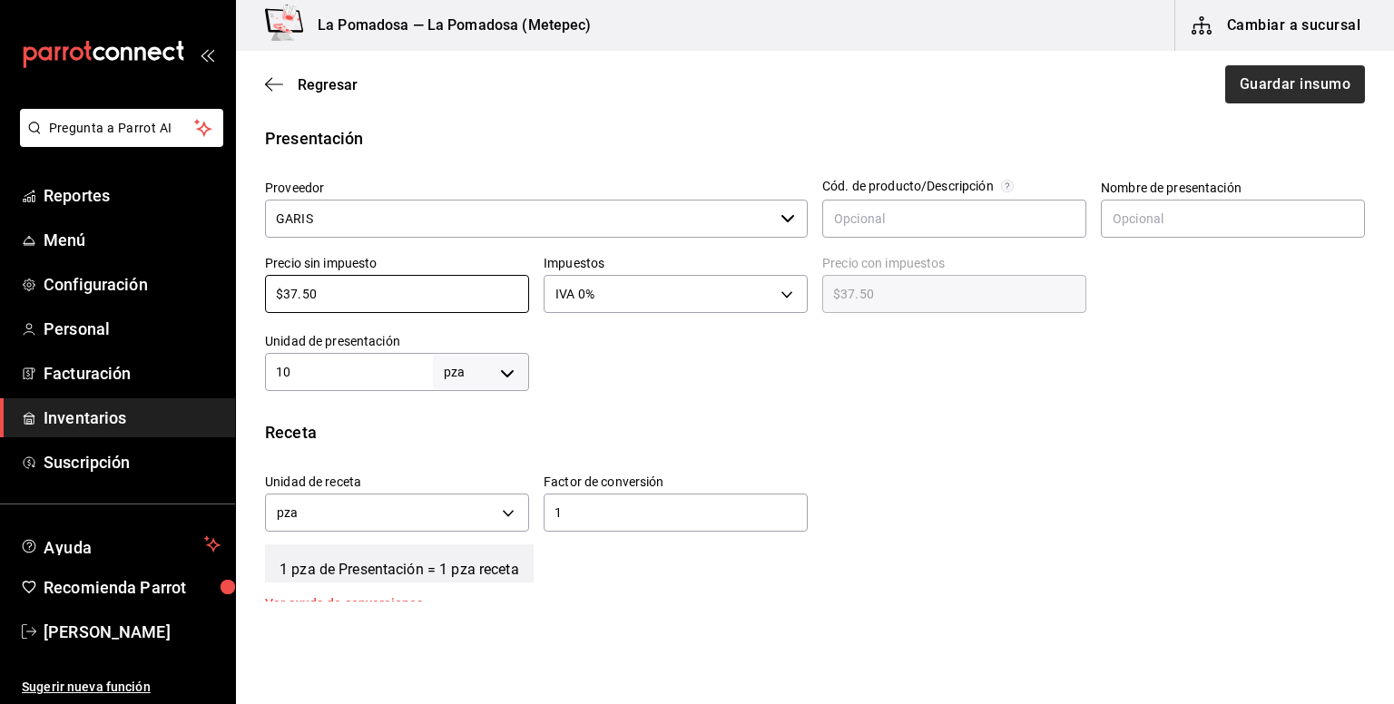
type input "$37.50"
click at [1295, 93] on button "Guardar insumo" at bounding box center [1294, 84] width 142 height 38
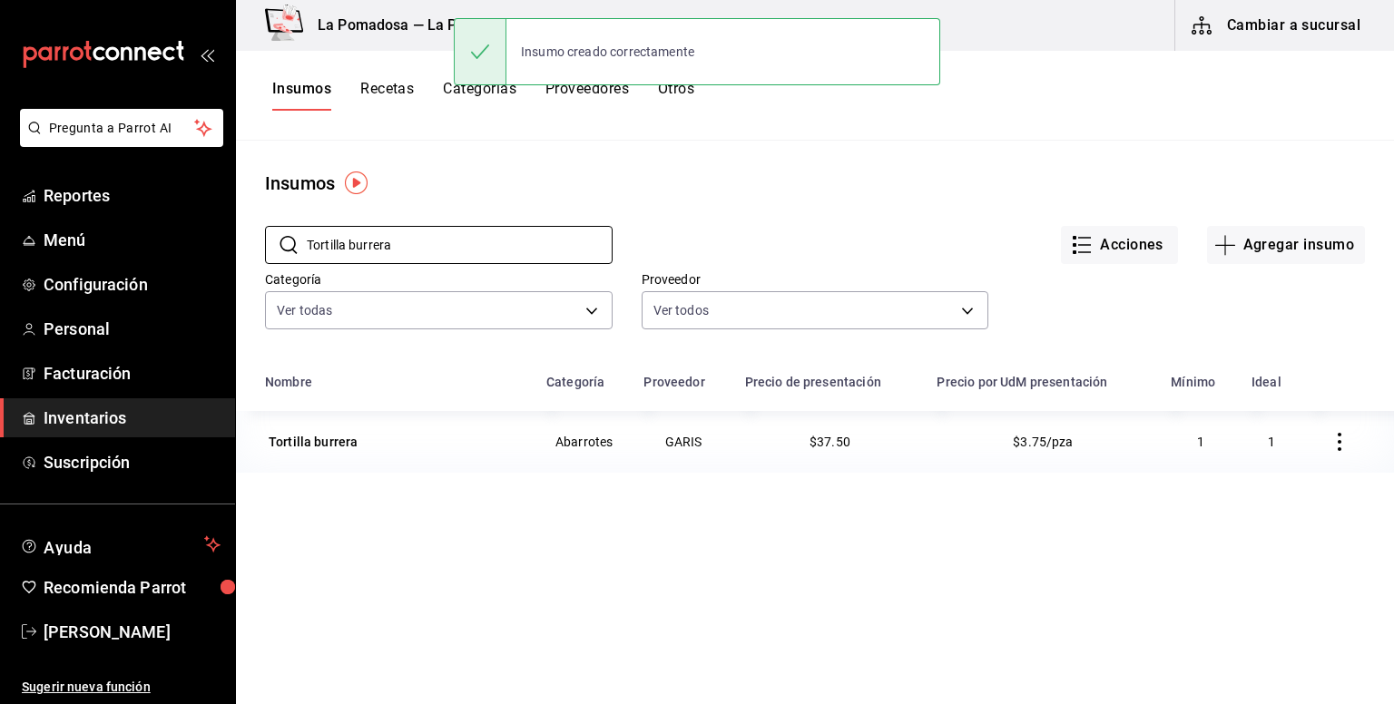
drag, startPoint x: 435, startPoint y: 258, endPoint x: 261, endPoint y: 252, distance: 173.4
click at [261, 252] on div "​ Tortilla burrera ​ Acciones Agregar insumo Categoría Ver todas da665286-eb96-…" at bounding box center [815, 280] width 1158 height 167
paste input "Vino Tres Coronas Jerez 1000 Ml"
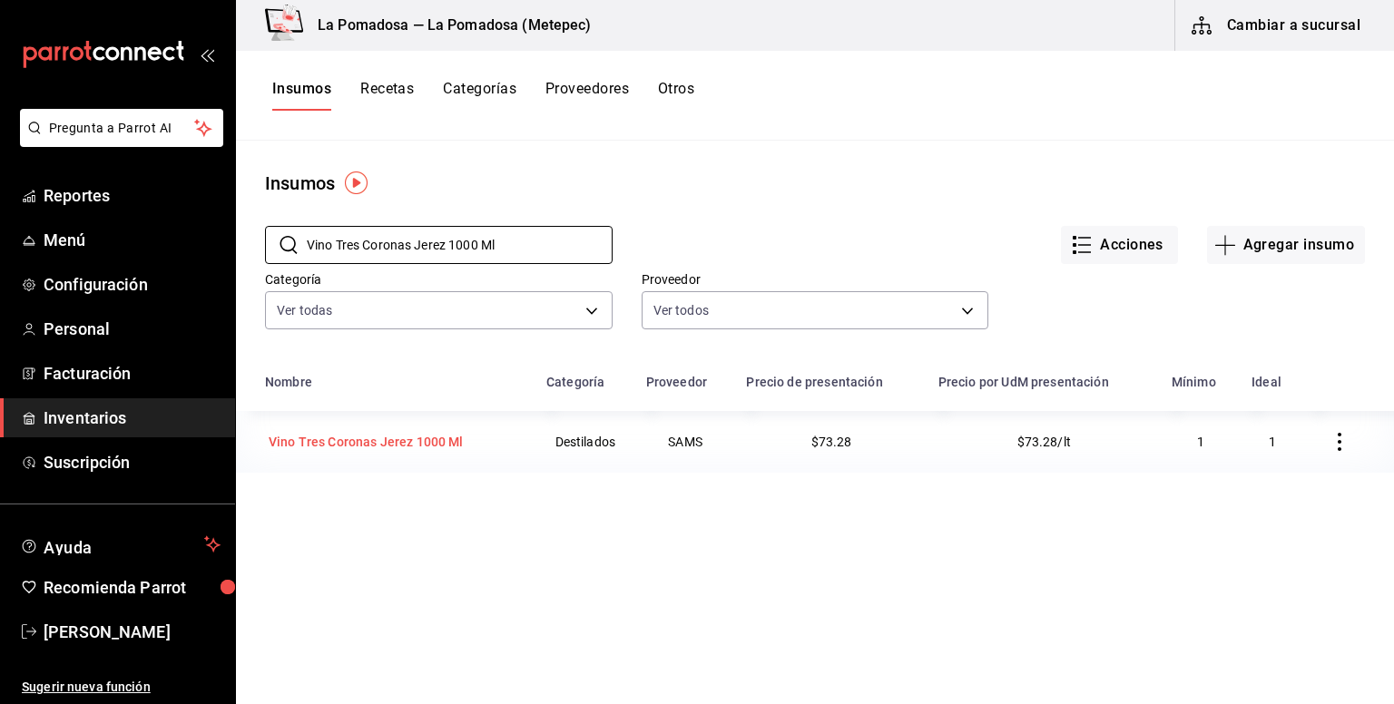
type input "Vino Tres Coronas Jerez 1000 Ml"
click at [392, 443] on div "Vino Tres Coronas Jerez 1000 Ml" at bounding box center [366, 442] width 195 height 18
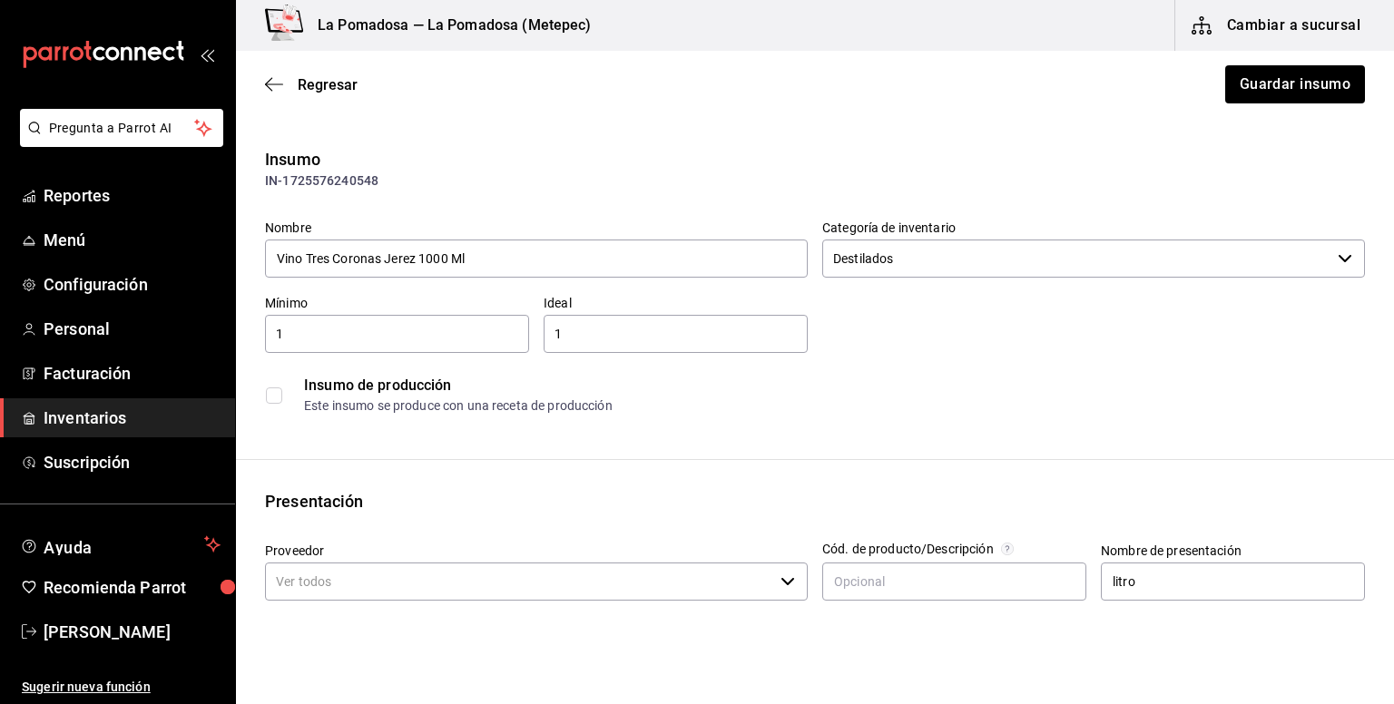
type input "SAMS"
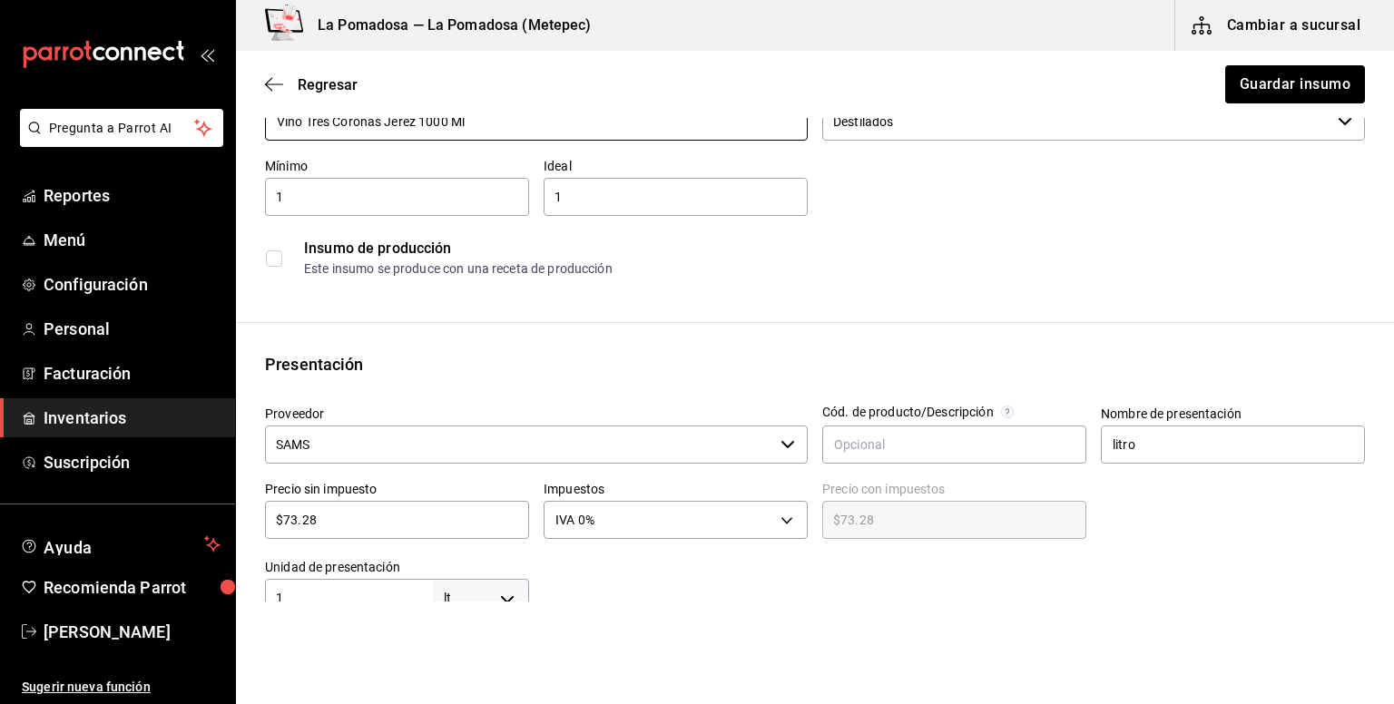
scroll to position [241, 0]
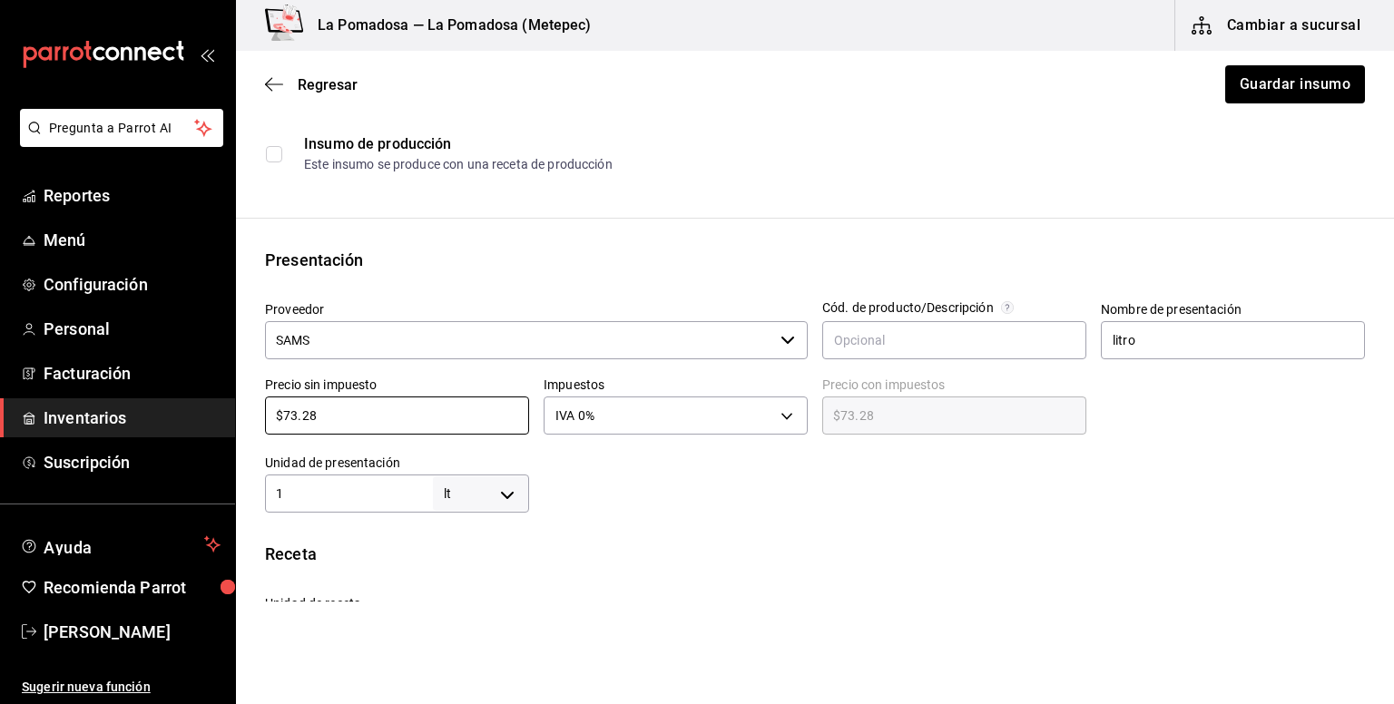
drag, startPoint x: 348, startPoint y: 419, endPoint x: 245, endPoint y: 411, distance: 103.8
click at [245, 411] on div "Presentación Proveedor SAMS ​ Cód. de producto/Descripción Nombre de presentaci…" at bounding box center [815, 380] width 1158 height 265
paste input "87.95"
type input "$87.95"
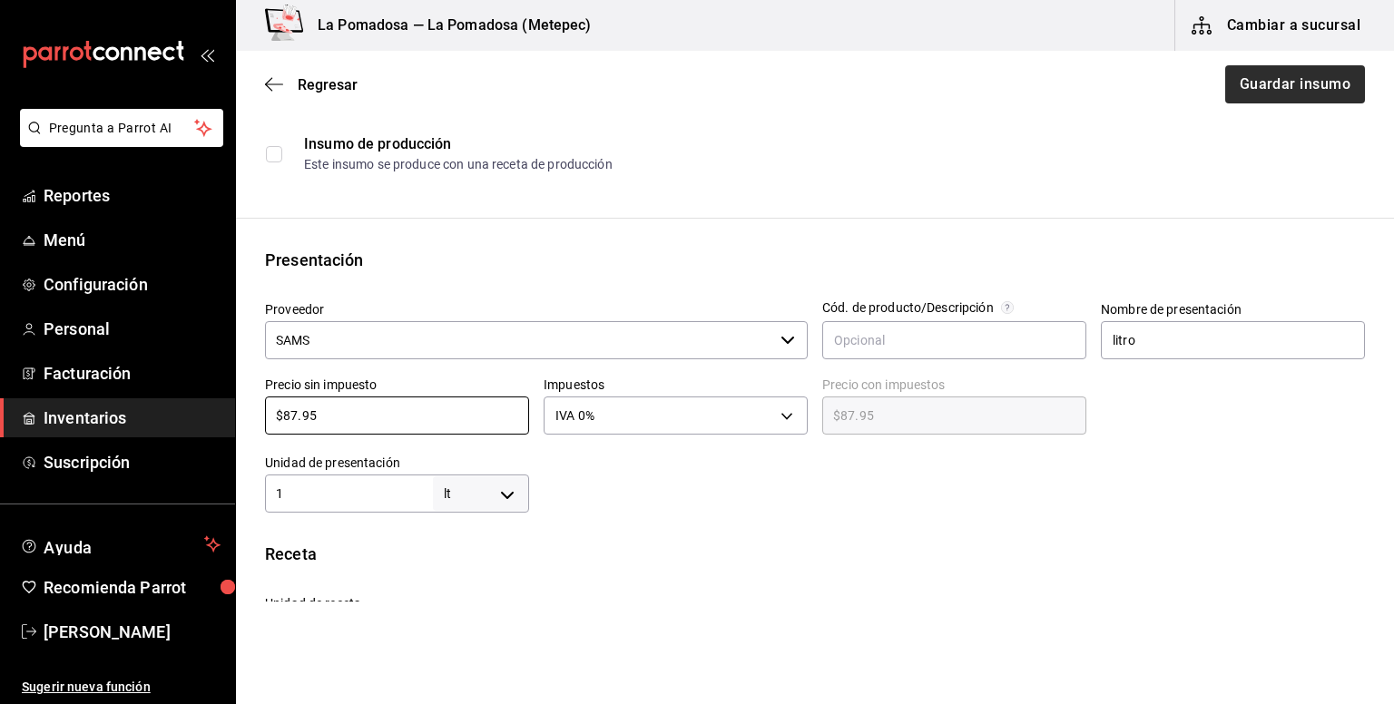
type input "$87.95"
click at [1309, 88] on button "Guardar insumo" at bounding box center [1294, 84] width 142 height 38
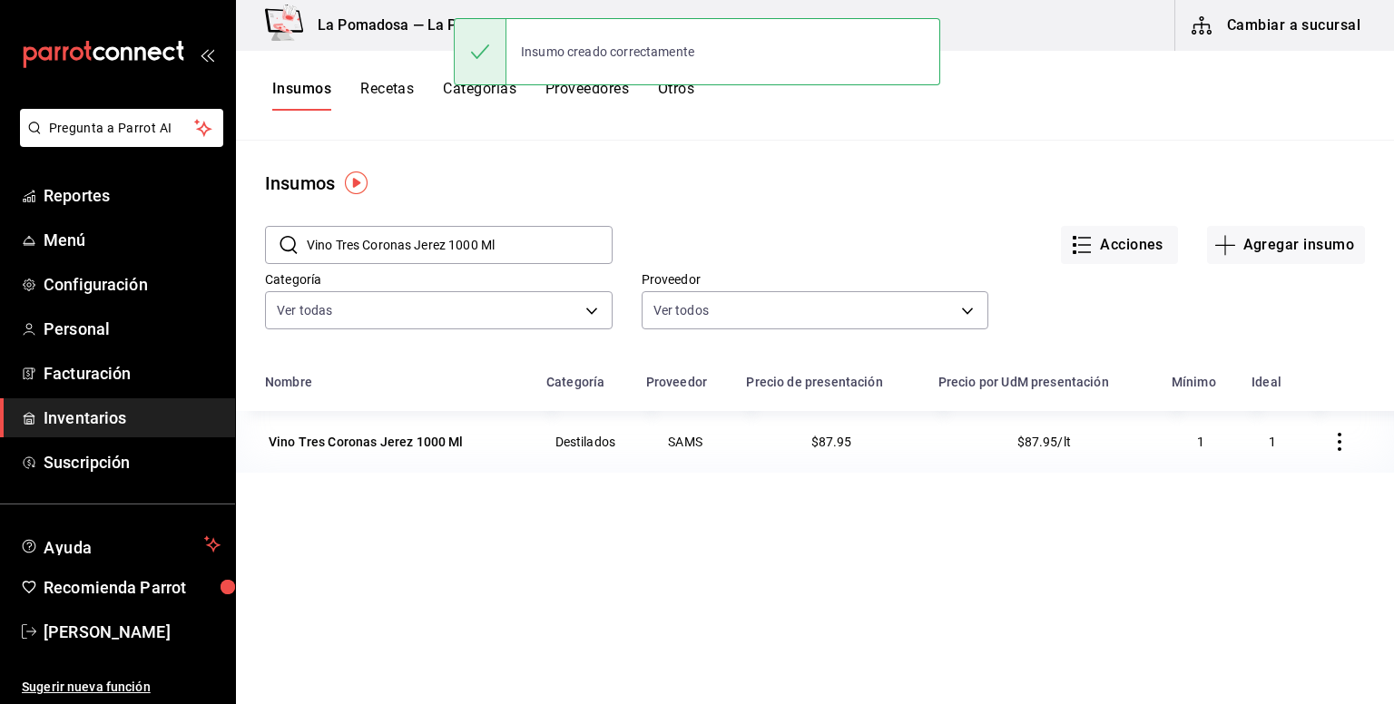
drag, startPoint x: 511, startPoint y: 250, endPoint x: 284, endPoint y: 251, distance: 226.9
click at [284, 251] on div "​ Vino Tres Coronas Jerez 1000 Ml ​" at bounding box center [439, 245] width 348 height 38
paste input "[PERSON_NAME] X1 75"
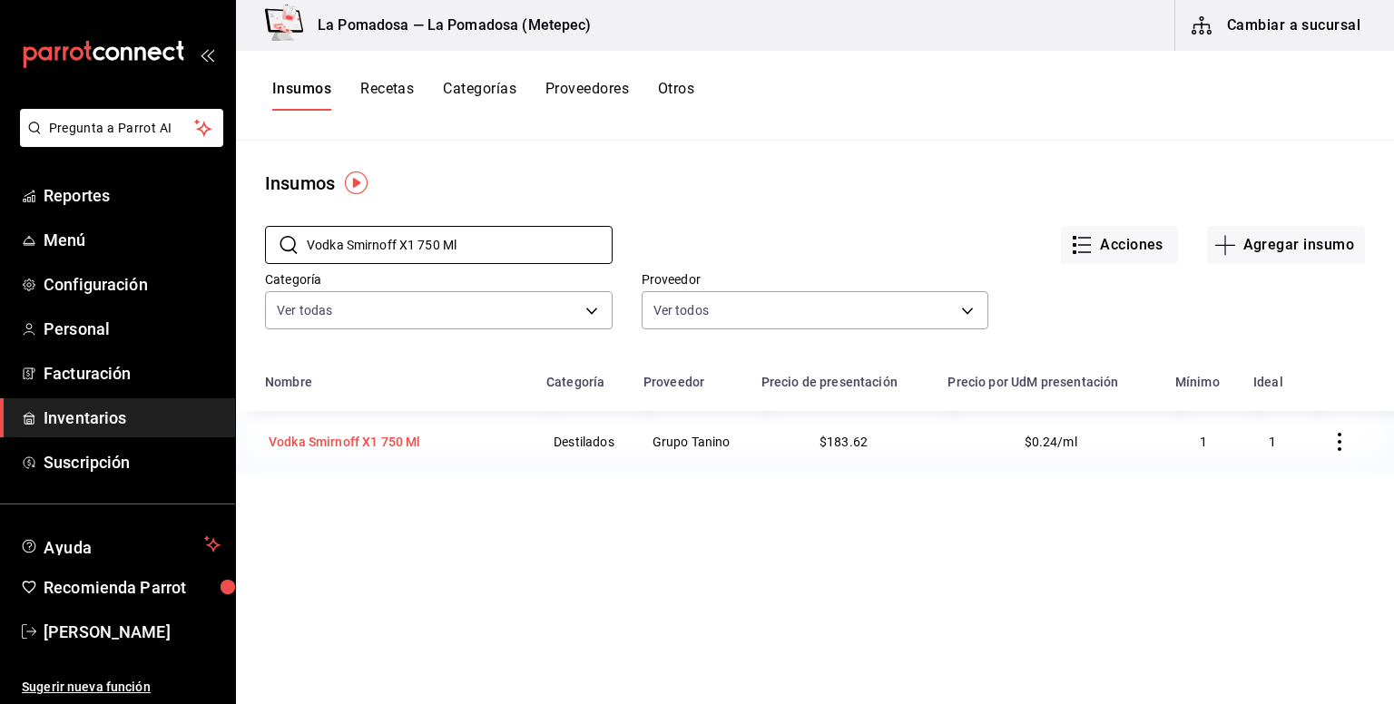
type input "Vodka Smirnoff X1 750 Ml"
click at [392, 444] on div "Vodka Smirnoff X1 750 Ml" at bounding box center [345, 442] width 152 height 18
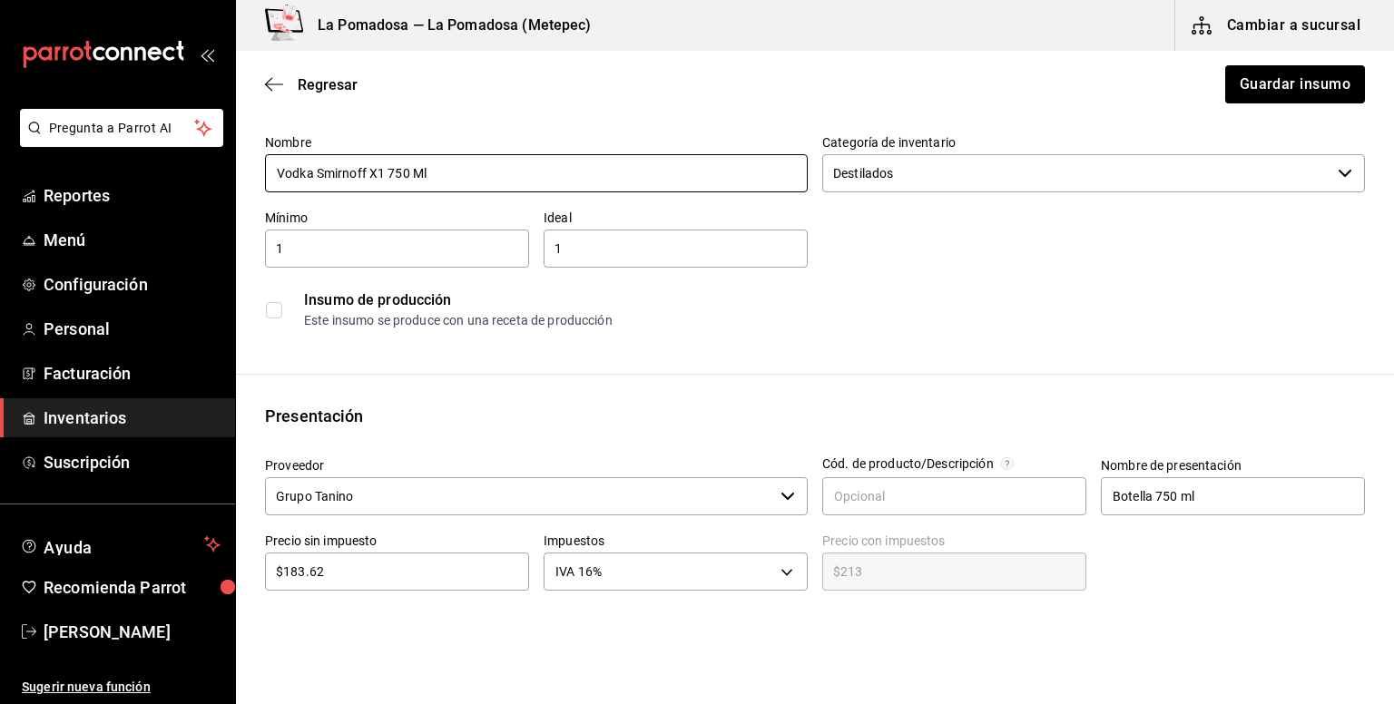
scroll to position [121, 0]
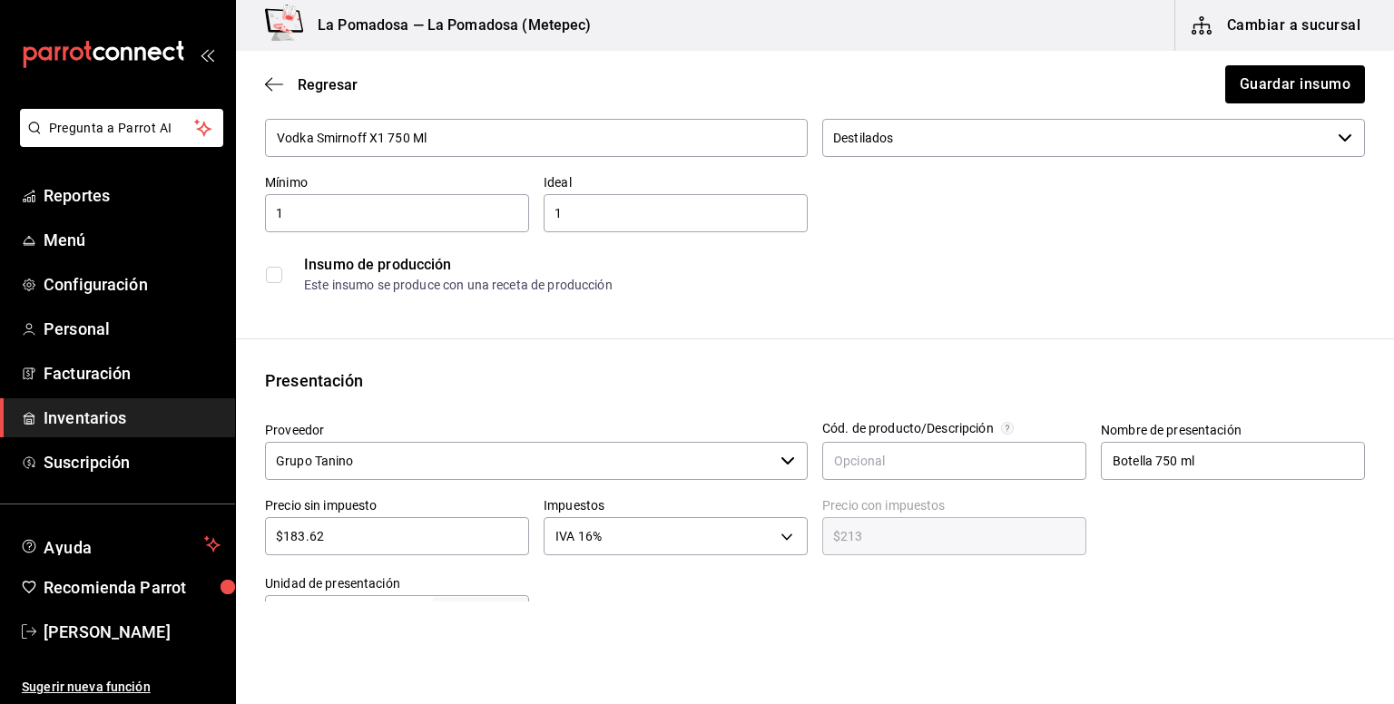
click at [369, 530] on input "$183.62" at bounding box center [397, 536] width 264 height 22
drag, startPoint x: 369, startPoint y: 530, endPoint x: 270, endPoint y: 517, distance: 99.7
click at [270, 517] on div "$183.62 ​" at bounding box center [397, 536] width 264 height 38
paste input "221.13"
type input "$221.13"
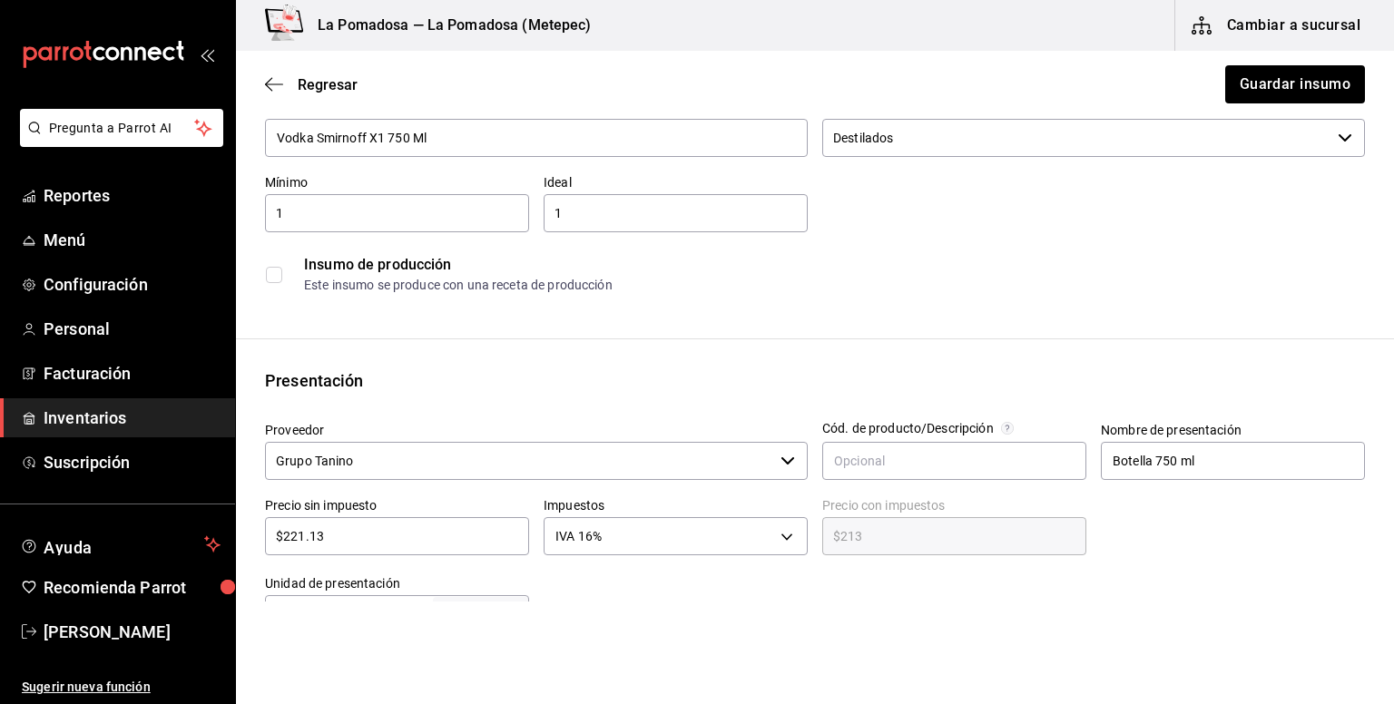
type input "$256.51"
type input "$221.13"
click at [1252, 87] on button "Guardar insumo" at bounding box center [1294, 84] width 142 height 38
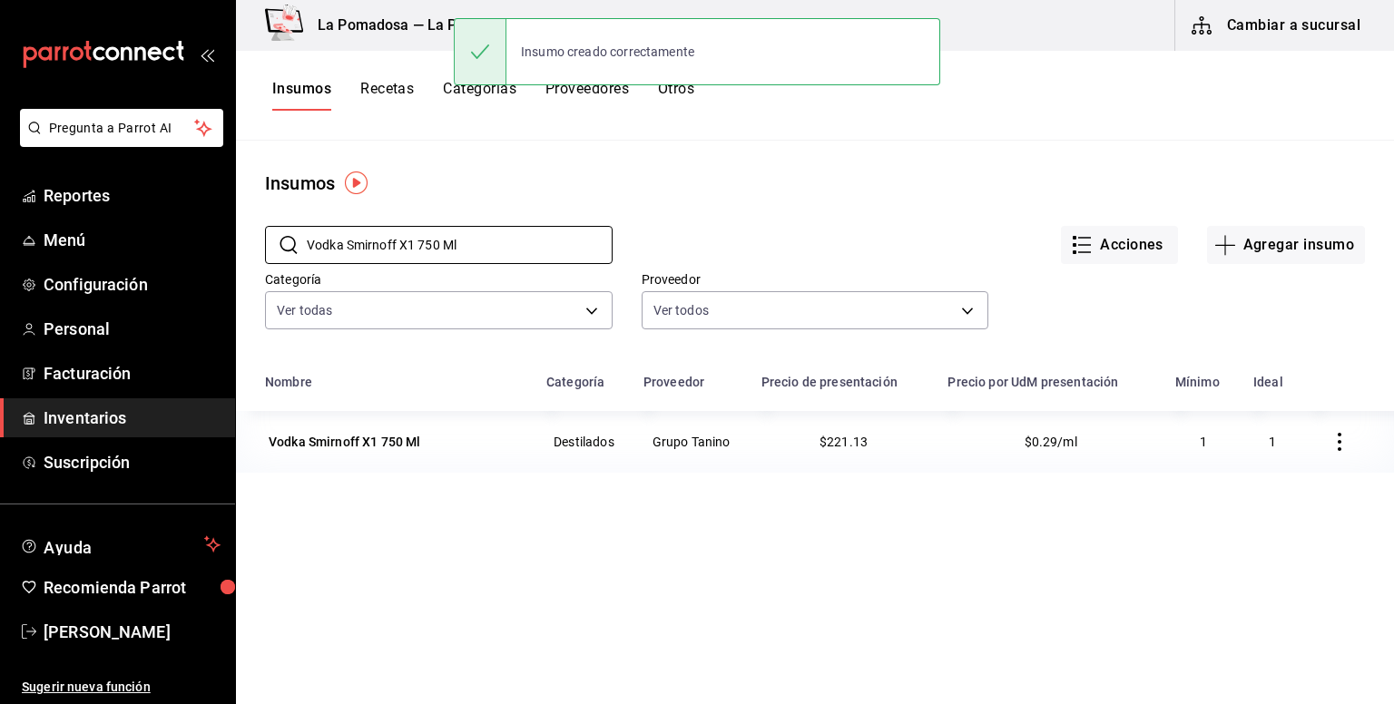
drag, startPoint x: 512, startPoint y: 255, endPoint x: 264, endPoint y: 244, distance: 248.0
click at [264, 244] on div "​ Vodka Smirnoff X1 750 Ml ​ Acciones Agregar insumo Categoría Ver todas da6652…" at bounding box center [815, 280] width 1158 height 167
paste input "Whisky Macallan 12 Años 70"
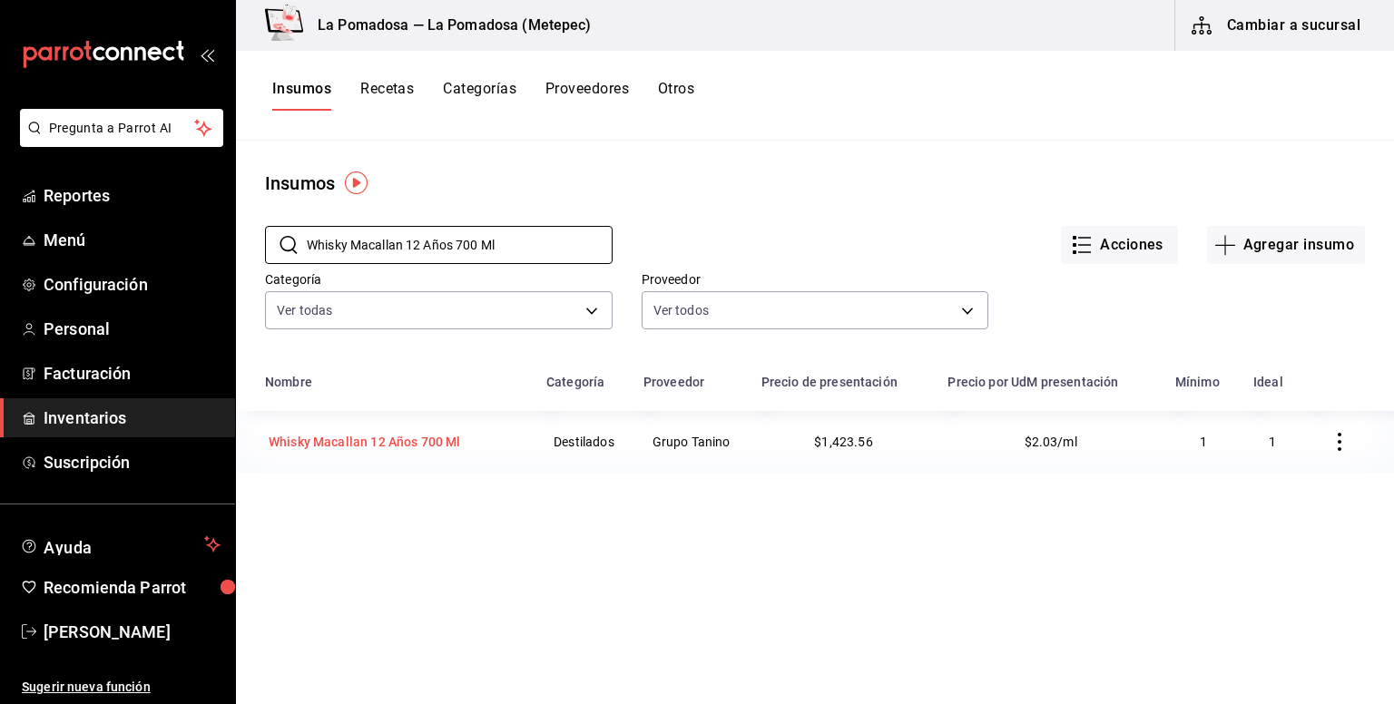
type input "Whisky Macallan 12 Años 700 Ml"
click at [433, 440] on div "Whisky Macallan 12 Años 700 Ml" at bounding box center [365, 442] width 192 height 18
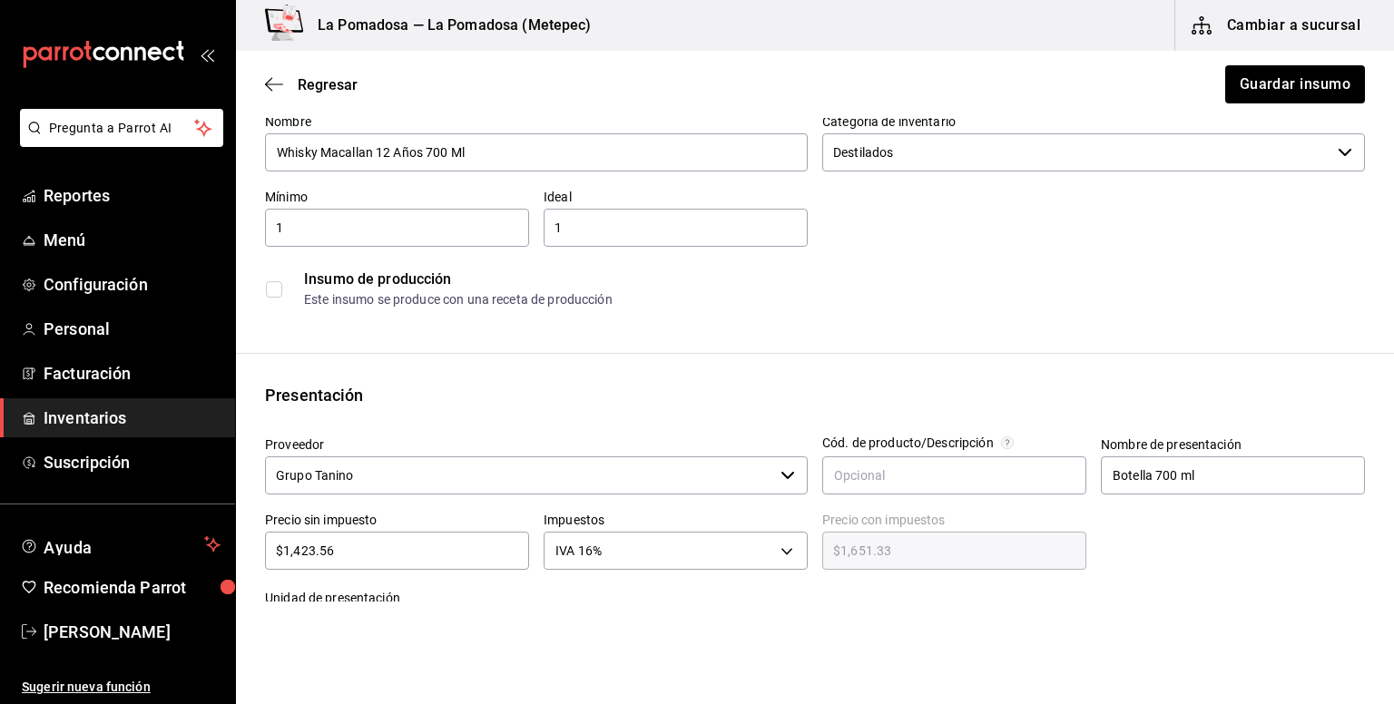
scroll to position [363, 0]
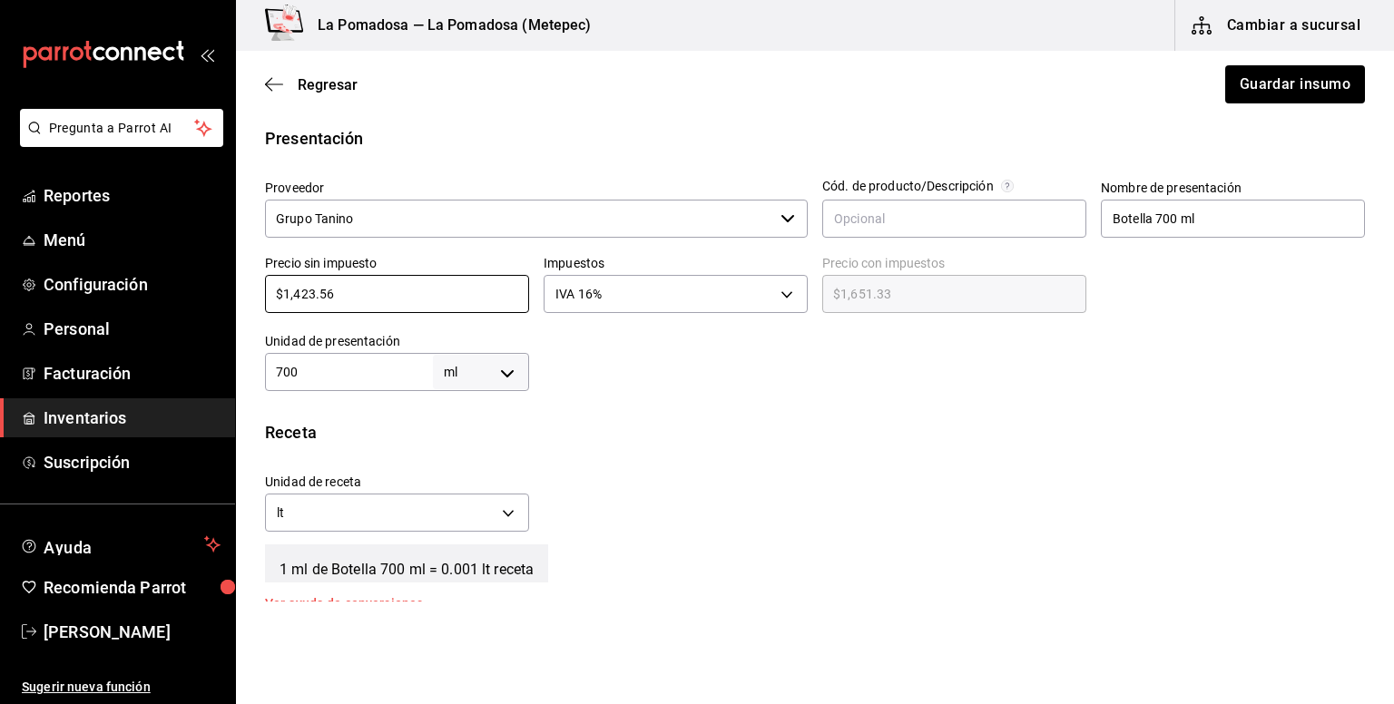
drag, startPoint x: 421, startPoint y: 303, endPoint x: 253, endPoint y: 295, distance: 168.1
click at [253, 295] on div "Precio sin impuesto $1,423.56 ​" at bounding box center [389, 279] width 279 height 78
paste input "76.72"
type input "$1,476.72"
type input "$1,713.00"
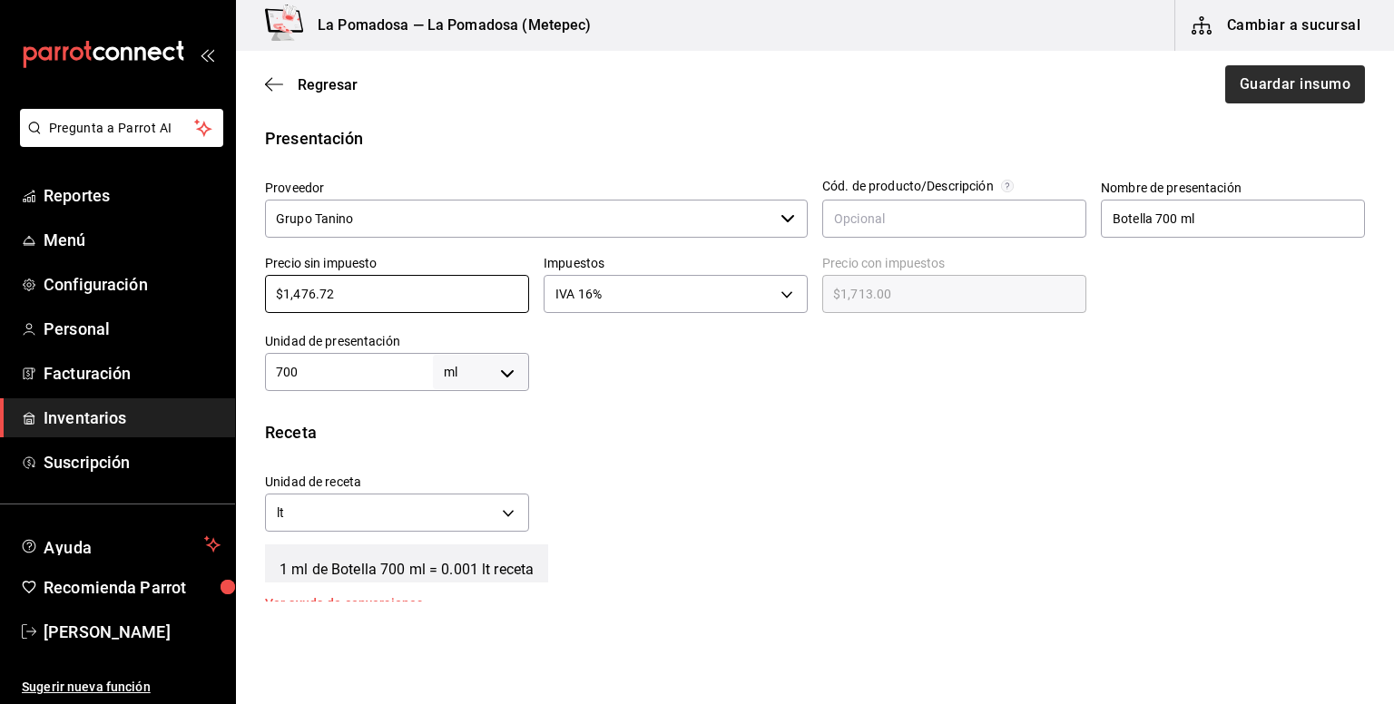
type input "$1,476.72"
click at [1265, 86] on button "Guardar insumo" at bounding box center [1294, 84] width 142 height 38
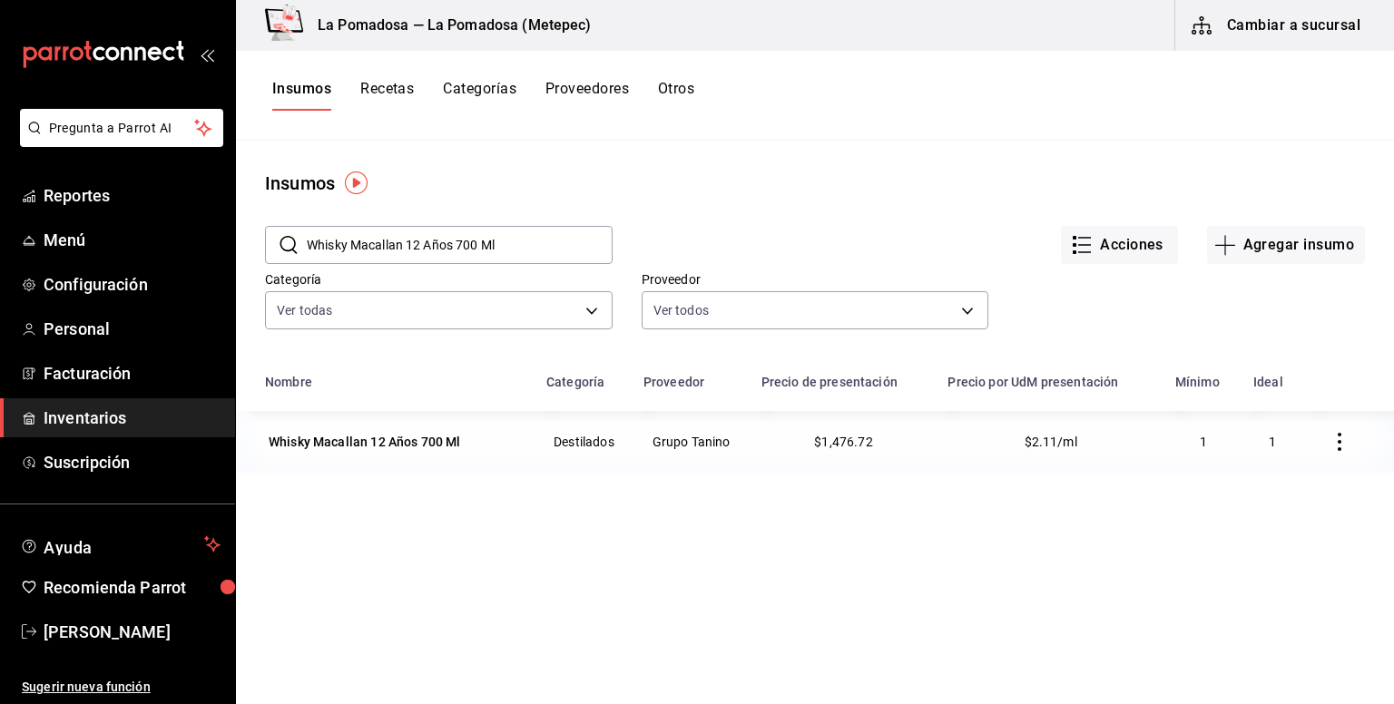
click at [848, 166] on main "Insumos ​ Whisky Macallan 12 Años 700 Ml ​ Acciones Agregar insumo Categoría Ve…" at bounding box center [815, 416] width 1158 height 551
drag, startPoint x: 516, startPoint y: 247, endPoint x: 259, endPoint y: 271, distance: 258.9
click at [259, 271] on div "​ Whisky Macallan 12 Años 700 Ml ​ Acciones Agregar insumo Categoría Ver todas …" at bounding box center [815, 280] width 1158 height 167
paste input "Aceite [PERSON_NAME]"
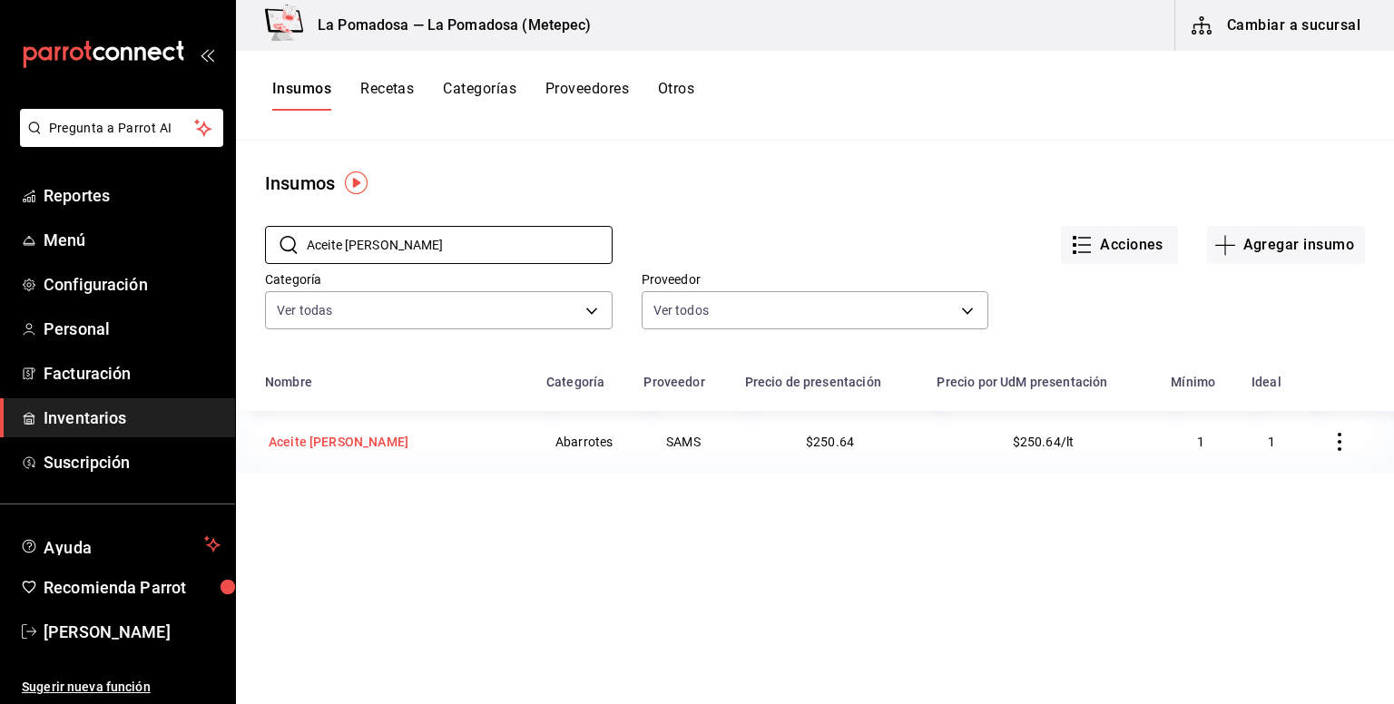
type input "Aceite [PERSON_NAME]"
click at [368, 438] on div "Aceite [PERSON_NAME]" at bounding box center [395, 441] width 260 height 25
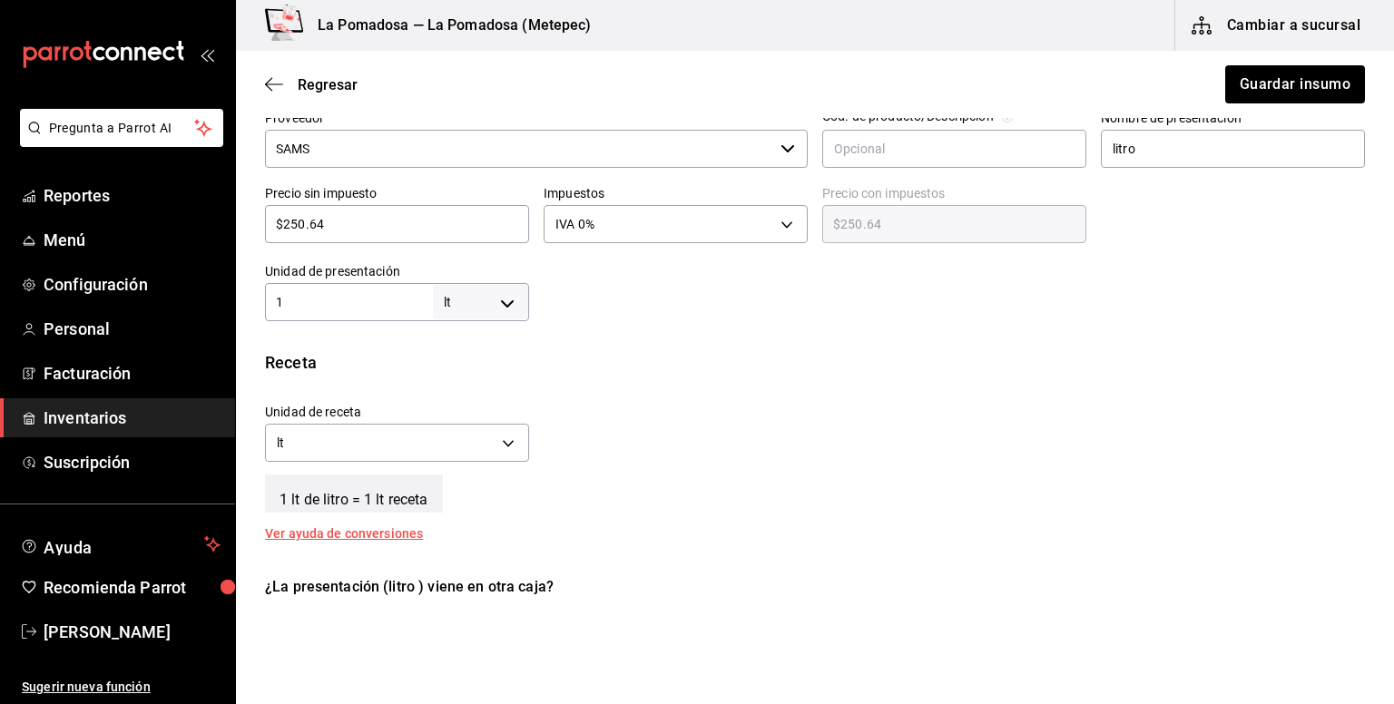
scroll to position [363, 0]
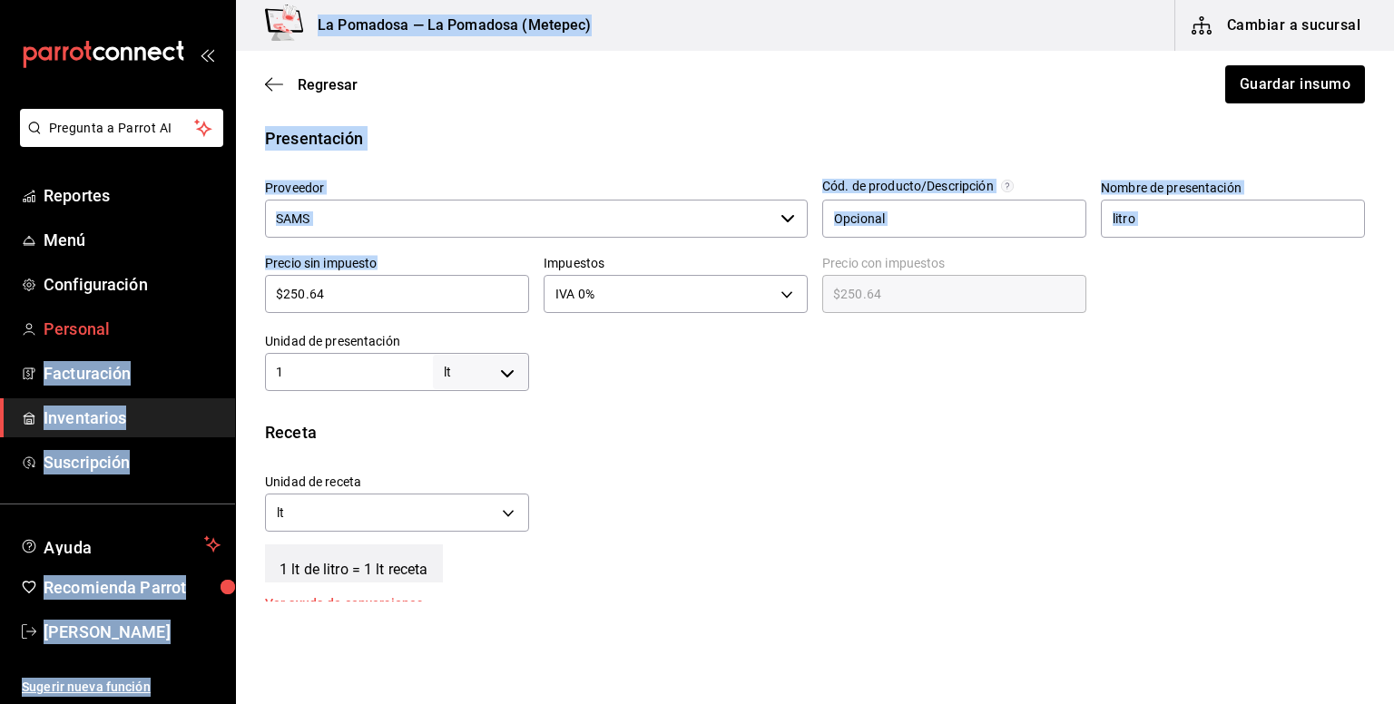
drag, startPoint x: 364, startPoint y: 306, endPoint x: 199, endPoint y: 333, distance: 167.4
click at [199, 333] on div "Pregunta a Parrot AI Reportes Menú Configuración Personal Facturación Inventari…" at bounding box center [697, 301] width 1394 height 602
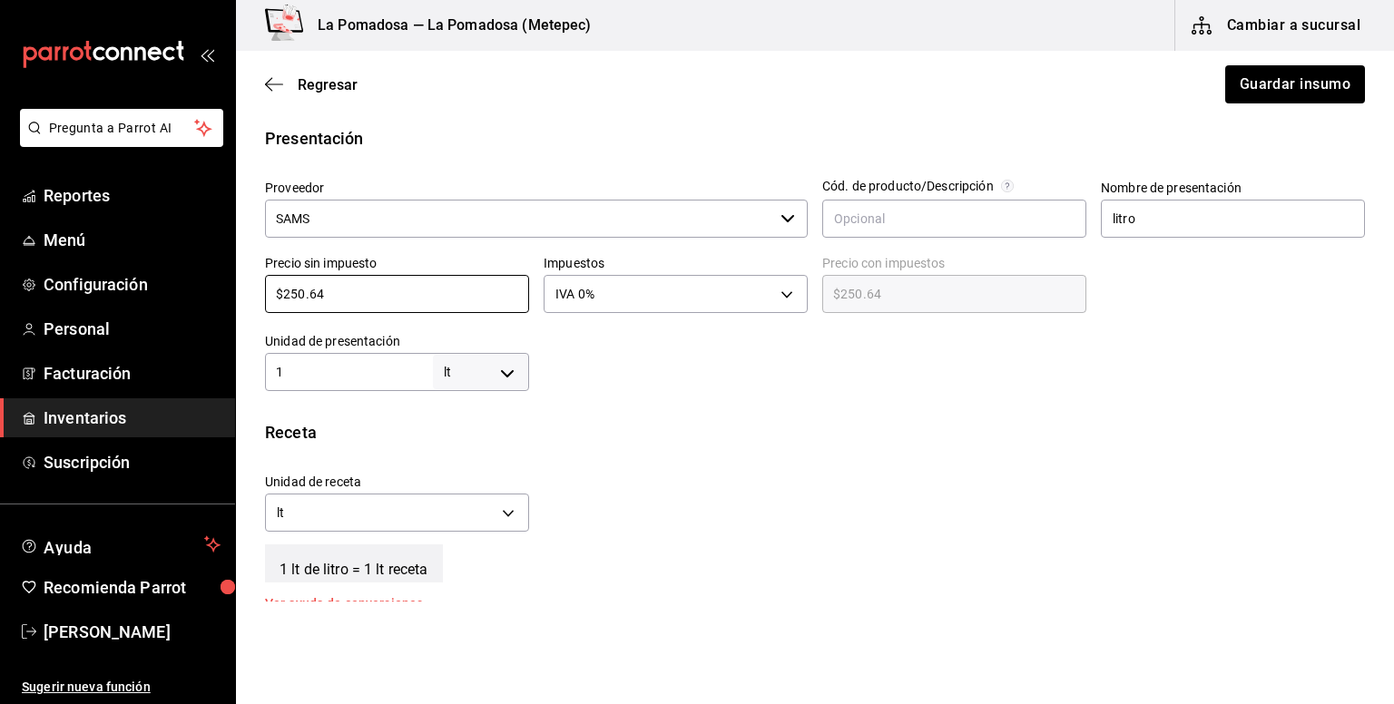
drag, startPoint x: 334, startPoint y: 299, endPoint x: 240, endPoint y: 314, distance: 95.6
click at [240, 314] on div "Presentación Proveedor SAMS ​ Cód. de producto/Descripción Nombre de presentaci…" at bounding box center [815, 258] width 1158 height 265
paste input "141.55"
type input "$141.55"
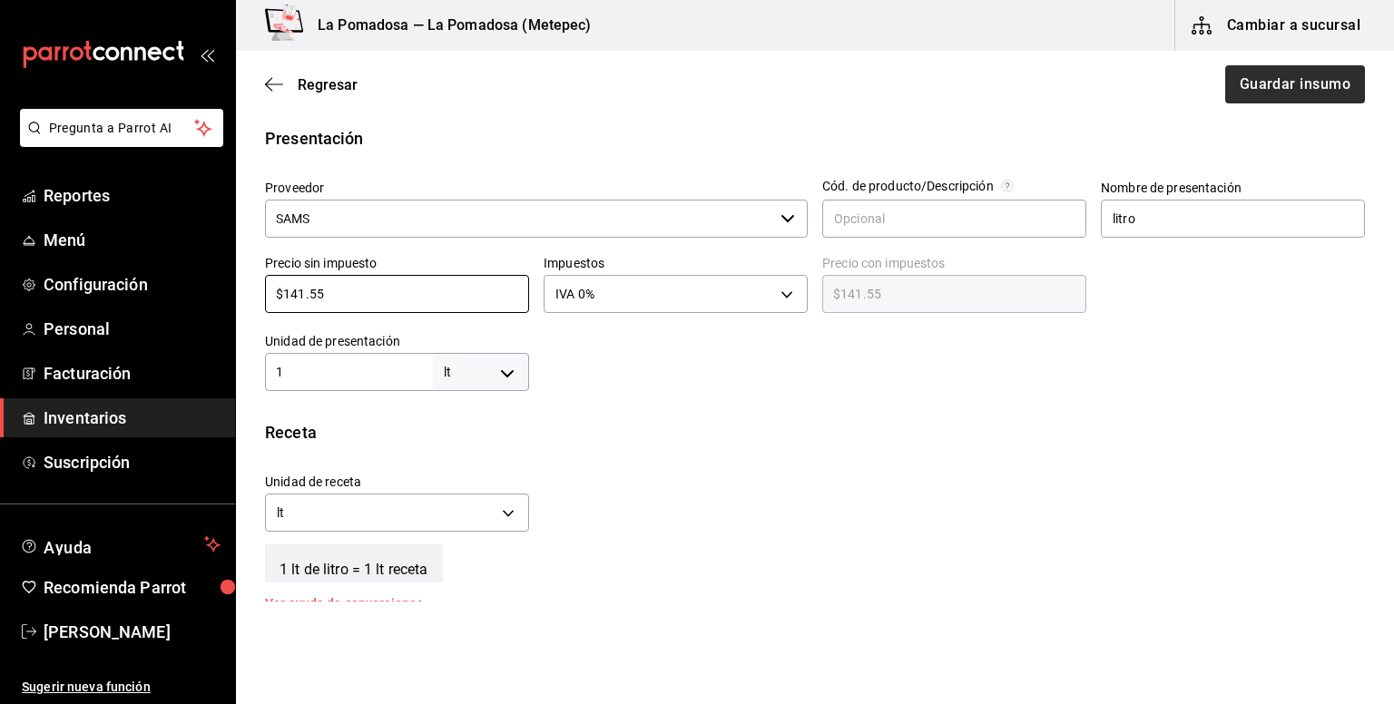
type input "$141.55"
click at [1280, 92] on button "Guardar insumo" at bounding box center [1294, 84] width 142 height 38
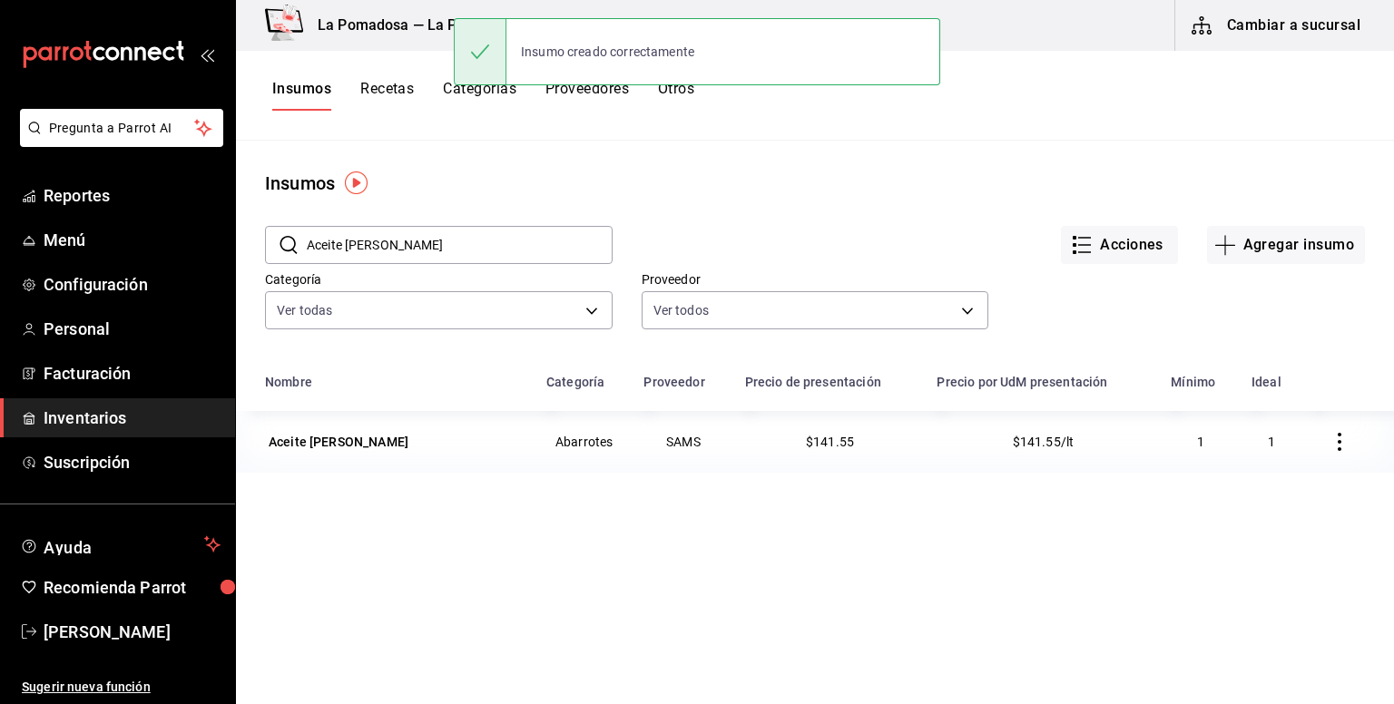
drag, startPoint x: 433, startPoint y: 247, endPoint x: 294, endPoint y: 247, distance: 138.8
click at [432, 247] on input "Aceite [PERSON_NAME]" at bounding box center [460, 245] width 306 height 36
drag, startPoint x: 294, startPoint y: 247, endPoint x: 260, endPoint y: 246, distance: 33.6
click at [260, 246] on div "​ Aceite [PERSON_NAME] ​ Acciones Agregar insumo Categoría Ver todas da665286-e…" at bounding box center [815, 280] width 1158 height 167
paste input "guacate"
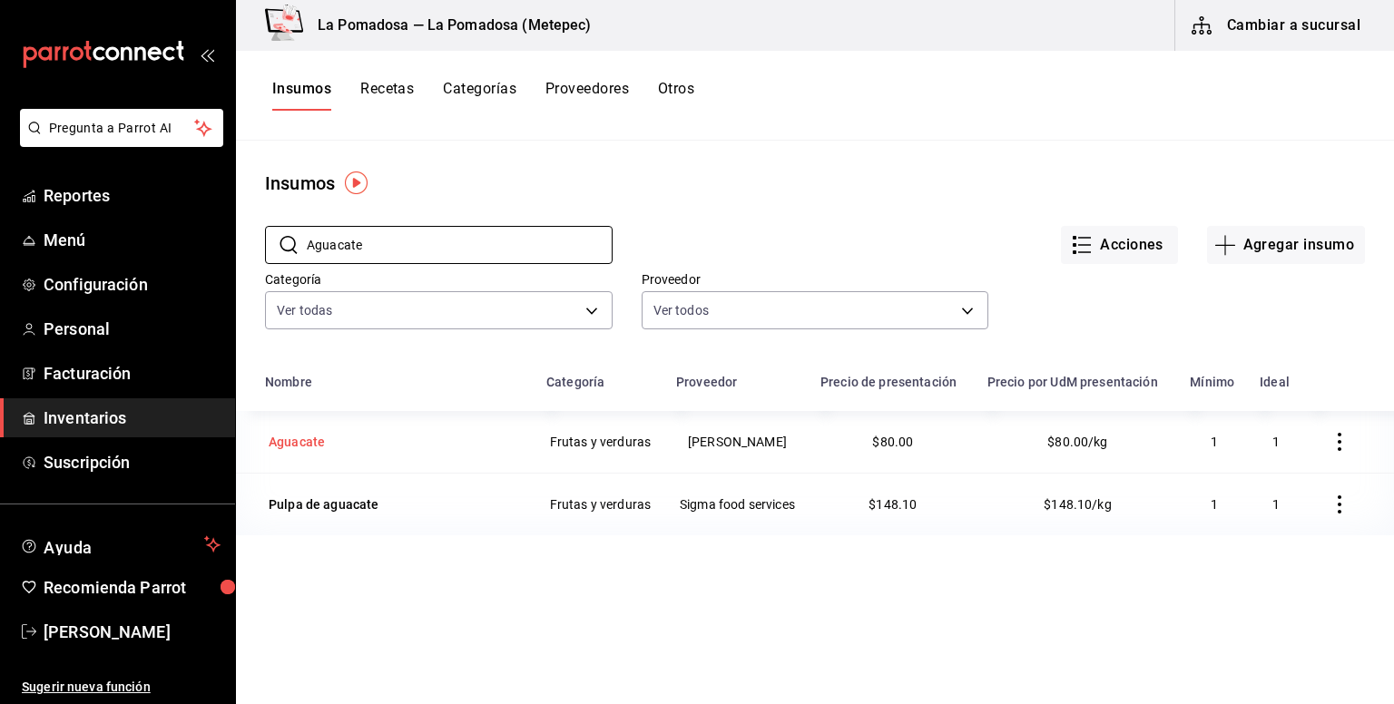
type input "Aguacate"
click at [334, 446] on div "Aguacate" at bounding box center [395, 441] width 260 height 25
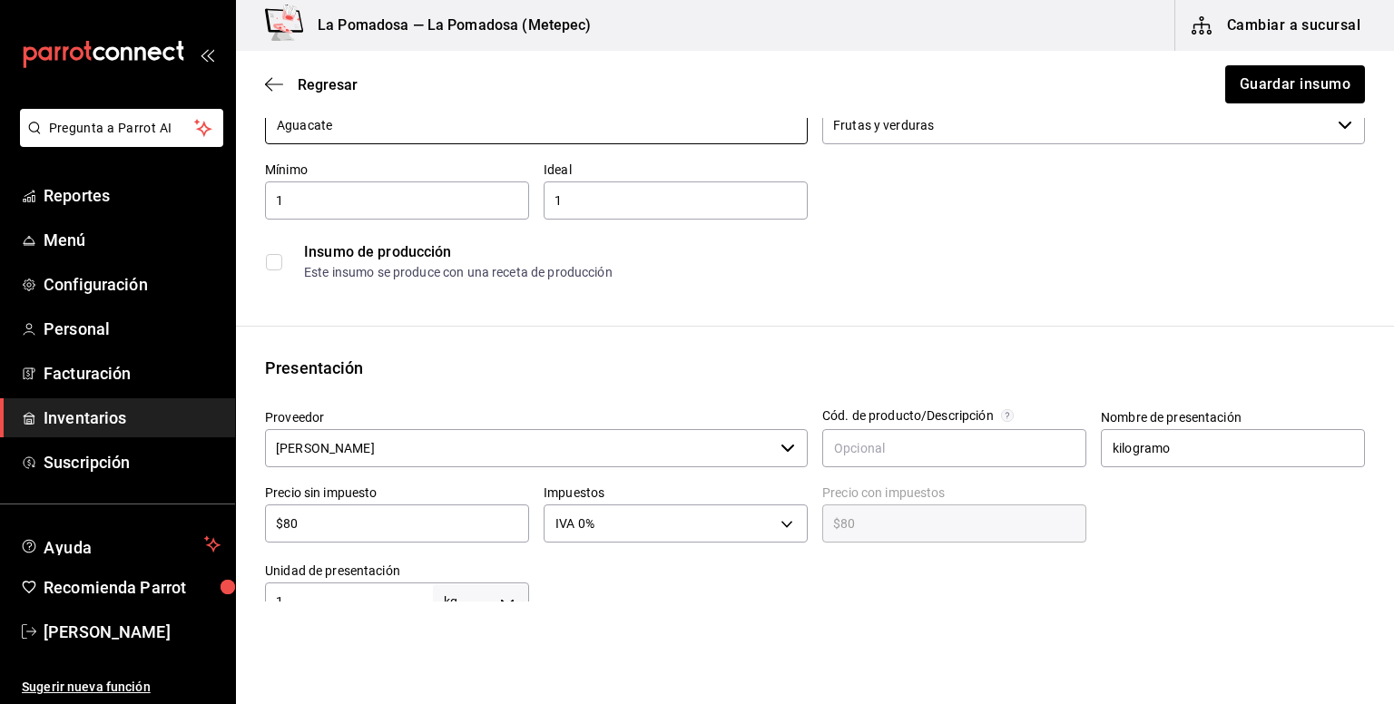
scroll to position [241, 0]
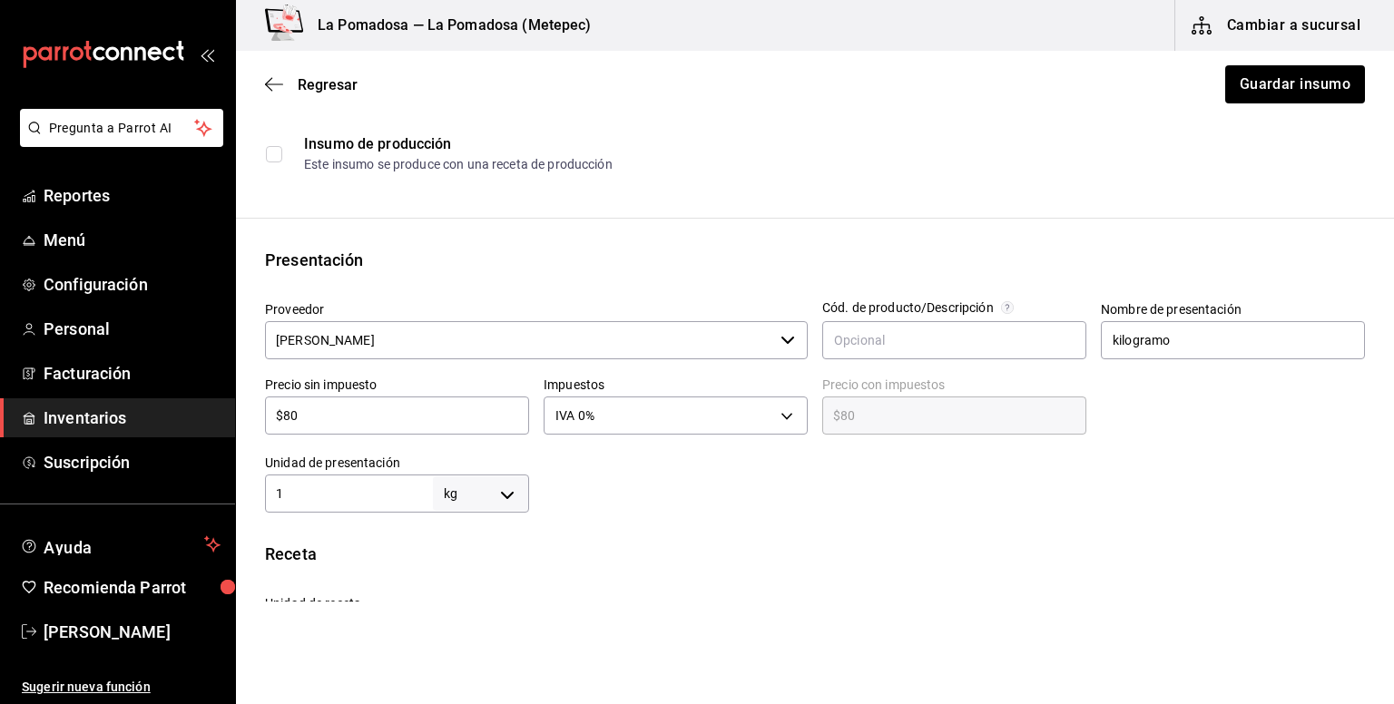
drag, startPoint x: 330, startPoint y: 418, endPoint x: 267, endPoint y: 420, distance: 63.5
click at [267, 420] on input "$80" at bounding box center [397, 416] width 264 height 22
paste input "65.0"
type input "$65.00"
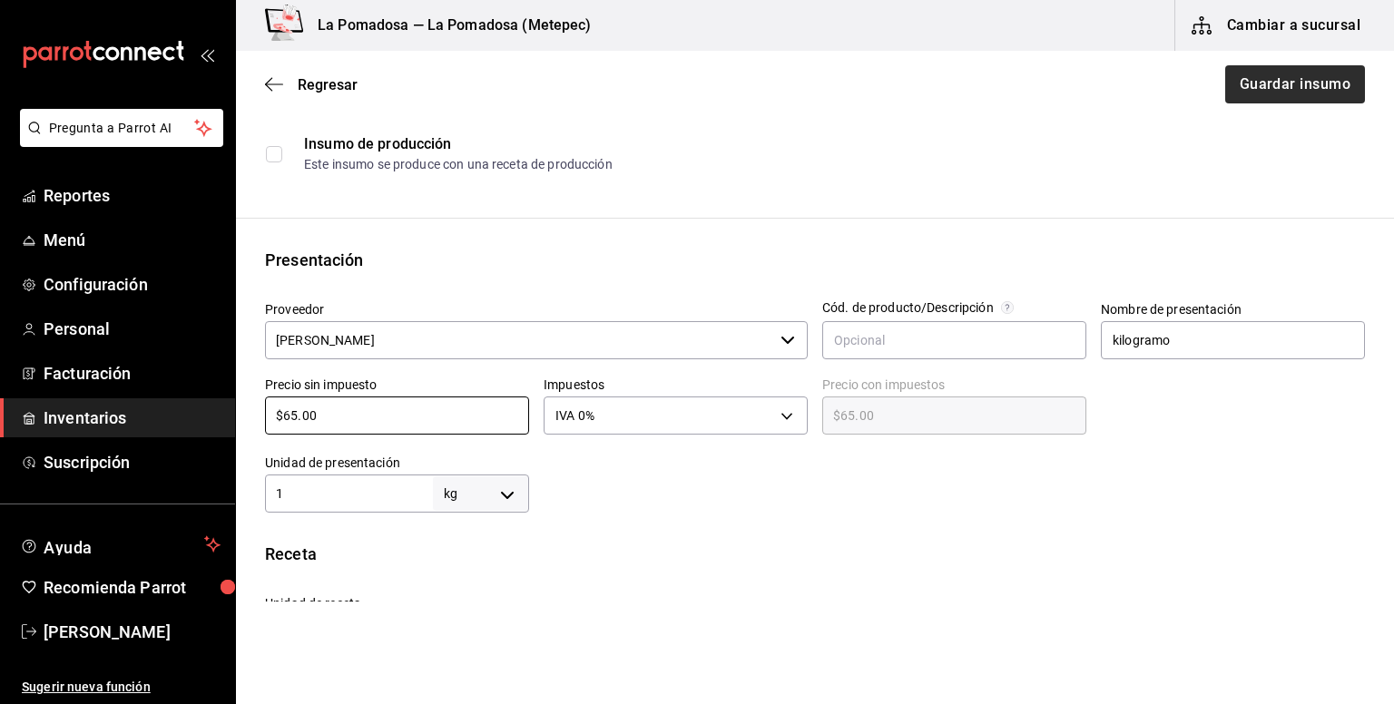
type input "$65.00"
click at [1260, 81] on button "Guardar insumo" at bounding box center [1294, 84] width 142 height 38
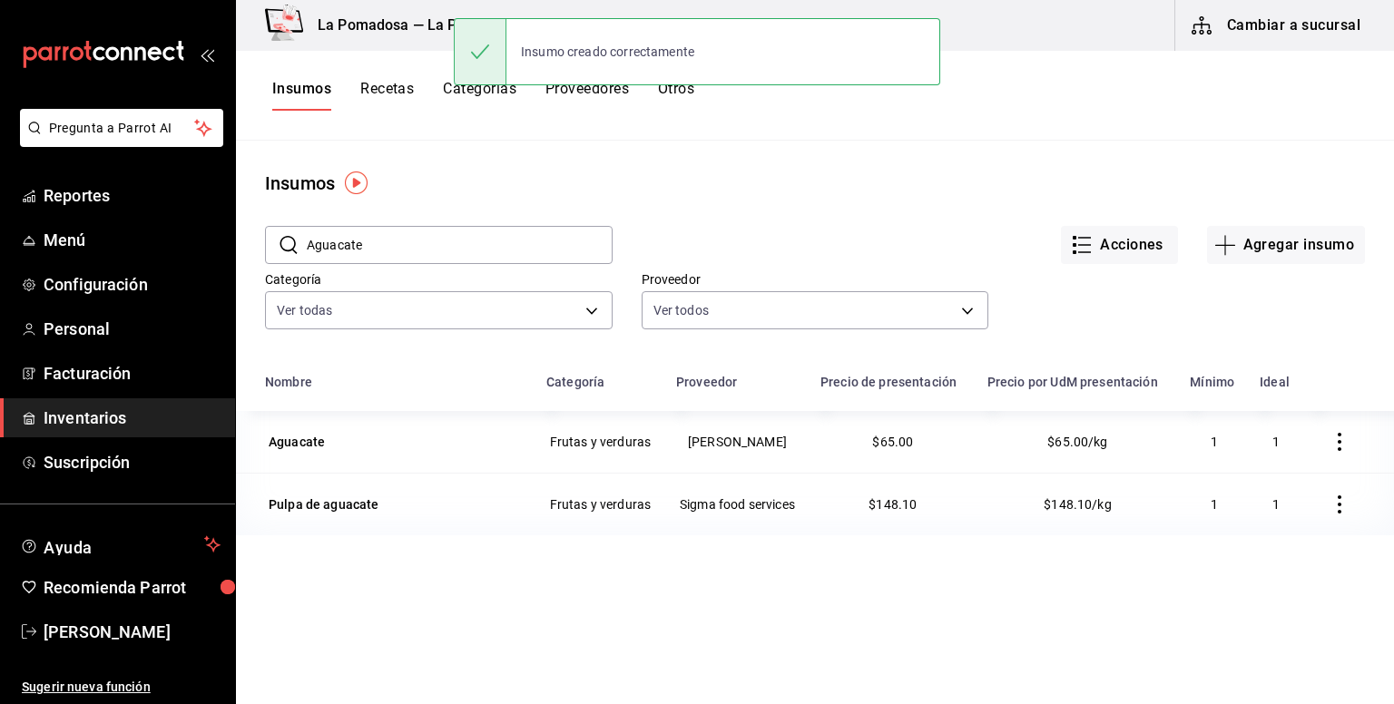
drag, startPoint x: 447, startPoint y: 258, endPoint x: 270, endPoint y: 253, distance: 177.9
click at [270, 253] on div "​ Aguacate ​" at bounding box center [439, 245] width 348 height 38
paste input "jo"
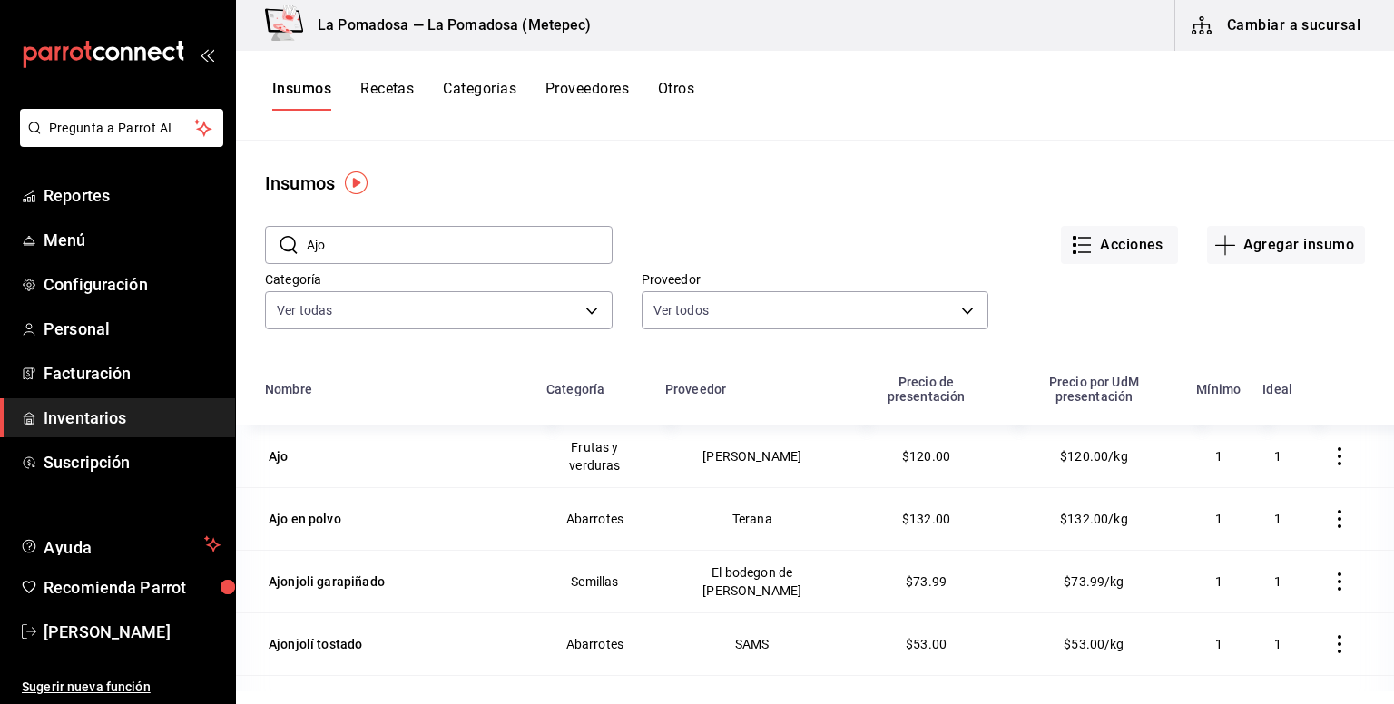
click at [361, 248] on input "Ajo" at bounding box center [460, 245] width 306 height 36
type input "Ajo"
click at [283, 454] on div "Ajo" at bounding box center [278, 456] width 26 height 25
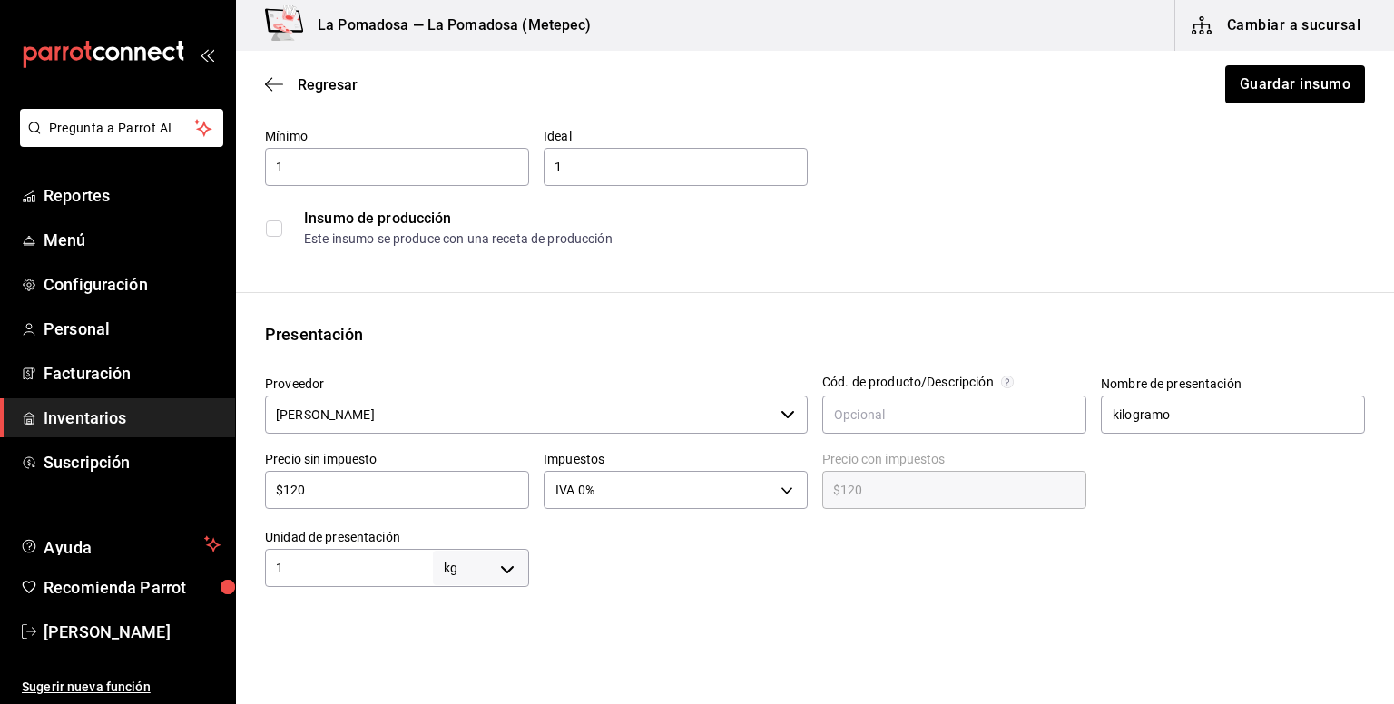
scroll to position [363, 0]
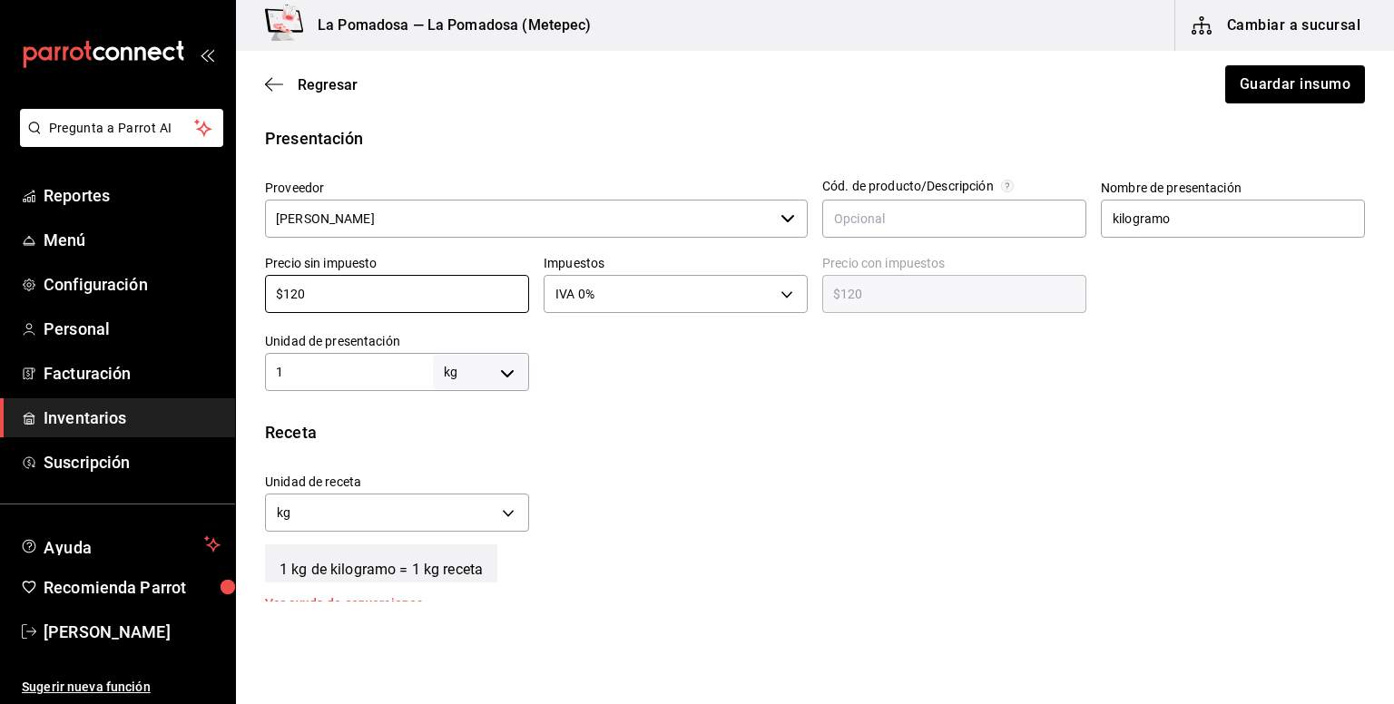
drag, startPoint x: 367, startPoint y: 292, endPoint x: 251, endPoint y: 294, distance: 115.3
click at [251, 294] on div "Precio sin impuesto $120 ​" at bounding box center [389, 279] width 279 height 78
paste input "10.0"
type input "$110.00"
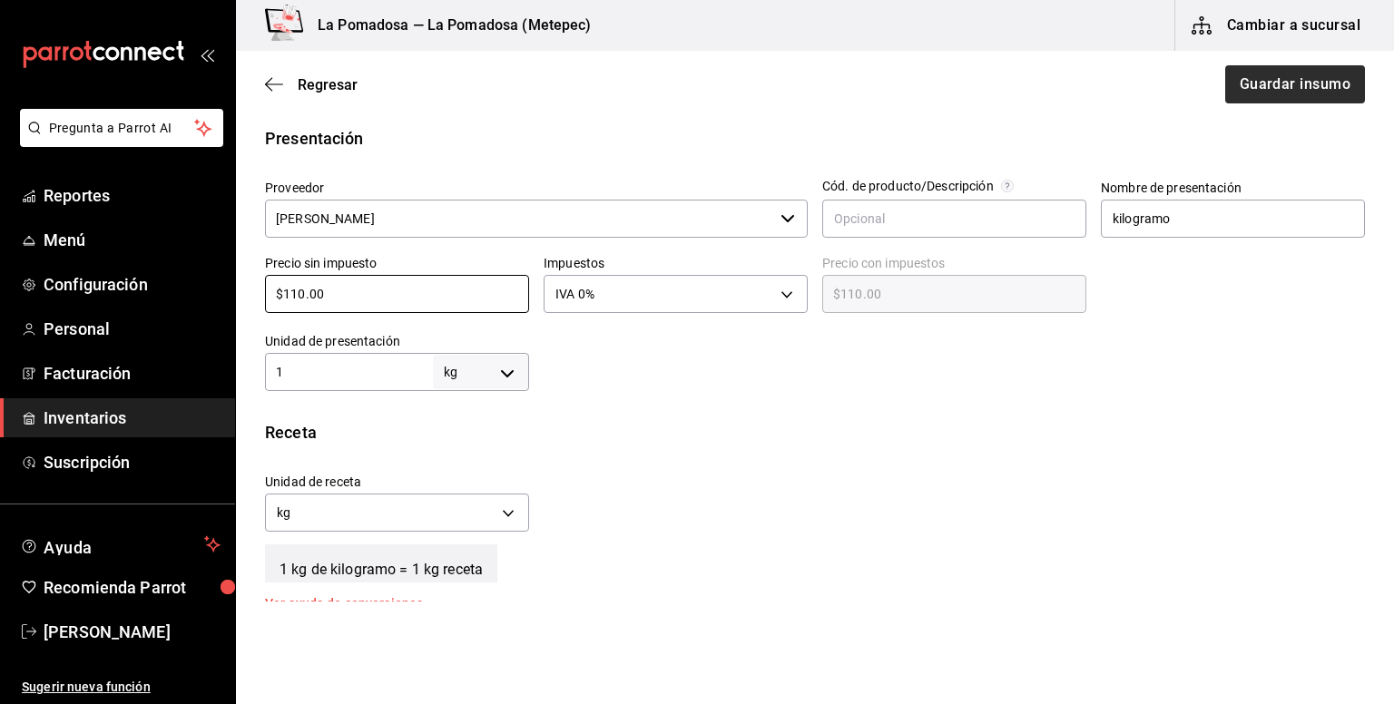
type input "$110.00"
click at [1329, 88] on button "Guardar insumo" at bounding box center [1294, 84] width 142 height 38
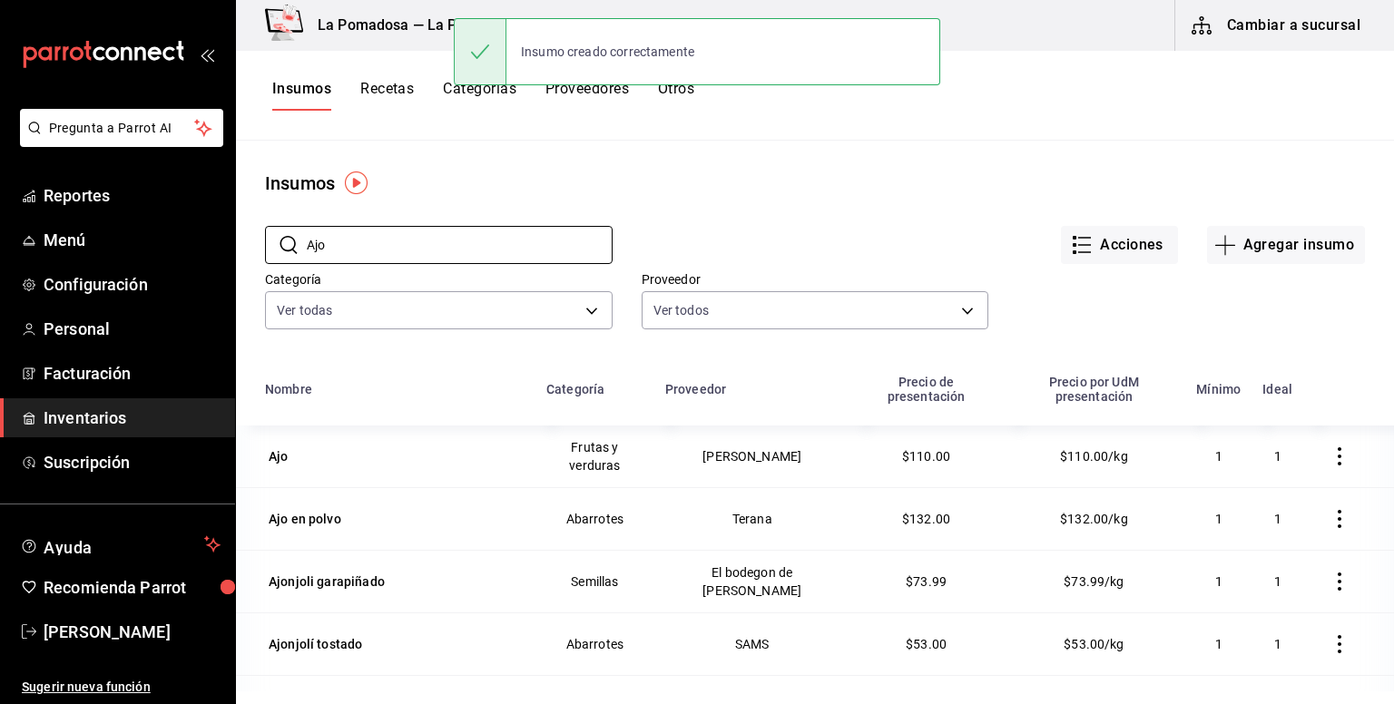
drag, startPoint x: 420, startPoint y: 240, endPoint x: 276, endPoint y: 224, distance: 145.1
click at [276, 224] on div "​ Ajo ​" at bounding box center [424, 230] width 377 height 67
paste input "njoli garapiñado"
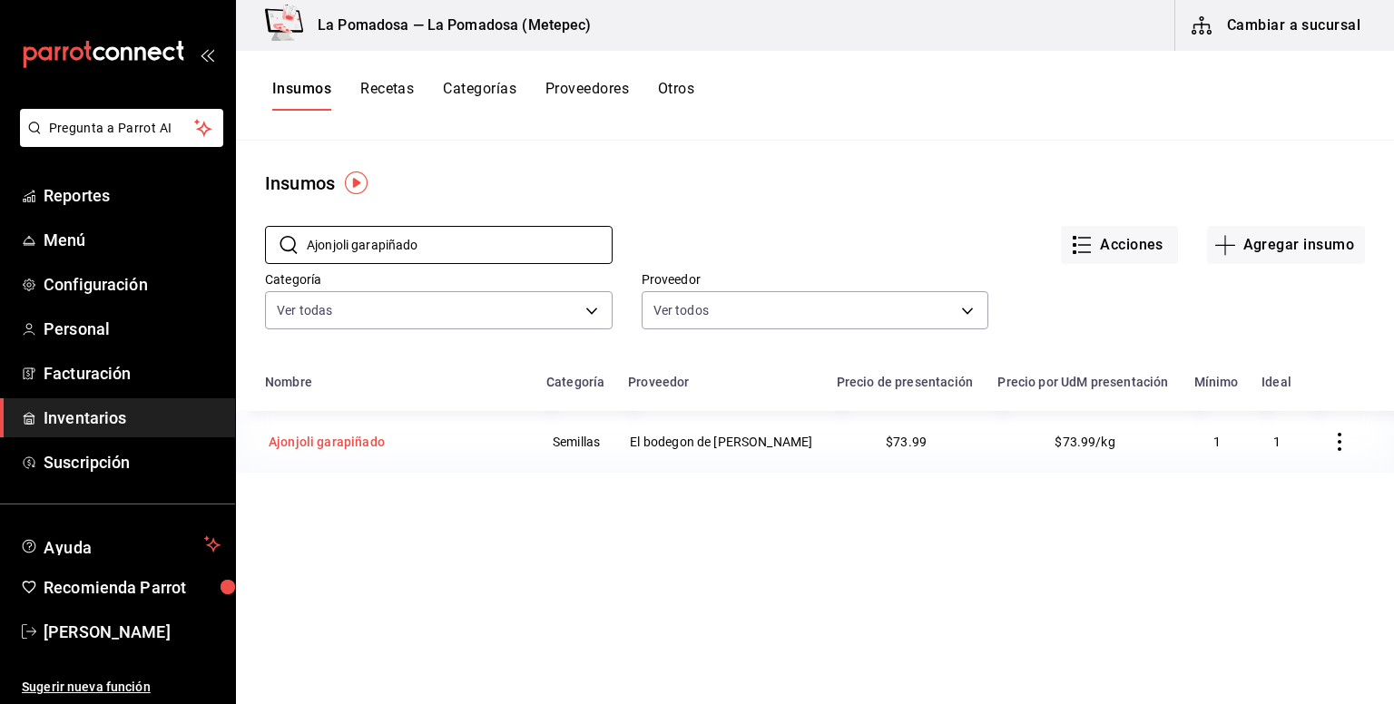
type input "Ajonjoli garapiñado"
click at [335, 449] on div "Ajonjoli garapiñado" at bounding box center [327, 442] width 116 height 18
click at [335, 449] on html "Pregunta a Parrot AI Reportes Menú Configuración Personal Facturación Inventari…" at bounding box center [697, 345] width 1394 height 691
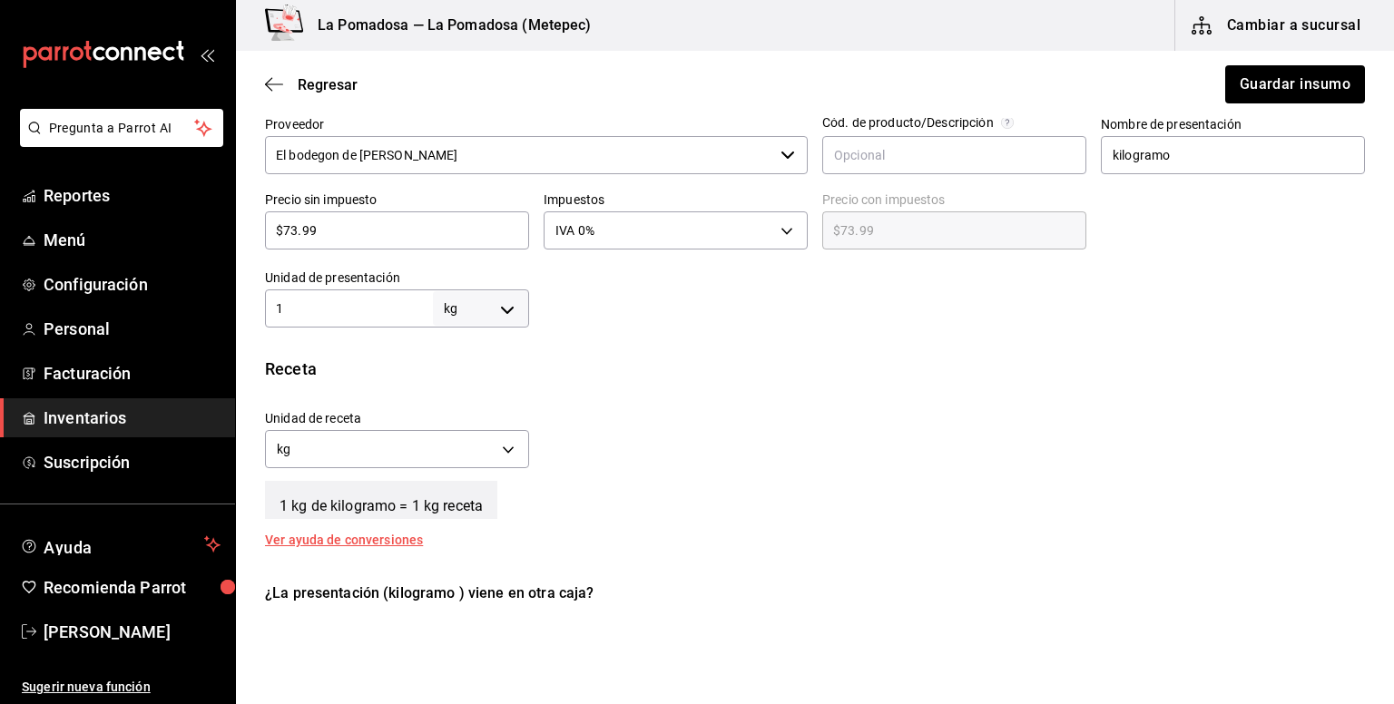
scroll to position [484, 0]
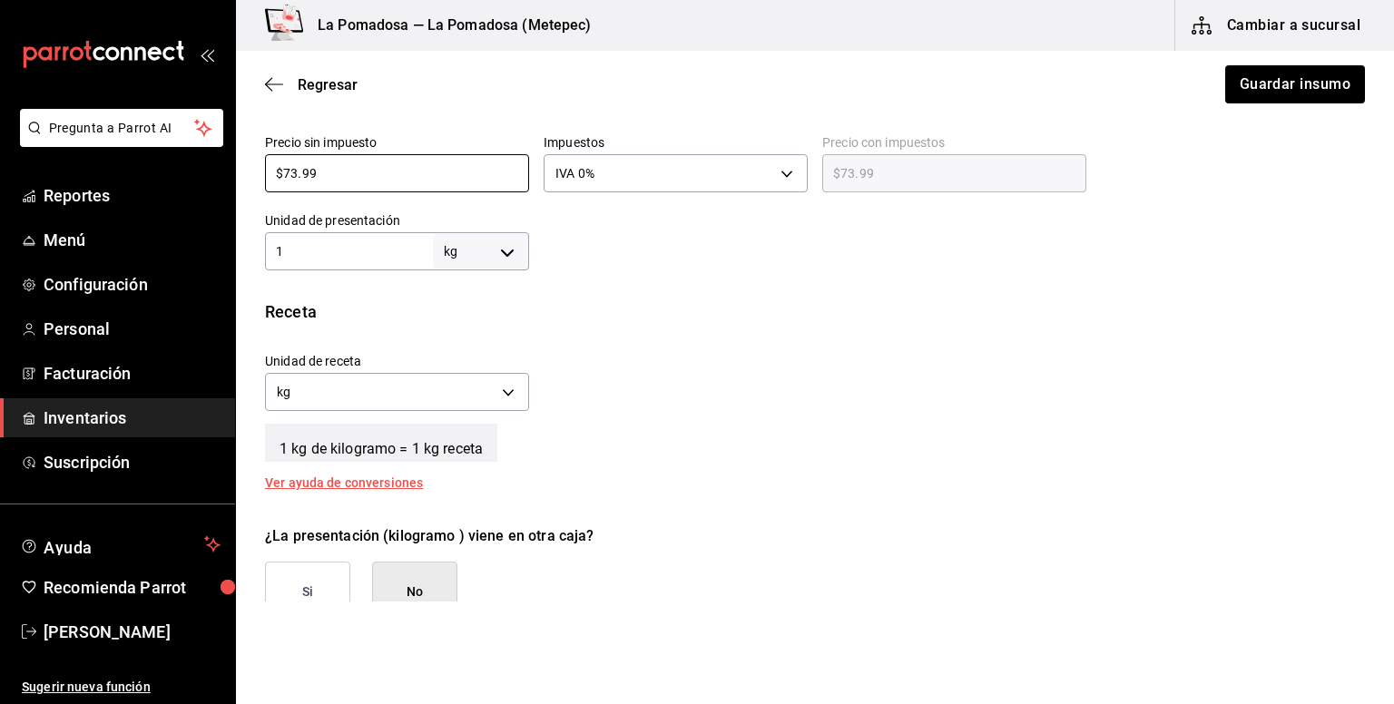
drag, startPoint x: 300, startPoint y: 168, endPoint x: 223, endPoint y: 162, distance: 77.4
click at [223, 162] on div "Pregunta a Parrot AI Reportes Menú Configuración Personal Facturación Inventari…" at bounding box center [697, 301] width 1394 height 602
paste input "2.00"
type input "$72.00"
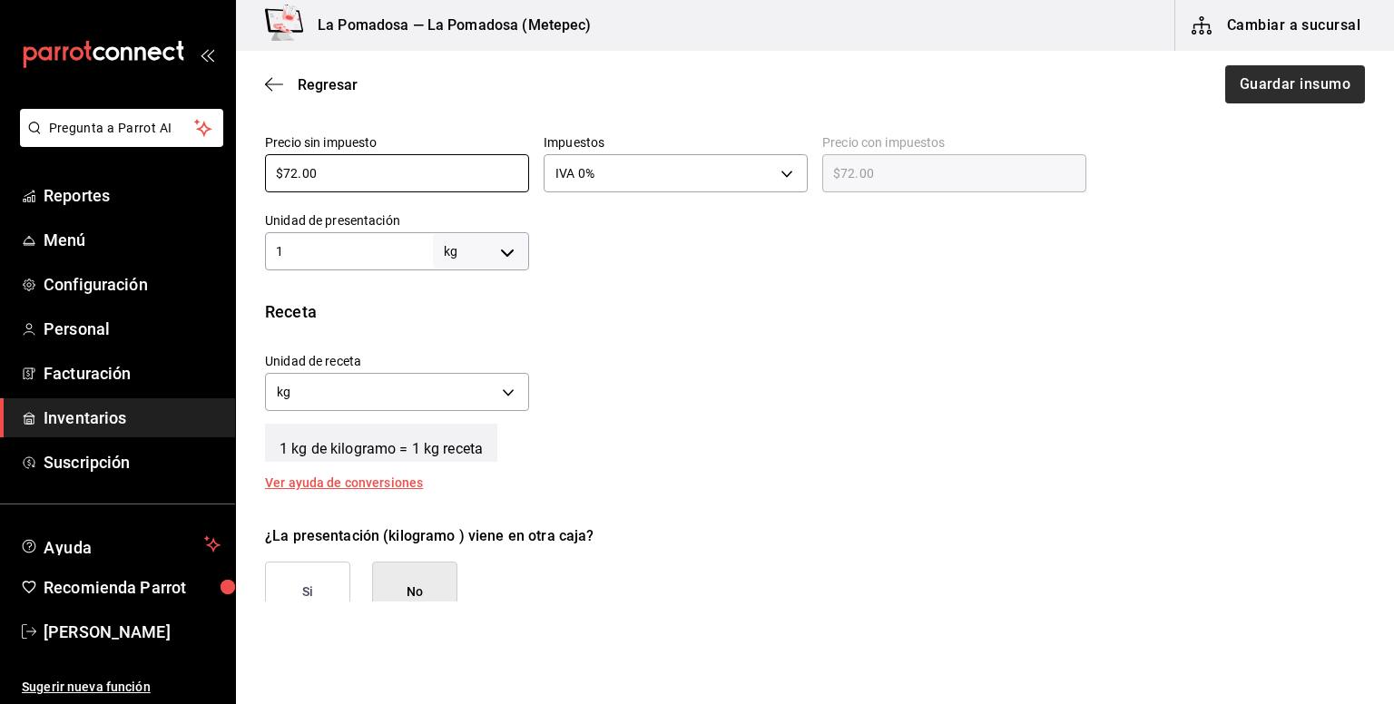
type input "$72.00"
click at [1278, 77] on button "Guardar insumo" at bounding box center [1294, 84] width 142 height 38
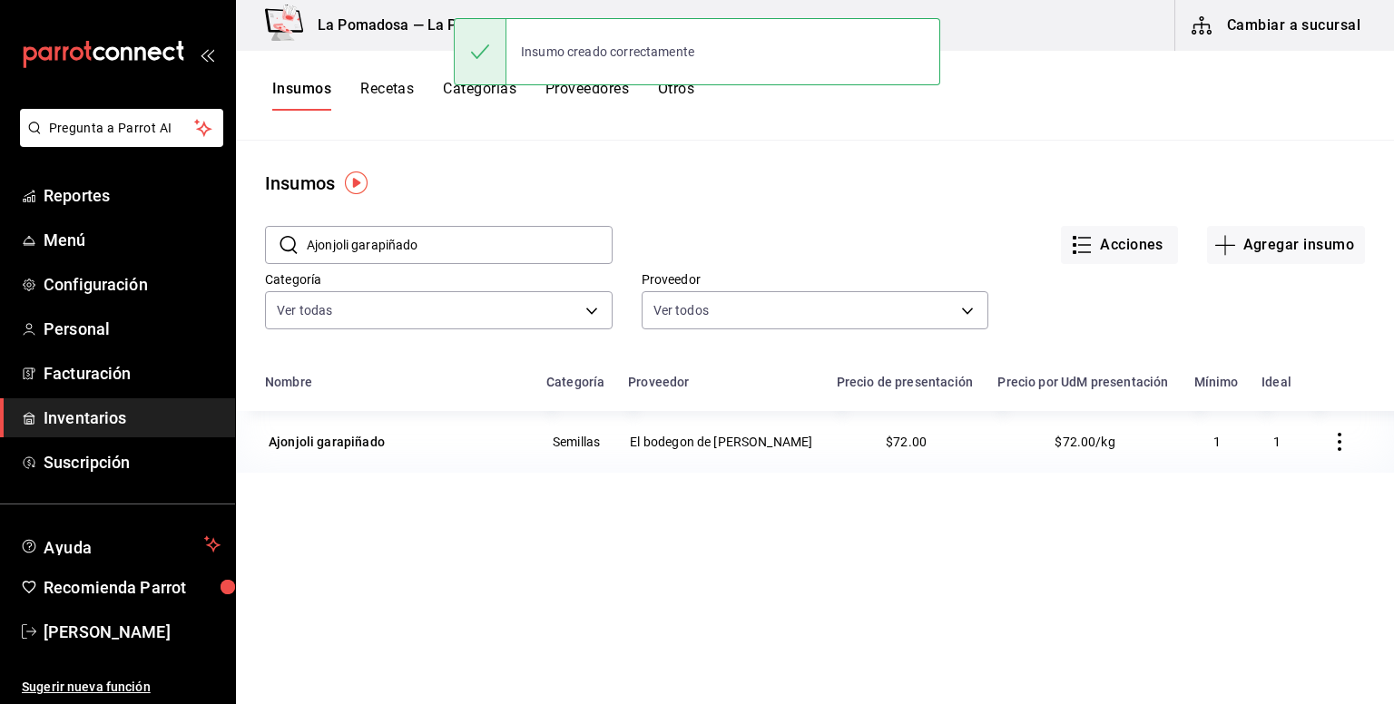
drag, startPoint x: 432, startPoint y: 244, endPoint x: 295, endPoint y: 234, distance: 137.4
click at [295, 234] on div "​ Ajonjoli garapiñado ​" at bounding box center [439, 245] width 348 height 38
paste input "zucar"
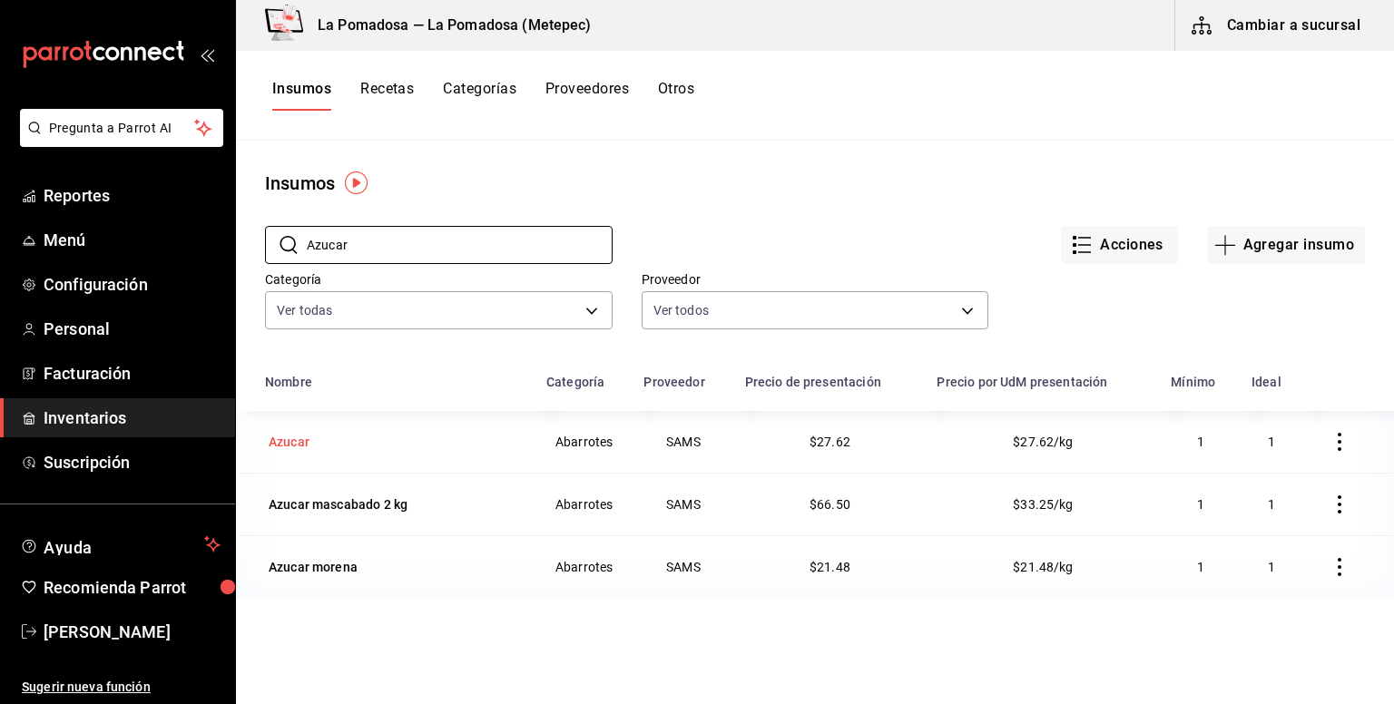
type input "Azucar"
click at [323, 434] on div "Azucar" at bounding box center [395, 441] width 260 height 25
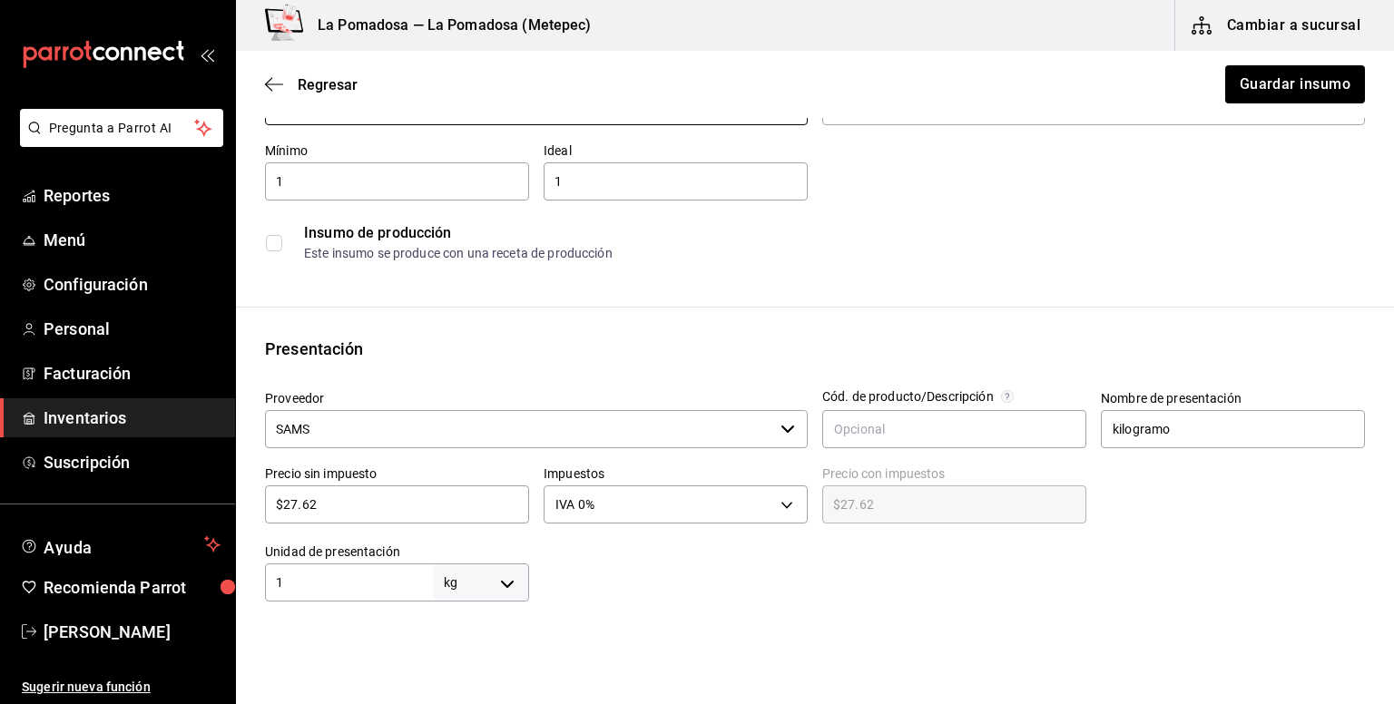
scroll to position [241, 0]
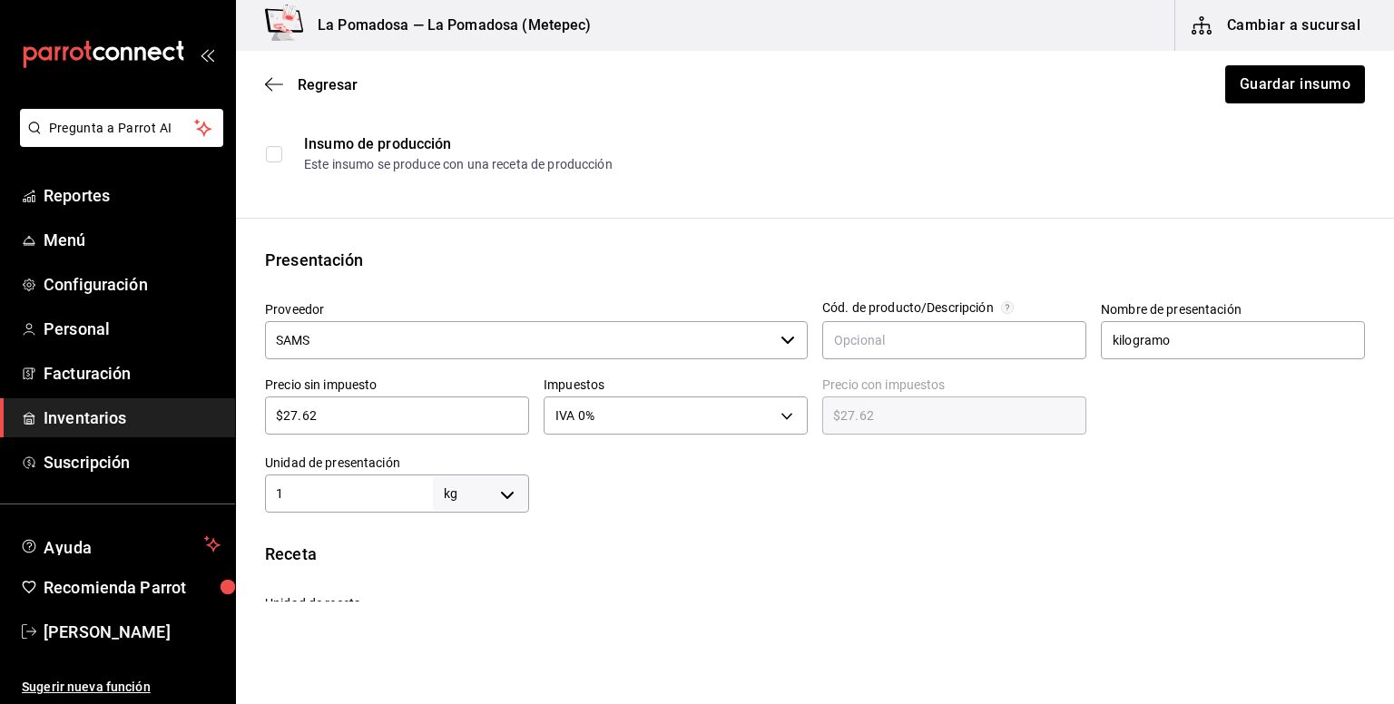
click at [330, 415] on input "$27.62" at bounding box center [397, 416] width 264 height 22
drag, startPoint x: 289, startPoint y: 407, endPoint x: 279, endPoint y: 407, distance: 10.0
click at [279, 407] on input "$27.62" at bounding box center [397, 416] width 264 height 22
paste input "0.50"
type input "$20.50"
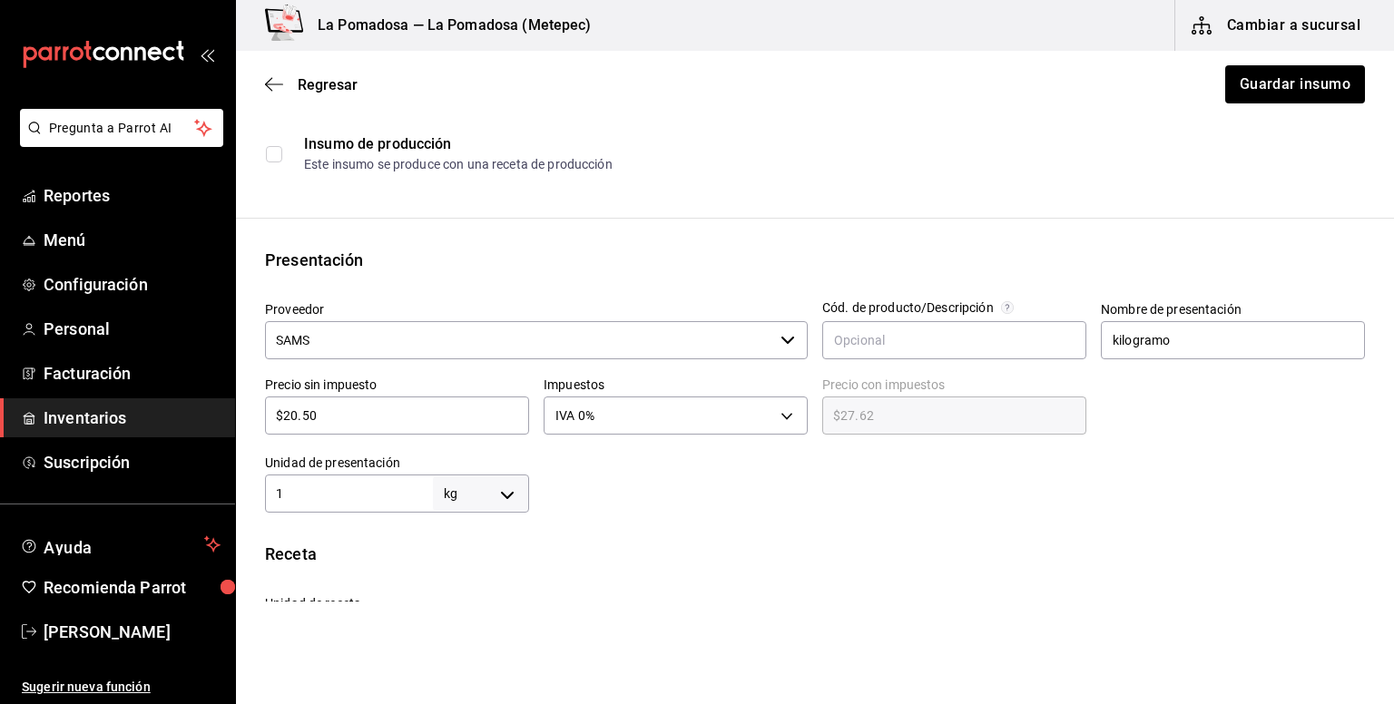
type input "$20.50"
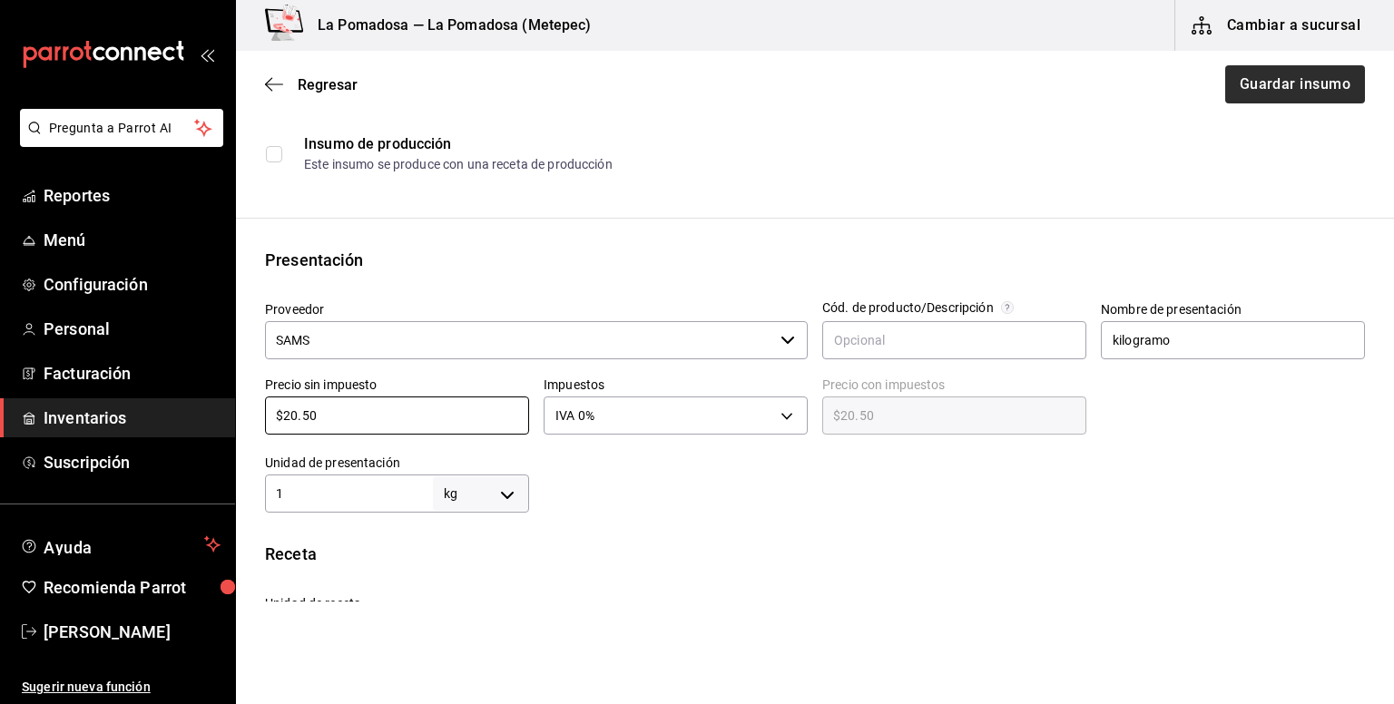
type input "$20.50"
click at [1249, 79] on button "Guardar insumo" at bounding box center [1294, 84] width 142 height 38
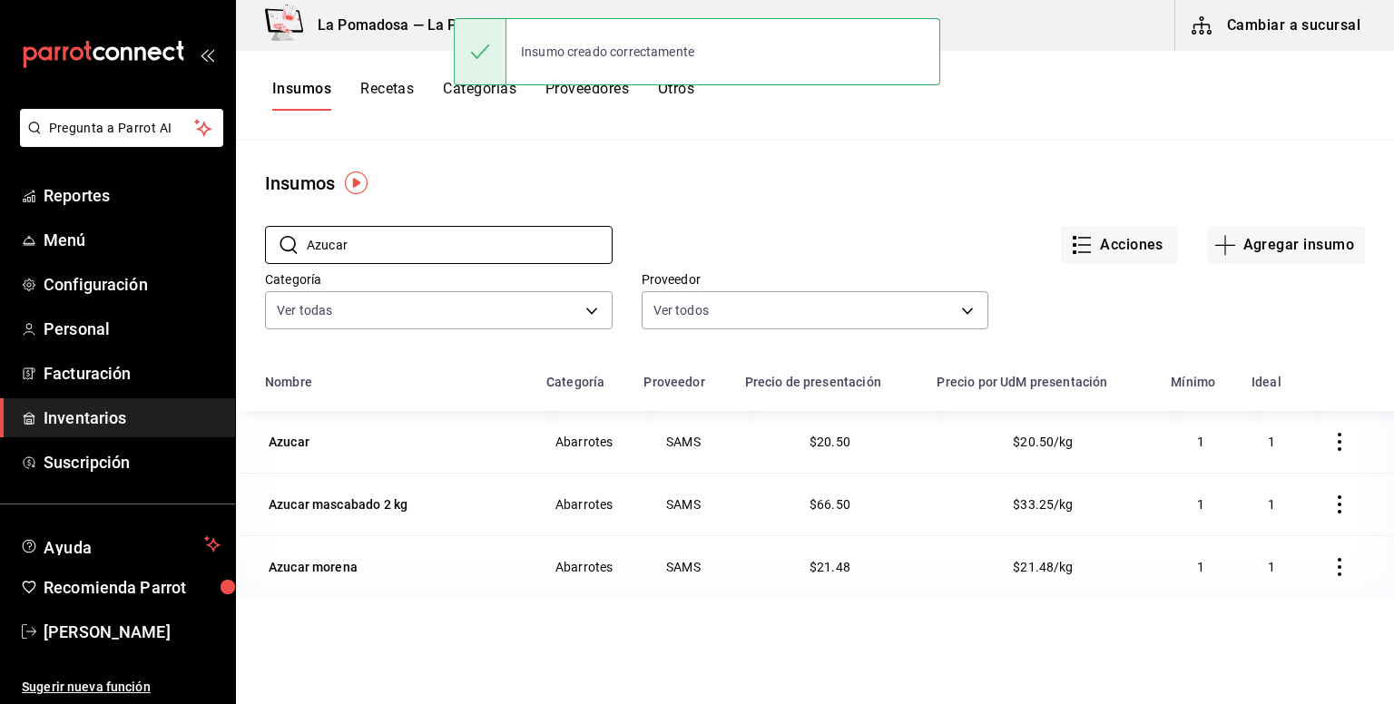
drag, startPoint x: 403, startPoint y: 246, endPoint x: 236, endPoint y: 243, distance: 167.0
click at [236, 243] on div "​ Azucar ​ Acciones Agregar insumo Categoría Ver todas da665286-eb96-4e6f-8fd7-…" at bounding box center [815, 280] width 1158 height 167
paste input "Boost 235 ml"
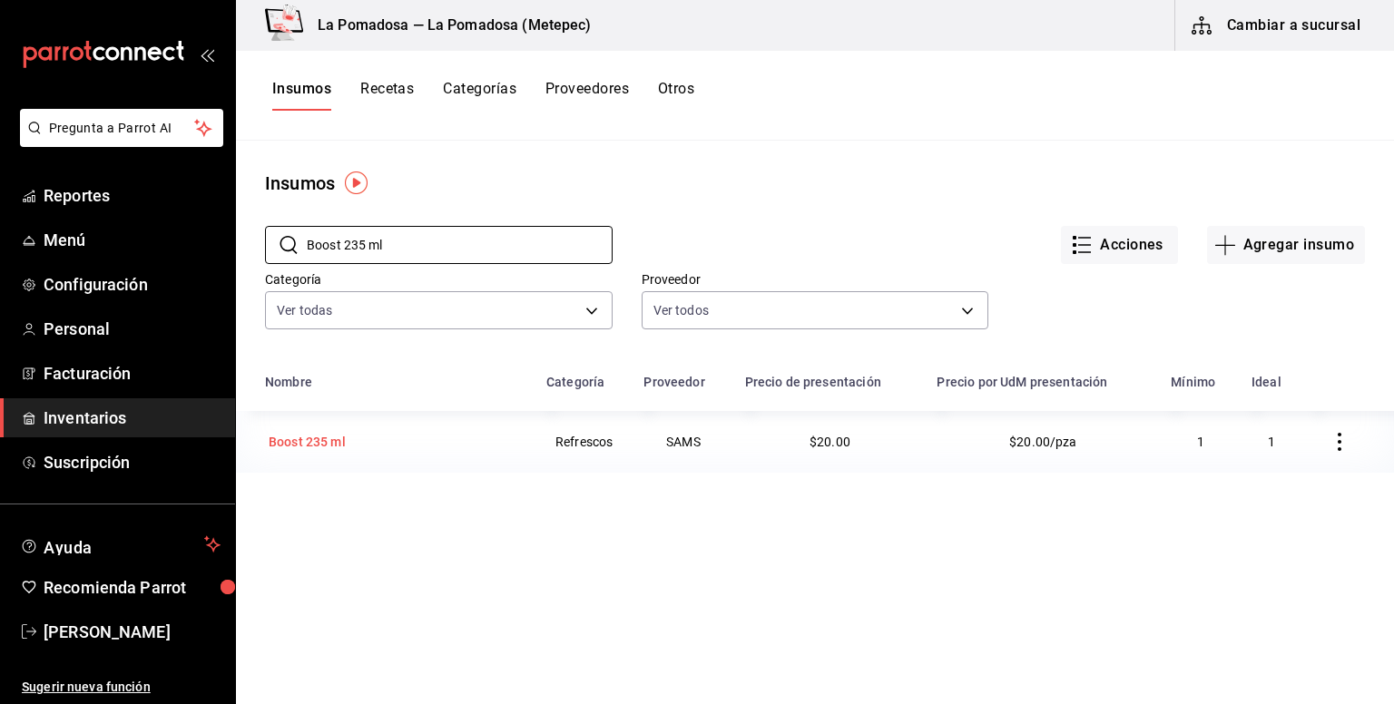
type input "Boost 235 ml"
click at [347, 446] on div "Boost 235 ml" at bounding box center [307, 441] width 84 height 25
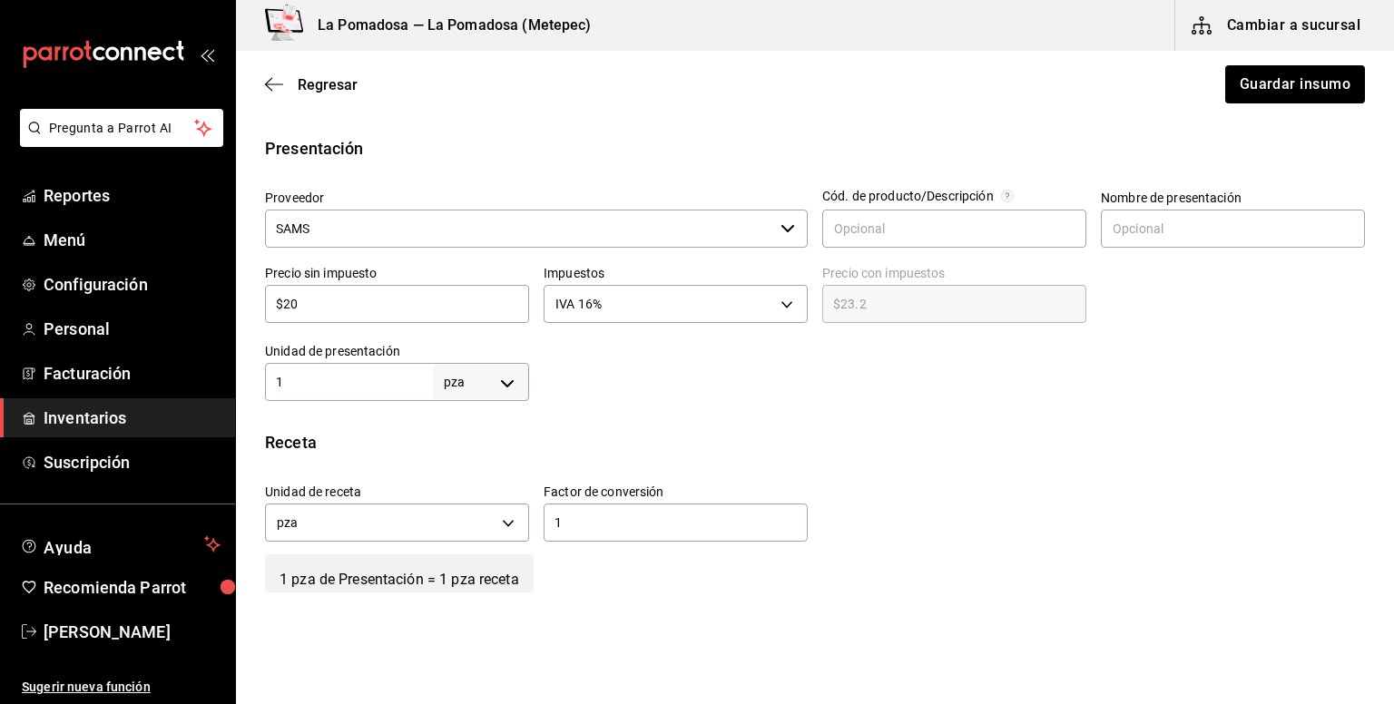
scroll to position [363, 0]
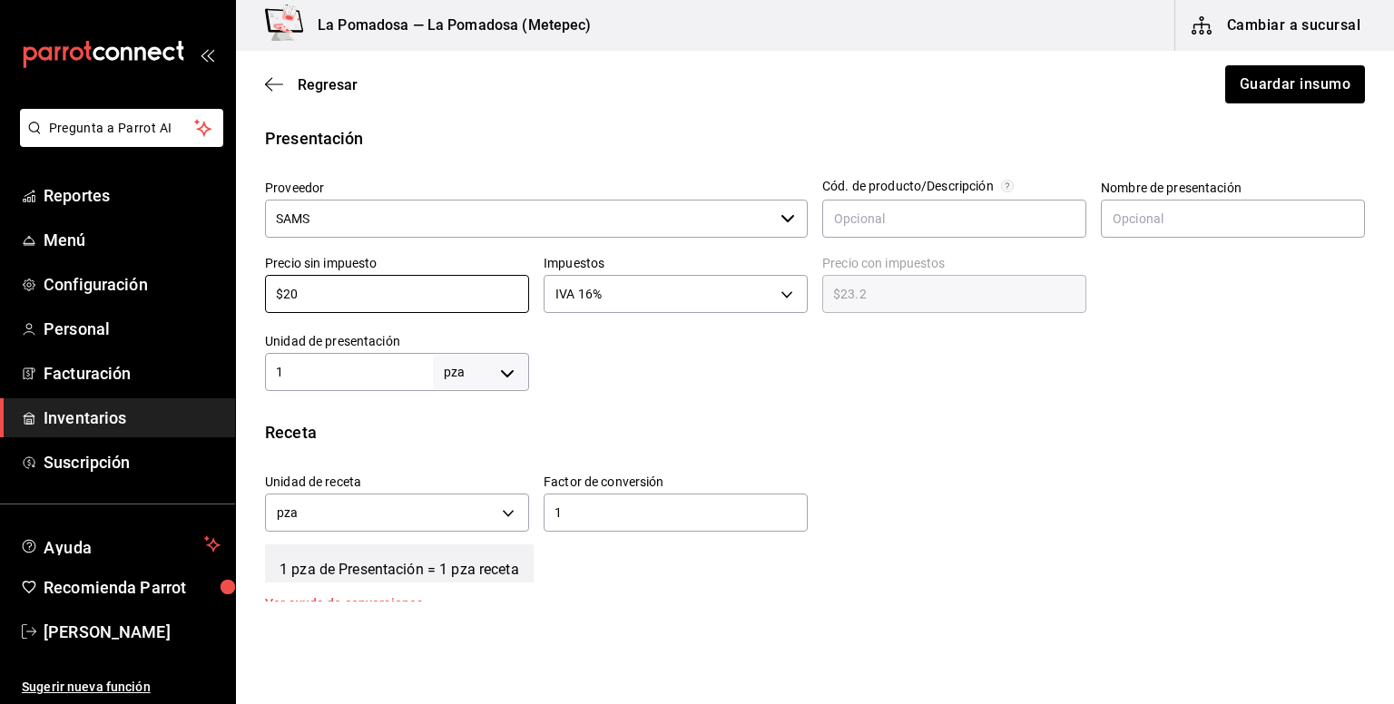
drag, startPoint x: 253, startPoint y: 291, endPoint x: 241, endPoint y: 290, distance: 11.8
click at [241, 290] on div "Presentación Proveedor SAMS ​ Cód. de producto/Descripción Nombre de presentaci…" at bounding box center [815, 258] width 1158 height 265
paste input "15.06"
type input "$15.06"
type input "$17.47"
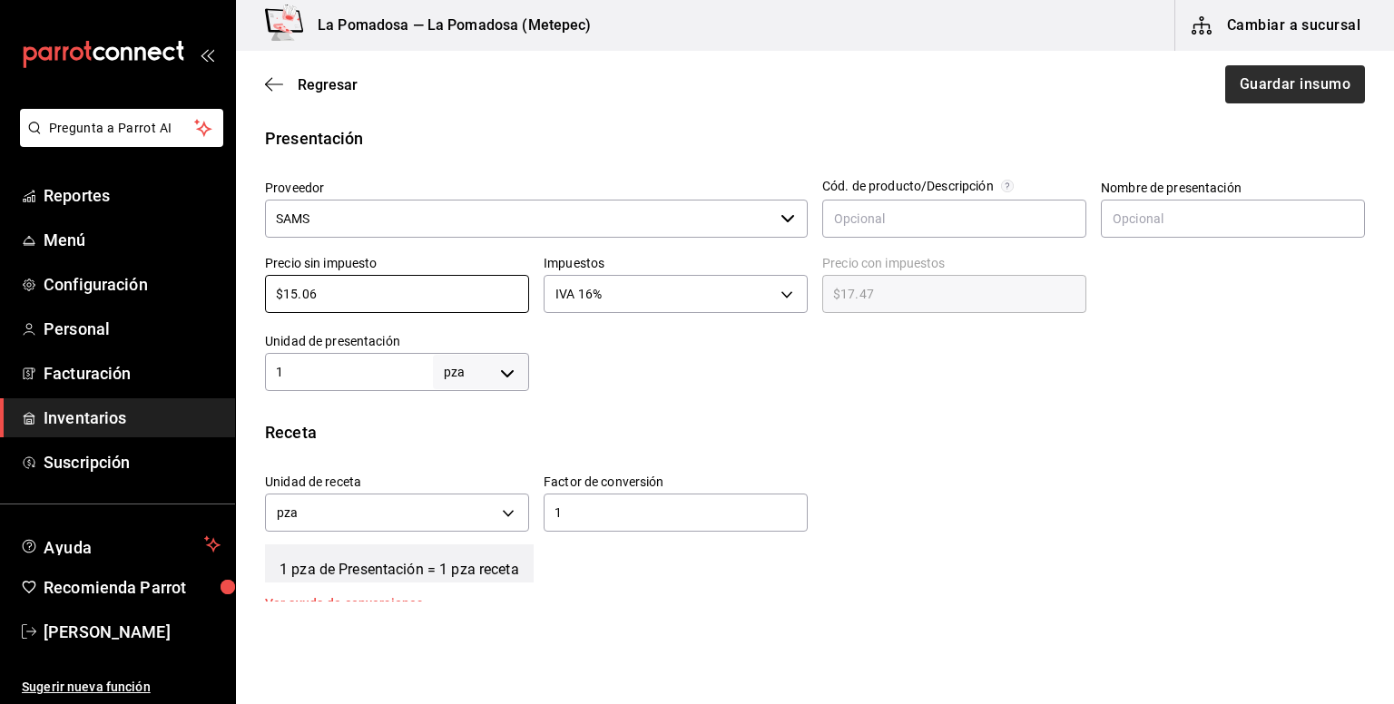
type input "$15.06"
click at [1249, 77] on button "Guardar insumo" at bounding box center [1294, 84] width 142 height 38
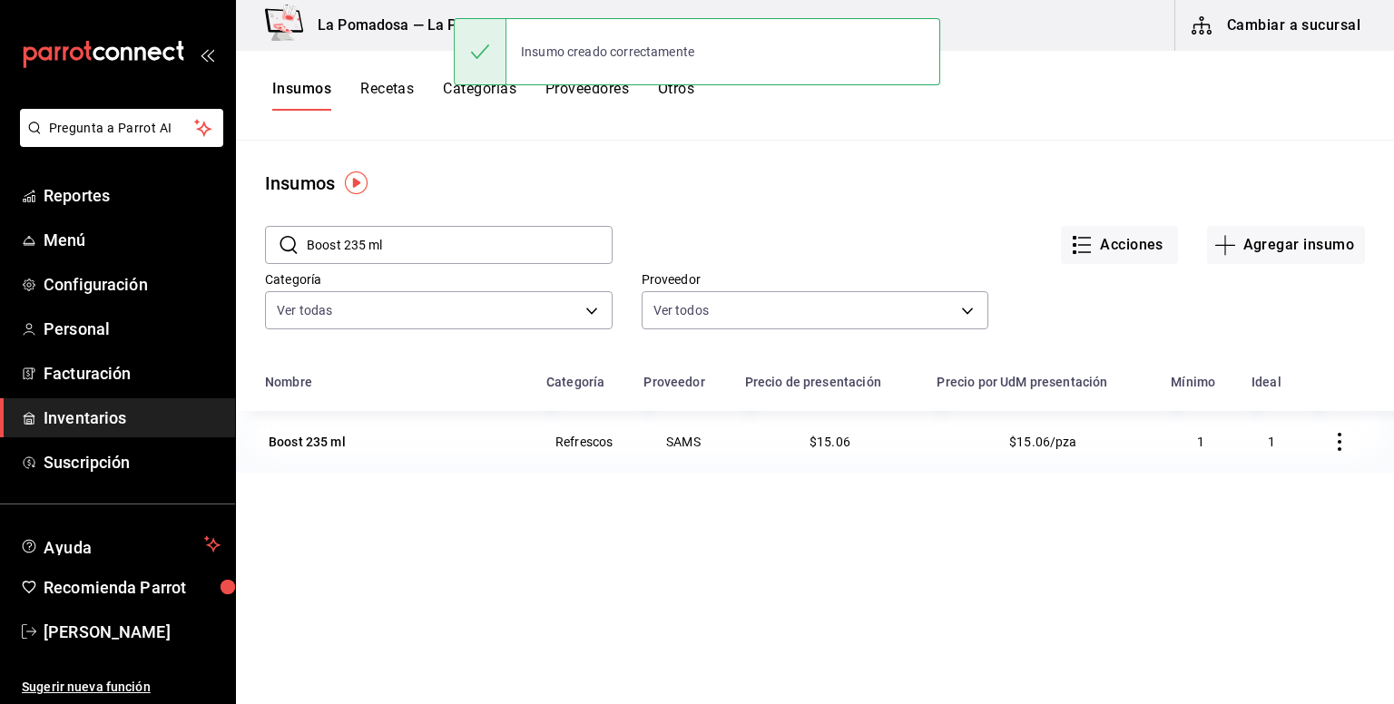
drag, startPoint x: 407, startPoint y: 247, endPoint x: 258, endPoint y: 222, distance: 151.7
click at [258, 222] on div "​ Boost 235 ml ​" at bounding box center [424, 230] width 377 height 67
paste input "[PERSON_NAME] 10 700 M"
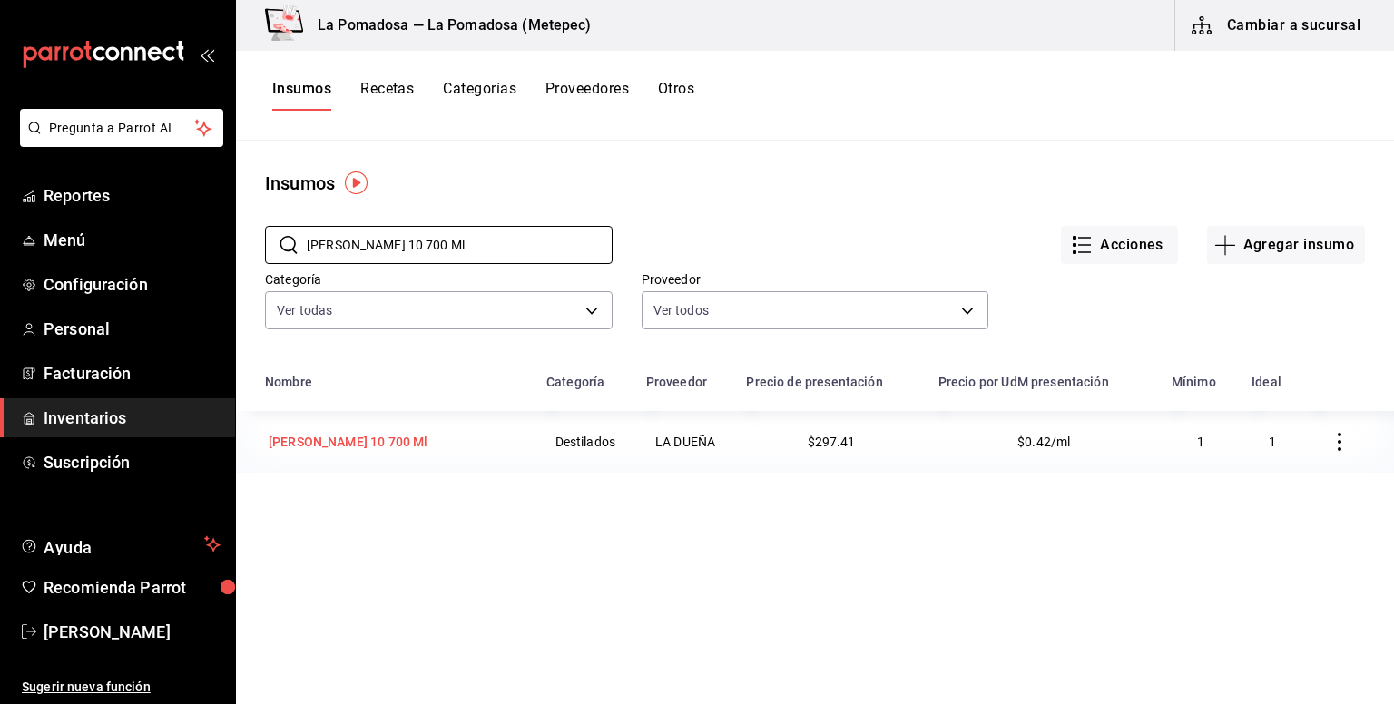
type input "[PERSON_NAME] 10 700 Ml"
click at [360, 446] on div "[PERSON_NAME] 10 700 Ml" at bounding box center [348, 442] width 159 height 18
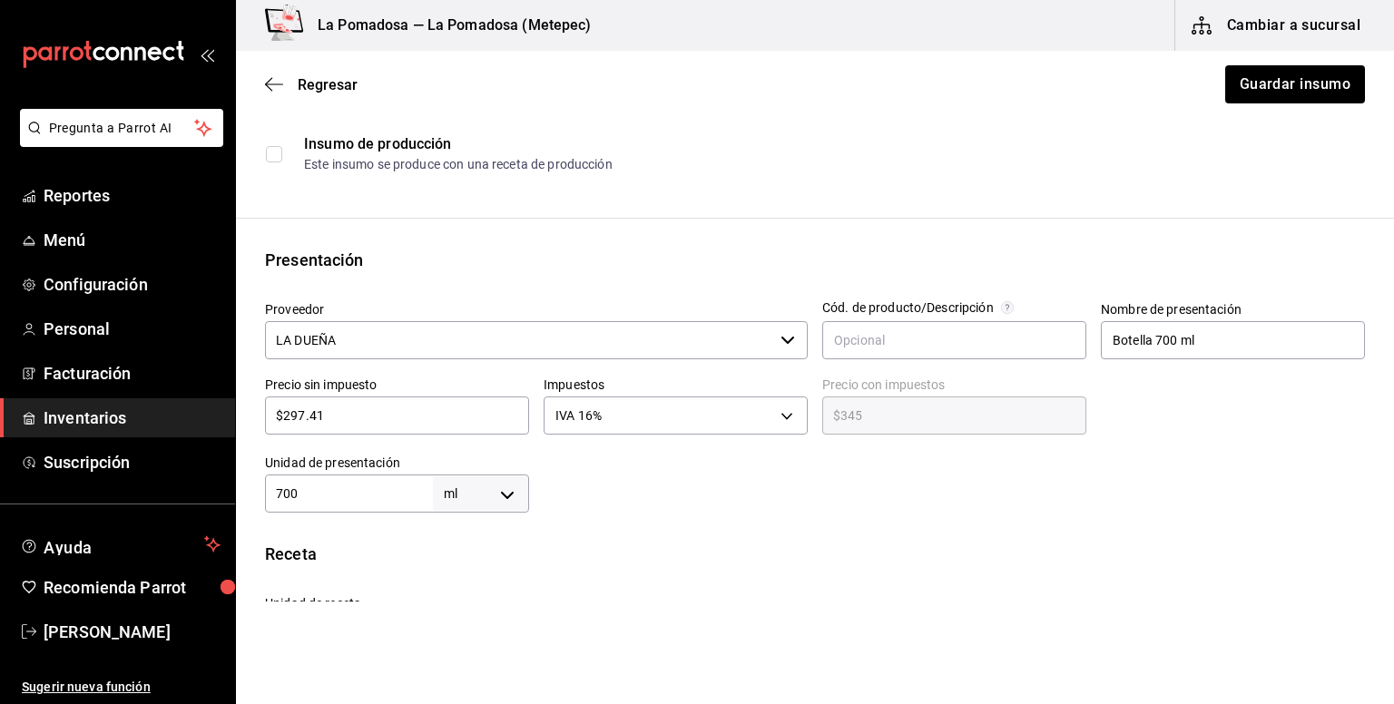
scroll to position [363, 0]
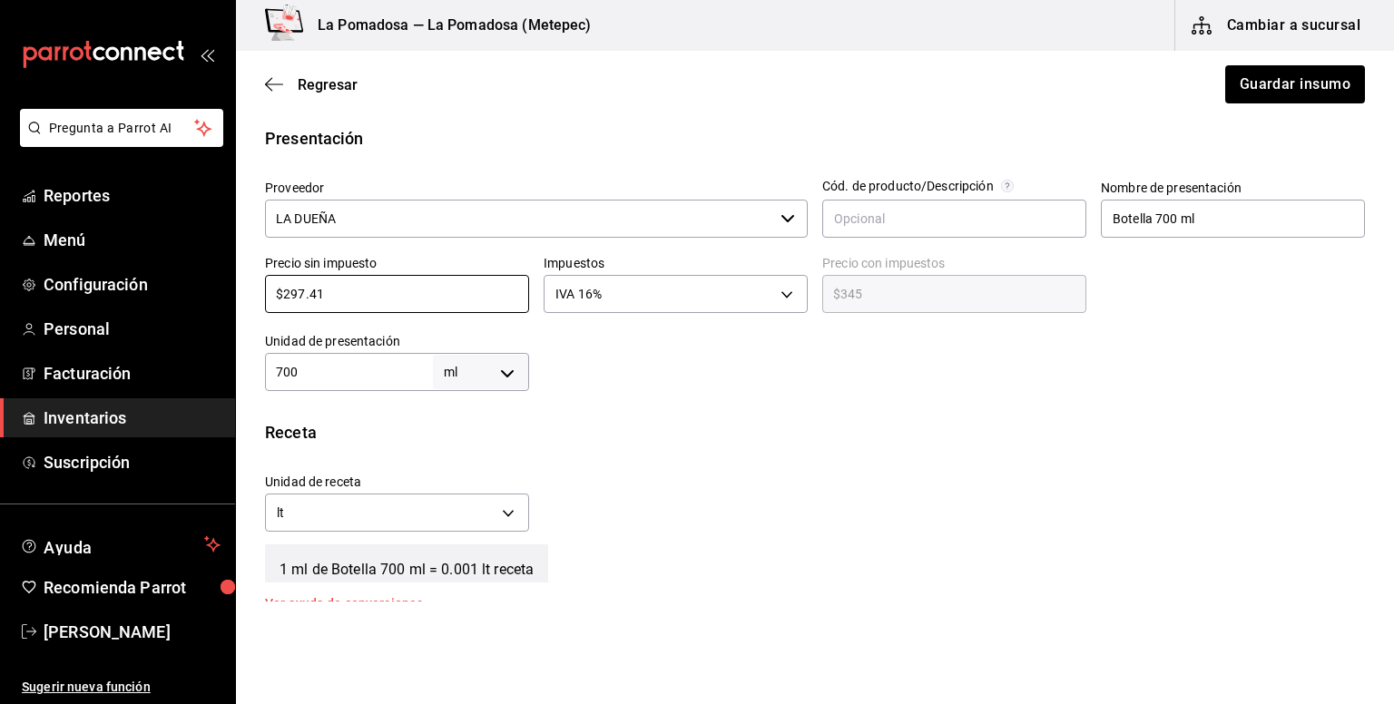
drag, startPoint x: 287, startPoint y: 282, endPoint x: 244, endPoint y: 275, distance: 43.3
click at [244, 275] on div "Presentación Proveedor LA DUEÑA ​ Cód. de producto/Descripción Nombre de presen…" at bounding box center [815, 258] width 1158 height 265
paste input "62.93"
type input "$262.93"
type input "$305.00"
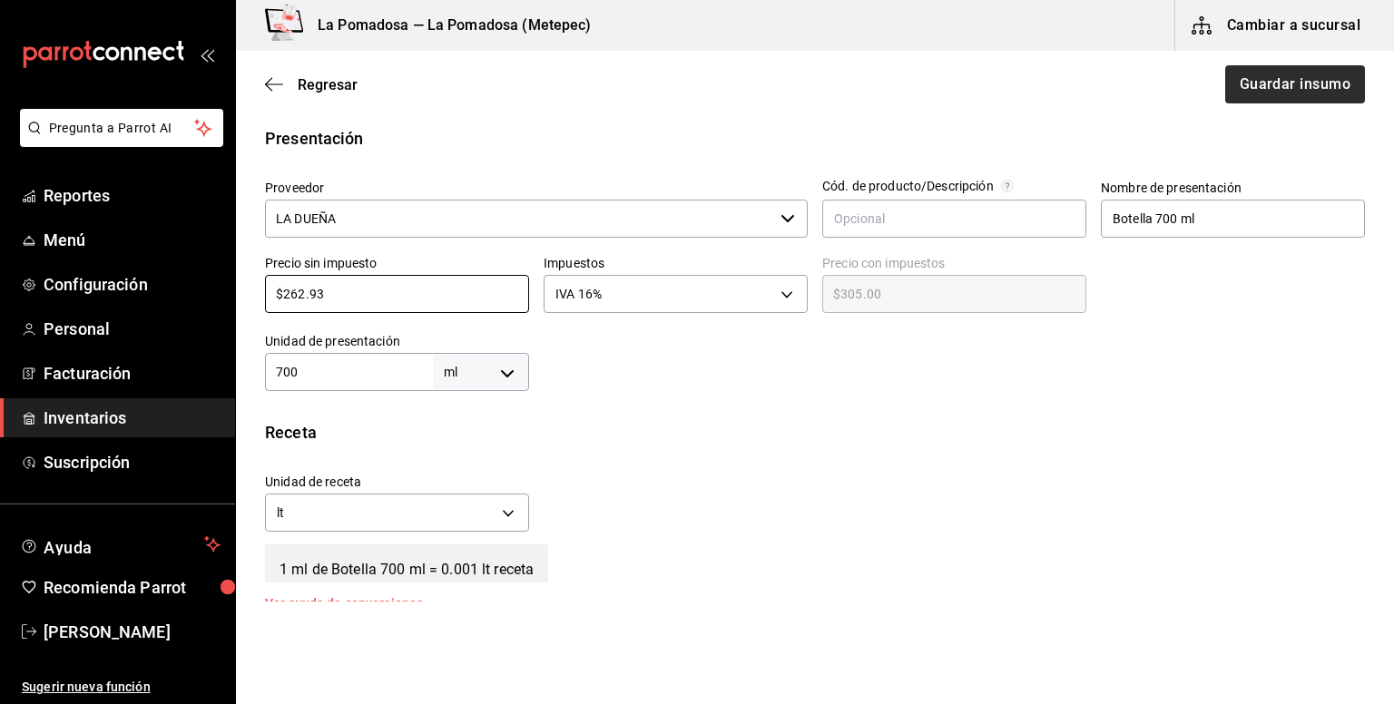
type input "$262.93"
click at [1259, 101] on button "Guardar insumo" at bounding box center [1294, 84] width 142 height 38
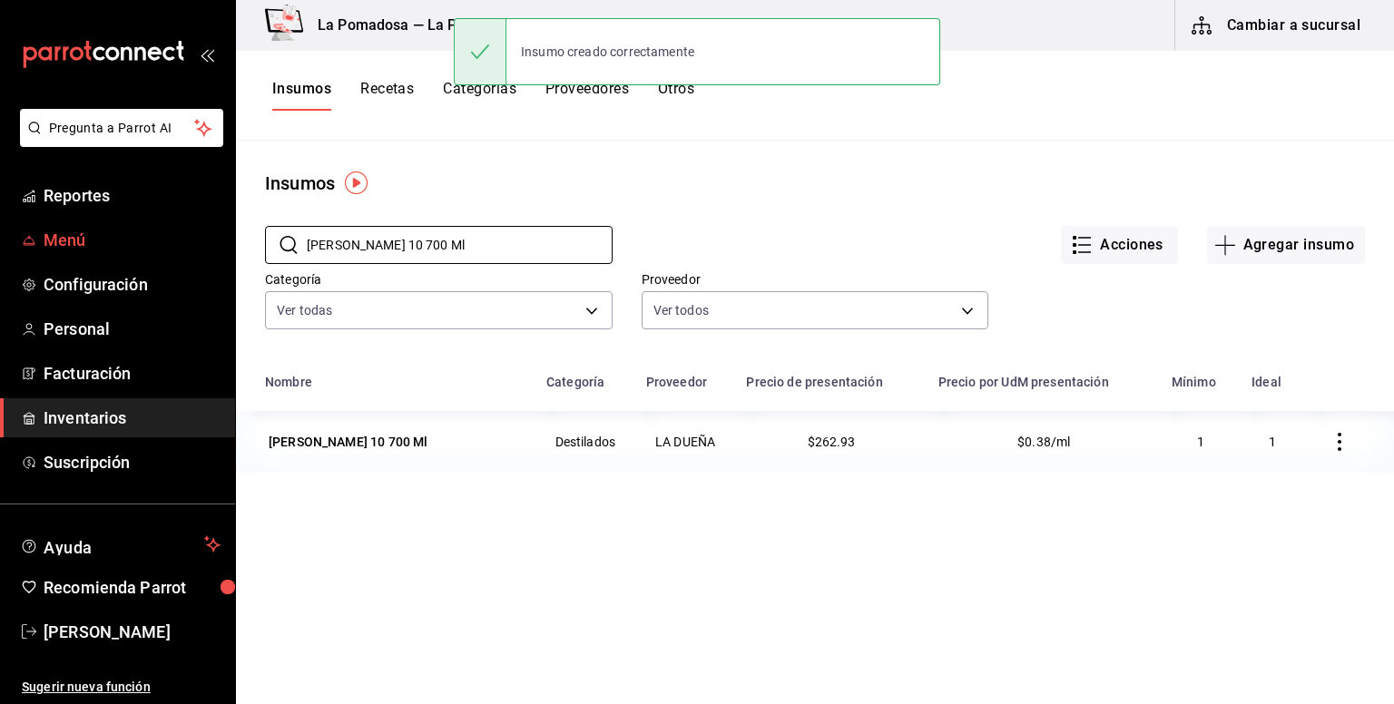
drag, startPoint x: 468, startPoint y: 251, endPoint x: 222, endPoint y: 252, distance: 245.9
click at [222, 252] on div "Pregunta a Parrot AI Reportes Menú Configuración Personal Facturación Inventari…" at bounding box center [697, 345] width 1394 height 691
paste input "Cerveza Heineken 0.0 25"
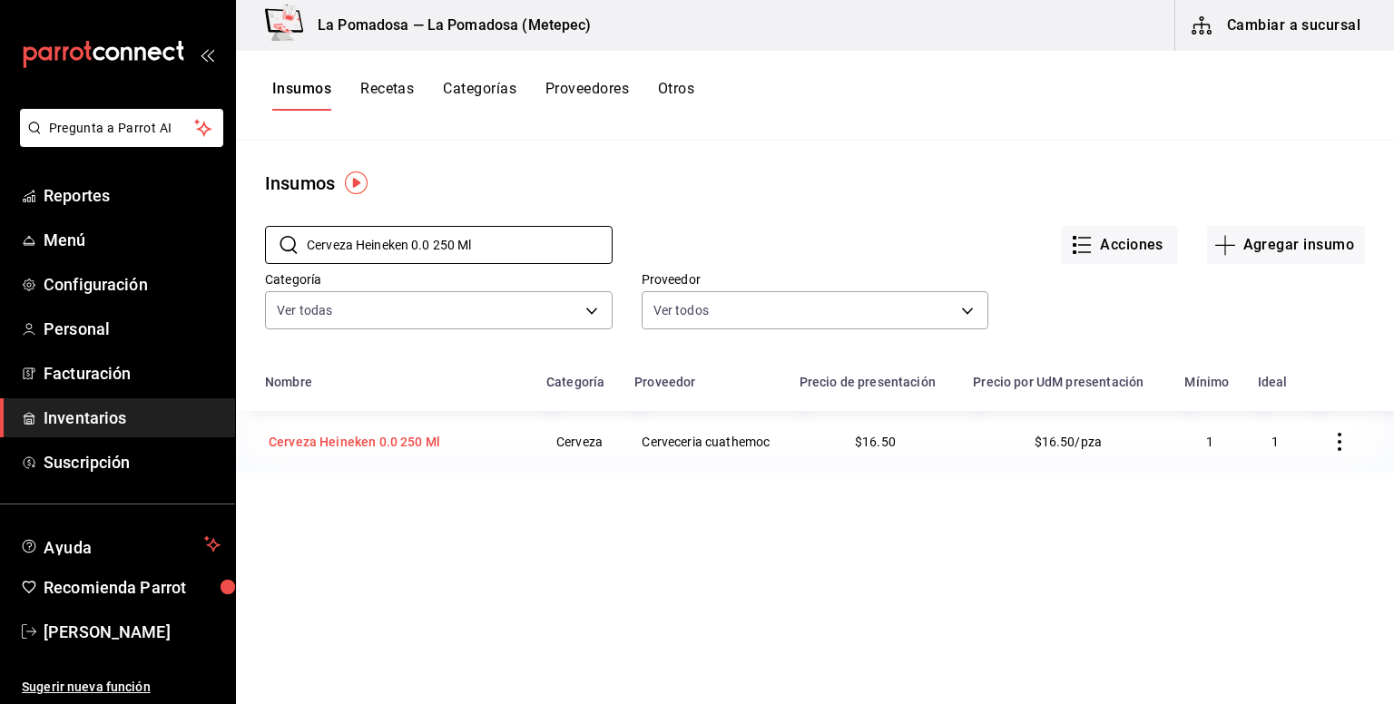
type input "Cerveza Heineken 0.0 250 Ml"
click at [403, 444] on div "Cerveza Heineken 0.0 250 Ml" at bounding box center [355, 442] width 172 height 18
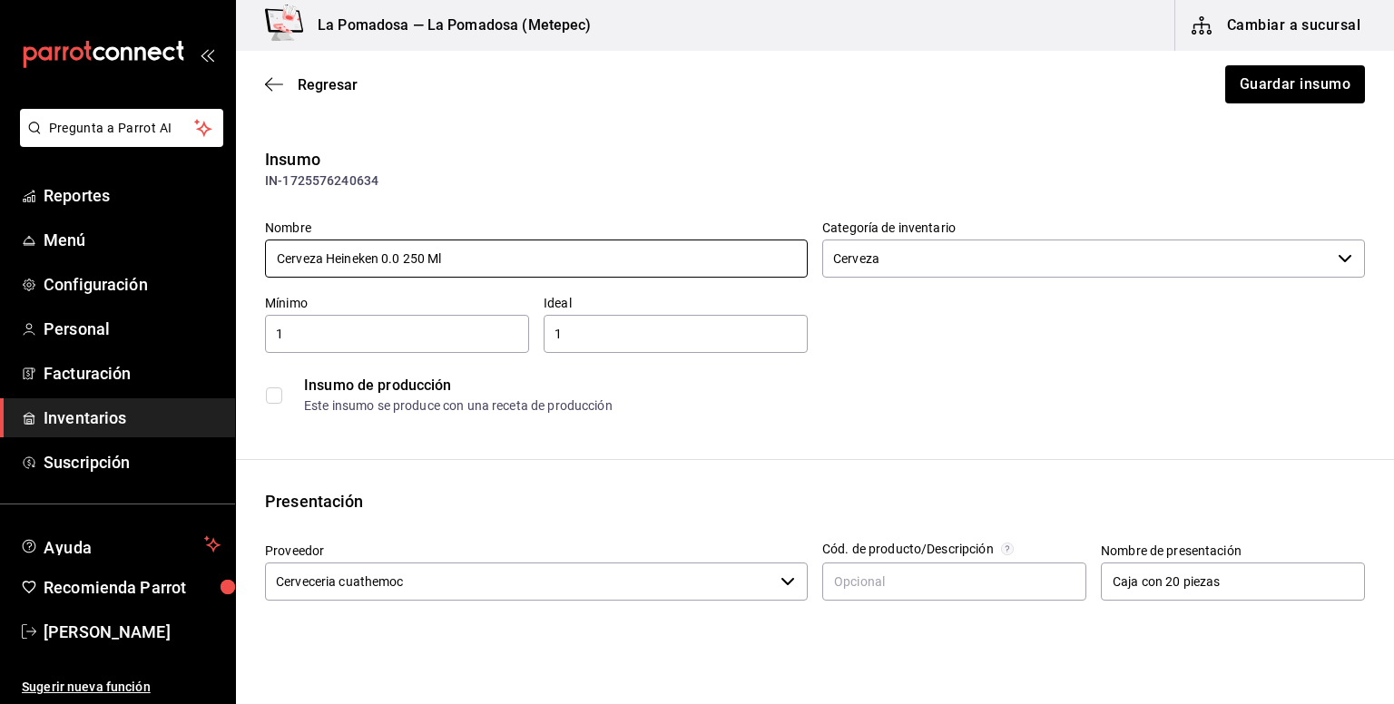
scroll to position [241, 0]
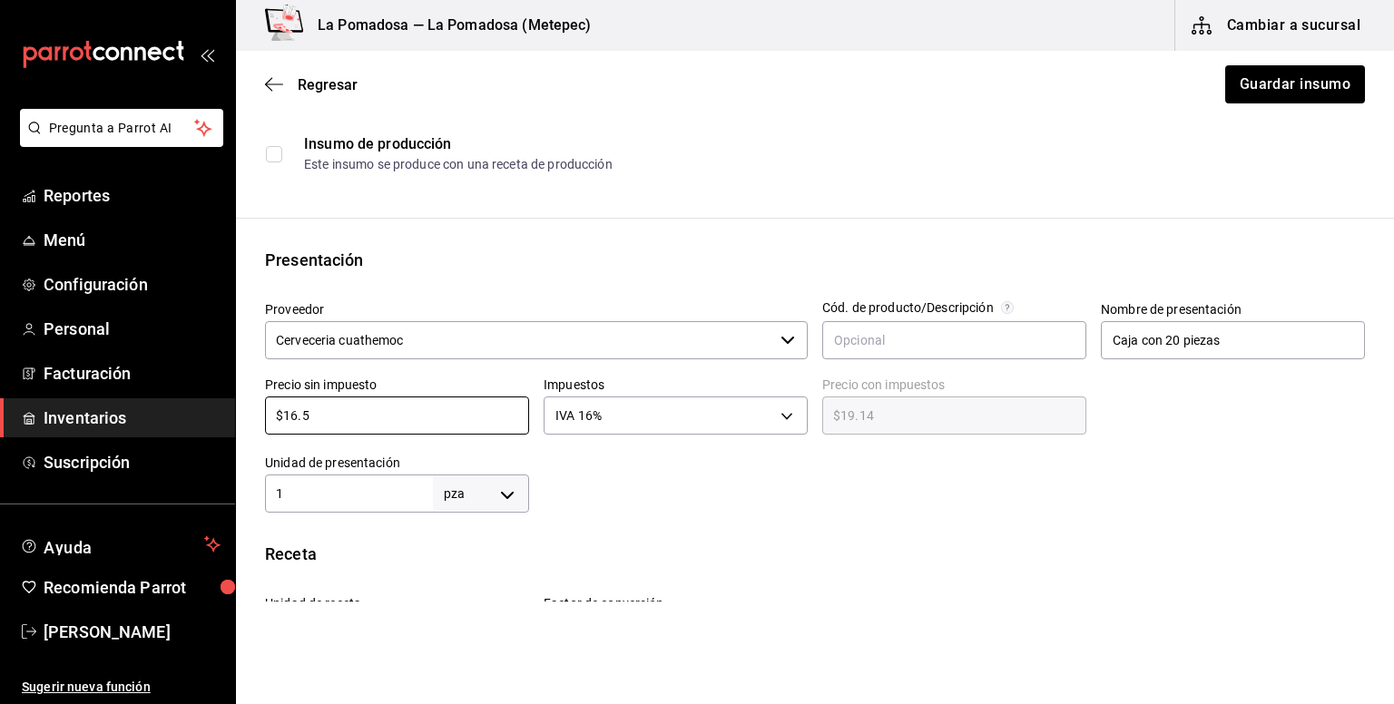
drag, startPoint x: 381, startPoint y: 417, endPoint x: 230, endPoint y: 410, distance: 151.7
click at [230, 410] on div "Pregunta a Parrot AI Reportes Menú Configuración Personal Facturación Inventari…" at bounding box center [697, 301] width 1394 height 602
paste input "4.64"
type input "$14.64"
type input "$16.98"
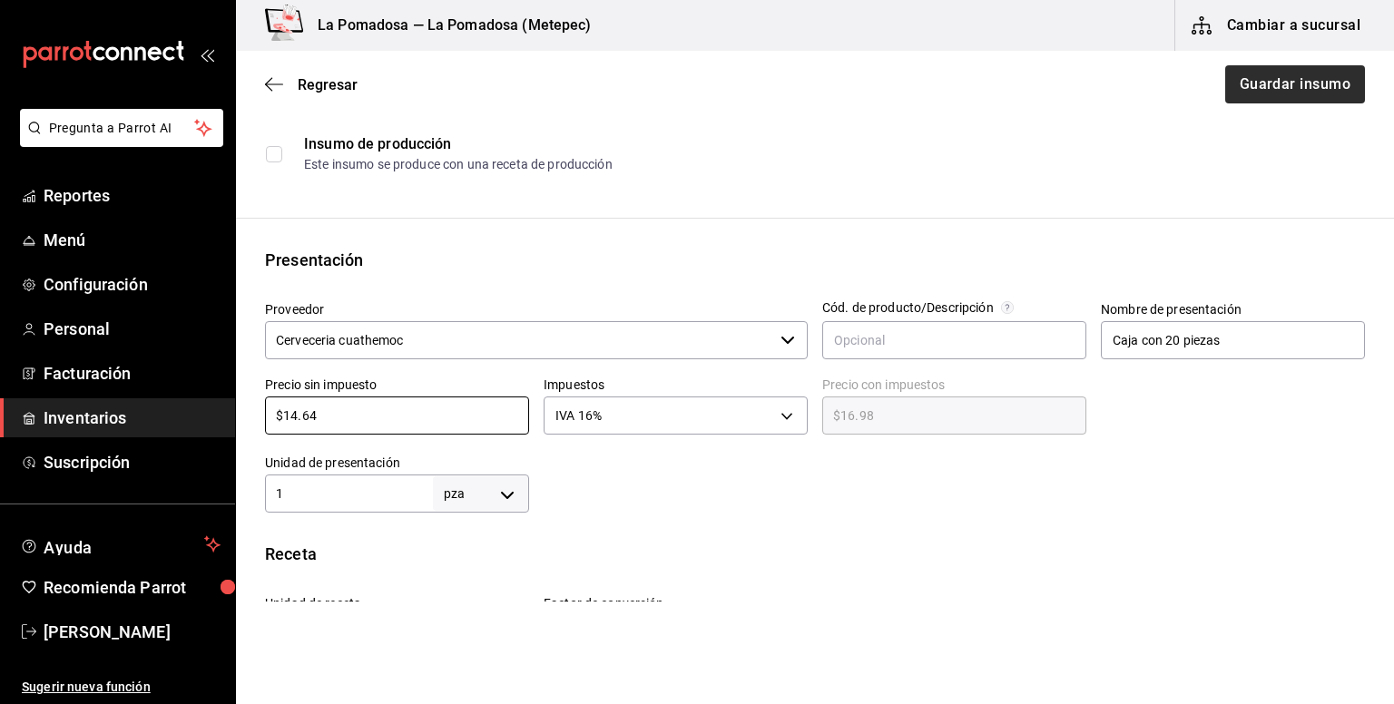
type input "$14.64"
click at [1280, 70] on button "Guardar insumo" at bounding box center [1294, 84] width 142 height 38
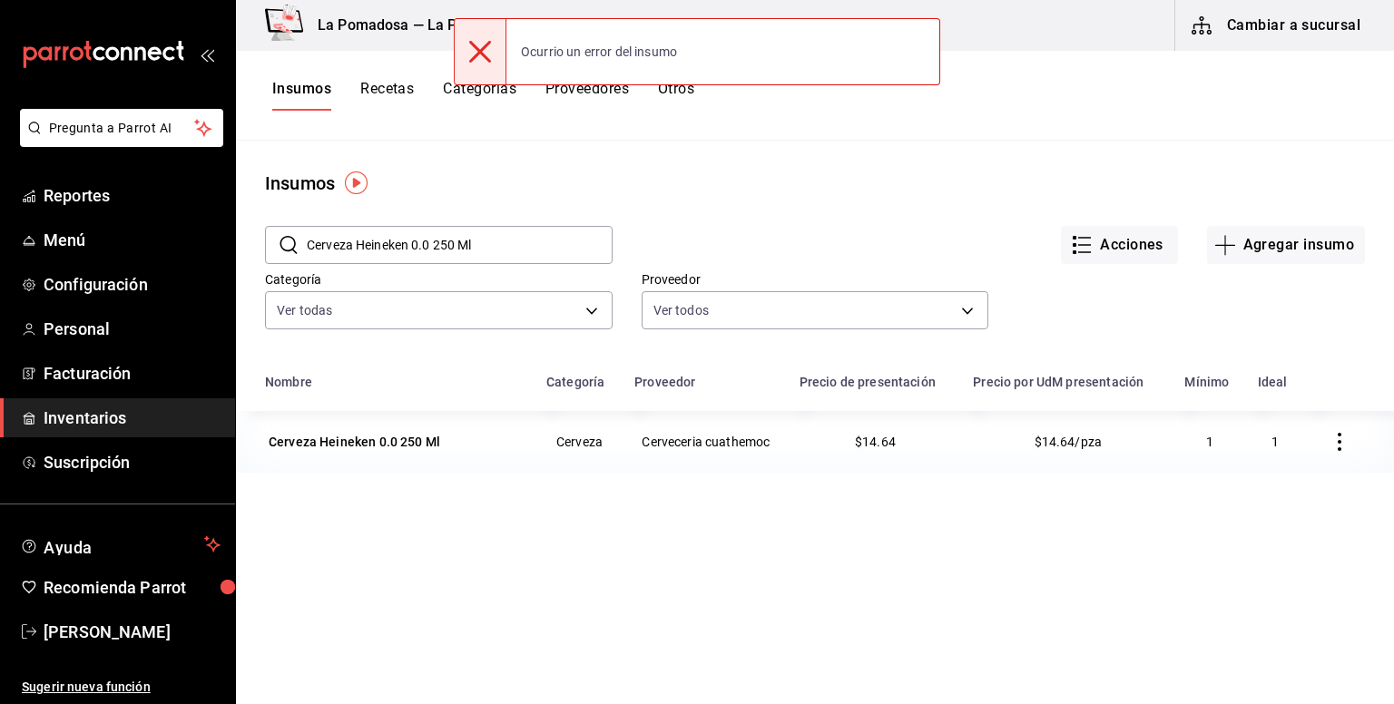
drag, startPoint x: 545, startPoint y: 244, endPoint x: 288, endPoint y: 240, distance: 257.7
click at [288, 240] on div "​ Cerveza Heineken 0.0 250 Ml ​" at bounding box center [439, 245] width 348 height 38
paste input "Indio 325"
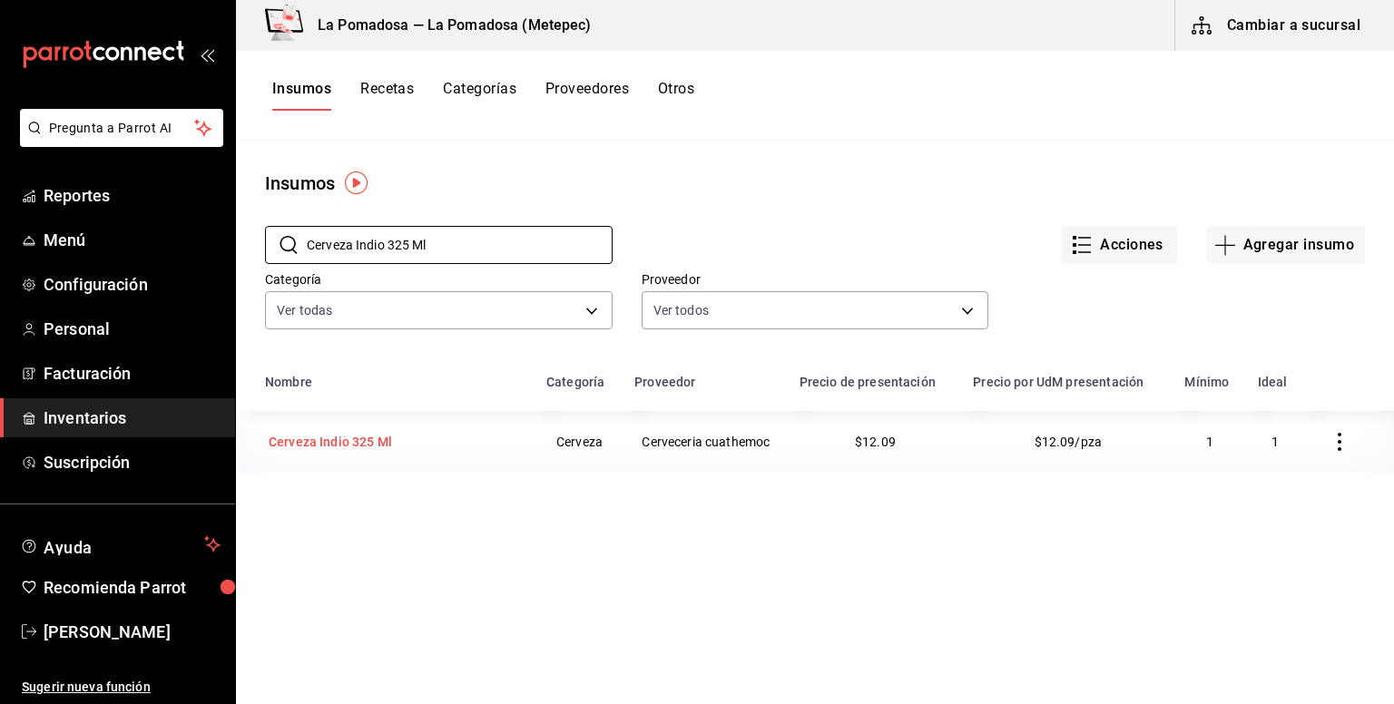
type input "Cerveza Indio 325 Ml"
click at [383, 445] on div "Cerveza Indio 325 Ml" at bounding box center [330, 442] width 123 height 18
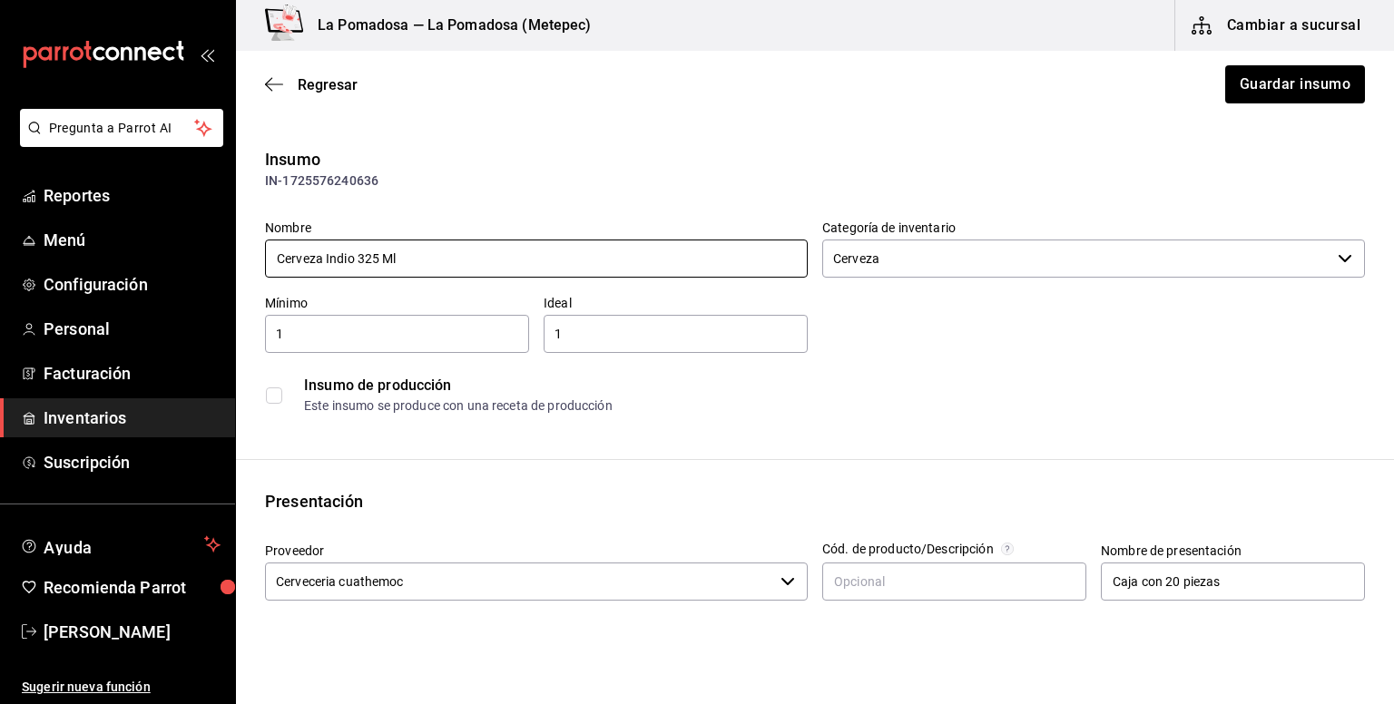
scroll to position [241, 0]
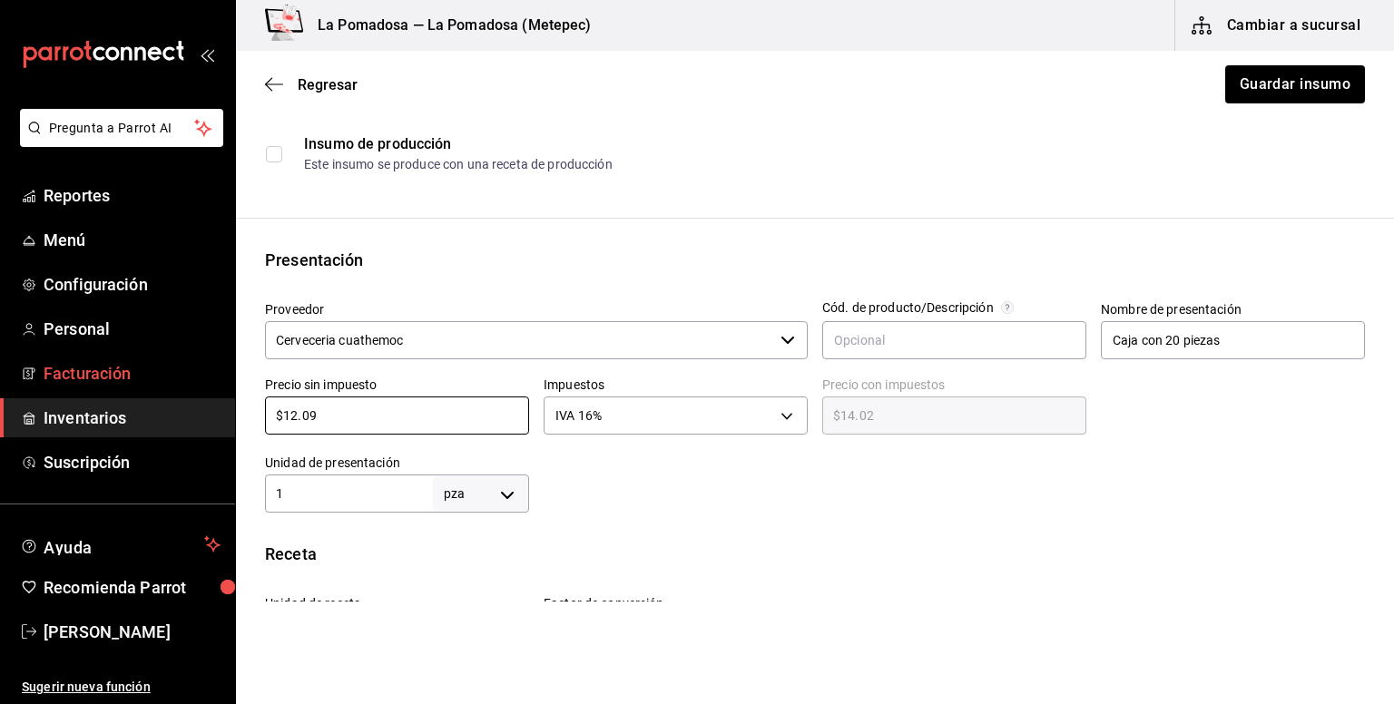
drag, startPoint x: 375, startPoint y: 405, endPoint x: 205, endPoint y: 389, distance: 170.4
click at [205, 389] on div "Pregunta a Parrot AI Reportes Menú Configuración Personal Facturación Inventari…" at bounding box center [697, 301] width 1394 height 602
paste input "0.83"
type input "$10.83"
type input "$12.56"
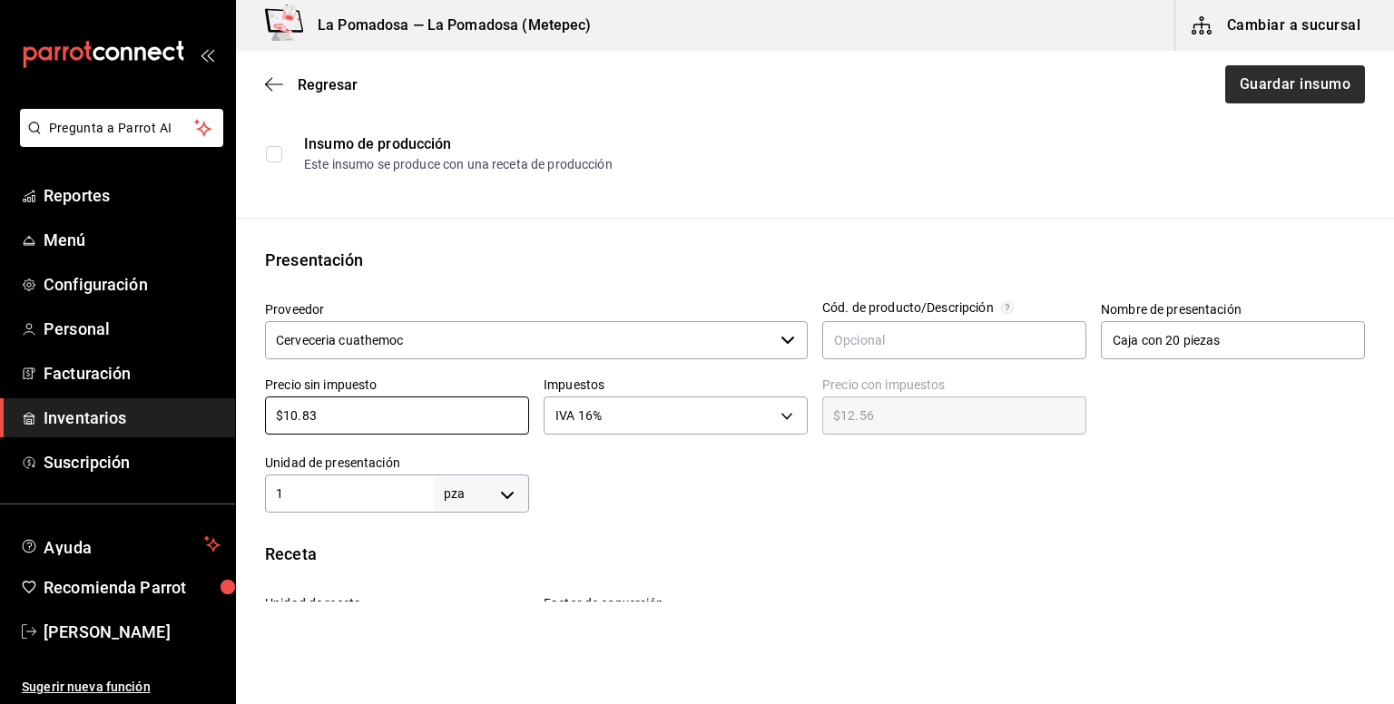
type input "$10.83"
click at [1284, 92] on button "Guardar insumo" at bounding box center [1294, 84] width 142 height 38
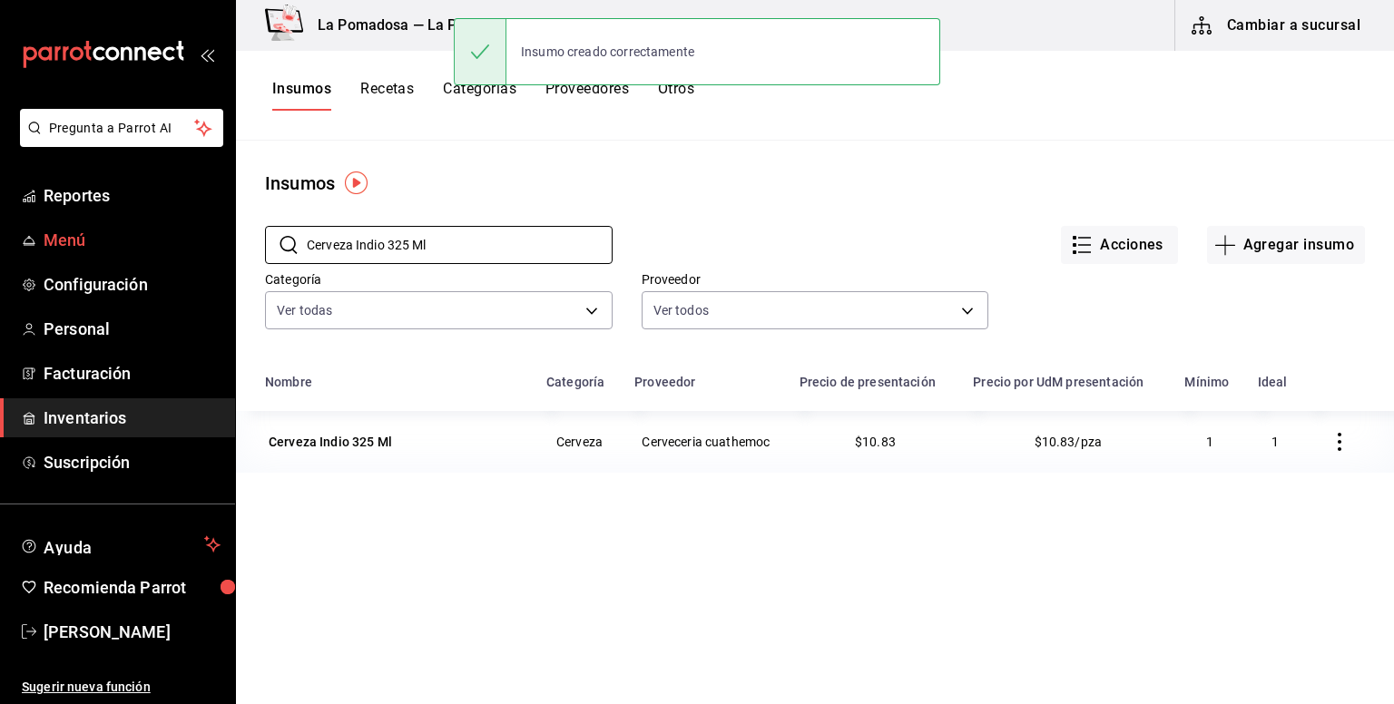
drag, startPoint x: 499, startPoint y: 255, endPoint x: 230, endPoint y: 252, distance: 268.6
click at [232, 252] on div "Pregunta a Parrot AI Reportes Menú Configuración Personal Facturación Inventari…" at bounding box center [697, 345] width 1394 height 691
paste input "Heineken 0.0 250"
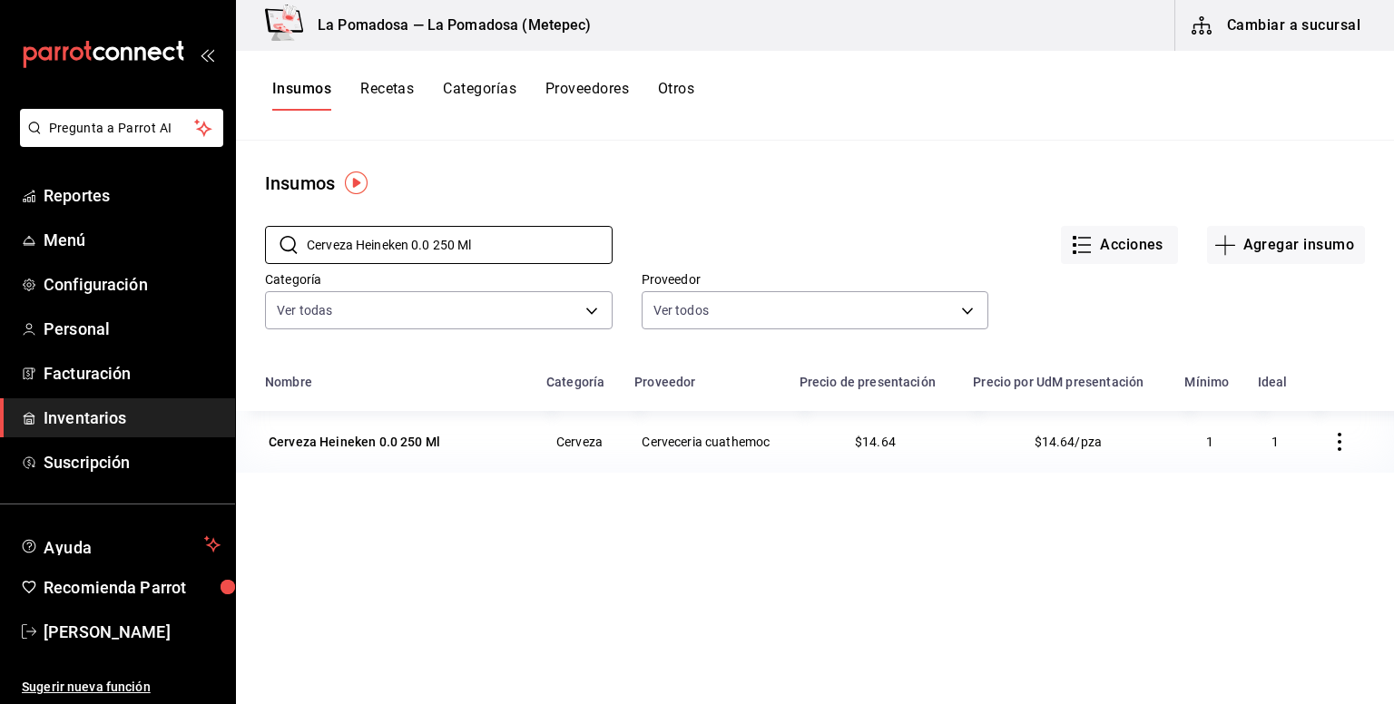
drag, startPoint x: 506, startPoint y: 237, endPoint x: 260, endPoint y: 222, distance: 247.3
click at [260, 222] on div "​ Cerveza Heineken 0.0 250 Ml ​" at bounding box center [424, 230] width 377 height 67
paste input "[DATE] 355m"
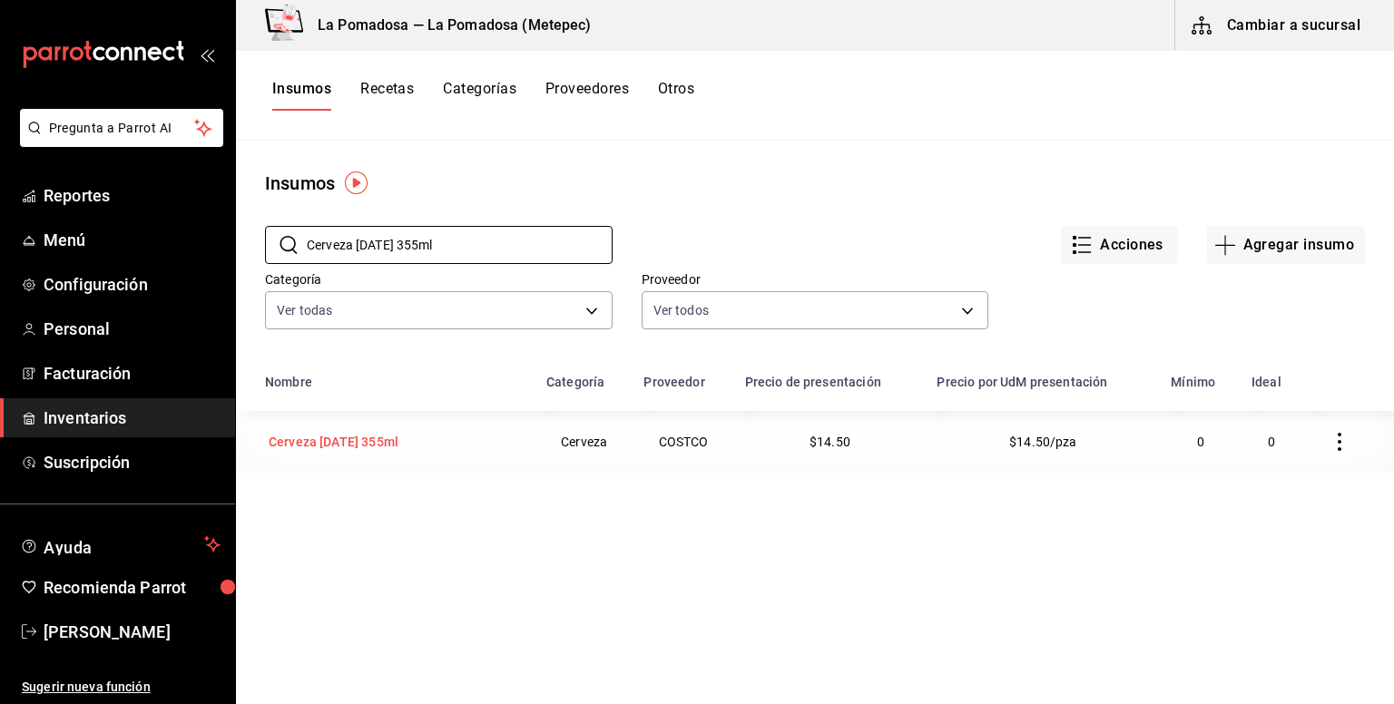
type input "Cerveza [DATE] 355ml"
click at [398, 451] on div "Cerveza [DATE] 355ml" at bounding box center [334, 442] width 130 height 18
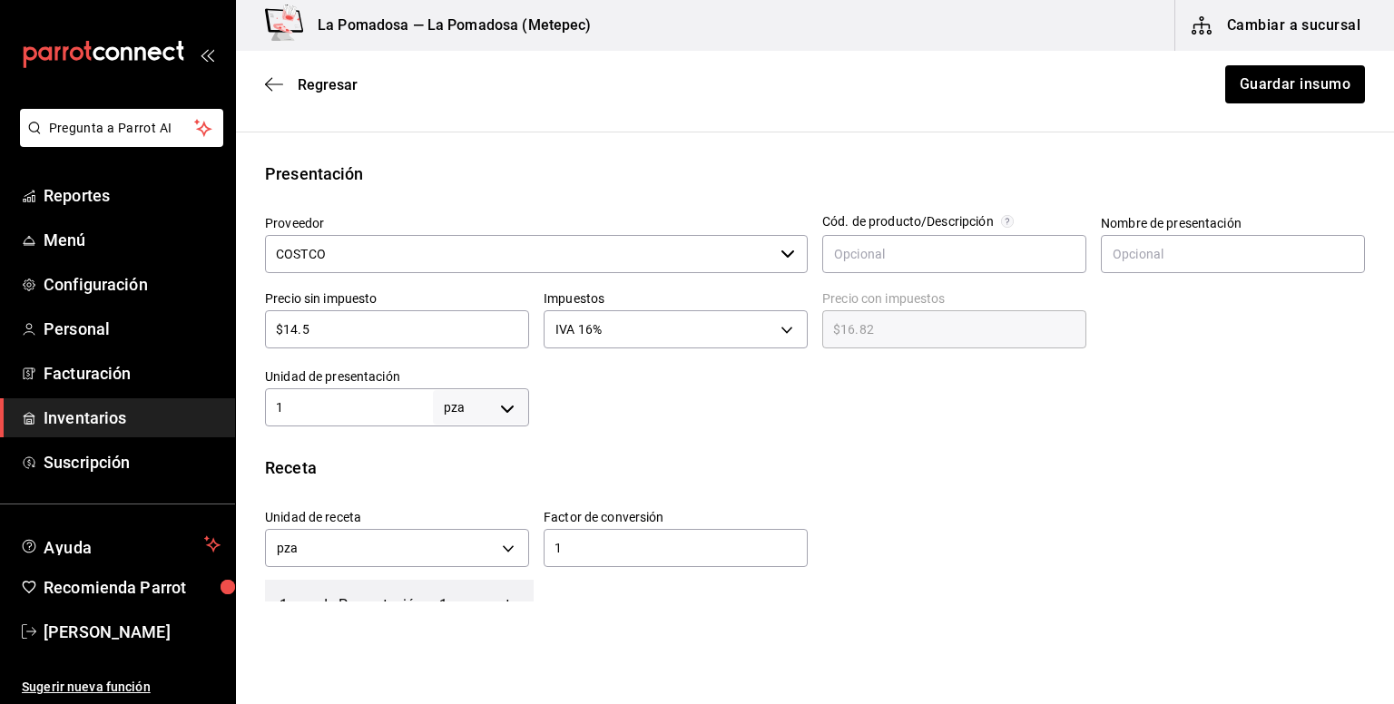
scroll to position [363, 0]
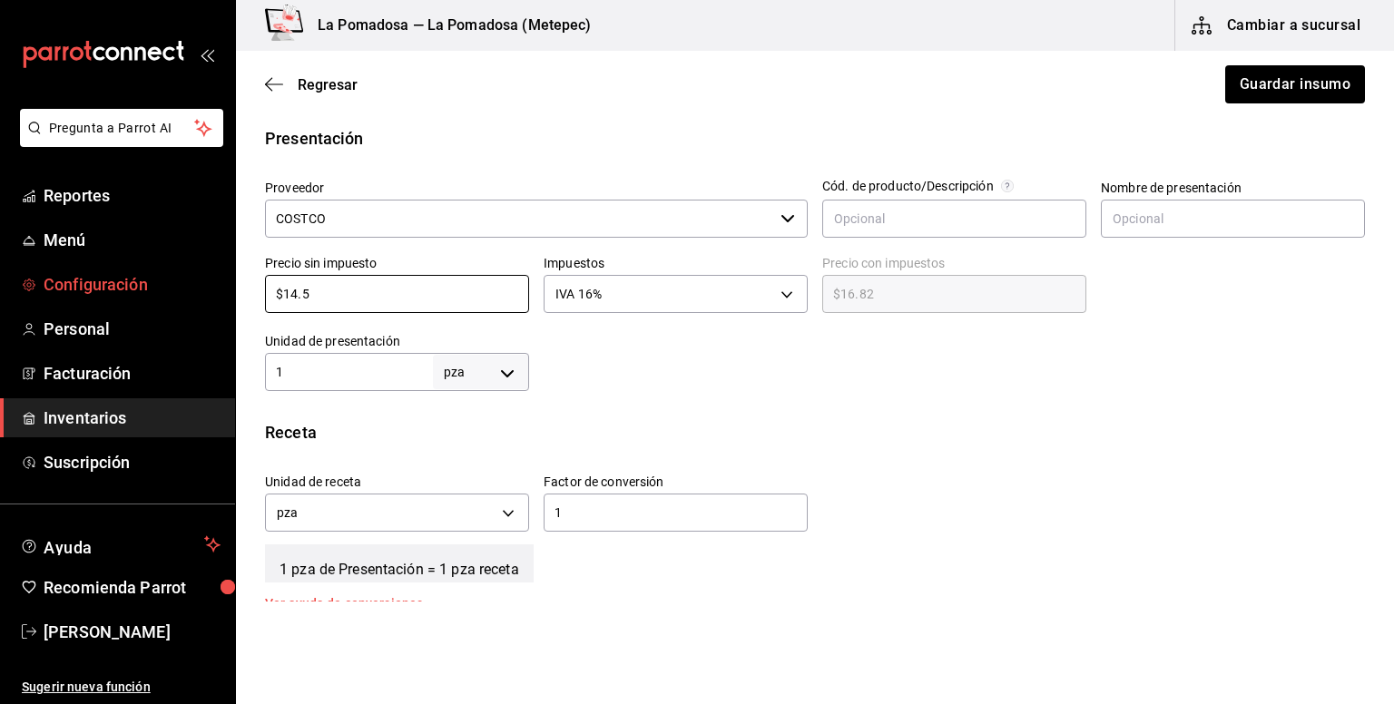
drag, startPoint x: 334, startPoint y: 285, endPoint x: 180, endPoint y: 284, distance: 154.3
click at [180, 284] on div "Pregunta a Parrot AI Reportes Menú Configuración Personal Facturación Inventari…" at bounding box center [697, 301] width 1394 height 602
paste input "3.47"
type input "$13.47"
type input "$15.63"
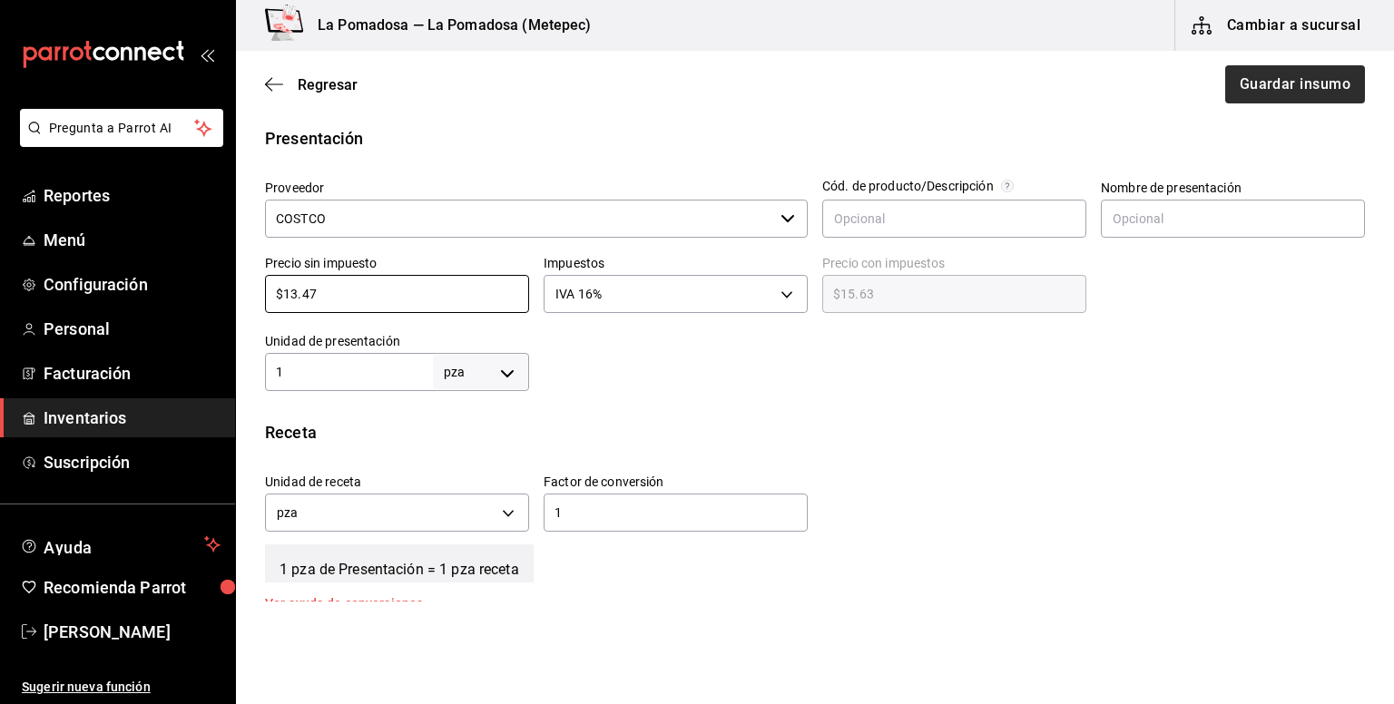
type input "$13.47"
click at [1289, 92] on button "Guardar insumo" at bounding box center [1294, 84] width 142 height 38
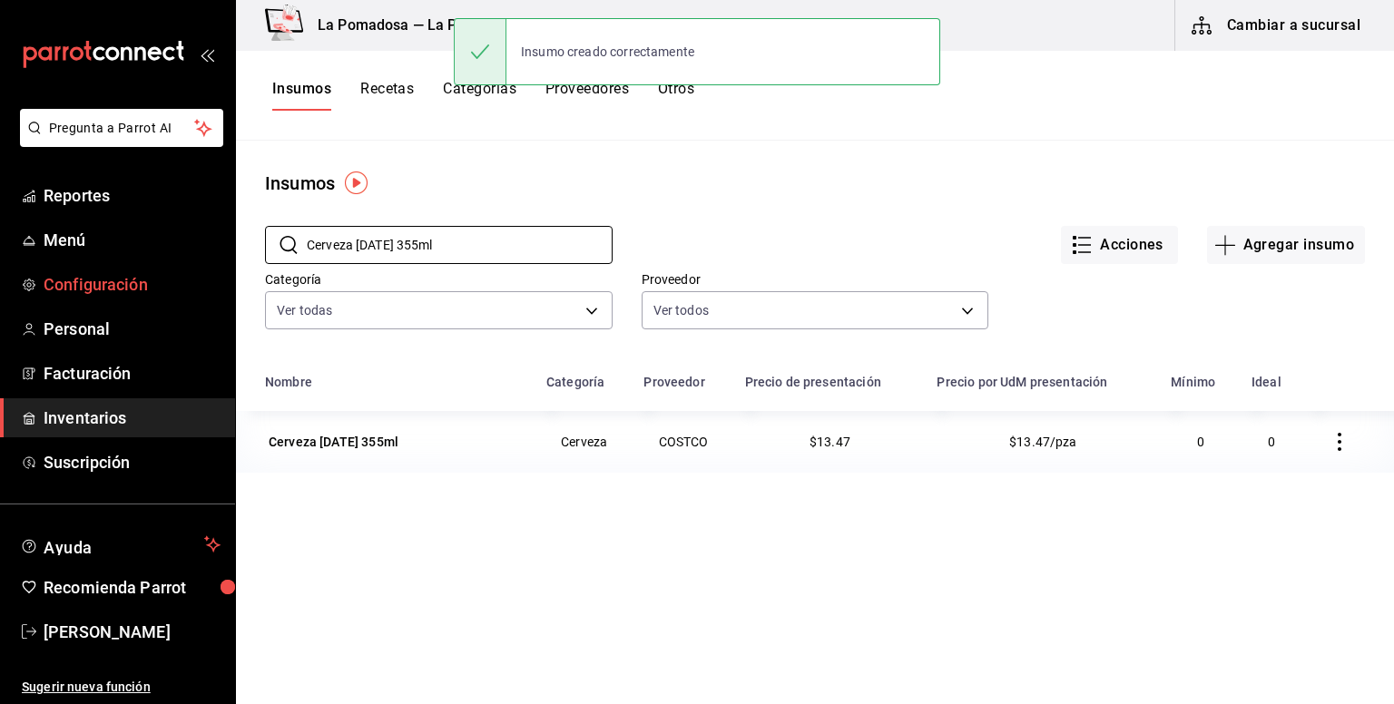
drag, startPoint x: 515, startPoint y: 246, endPoint x: 149, endPoint y: 299, distance: 370.5
click at [150, 299] on div "Pregunta a Parrot AI Reportes Menú Configuración Personal Facturación Inventari…" at bounding box center [697, 345] width 1394 height 691
paste input "Xx Ambar 325 M"
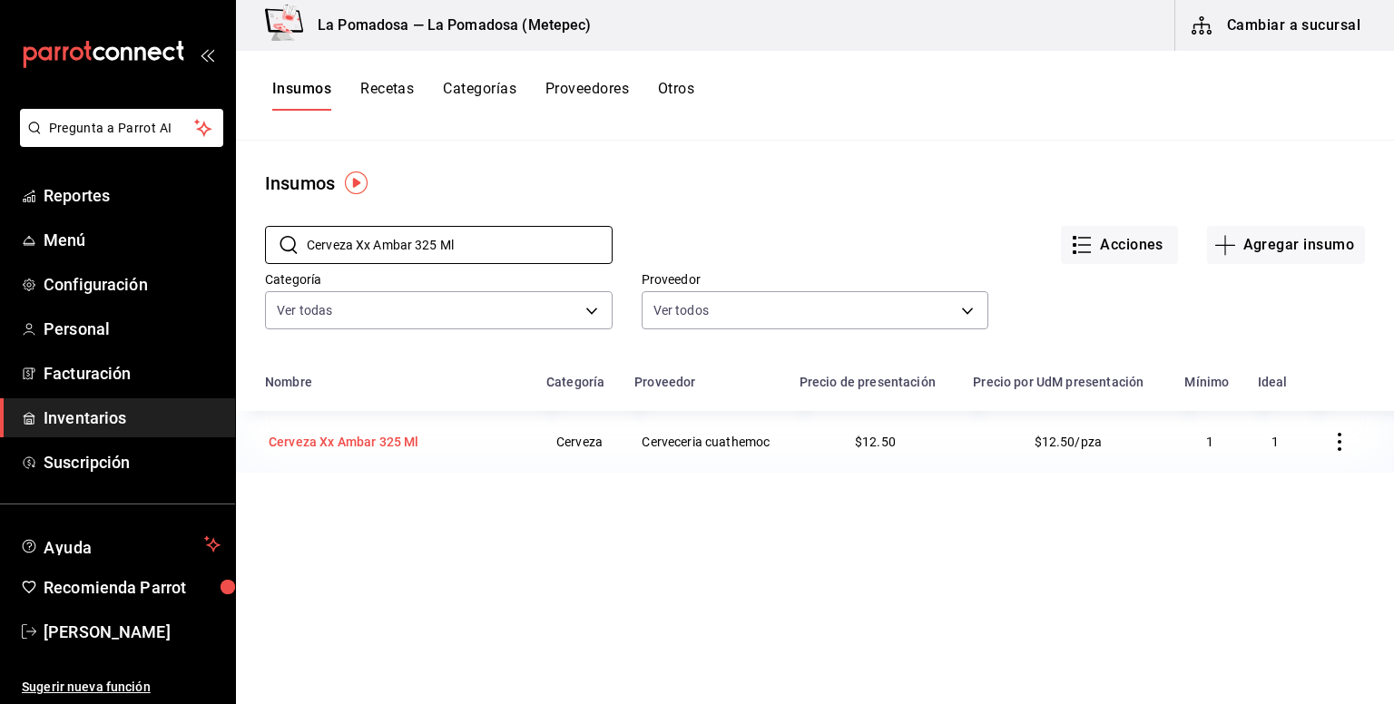
type input "Cerveza Xx Ambar 325 Ml"
click at [390, 441] on div "Cerveza Xx Ambar 325 Ml" at bounding box center [344, 442] width 150 height 18
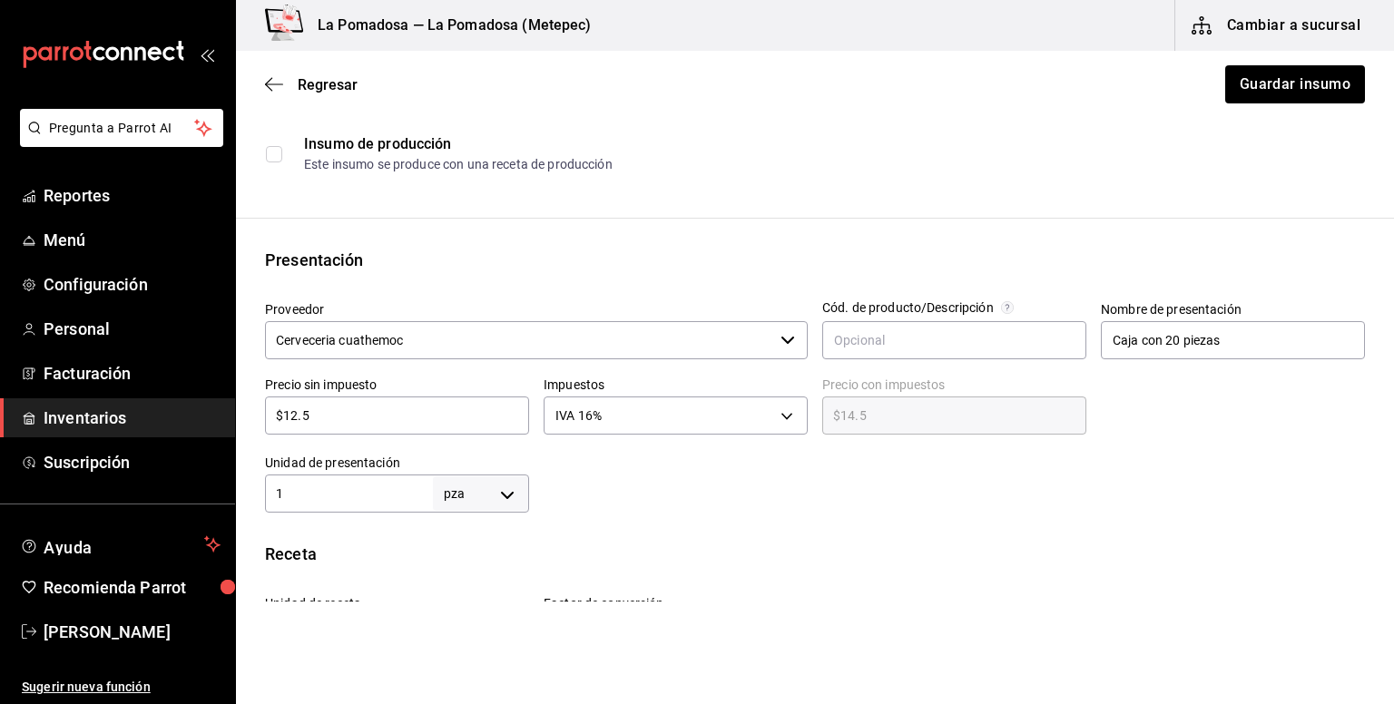
scroll to position [363, 0]
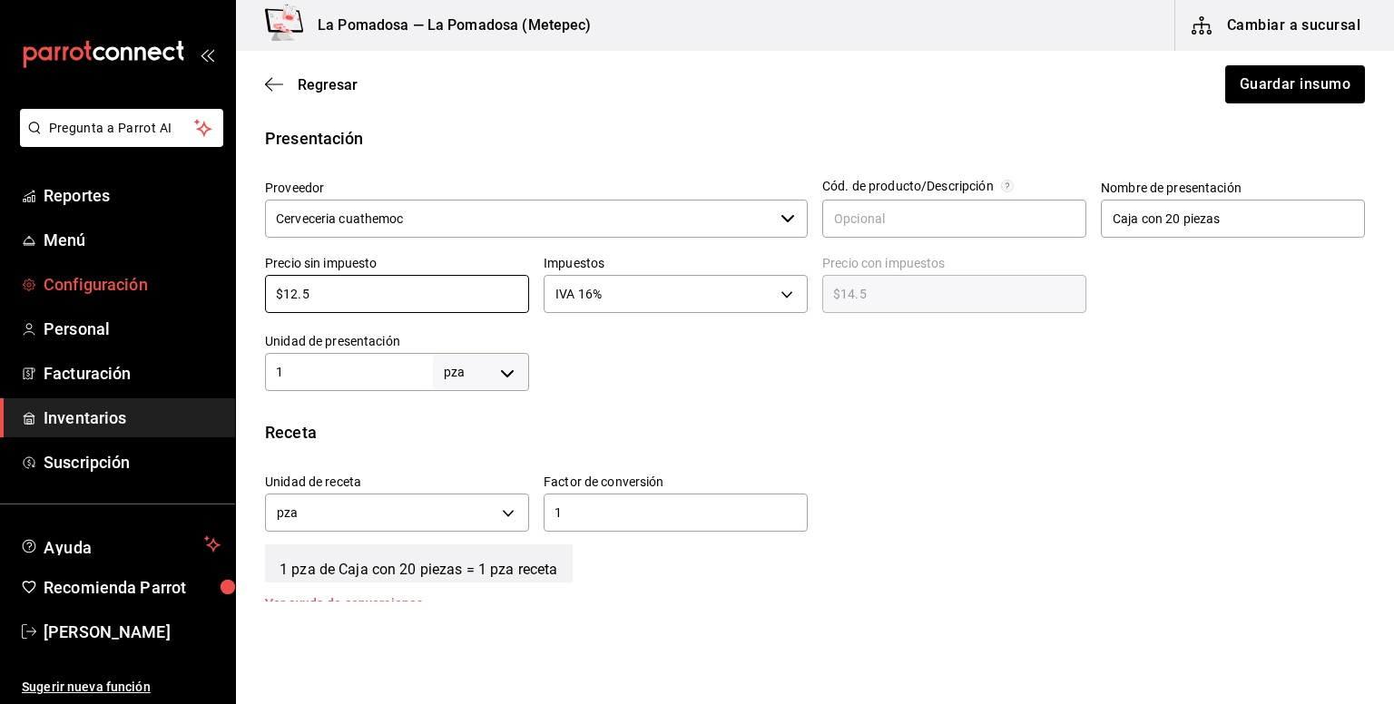
drag, startPoint x: 360, startPoint y: 295, endPoint x: 217, endPoint y: 289, distance: 143.5
click at [217, 289] on div "Pregunta a Parrot AI Reportes Menú Configuración Personal Facturación Inventari…" at bounding box center [697, 301] width 1394 height 602
paste input "1.79"
type input "$11.79"
type input "$13.68"
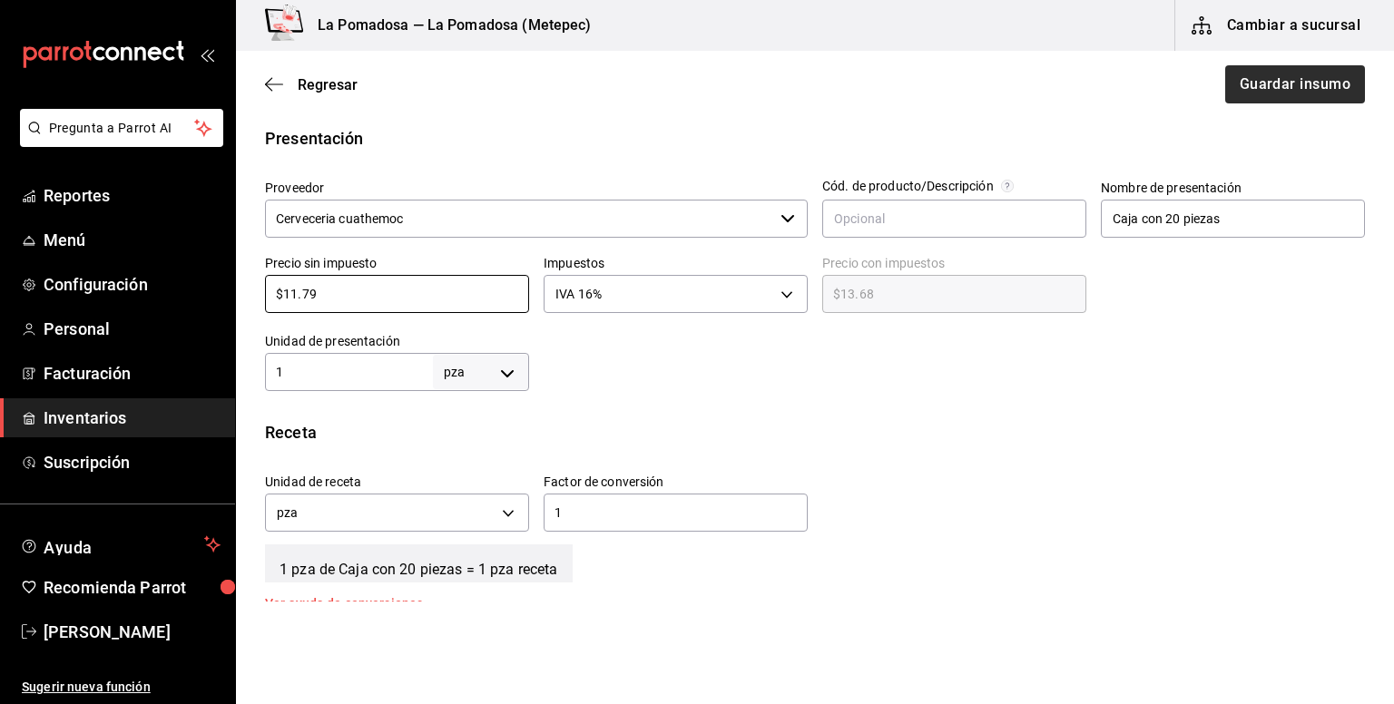
type input "$11.79"
click at [1337, 89] on button "Guardar insumo" at bounding box center [1294, 84] width 142 height 38
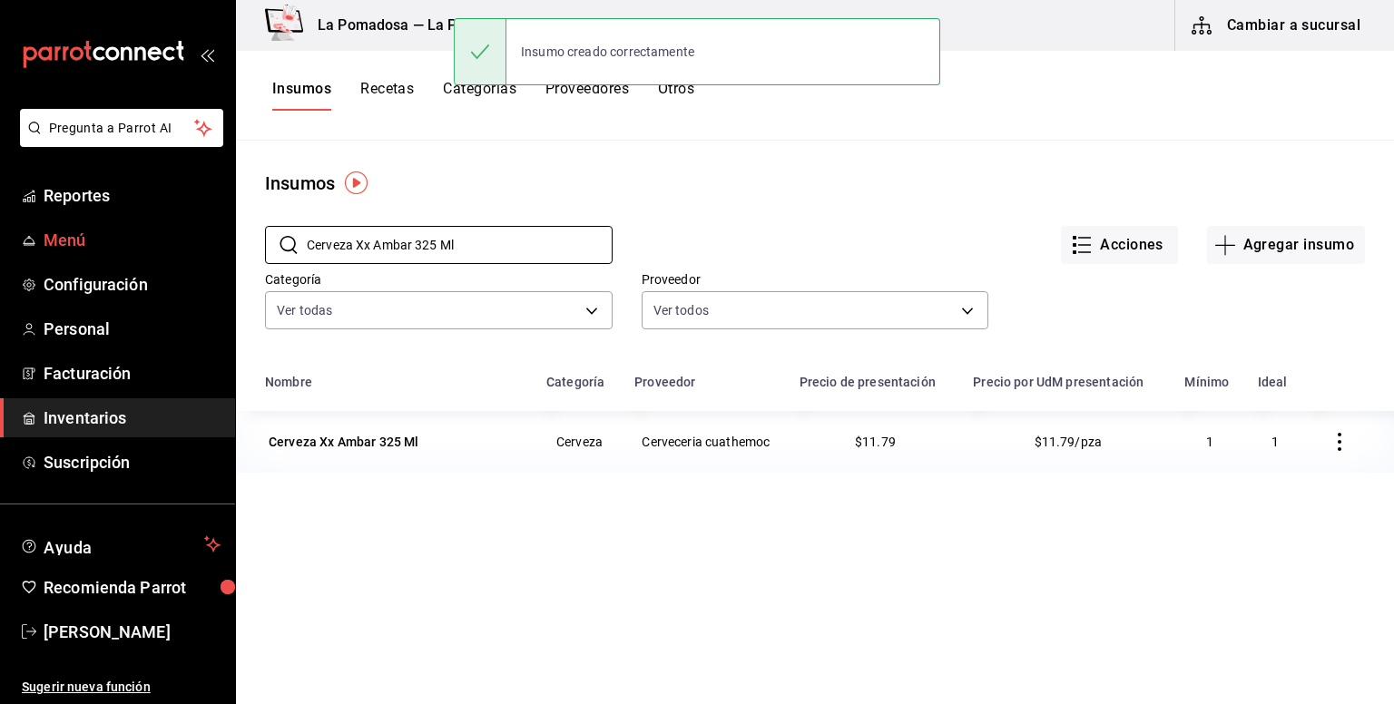
drag, startPoint x: 495, startPoint y: 248, endPoint x: 124, endPoint y: 240, distance: 370.3
click at [126, 240] on div "Pregunta a Parrot AI Reportes Menú Configuración Personal Facturación Inventari…" at bounding box center [697, 345] width 1394 height 691
paste input "hile cuaresmeño"
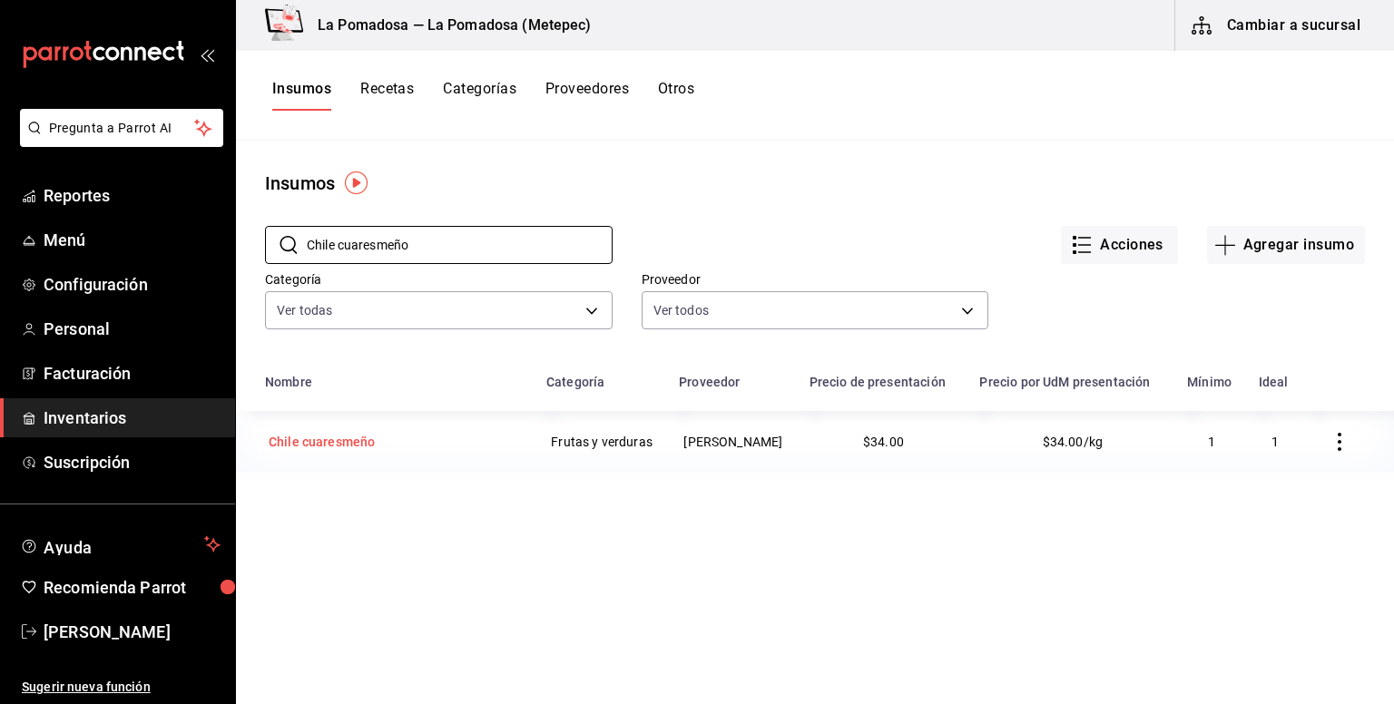
type input "Chile cuaresmeño"
click at [319, 473] on td "Chile cuaresmeño" at bounding box center [385, 442] width 299 height 62
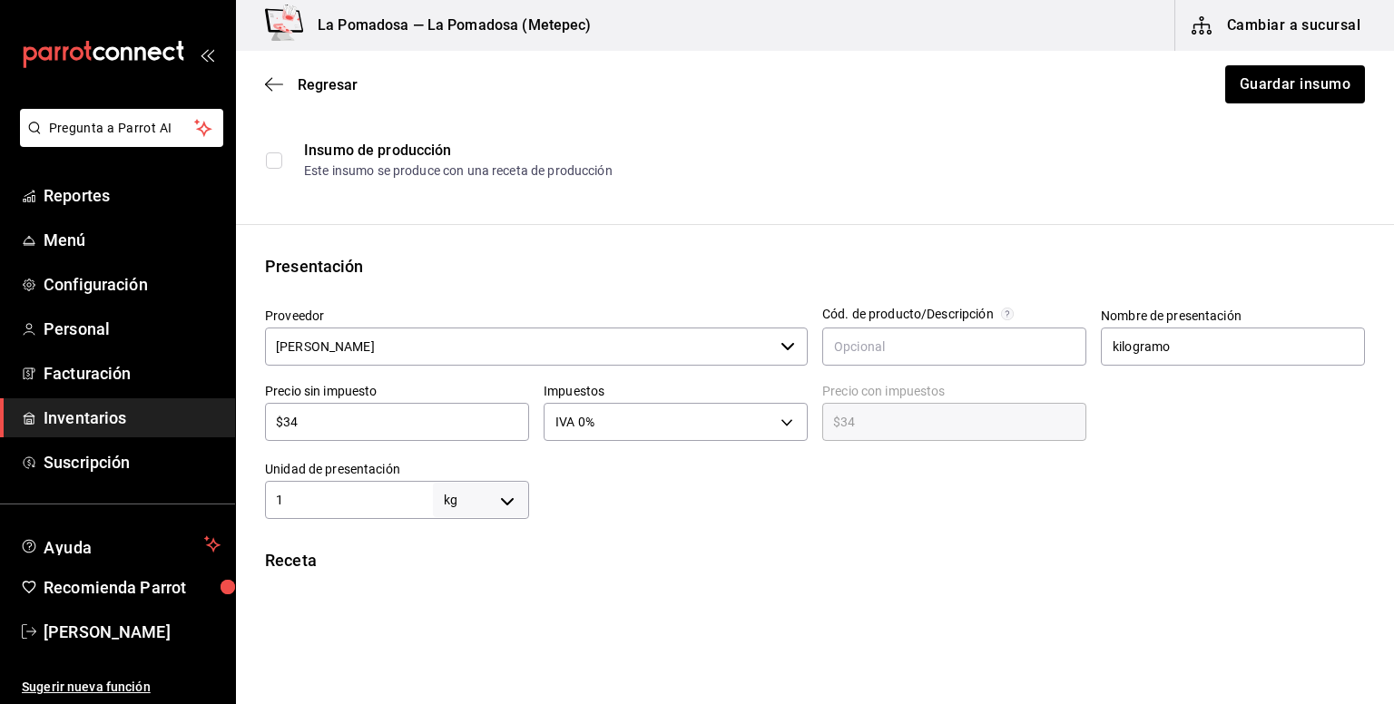
scroll to position [363, 0]
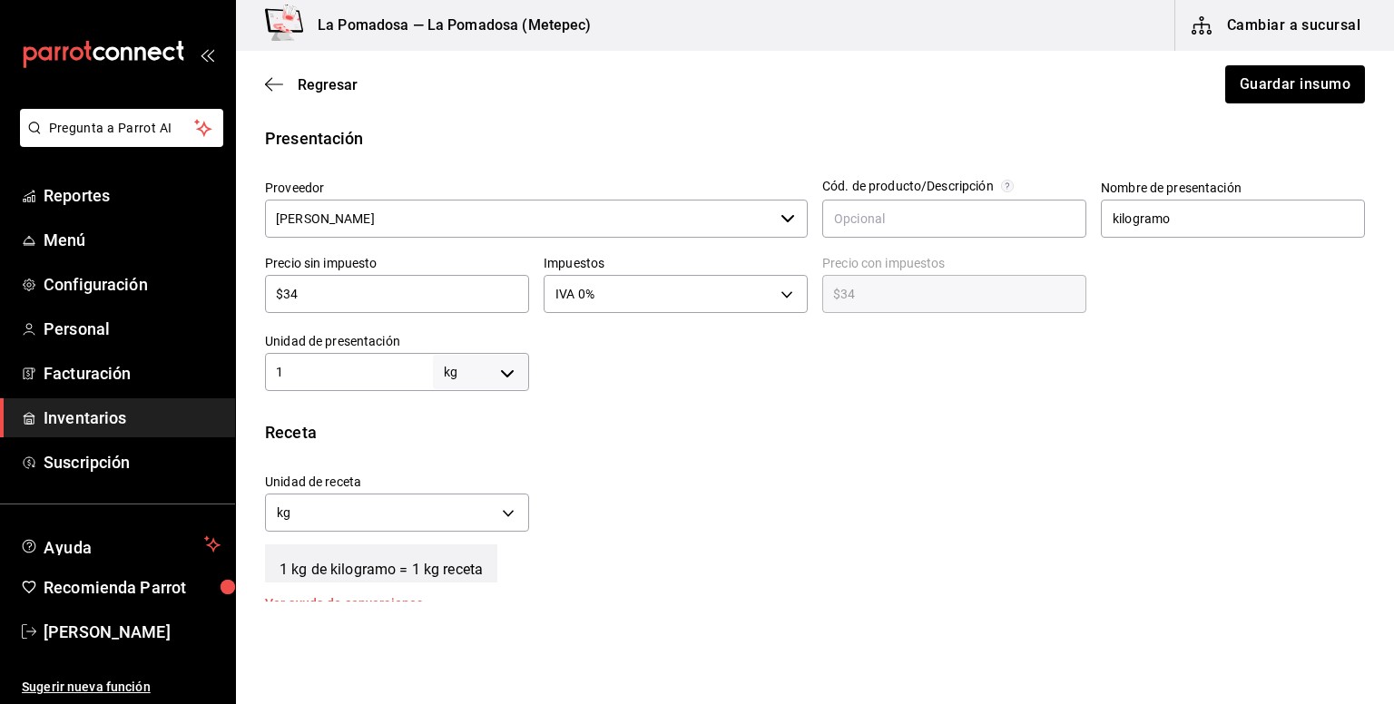
drag, startPoint x: 338, startPoint y: 295, endPoint x: 250, endPoint y: 274, distance: 90.5
click at [250, 274] on div "Precio sin impuesto $34 ​" at bounding box center [389, 279] width 279 height 78
paste input "2.00"
type input "$32.00"
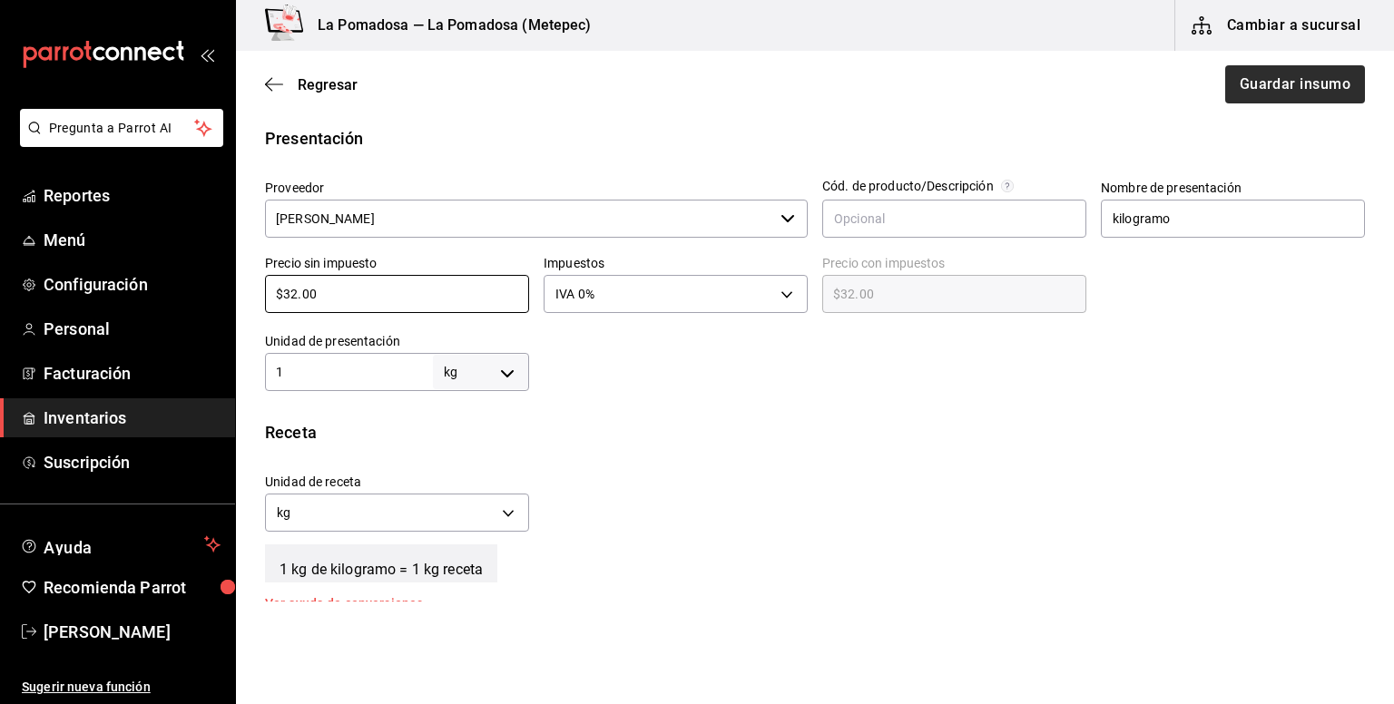
type input "$32.00"
click at [1317, 76] on button "Guardar insumo" at bounding box center [1294, 84] width 142 height 38
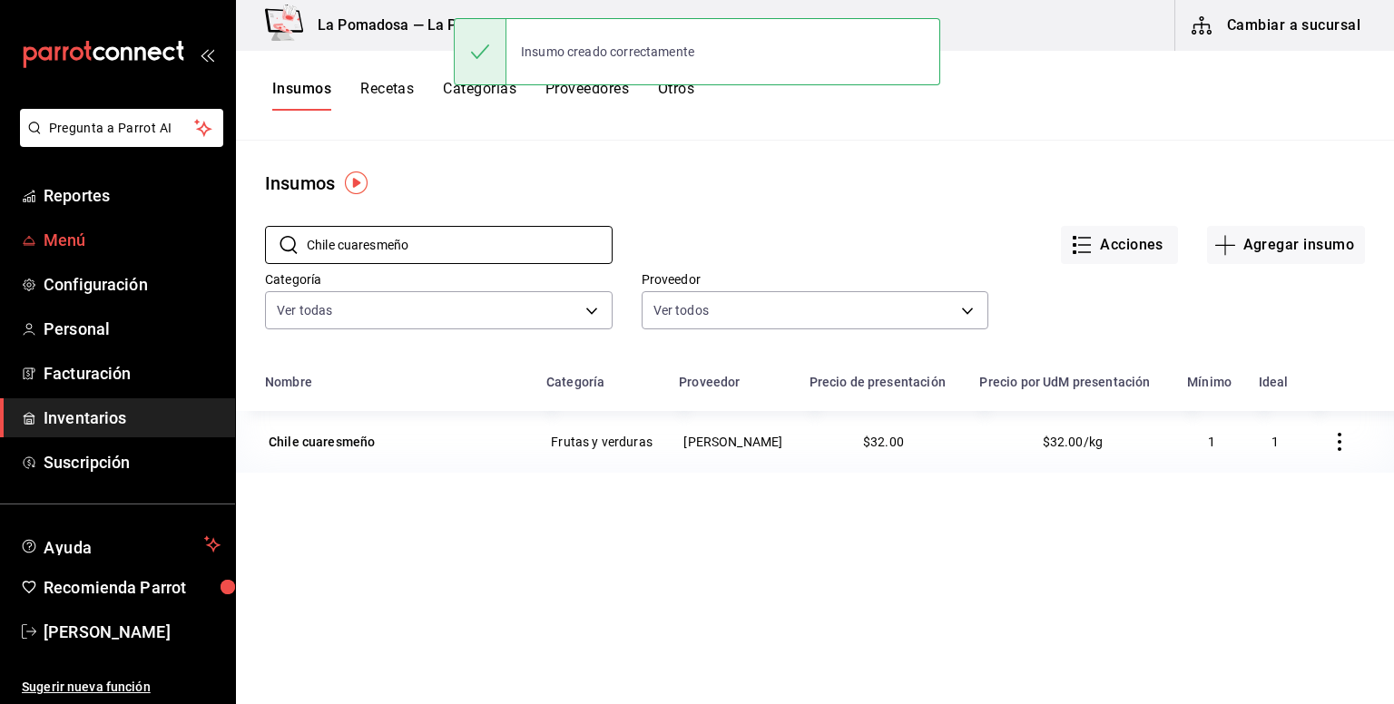
drag, startPoint x: 482, startPoint y: 249, endPoint x: 218, endPoint y: 234, distance: 264.5
click at [218, 235] on div "Pregunta a Parrot AI Reportes Menú Configuración Personal Facturación Inventari…" at bounding box center [697, 345] width 1394 height 691
paste input "habaner"
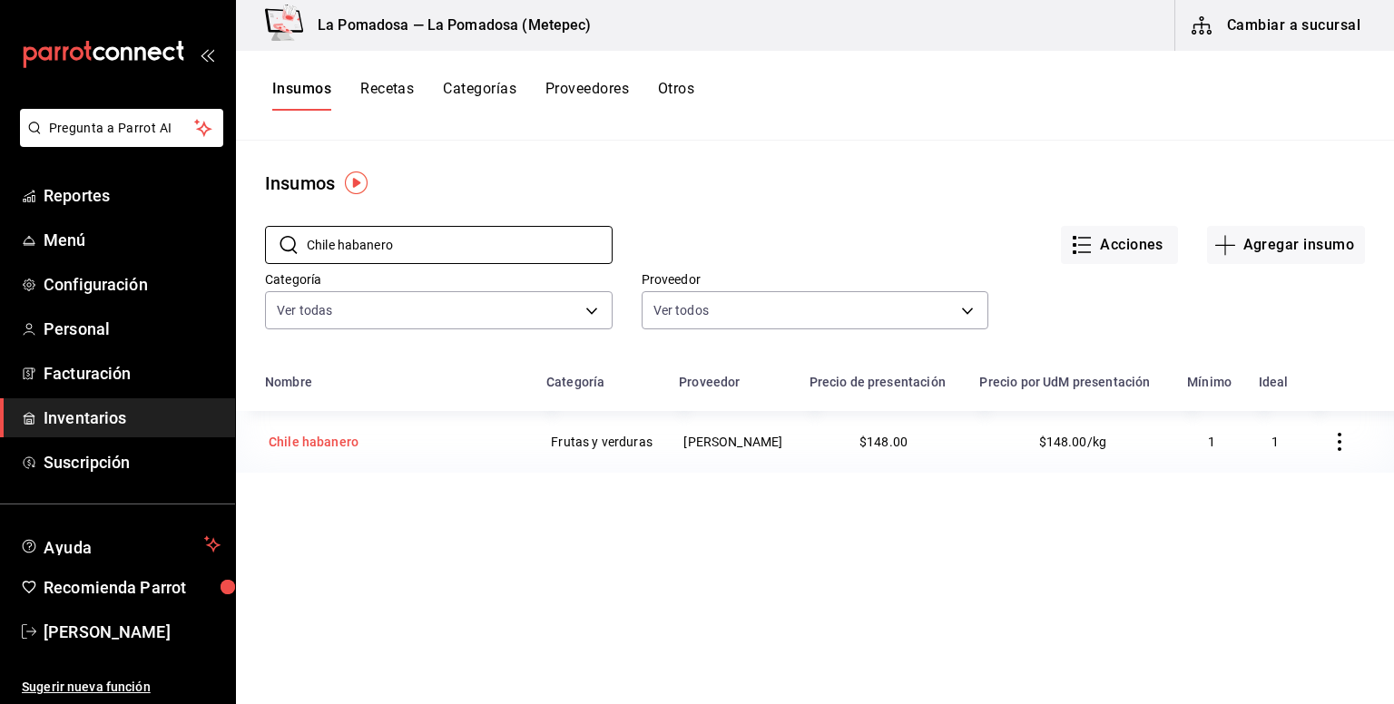
type input "Chile habanero"
click at [345, 451] on div "Chile habanero" at bounding box center [314, 442] width 90 height 18
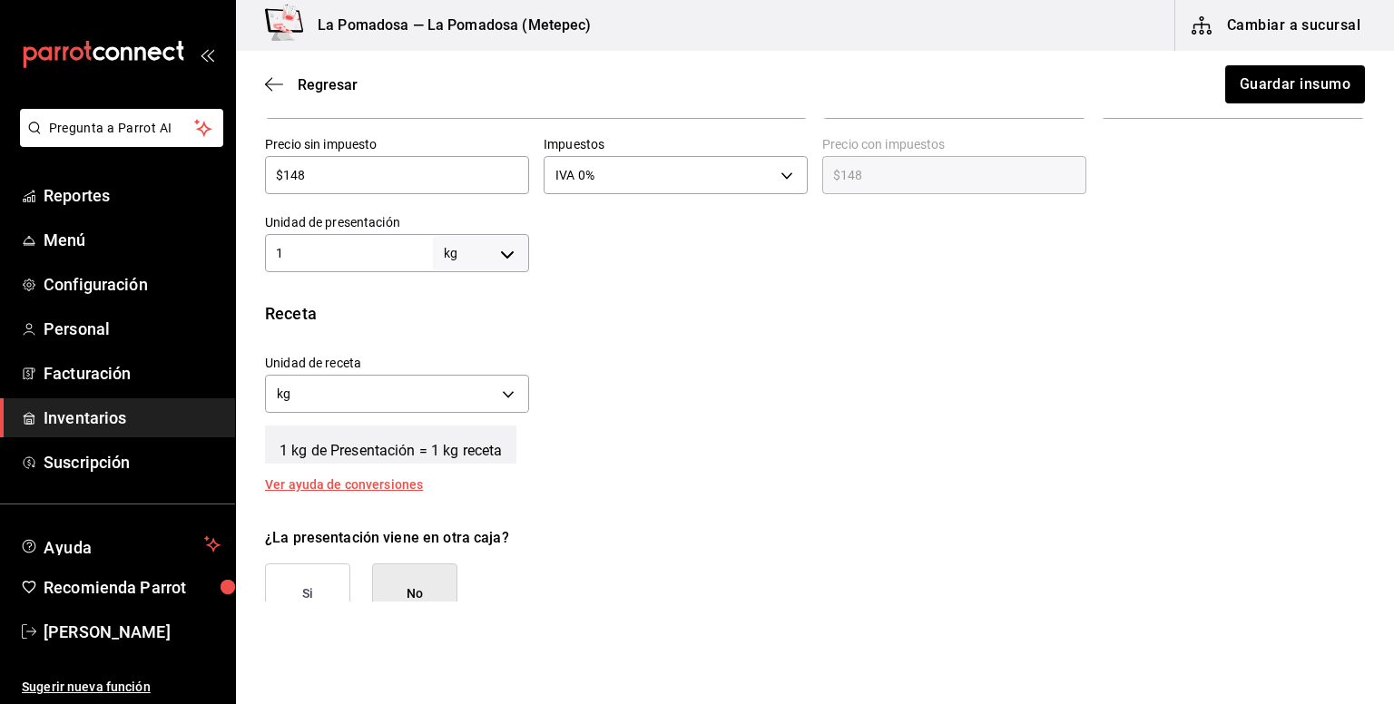
scroll to position [484, 0]
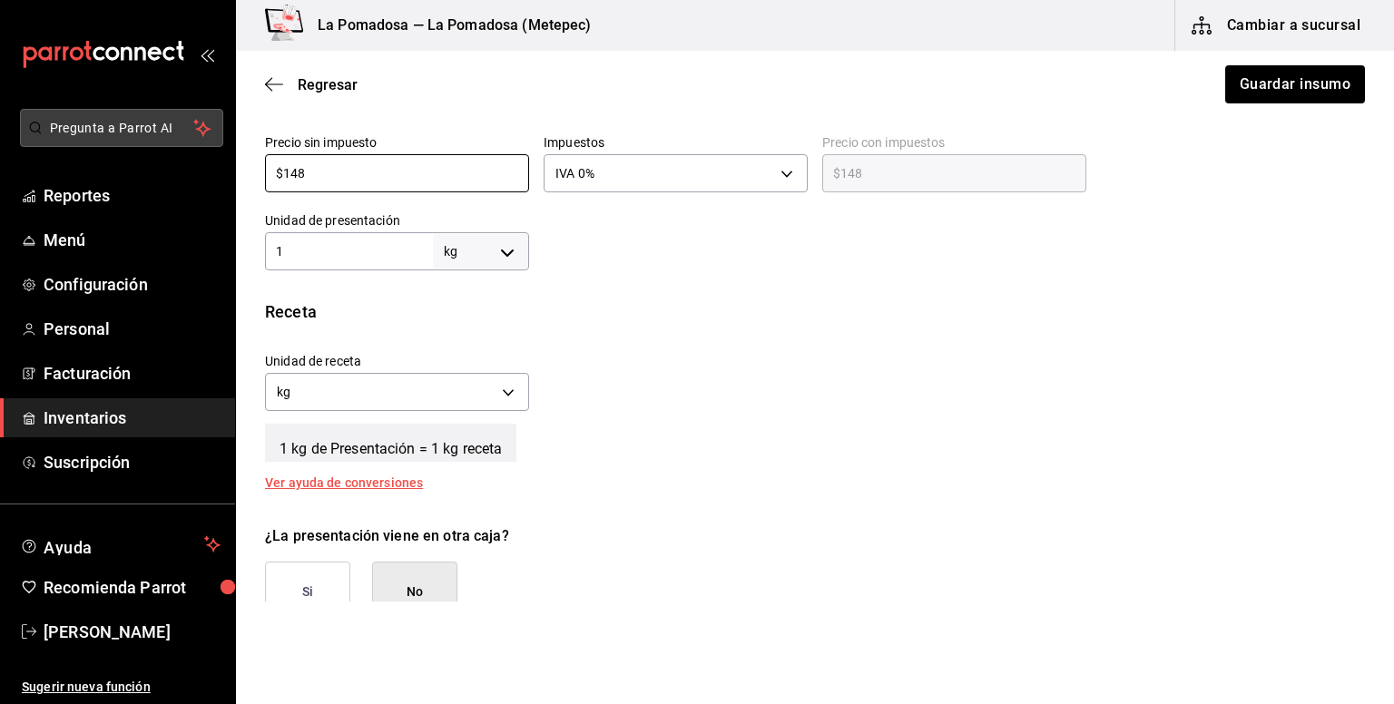
drag, startPoint x: 330, startPoint y: 165, endPoint x: 218, endPoint y: 141, distance: 115.2
click at [218, 141] on div "Pregunta a Parrot AI Reportes Menú Configuración Personal Facturación Inventari…" at bounding box center [697, 301] width 1394 height 602
paste input "10.00"
type input "$110.00"
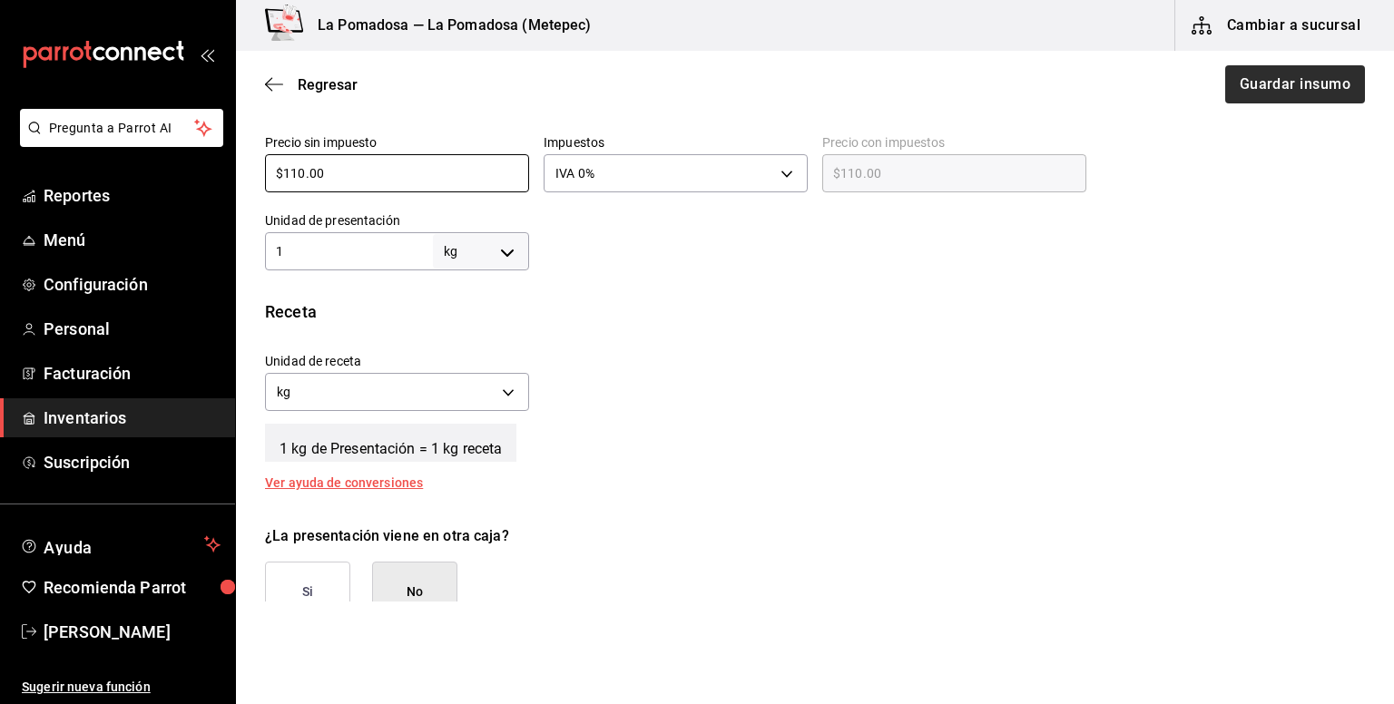
type input "$110.00"
click at [1304, 76] on button "Guardar insumo" at bounding box center [1294, 84] width 142 height 38
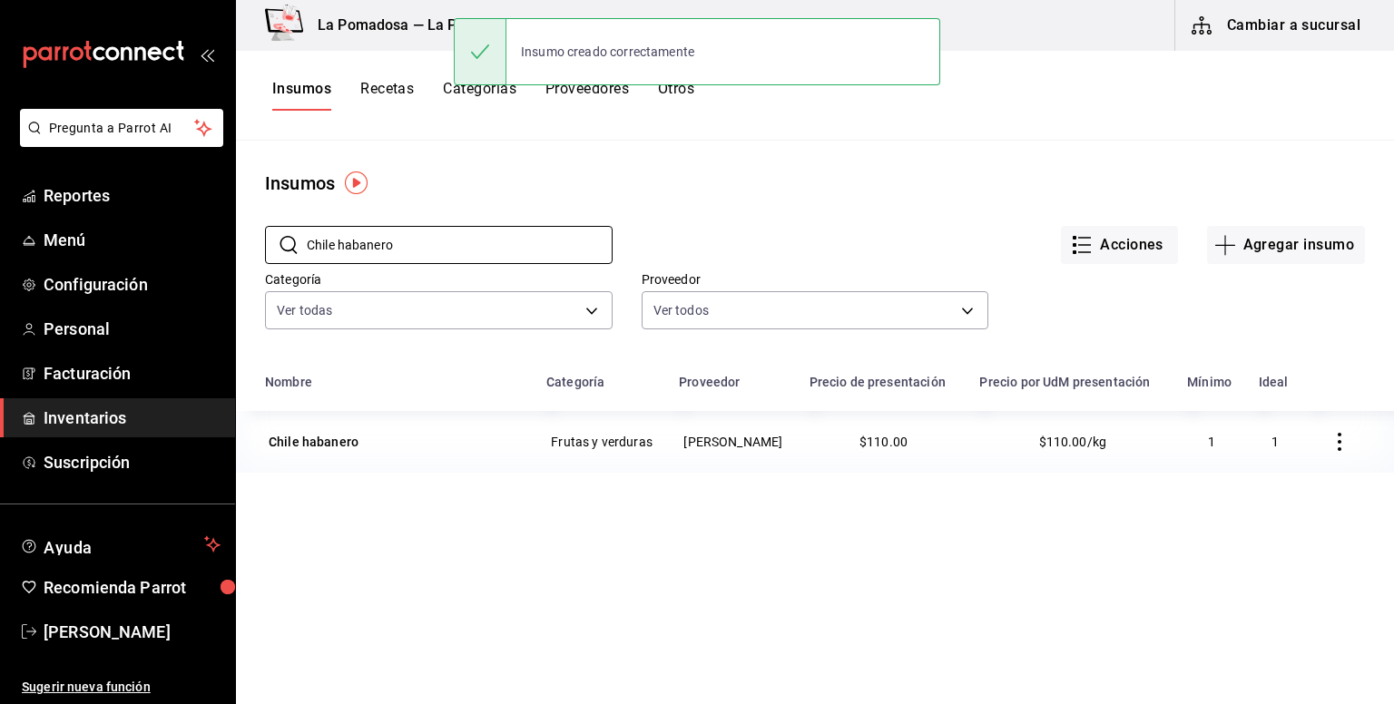
drag, startPoint x: 475, startPoint y: 245, endPoint x: 236, endPoint y: 213, distance: 240.8
click at [237, 213] on div "​ Chile habanero ​" at bounding box center [424, 230] width 377 height 67
paste input "ilant"
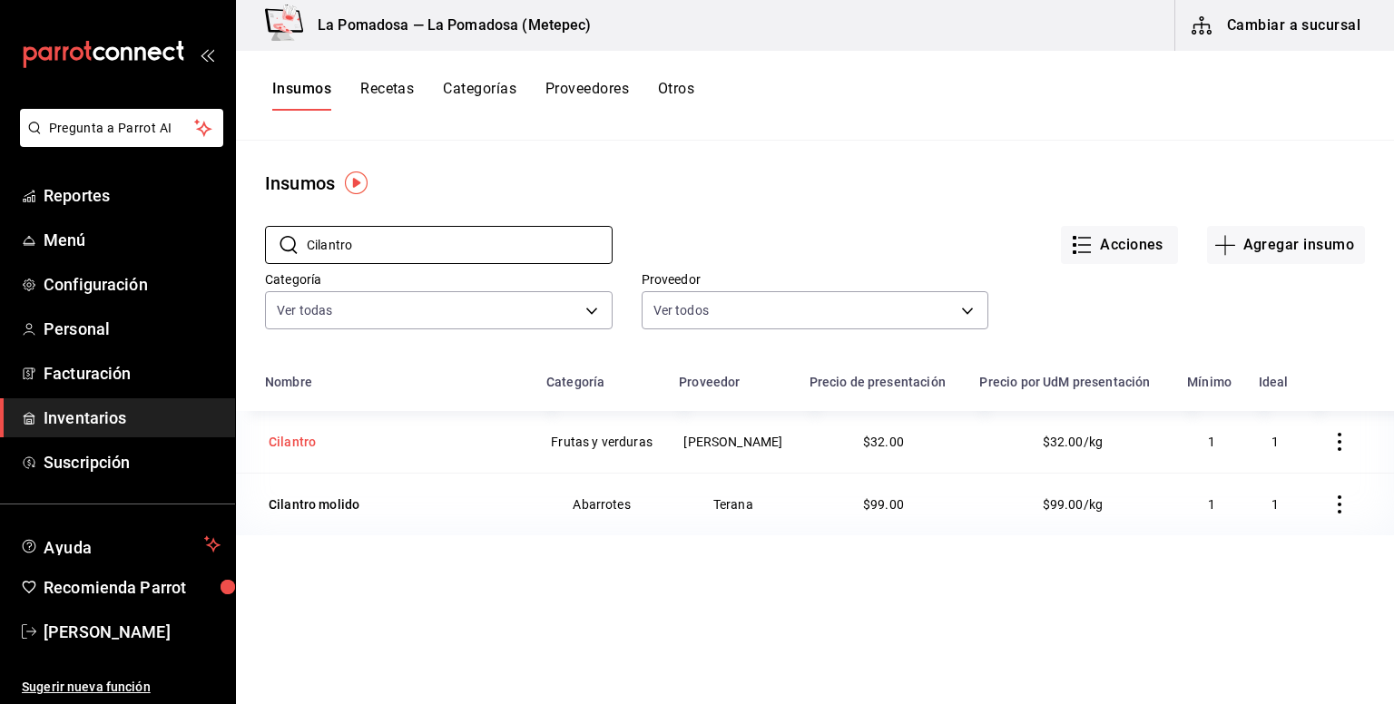
type input "Cilantro"
click at [304, 451] on div "Cilantro" at bounding box center [292, 442] width 47 height 18
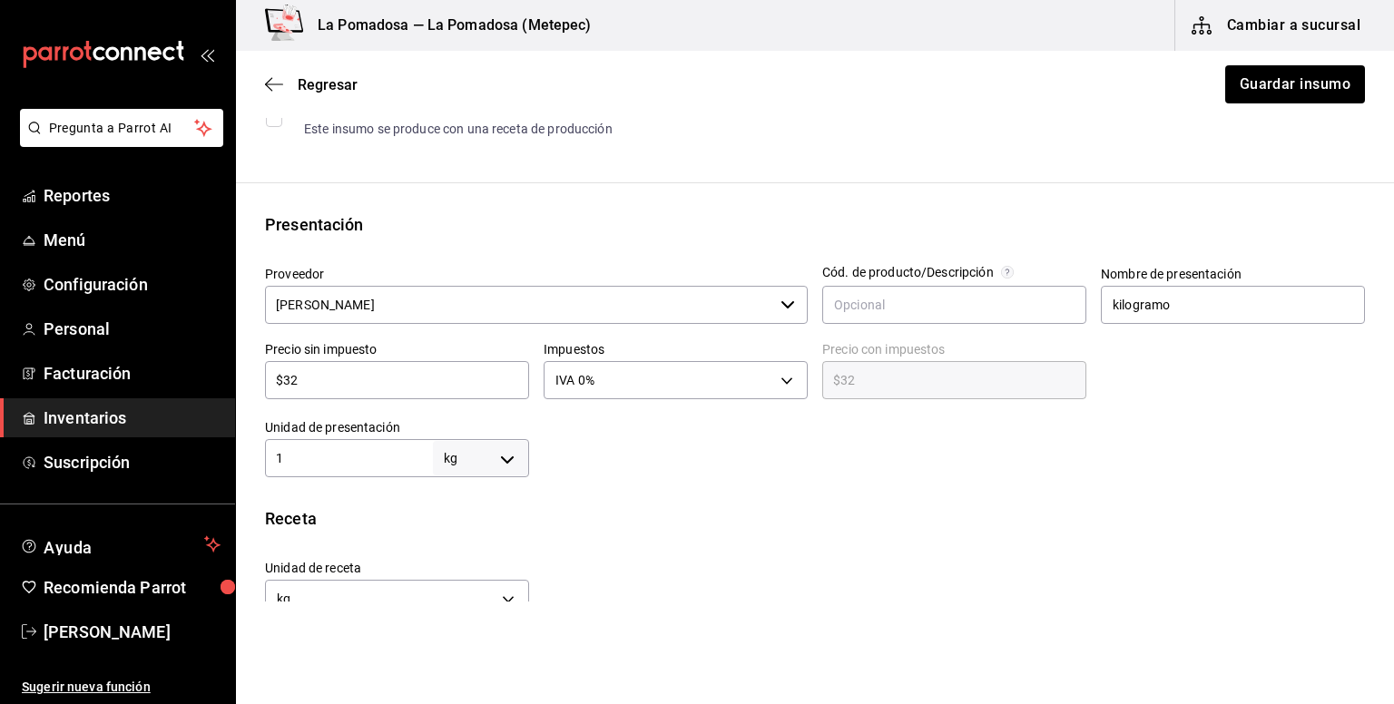
scroll to position [241, 0]
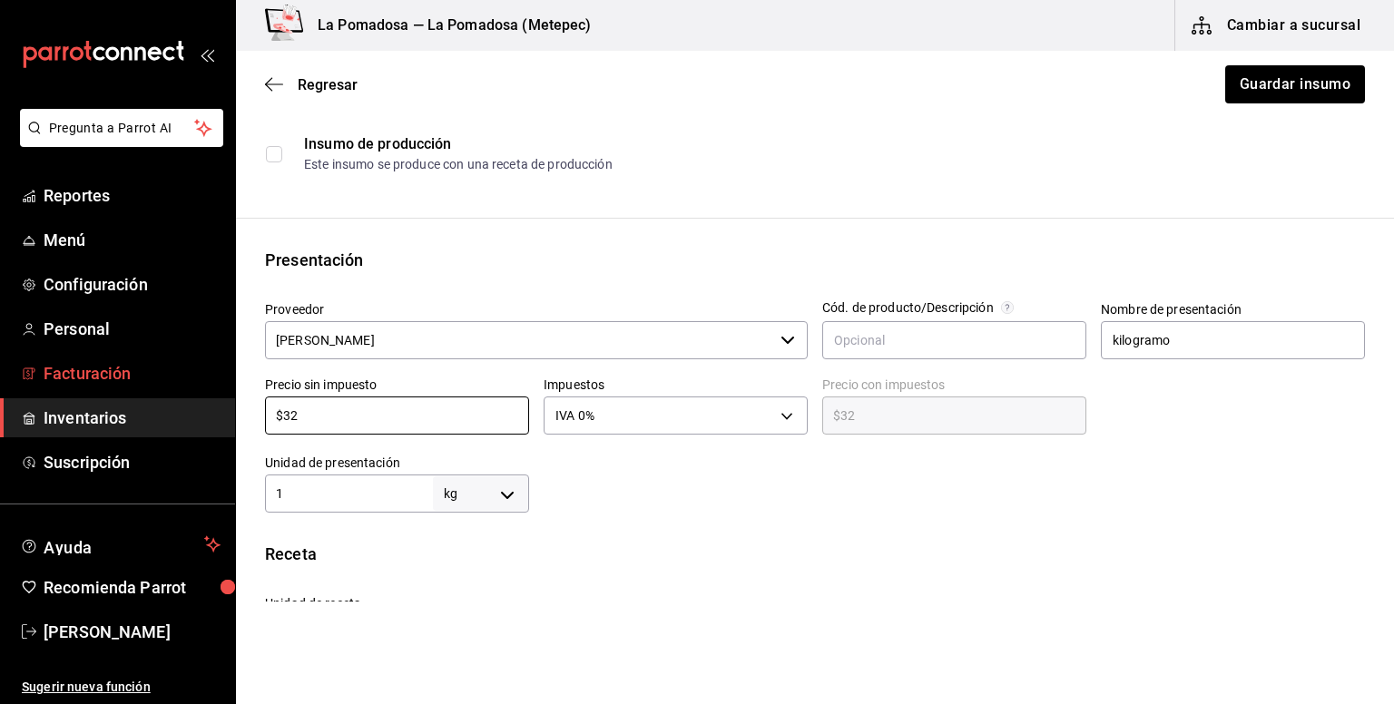
drag, startPoint x: 297, startPoint y: 403, endPoint x: 201, endPoint y: 380, distance: 98.8
click at [201, 380] on div "Pregunta a Parrot AI Reportes Menú Configuración Personal Facturación Inventari…" at bounding box center [697, 301] width 1394 height 602
paste input "28.00"
type input "$28.00"
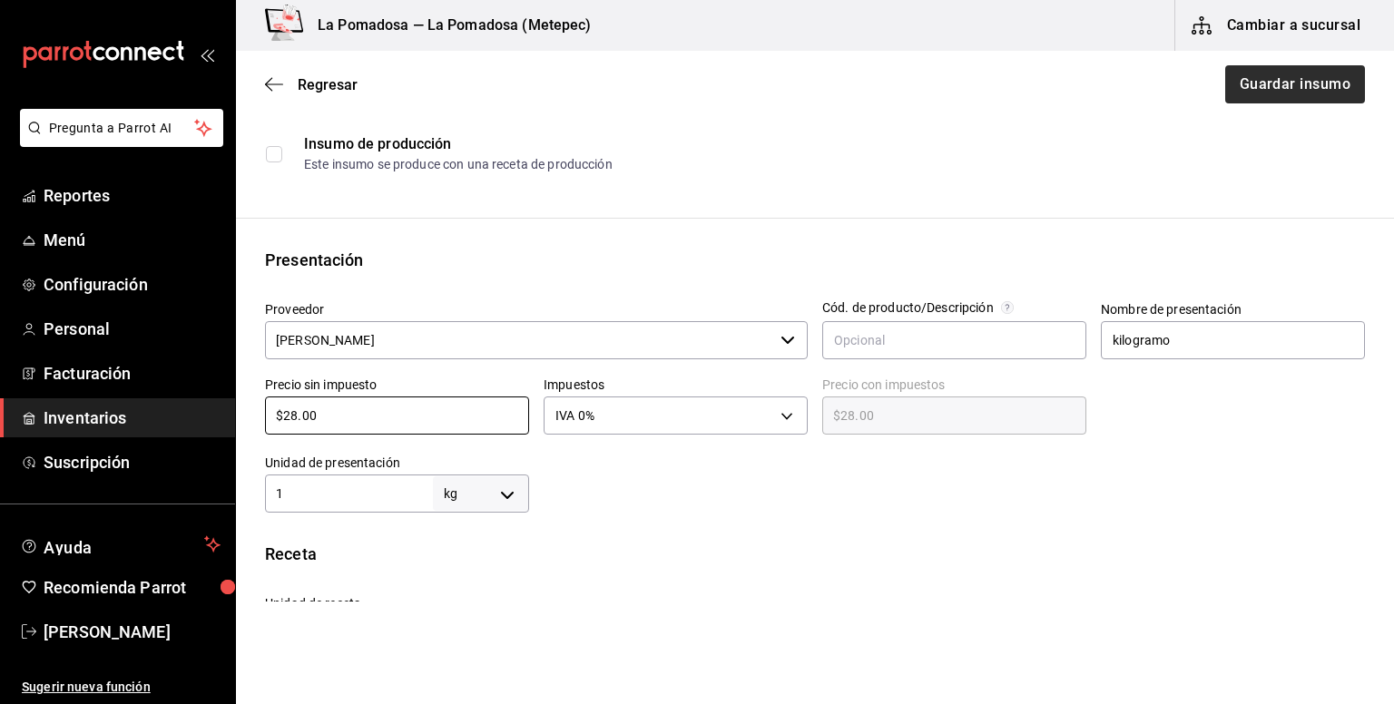
type input "$28.00"
click at [1317, 86] on button "Guardar insumo" at bounding box center [1294, 84] width 142 height 38
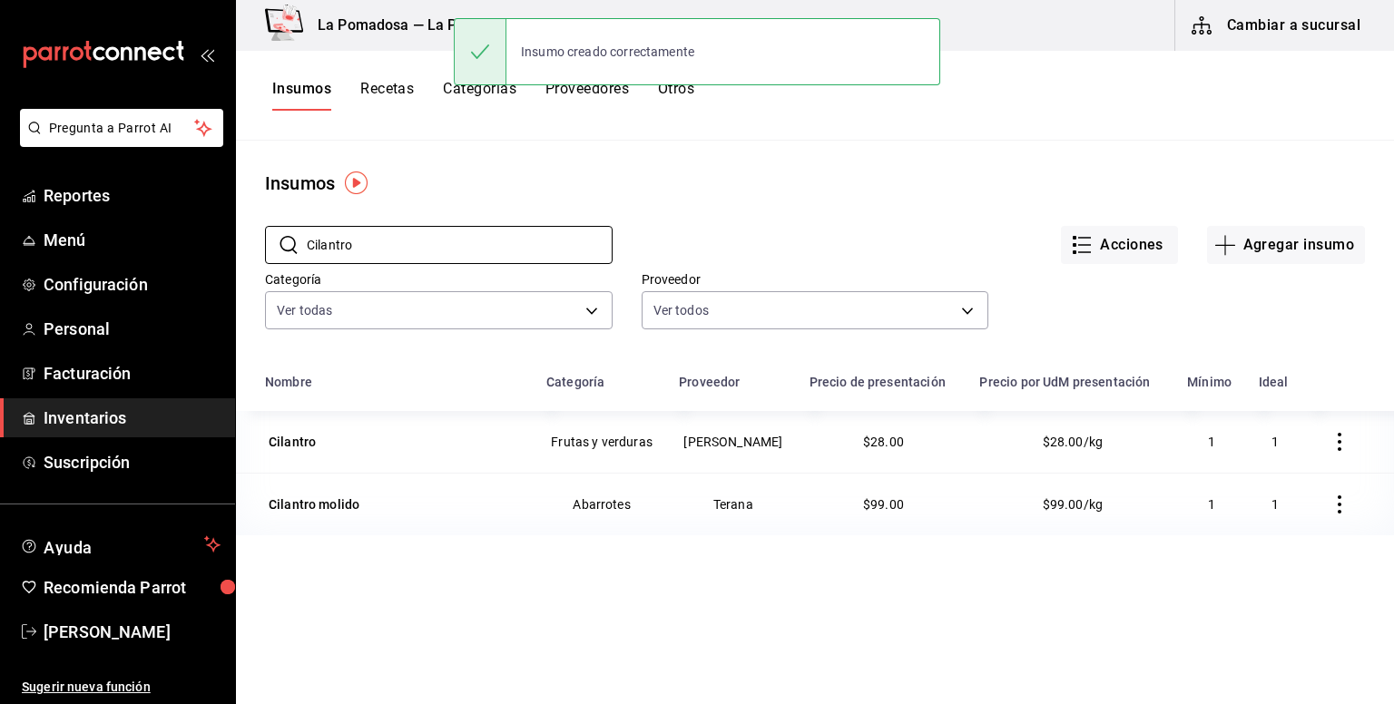
drag, startPoint x: 425, startPoint y: 242, endPoint x: 290, endPoint y: 219, distance: 136.4
click at [291, 219] on div "​ Cilantro ​" at bounding box center [424, 230] width 377 height 67
paste input "ol blanca"
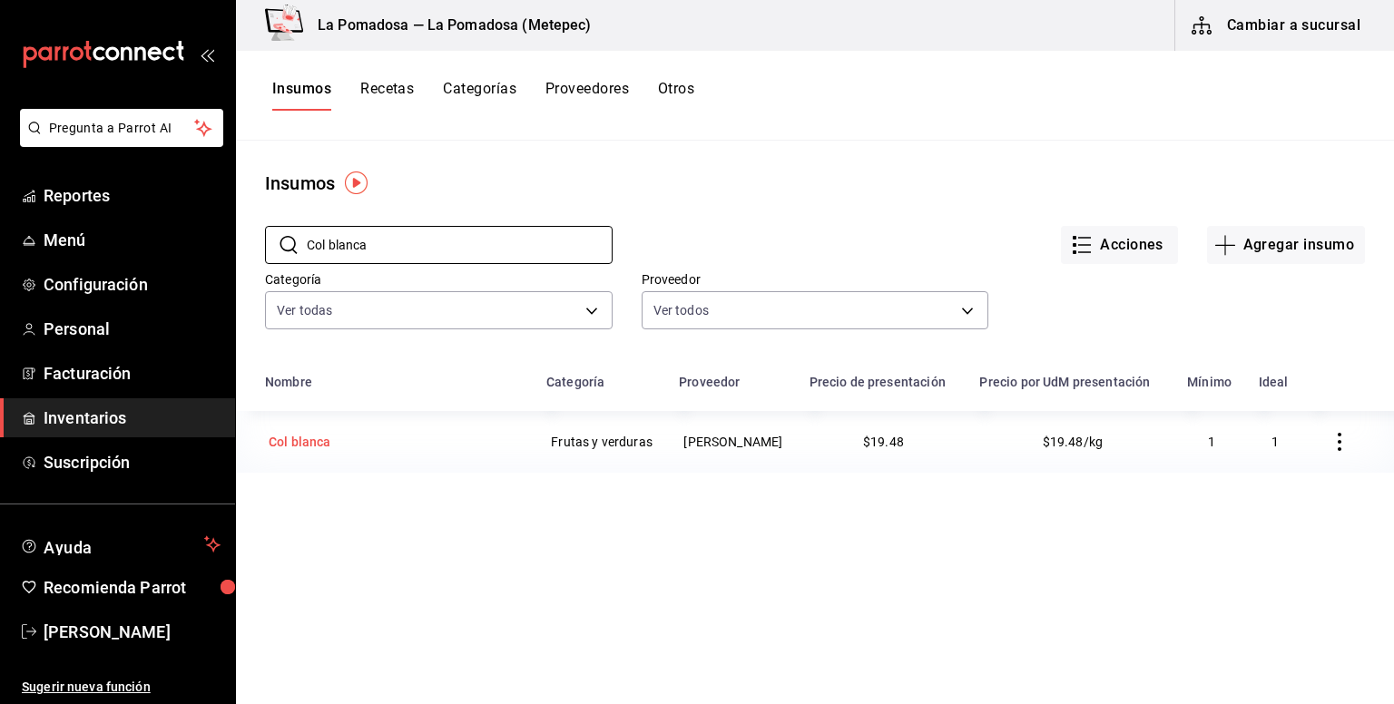
type input "Col blanca"
click at [312, 455] on div "Col blanca" at bounding box center [300, 441] width 70 height 25
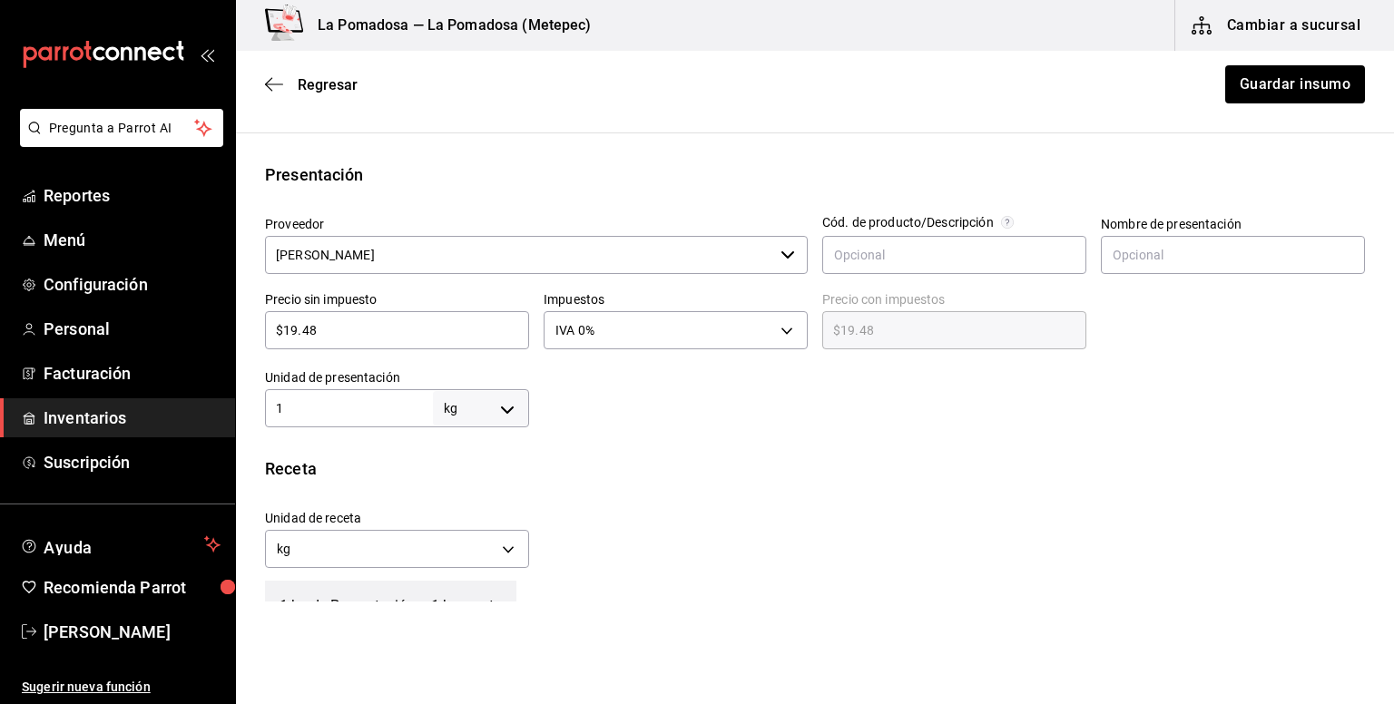
scroll to position [363, 0]
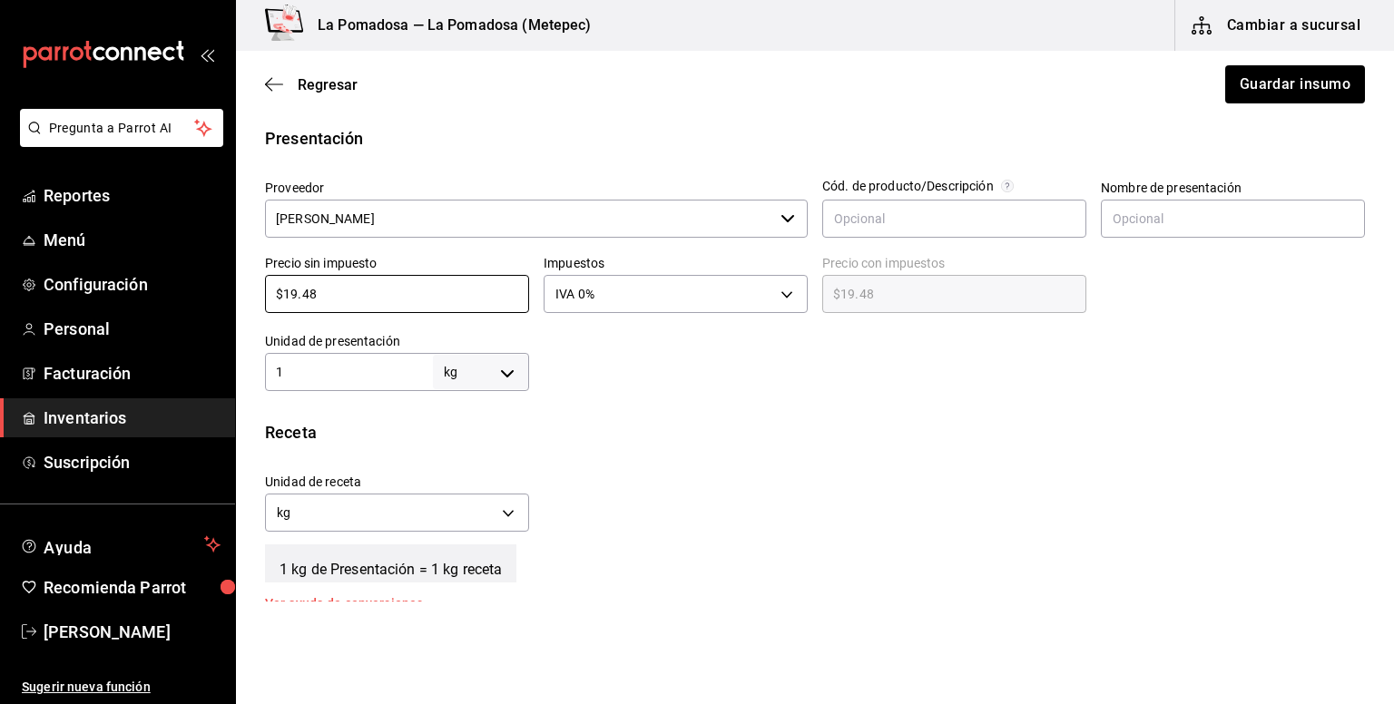
drag, startPoint x: 338, startPoint y: 296, endPoint x: 249, endPoint y: 309, distance: 90.0
click at [249, 309] on div "Presentación Proveedor [PERSON_NAME] ​ Cód. de producto/Descripción Nombre de p…" at bounding box center [815, 258] width 1158 height 265
paste input "6.66"
type input "$16.66"
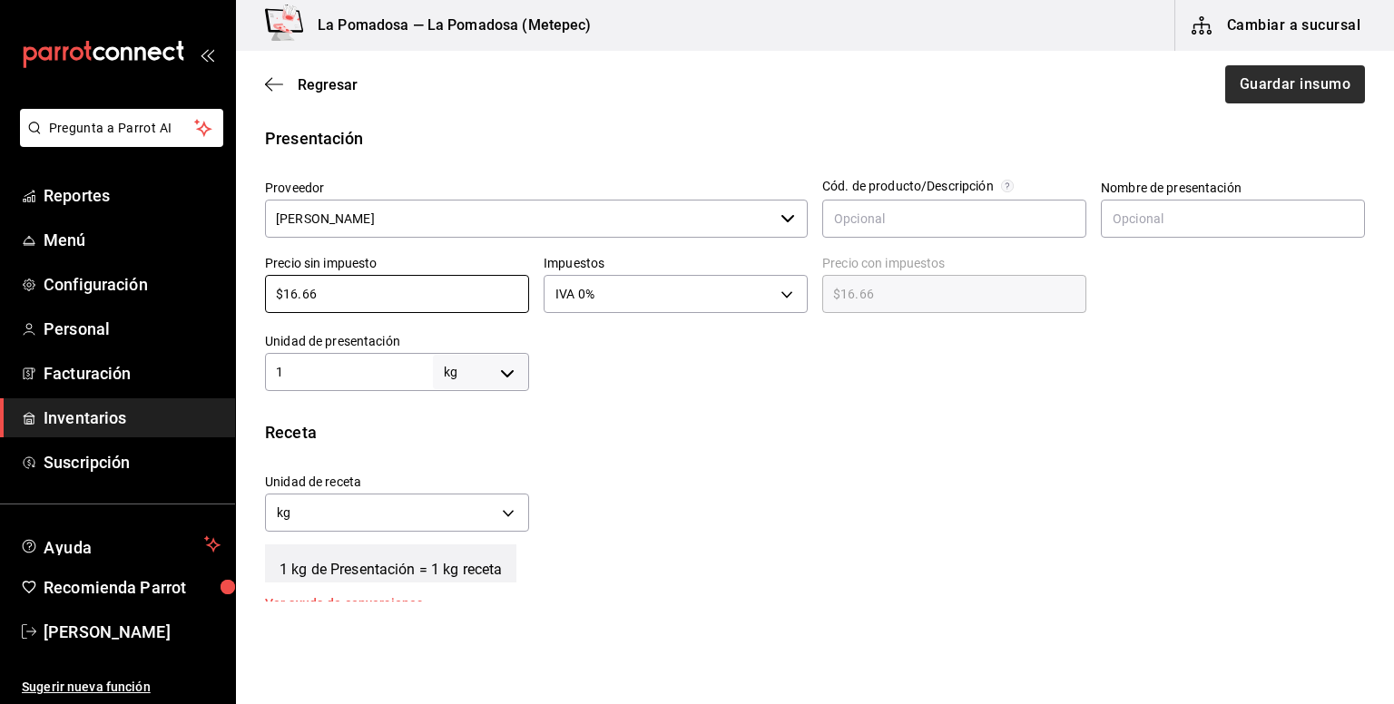
type input "$16.66"
click at [1321, 82] on button "Guardar insumo" at bounding box center [1294, 84] width 142 height 38
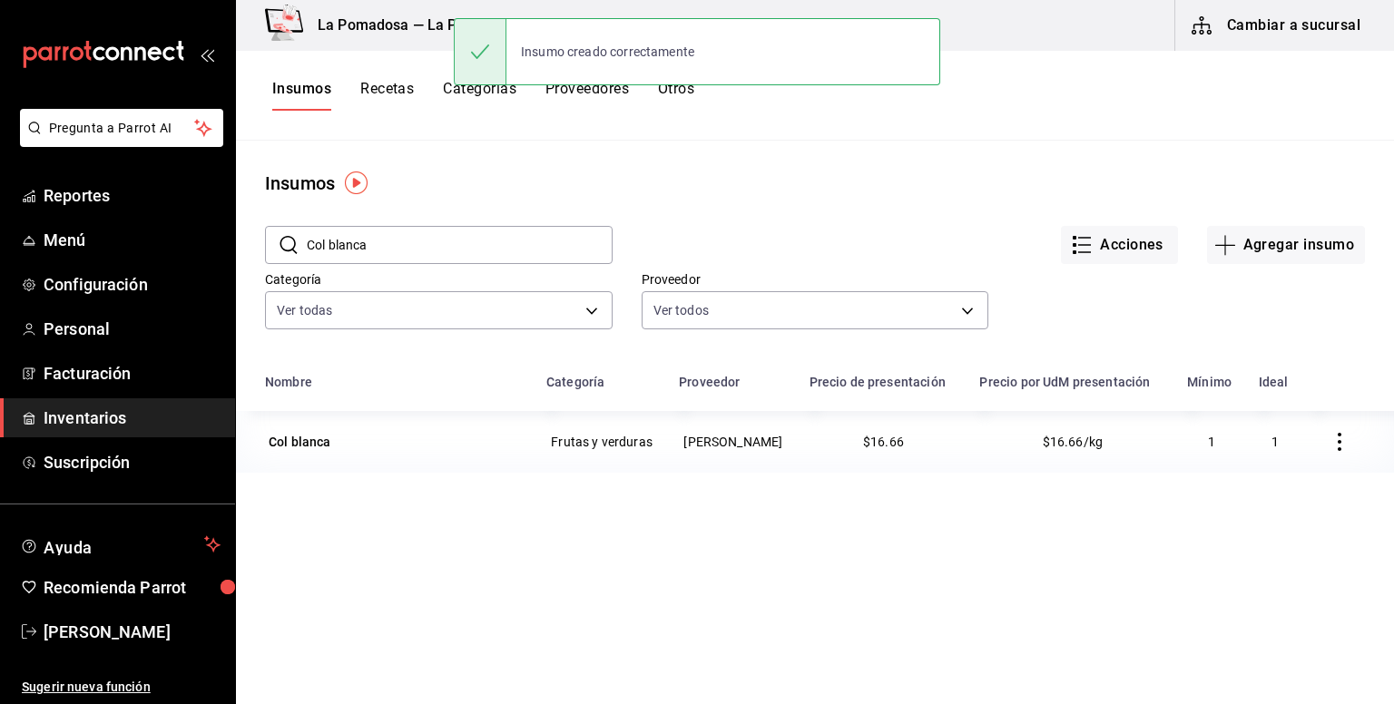
click at [254, 240] on div "​ Col blanca ​" at bounding box center [424, 230] width 377 height 67
paste input "Diezmillo"
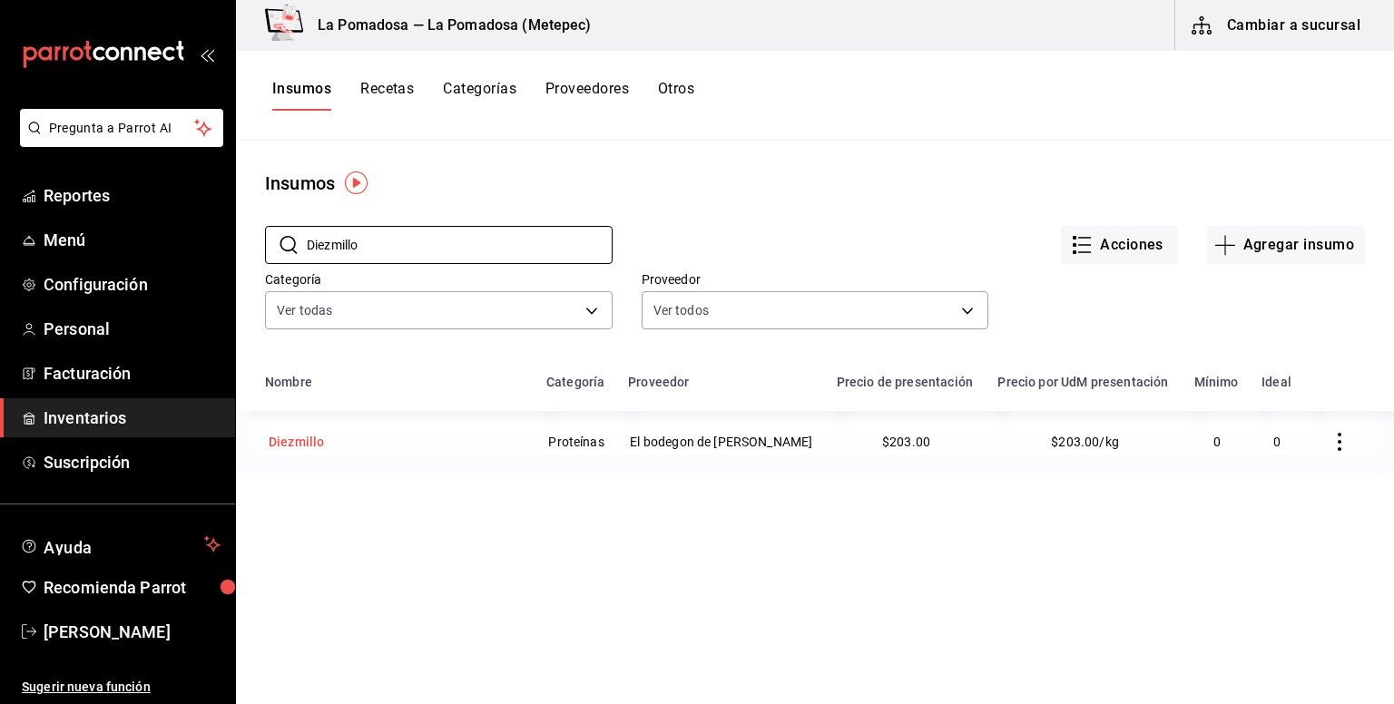
type input "Diezmillo"
click at [328, 447] on div "Diezmillo" at bounding box center [395, 441] width 260 height 25
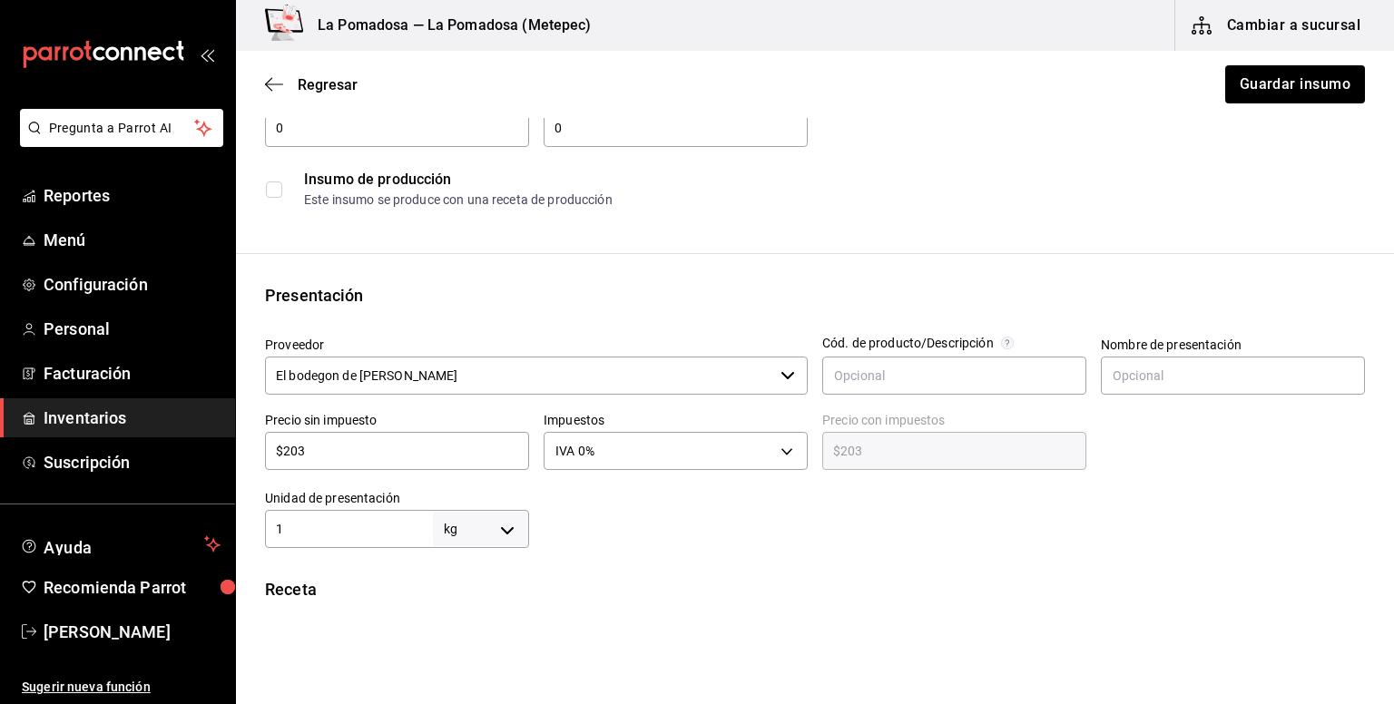
scroll to position [241, 0]
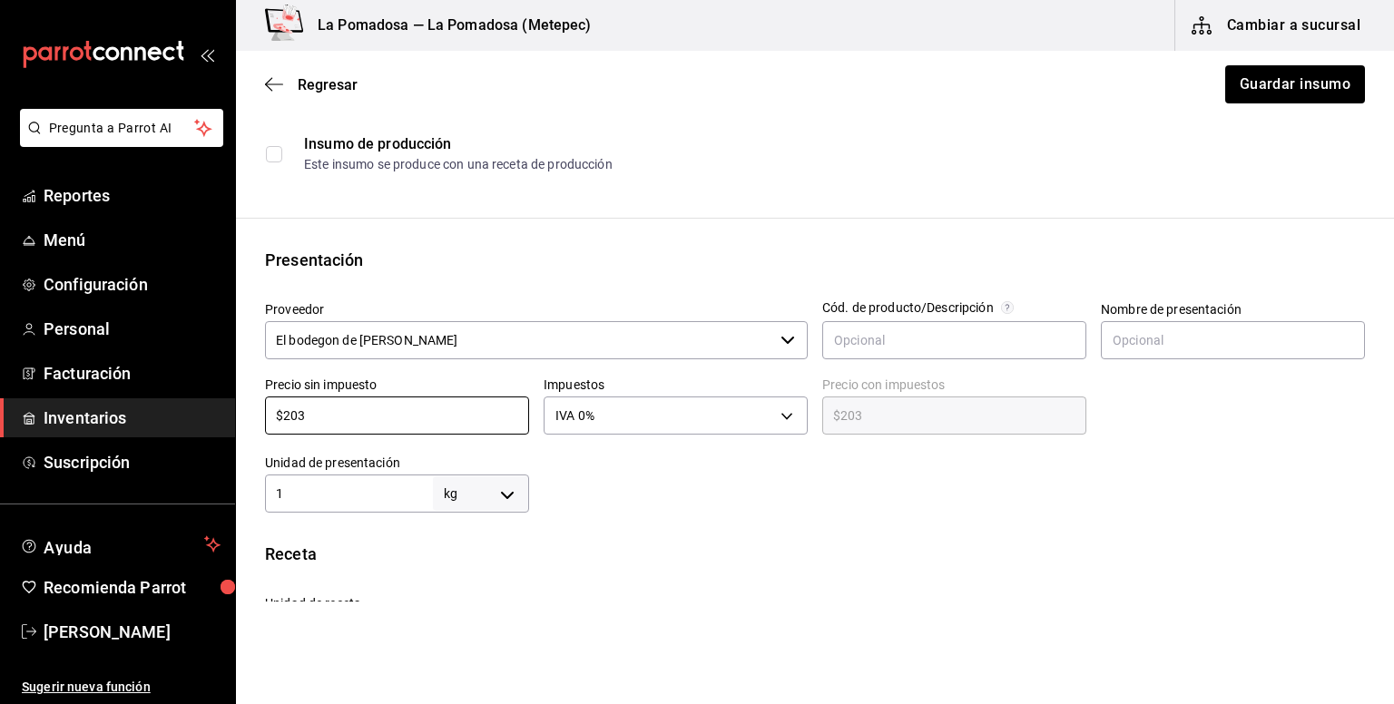
drag, startPoint x: 316, startPoint y: 406, endPoint x: 240, endPoint y: 397, distance: 75.8
click at [240, 397] on div "Presentación Proveedor El bodegon de Eli ​ Cód. de producto/Descripción Nombre …" at bounding box center [815, 380] width 1158 height 265
paste input "190.00"
type input "$190.00"
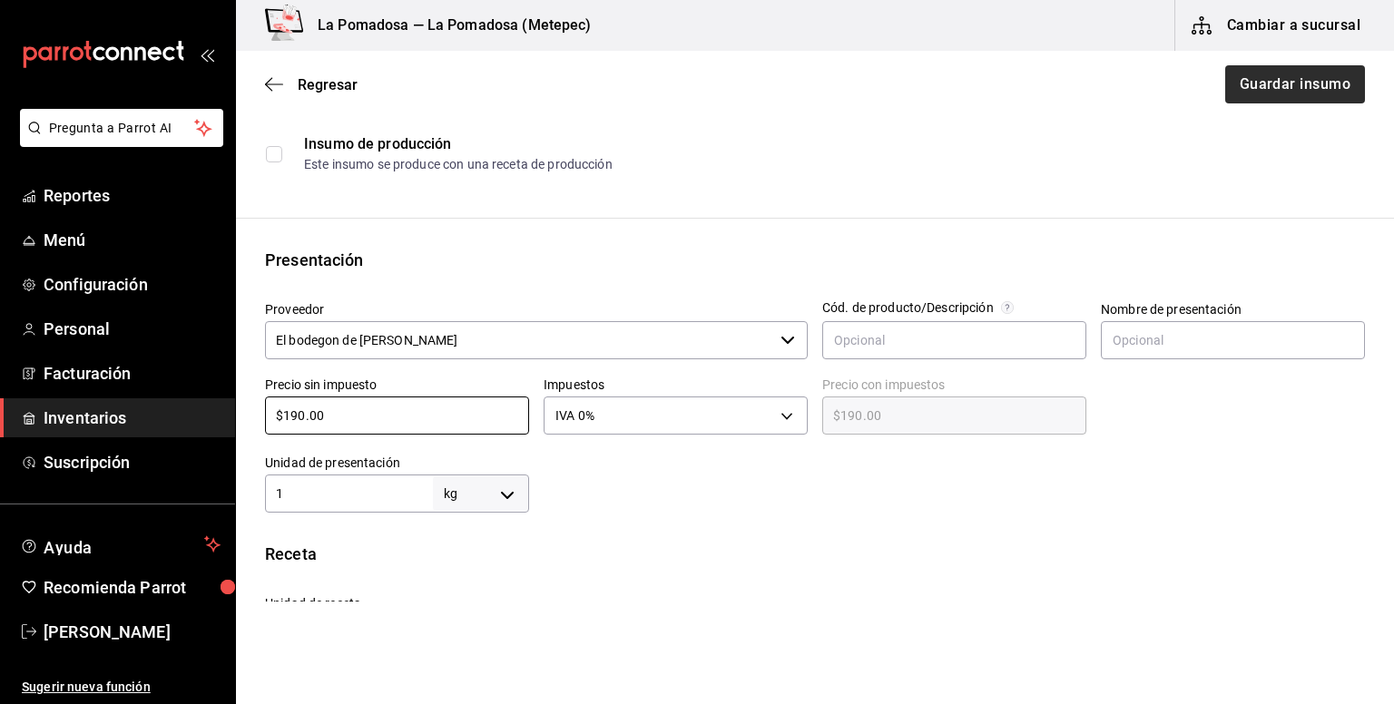
type input "$190.00"
click at [1245, 74] on button "Guardar insumo" at bounding box center [1294, 84] width 142 height 38
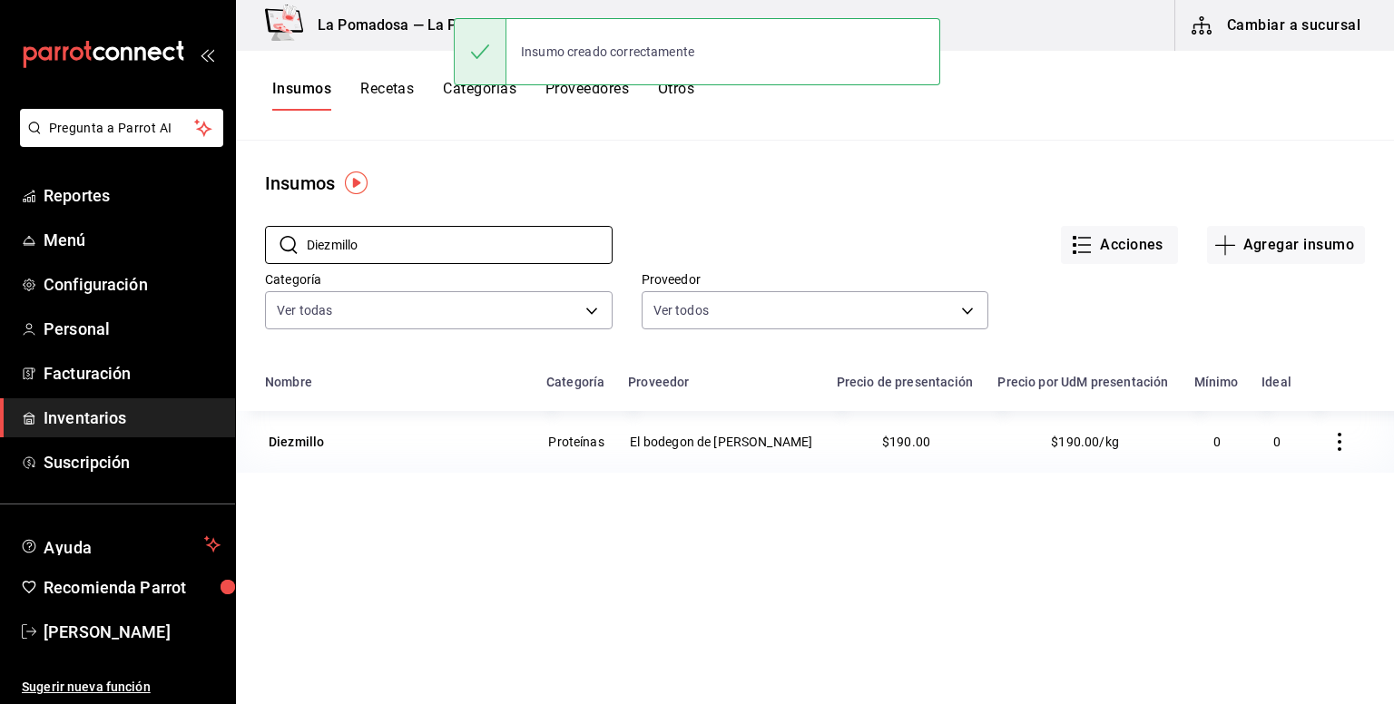
drag, startPoint x: 472, startPoint y: 238, endPoint x: 254, endPoint y: 240, distance: 217.8
click at [254, 240] on div "​ Diezmillo ​" at bounding box center [424, 230] width 377 height 67
paste input "Elote congelad"
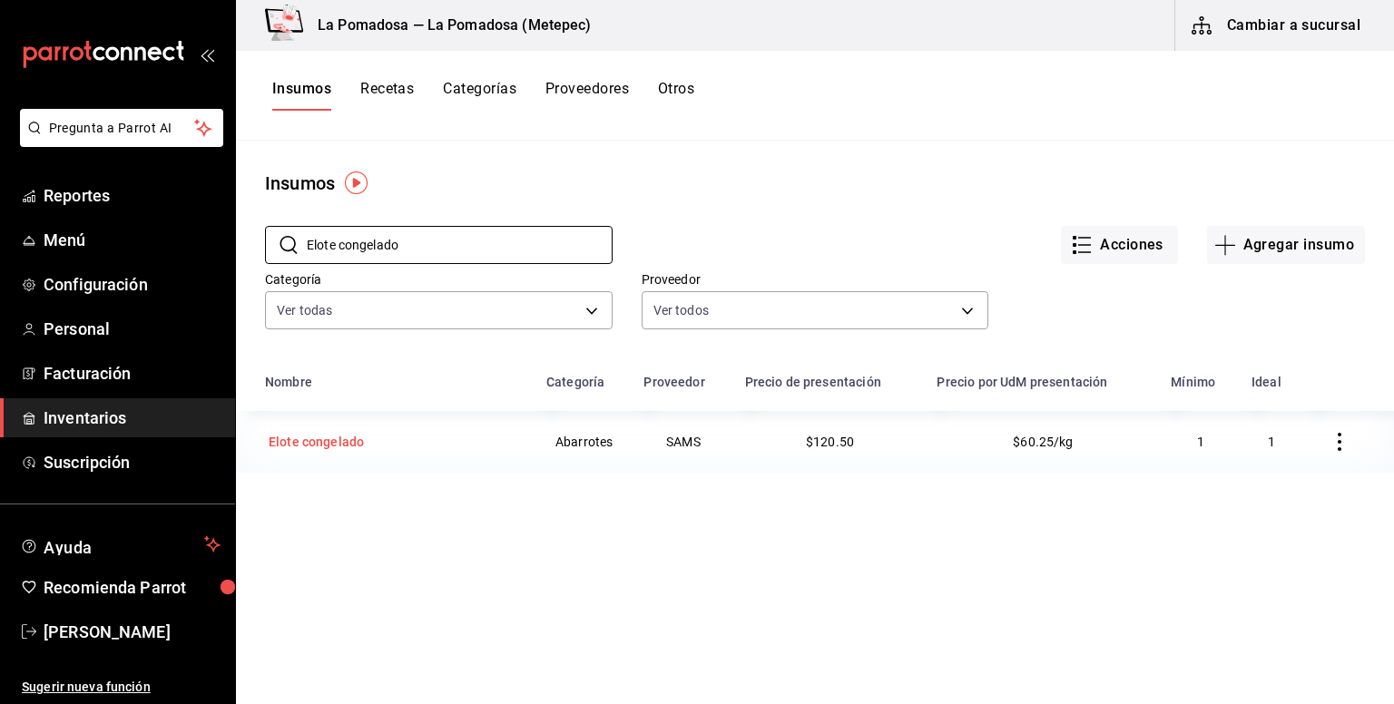
type input "Elote congelado"
click at [346, 455] on div "Elote congelado" at bounding box center [316, 441] width 103 height 25
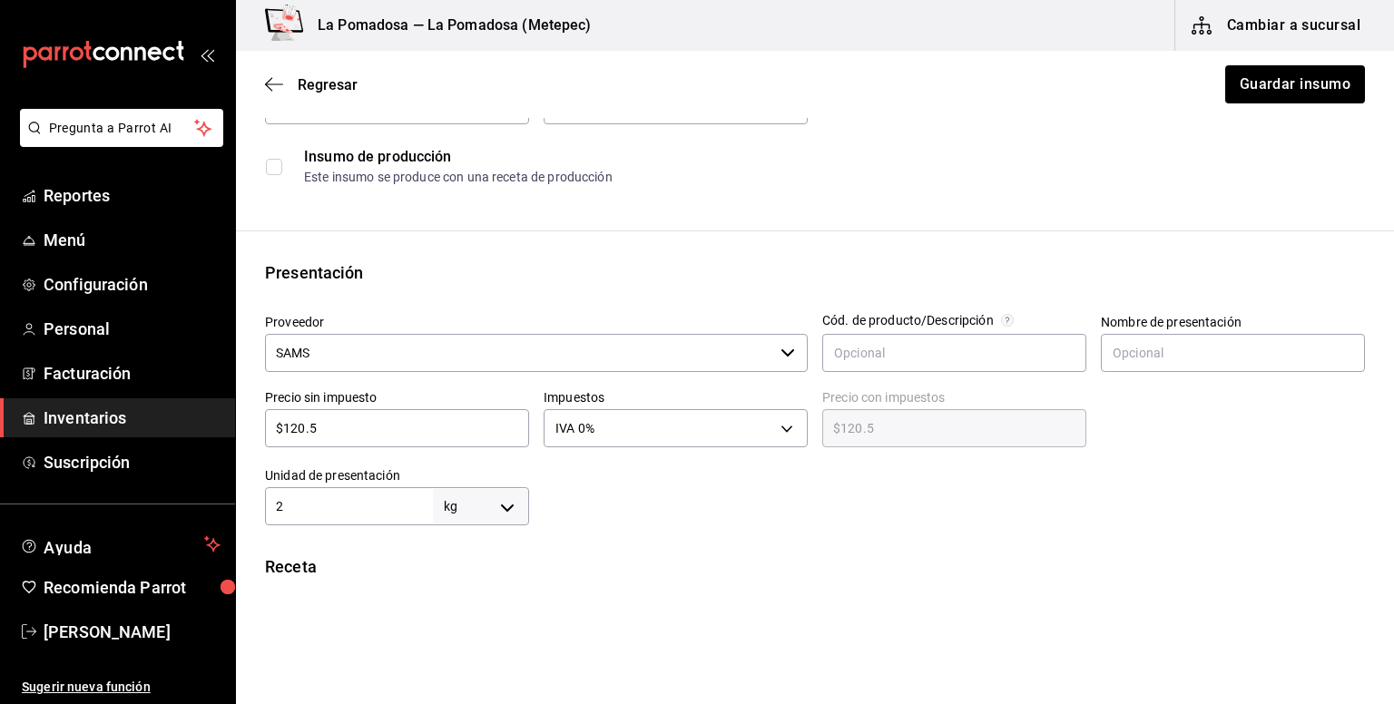
scroll to position [241, 0]
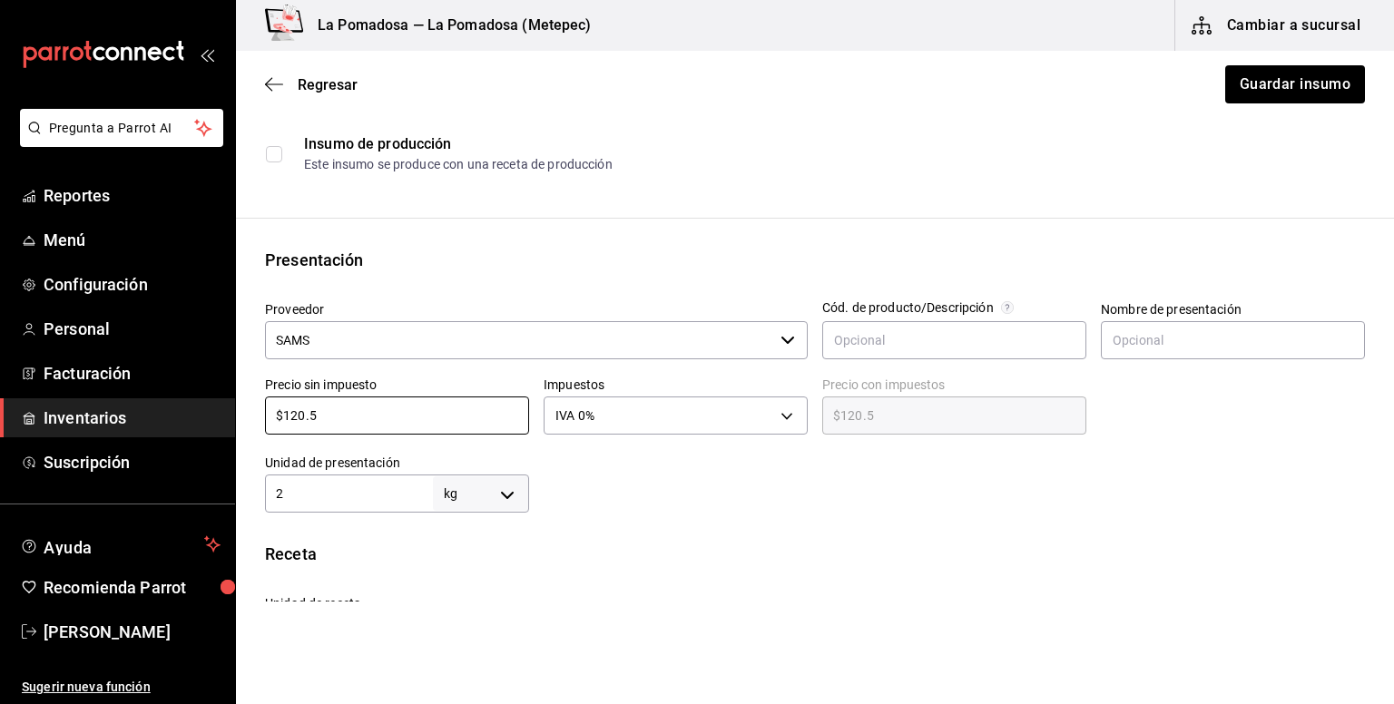
drag, startPoint x: 332, startPoint y: 411, endPoint x: 251, endPoint y: 394, distance: 82.6
click at [251, 394] on div "Precio sin impuesto $120.5 ​" at bounding box center [389, 401] width 279 height 78
paste input "17.6"
type input "$117.65"
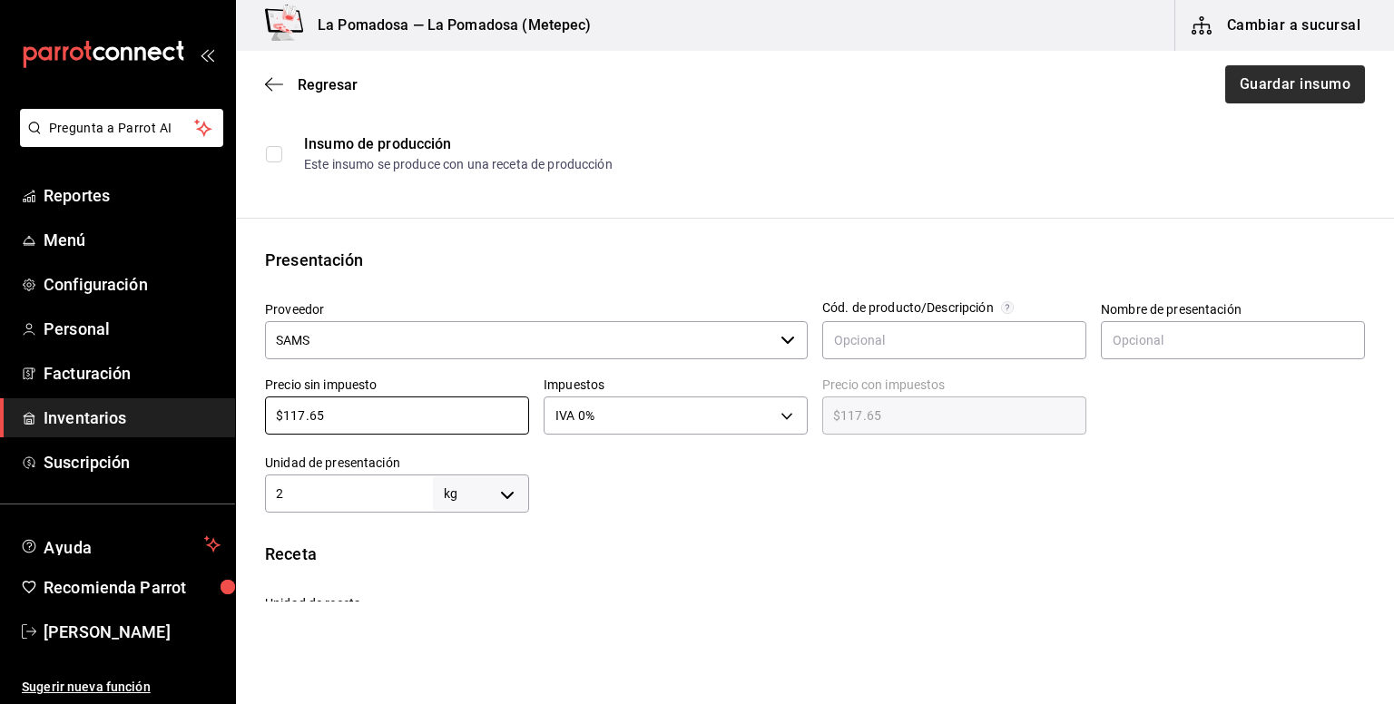
type input "$117.65"
click at [1293, 93] on button "Guardar insumo" at bounding box center [1294, 84] width 142 height 38
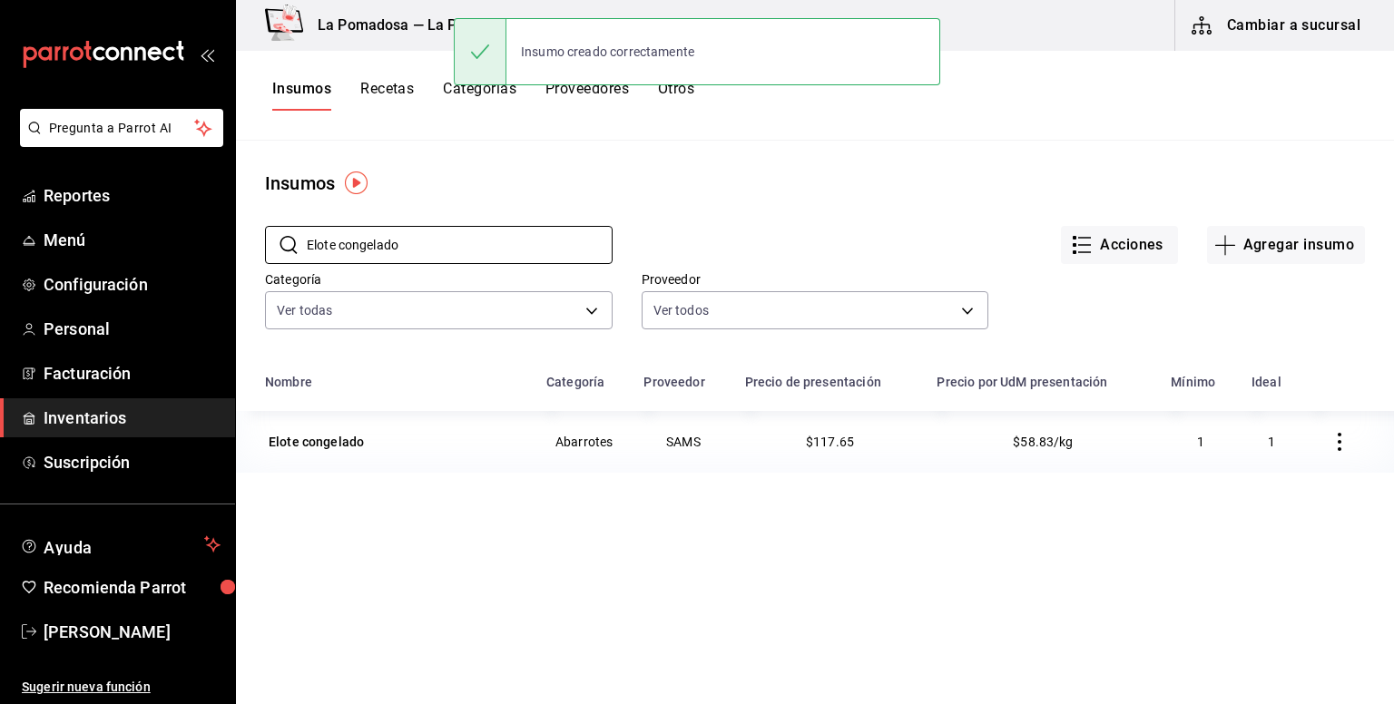
drag, startPoint x: 367, startPoint y: 250, endPoint x: 247, endPoint y: 260, distance: 120.2
click at [247, 260] on div "​ Elote congelado ​ Acciones Agregar insumo Categoría Ver todas da665286-eb96-4…" at bounding box center [815, 280] width 1158 height 167
paste input "Frutos rojos mix"
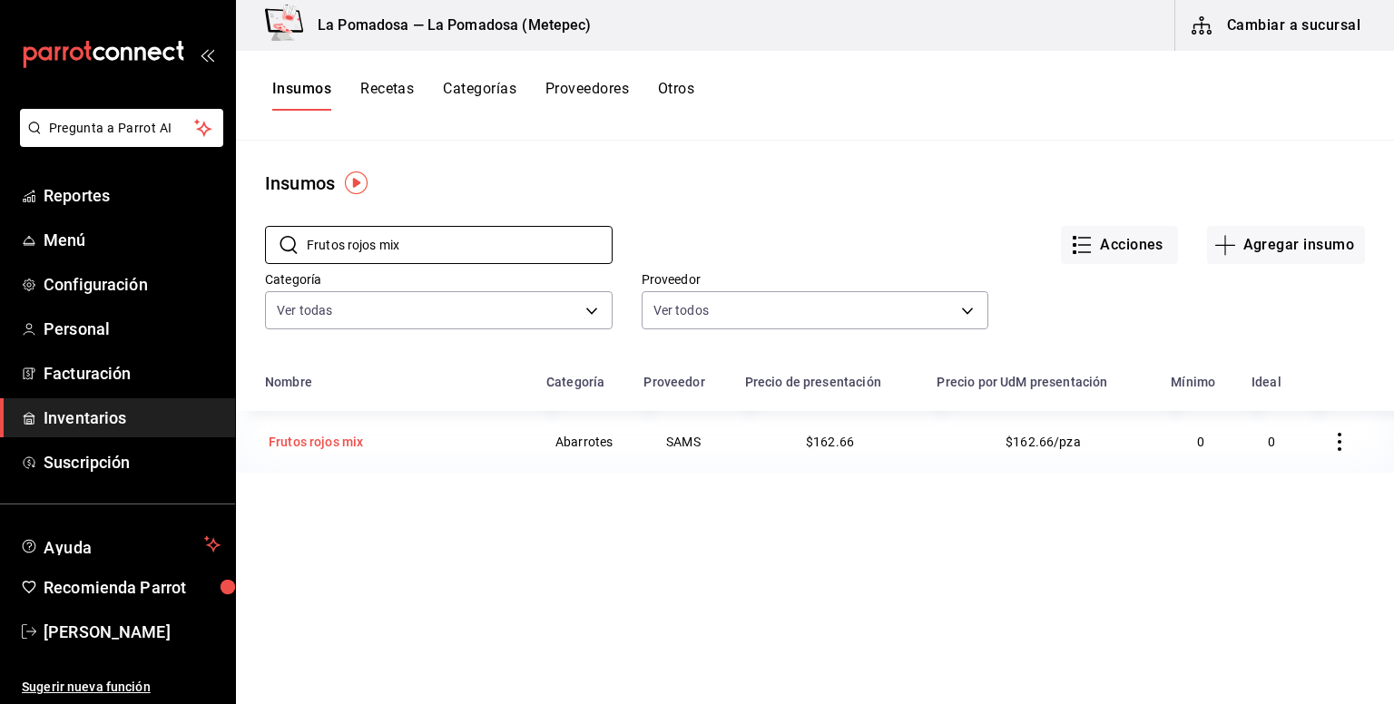
type input "Frutos rojos mix"
click at [344, 456] on td "Frutos rojos mix" at bounding box center [385, 442] width 299 height 62
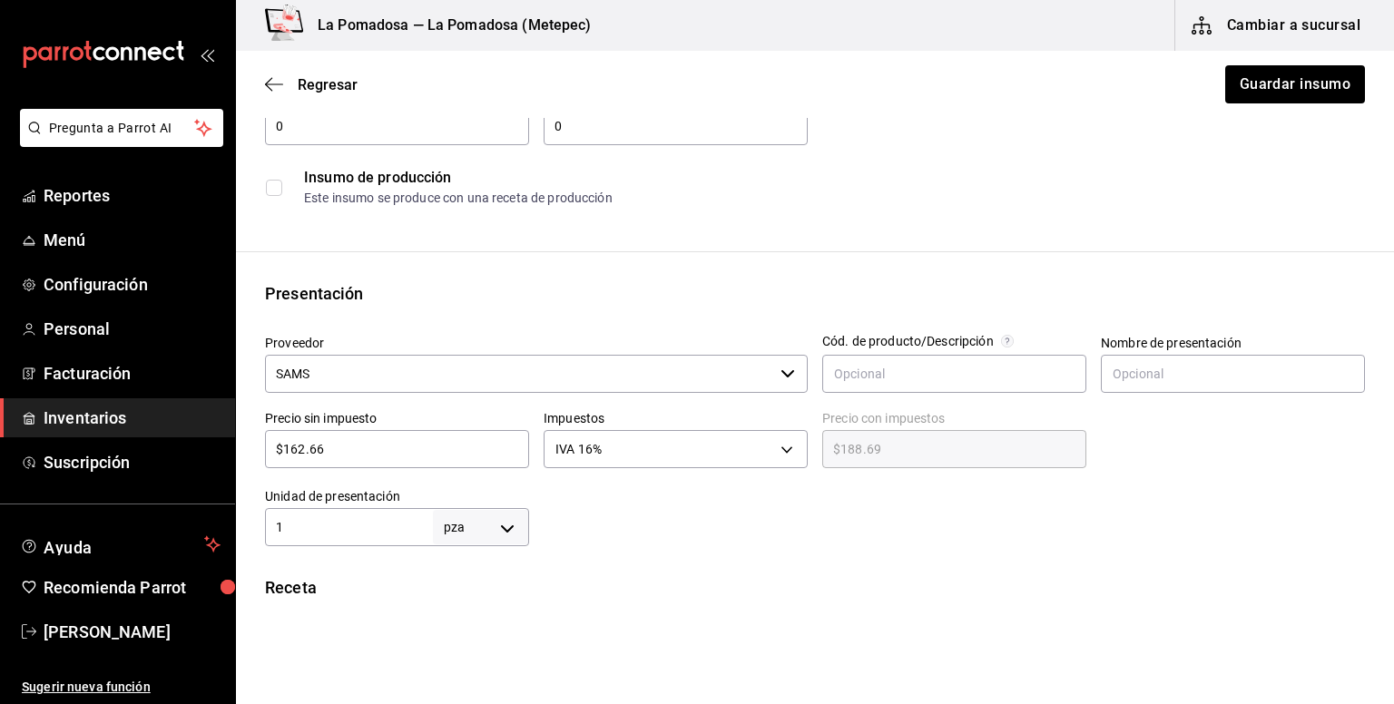
scroll to position [241, 0]
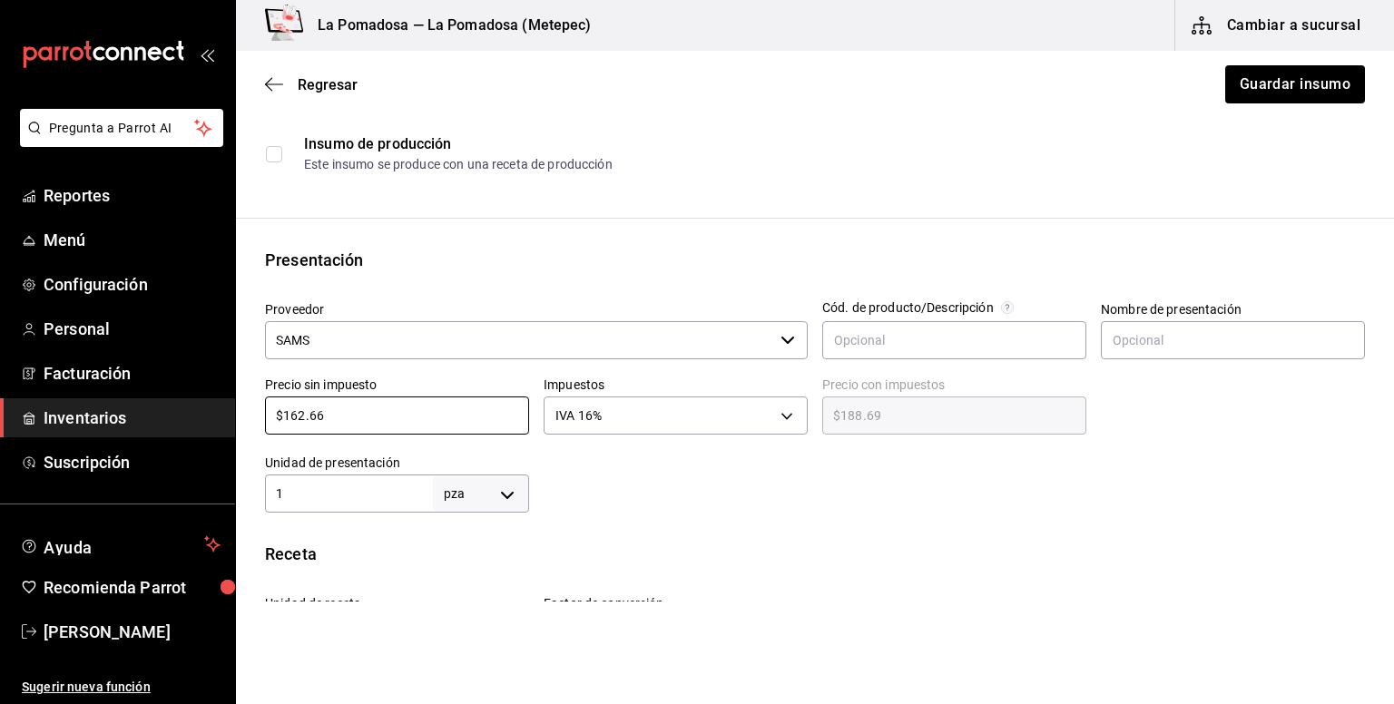
drag, startPoint x: 343, startPoint y: 423, endPoint x: 228, endPoint y: 422, distance: 115.3
click at [228, 422] on div "Pregunta a Parrot AI Reportes Menú Configuración Personal Facturación Inventari…" at bounding box center [697, 301] width 1394 height 602
paste input "58.57"
type input "$158.57"
type input "$183.94"
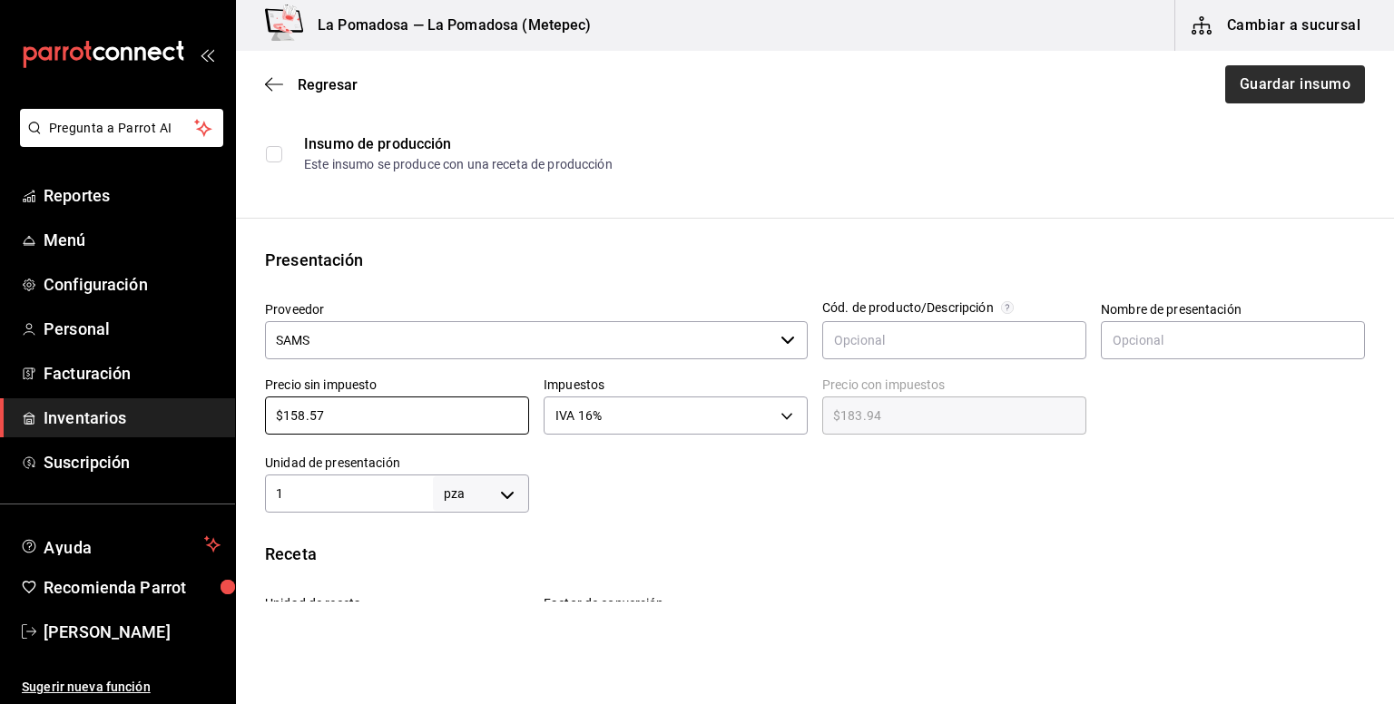
type input "$158.57"
click at [1250, 83] on button "Guardar insumo" at bounding box center [1294, 84] width 142 height 38
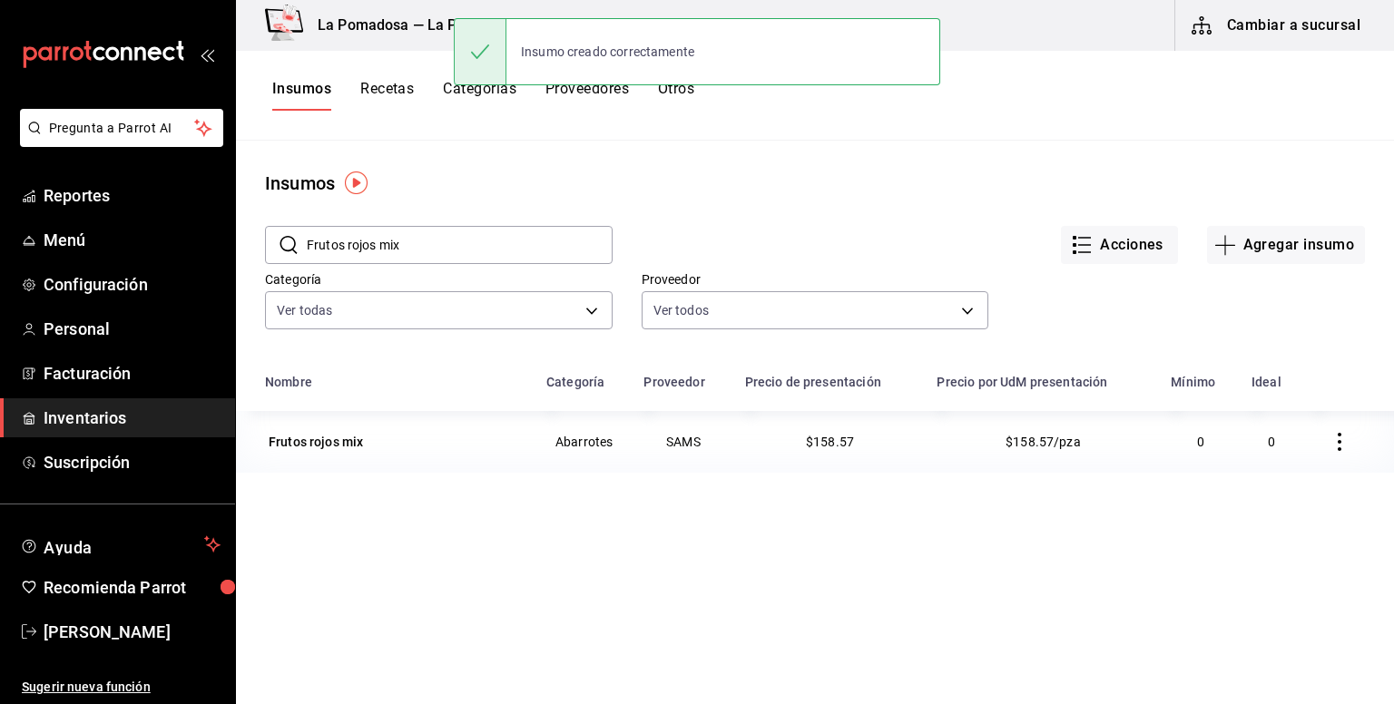
click at [441, 248] on input "Frutos rojos mix" at bounding box center [460, 245] width 306 height 36
click at [221, 257] on div "Pregunta a Parrot AI Reportes Menú Configuración Personal Facturación Inventari…" at bounding box center [697, 345] width 1394 height 691
paste input "Ginebra Tanqueray 750 Ml"
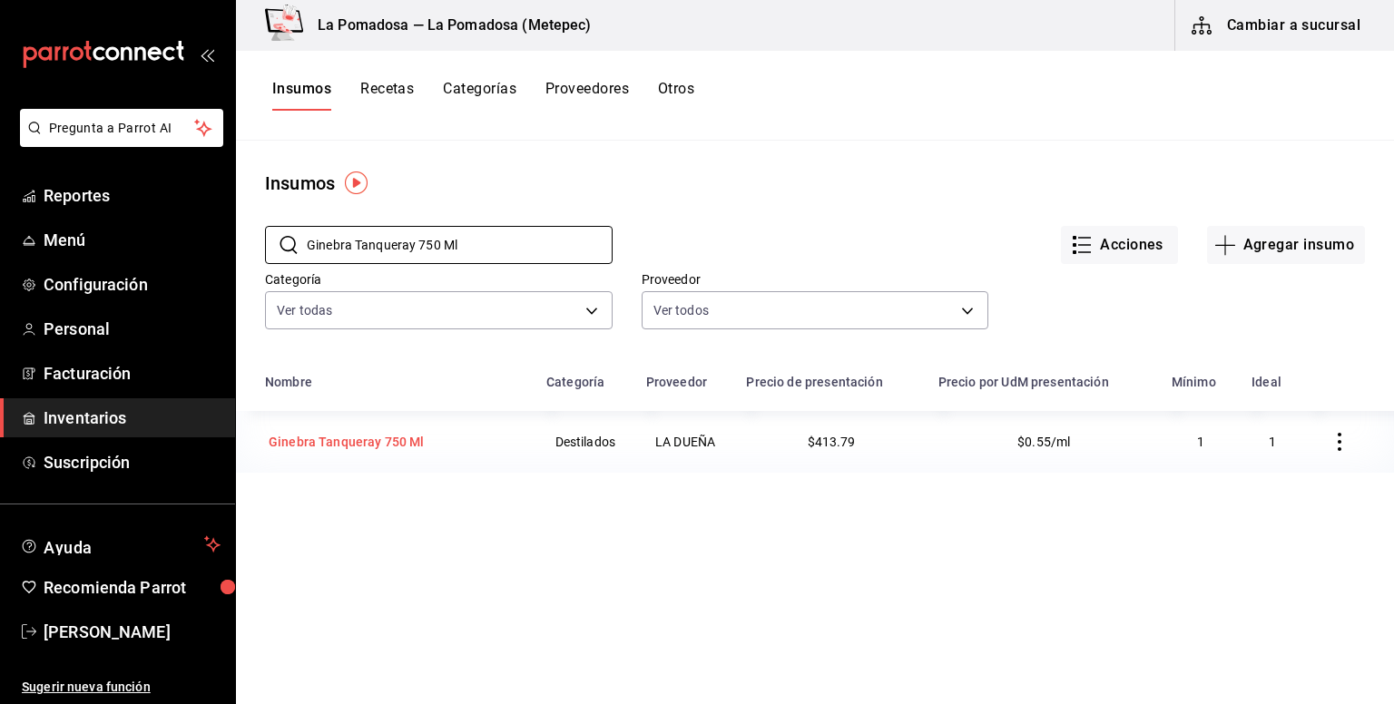
type input "Ginebra Tanqueray 750 Ml"
click at [387, 436] on div "Ginebra Tanqueray 750 Ml" at bounding box center [347, 442] width 156 height 18
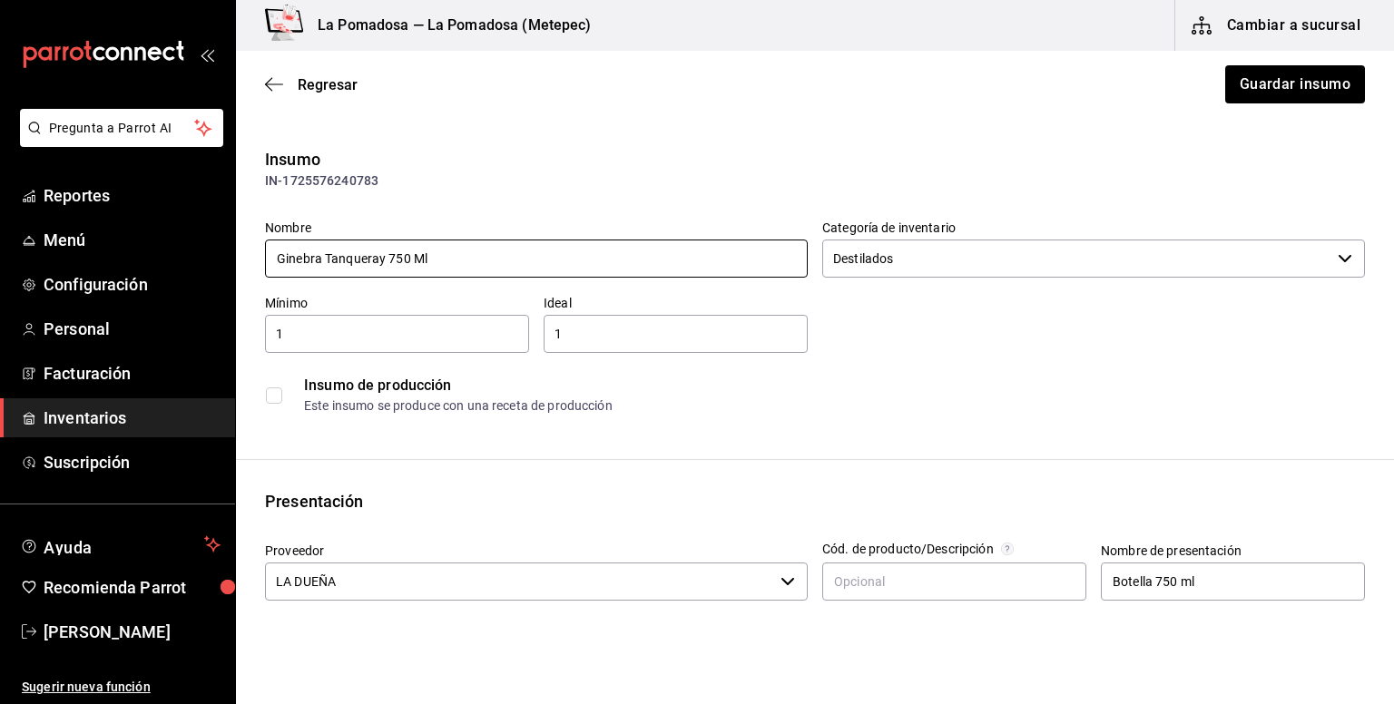
scroll to position [241, 0]
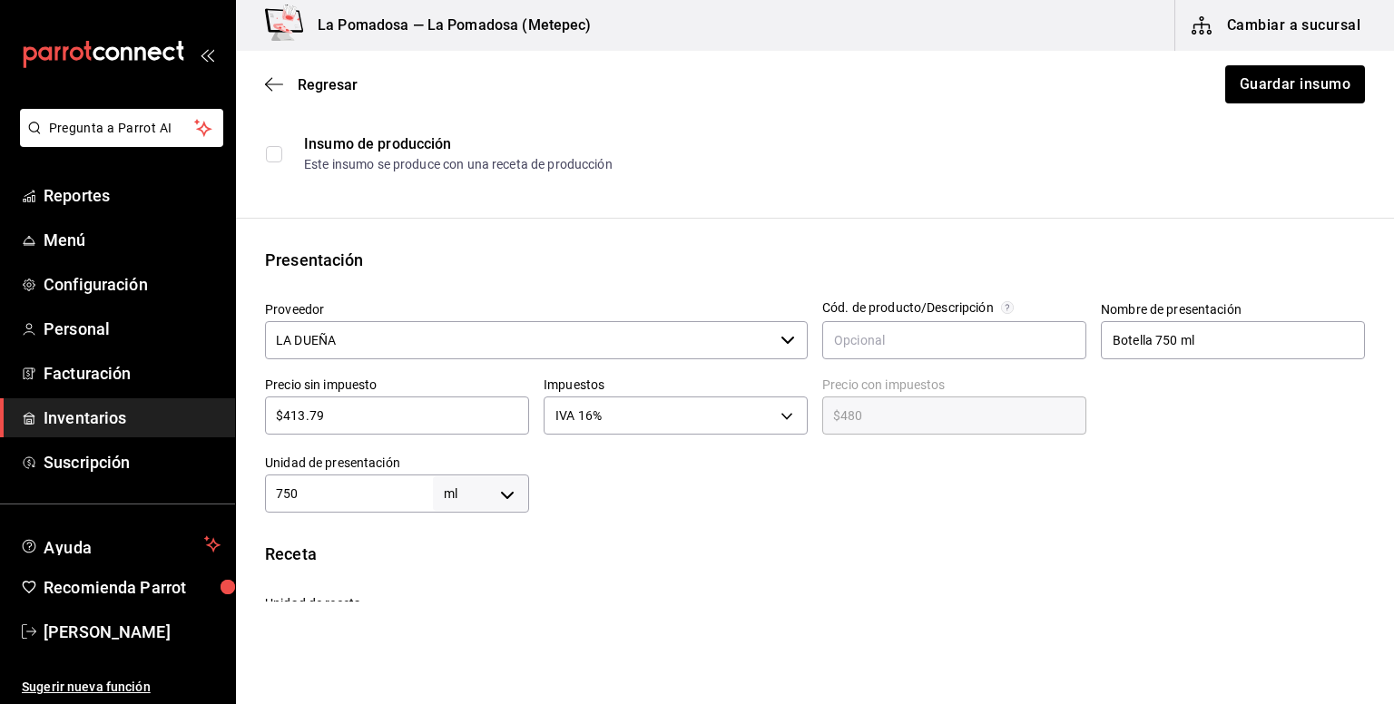
drag, startPoint x: 391, startPoint y: 416, endPoint x: 269, endPoint y: 416, distance: 122.5
click at [269, 416] on input "$413.79" at bounding box center [397, 416] width 264 height 22
paste input "09.48"
type input "$409.48"
type input "$475.00"
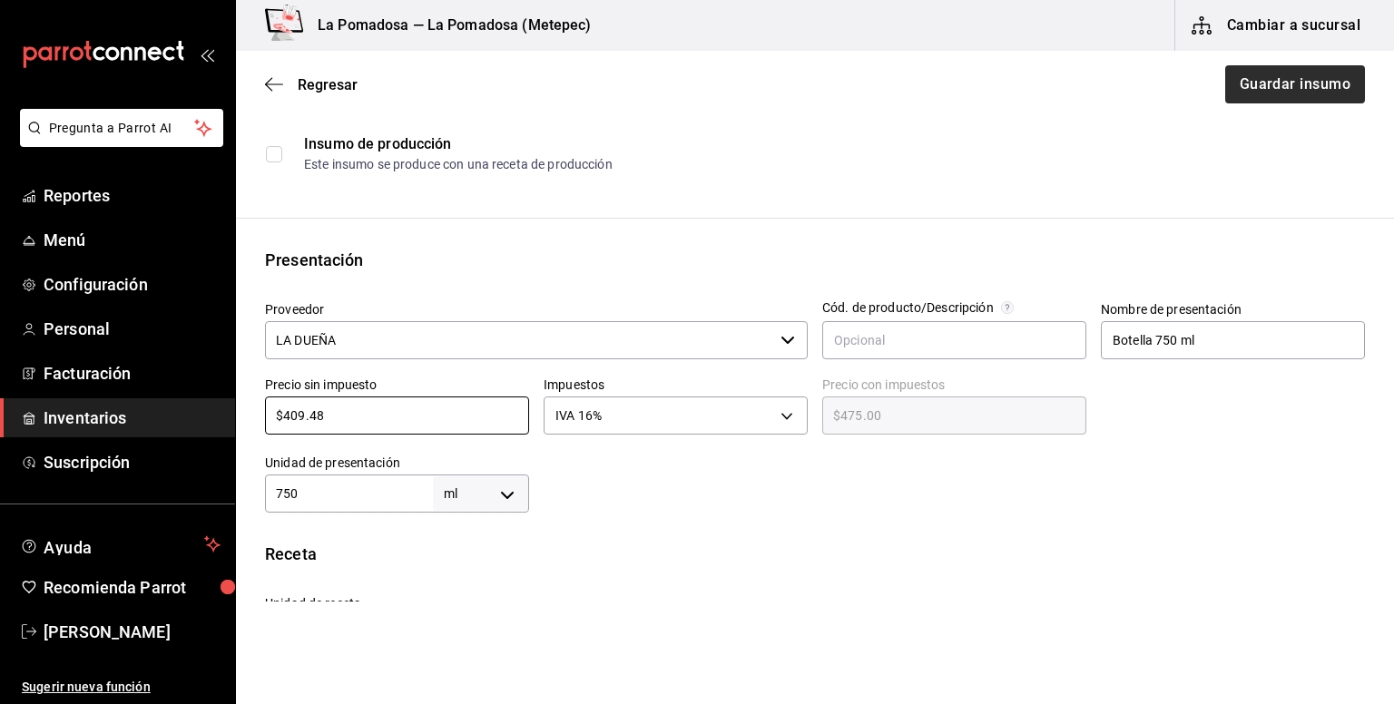
type input "$409.48"
click at [1272, 84] on button "Guardar insumo" at bounding box center [1294, 84] width 142 height 38
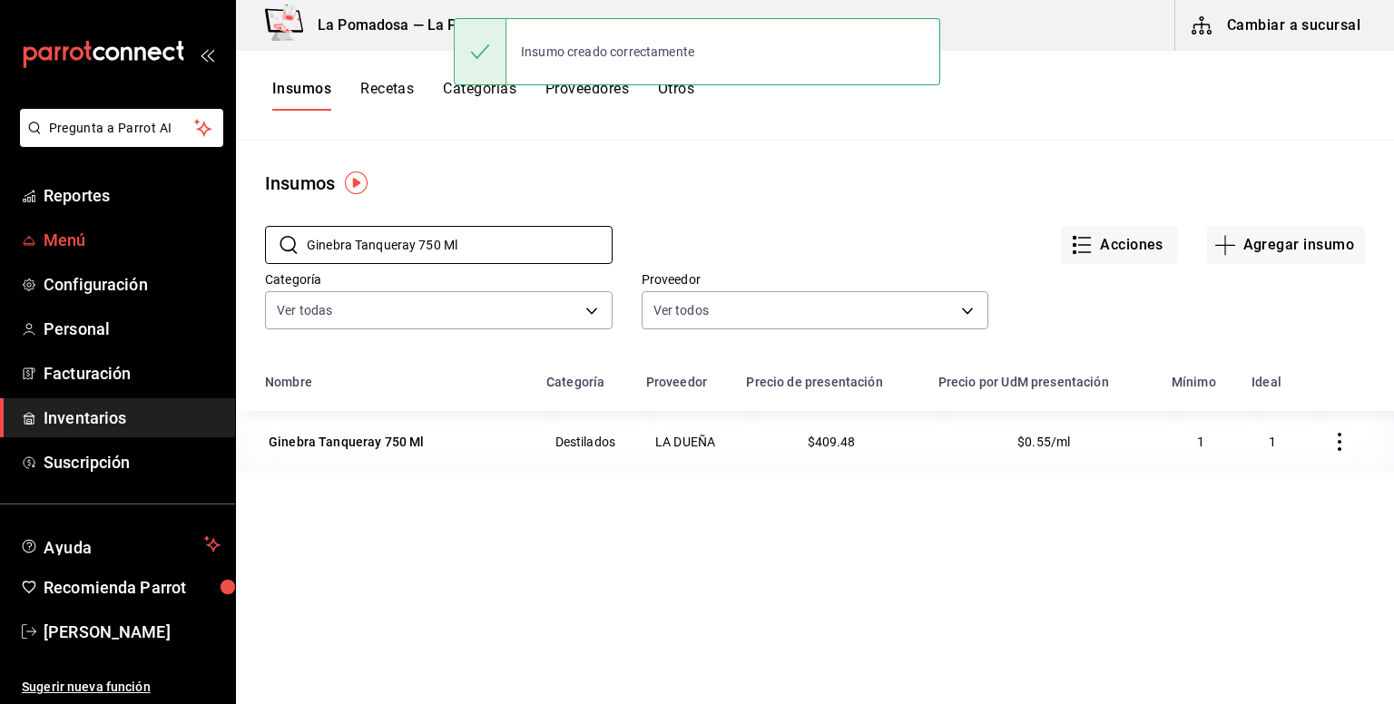
drag, startPoint x: 500, startPoint y: 250, endPoint x: 198, endPoint y: 246, distance: 302.2
click at [198, 246] on div "Pregunta a Parrot AI Reportes Menú Configuración Personal Facturación Inventari…" at bounding box center [697, 345] width 1394 height 691
paste input "Jitomate saladet"
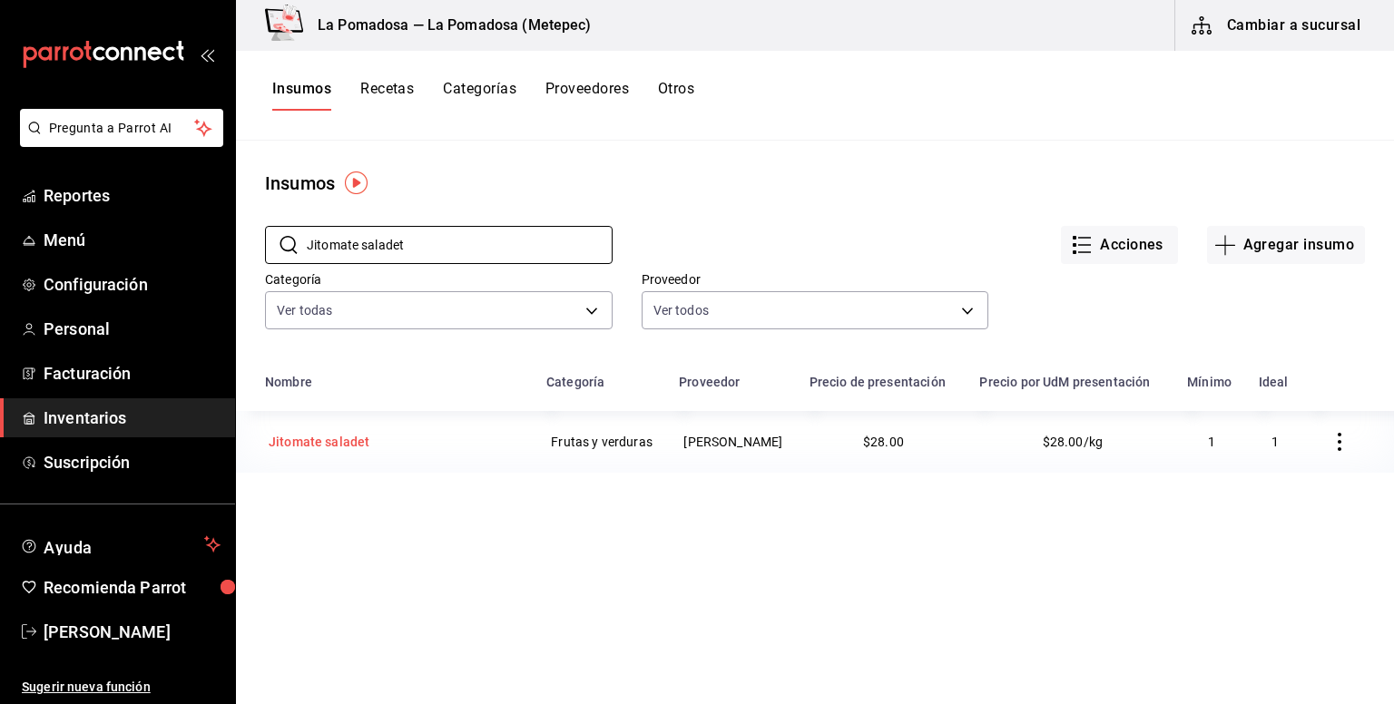
type input "Jitomate saladet"
click at [349, 451] on div "Jitomate saladet" at bounding box center [319, 442] width 101 height 18
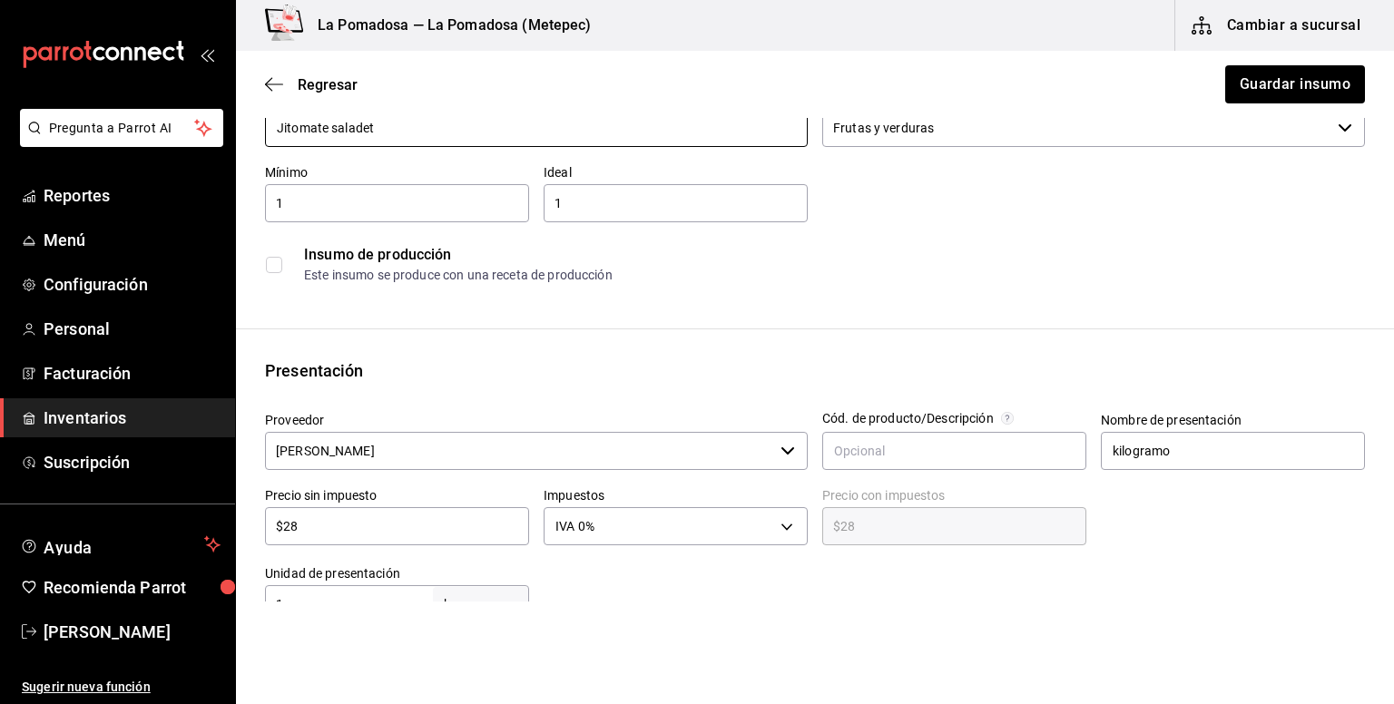
scroll to position [241, 0]
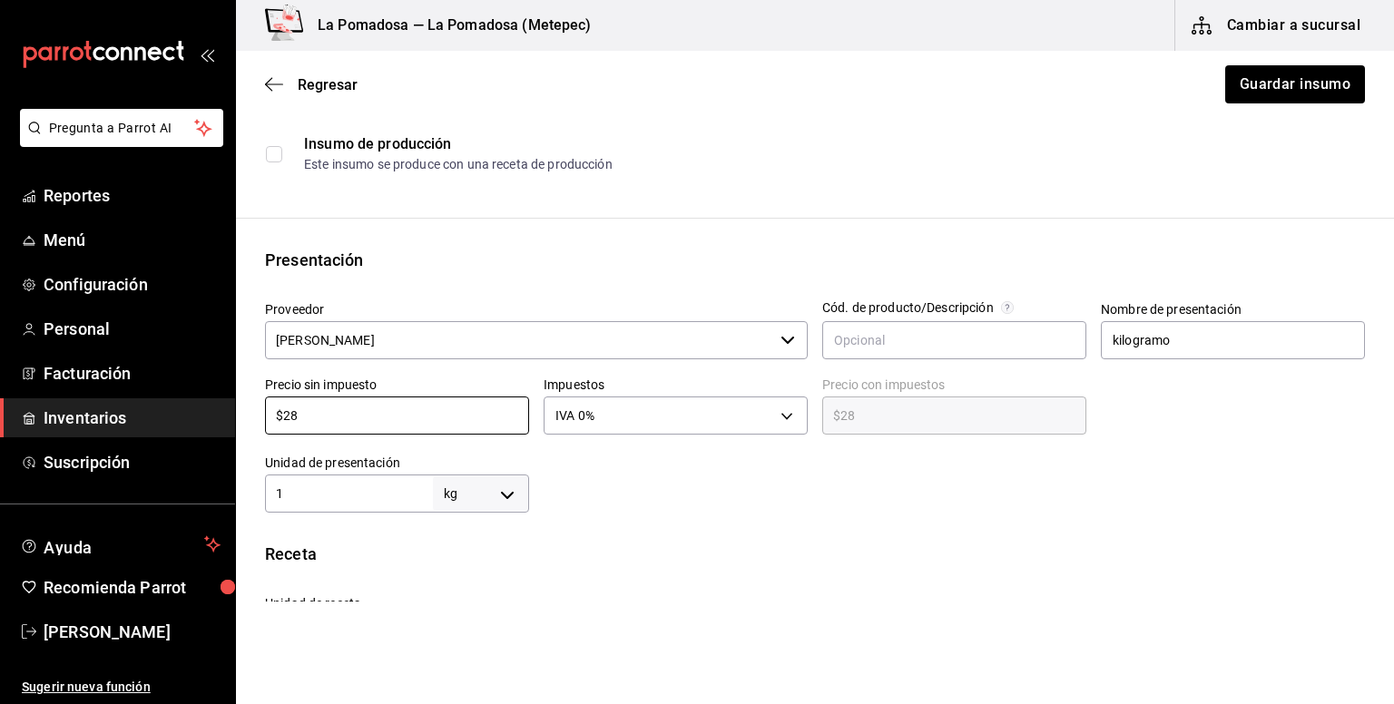
drag, startPoint x: 356, startPoint y: 421, endPoint x: 240, endPoint y: 422, distance: 116.2
click at [240, 422] on div "Presentación Proveedor [PERSON_NAME] ​ Cód. de producto/Descripción Nombre de p…" at bounding box center [815, 380] width 1158 height 265
paste input "6.00"
type input "$26.00"
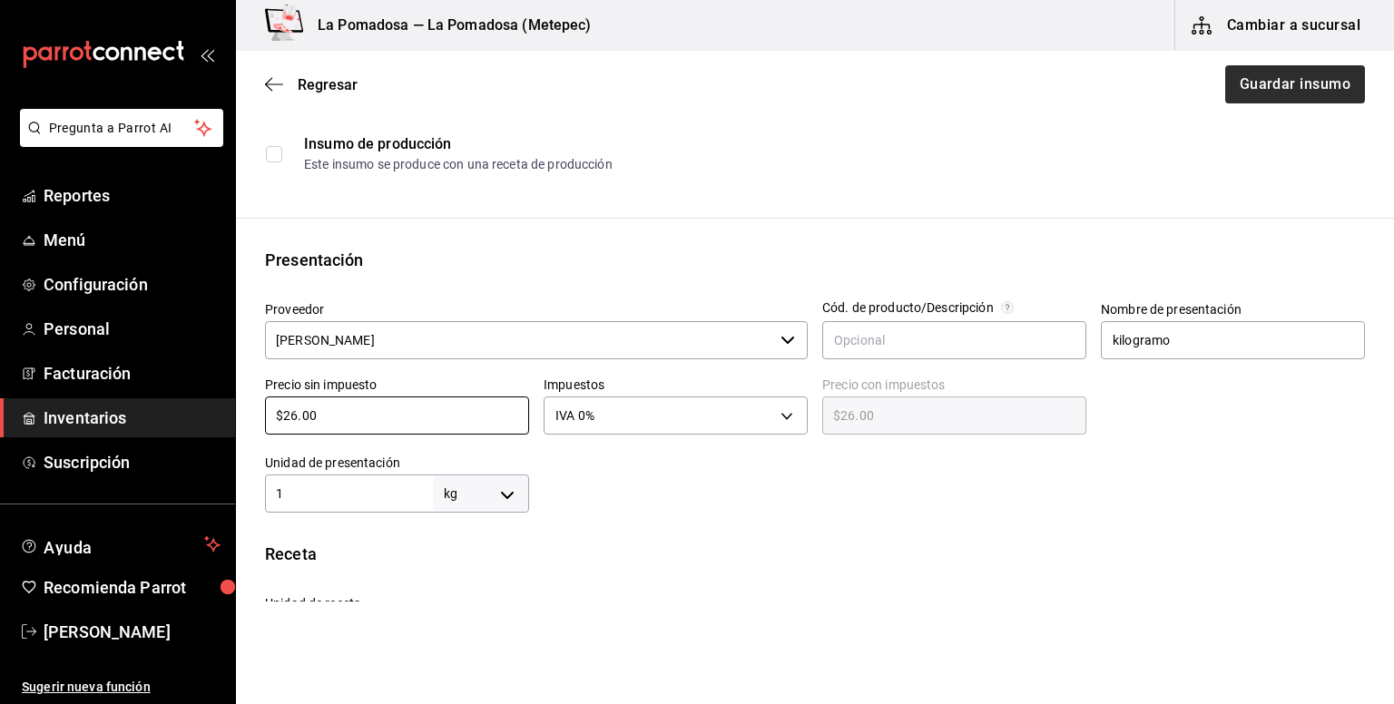
type input "$26.00"
click at [1319, 98] on button "Guardar insumo" at bounding box center [1294, 84] width 142 height 38
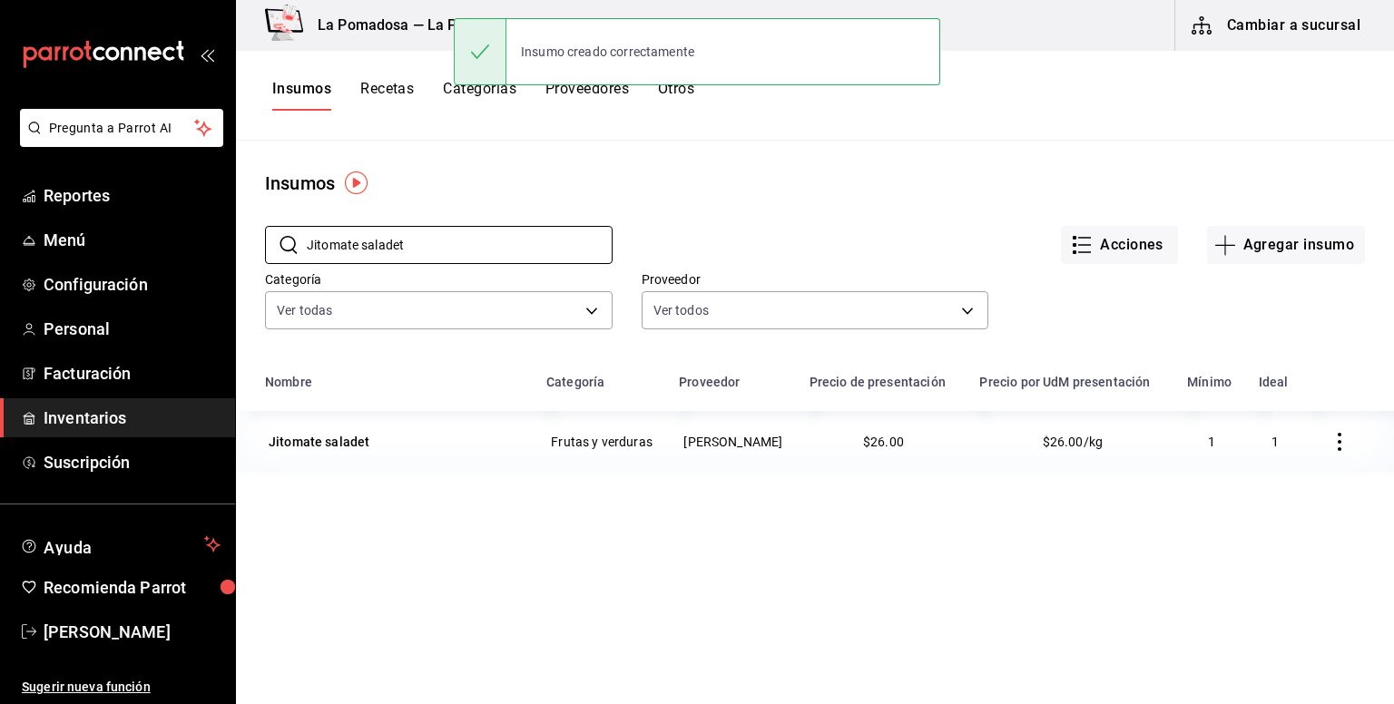
drag, startPoint x: 445, startPoint y: 249, endPoint x: 253, endPoint y: 233, distance: 192.1
click at [253, 233] on div "​ Jitomate saladet ​" at bounding box center [424, 230] width 377 height 67
paste input "Leche evaporada"
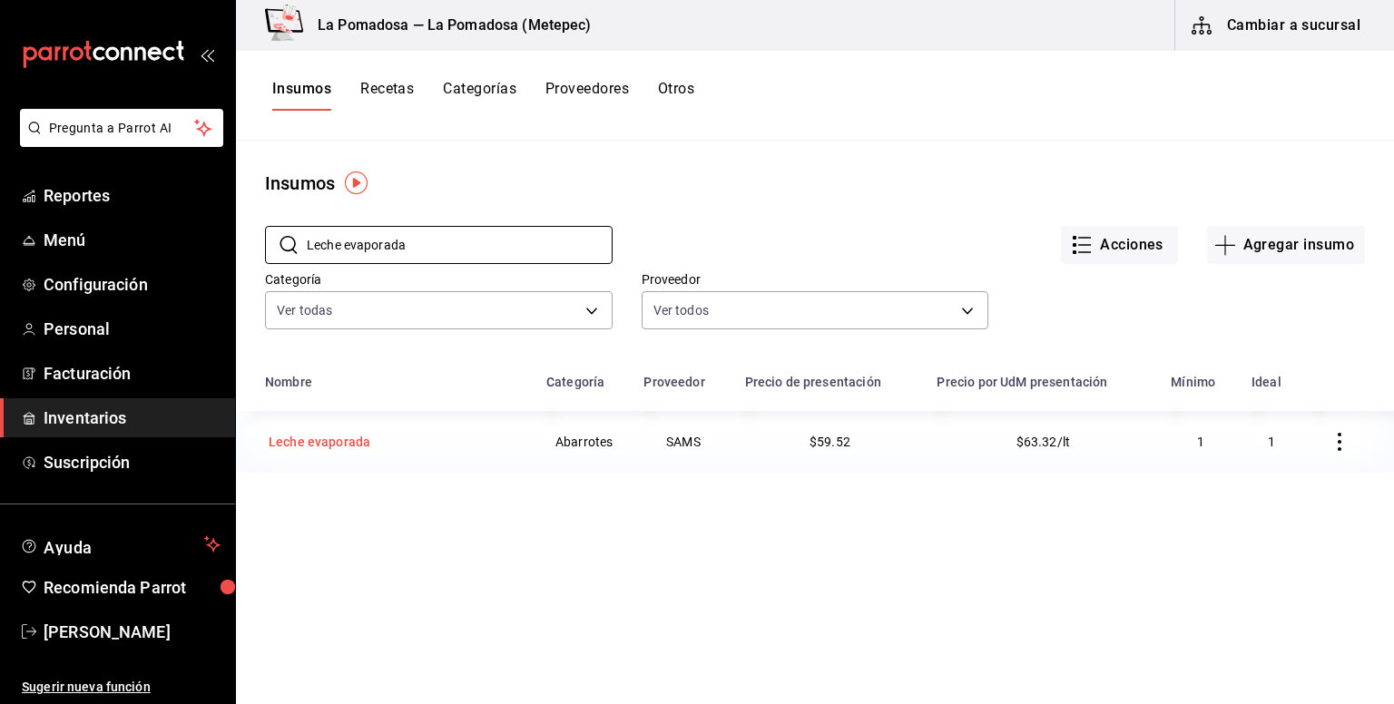
type input "Leche evaporada"
click at [359, 441] on div "Leche evaporada" at bounding box center [320, 442] width 102 height 18
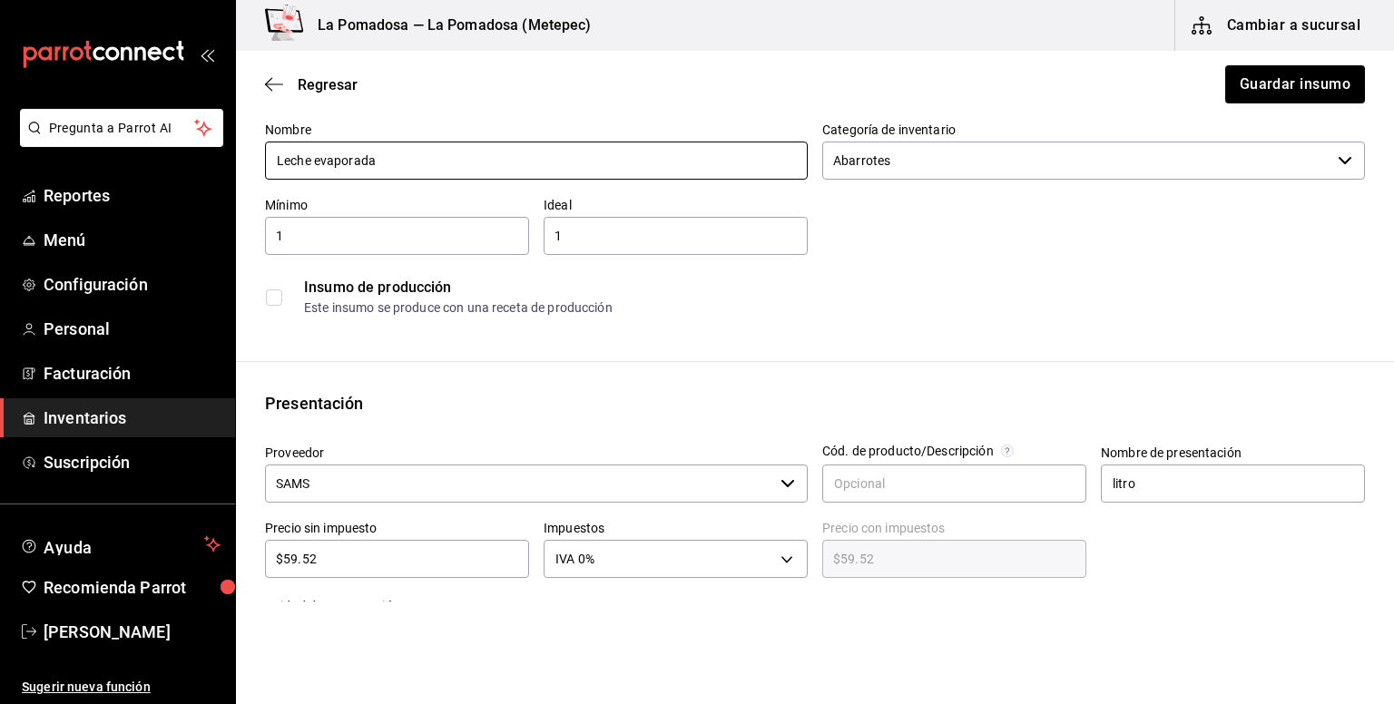
scroll to position [241, 0]
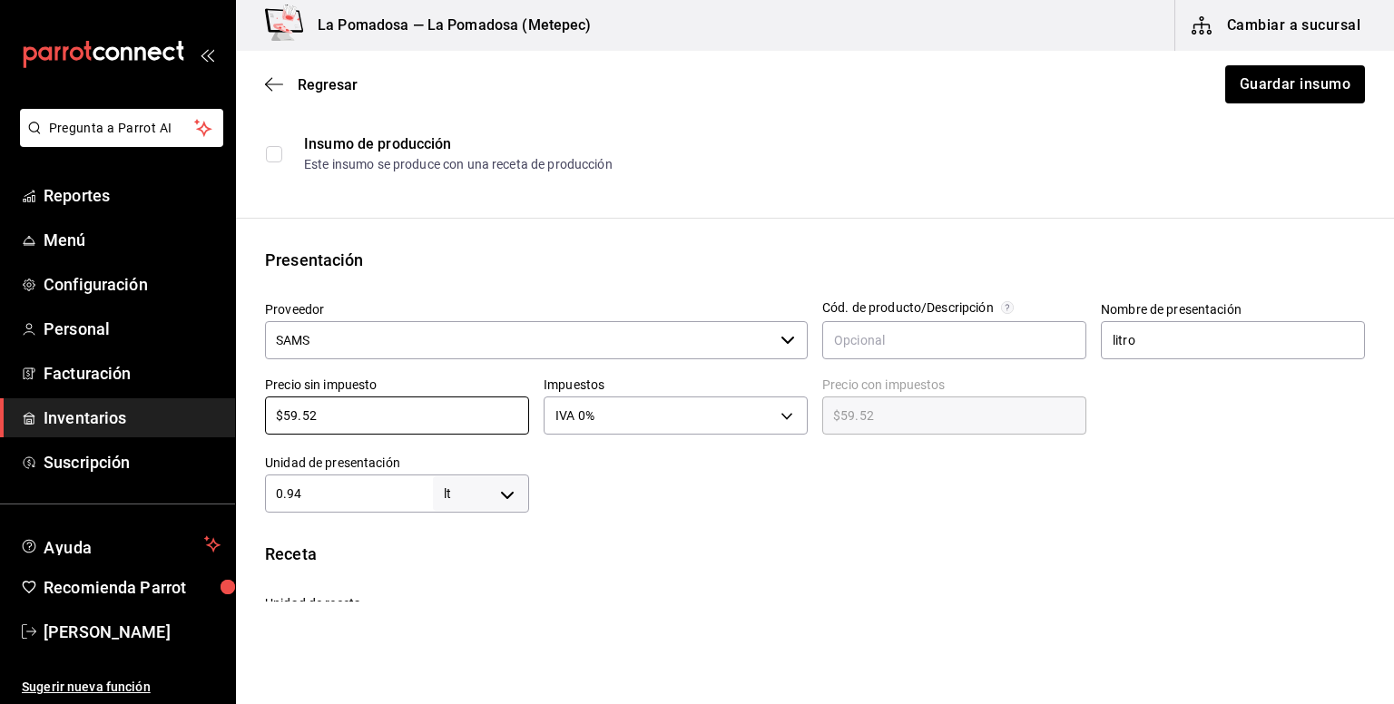
drag, startPoint x: 340, startPoint y: 421, endPoint x: 247, endPoint y: 403, distance: 95.2
click at [247, 403] on div "Presentación Proveedor SAMS ​ Cód. de producto/Descripción Nombre de presentaci…" at bounding box center [815, 380] width 1158 height 265
paste input "44.75"
type input "$44.75"
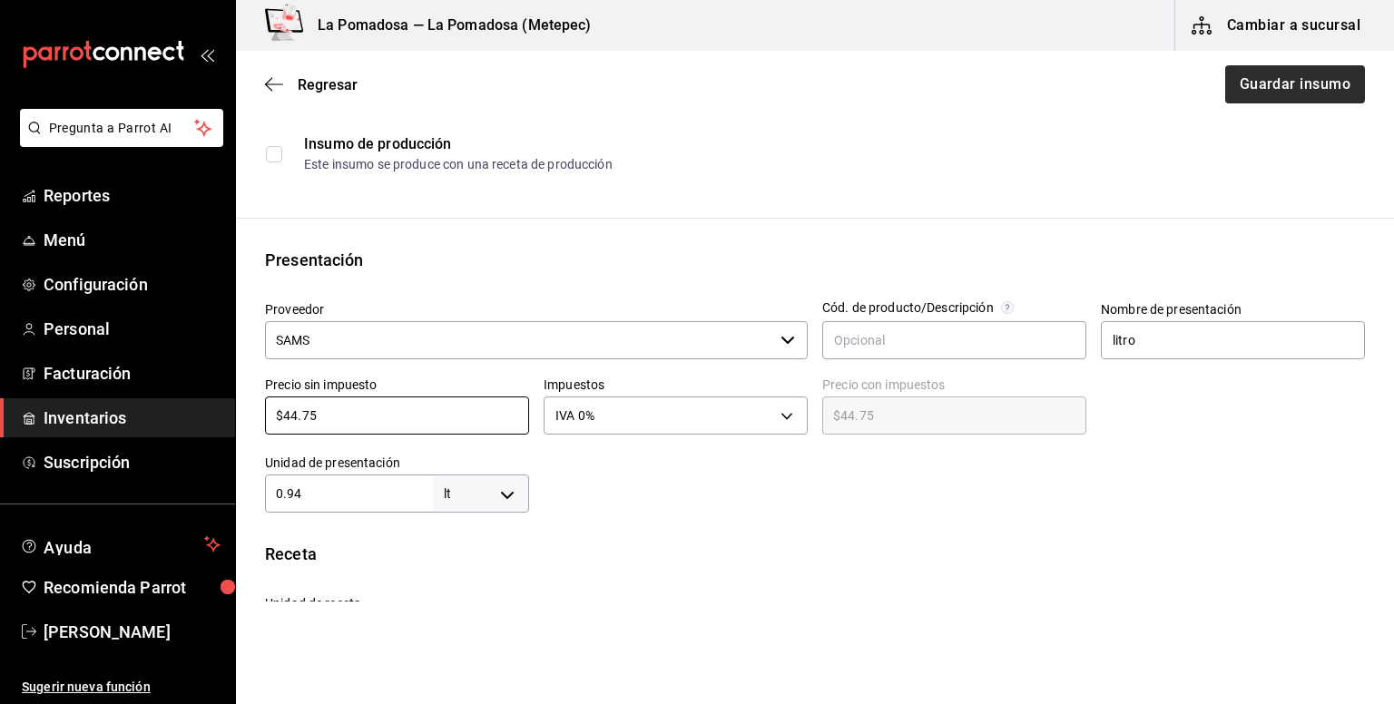
type input "$44.75"
click at [1280, 77] on button "Guardar insumo" at bounding box center [1294, 84] width 142 height 38
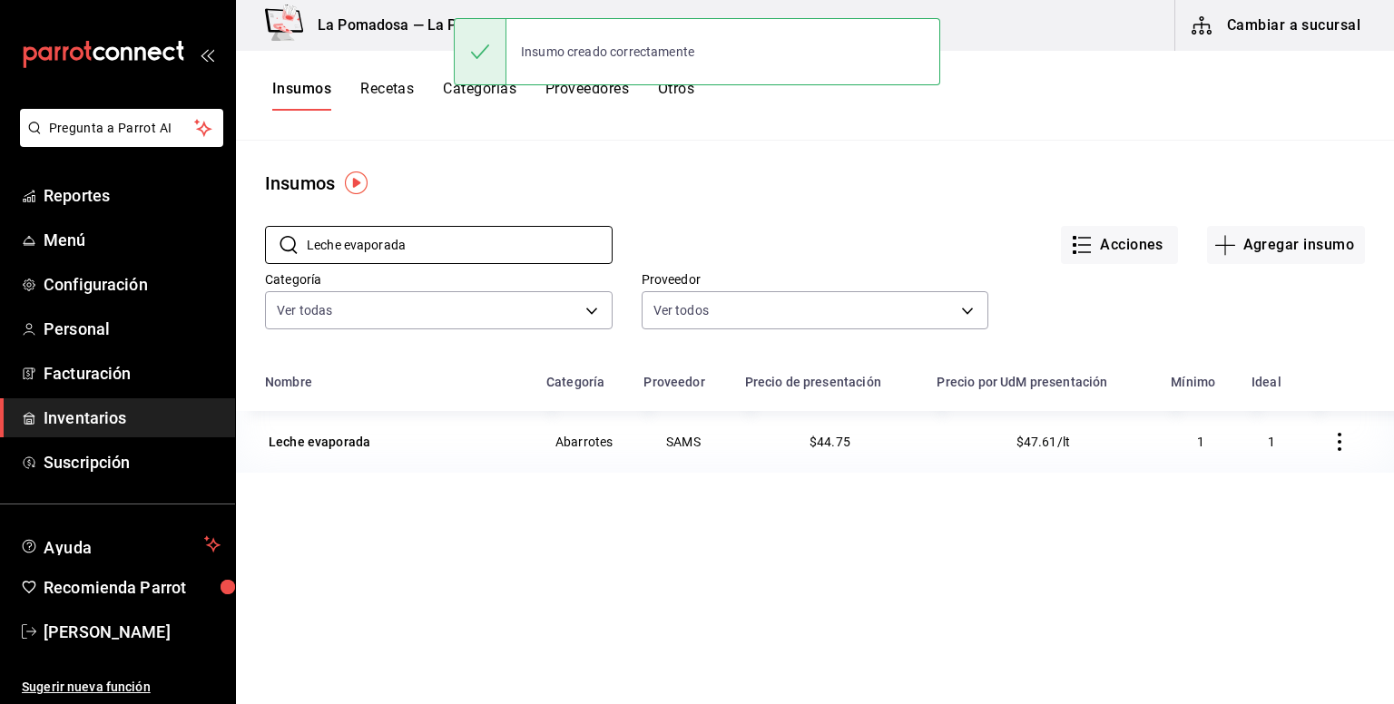
drag, startPoint x: 440, startPoint y: 254, endPoint x: 245, endPoint y: 248, distance: 195.2
click at [245, 248] on div "​ Leche evaporada ​ Acciones Agregar insumo Categoría Ver todas da665286-eb96-4…" at bounding box center [815, 280] width 1158 height 167
paste input "imón sin semill"
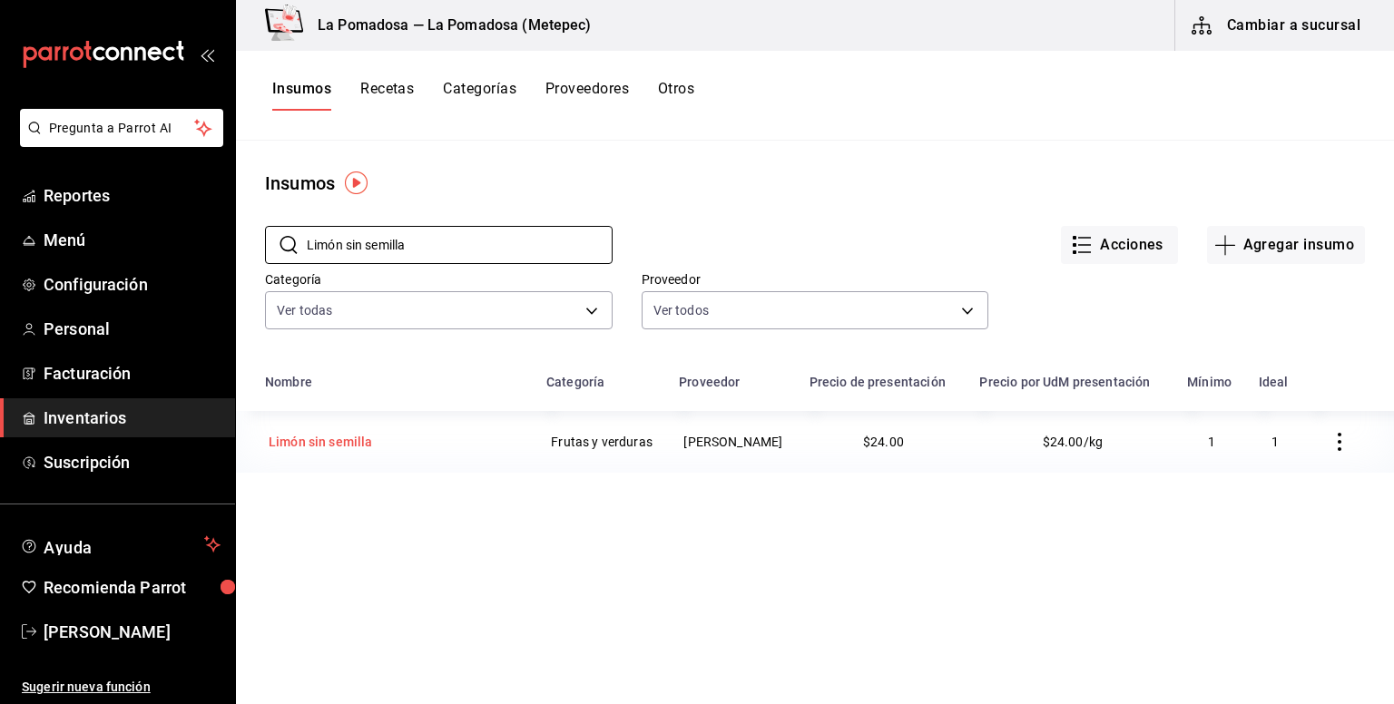
type input "Limón sin semilla"
click at [358, 455] on td "Limón sin semilla" at bounding box center [385, 442] width 299 height 62
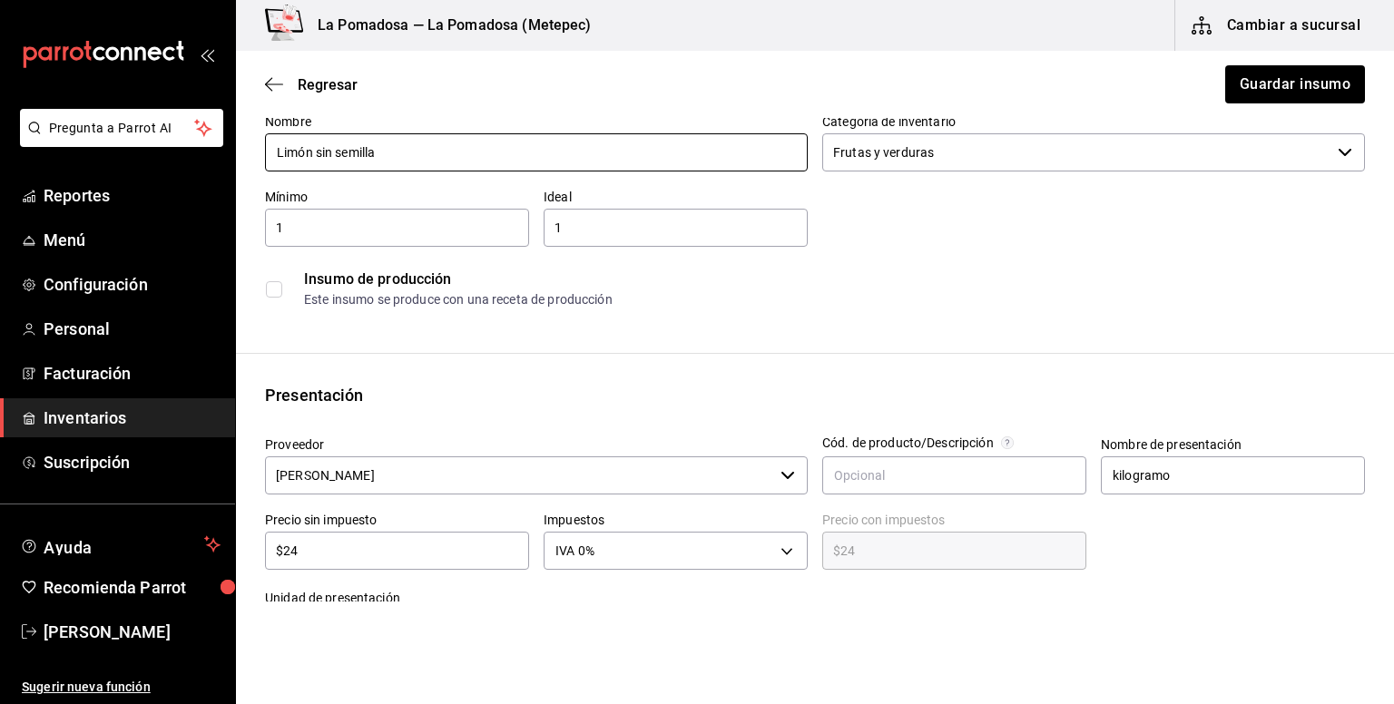
scroll to position [241, 0]
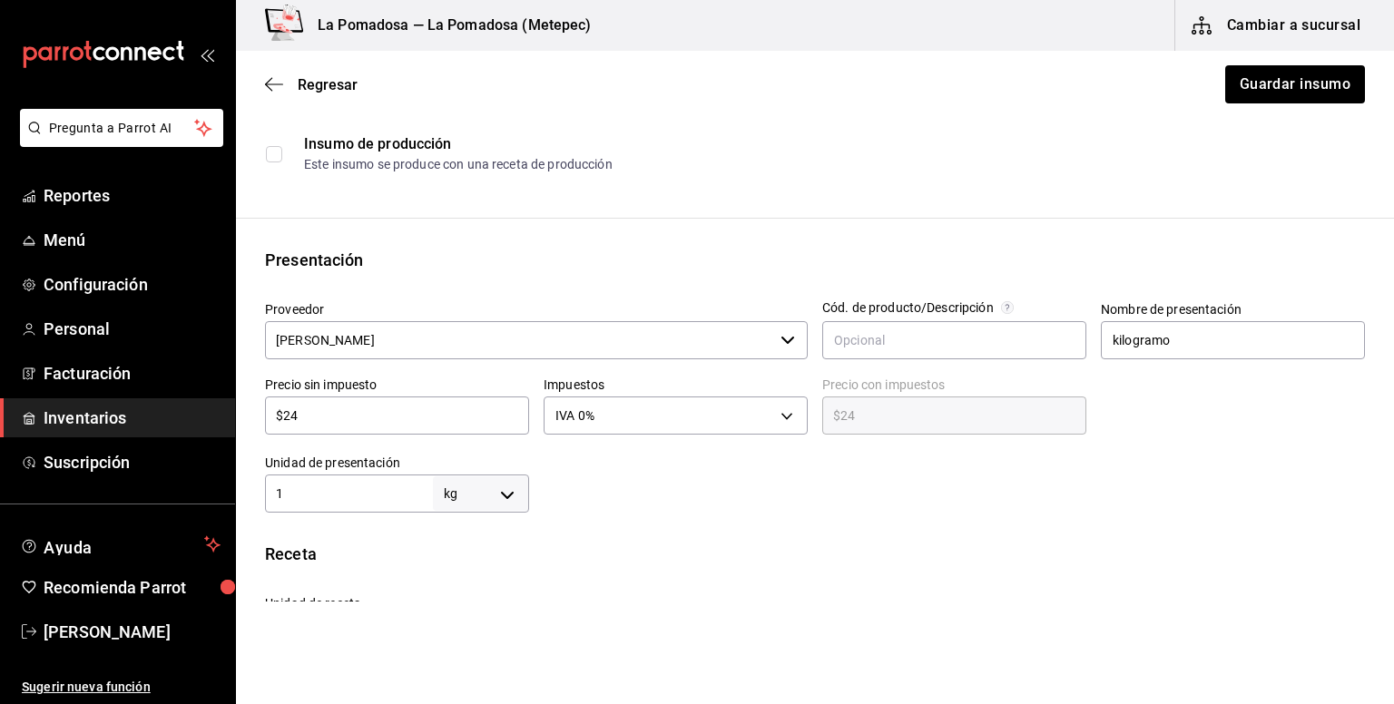
click at [257, 407] on div "Precio sin impuesto $24 ​" at bounding box center [389, 401] width 279 height 78
paste input "2.00"
type input "$22.00"
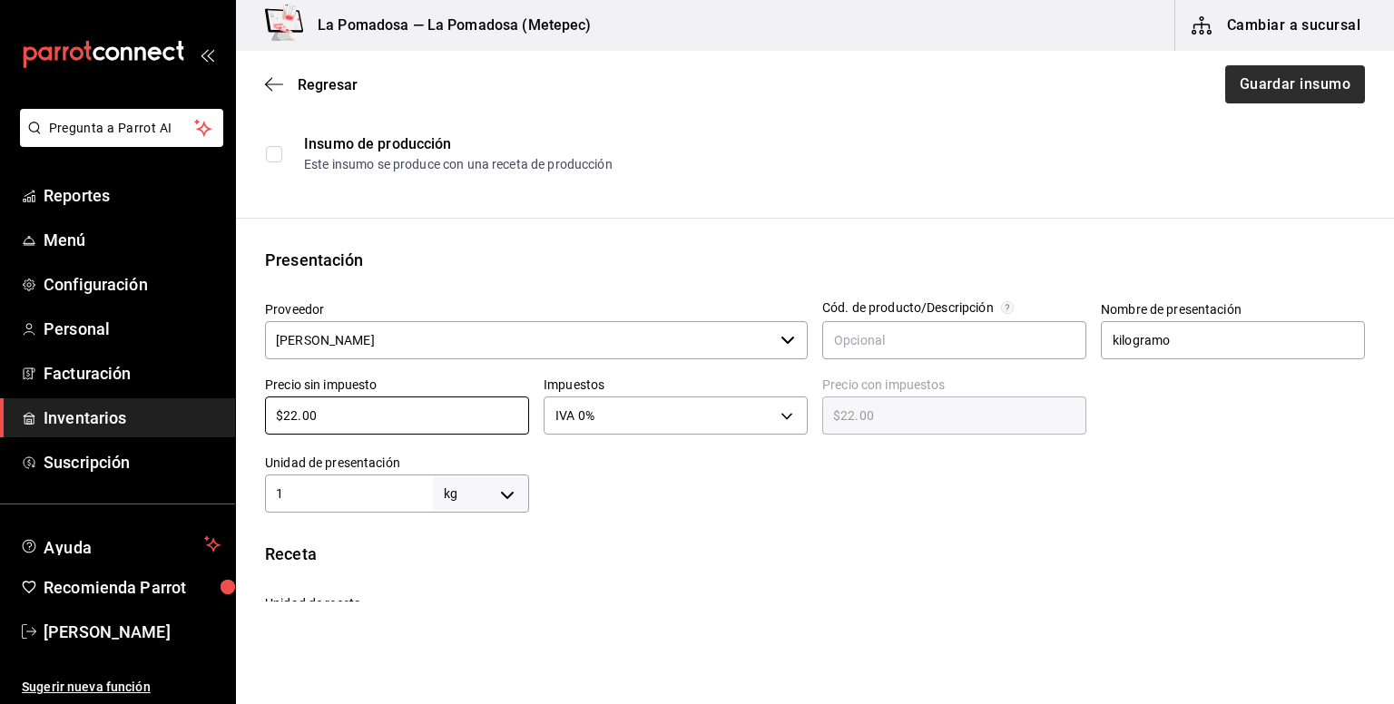
type input "$22.00"
click at [1294, 84] on button "Guardar insumo" at bounding box center [1294, 84] width 142 height 38
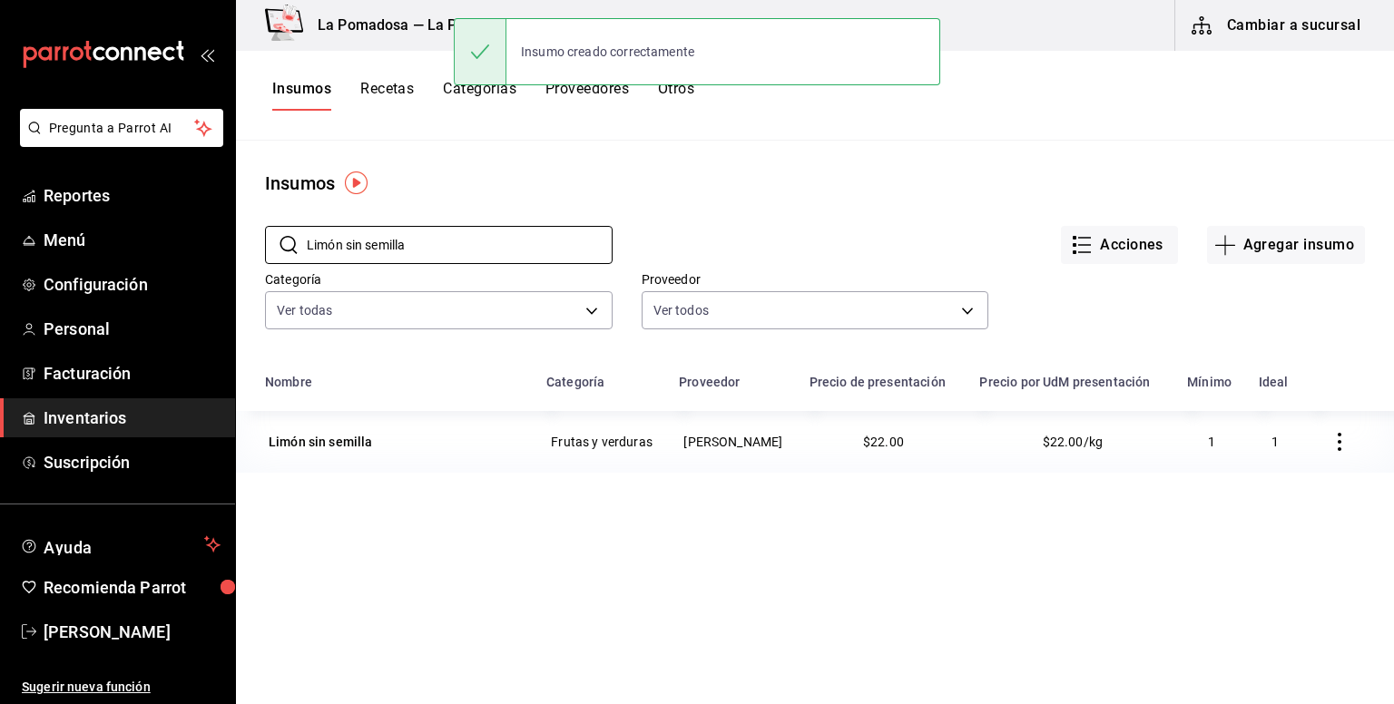
drag, startPoint x: 462, startPoint y: 233, endPoint x: 258, endPoint y: 230, distance: 204.2
click at [261, 229] on div "​ Limón sin semilla ​" at bounding box center [424, 230] width 377 height 67
paste input "text"
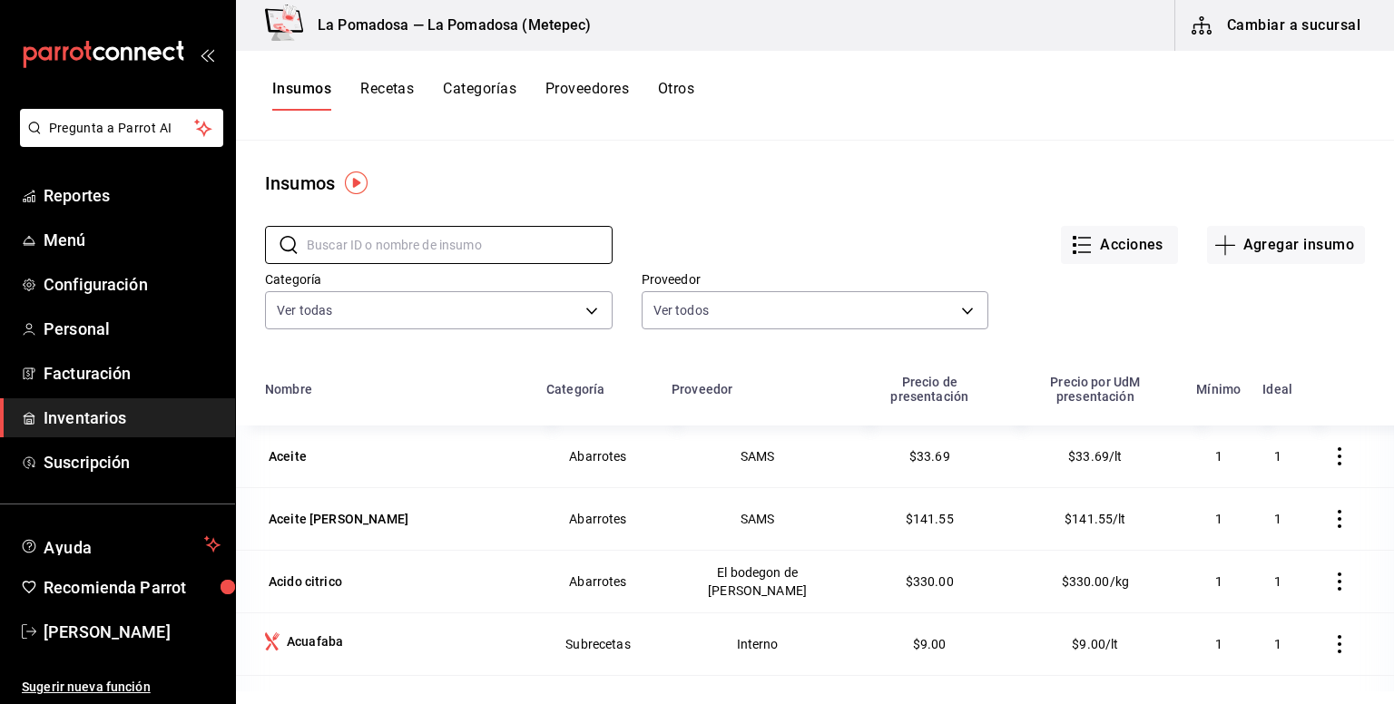
paste input "text"
click at [412, 255] on input "text" at bounding box center [460, 245] width 306 height 36
paste input "Lyncot"
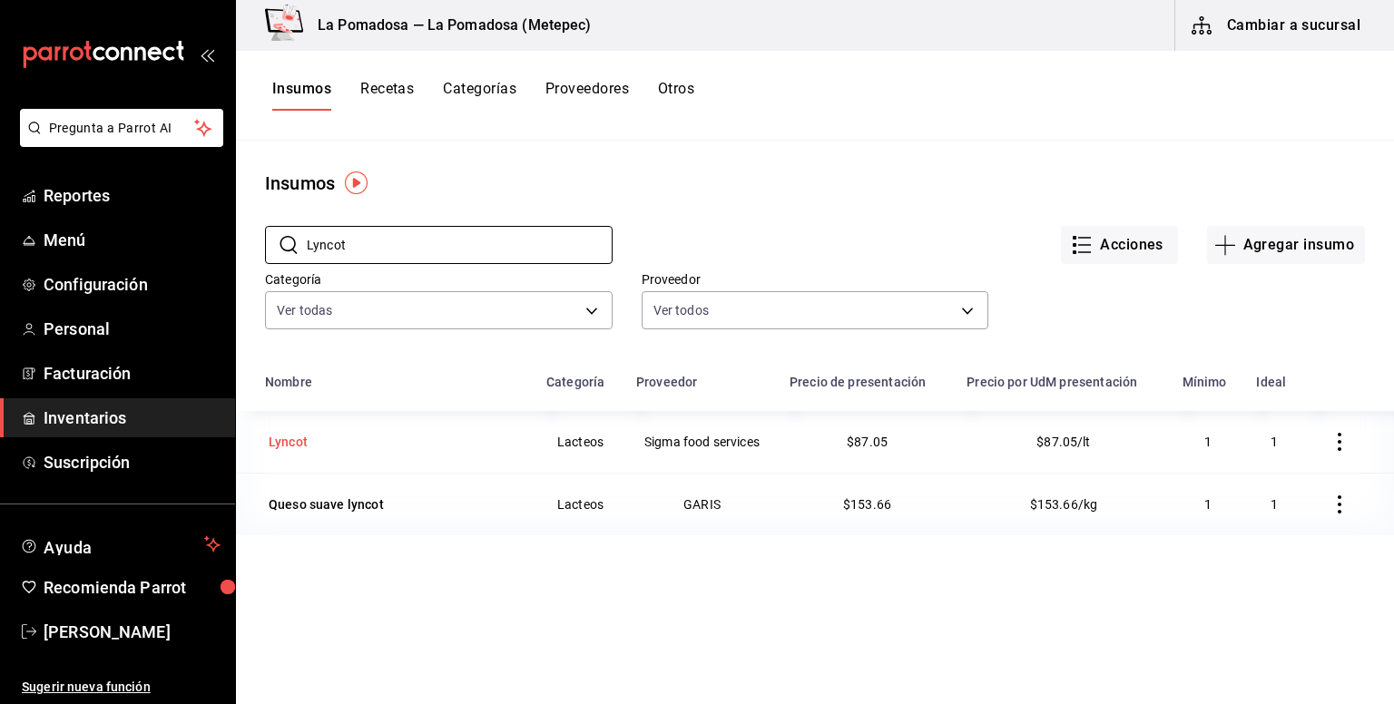
type input "Lyncot"
click at [298, 454] on div "Lyncot" at bounding box center [288, 441] width 46 height 25
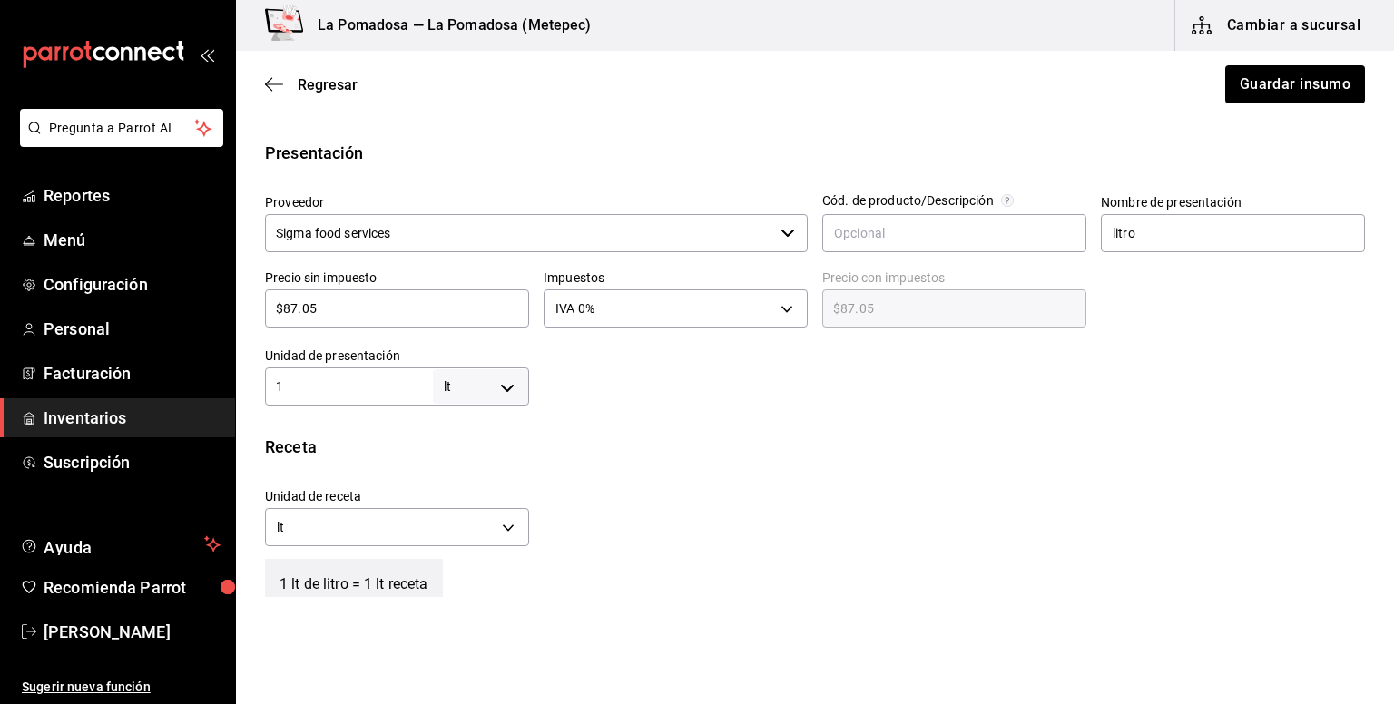
scroll to position [363, 0]
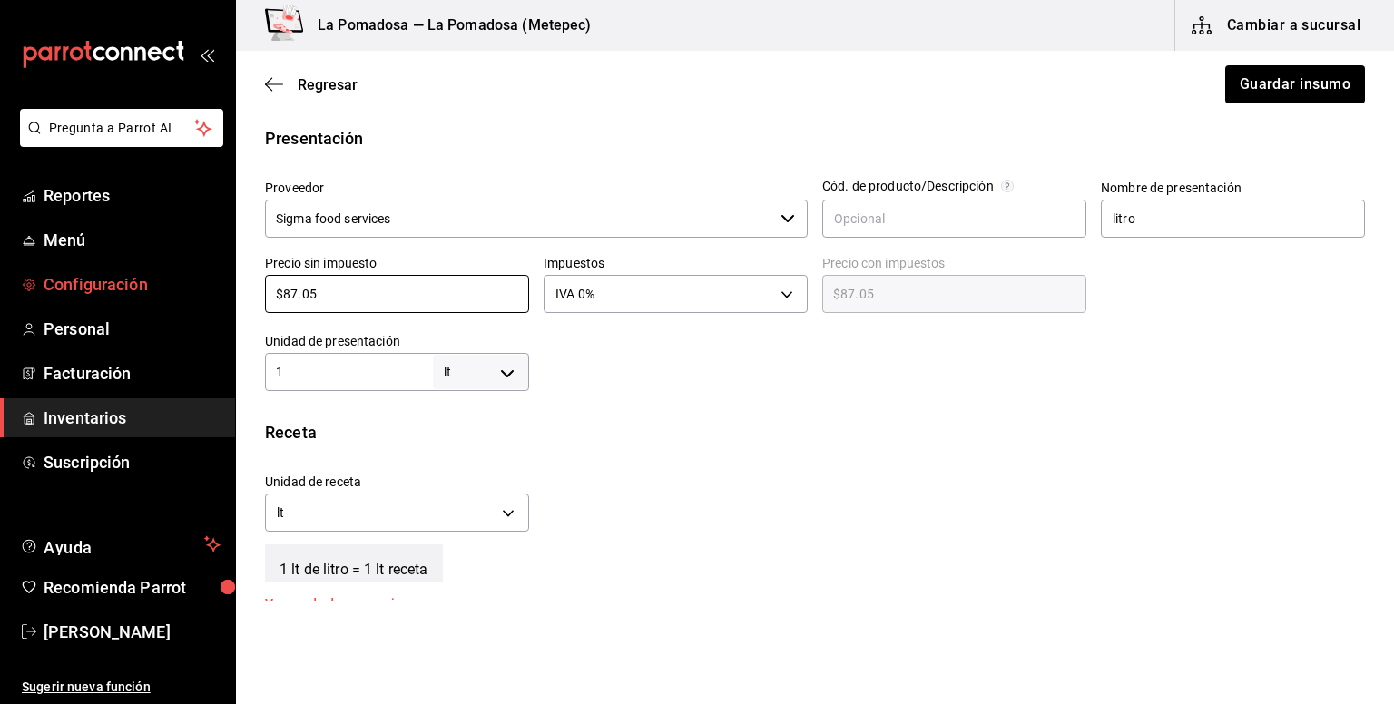
drag, startPoint x: 342, startPoint y: 297, endPoint x: 224, endPoint y: 274, distance: 120.1
click at [224, 274] on div "Pregunta a Parrot AI Reportes Menú Configuración Personal Facturación Inventari…" at bounding box center [697, 301] width 1394 height 602
paste input "4"
type input "$87.04"
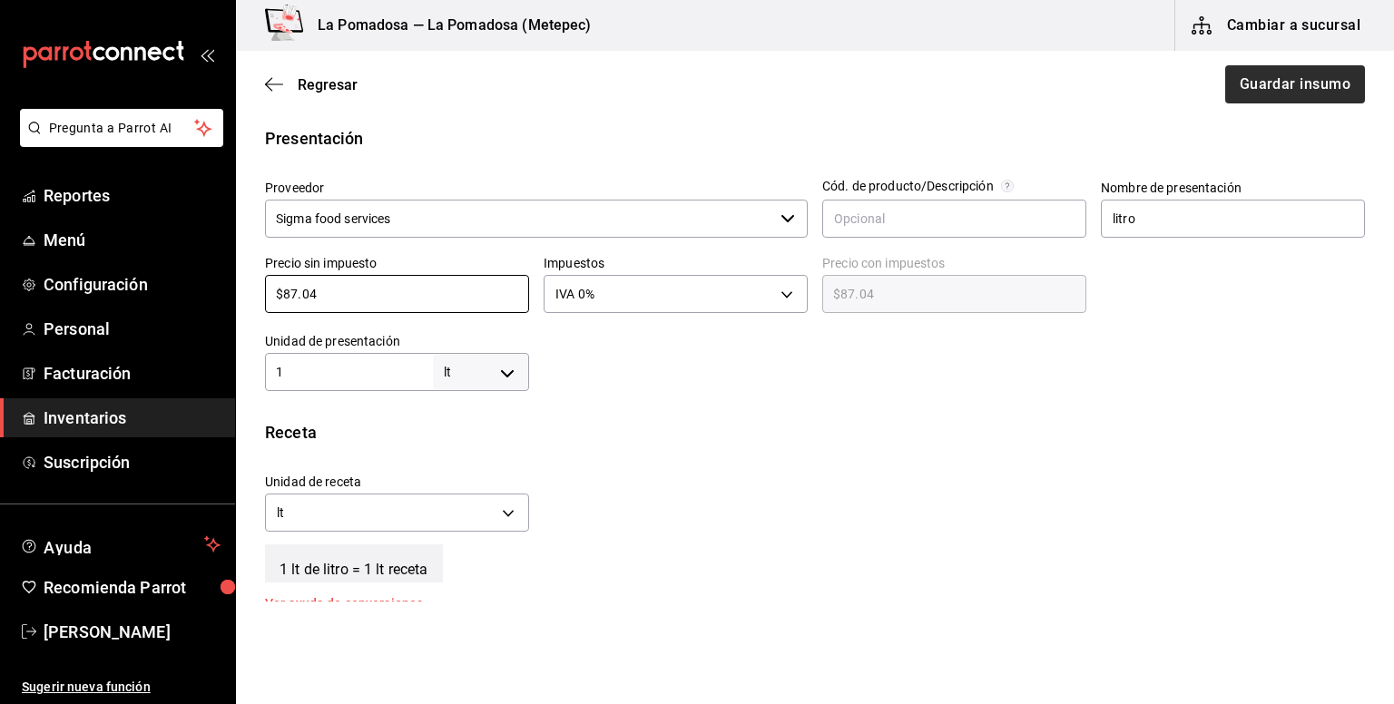
type input "$87.04"
click at [1296, 73] on button "Guardar insumo" at bounding box center [1294, 84] width 142 height 38
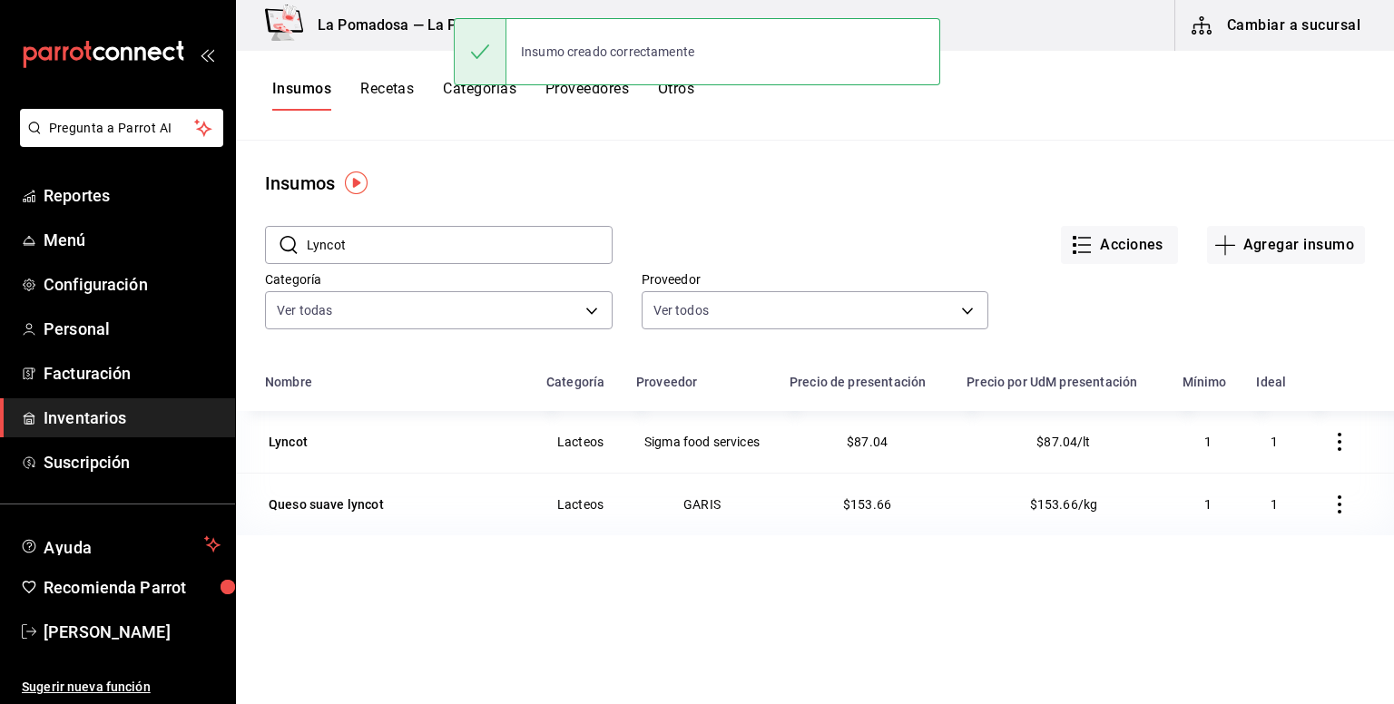
drag, startPoint x: 387, startPoint y: 260, endPoint x: 240, endPoint y: 266, distance: 146.2
click at [240, 266] on div "​ Lyncot ​ Acciones Agregar insumo Categoría Ver todas da665286-eb96-4e6f-8fd7-…" at bounding box center [815, 280] width 1158 height 167
paste input "Naranja"
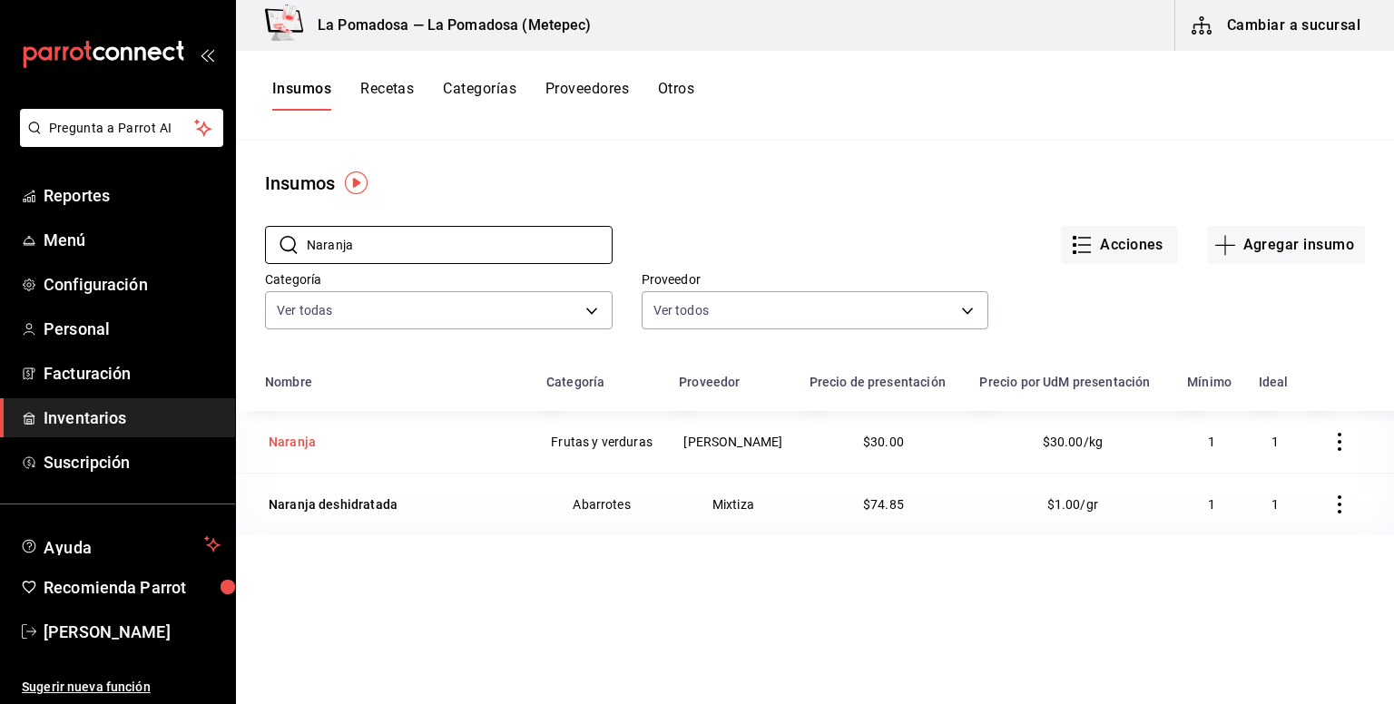
type input "Naranja"
click at [307, 446] on div "Naranja" at bounding box center [292, 441] width 54 height 25
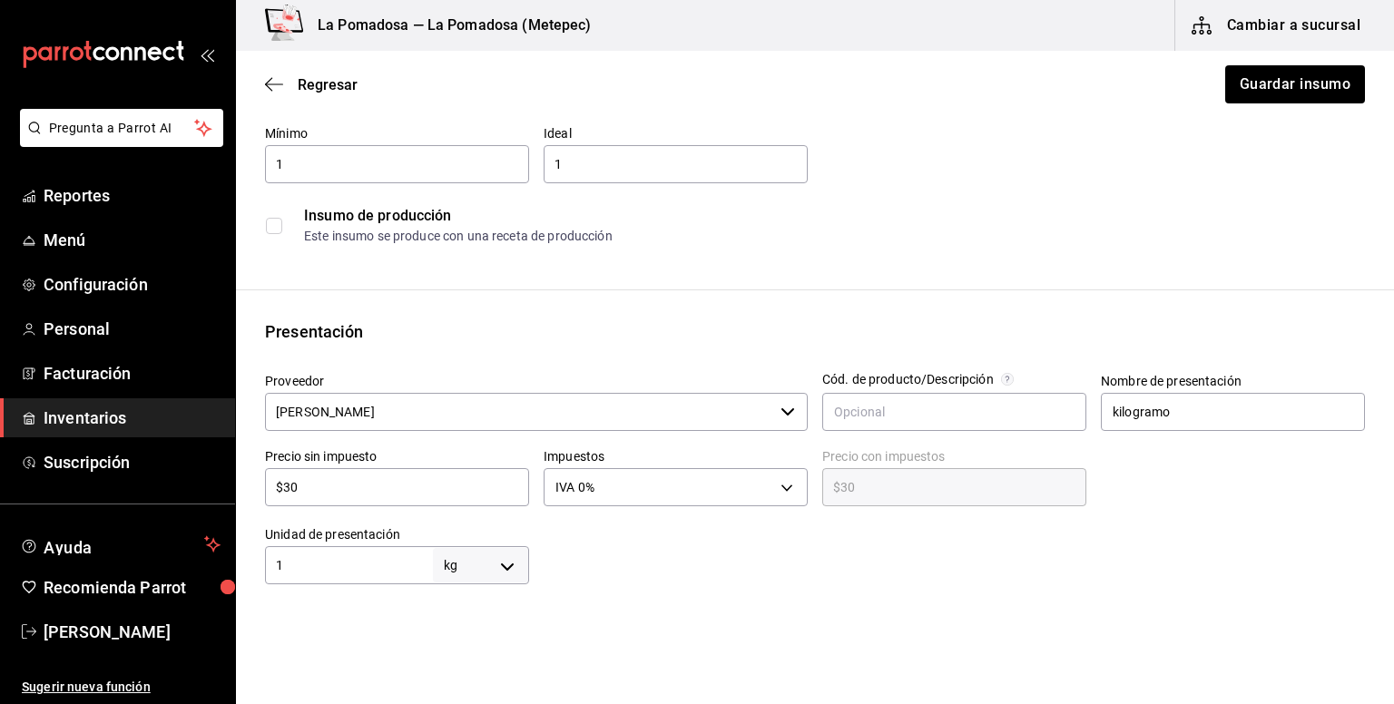
scroll to position [241, 0]
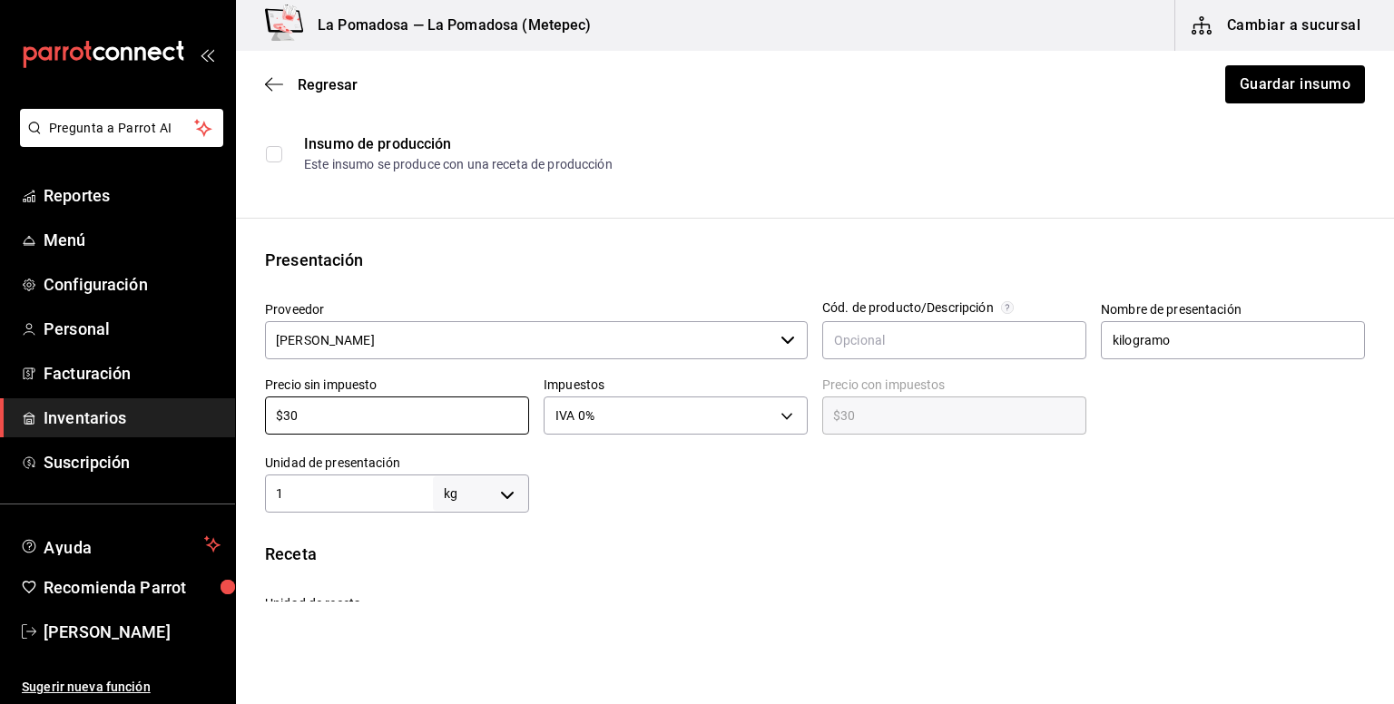
drag, startPoint x: 330, startPoint y: 411, endPoint x: 229, endPoint y: 418, distance: 101.9
click at [231, 416] on div "Pregunta a Parrot AI Reportes Menú Configuración Personal Facturación Inventari…" at bounding box center [697, 301] width 1394 height 602
paste input "22.0"
type input "$22.00"
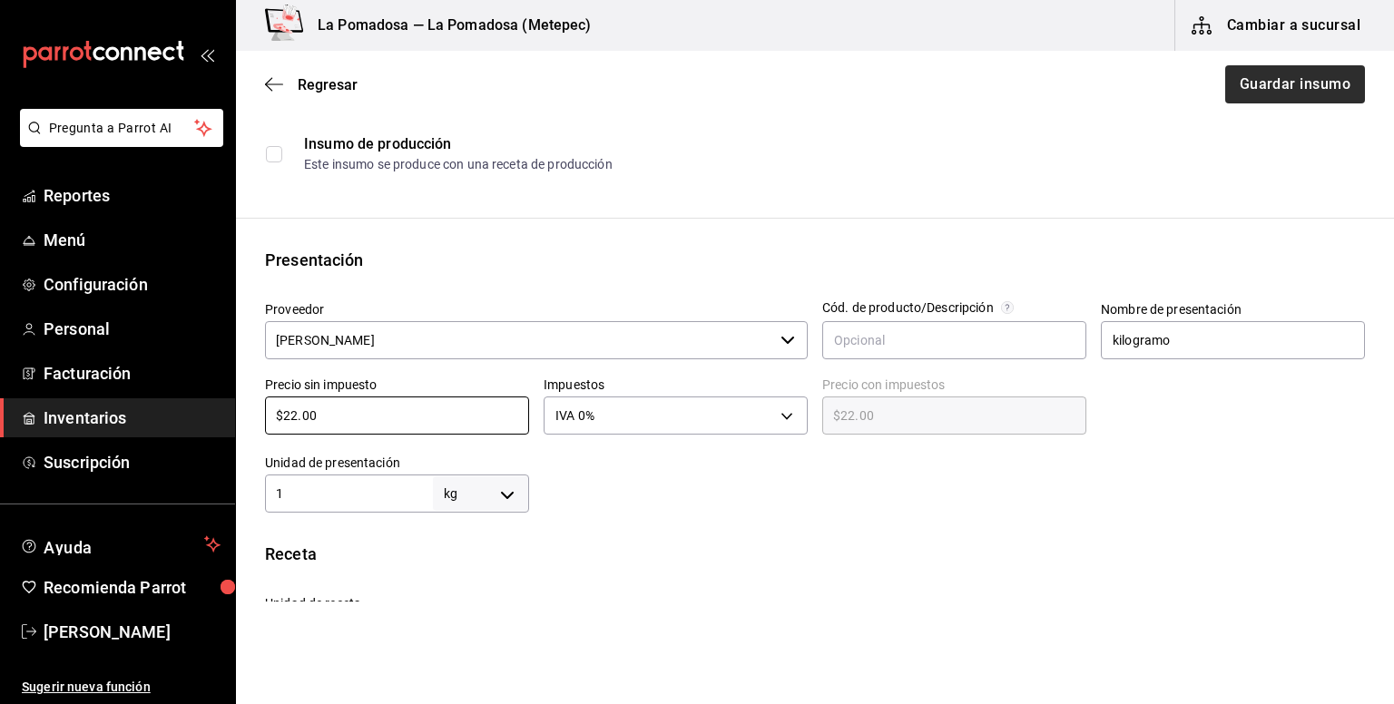
type input "$22.00"
click at [1249, 85] on button "Guardar insumo" at bounding box center [1294, 84] width 142 height 38
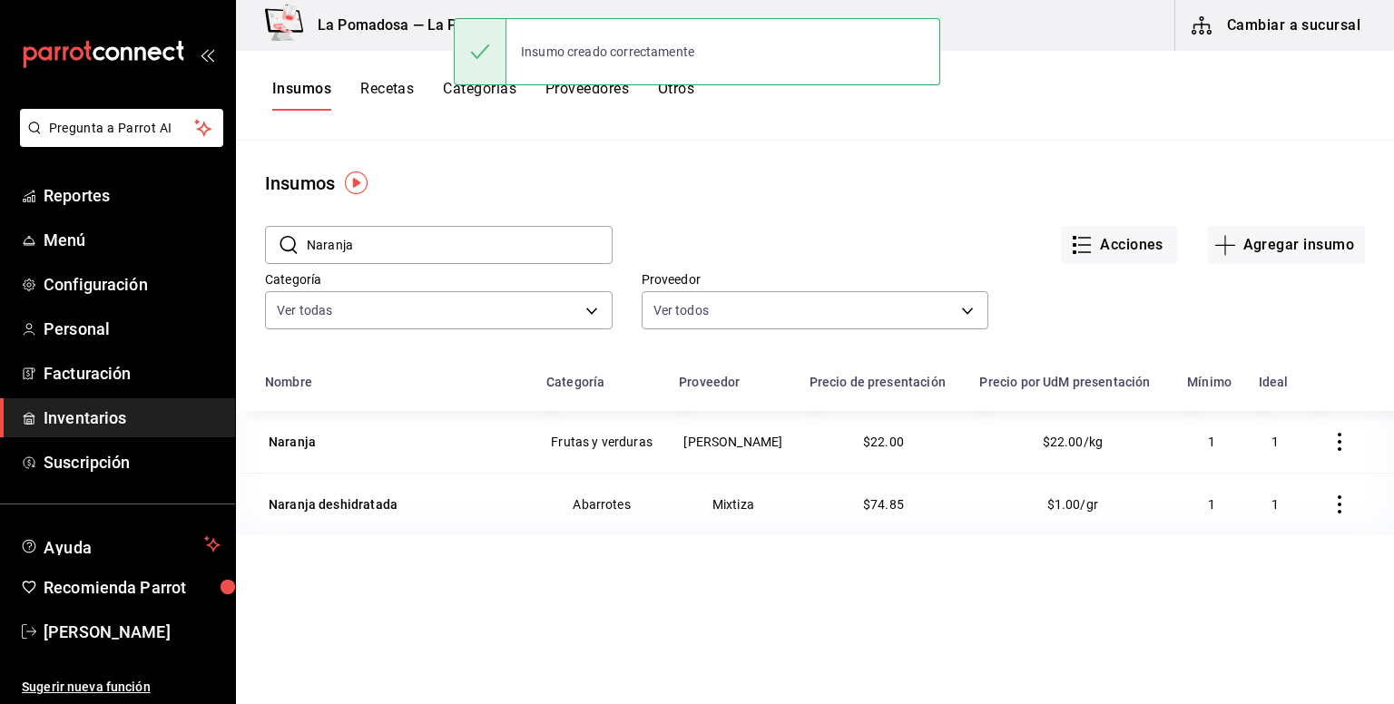
drag, startPoint x: 425, startPoint y: 248, endPoint x: 276, endPoint y: 243, distance: 148.9
click at [276, 243] on div "​ Naranja ​" at bounding box center [439, 245] width 348 height 38
paste input "Pan molido 210 gr"
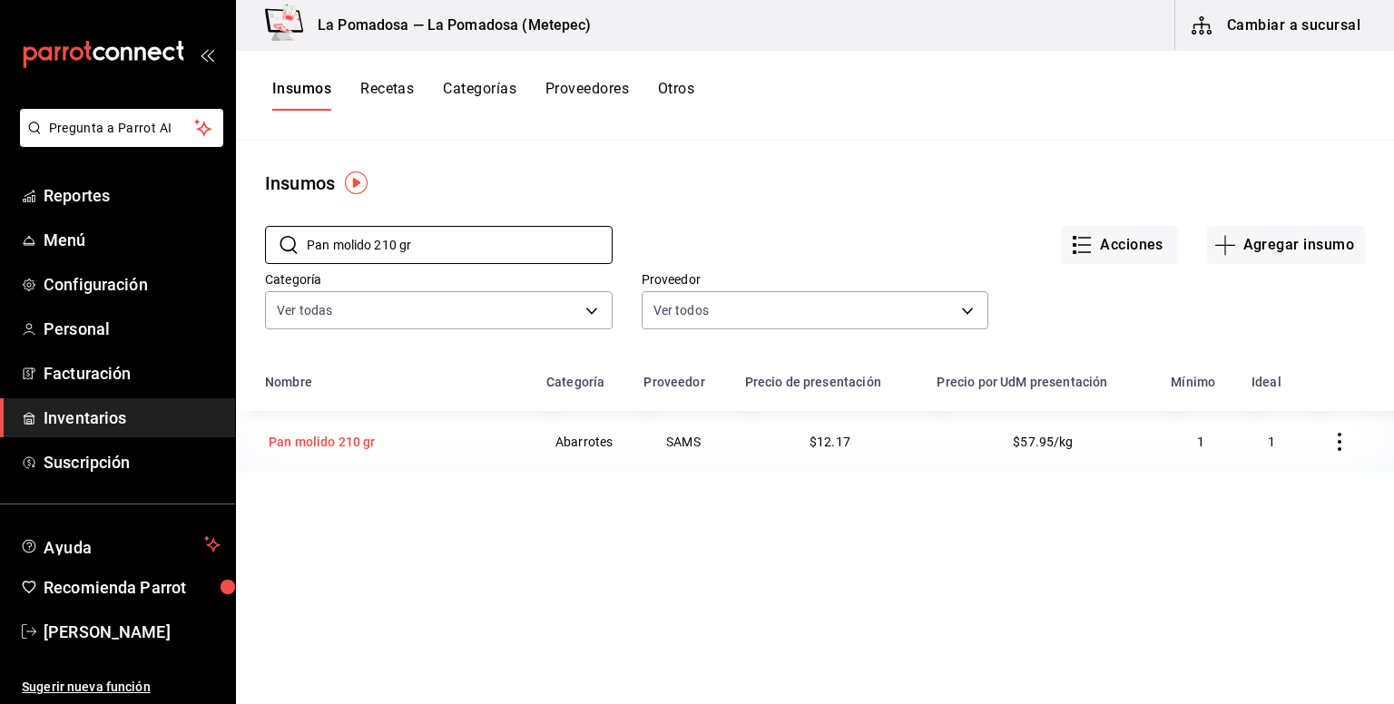
type input "Pan molido 210 gr"
click at [334, 436] on div "Pan molido 210 gr" at bounding box center [322, 442] width 107 height 18
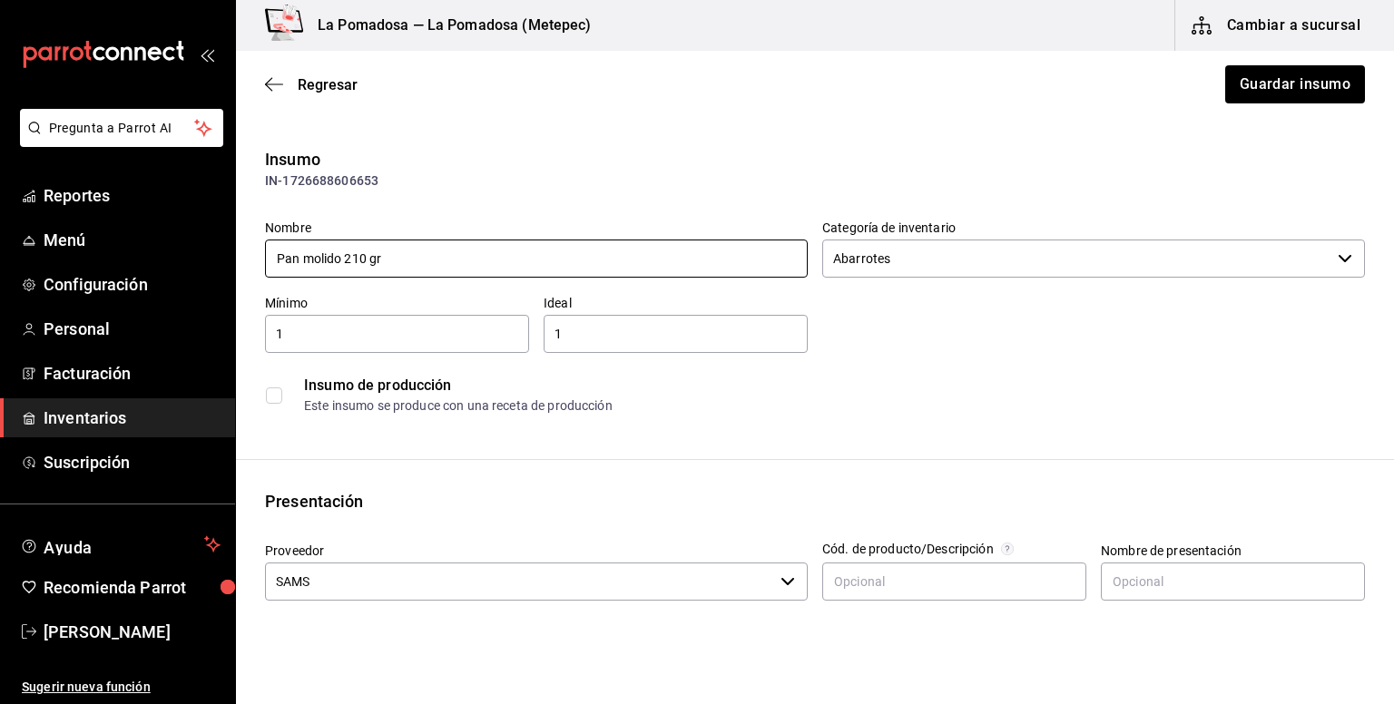
scroll to position [241, 0]
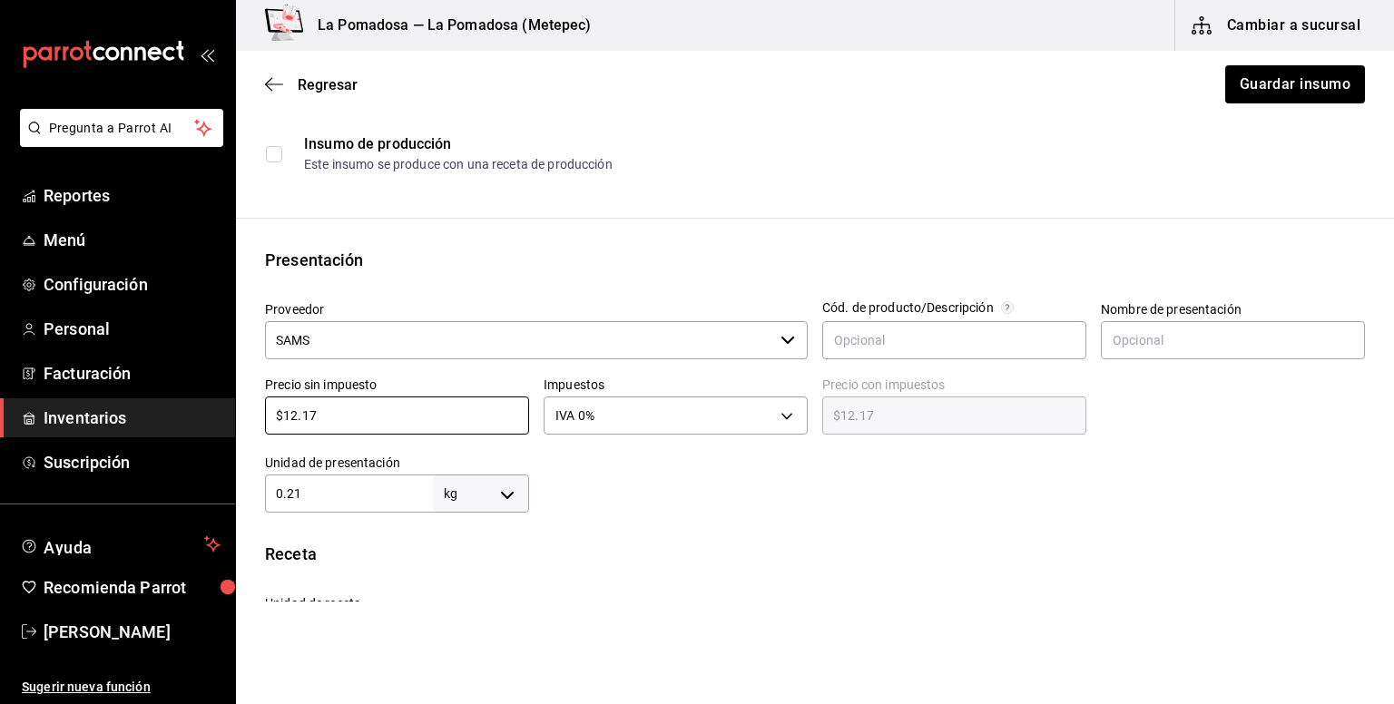
drag, startPoint x: 257, startPoint y: 423, endPoint x: 248, endPoint y: 424, distance: 9.1
click at [248, 424] on div "Presentación Proveedor SAMS ​ Cód. de producto/Descripción Nombre de presentaci…" at bounding box center [815, 380] width 1158 height 265
paste input "1.86"
type input "$11.86"
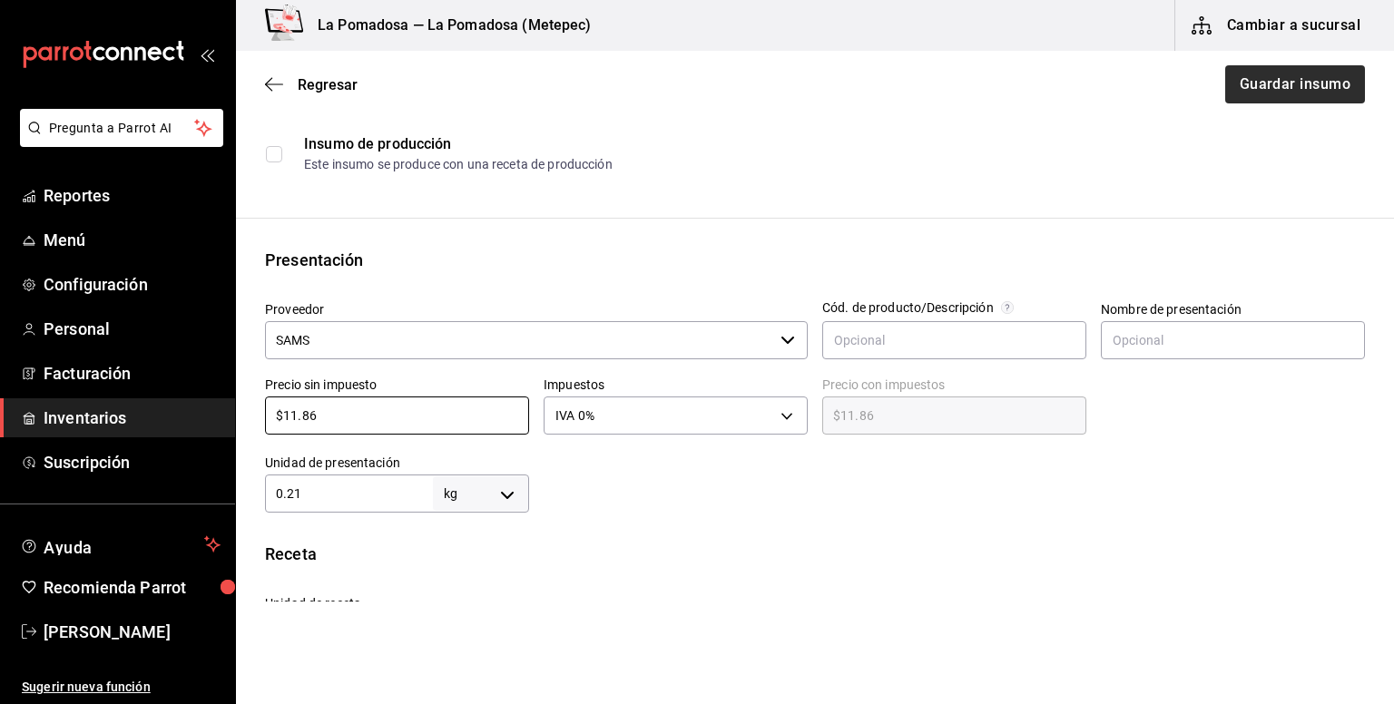
type input "$11.86"
click at [1240, 77] on button "Guardar insumo" at bounding box center [1294, 84] width 142 height 38
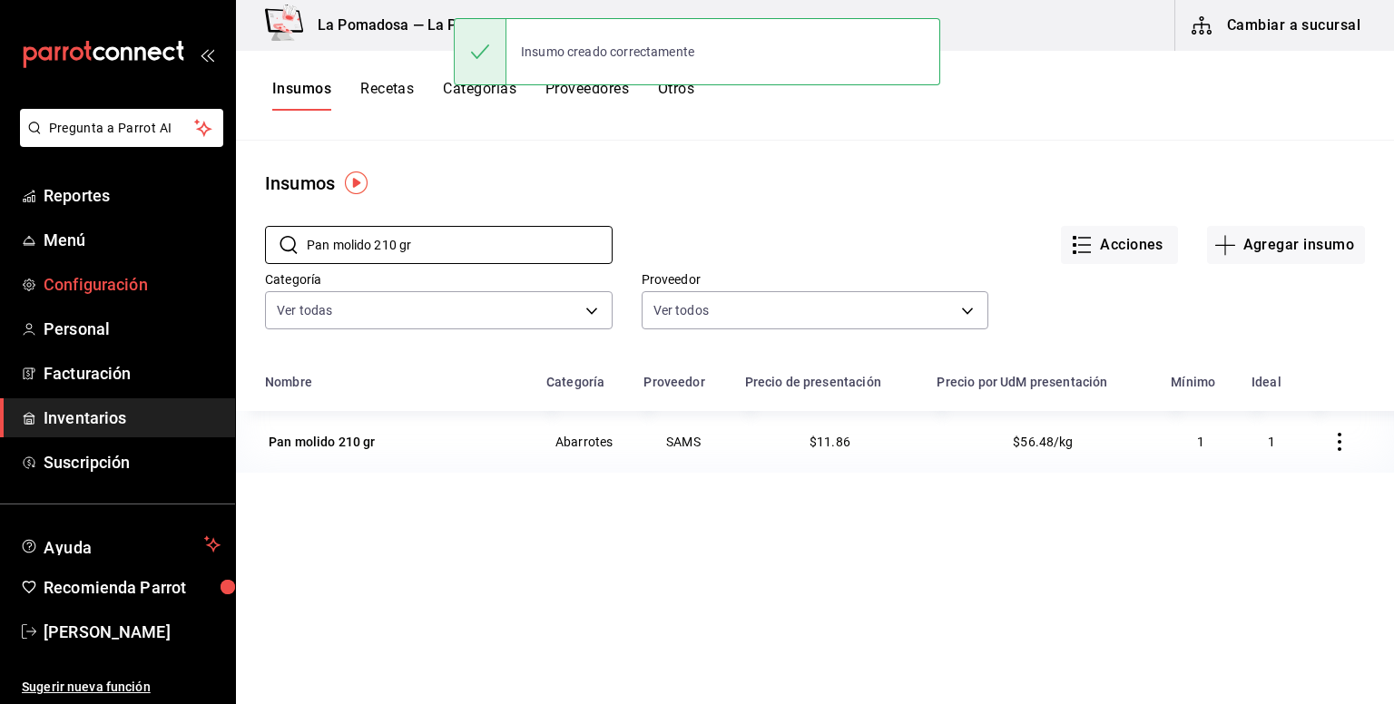
drag, startPoint x: 426, startPoint y: 250, endPoint x: 201, endPoint y: 277, distance: 226.7
click at [201, 277] on div "Pregunta a Parrot AI Reportes Menú Configuración Personal Facturación Inventari…" at bounding box center [697, 345] width 1394 height 691
paste input "pa"
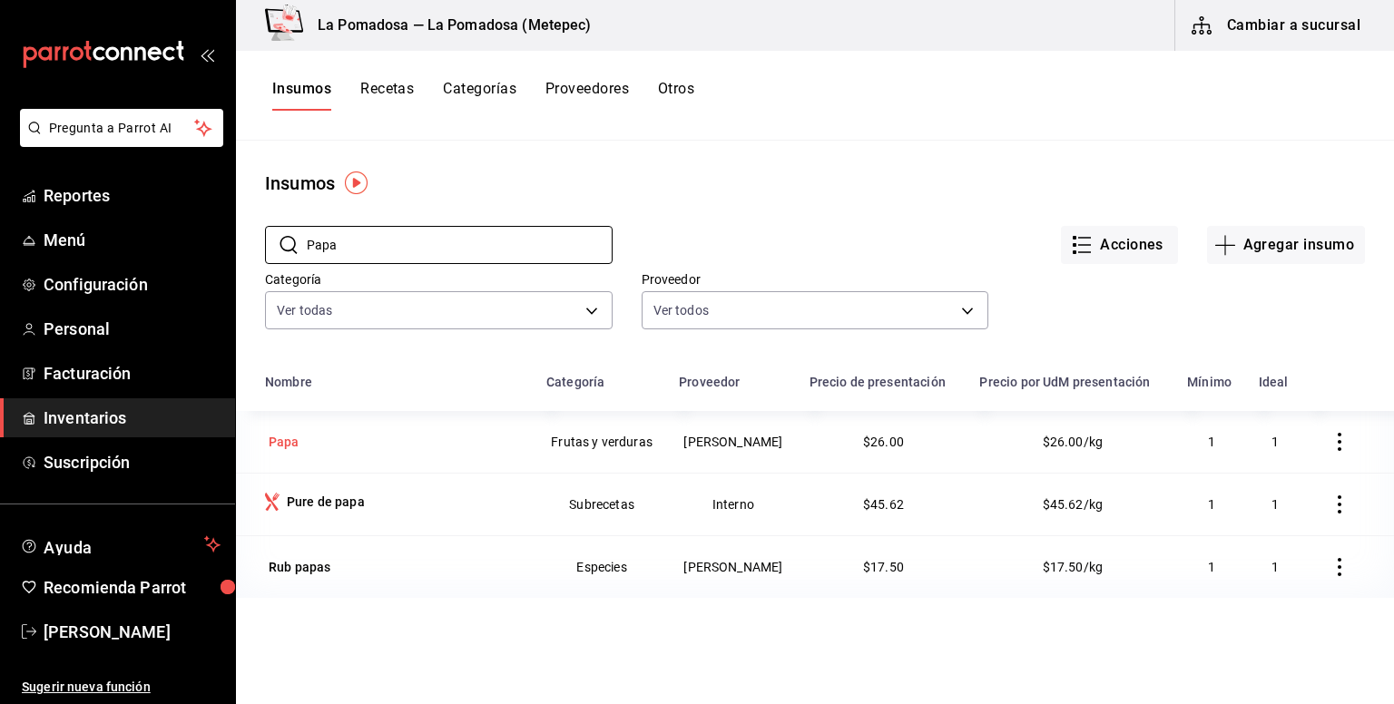
type input "Papa"
click at [285, 451] on div "Papa" at bounding box center [284, 442] width 31 height 18
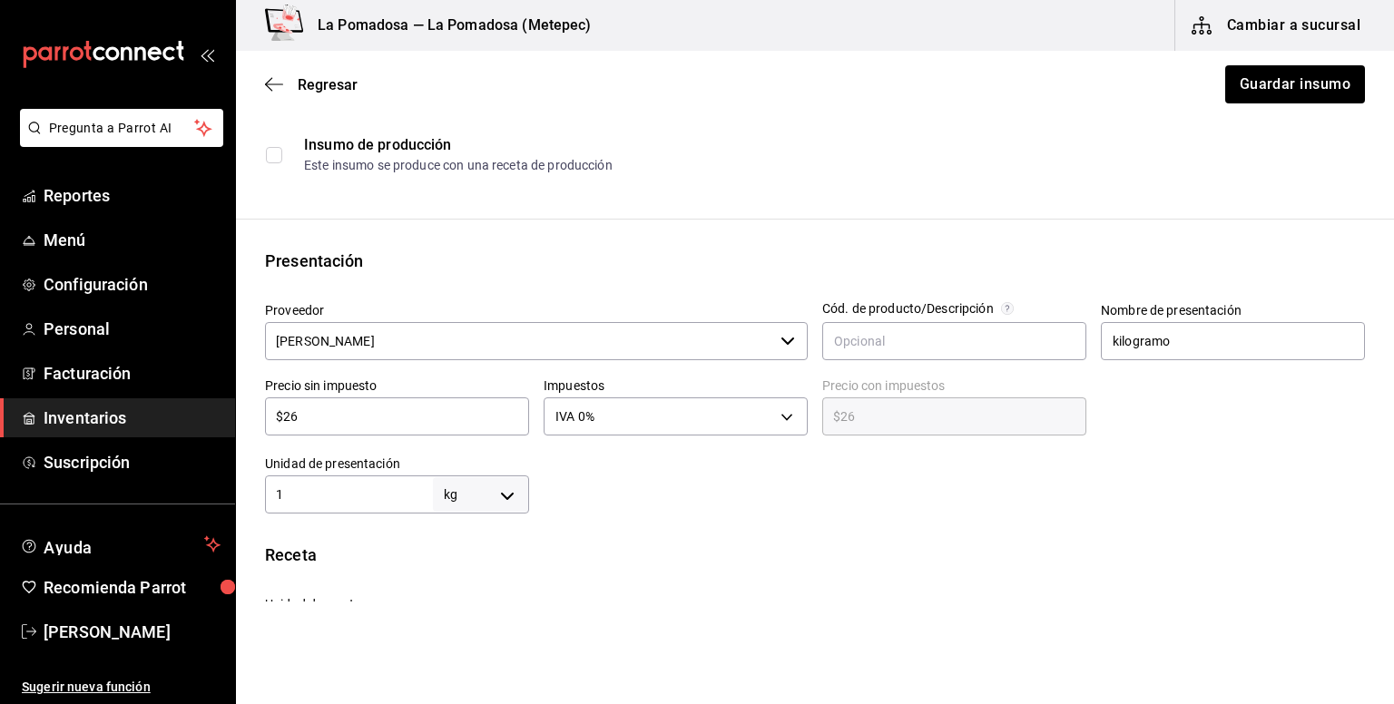
scroll to position [241, 0]
click at [236, 418] on div "Presentación Proveedor LIDIA HERNANDEZ ORTEGA ​ Cód. de producto/Descripción No…" at bounding box center [815, 380] width 1158 height 265
paste input "2.00"
type input "$22.00"
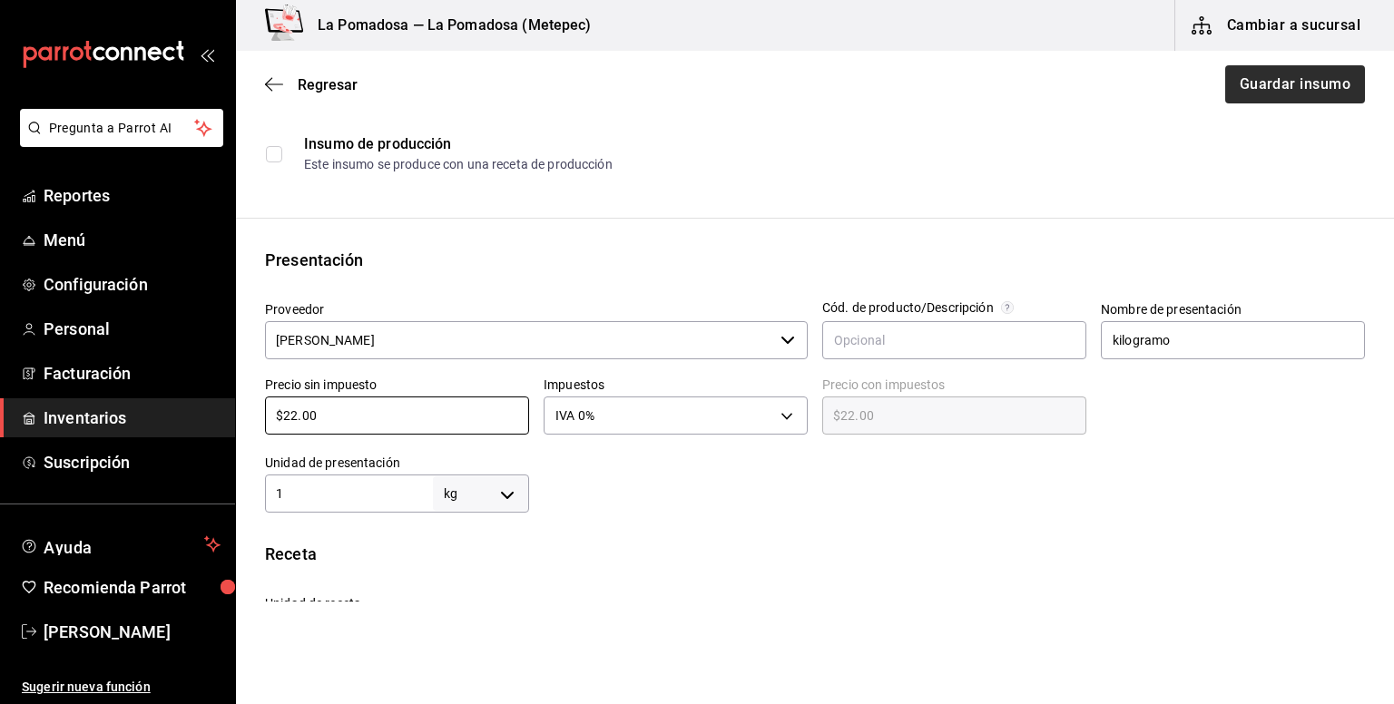
type input "$22.00"
click at [1278, 91] on button "Guardar insumo" at bounding box center [1294, 84] width 142 height 38
click at [1278, 91] on button "Guardar insumo" at bounding box center [1284, 84] width 162 height 38
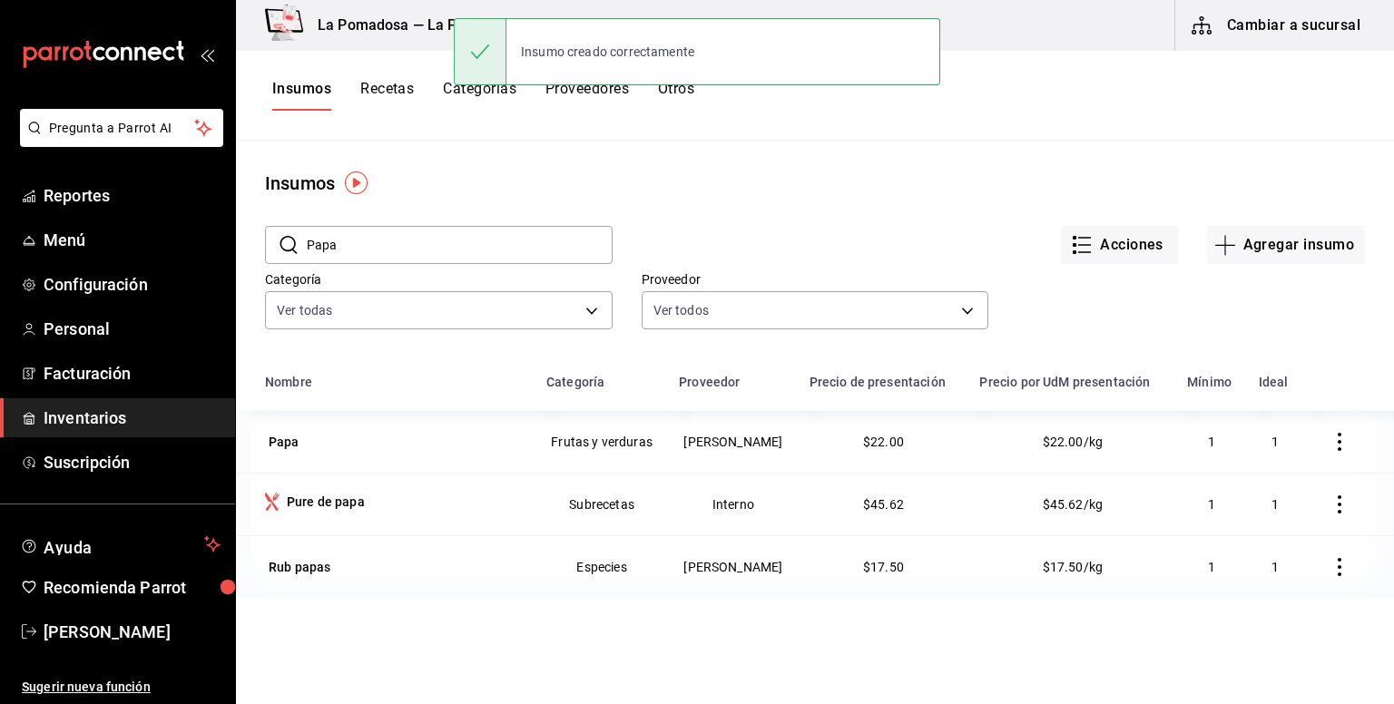
drag, startPoint x: 306, startPoint y: 257, endPoint x: 285, endPoint y: 255, distance: 21.0
click at [286, 255] on div "​ Papa ​" at bounding box center [439, 245] width 348 height 38
paste input "erejil liso"
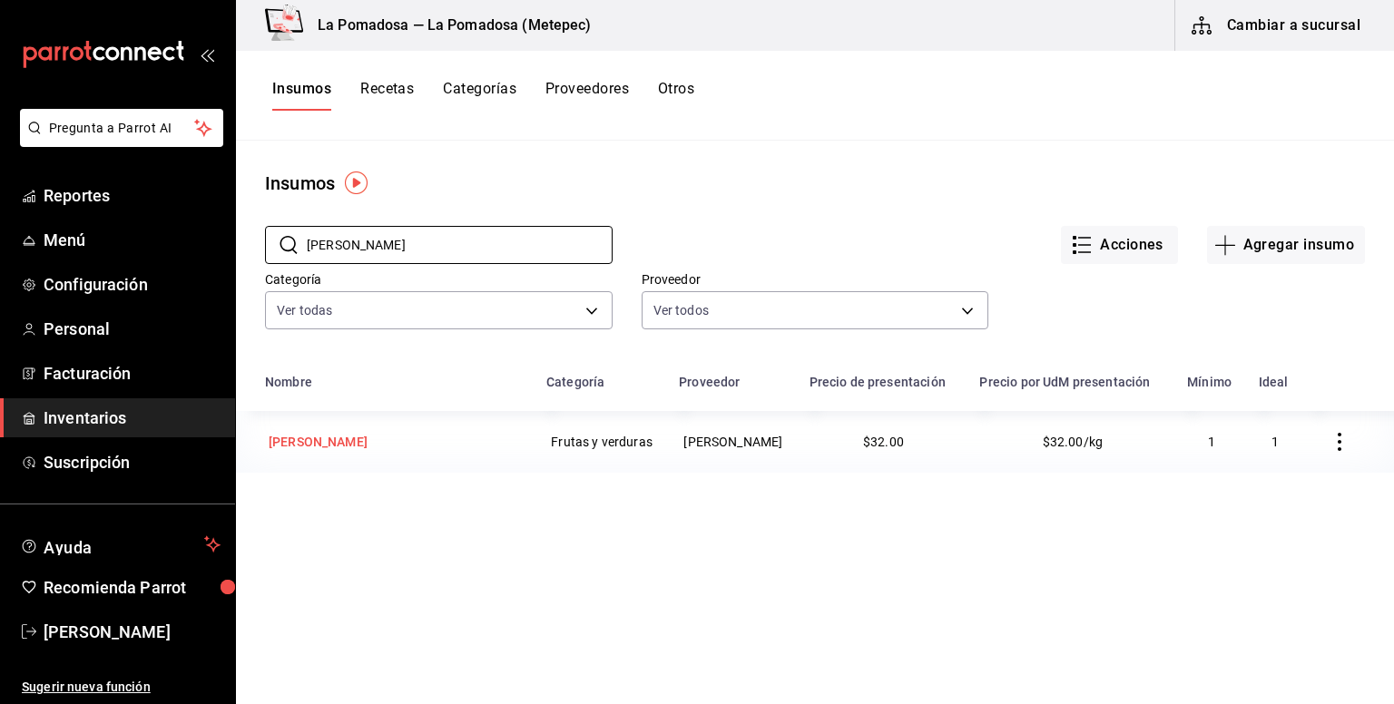
type input "Perejil liso"
click at [309, 451] on div "Perejil liso" at bounding box center [318, 441] width 106 height 25
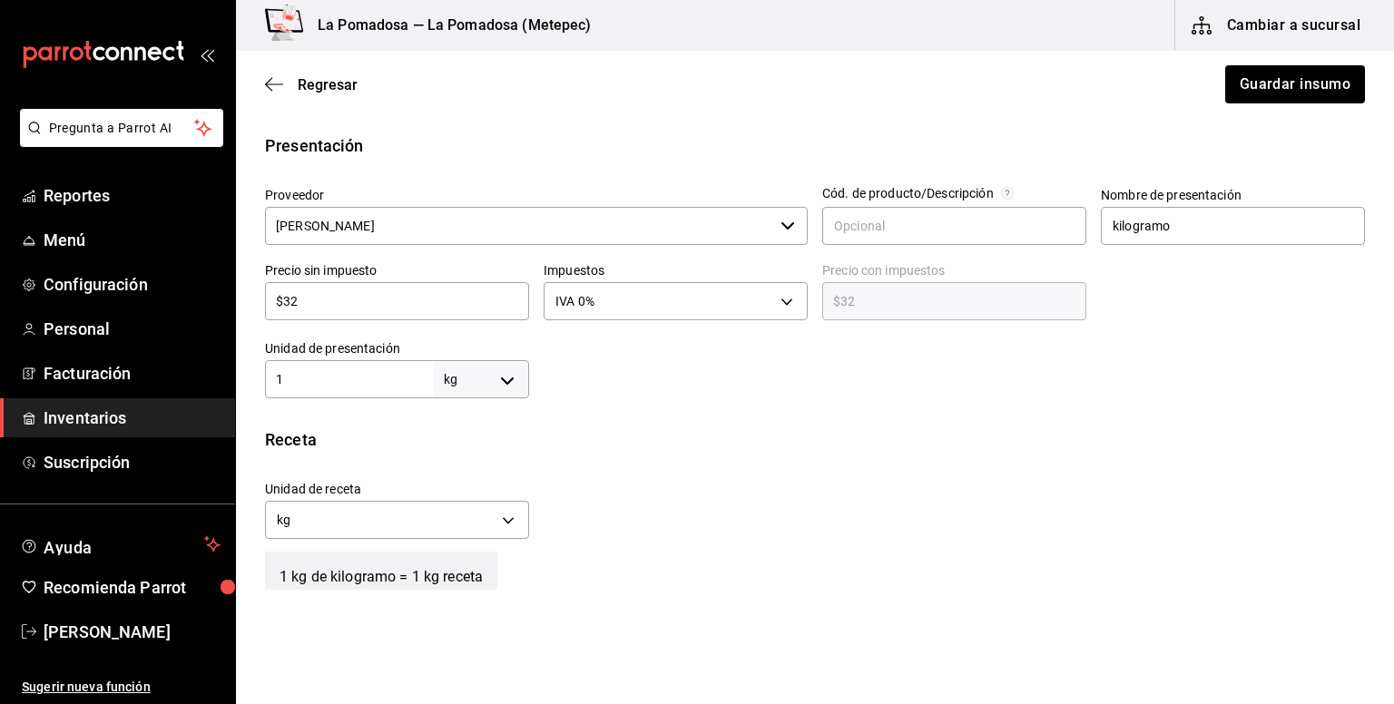
scroll to position [363, 0]
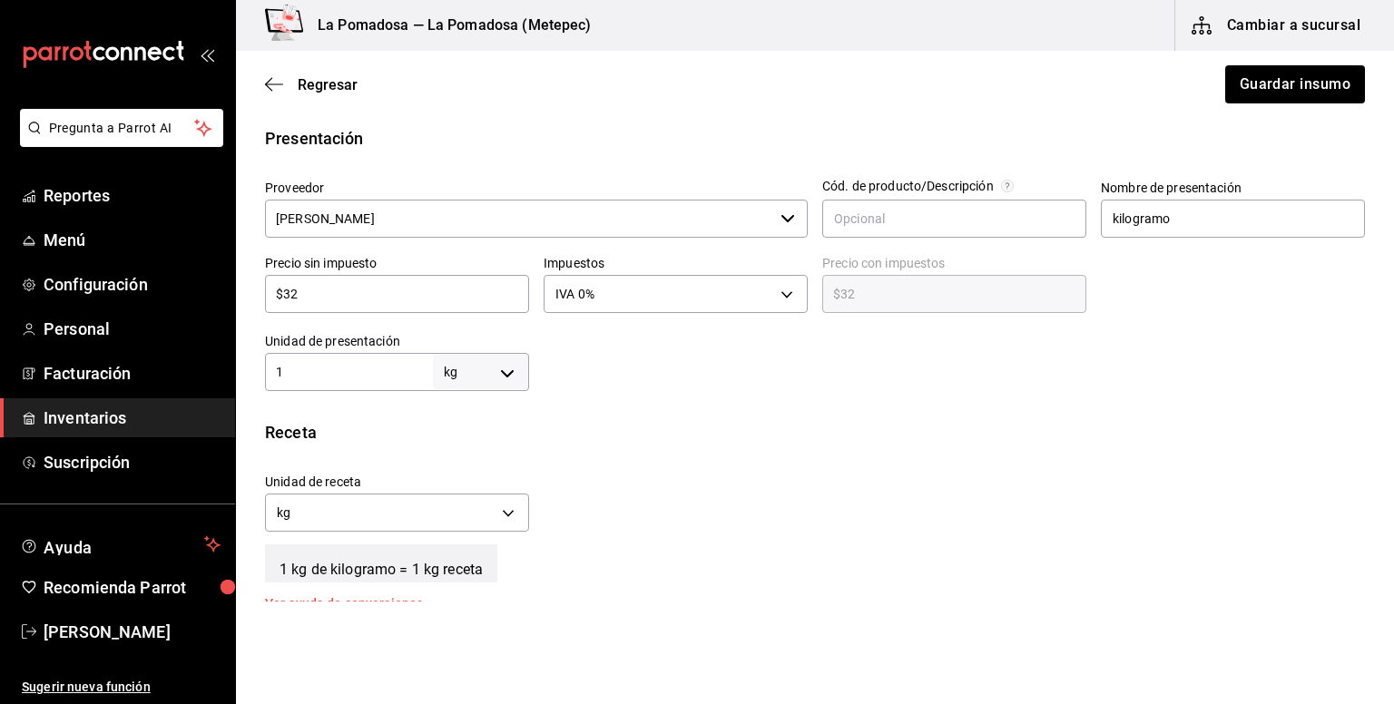
drag, startPoint x: 308, startPoint y: 295, endPoint x: 266, endPoint y: 286, distance: 42.7
click at [266, 286] on input "$32" at bounding box center [397, 294] width 264 height 22
paste input "28.00"
type input "$28.00"
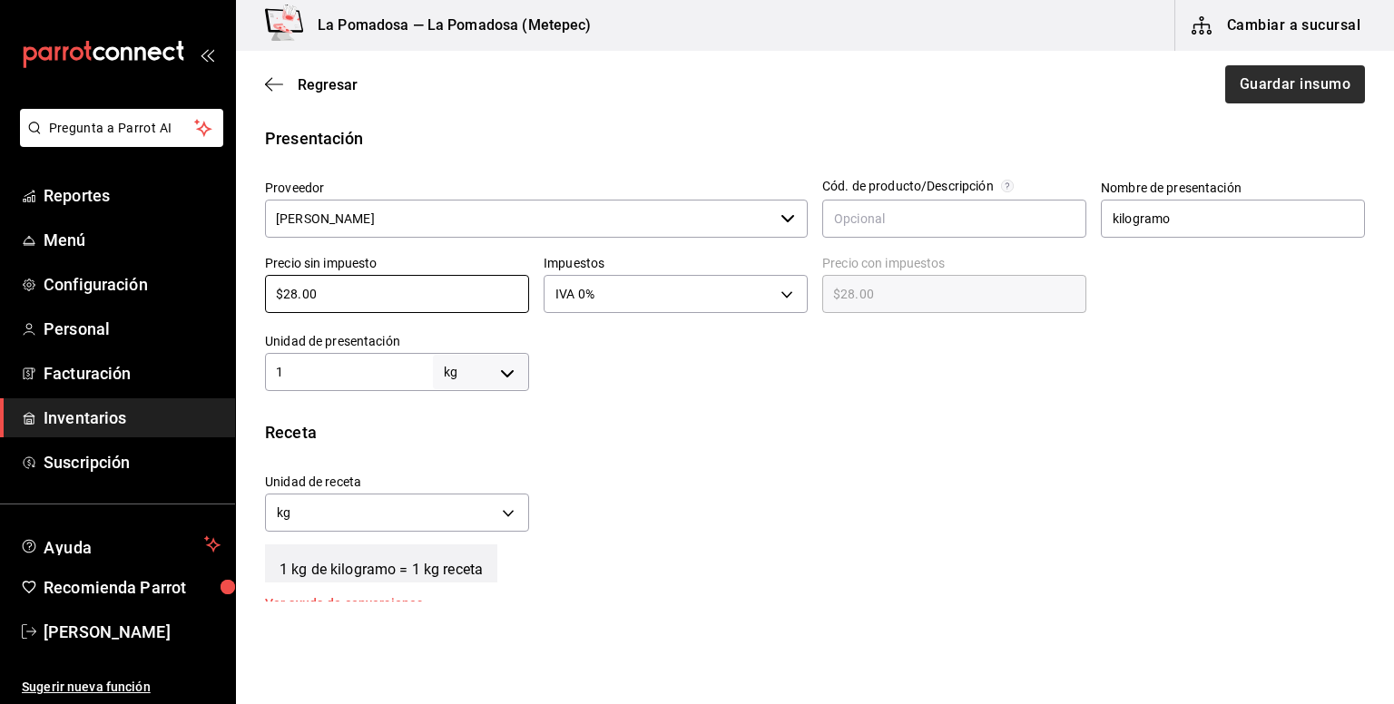
type input "$28.00"
click at [1252, 78] on button "Guardar insumo" at bounding box center [1294, 84] width 142 height 38
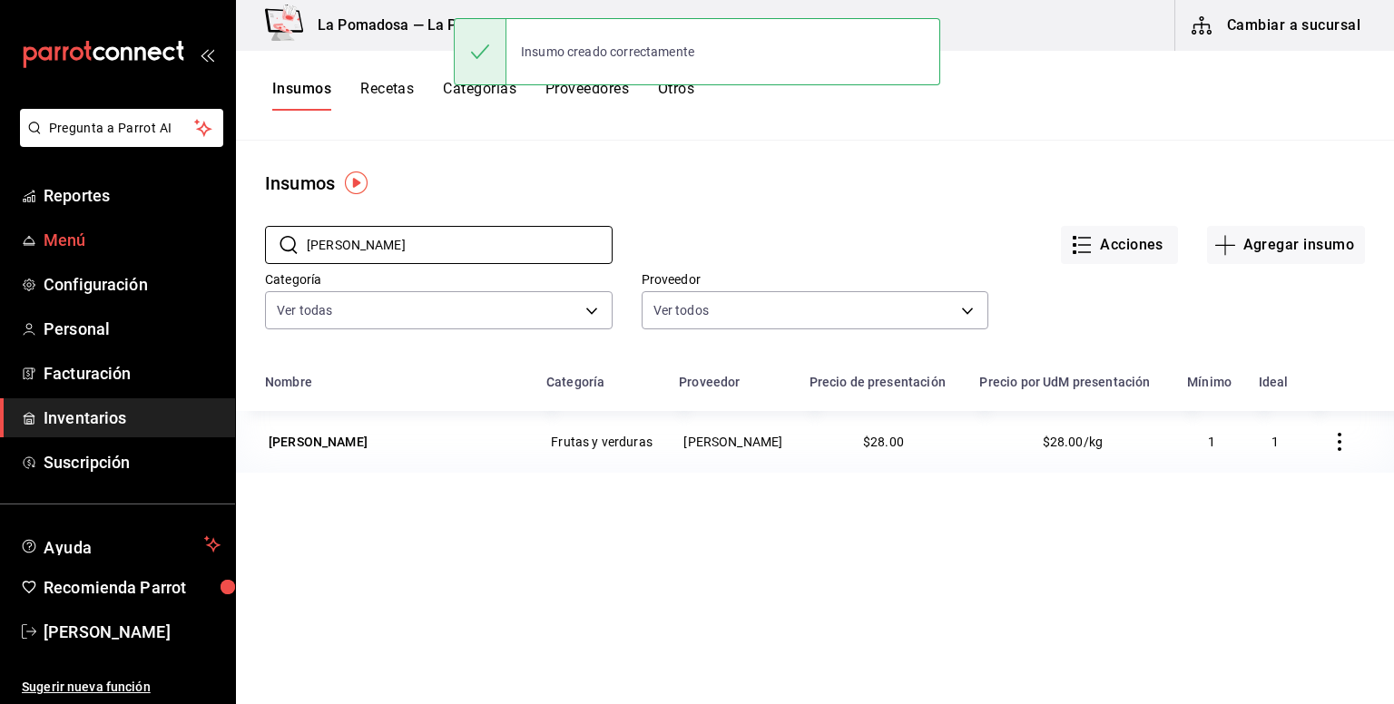
drag, startPoint x: 433, startPoint y: 248, endPoint x: 228, endPoint y: 240, distance: 205.2
click at [229, 240] on div "Pregunta a Parrot AI Reportes Menú Configuración Personal Facturación Inventari…" at bounding box center [697, 345] width 1394 height 691
paste input "Salsa catsup 3.8 kg"
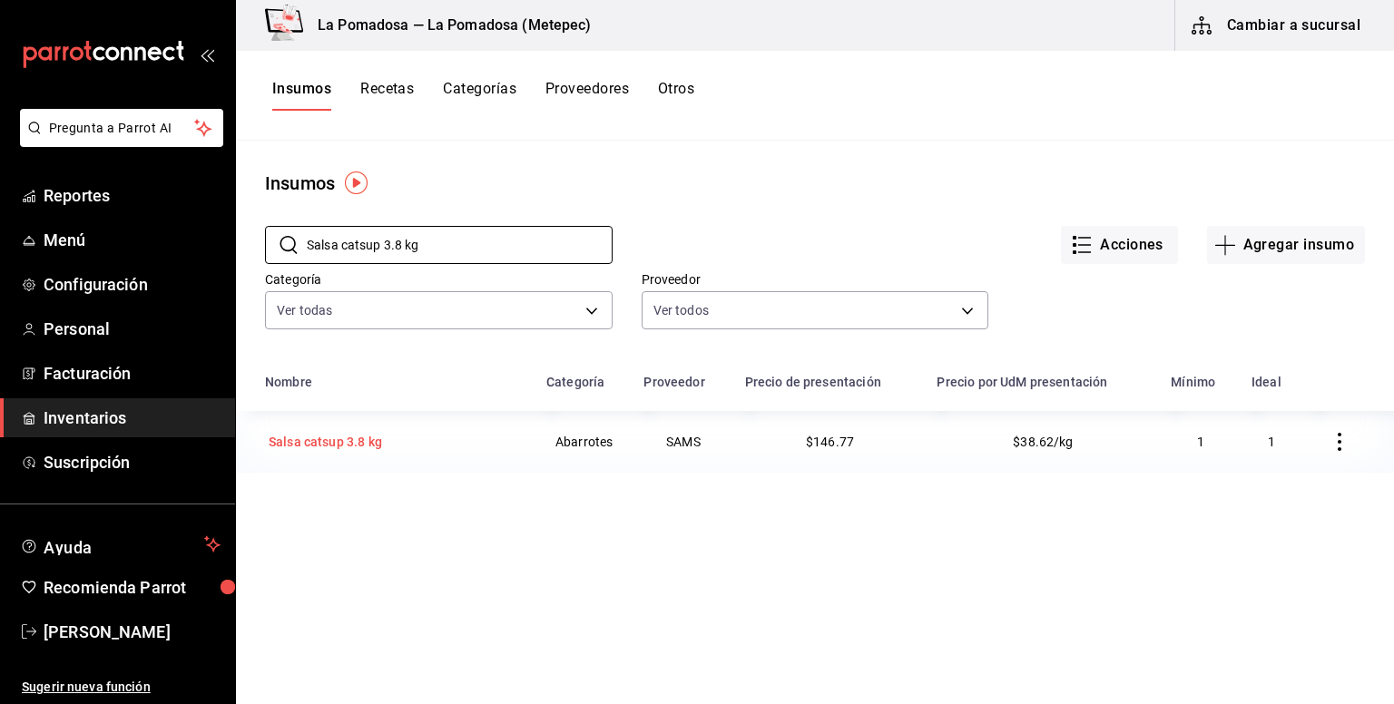
type input "Salsa catsup 3.8 kg"
click at [334, 444] on div "Salsa catsup 3.8 kg" at bounding box center [325, 442] width 113 height 18
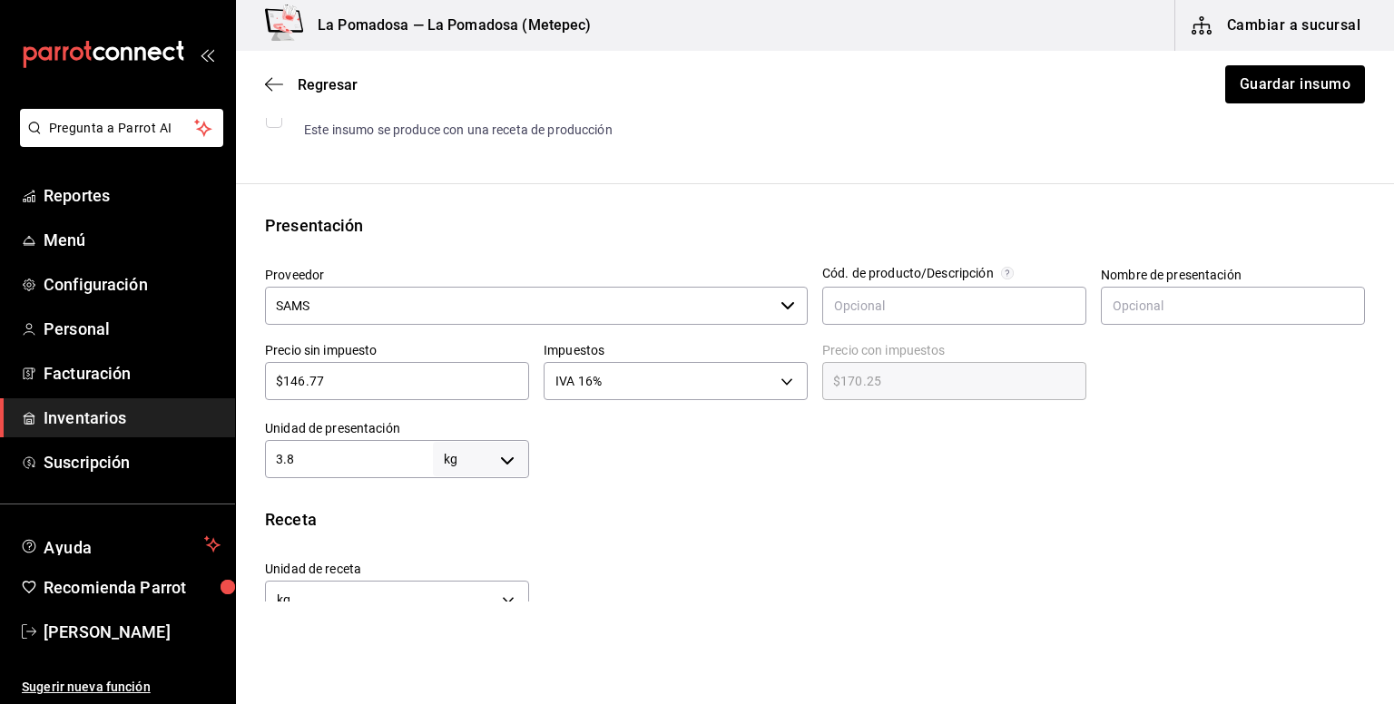
scroll to position [363, 0]
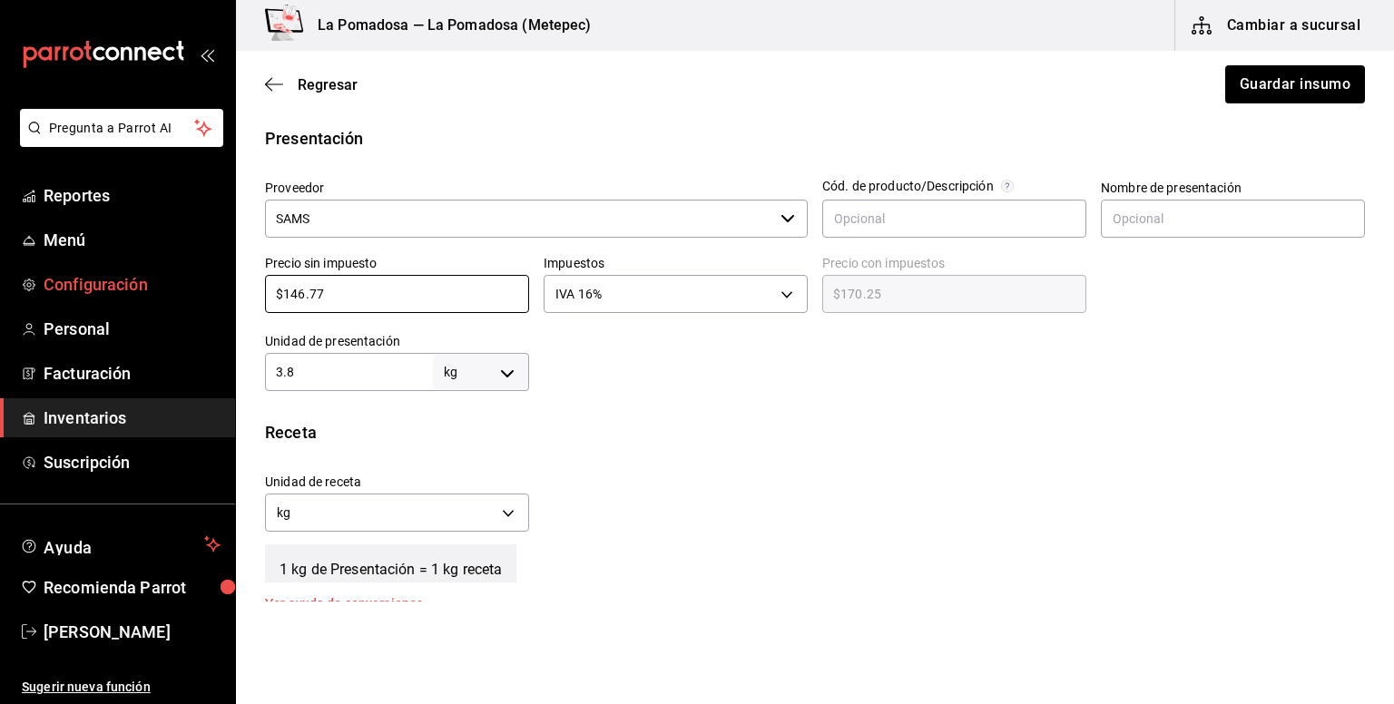
drag, startPoint x: 339, startPoint y: 295, endPoint x: 220, endPoint y: 295, distance: 119.8
click at [220, 295] on div "Pregunta a Parrot AI Reportes Menú Configuración Personal Facturación Inventari…" at bounding box center [697, 301] width 1394 height 602
paste input "0.15"
type input "$140.15"
type input "$162.57"
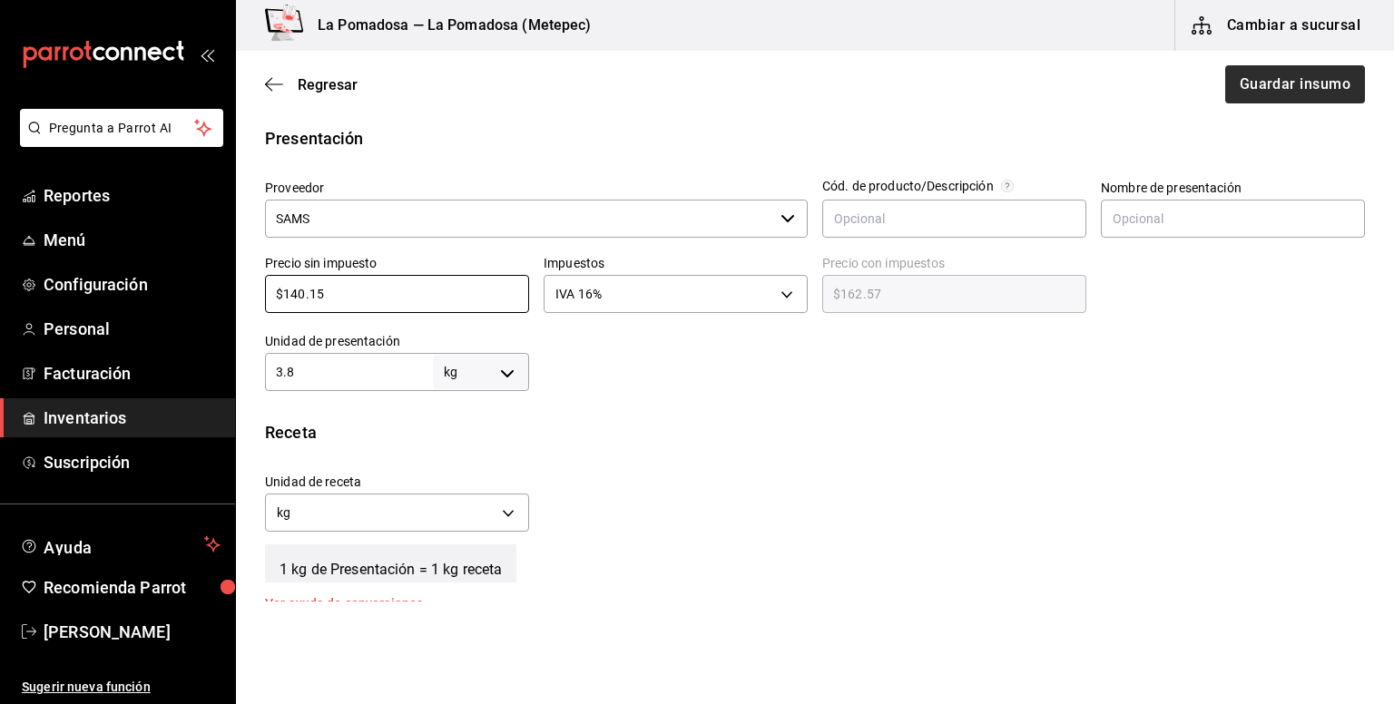
type input "$140.15"
click at [1263, 88] on button "Guardar insumo" at bounding box center [1294, 84] width 142 height 38
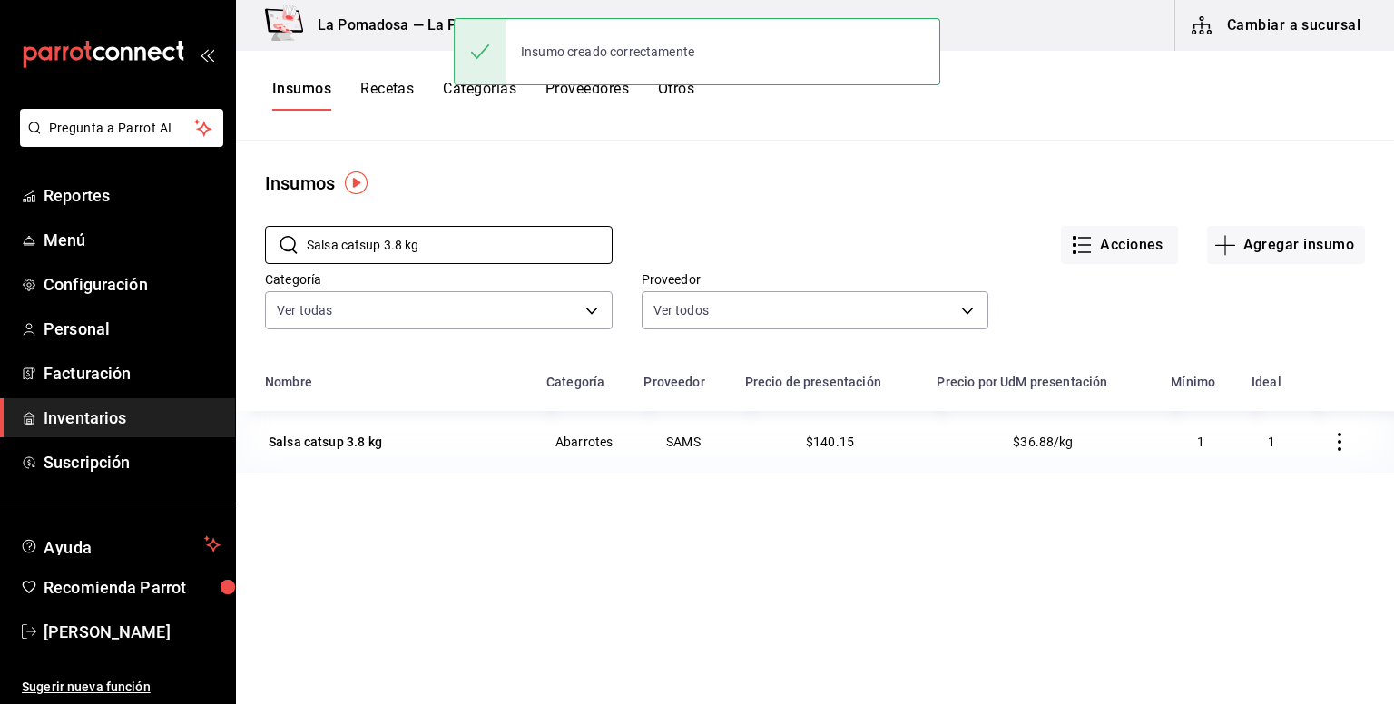
drag, startPoint x: 461, startPoint y: 247, endPoint x: 252, endPoint y: 251, distance: 208.8
click at [252, 251] on div "​ Salsa catsup 3.8 kg ​ Acciones Agregar insumo Categoría Ver todas da665286-eb…" at bounding box center [815, 280] width 1158 height 167
paste input "Tajin chile en polvo"
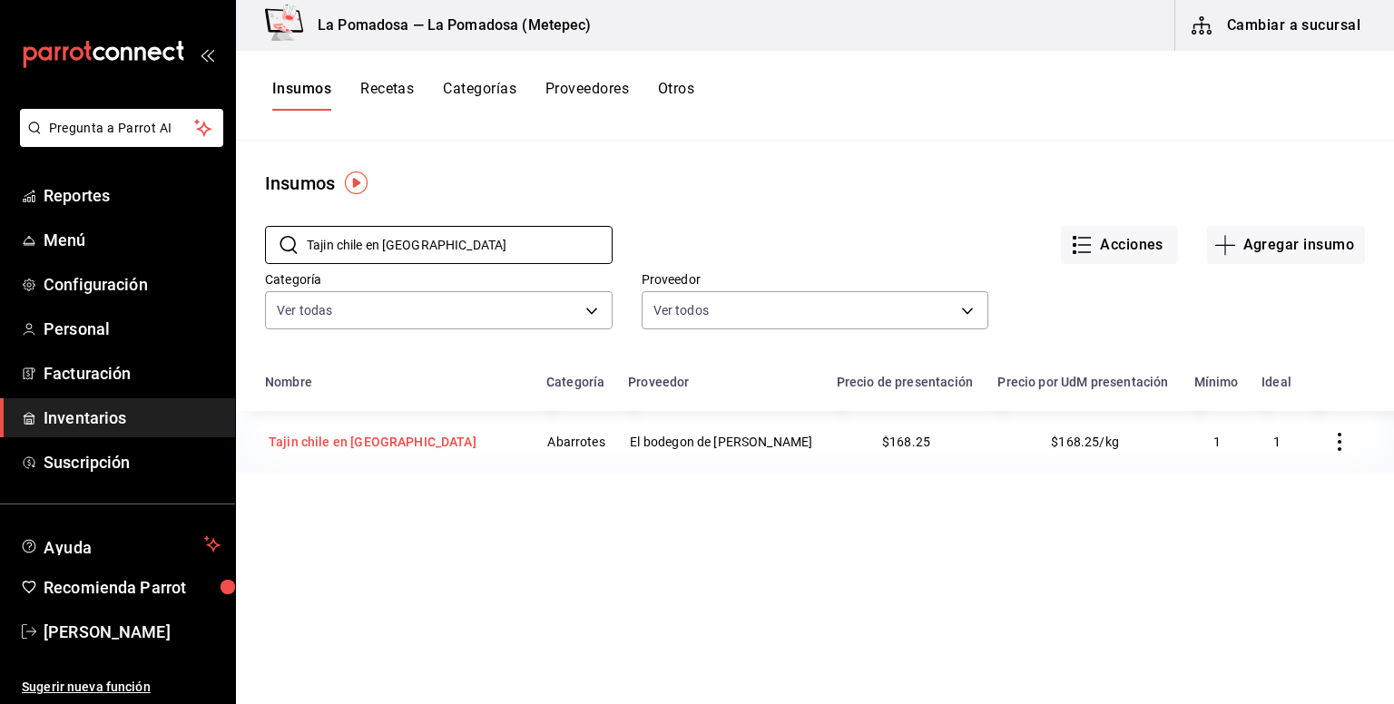
type input "Tajin chile en polvo"
click at [360, 440] on div "Tajin chile en polvo" at bounding box center [373, 442] width 208 height 18
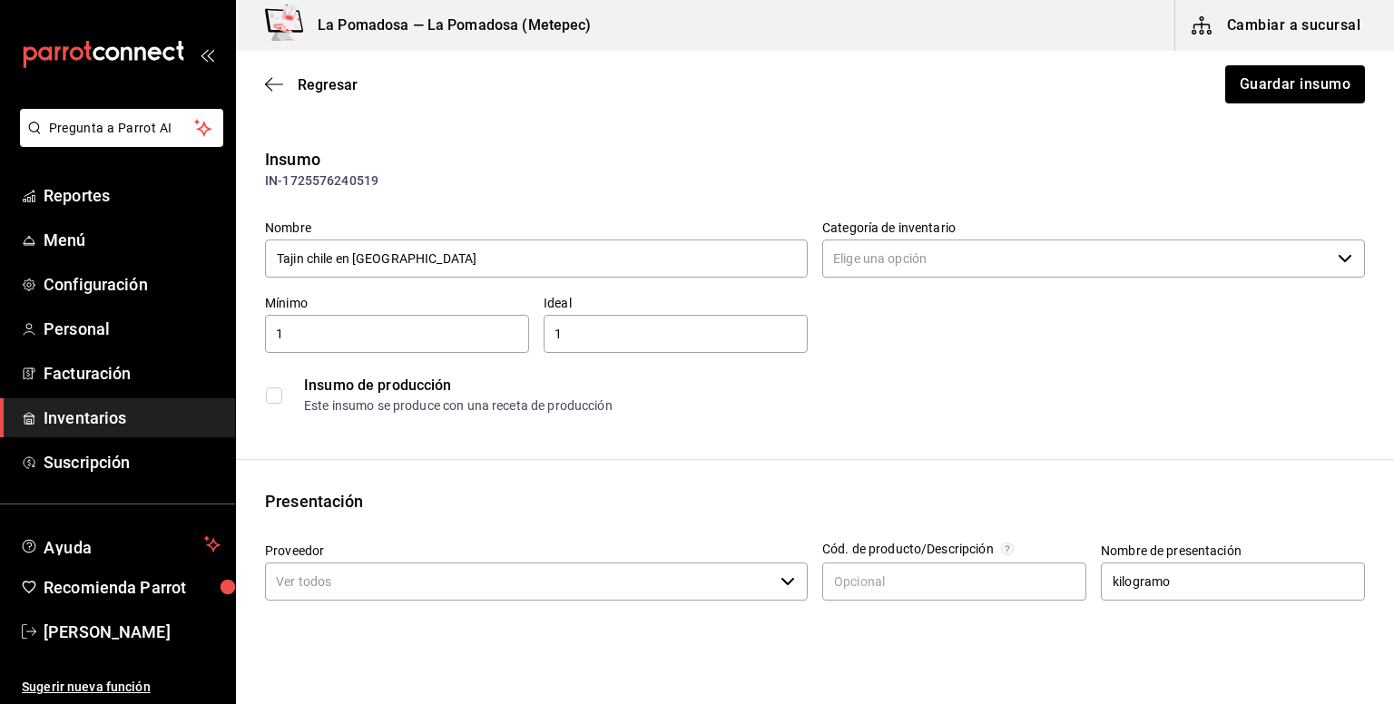
type input "Abarrotes"
type input "El bodegon de [PERSON_NAME]"
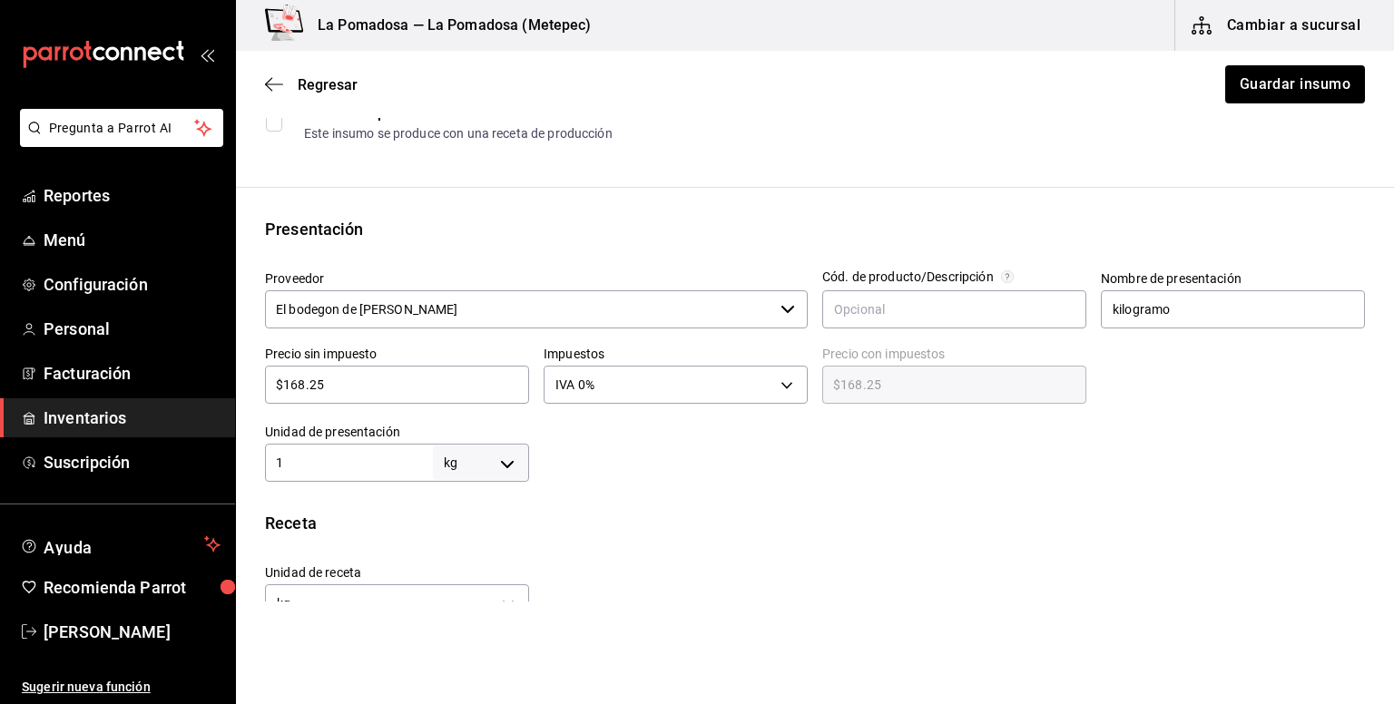
scroll to position [363, 0]
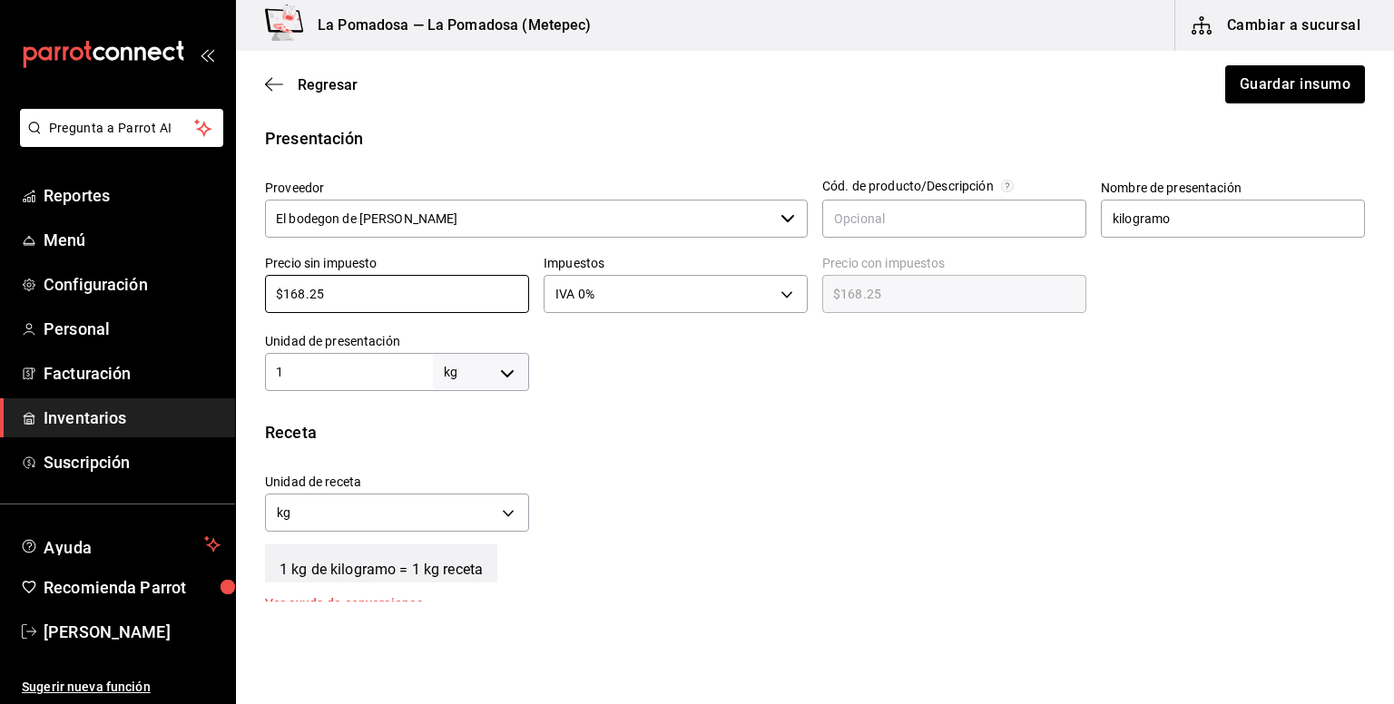
drag, startPoint x: 343, startPoint y: 293, endPoint x: 251, endPoint y: 296, distance: 91.7
click at [251, 296] on div "Precio sin impuesto $168.25 ​" at bounding box center [389, 279] width 279 height 78
paste input "54.80"
type input "$154.80"
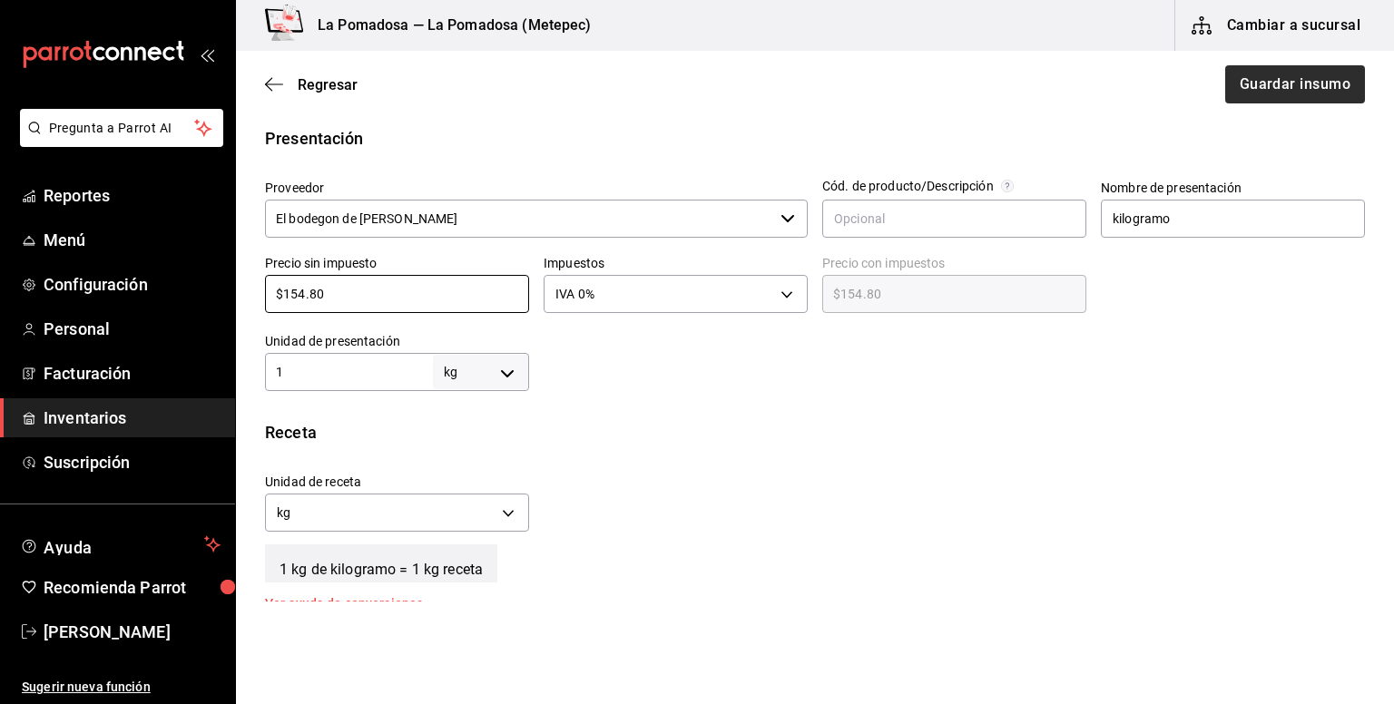
type input "$154.80"
click at [1267, 77] on button "Guardar insumo" at bounding box center [1294, 84] width 142 height 38
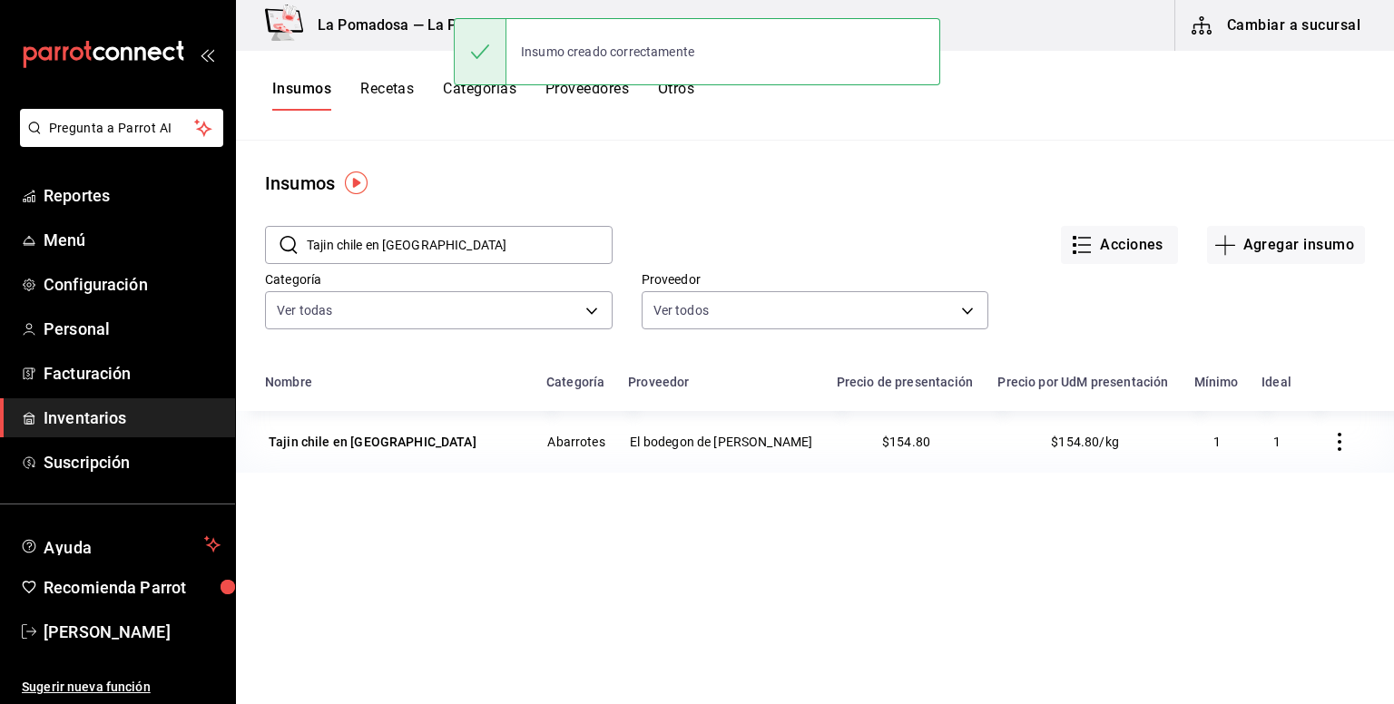
drag, startPoint x: 474, startPoint y: 240, endPoint x: 287, endPoint y: 240, distance: 186.9
click at [287, 240] on div "​ Tajin chile en polvo ​" at bounding box center [439, 245] width 348 height 38
paste input "equila Maestro Dobel Diamante 700 Ml"
type input "Tequila Maestro Dobel Diamante 700 Ml"
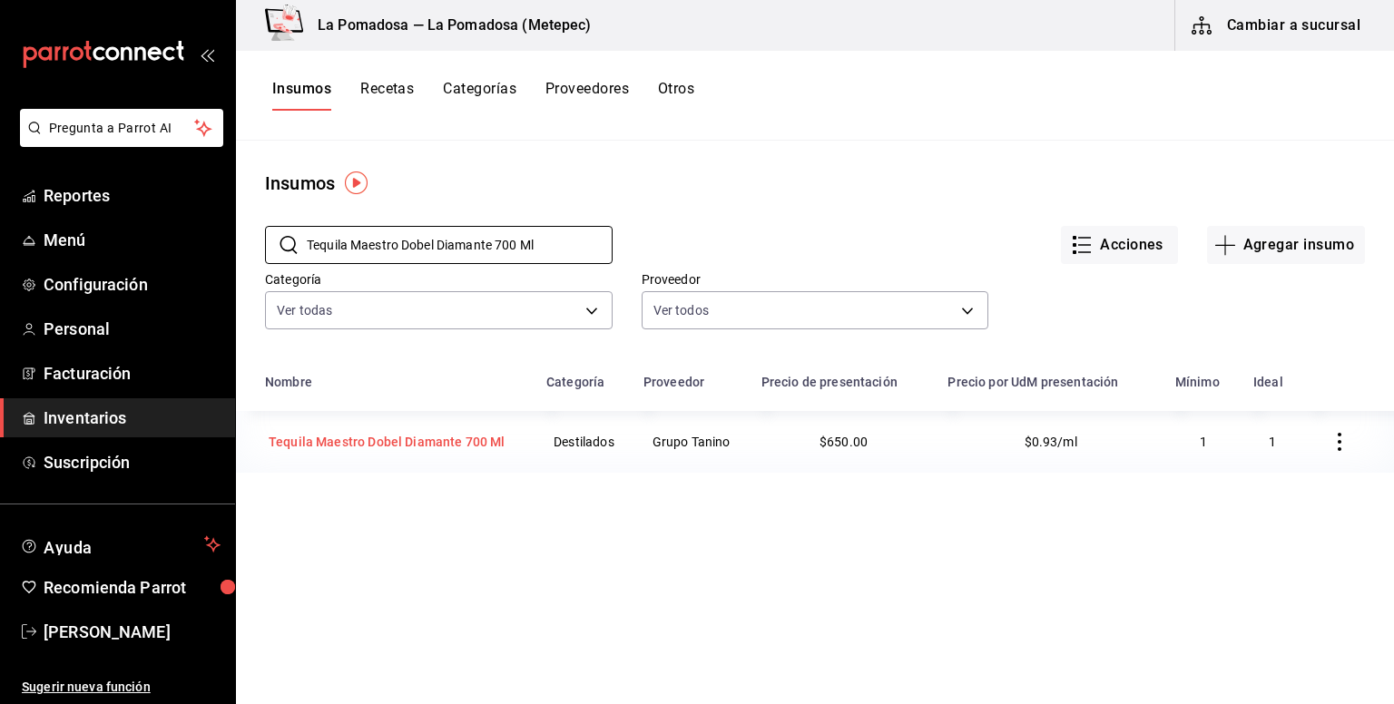
click at [364, 441] on div "Tequila Maestro Dobel Diamante 700 Ml" at bounding box center [387, 442] width 237 height 18
click at [364, 441] on html "Pregunta a Parrot AI Reportes Menú Configuración Personal Facturación Inventari…" at bounding box center [697, 345] width 1394 height 691
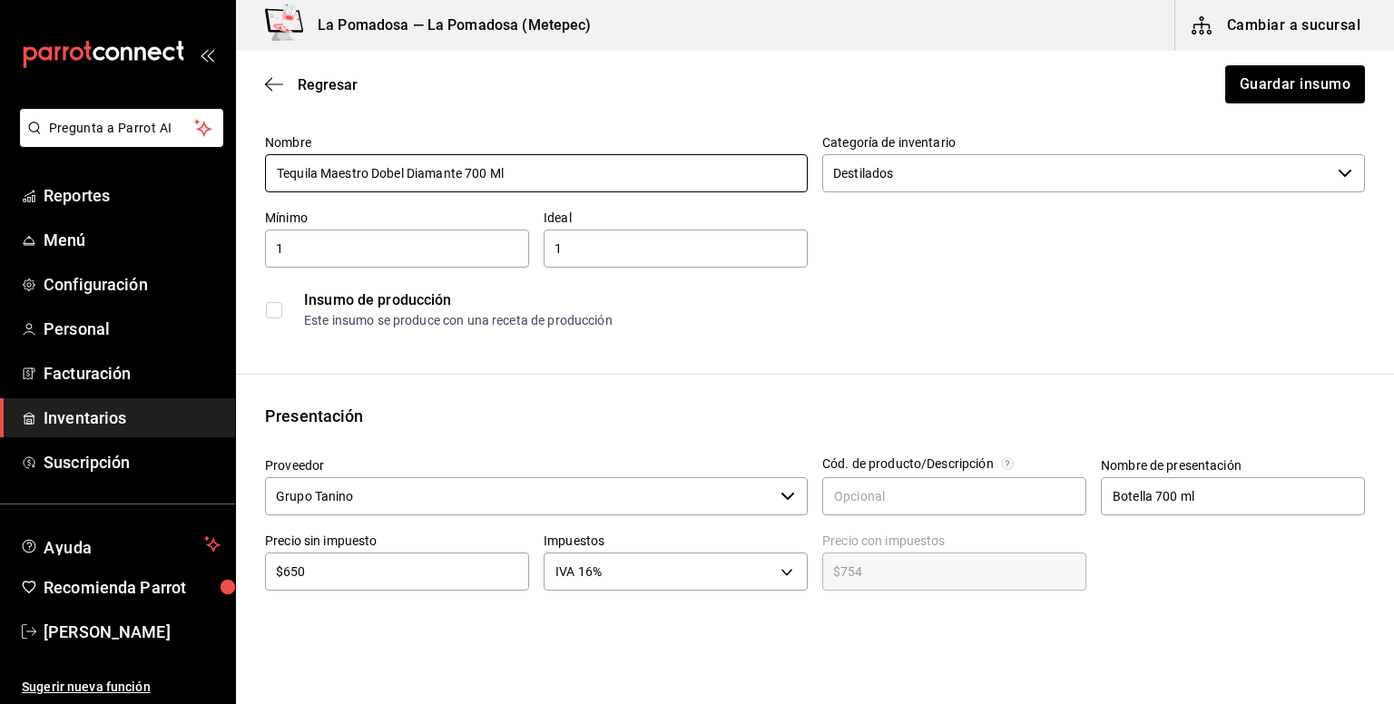
scroll to position [241, 0]
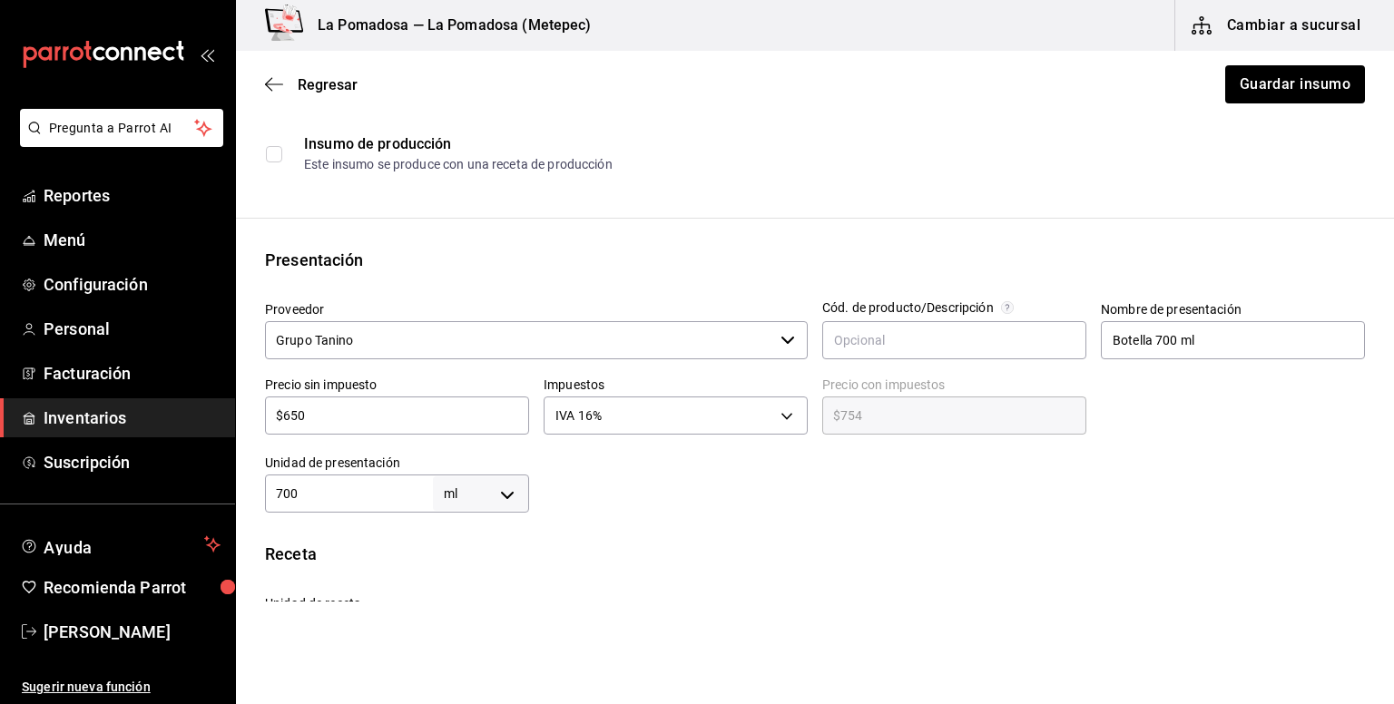
drag, startPoint x: 338, startPoint y: 415, endPoint x: 267, endPoint y: 404, distance: 72.5
click at [267, 405] on input "$650" at bounding box center [397, 416] width 264 height 22
paste input "556.03"
type input "$556.03"
type input "$644.99"
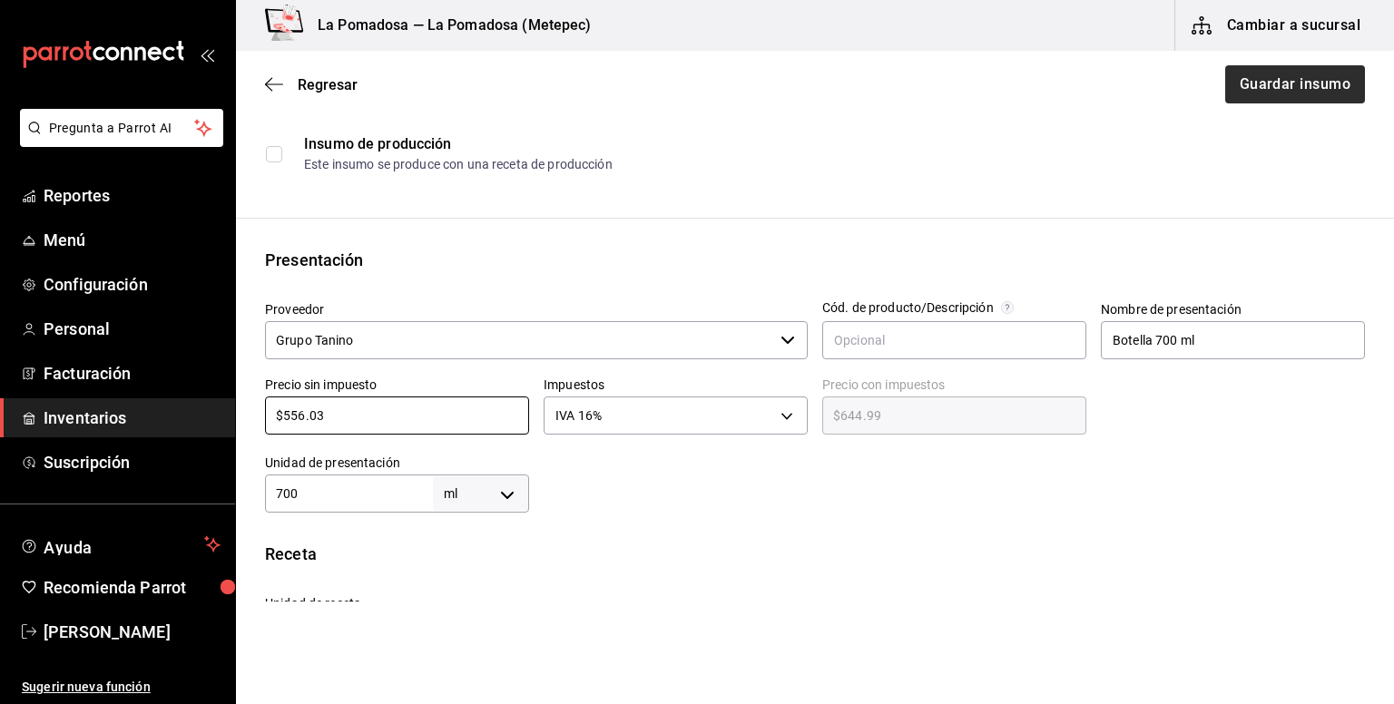
type input "$556.03"
click at [1263, 93] on button "Guardar insumo" at bounding box center [1294, 84] width 142 height 38
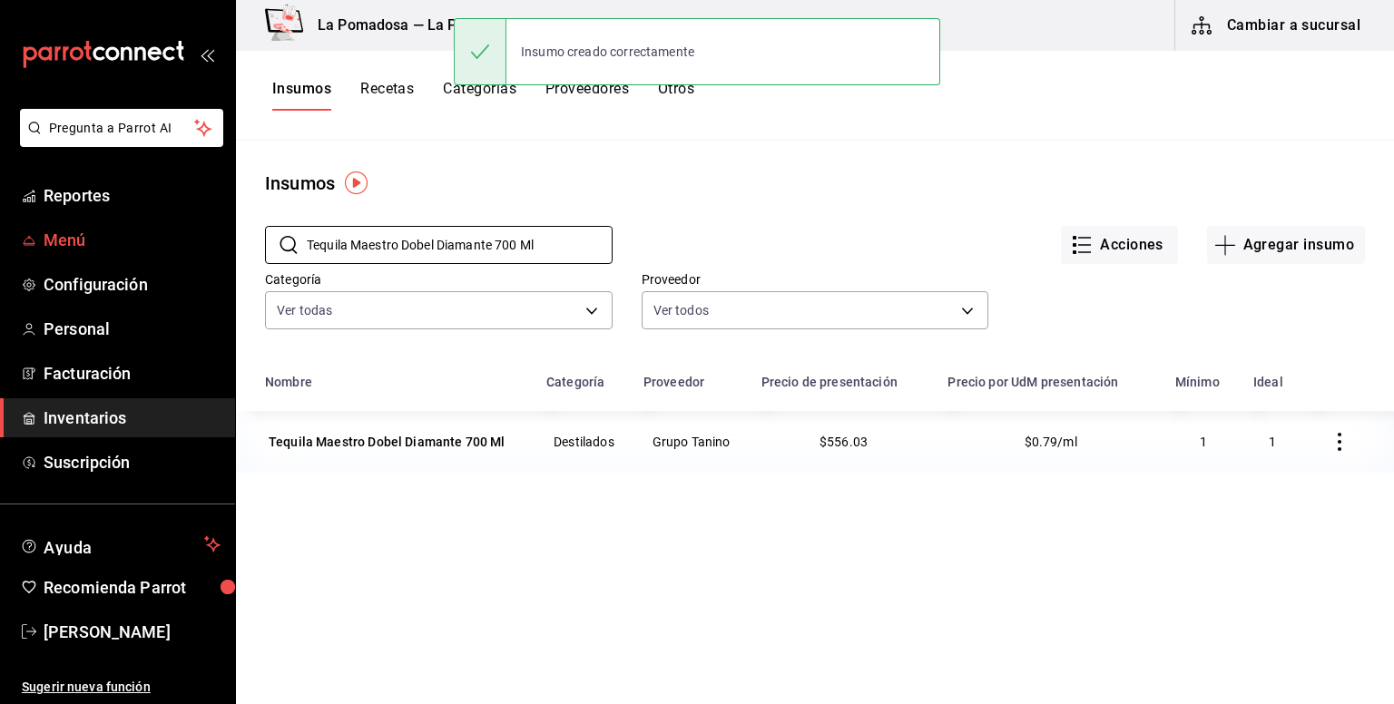
drag, startPoint x: 572, startPoint y: 235, endPoint x: 231, endPoint y: 240, distance: 340.3
click at [231, 240] on div "Pregunta a Parrot AI Reportes Menú Configuración Personal Facturación Inventari…" at bounding box center [697, 345] width 1394 height 691
paste input "Tradicional Reposado 695"
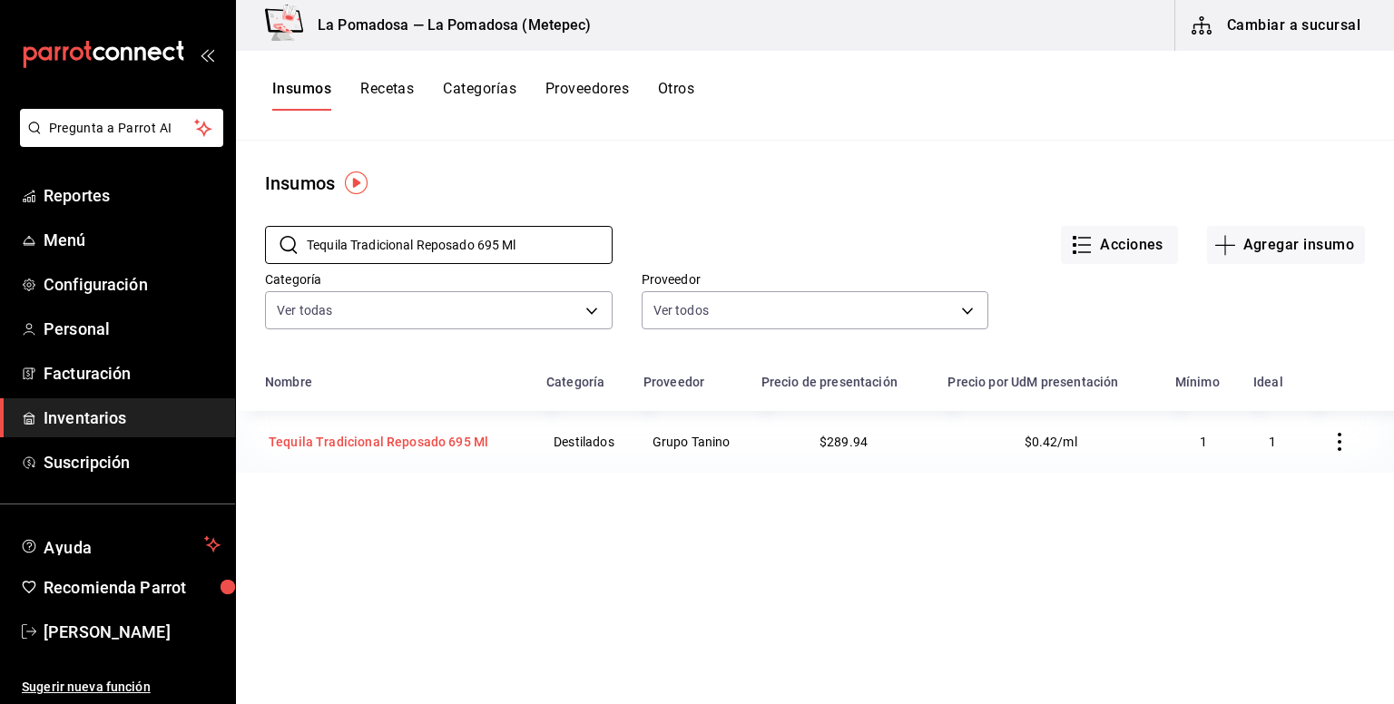
type input "Tequila Tradicional Reposado 695 Ml"
click at [407, 426] on td "Tequila Tradicional Reposado 695 Ml" at bounding box center [385, 442] width 299 height 62
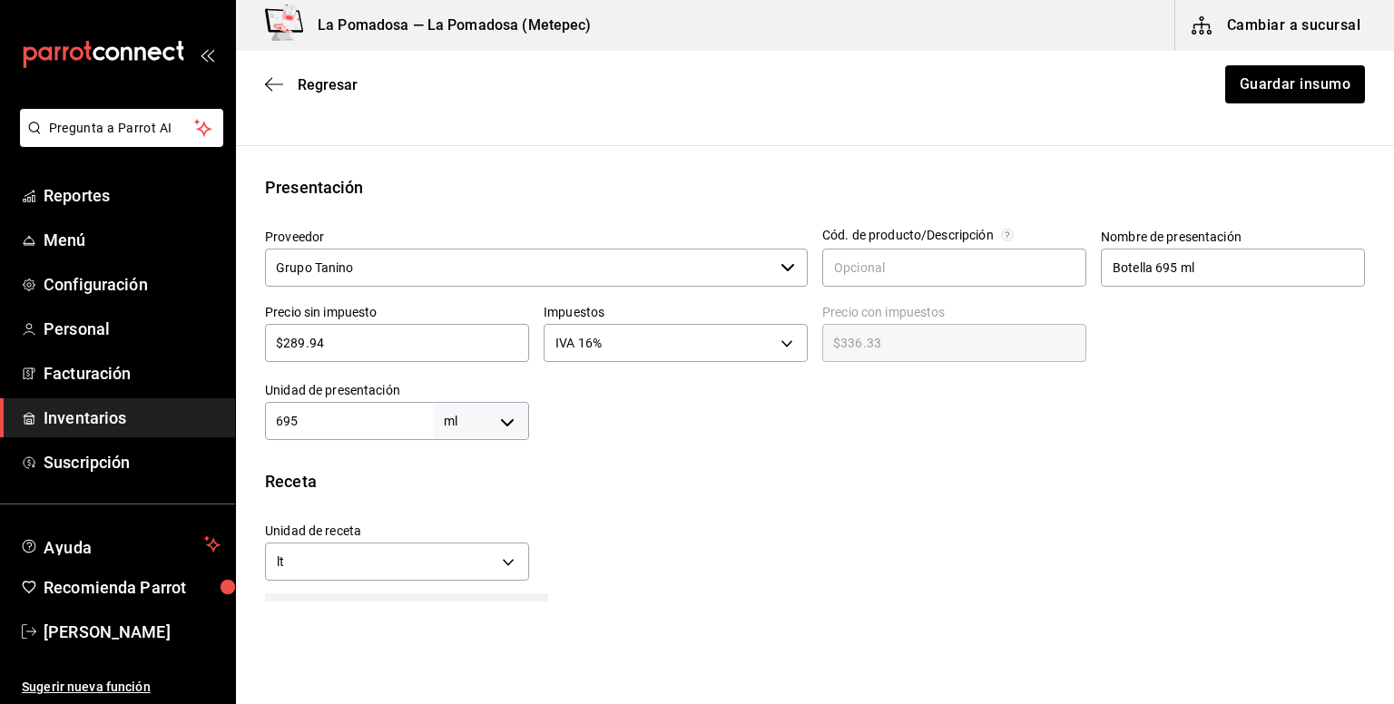
scroll to position [363, 0]
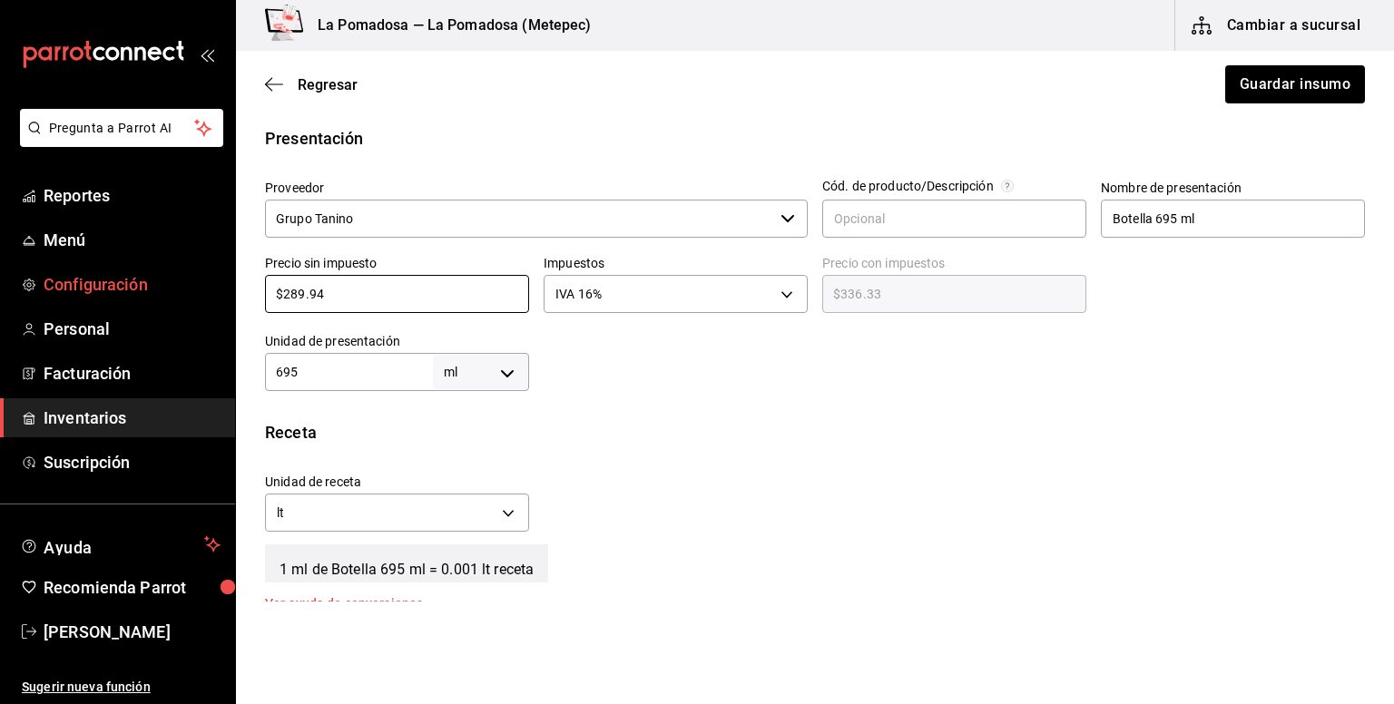
drag, startPoint x: 329, startPoint y: 291, endPoint x: 229, endPoint y: 291, distance: 100.7
click at [229, 291] on div "Pregunta a Parrot AI Reportes Menú Configuración Personal Facturación Inventari…" at bounding box center [697, 301] width 1394 height 602
paste input "71.55"
type input "$271.55"
type input "$315.00"
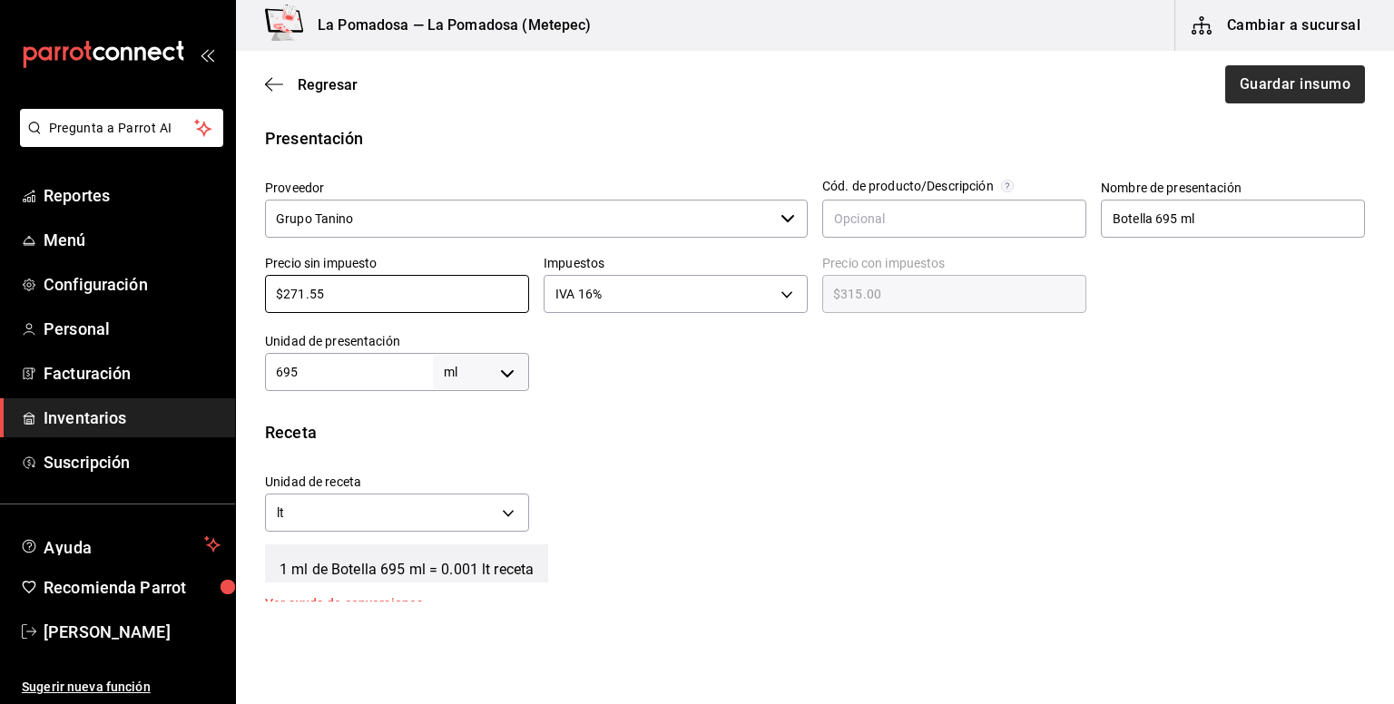
type input "$271.55"
click at [1287, 81] on button "Guardar insumo" at bounding box center [1294, 84] width 142 height 38
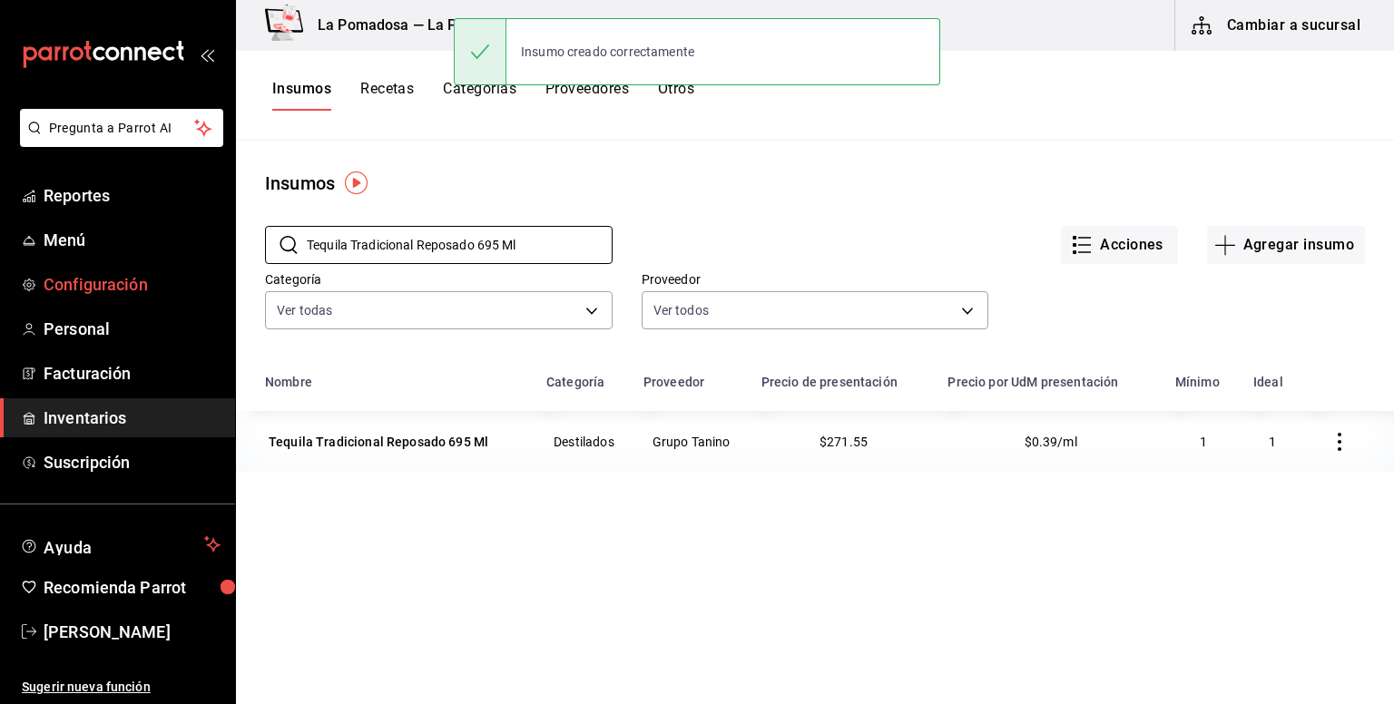
drag, startPoint x: 507, startPoint y: 247, endPoint x: 214, endPoint y: 283, distance: 295.3
click at [214, 283] on div "Pregunta a Parrot AI Reportes Menú Configuración Personal Facturación Inventari…" at bounding box center [697, 345] width 1394 height 691
paste input "oronja"
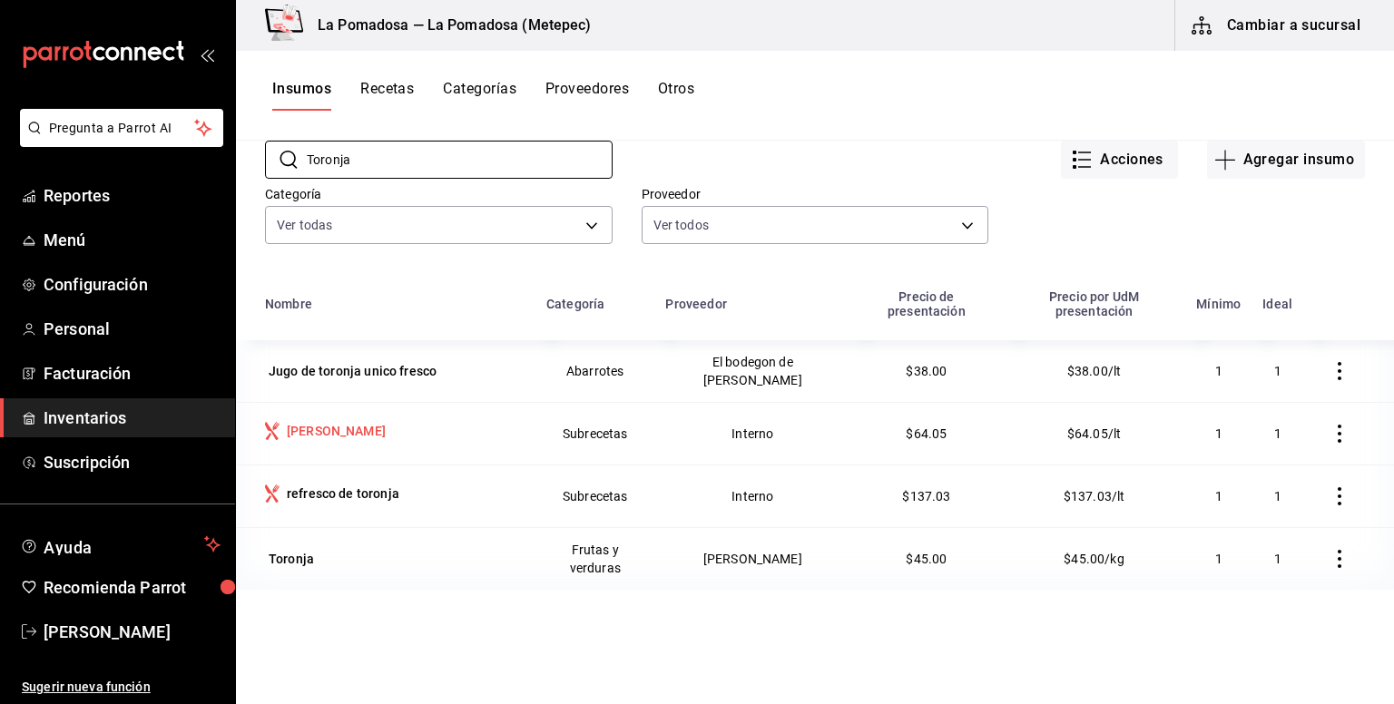
scroll to position [121, 0]
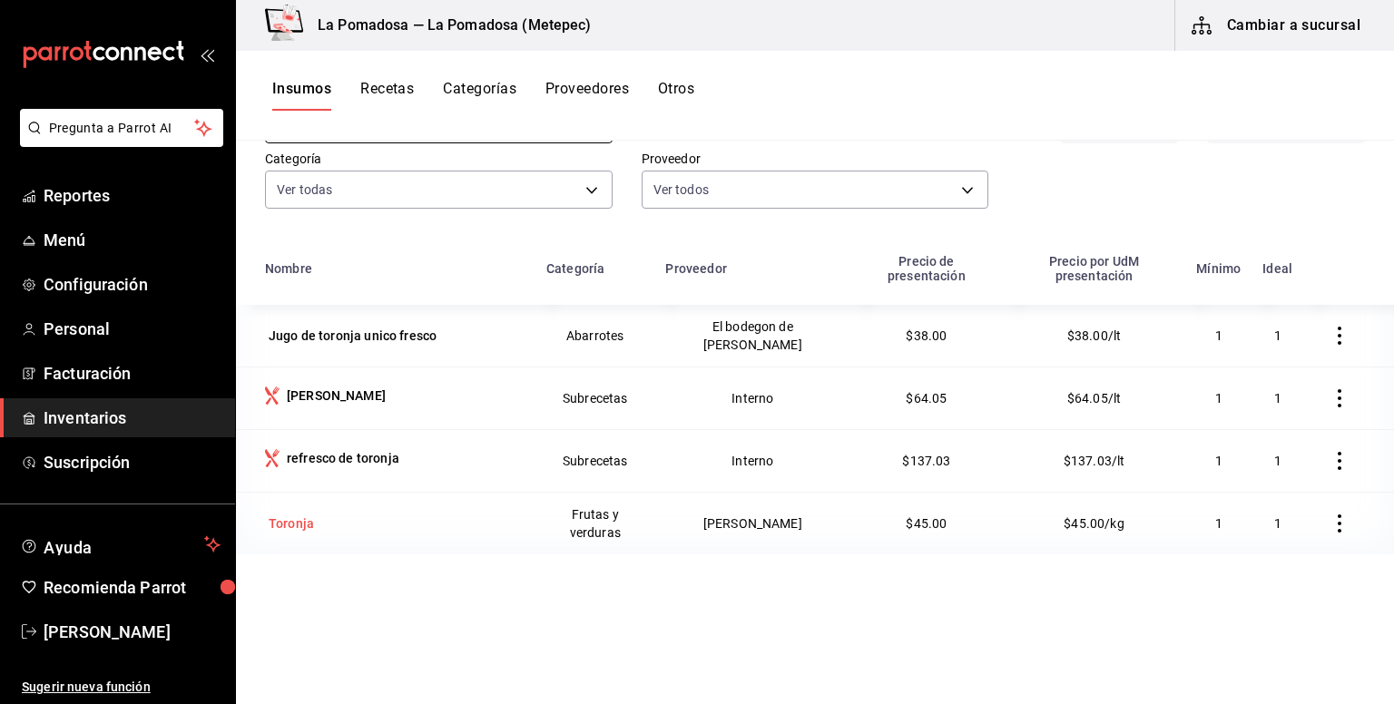
type input "Toronja"
click at [302, 515] on div "Toronja" at bounding box center [291, 524] width 45 height 18
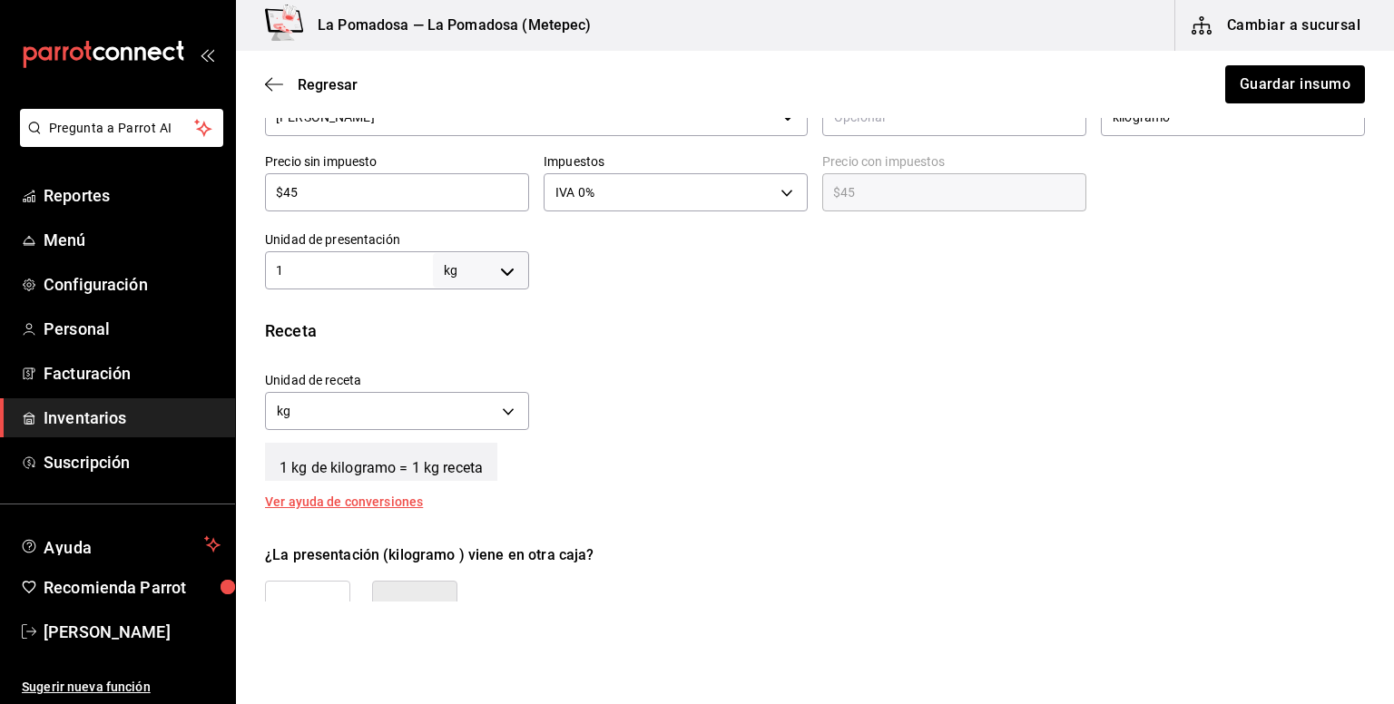
scroll to position [484, 0]
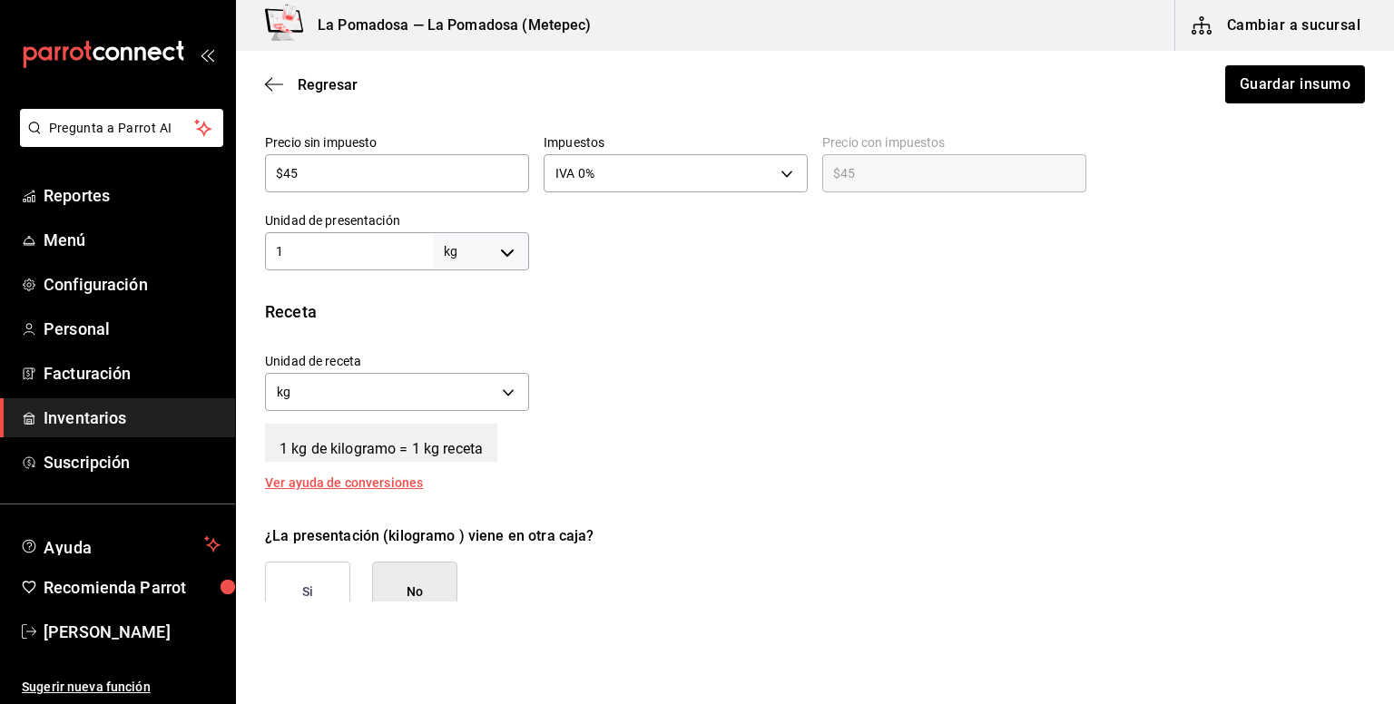
click at [236, 157] on div "Presentación Proveedor Daniela Ceballos Mata ​ Cód. de producto/Descripción Nom…" at bounding box center [815, 137] width 1158 height 265
paste input "28.00"
type input "$28.00"
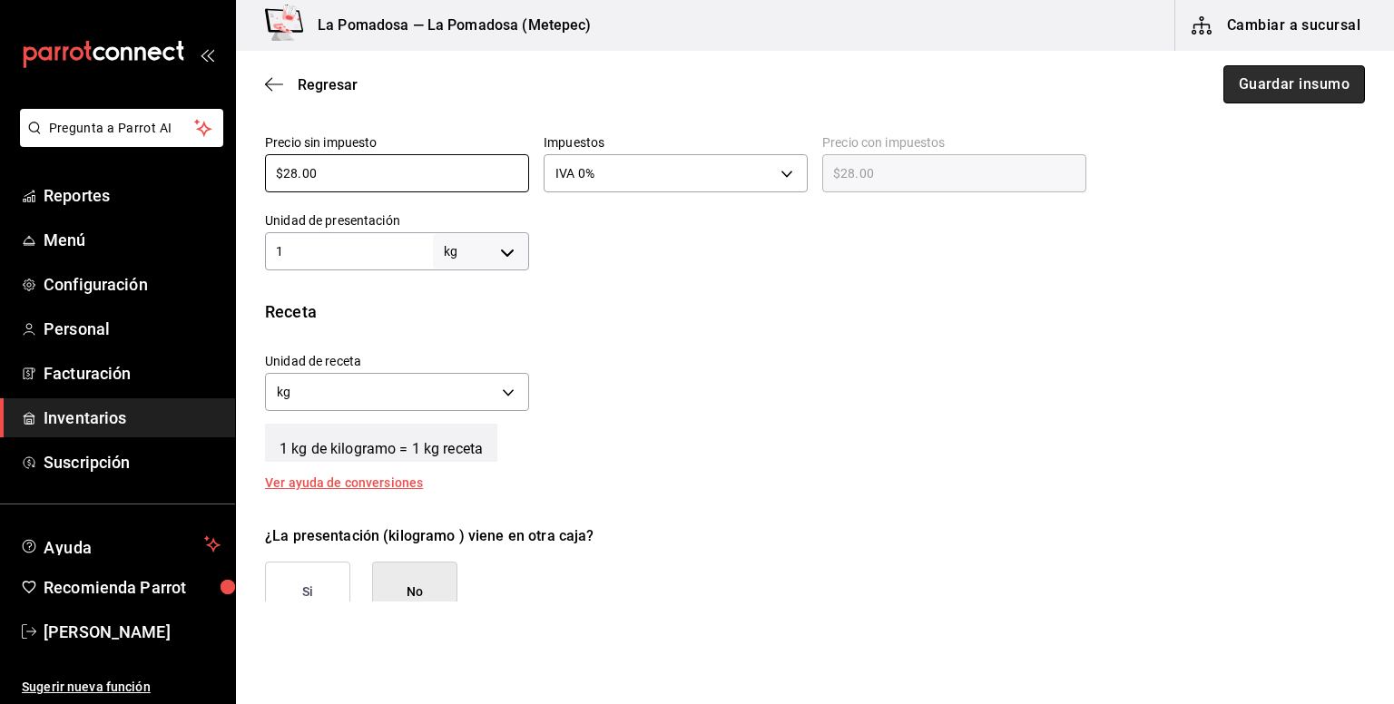
click at [1280, 74] on button "Guardar insumo" at bounding box center [1294, 84] width 142 height 38
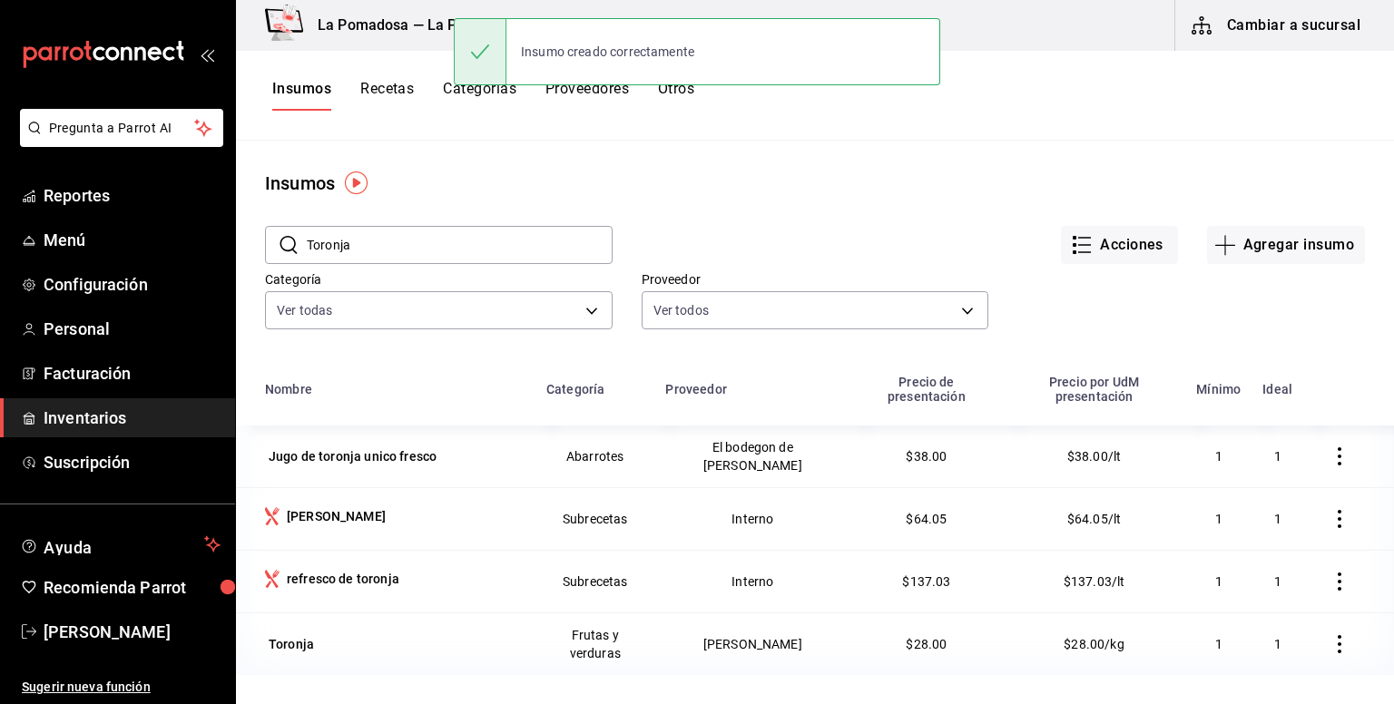
drag, startPoint x: 311, startPoint y: 250, endPoint x: 268, endPoint y: 255, distance: 43.8
click at [269, 255] on div "​ Toronja ​" at bounding box center [439, 245] width 348 height 38
paste input "Whisky J Walker Black Label 750 Ml"
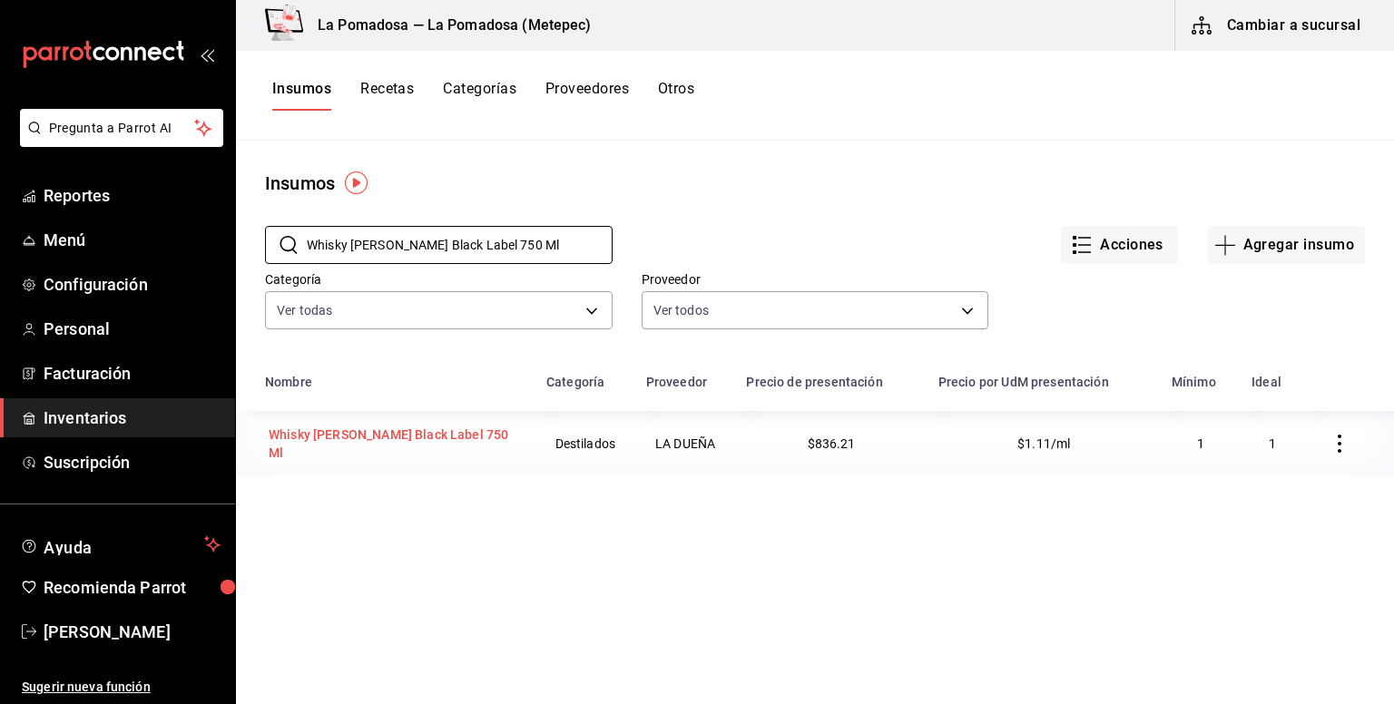
type input "Whisky J Walker Black Label 750 Ml"
click at [348, 439] on div "Whisky J Walker Black Label 750 Ml" at bounding box center [395, 444] width 252 height 36
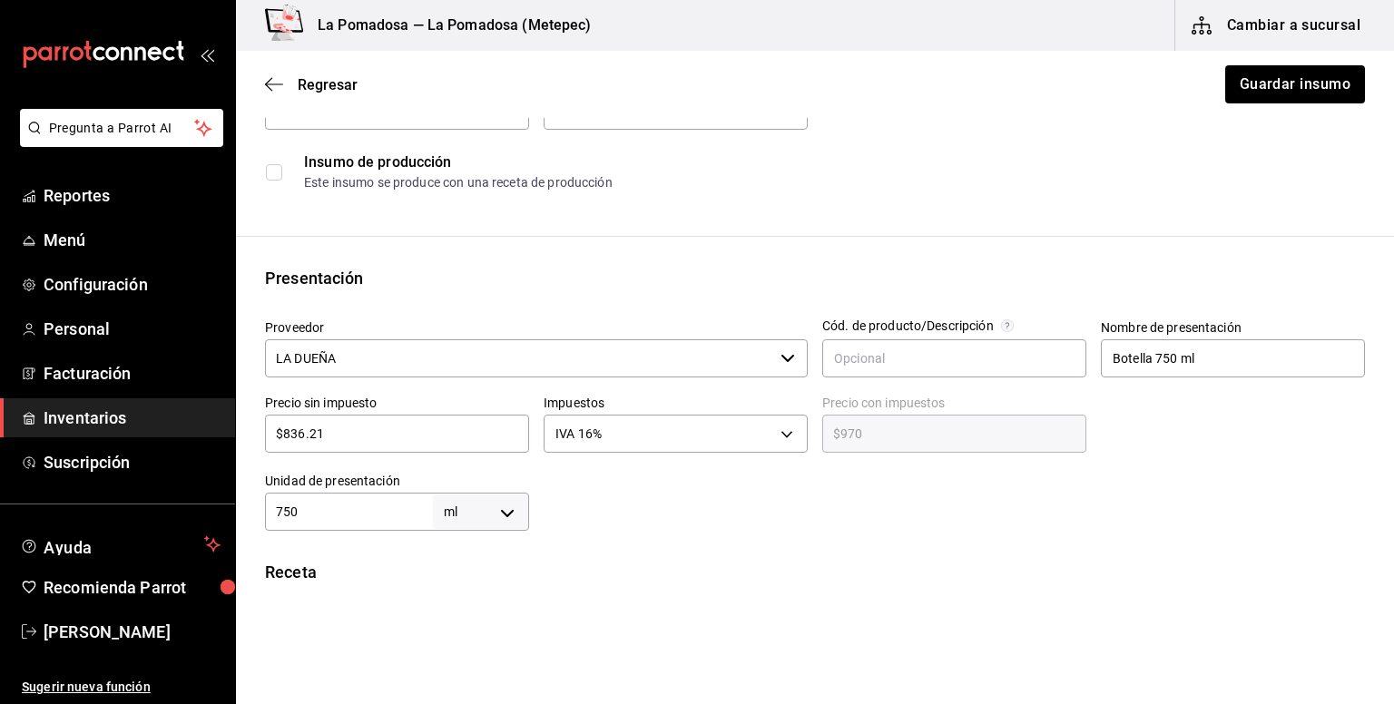
scroll to position [241, 0]
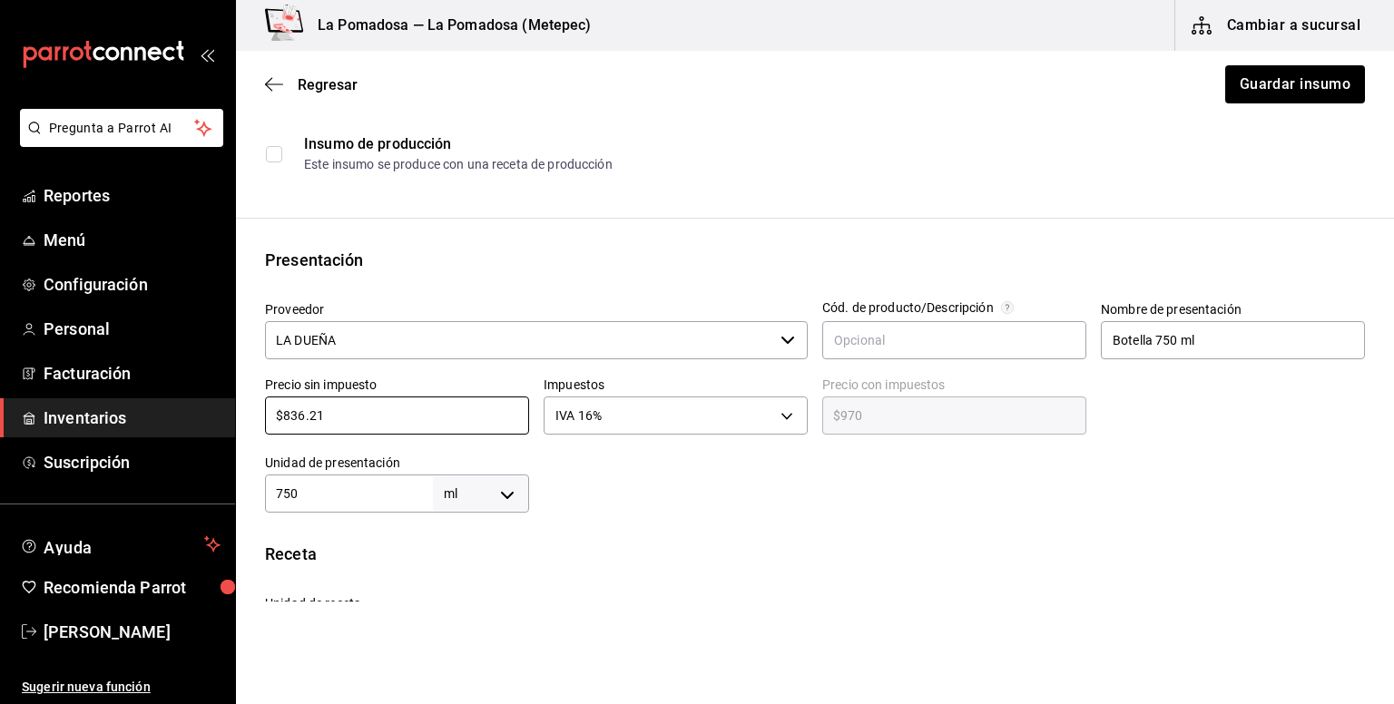
drag, startPoint x: 357, startPoint y: 421, endPoint x: 211, endPoint y: 425, distance: 146.1
click at [211, 425] on div "Pregunta a Parrot AI Reportes Menú Configuración Personal Facturación Inventari…" at bounding box center [697, 301] width 1394 height 602
paste input "27.59"
type input "$827.59"
type input "$960.00"
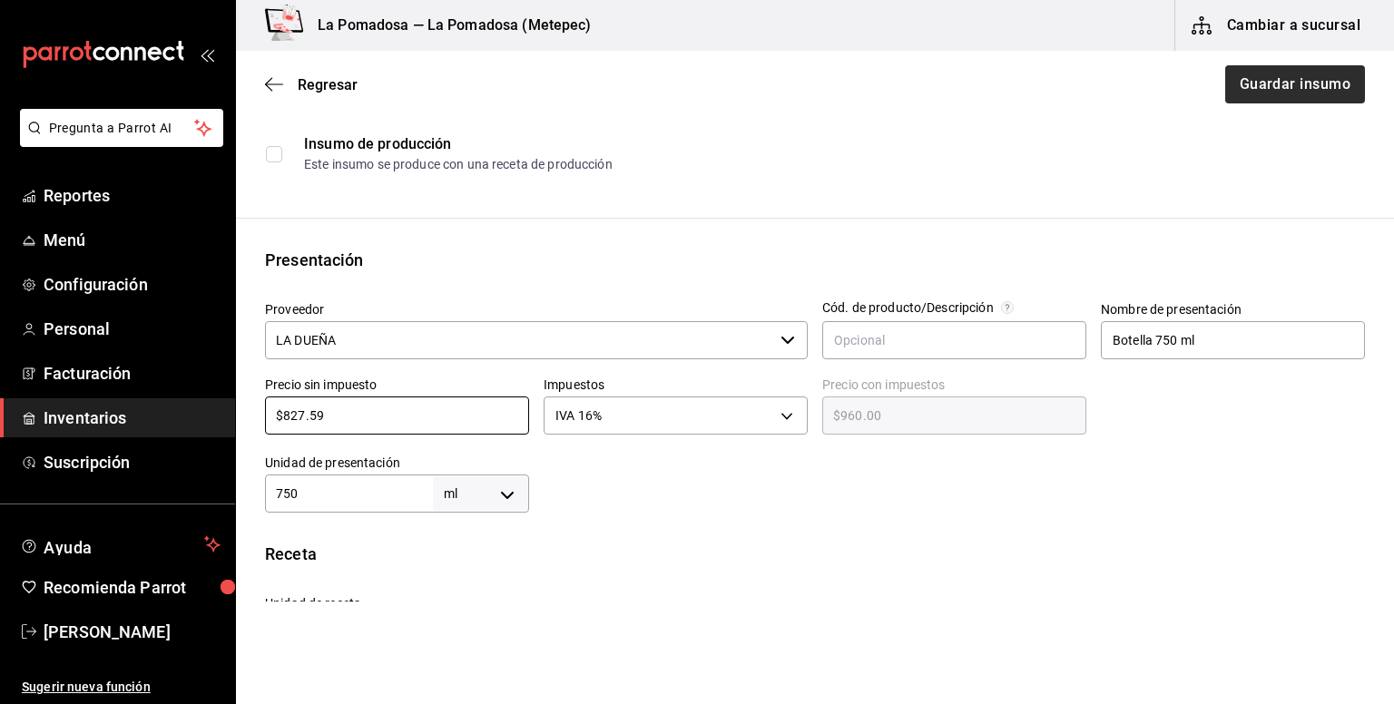
type input "$827.59"
click at [1303, 83] on button "Guardar insumo" at bounding box center [1294, 84] width 142 height 38
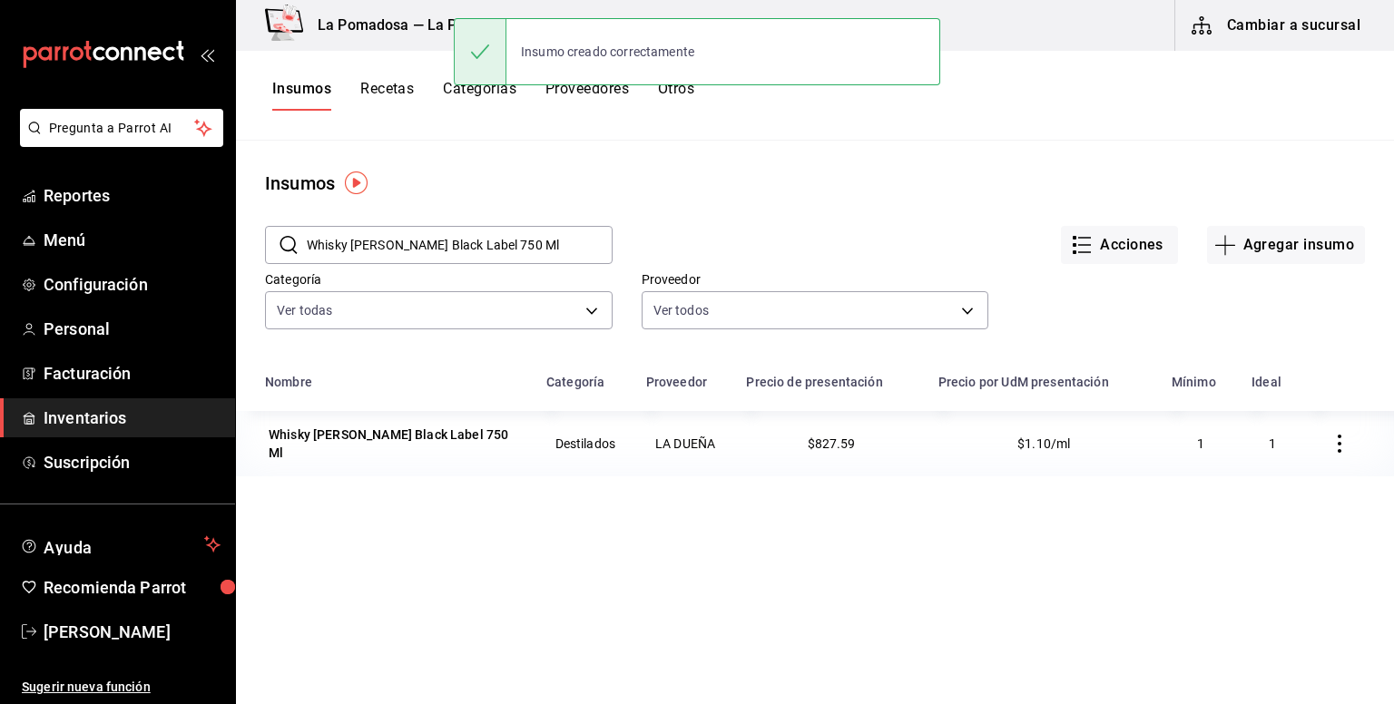
drag, startPoint x: 515, startPoint y: 239, endPoint x: 334, endPoint y: 259, distance: 181.7
click at [334, 259] on input "Whisky J Walker Black Label 750 Ml" at bounding box center [460, 245] width 306 height 36
click at [498, 244] on input "Whisky J Walker Black Label 750 Ml" at bounding box center [460, 245] width 306 height 36
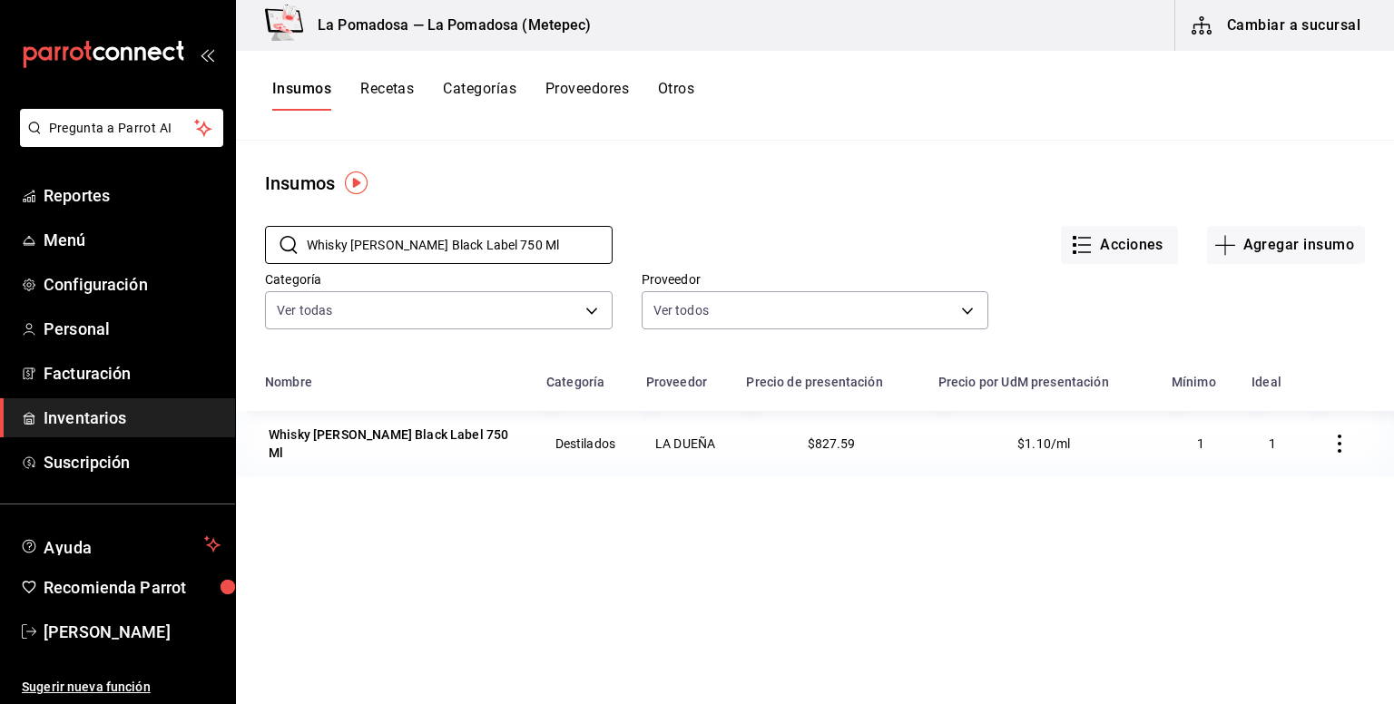
drag, startPoint x: 526, startPoint y: 242, endPoint x: 241, endPoint y: 288, distance: 288.5
click at [242, 289] on div "​ Whisky J Walker Black Label 750 Ml ​ Acciones Agregar insumo Categoría Ver to…" at bounding box center [815, 280] width 1158 height 167
paste input "Red Label 70"
type input "Whisky J Walker Red Label 700 Ml"
click at [432, 444] on div "Whisky J Walker Red Label 700 Ml" at bounding box center [393, 442] width 249 height 18
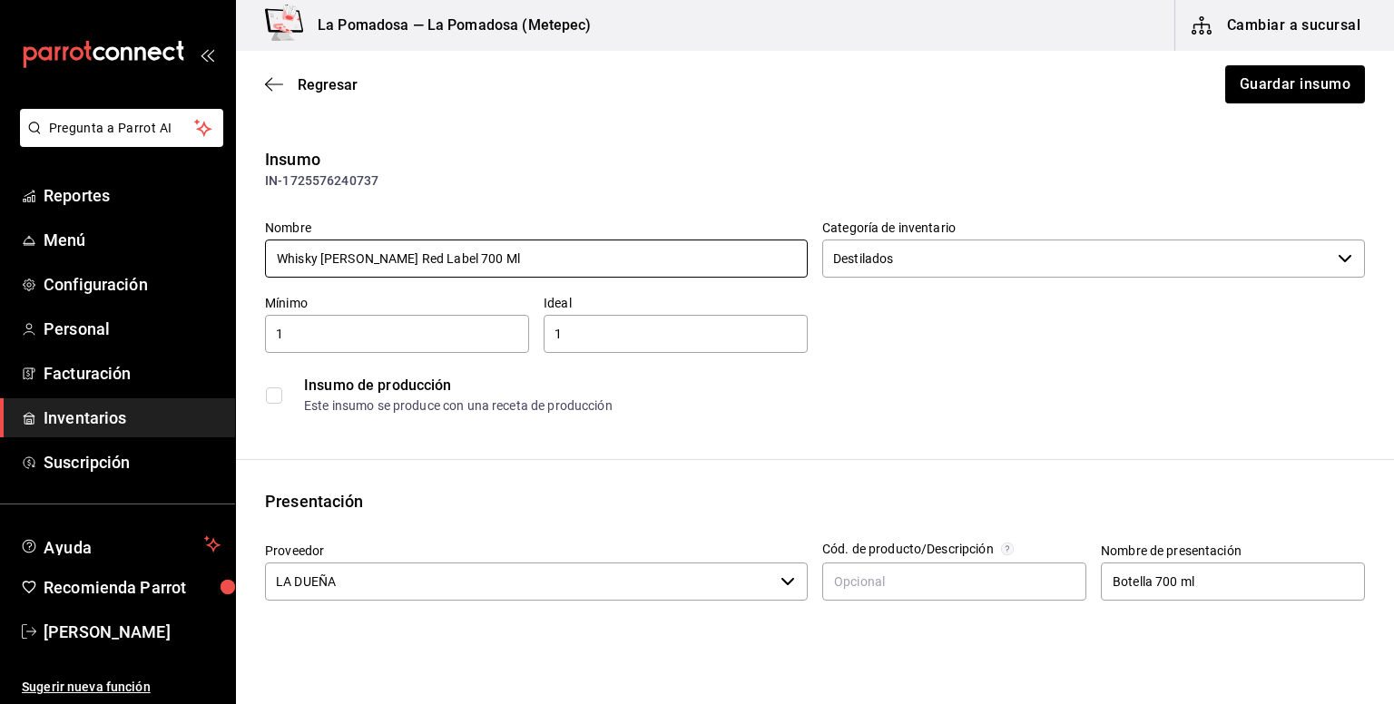
scroll to position [241, 0]
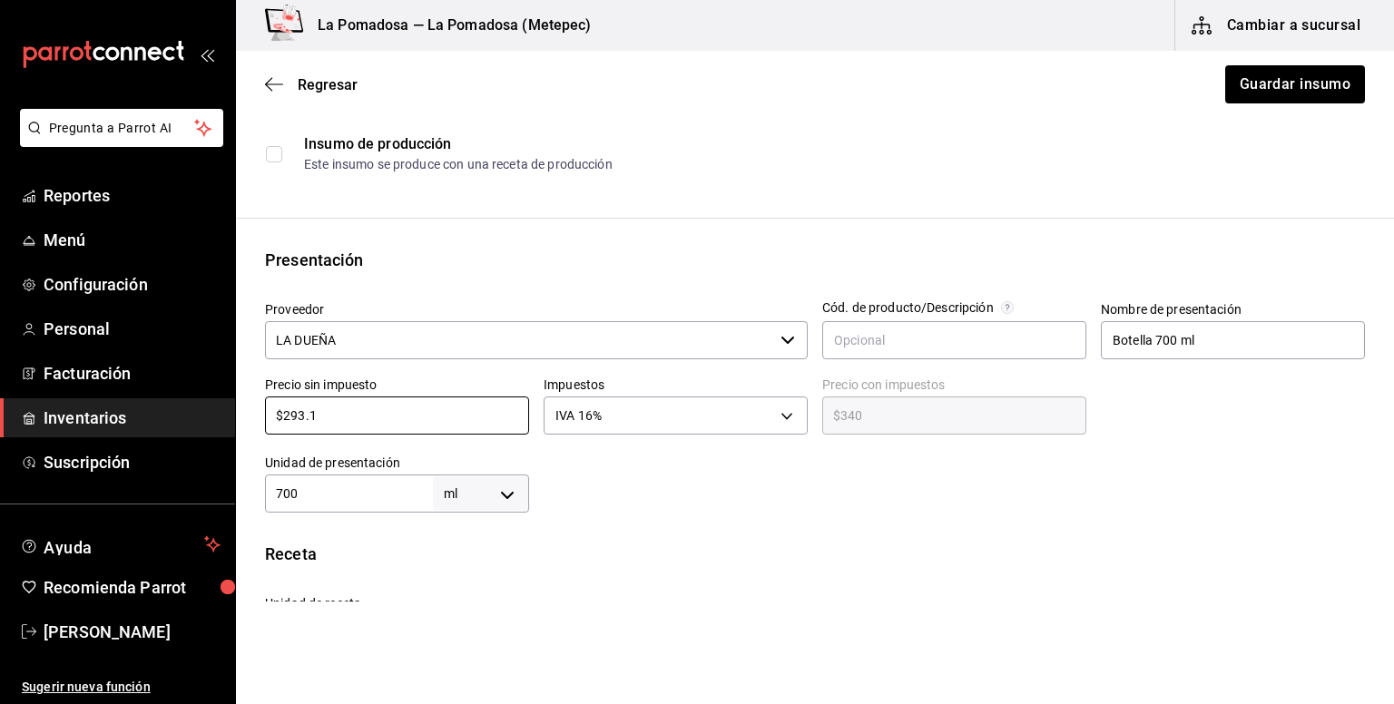
drag, startPoint x: 363, startPoint y: 424, endPoint x: 200, endPoint y: 419, distance: 163.4
click at [200, 419] on div "Pregunta a Parrot AI Reportes Menú Configuración Personal Facturación Inventari…" at bounding box center [697, 301] width 1394 height 602
paste input "45.69"
type input "$245.69"
type input "$285.00"
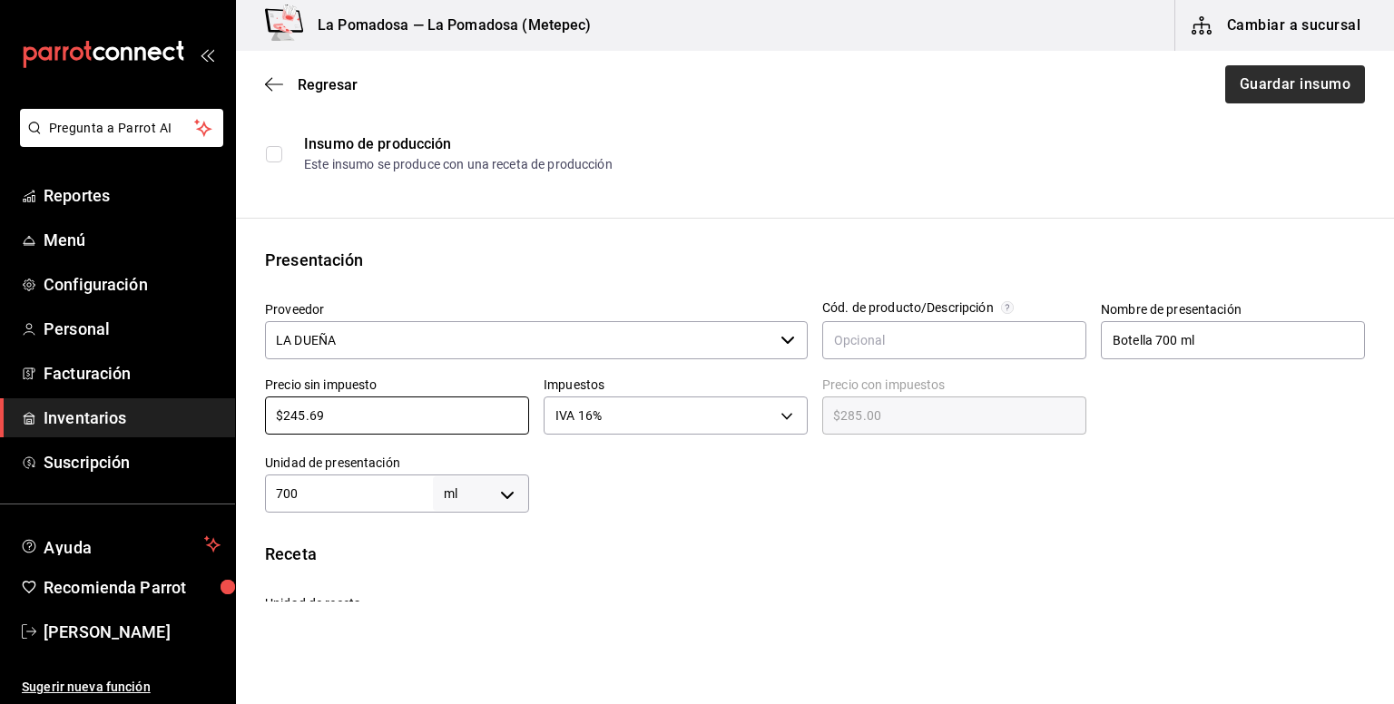
type input "$245.69"
click at [1293, 83] on button "Guardar insumo" at bounding box center [1294, 84] width 142 height 38
